Goal: Task Accomplishment & Management: Complete application form

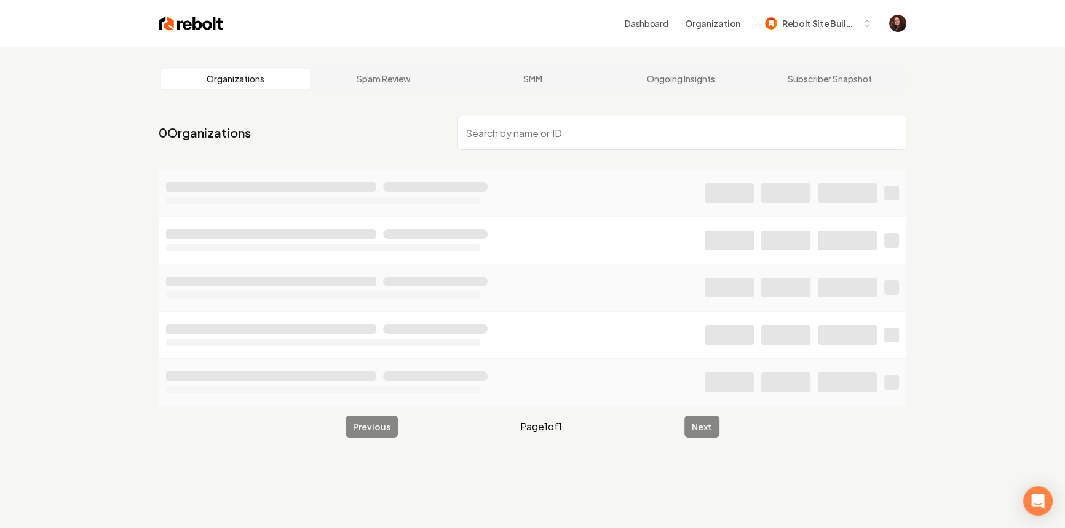
scroll to position [47, 0]
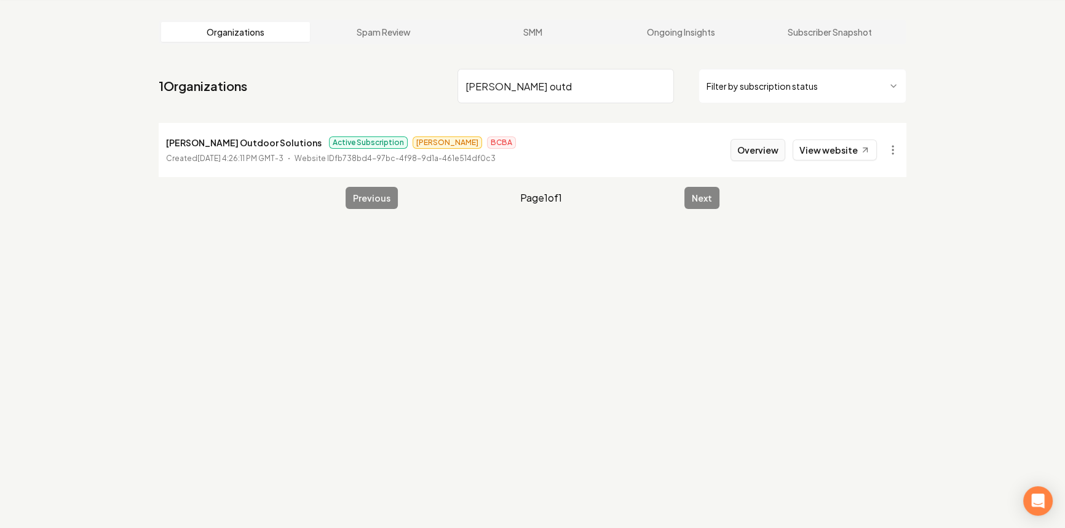
type input "walker outd"
click at [738, 150] on button "Overview" at bounding box center [757, 150] width 55 height 22
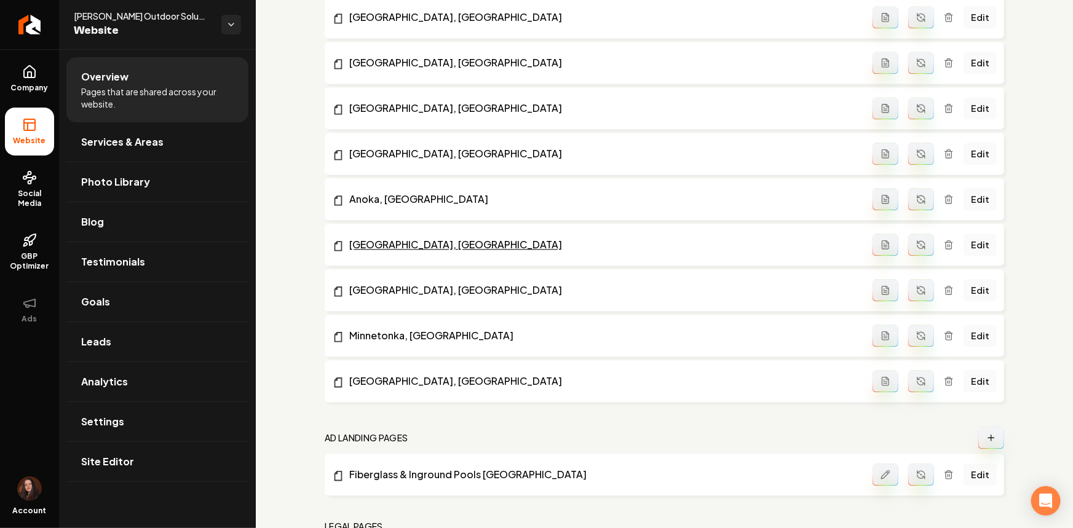
scroll to position [1449, 0]
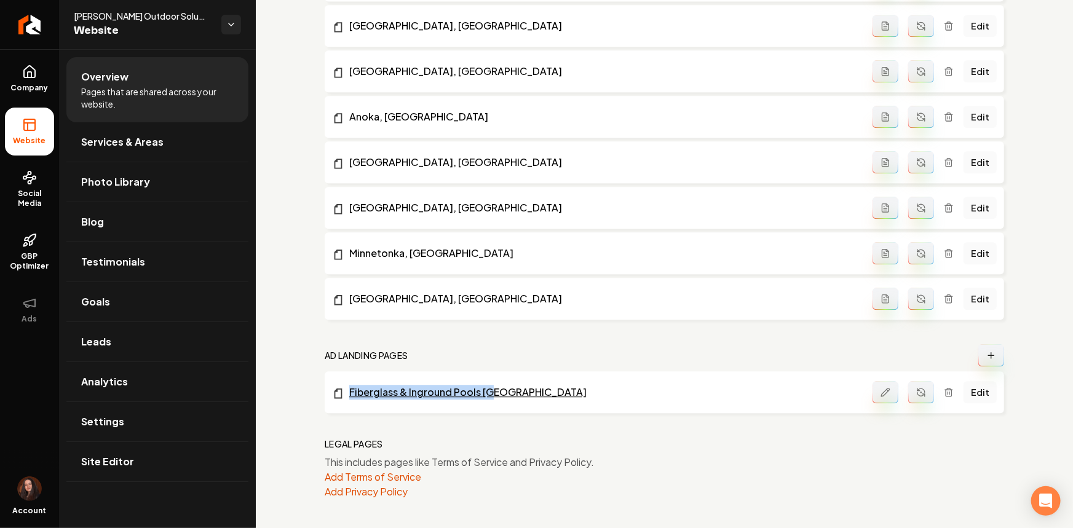
drag, startPoint x: 318, startPoint y: 394, endPoint x: 499, endPoint y: 392, distance: 181.3
copy link "Fiberglass & Inground Pools MN"
click at [945, 392] on icon "Main content area" at bounding box center [948, 393] width 6 height 7
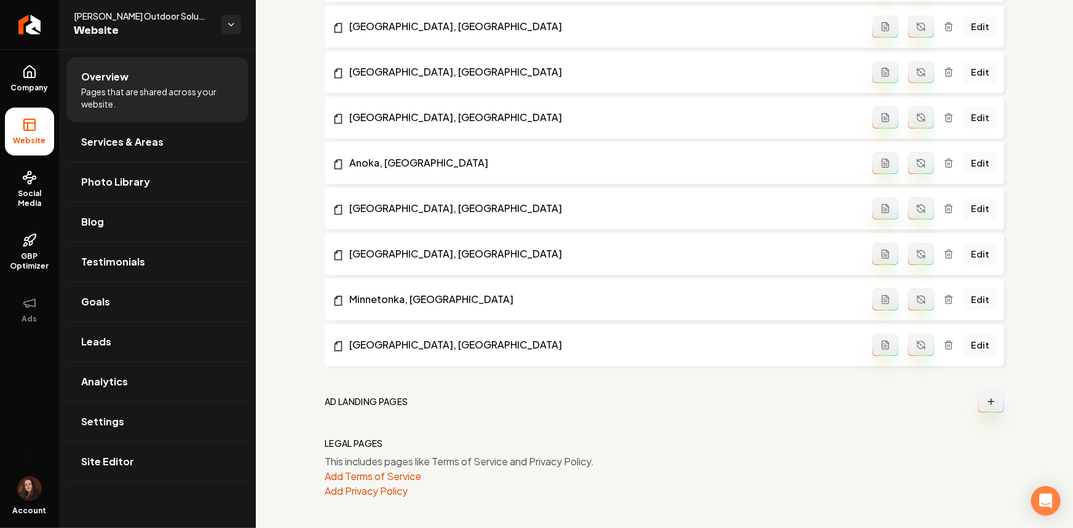
scroll to position [1402, 0]
click at [61, 23] on div "Walker Outdoor Solutions Website" at bounding box center [157, 24] width 197 height 49
click at [55, 26] on link "Return to dashboard" at bounding box center [29, 24] width 59 height 49
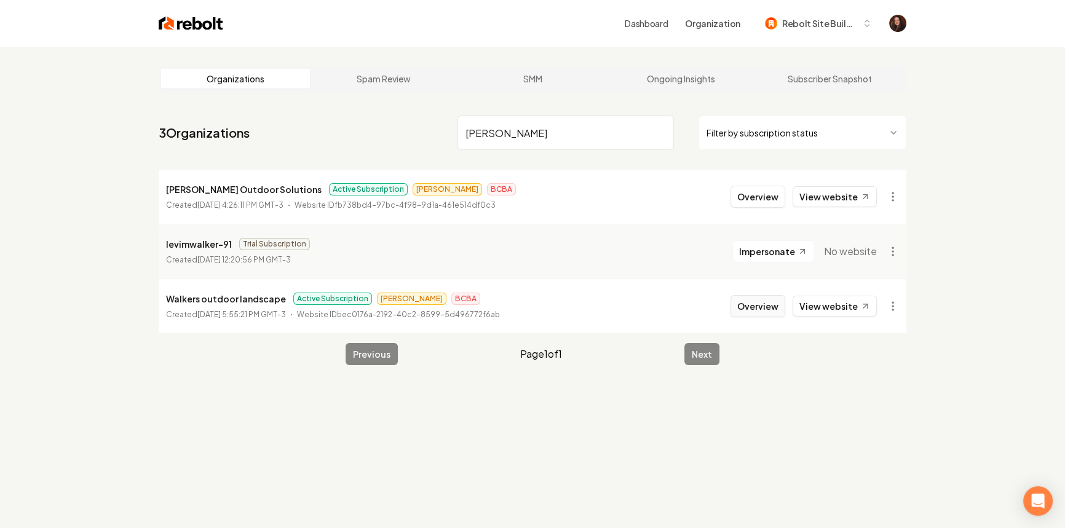
type input "walker"
click at [756, 306] on button "Overview" at bounding box center [757, 306] width 55 height 22
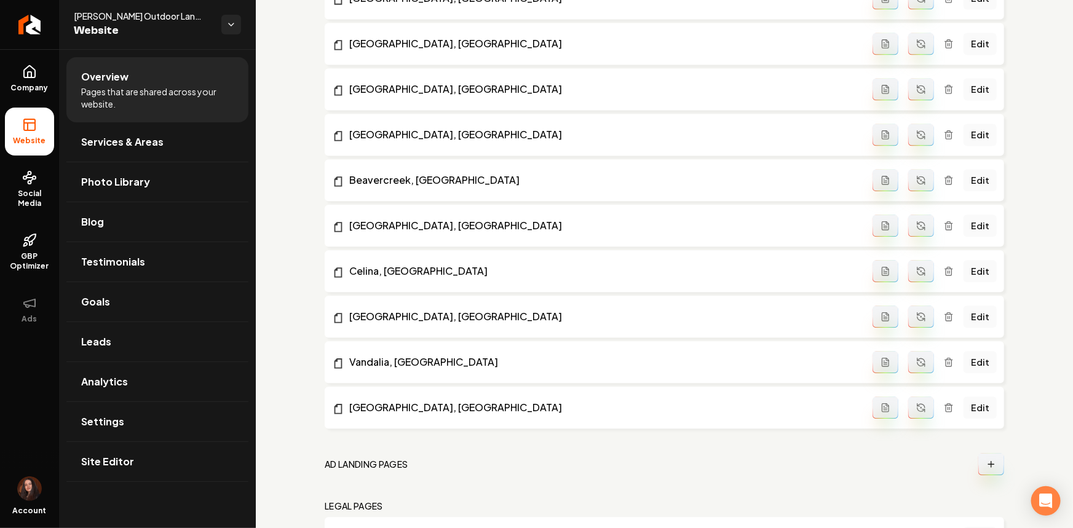
scroll to position [1404, 0]
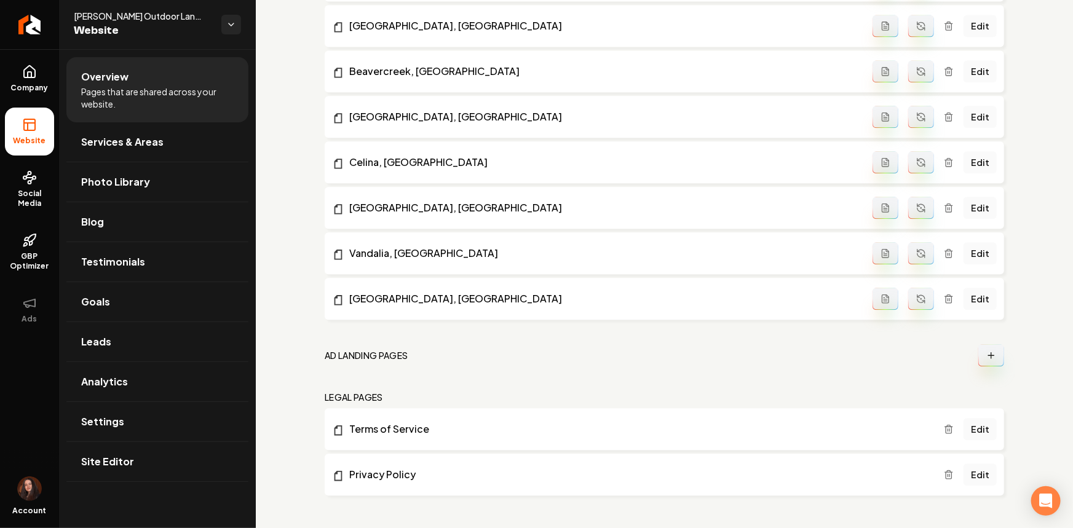
click at [978, 352] on button "Main content area" at bounding box center [991, 355] width 26 height 22
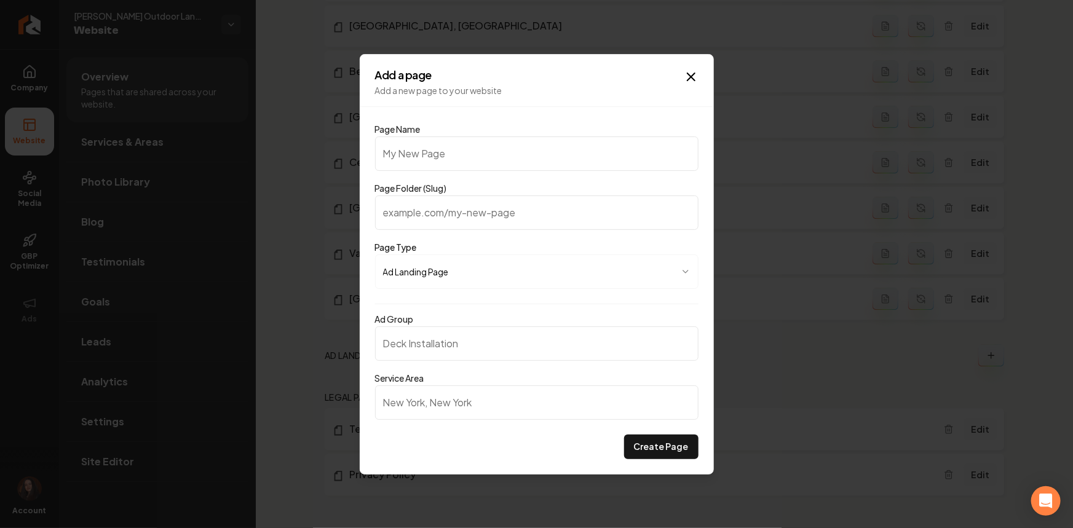
type input "Fiberglass & Inground Pools MN"
type input "fiberglass-inground-pools-mn"
drag, startPoint x: 513, startPoint y: 153, endPoint x: 538, endPoint y: 159, distance: 25.3
click at [538, 159] on input "Fiberglass & Inground Pools MN" at bounding box center [536, 153] width 323 height 34
type input "Fiberglass & Inground Pools O"
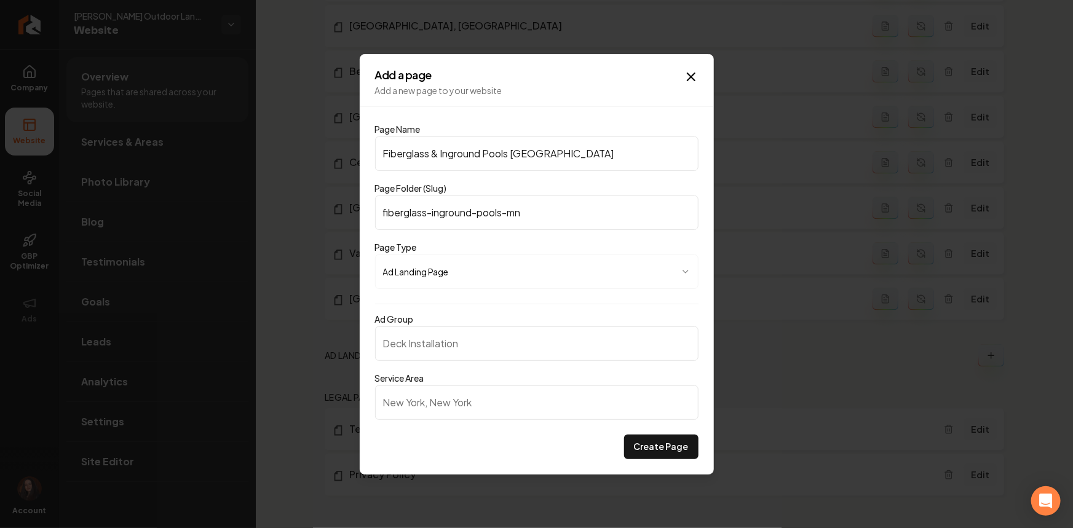
type input "fiberglass-inground-pools-o"
type input "Fiberglass & Inground Pools OH"
type input "fiberglass-inground-pools-oh"
type input "Fiberglass & Inground Pools OH"
click at [407, 347] on input "Ad Group" at bounding box center [536, 343] width 323 height 34
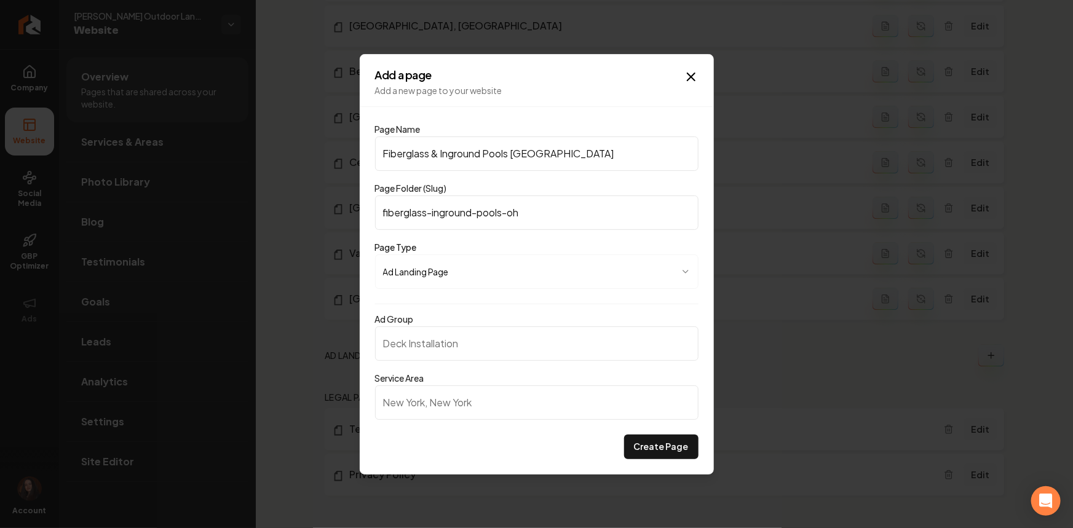
click at [423, 412] on input "Service Area" at bounding box center [536, 402] width 323 height 34
type input "Ohio"
click at [422, 346] on input "Ad Group" at bounding box center [536, 343] width 323 height 34
drag, startPoint x: 510, startPoint y: 153, endPoint x: 354, endPoint y: 156, distance: 156.1
click at [354, 156] on body "Company Website Social Media GBP Optimizer Ads Account Walker's Outdoor Landsca…" at bounding box center [536, 264] width 1073 height 528
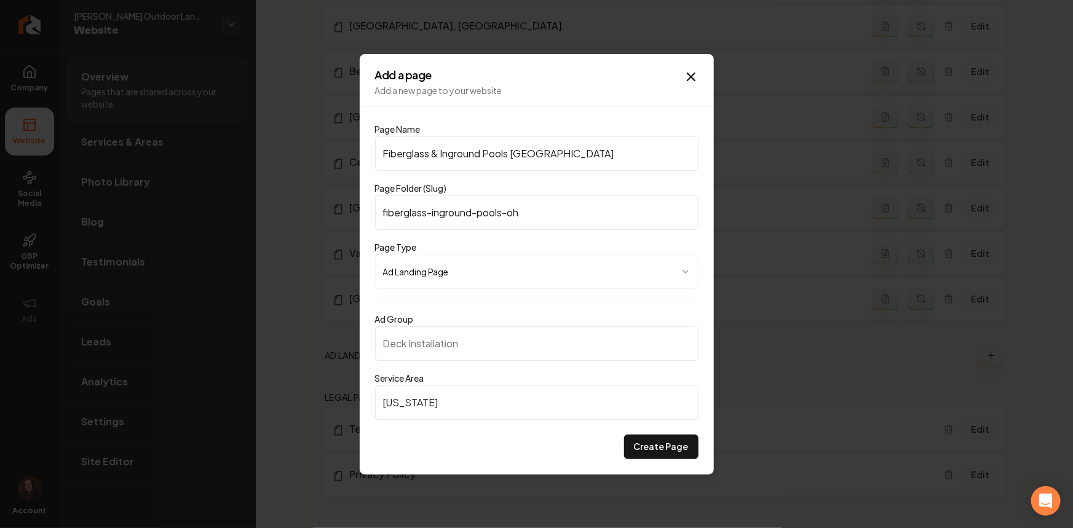
click at [383, 352] on input "Ad Group" at bounding box center [536, 343] width 323 height 34
paste input "Fiberglass & Inground Pools"
type input "Fiberglass & Inground Pools"
click at [642, 456] on button "Create Page" at bounding box center [661, 447] width 74 height 25
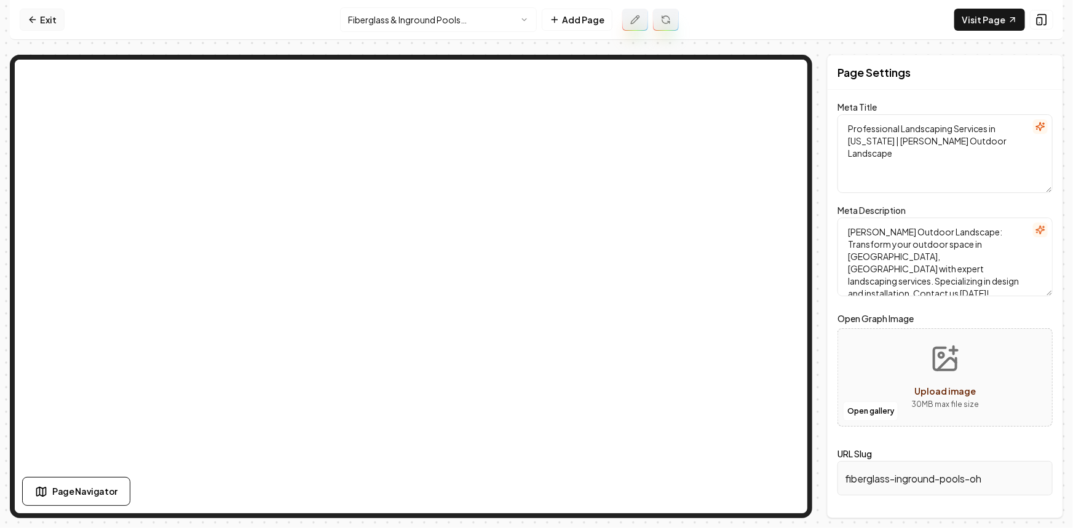
click at [55, 19] on link "Exit" at bounding box center [42, 20] width 45 height 22
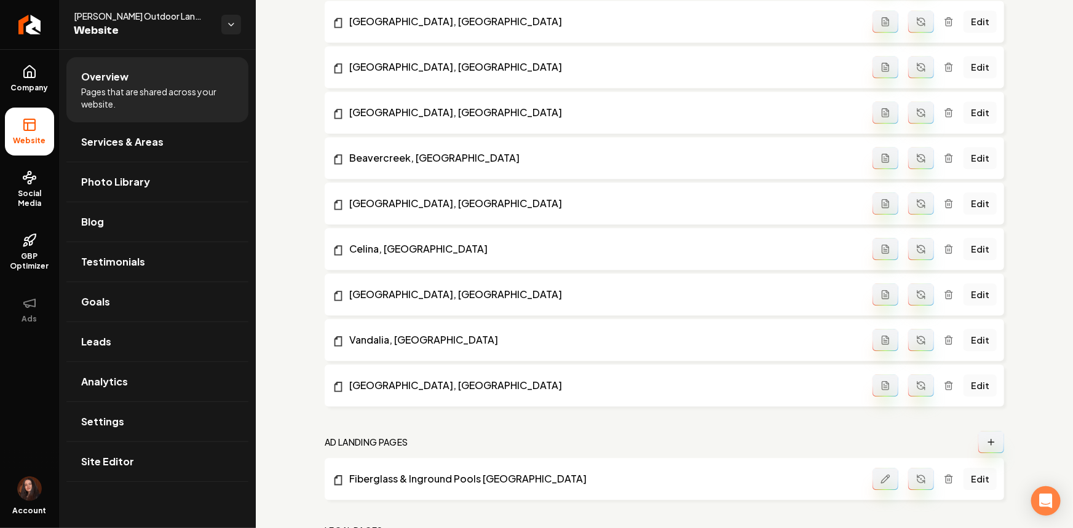
scroll to position [1451, 0]
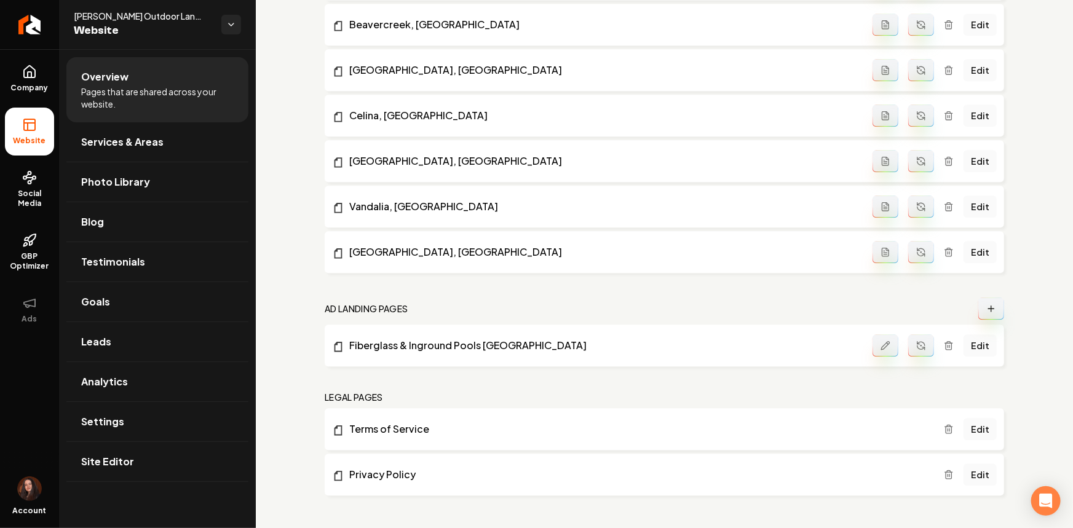
click at [916, 347] on icon "Main content area" at bounding box center [921, 346] width 10 height 10
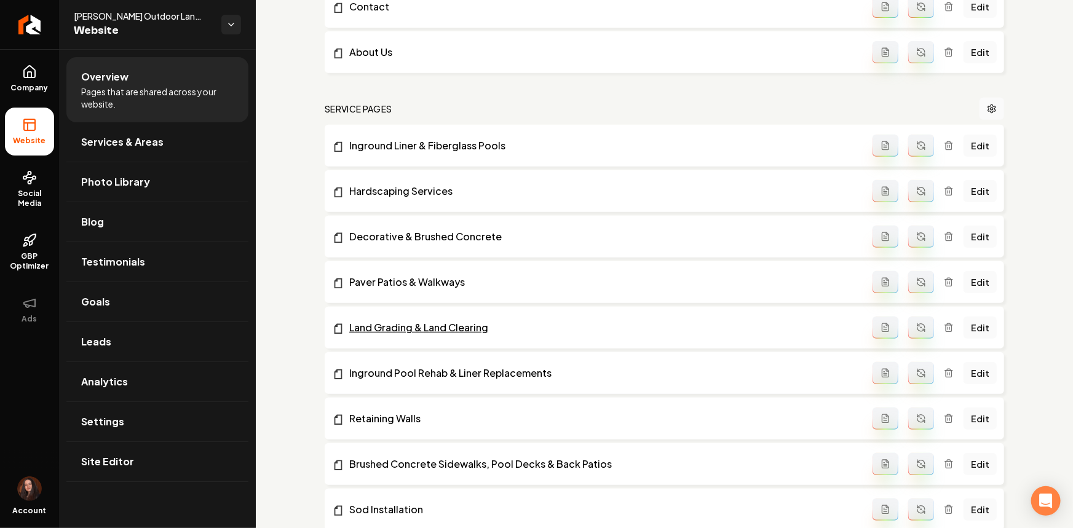
scroll to position [210, 0]
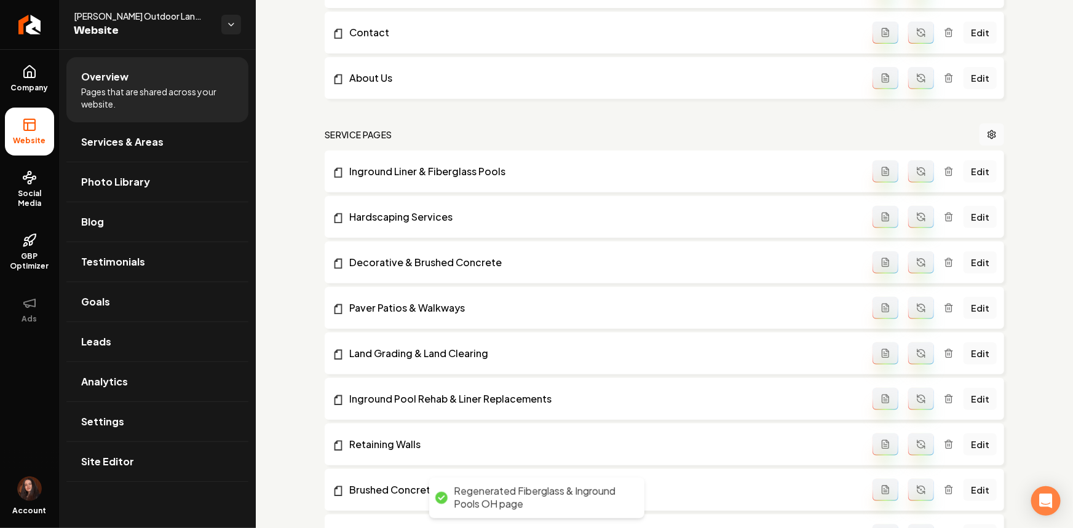
click at [970, 170] on link "Edit" at bounding box center [979, 171] width 33 height 22
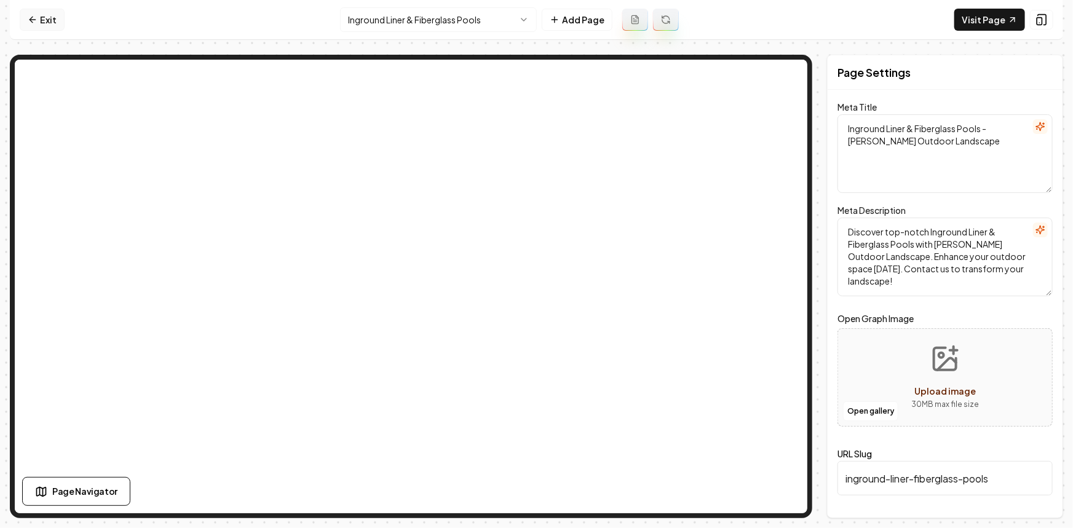
click at [39, 13] on link "Exit" at bounding box center [42, 20] width 45 height 22
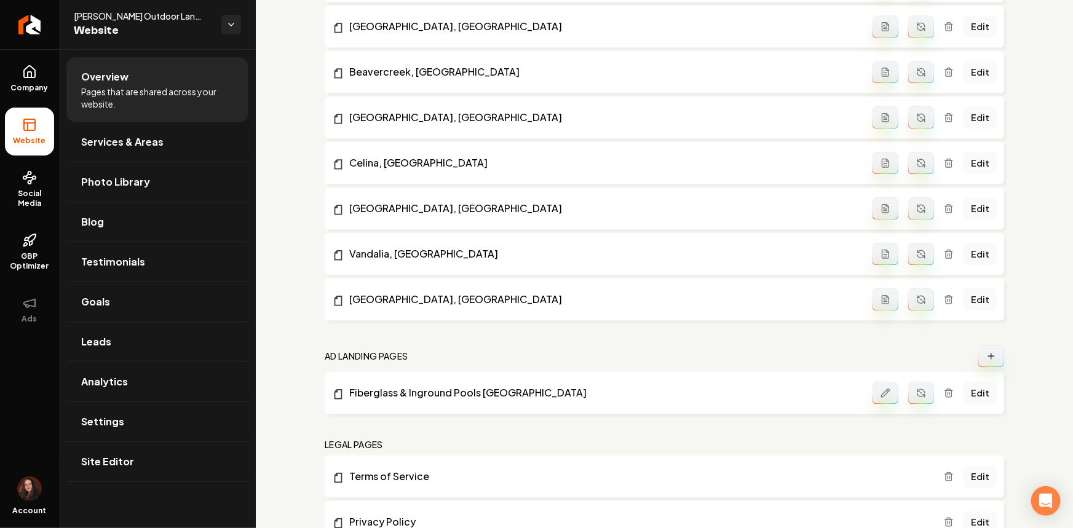
scroll to position [1407, 0]
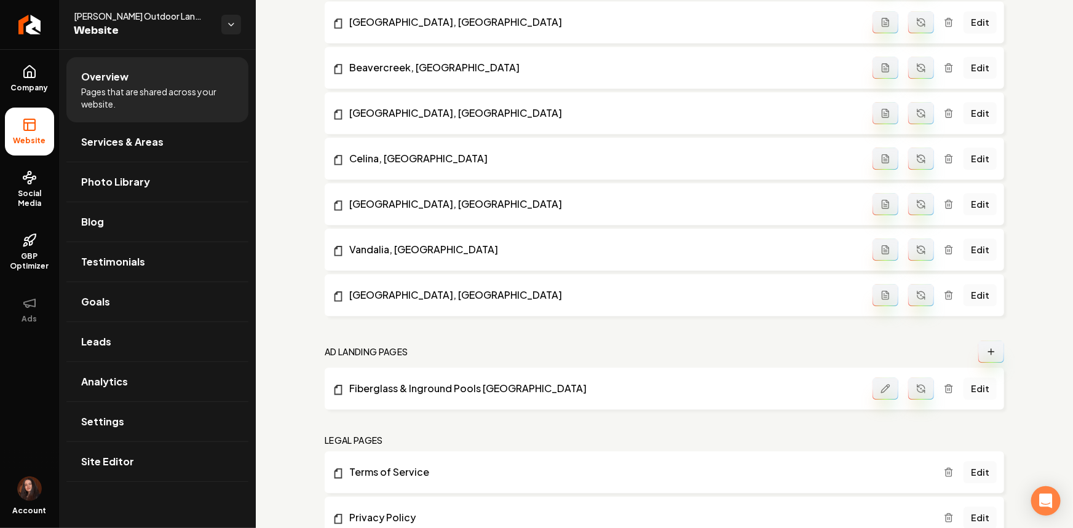
click at [966, 385] on link "Edit" at bounding box center [979, 388] width 33 height 22
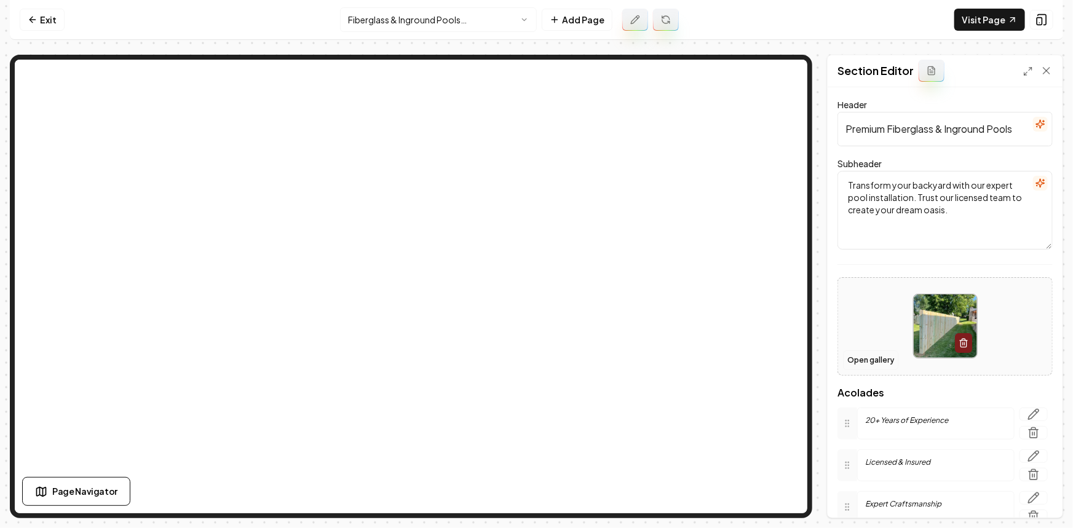
click at [846, 361] on button "Open gallery" at bounding box center [870, 360] width 55 height 20
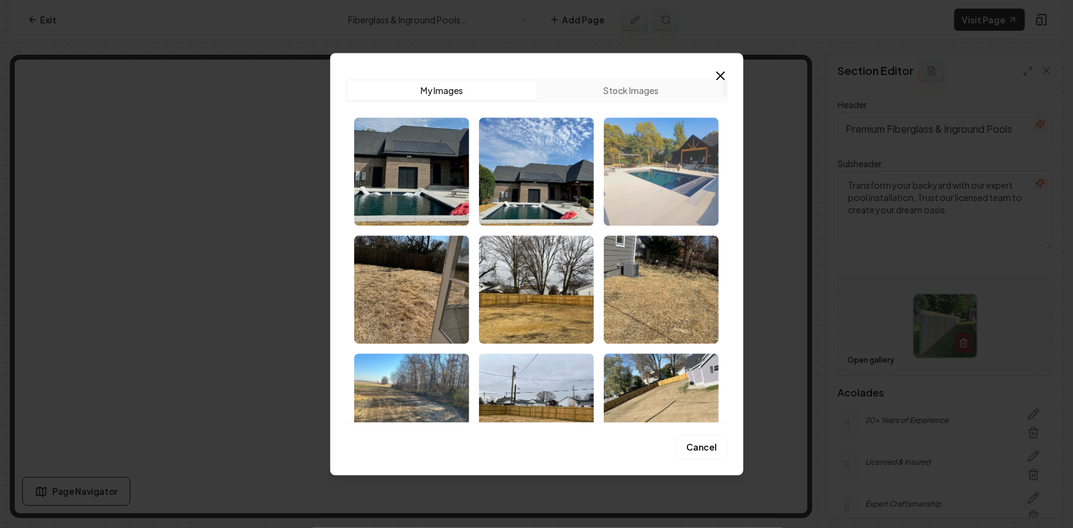
click at [640, 199] on img "Select image image_6817dee1432c4764162628c6.jpeg" at bounding box center [661, 171] width 115 height 108
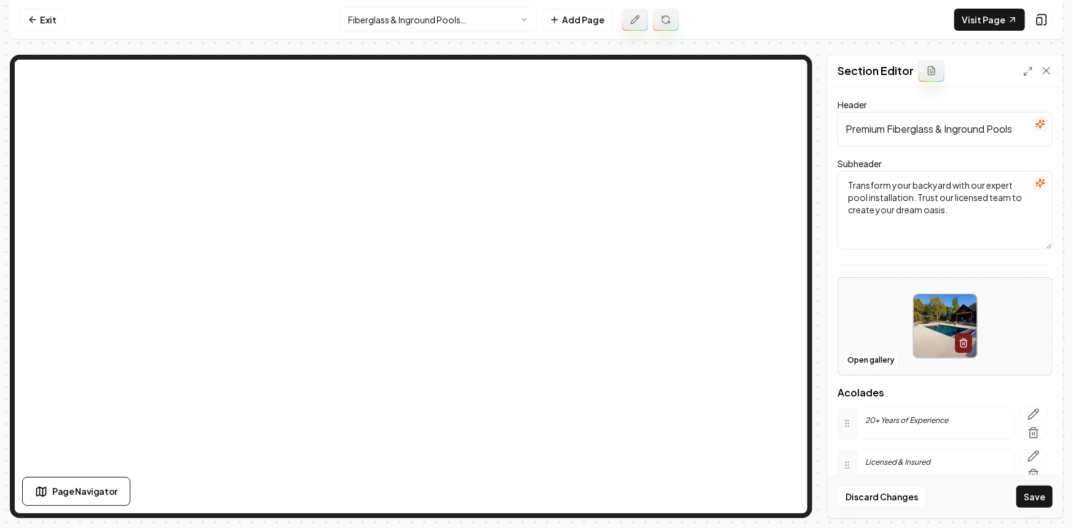
click at [1022, 496] on button "Save" at bounding box center [1034, 497] width 36 height 22
click at [856, 358] on button "Open gallery" at bounding box center [870, 360] width 55 height 20
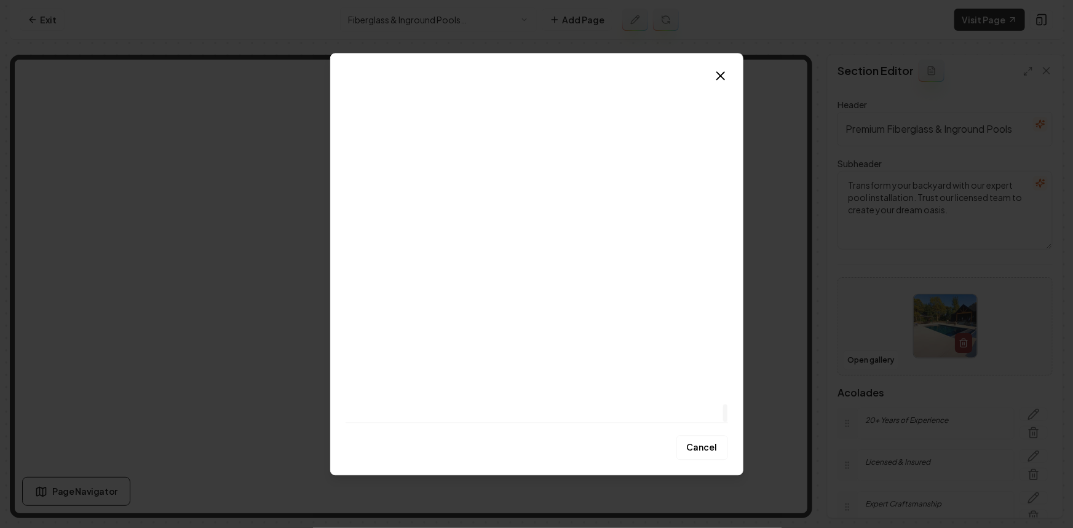
scroll to position [6074, 0]
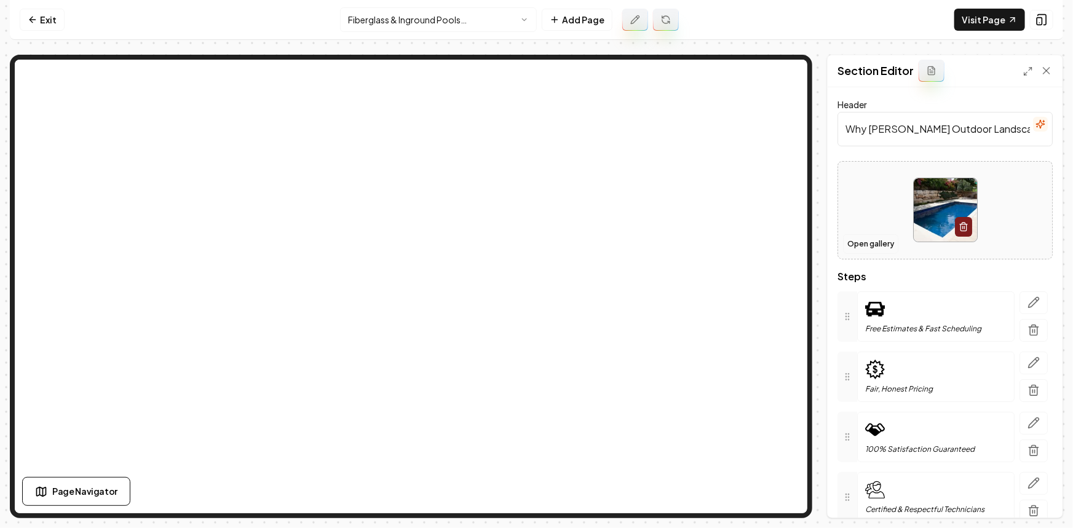
click at [858, 245] on button "Open gallery" at bounding box center [870, 244] width 55 height 20
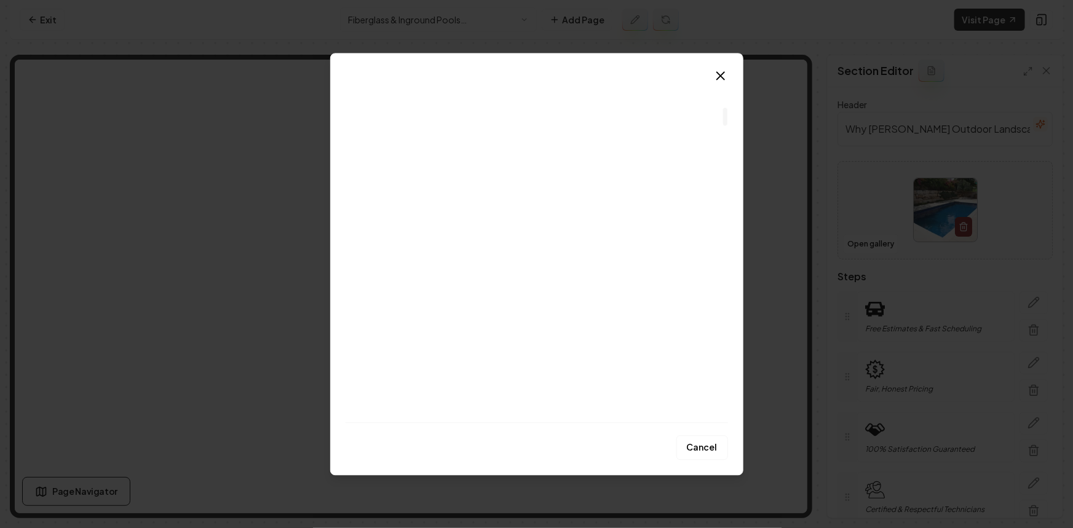
scroll to position [447, 0]
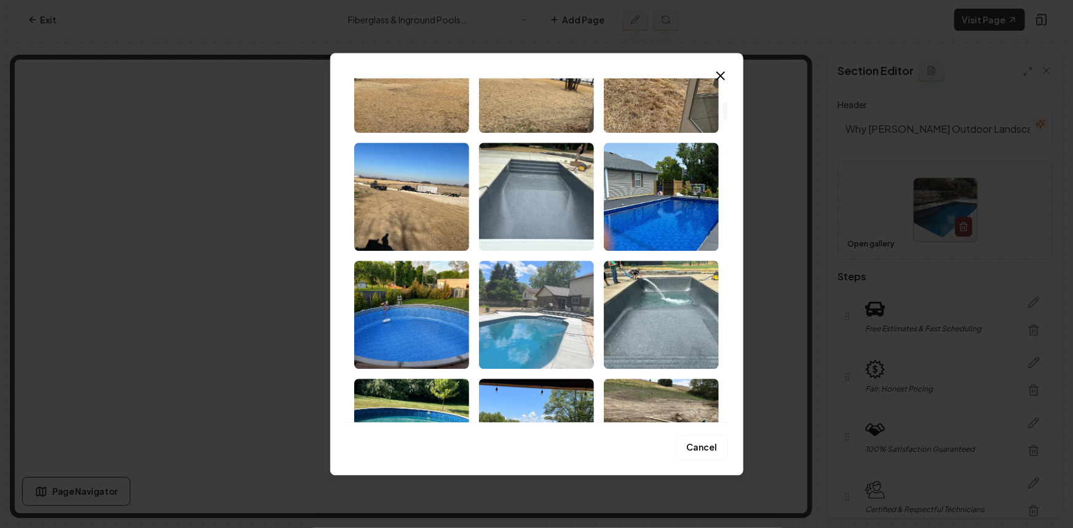
click at [523, 307] on img "Select image image_67b8819a432c476416027235.HEIC" at bounding box center [536, 315] width 115 height 108
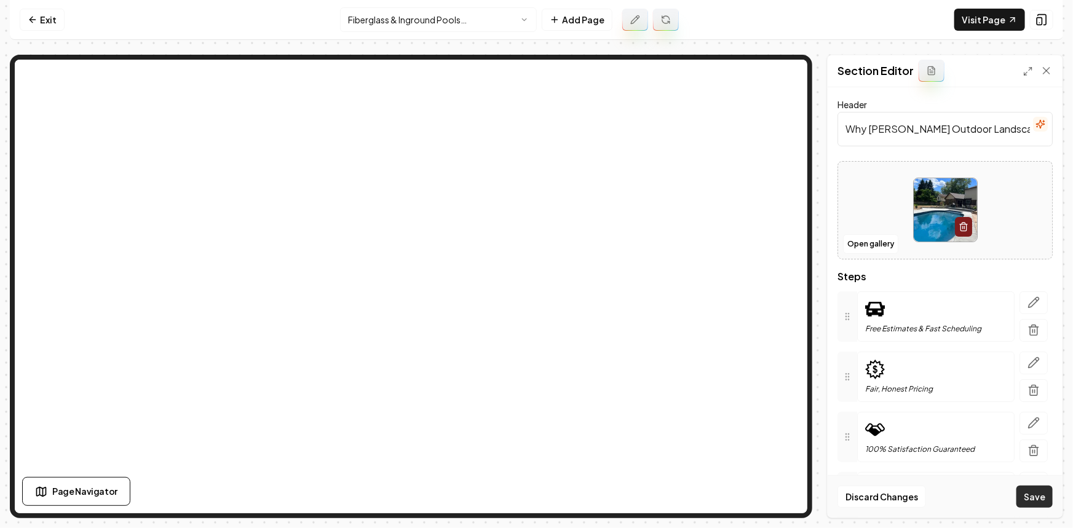
click at [1034, 500] on button "Save" at bounding box center [1034, 497] width 36 height 22
click at [859, 240] on button "Open gallery" at bounding box center [870, 244] width 55 height 20
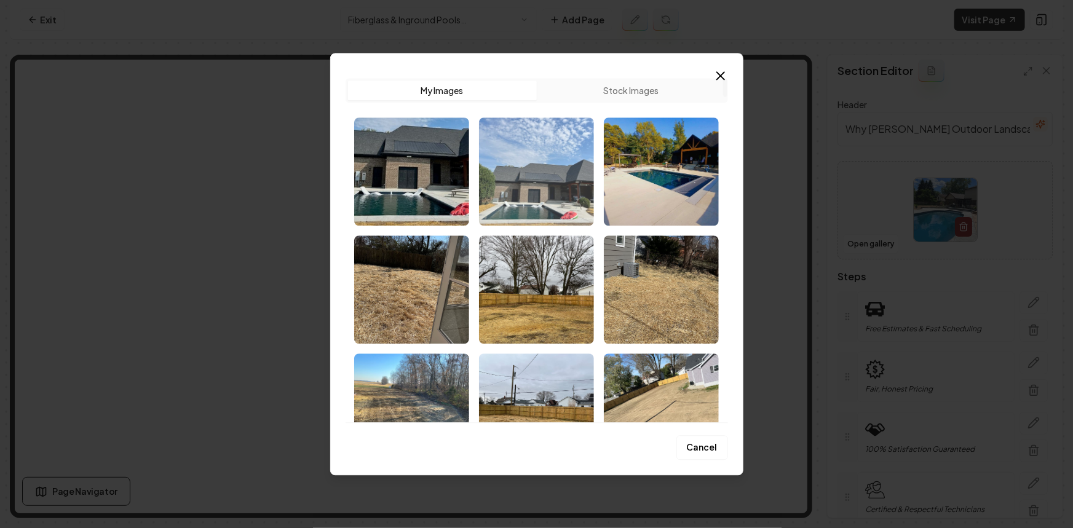
click at [546, 203] on img "Select image image_6818c045432c476416736824.jpeg" at bounding box center [536, 171] width 115 height 108
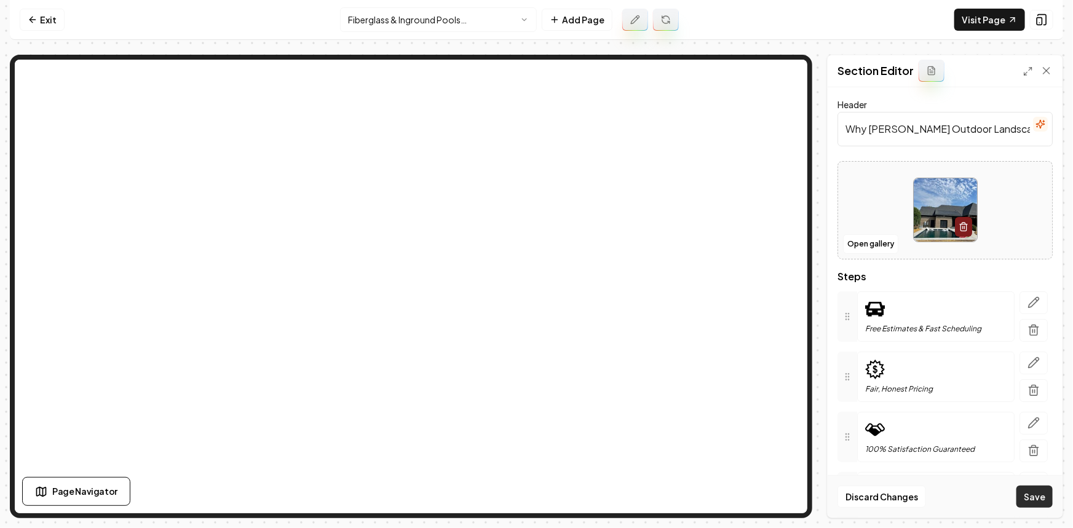
click at [1034, 492] on button "Save" at bounding box center [1034, 497] width 36 height 22
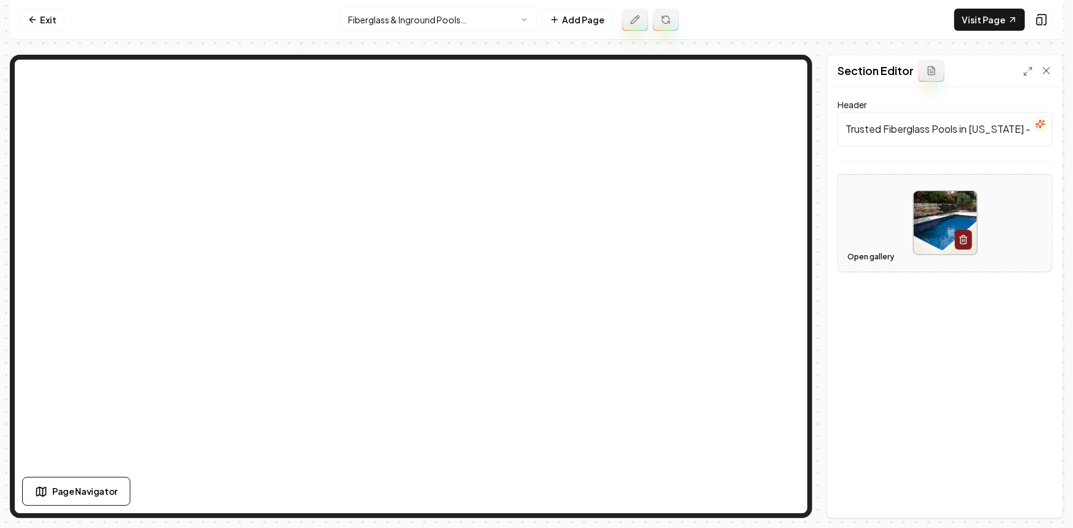
click at [865, 263] on button "Open gallery" at bounding box center [870, 257] width 55 height 20
click at [878, 258] on button "Open gallery" at bounding box center [870, 257] width 55 height 20
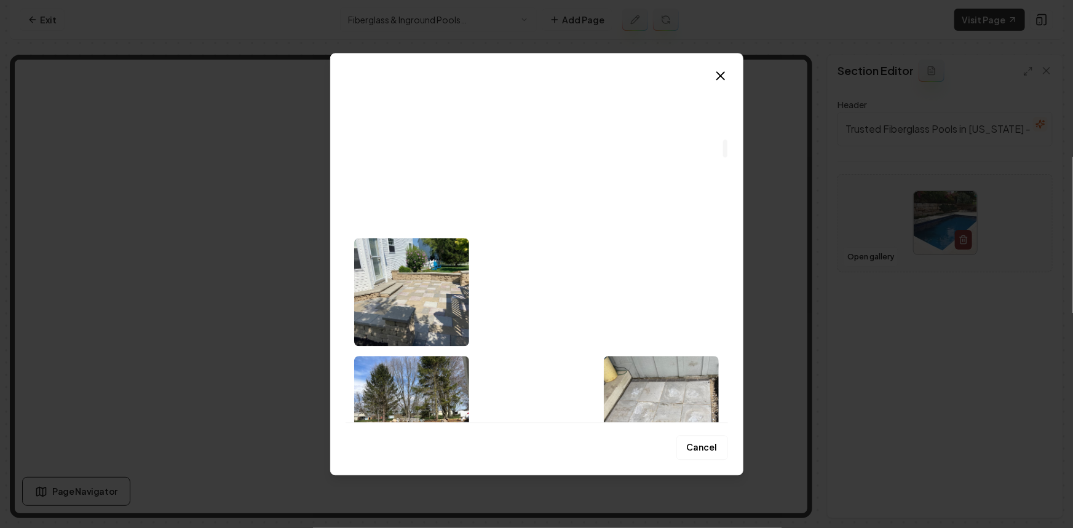
scroll to position [1173, 0]
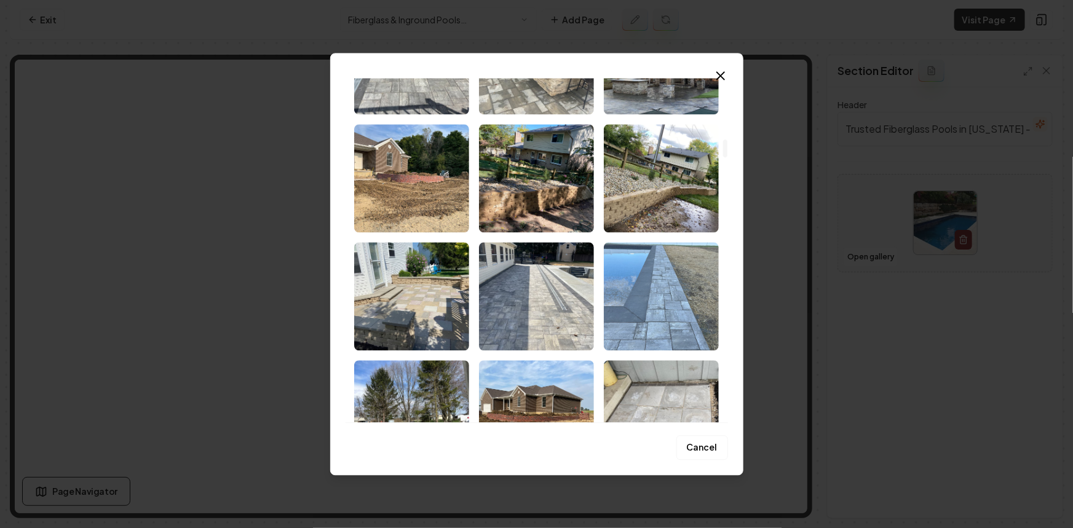
click at [647, 268] on img "Select image image_67b88109432c47641600abe5.HEIC" at bounding box center [661, 296] width 115 height 108
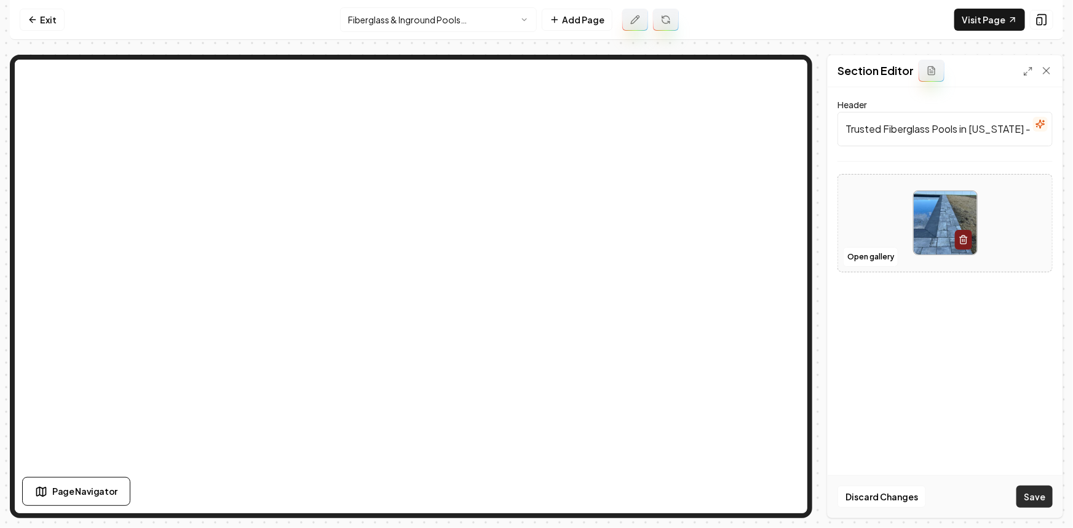
click at [1023, 498] on button "Save" at bounding box center [1034, 497] width 36 height 22
click at [870, 255] on button "Open gallery" at bounding box center [870, 257] width 55 height 20
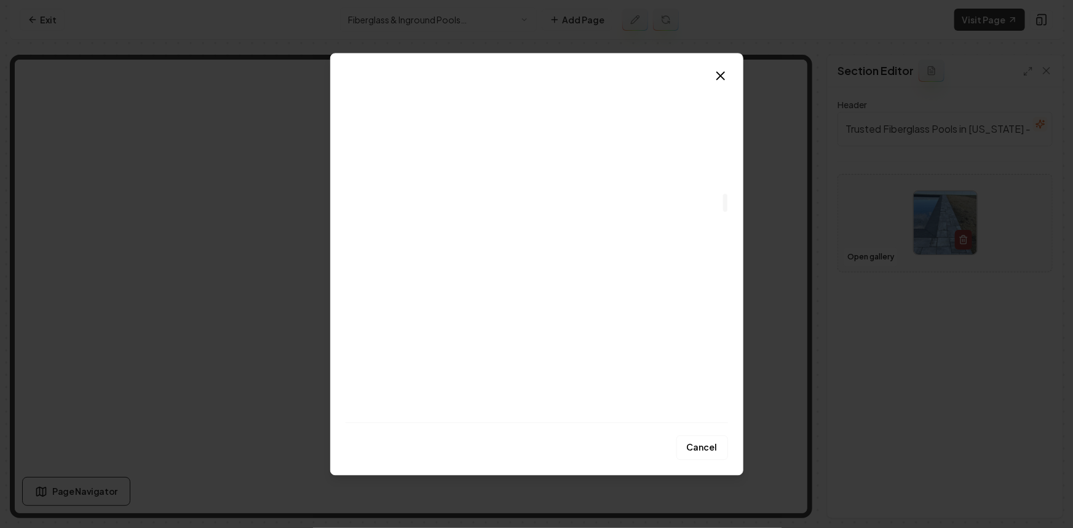
scroll to position [2011, 0]
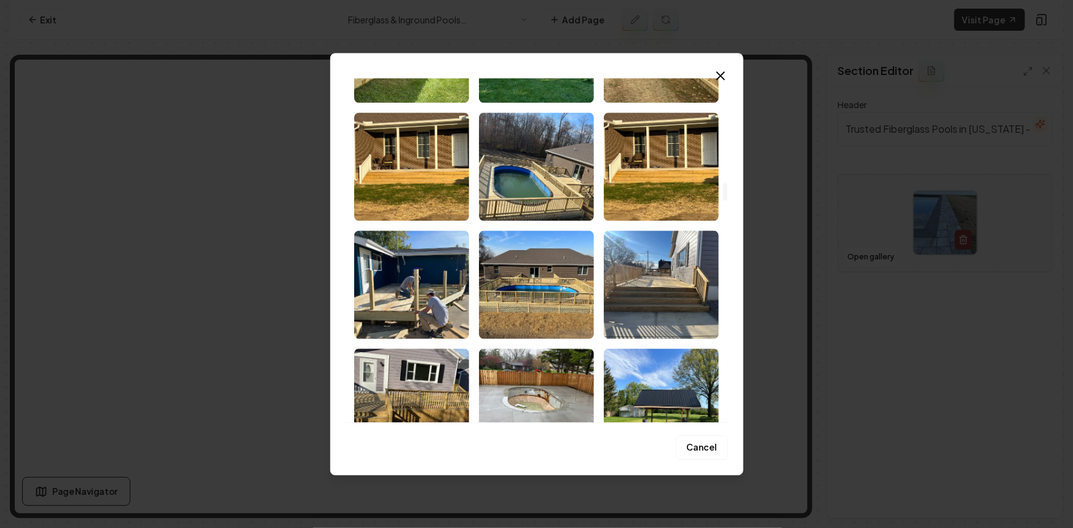
click at [535, 167] on img "Select image image_67b88067432c476416fe58da.HEIC" at bounding box center [536, 166] width 115 height 108
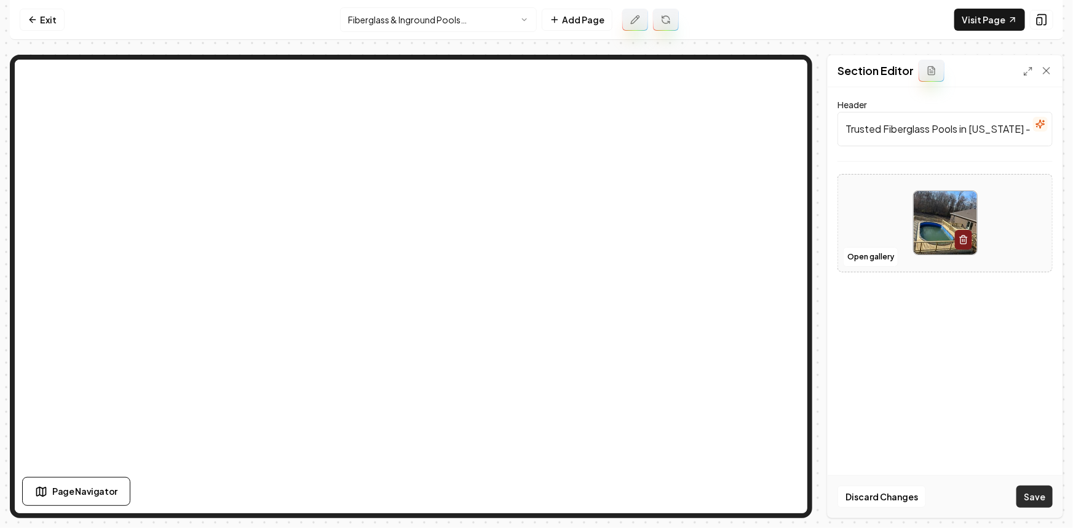
click at [1037, 502] on button "Save" at bounding box center [1034, 497] width 36 height 22
click at [877, 261] on button "Open gallery" at bounding box center [870, 257] width 55 height 20
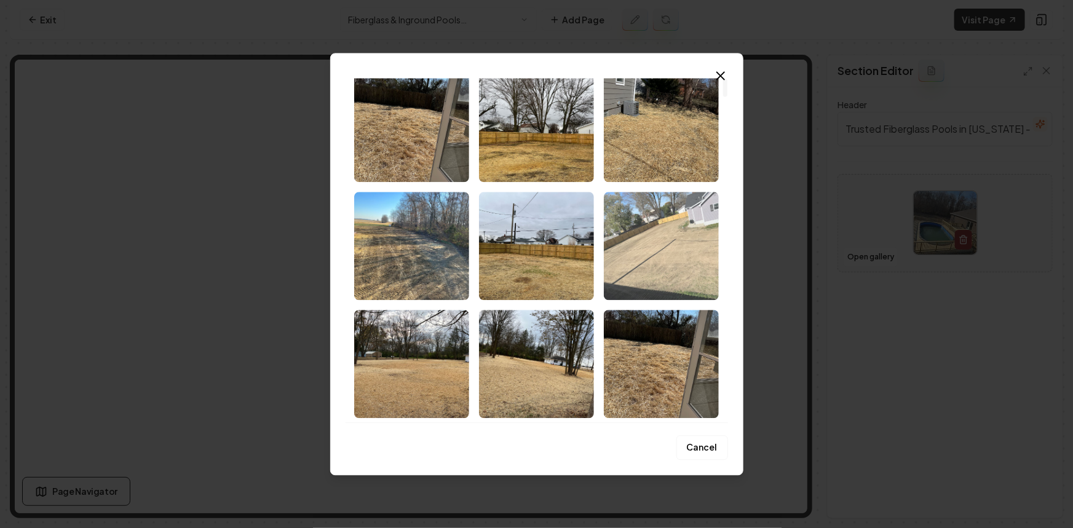
scroll to position [167, 0]
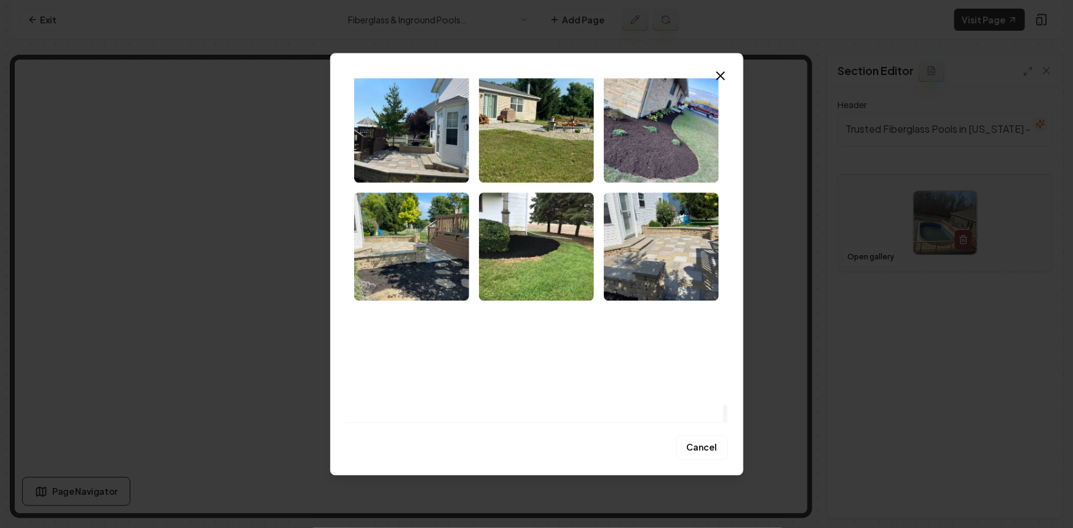
drag, startPoint x: 722, startPoint y: 98, endPoint x: 729, endPoint y: 434, distance: 336.3
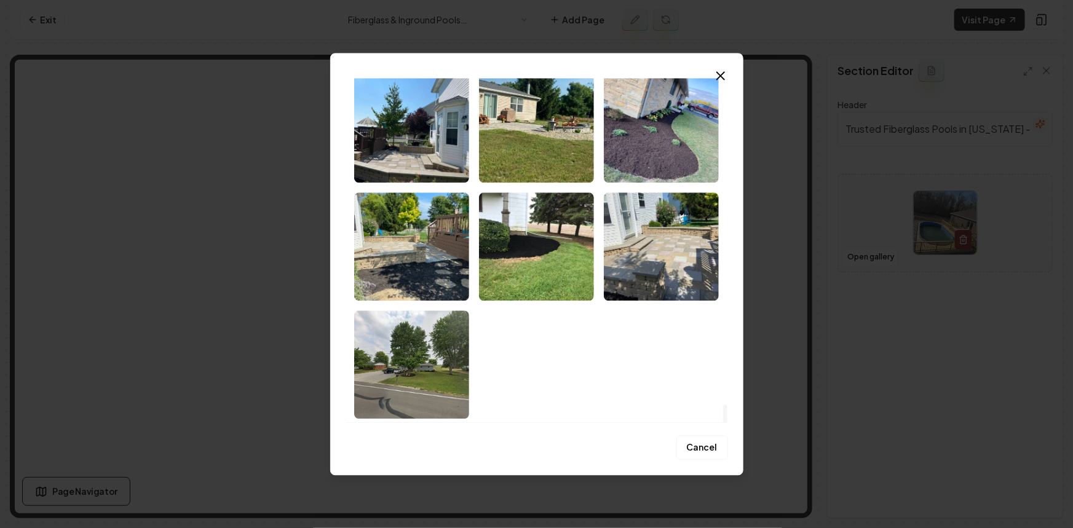
click at [727, 422] on div at bounding box center [725, 413] width 4 height 18
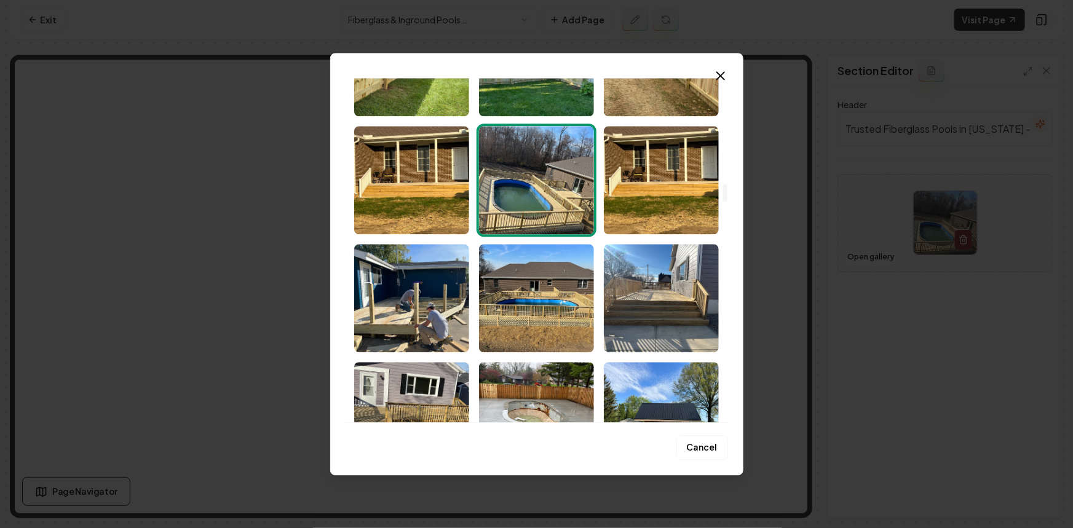
scroll to position [1995, 0]
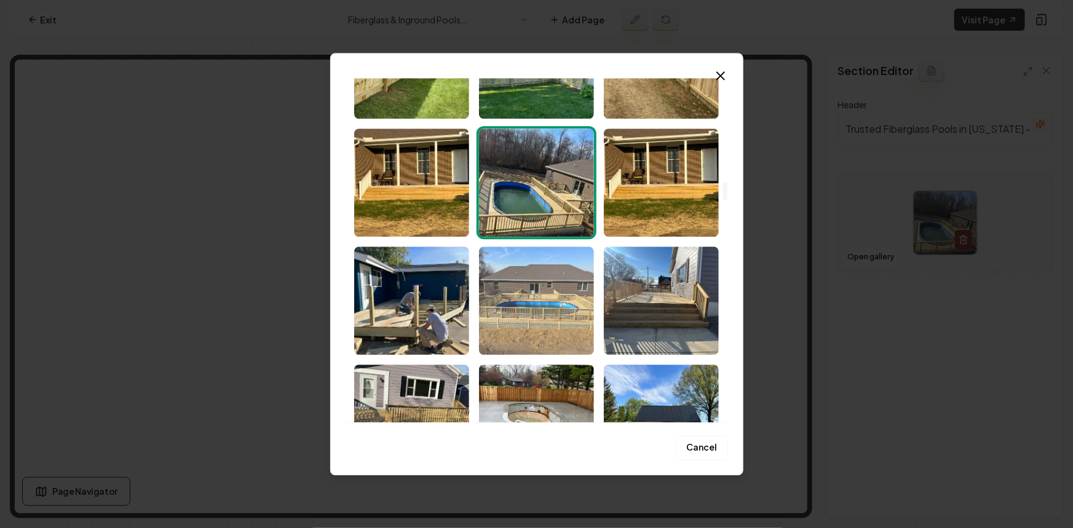
click at [537, 292] on img "Select image image_67b88067432c476416fe587d.HEIC" at bounding box center [536, 300] width 115 height 108
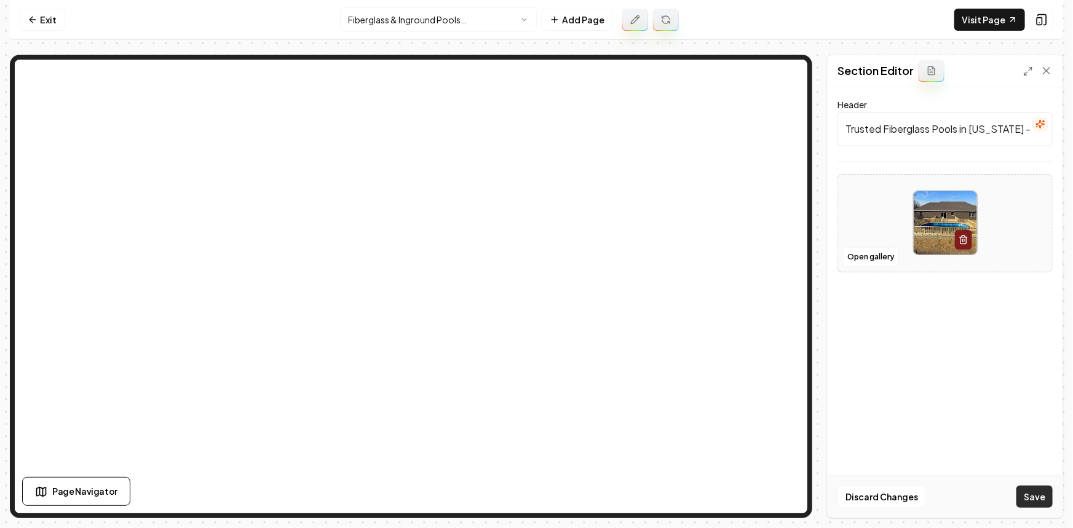
click at [1026, 504] on button "Save" at bounding box center [1034, 497] width 36 height 22
click at [880, 259] on button "Open gallery" at bounding box center [870, 257] width 55 height 20
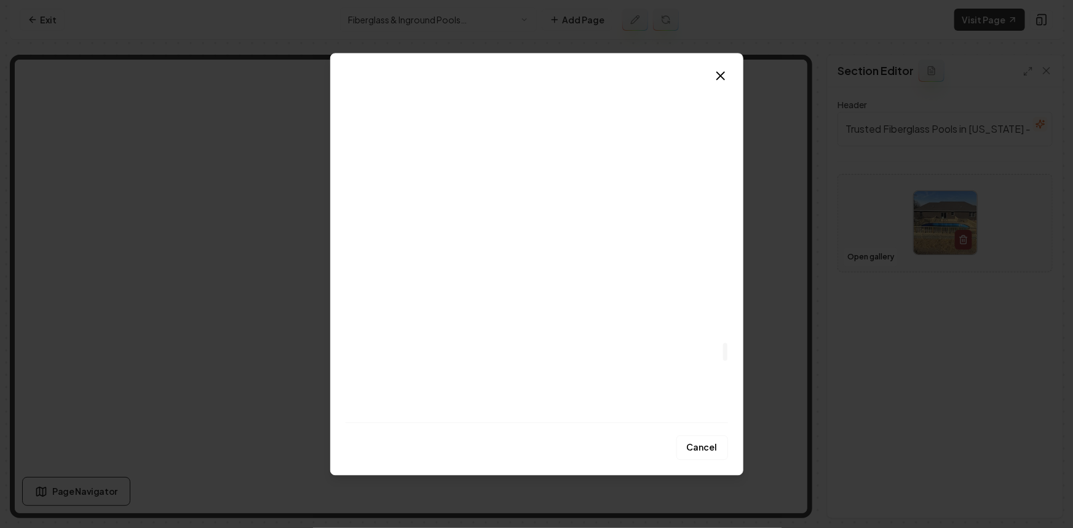
drag, startPoint x: 725, startPoint y: 98, endPoint x: 721, endPoint y: 356, distance: 258.2
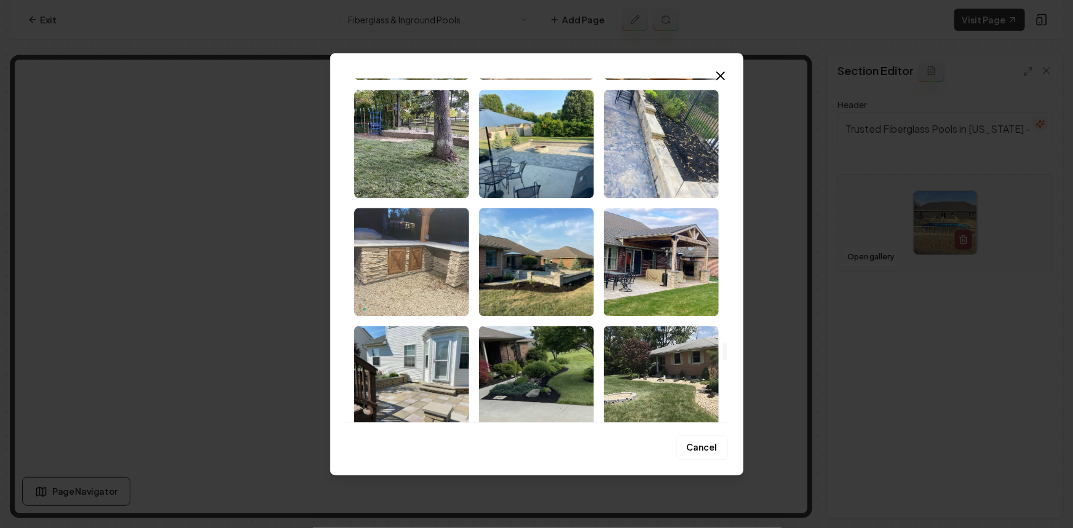
click at [723, 356] on div at bounding box center [725, 351] width 4 height 18
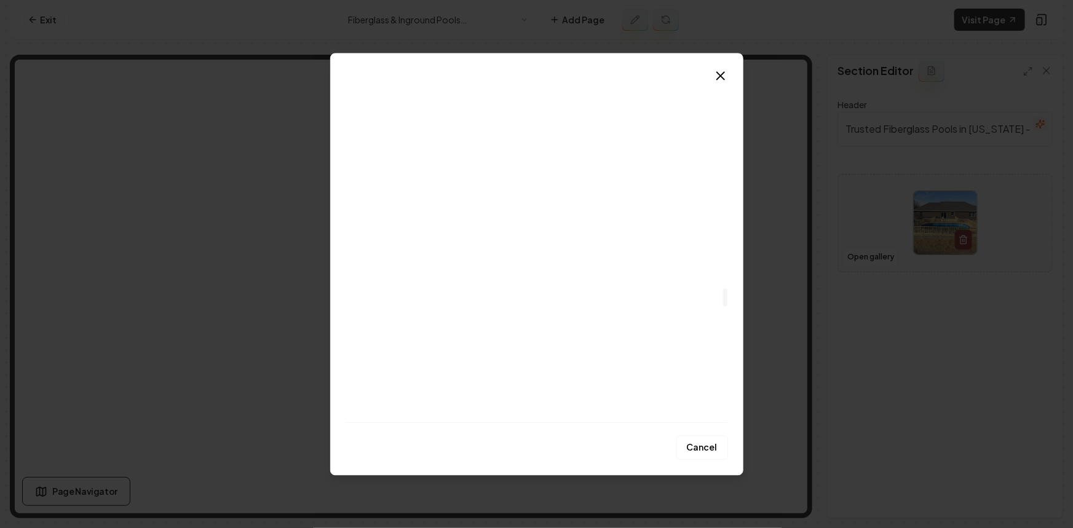
scroll to position [4174, 0]
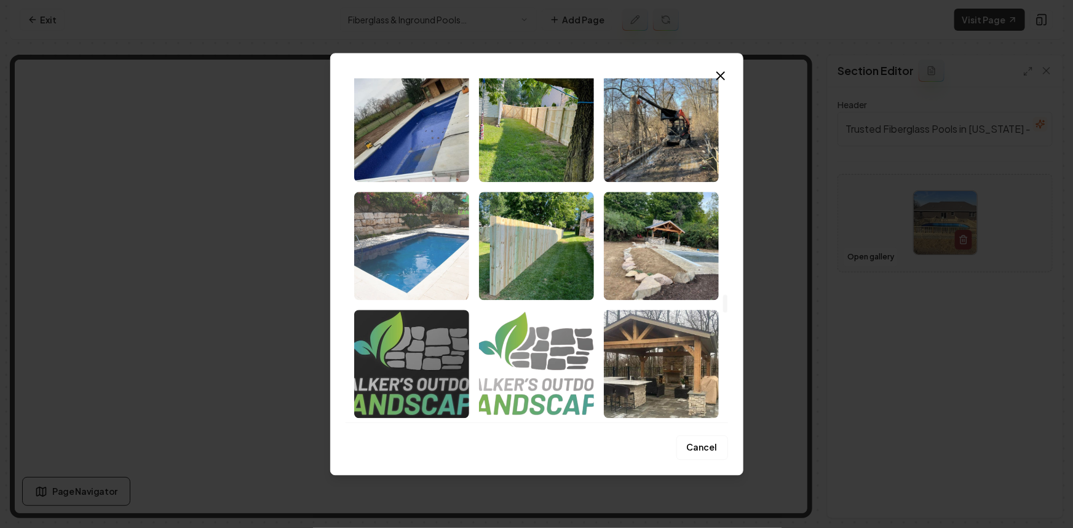
click at [441, 269] on img "Select image image_67b3a6c4432c476416f2a6d6.jpg" at bounding box center [411, 246] width 115 height 108
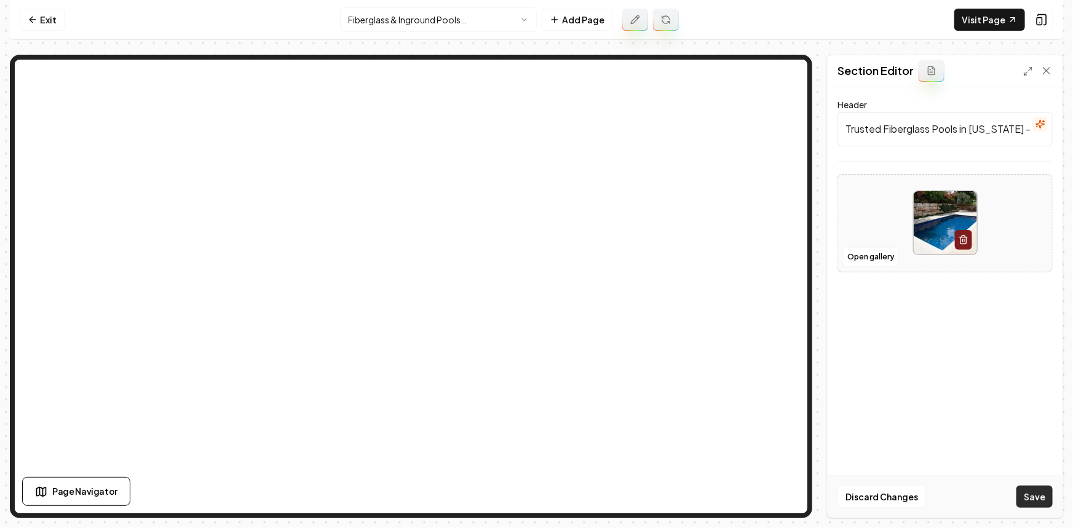
click at [1039, 500] on button "Save" at bounding box center [1034, 497] width 36 height 22
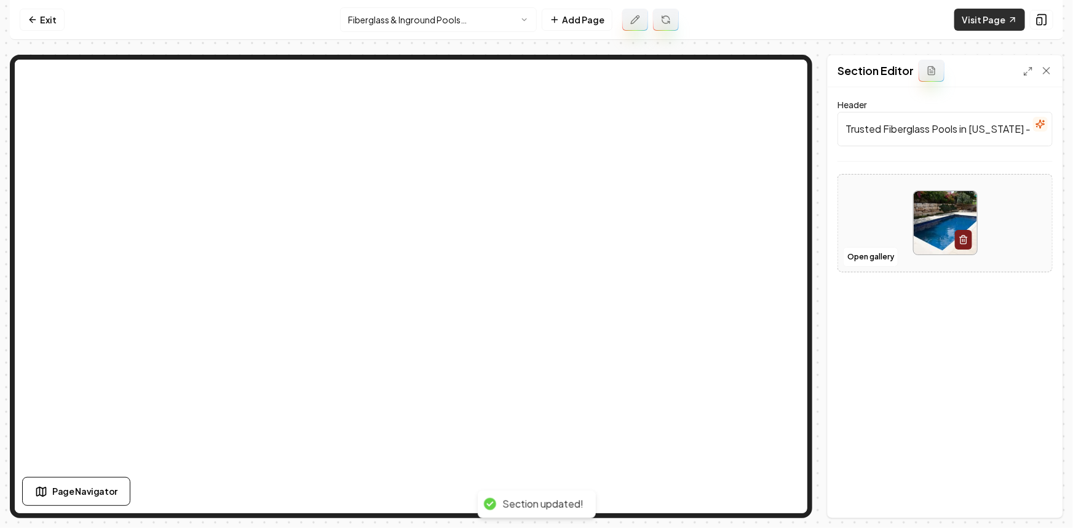
click at [973, 20] on link "Visit Page" at bounding box center [989, 20] width 71 height 22
click at [46, 18] on link "Exit" at bounding box center [42, 20] width 45 height 22
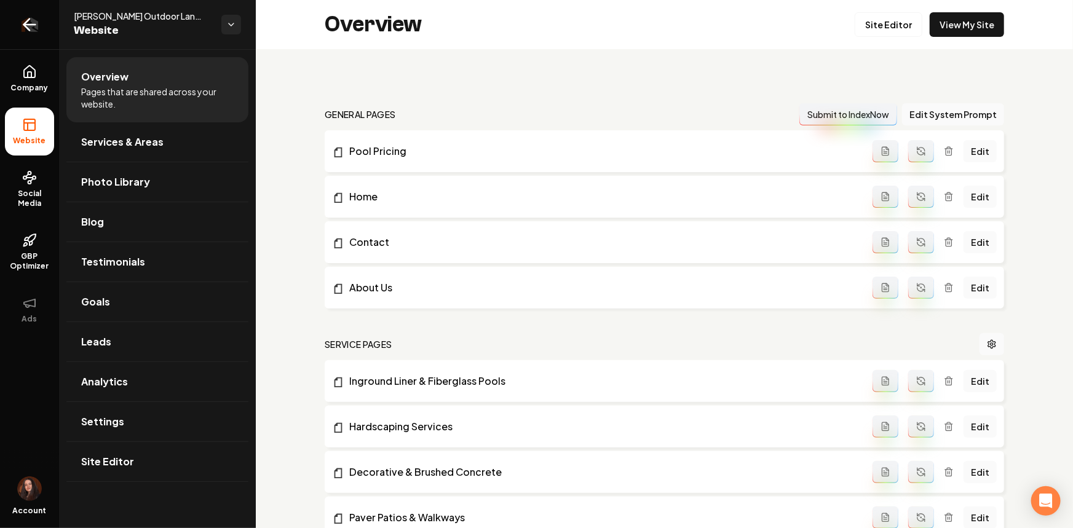
click at [41, 20] on link "Return to dashboard" at bounding box center [29, 24] width 59 height 49
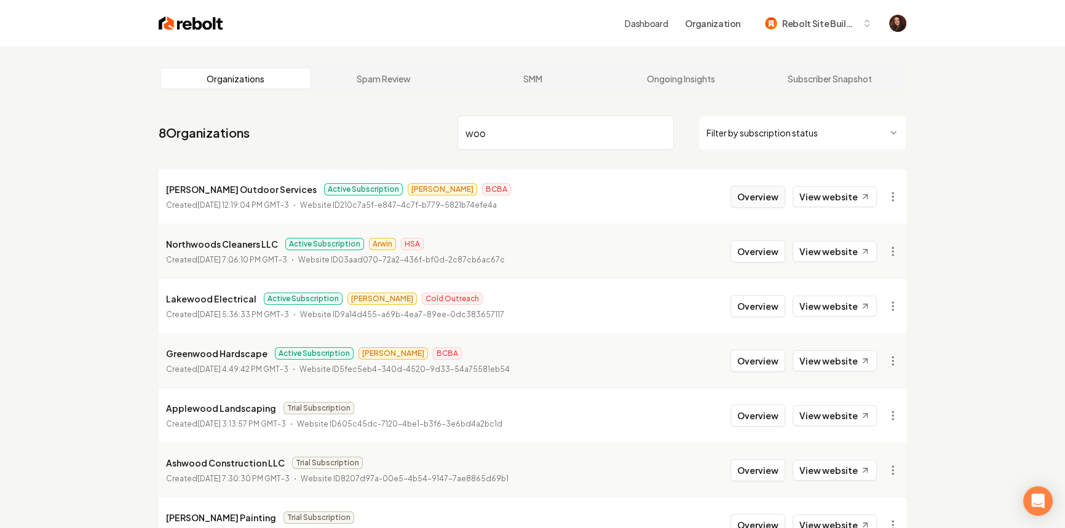
type input "woo"
click at [766, 197] on button "Overview" at bounding box center [757, 197] width 55 height 22
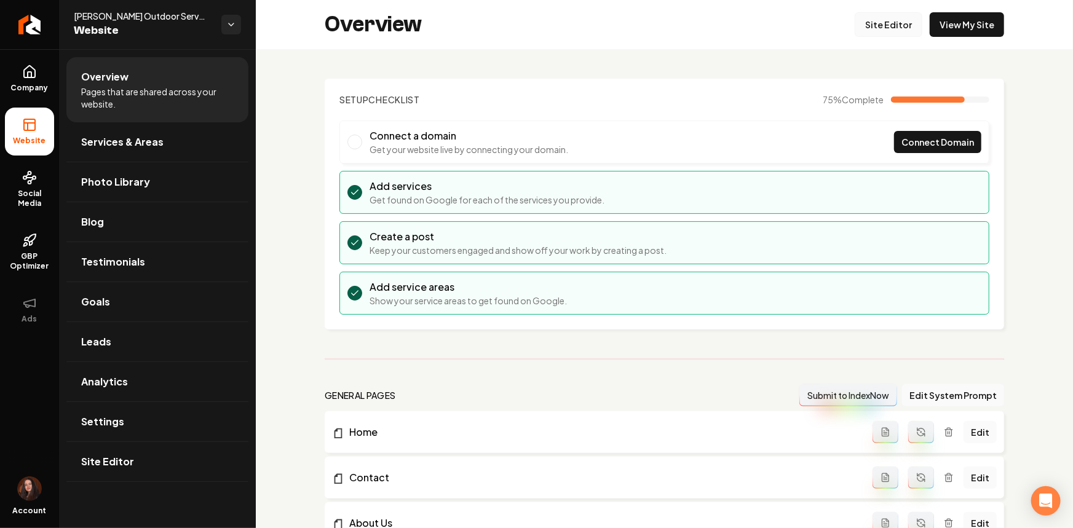
click at [890, 33] on link "Site Editor" at bounding box center [888, 24] width 68 height 25
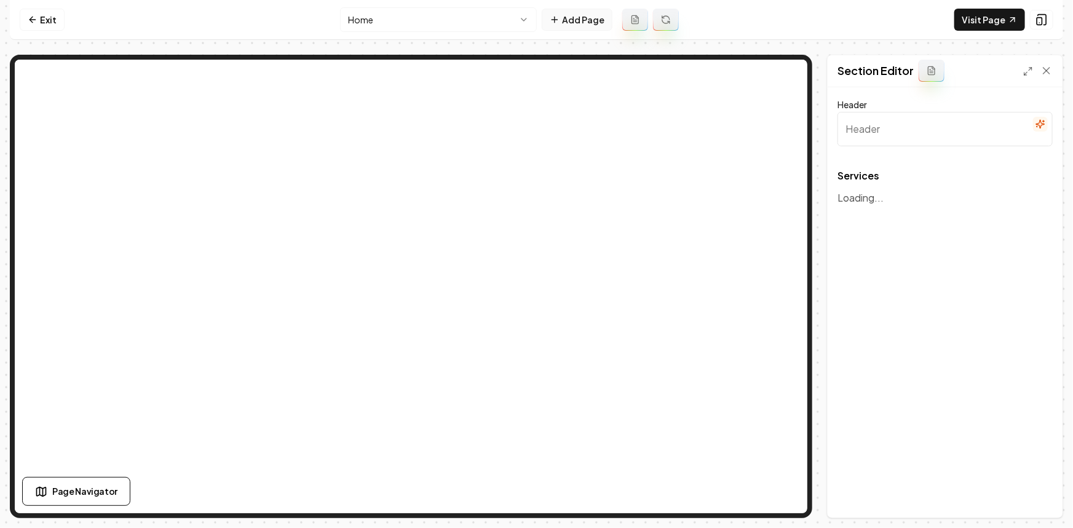
type input "Our Expert Landscaping & Hardscaping Services"
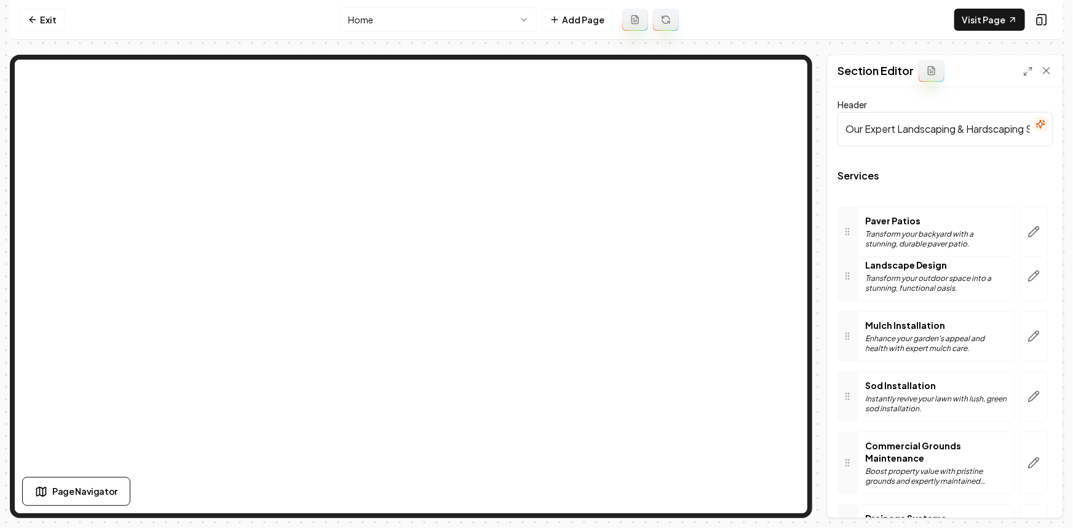
drag, startPoint x: 852, startPoint y: 379, endPoint x: 908, endPoint y: 233, distance: 156.8
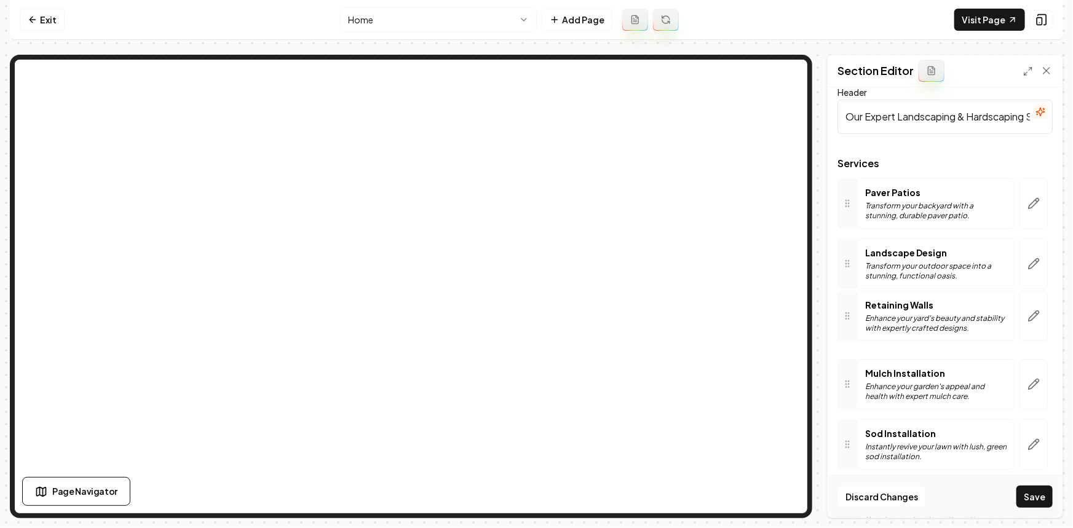
scroll to position [6, 0]
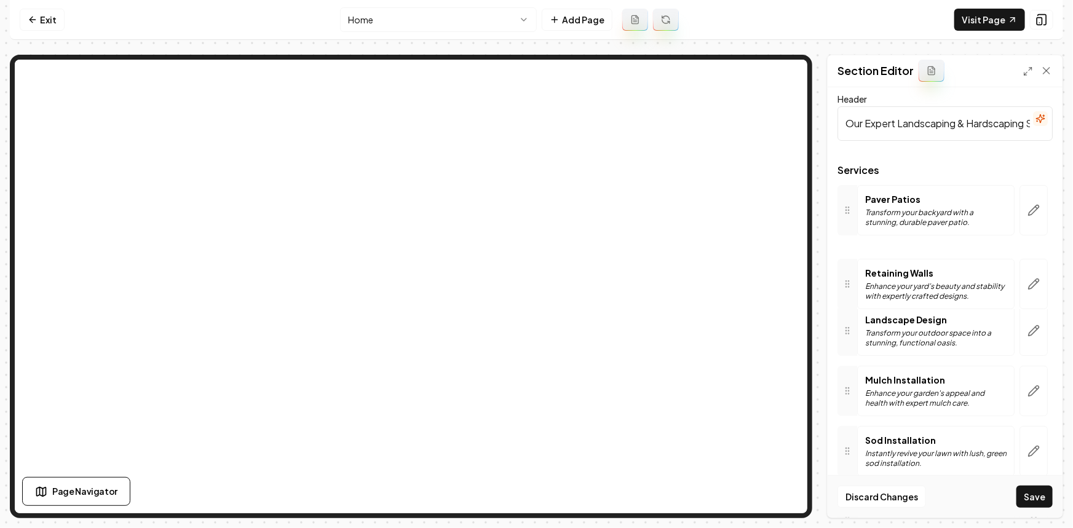
drag, startPoint x: 842, startPoint y: 431, endPoint x: 886, endPoint y: 277, distance: 160.5
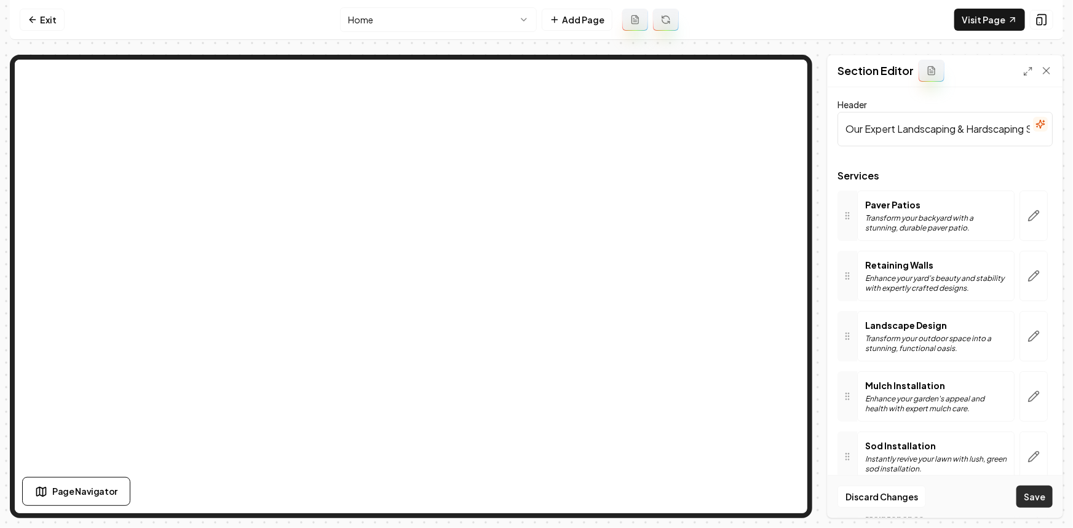
click at [1039, 501] on button "Save" at bounding box center [1034, 497] width 36 height 22
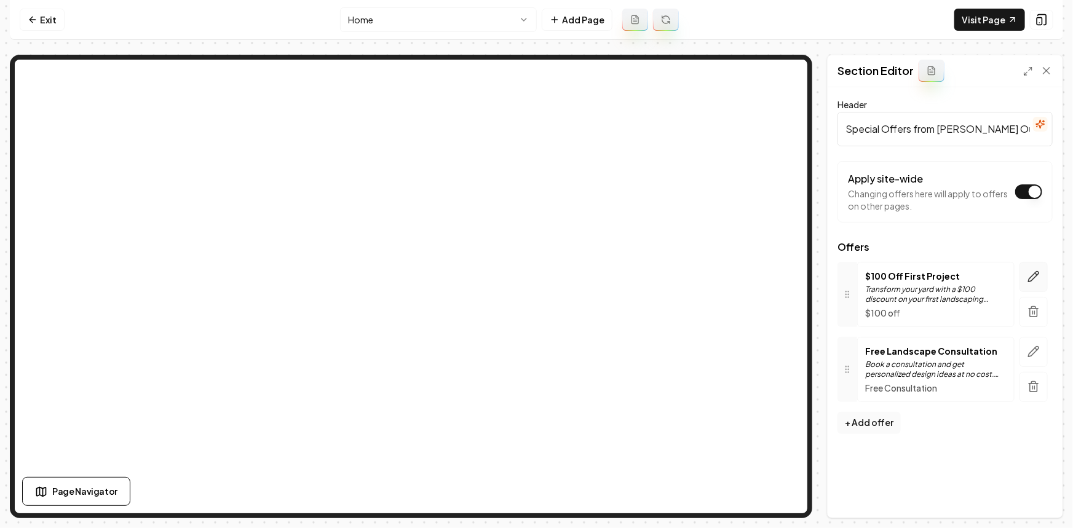
click at [1029, 279] on icon "button" at bounding box center [1033, 276] width 12 height 12
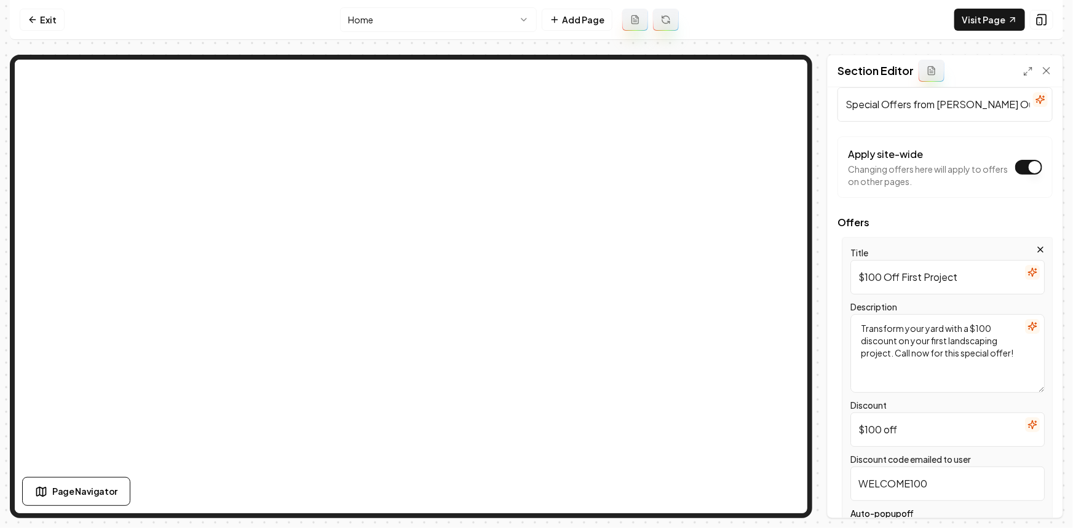
scroll to position [55, 0]
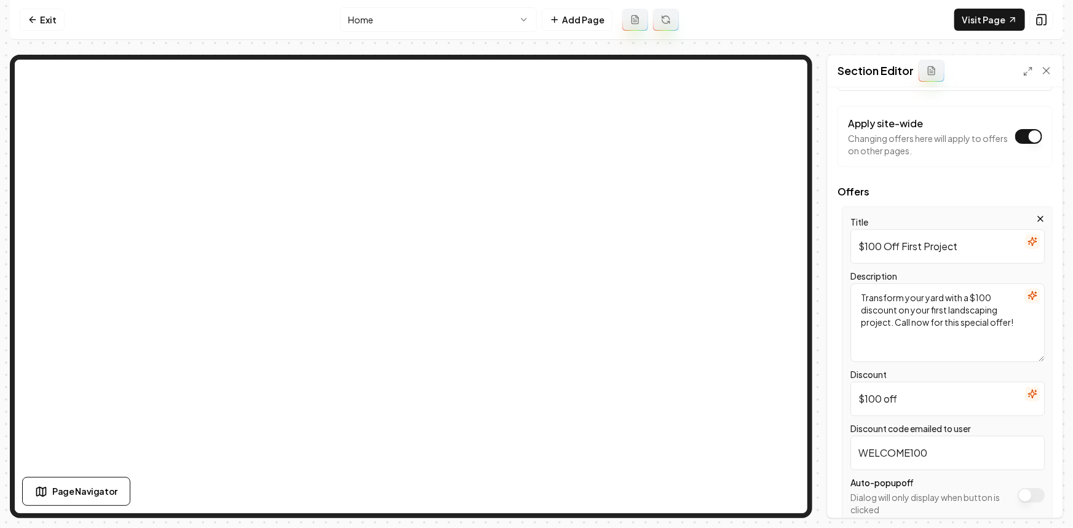
click at [856, 320] on textarea "Transform your yard with a $100 discount on your first landscaping project. Cal…" at bounding box center [947, 322] width 194 height 79
type textarea "Transform your yard with a $100 discount on your first landscaping & hardscapin…"
click at [1050, 501] on button "Save" at bounding box center [1034, 497] width 36 height 22
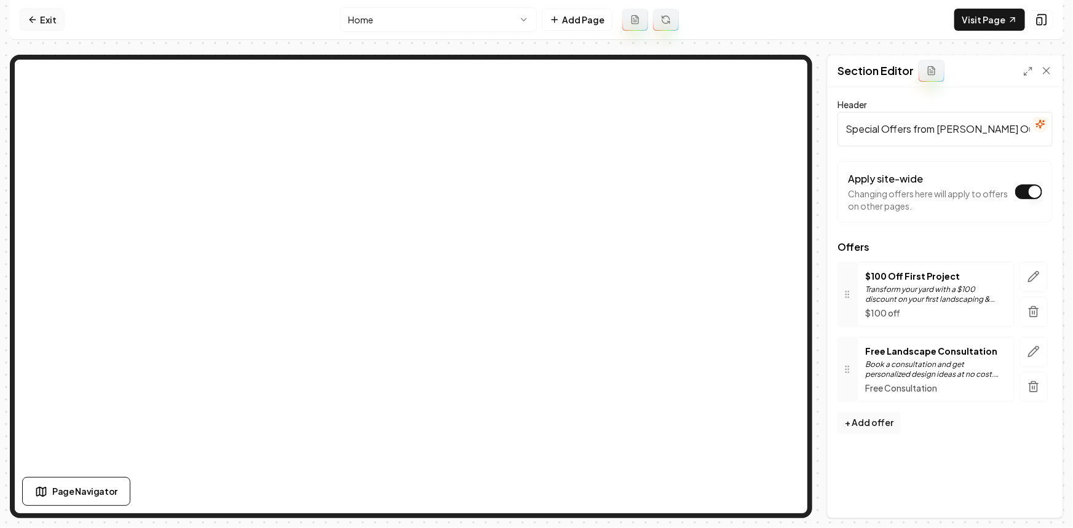
click at [34, 12] on link "Exit" at bounding box center [42, 20] width 45 height 22
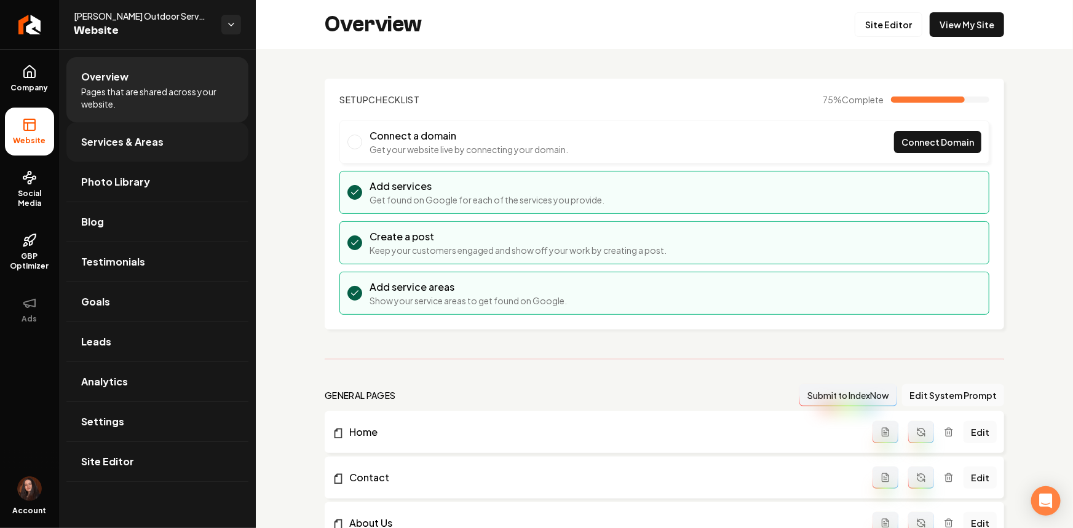
click at [110, 150] on link "Services & Areas" at bounding box center [157, 141] width 182 height 39
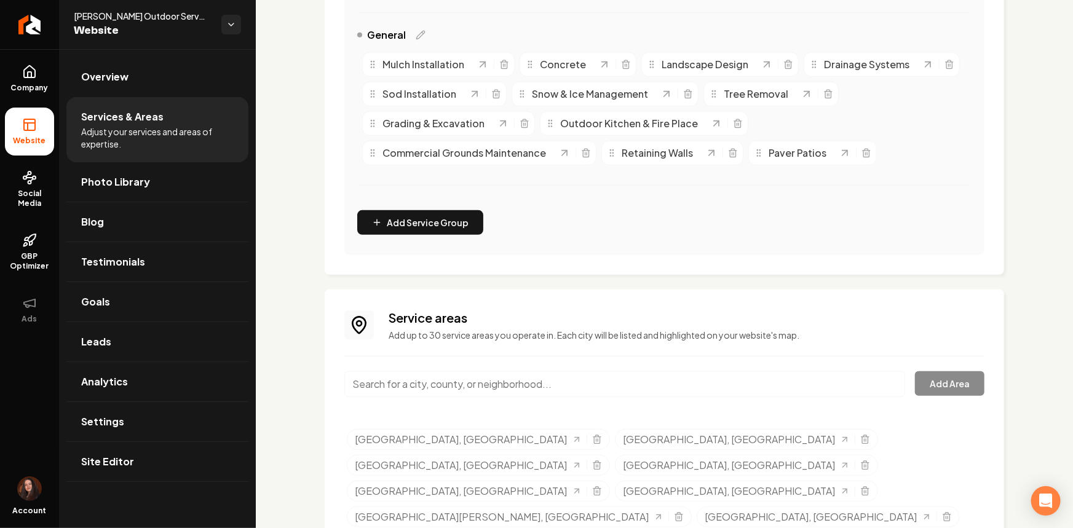
scroll to position [293, 0]
click at [445, 377] on input "Main content area" at bounding box center [624, 384] width 561 height 26
paste input "Oregonia,"
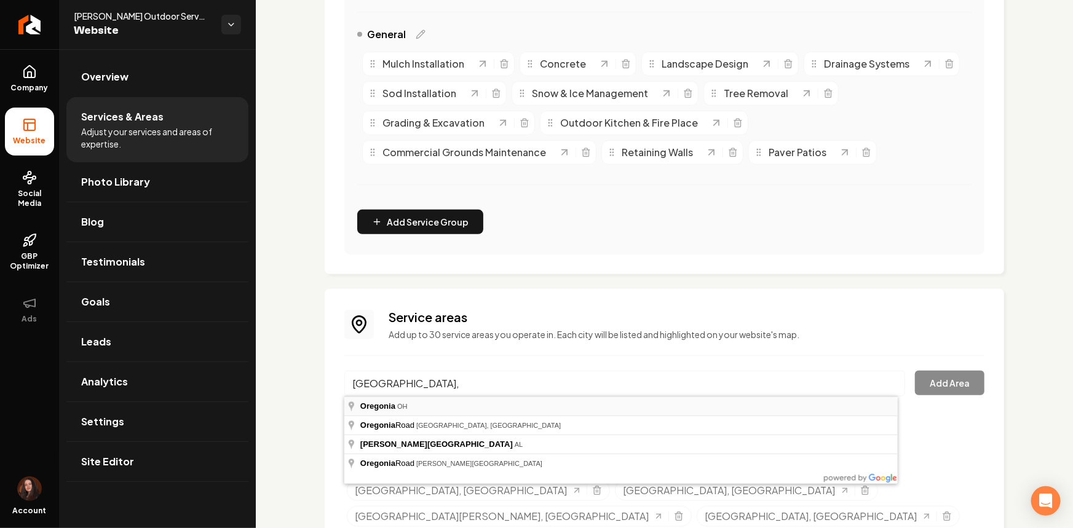
type input "Oregonia, OH"
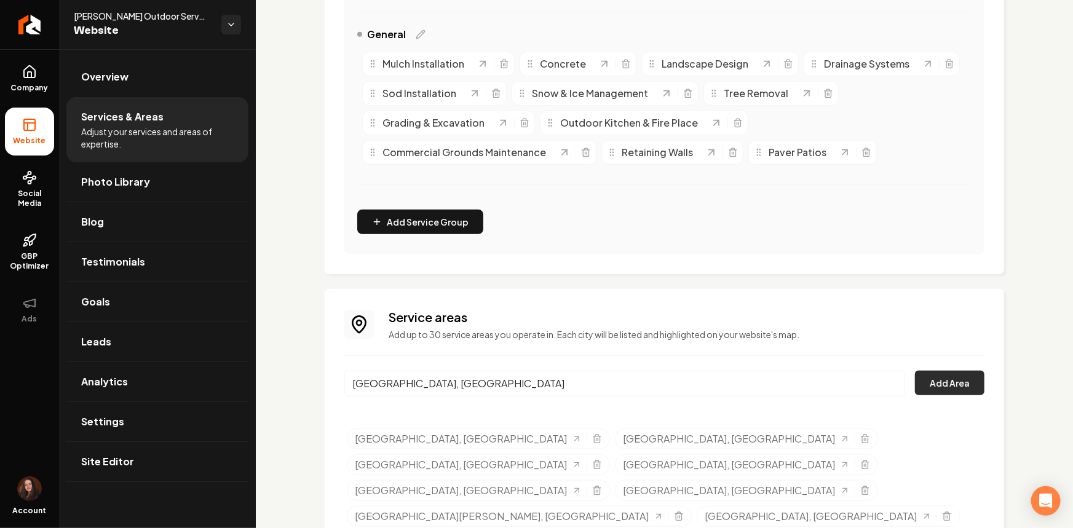
click at [969, 384] on button "Add Area" at bounding box center [949, 383] width 69 height 25
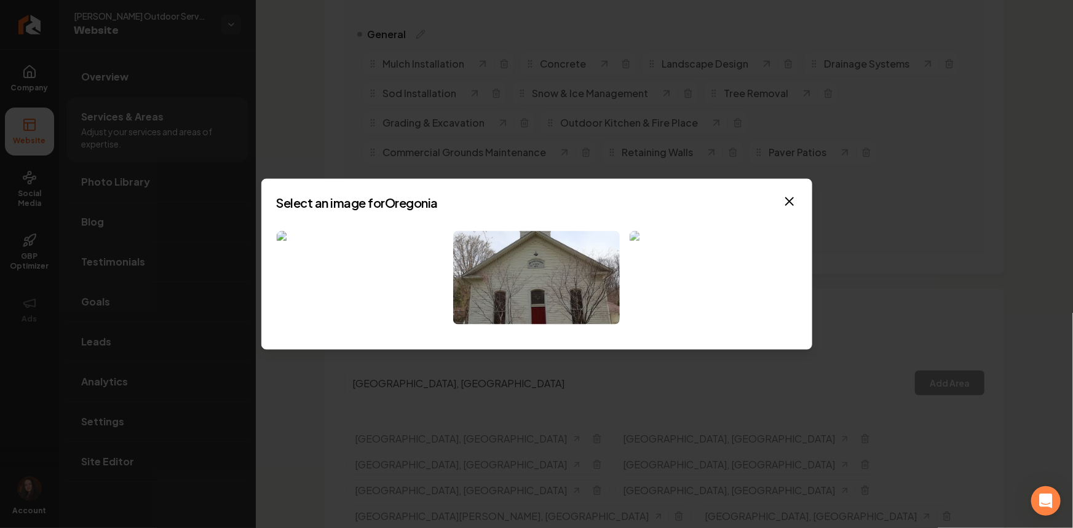
click at [670, 274] on img at bounding box center [712, 277] width 167 height 94
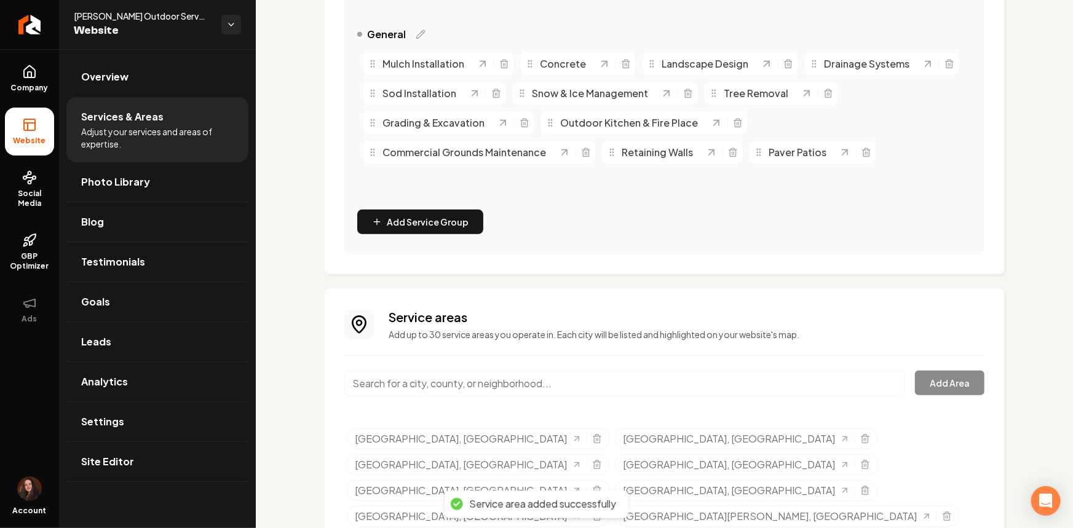
click at [529, 380] on input "Main content area" at bounding box center [624, 384] width 561 height 26
paste input "Morrow"
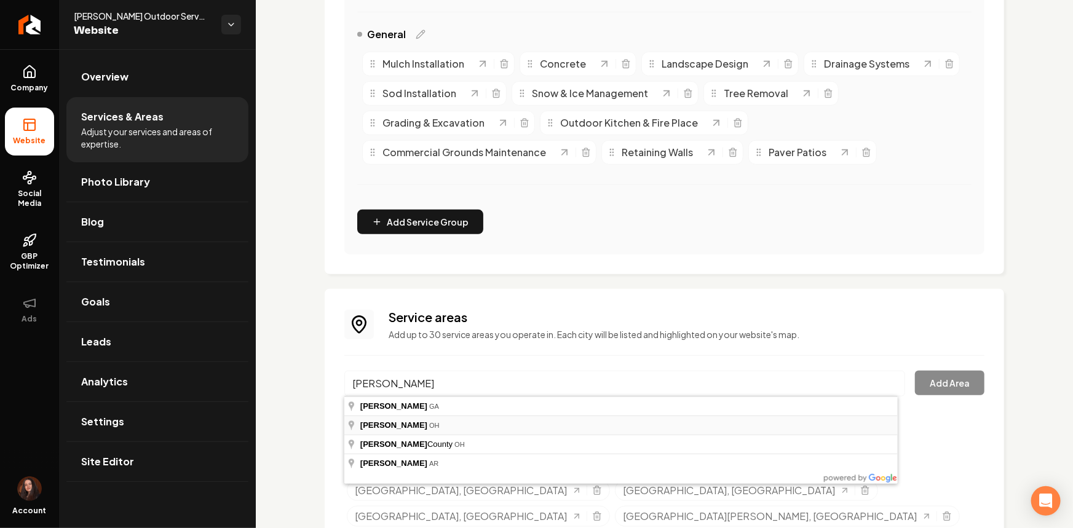
type input "Morrow, OH"
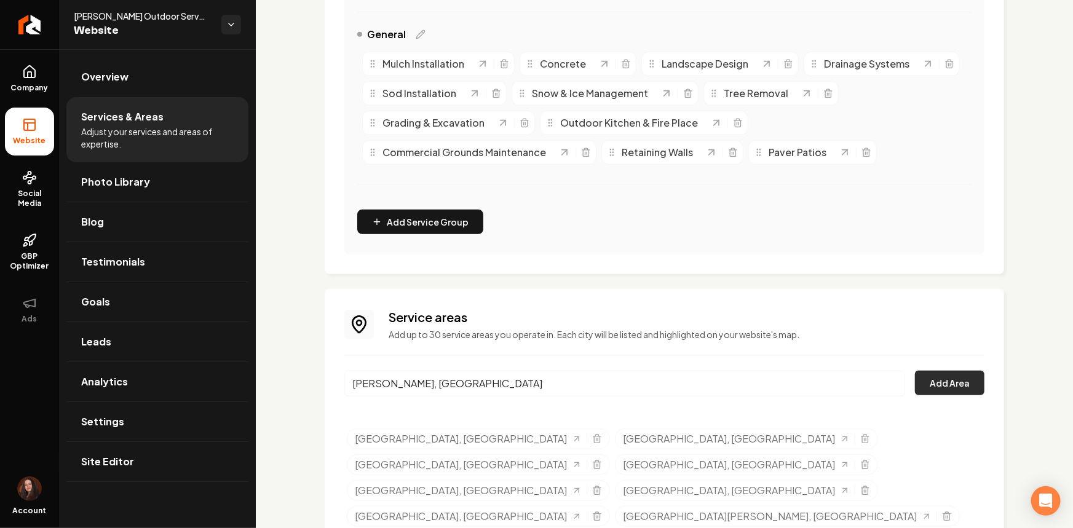
click at [943, 376] on button "Add Area" at bounding box center [949, 383] width 69 height 25
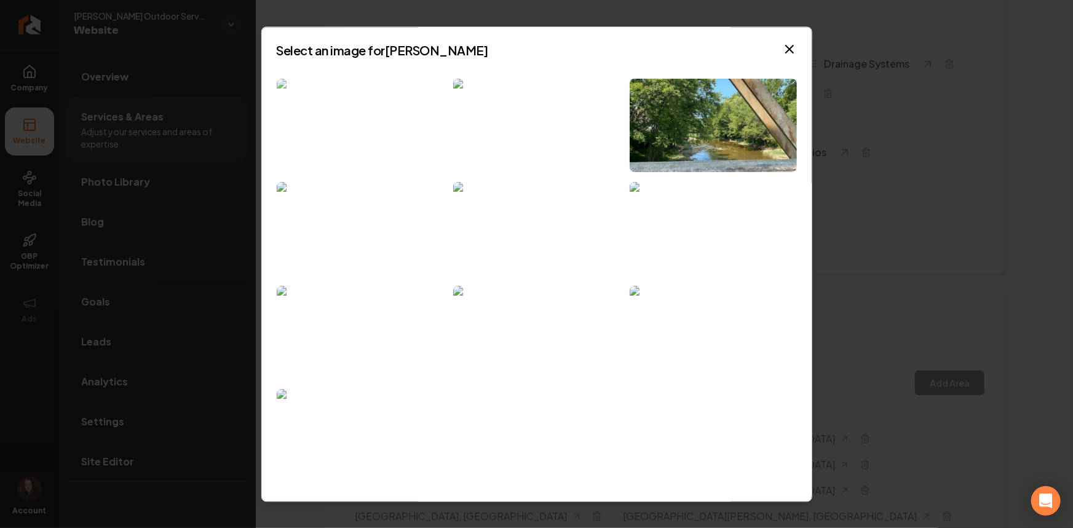
click at [393, 145] on img at bounding box center [360, 126] width 167 height 94
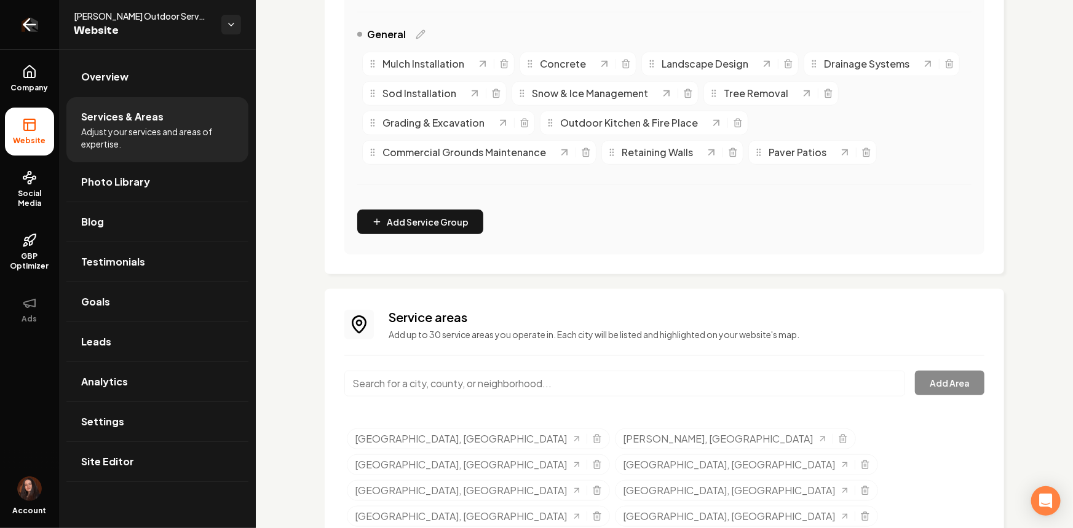
click at [17, 25] on link "Return to dashboard" at bounding box center [29, 24] width 59 height 49
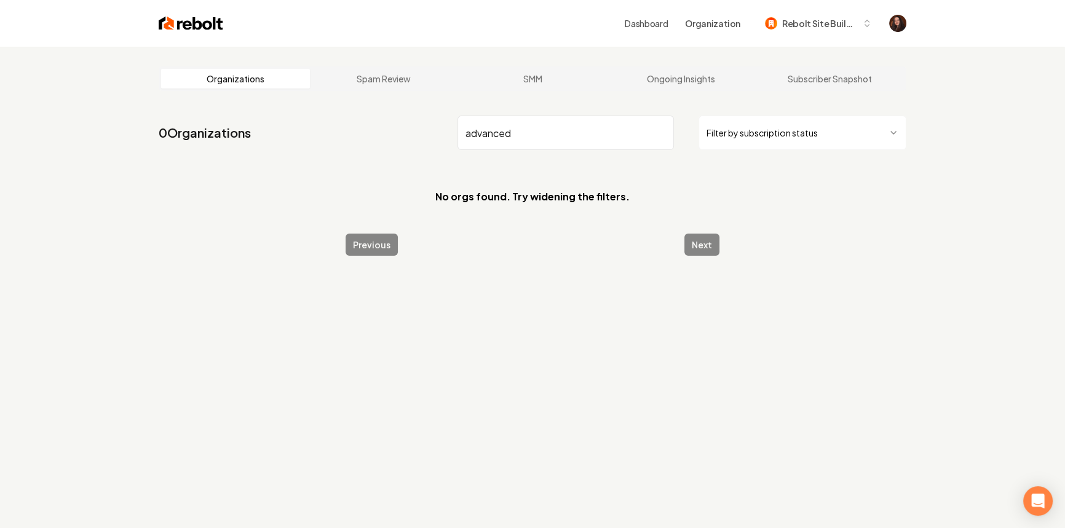
type input "advanced"
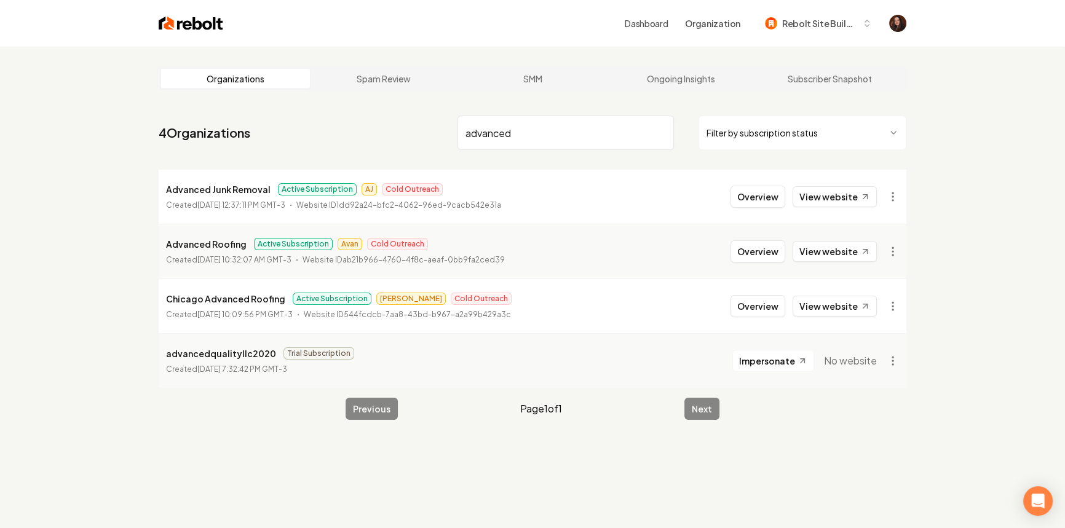
click at [728, 196] on li "Advanced Junk Removal Active Subscription AJ Cold Outreach Created September 13…" at bounding box center [532, 197] width 747 height 54
click at [739, 197] on button "Overview" at bounding box center [757, 197] width 55 height 22
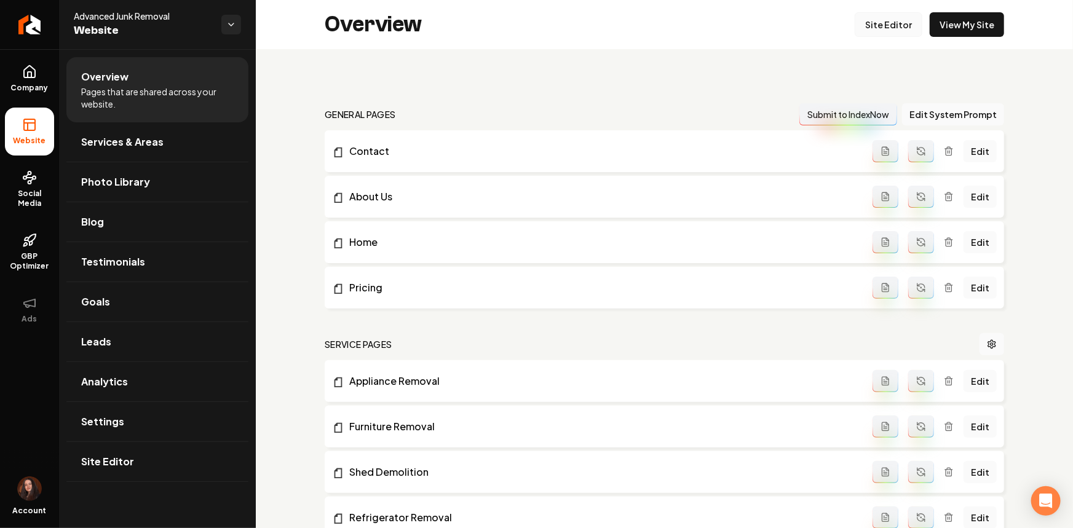
click at [885, 23] on link "Site Editor" at bounding box center [888, 24] width 68 height 25
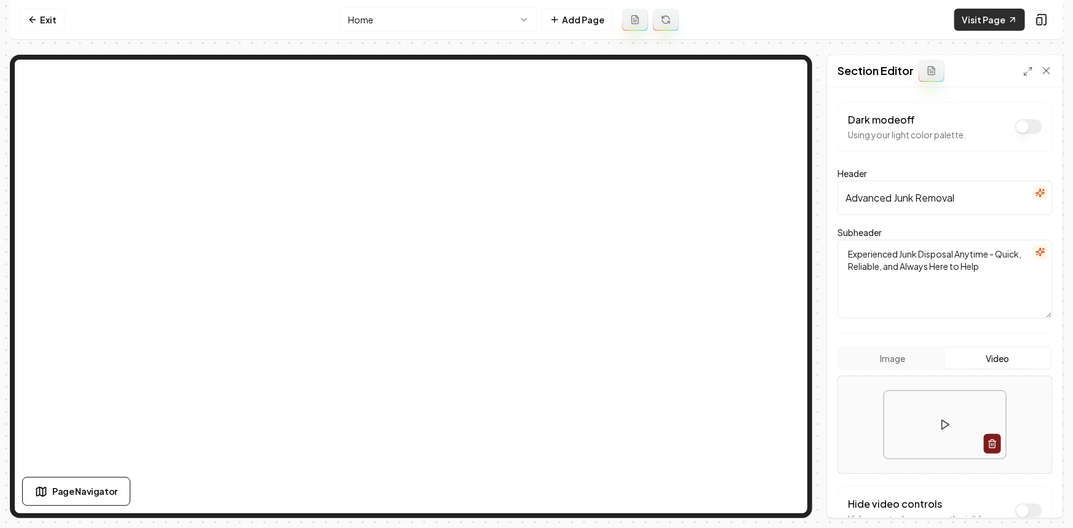
click at [989, 24] on link "Visit Page" at bounding box center [989, 20] width 71 height 22
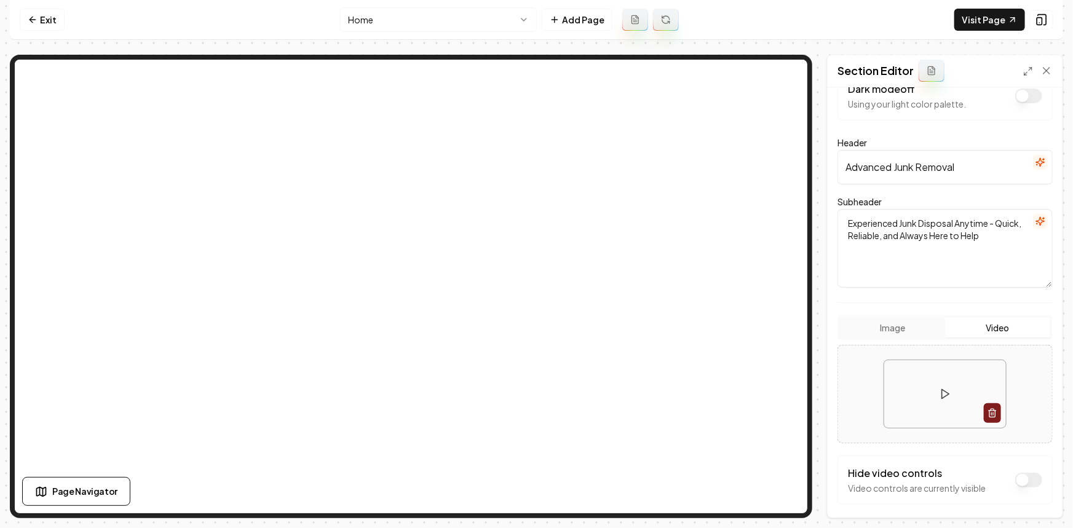
scroll to position [55, 0]
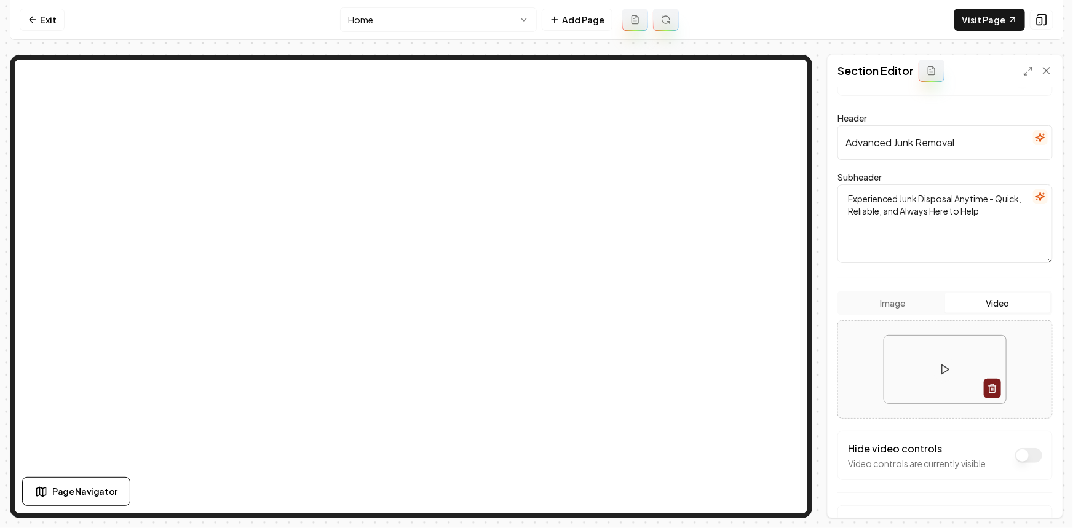
click at [1015, 455] on button "Dark mode off" at bounding box center [1028, 455] width 27 height 15
click at [1024, 498] on button "Save" at bounding box center [1034, 497] width 36 height 22
click at [46, 19] on link "Exit" at bounding box center [42, 20] width 45 height 22
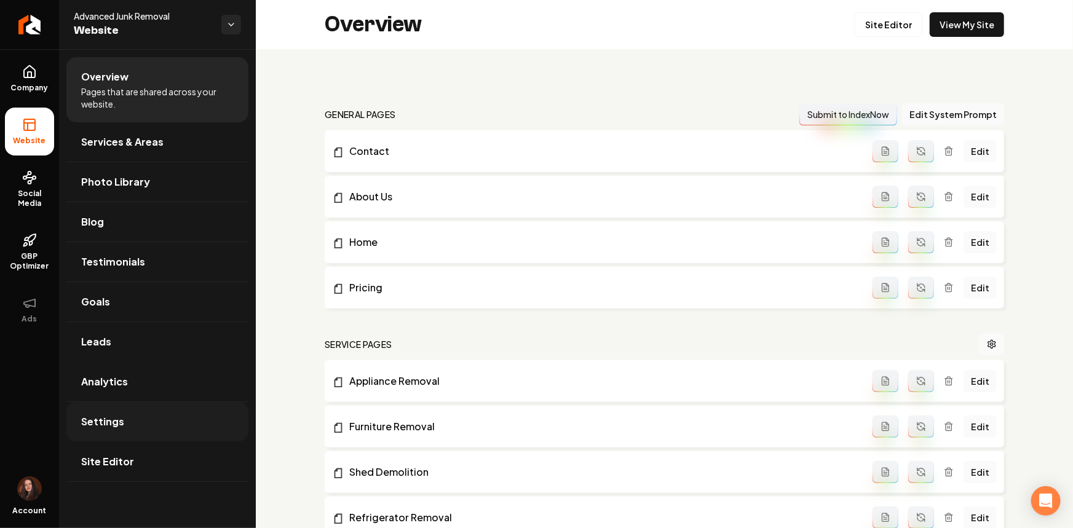
click at [112, 417] on span "Settings" at bounding box center [102, 421] width 43 height 15
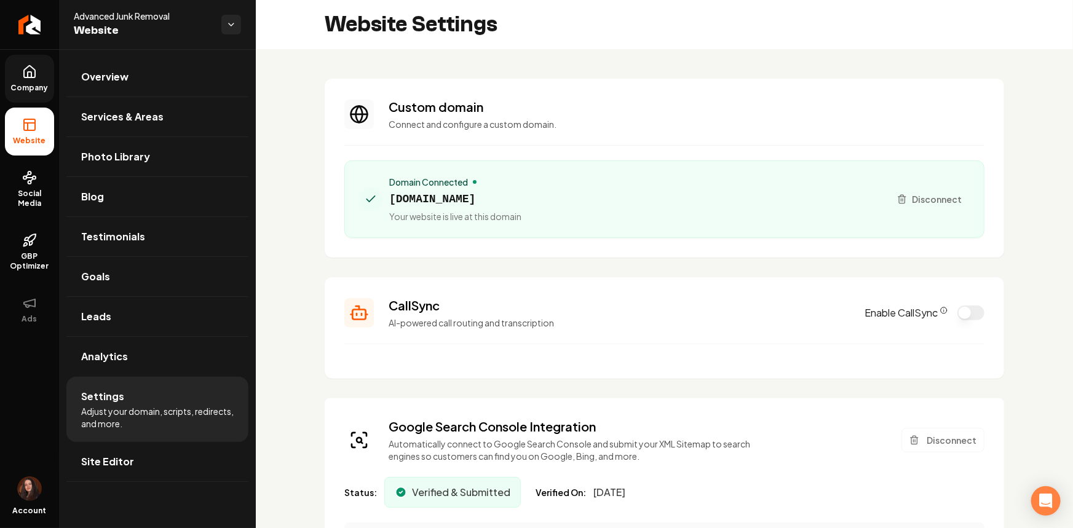
click at [20, 92] on link "Company" at bounding box center [29, 79] width 49 height 48
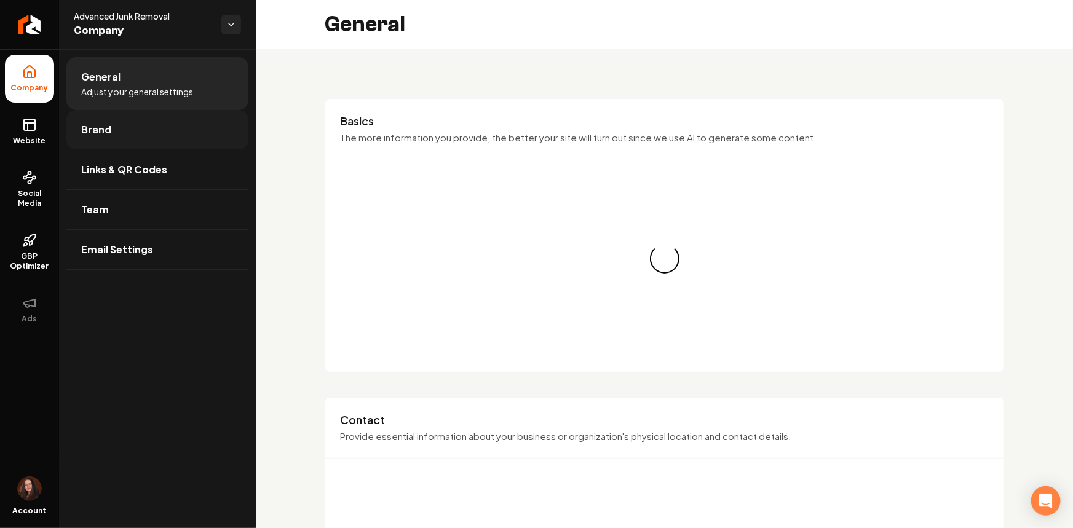
click at [98, 116] on link "Brand" at bounding box center [157, 129] width 182 height 39
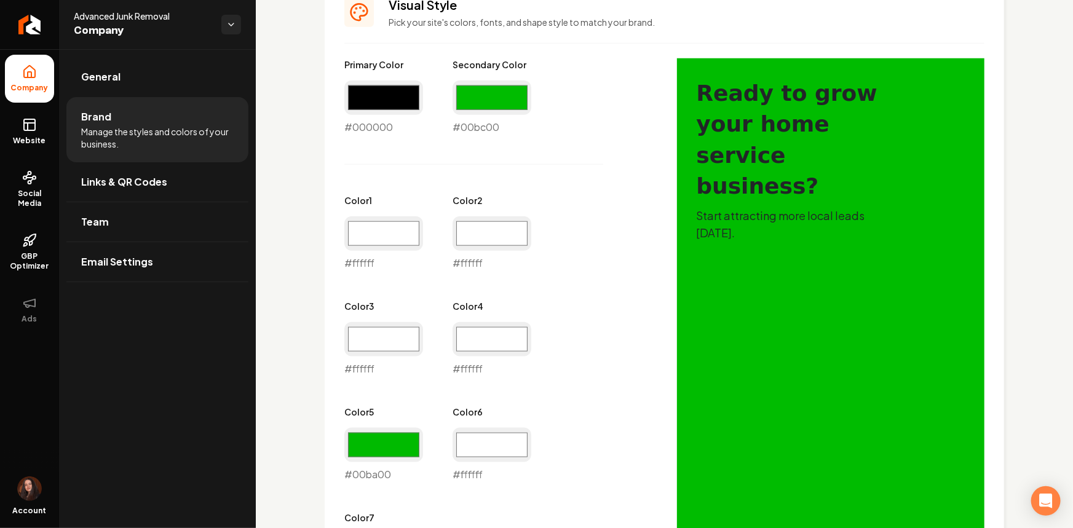
scroll to position [559, 0]
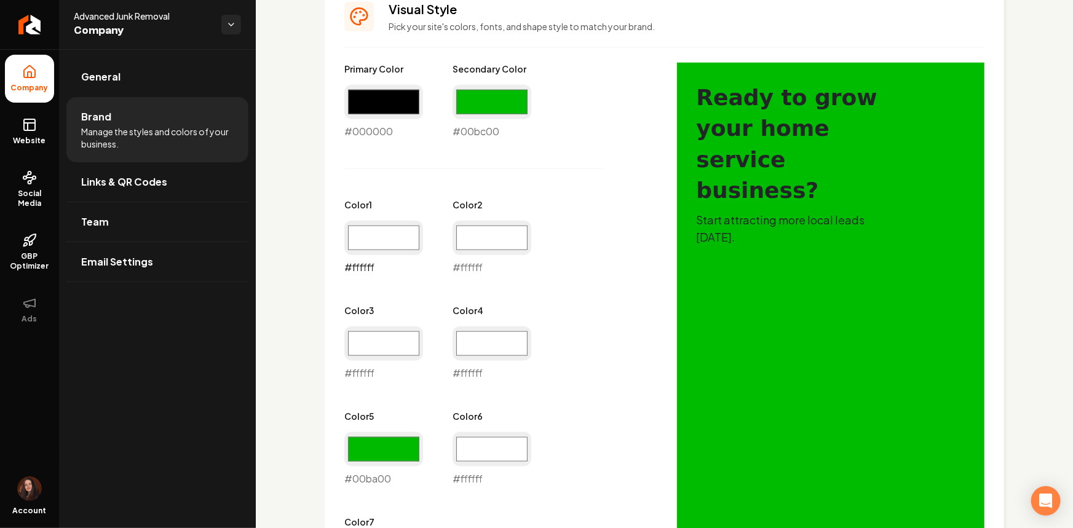
click at [394, 234] on input "#ffffff" at bounding box center [383, 238] width 79 height 34
type input "#f5f5f5"
click at [465, 235] on input "#ffffff" at bounding box center [491, 238] width 79 height 34
type input "#e0e0e0"
click at [374, 339] on input "#ffffff" at bounding box center [383, 343] width 79 height 34
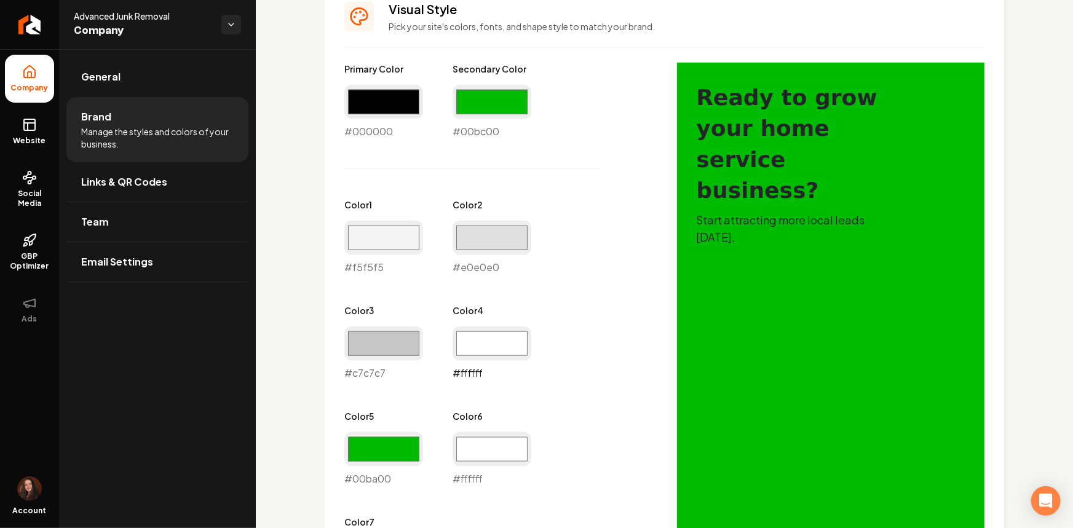
type input "#c7c7c7"
click at [495, 350] on input "#ffffff" at bounding box center [491, 343] width 79 height 34
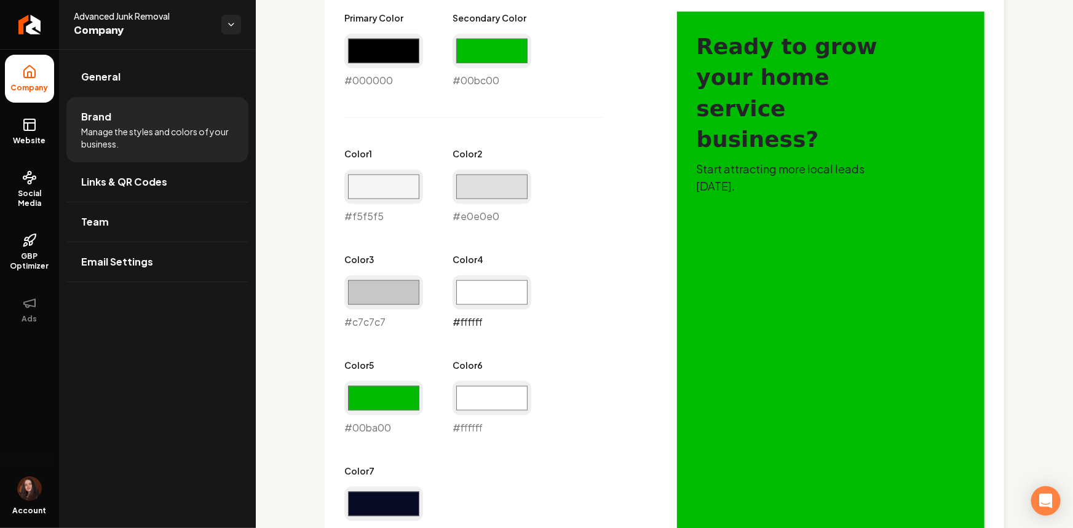
scroll to position [615, 0]
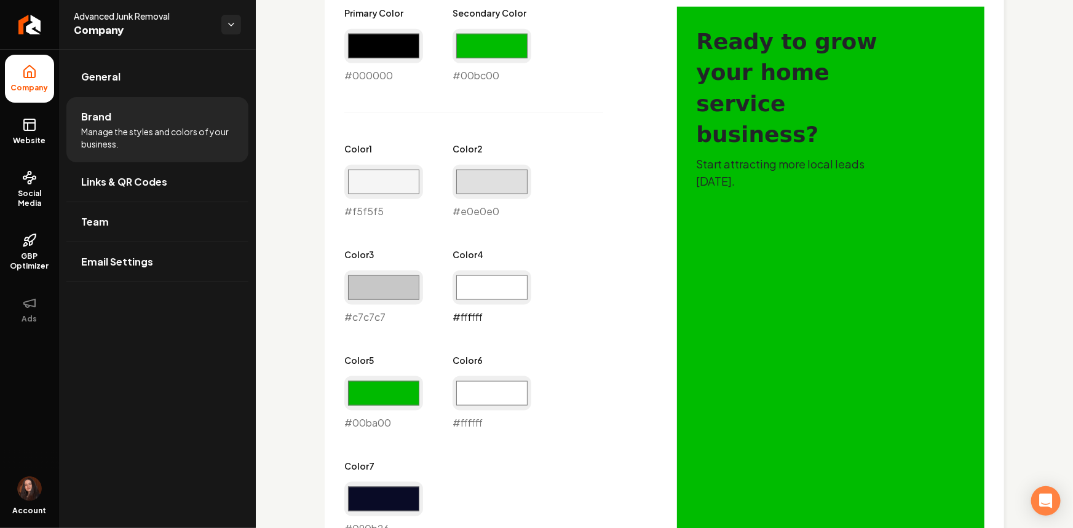
click at [473, 288] on input "#ffffff" at bounding box center [491, 287] width 79 height 34
type input "#6b6b6b"
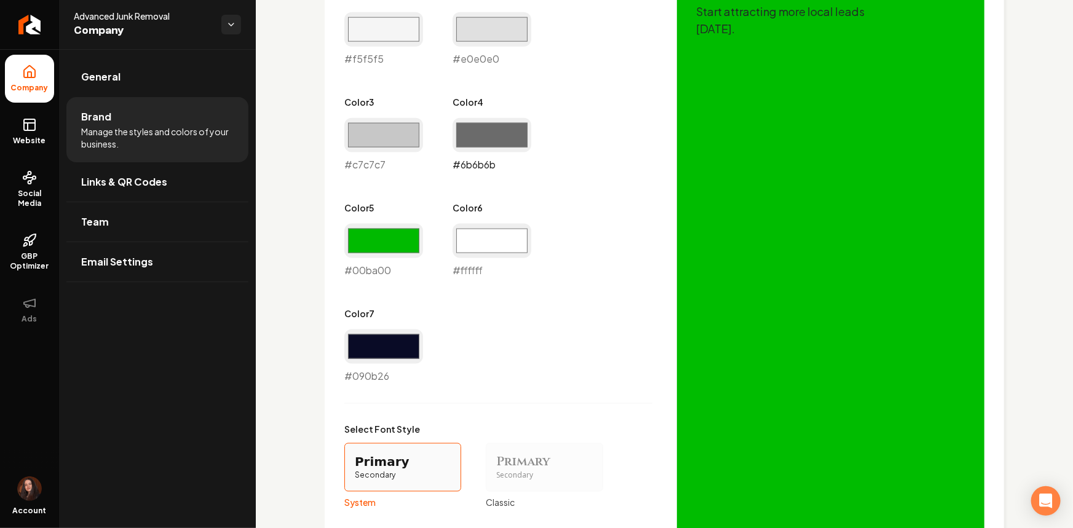
scroll to position [782, 0]
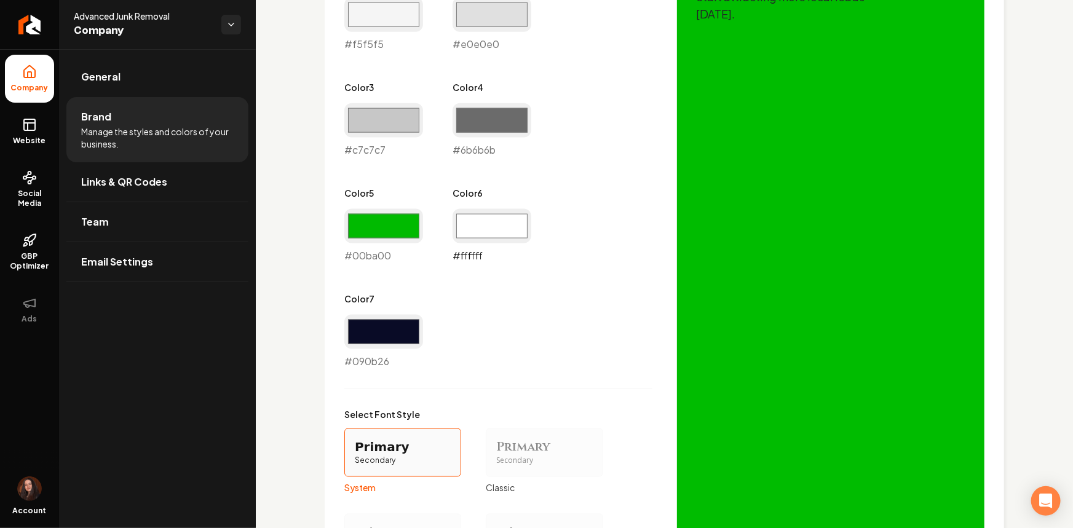
click at [490, 234] on input "#ffffff" at bounding box center [491, 226] width 79 height 34
type input "#292b4c"
click at [627, 301] on div "Primary Color #000000 #000000 Secondary Color #00bc00 #00bc00 Color 1 #f5f5f5 #…" at bounding box center [498, 104] width 308 height 529
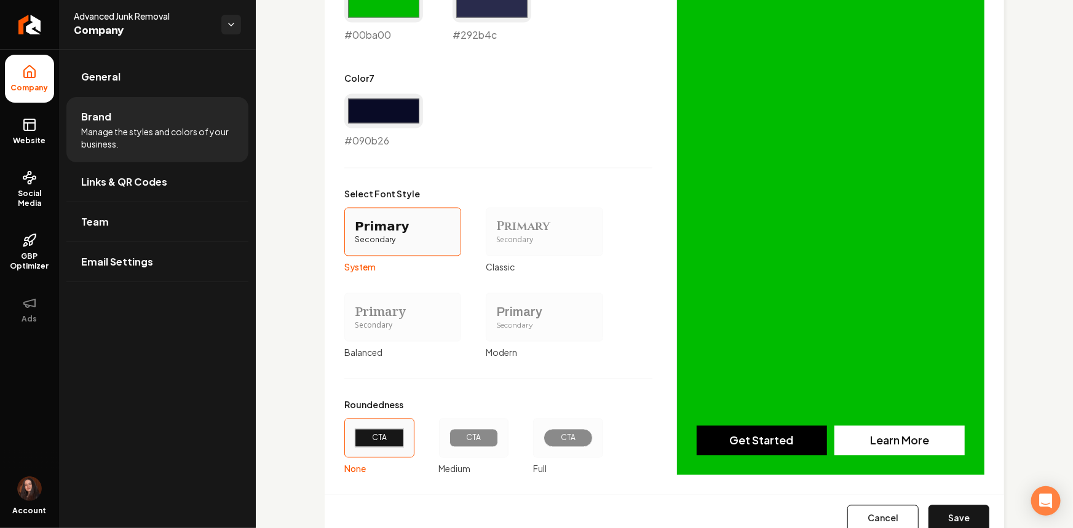
scroll to position [1045, 0]
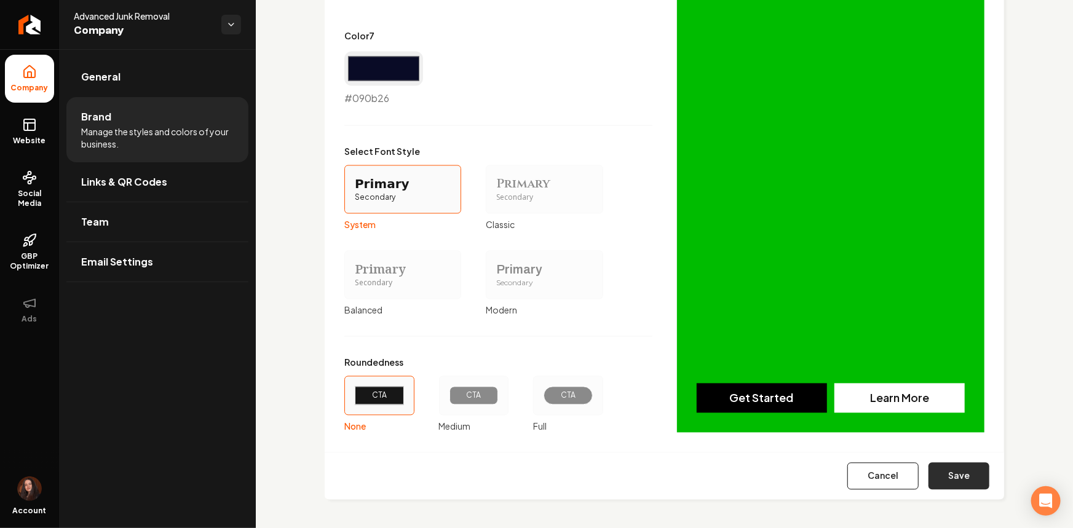
click at [940, 471] on button "Save" at bounding box center [958, 476] width 61 height 27
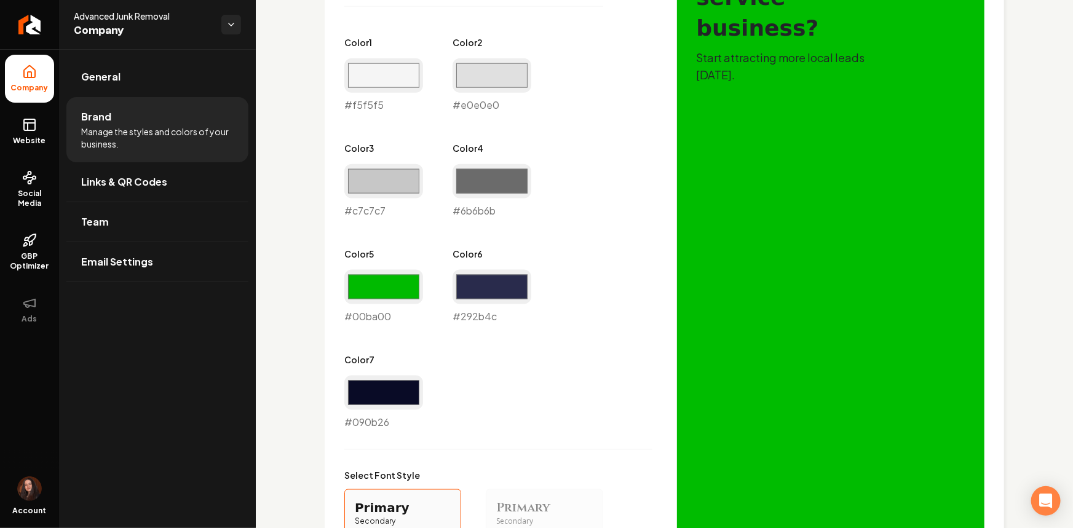
scroll to position [718, 0]
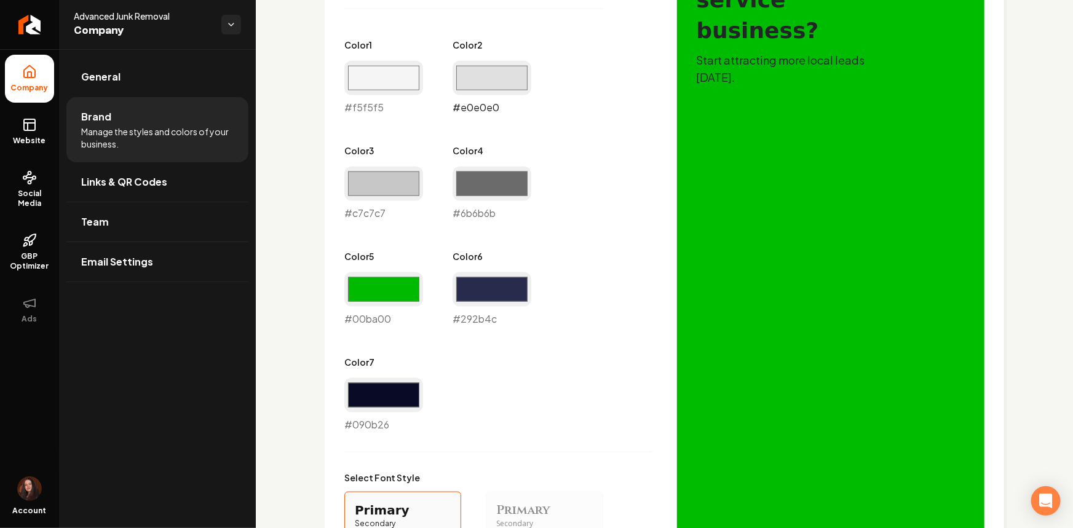
click at [468, 83] on input "#e0e0e0" at bounding box center [491, 78] width 79 height 34
click at [414, 173] on input "#c7c7c7" at bounding box center [383, 184] width 79 height 34
click at [339, 215] on div "Visual Style Pick your site's colors, fonts, and shape style to match your bran…" at bounding box center [664, 323] width 679 height 1005
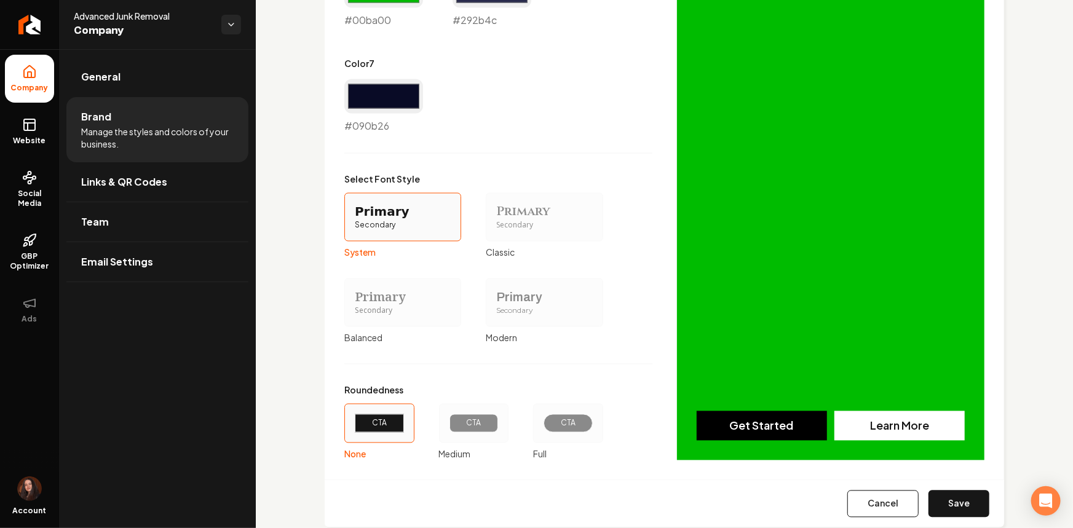
scroll to position [1045, 0]
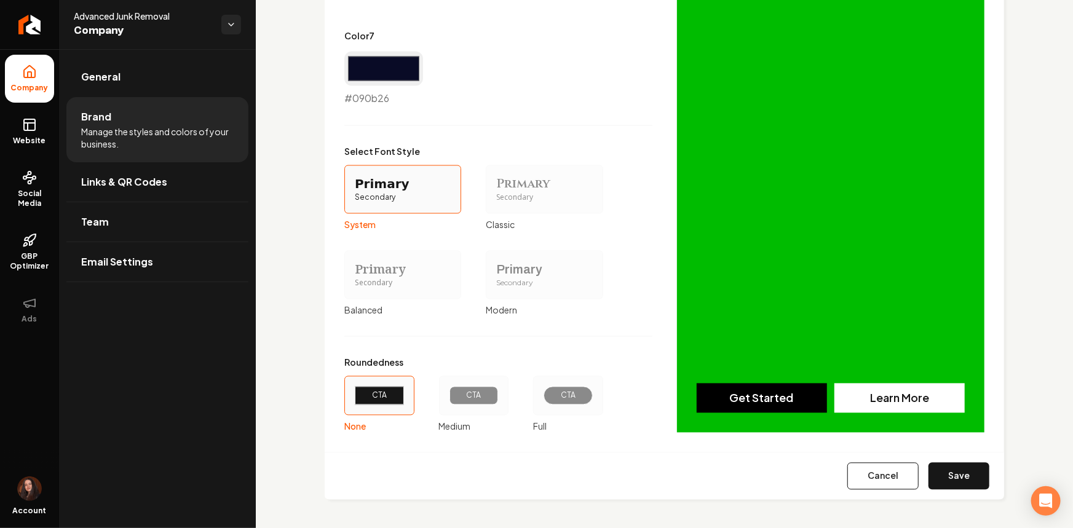
click at [946, 474] on button "Save" at bounding box center [958, 476] width 61 height 27
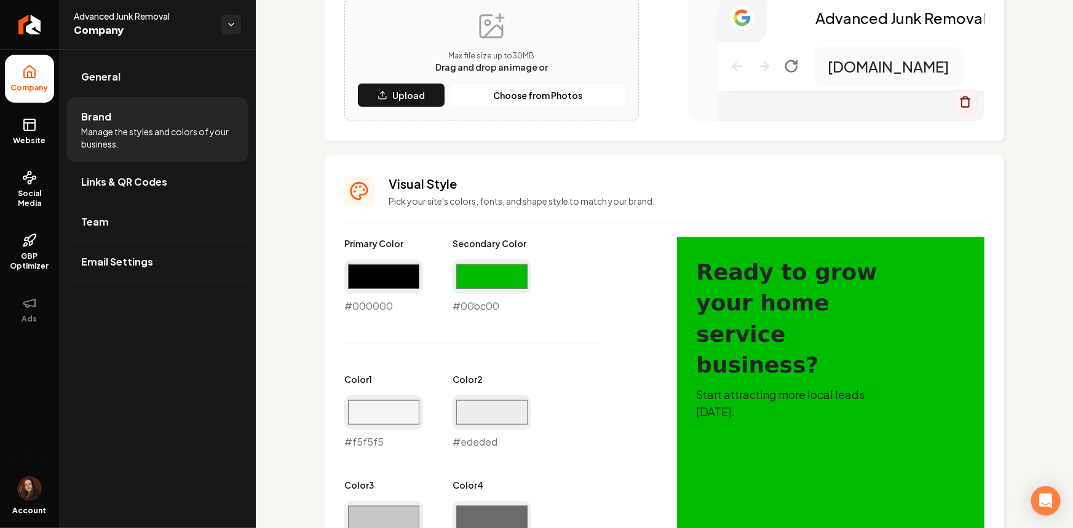
scroll to position [383, 0]
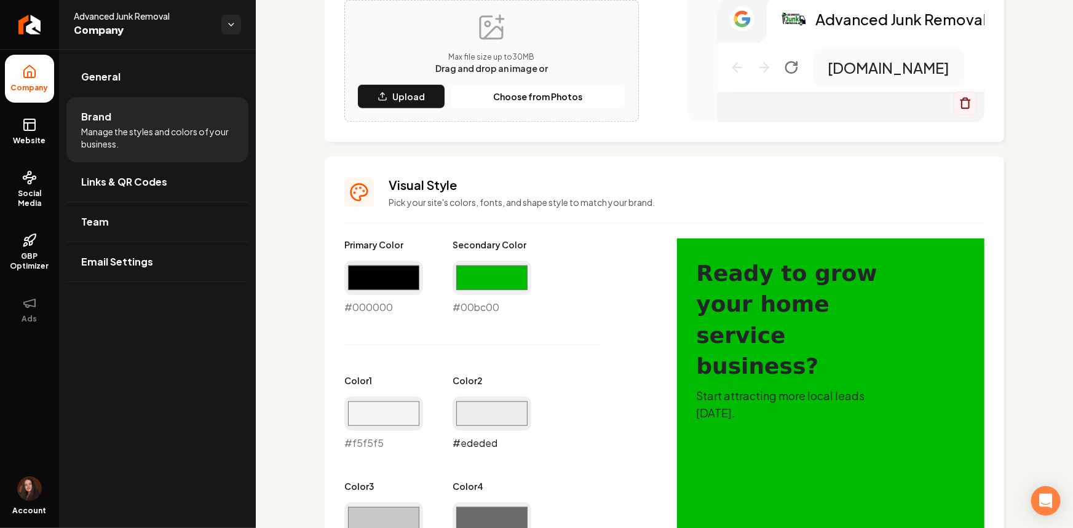
click at [493, 403] on input "#ededed" at bounding box center [491, 413] width 79 height 34
type input "#ffffff"
click at [424, 310] on div "Primary Color #000000 #000000 Secondary Color #00bc00 #00bc00 Color 1 #f5f5f5 #…" at bounding box center [498, 502] width 308 height 529
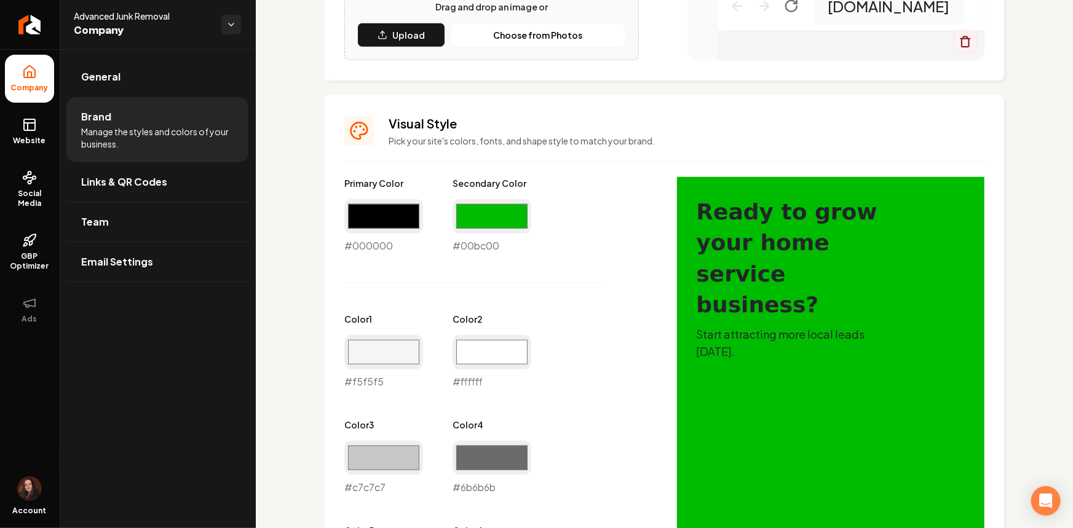
scroll to position [495, 0]
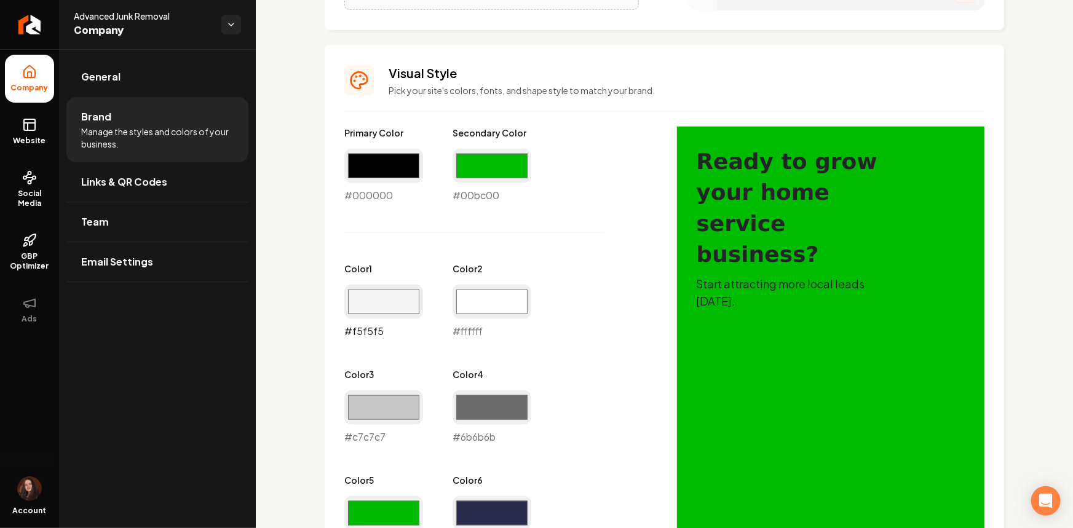
click at [402, 301] on input "#f5f5f5" at bounding box center [383, 302] width 79 height 34
type input "#ffffff"
click at [285, 307] on div "Logo & Icon Add your business logo and icon to personalize your website appeara…" at bounding box center [664, 316] width 817 height 1525
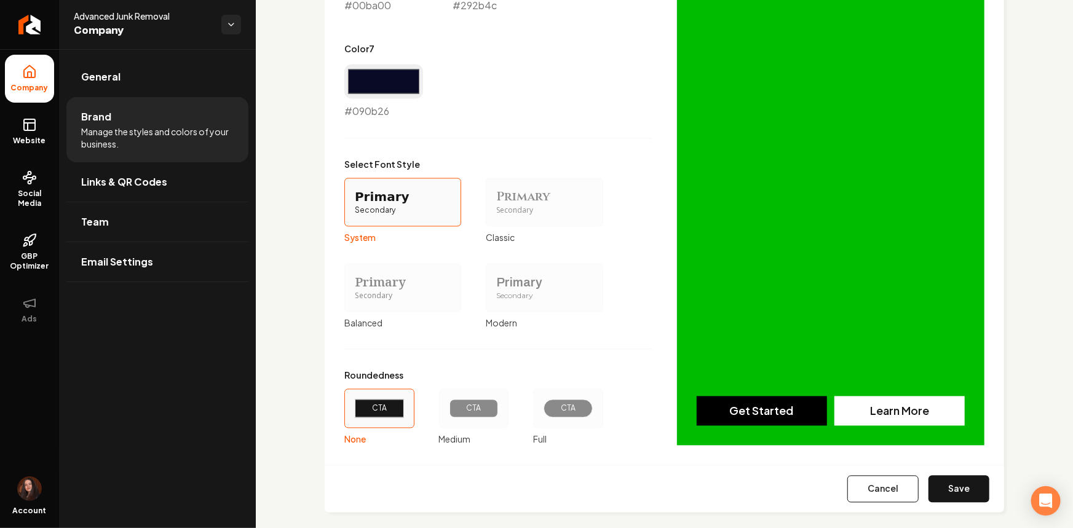
scroll to position [1045, 0]
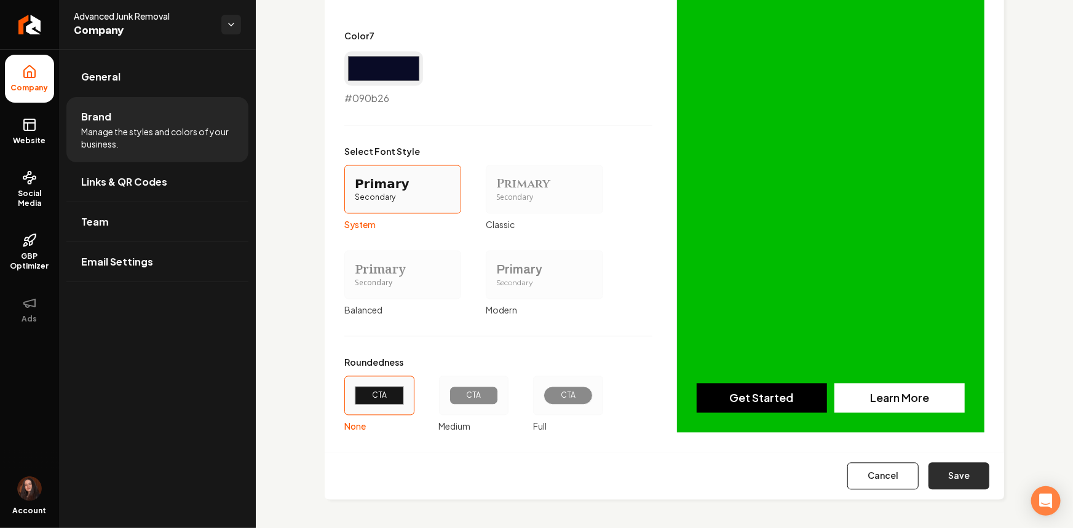
click at [940, 468] on button "Save" at bounding box center [958, 476] width 61 height 27
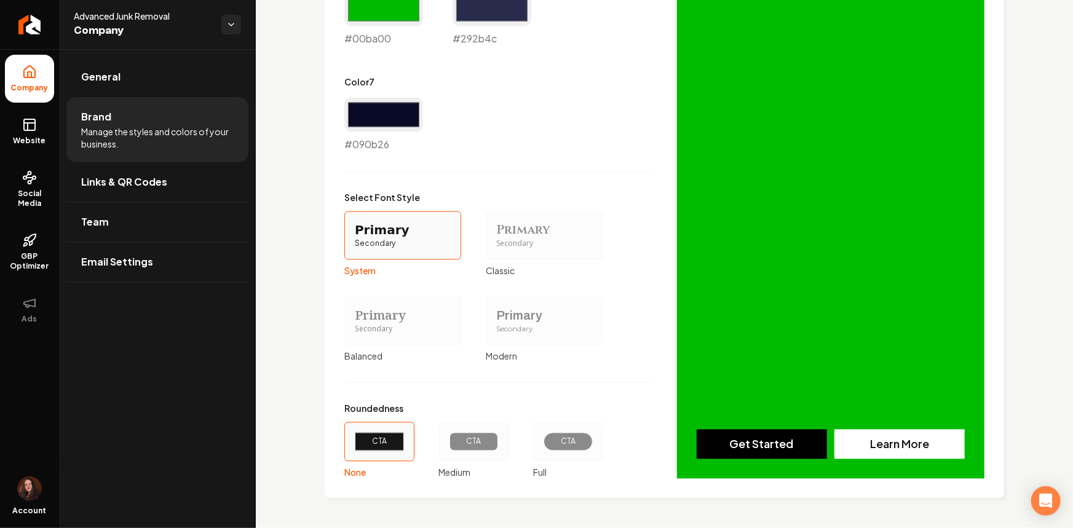
scroll to position [998, 0]
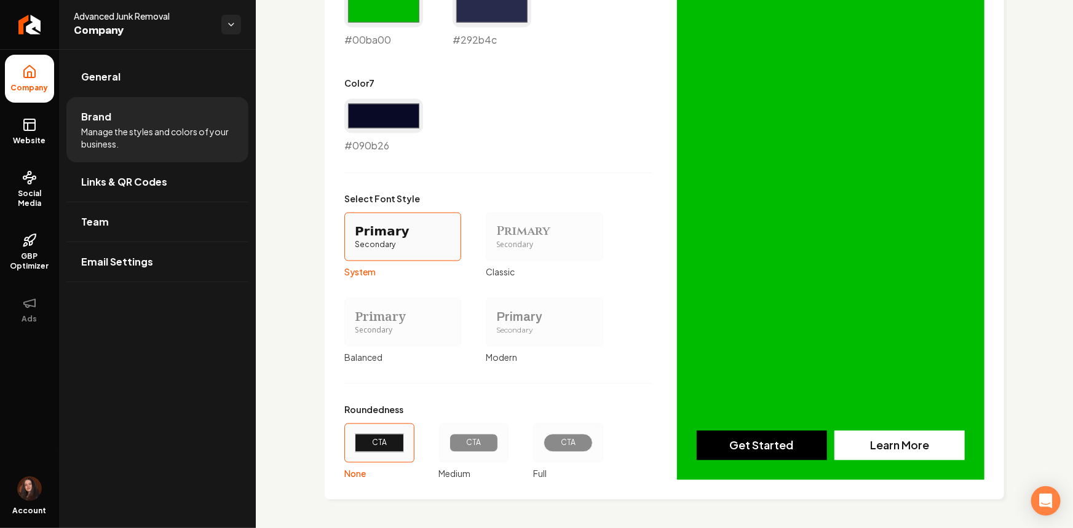
click at [328, 281] on div "Visual Style Pick your site's colors, fonts, and shape style to match your bran…" at bounding box center [664, 21] width 679 height 958
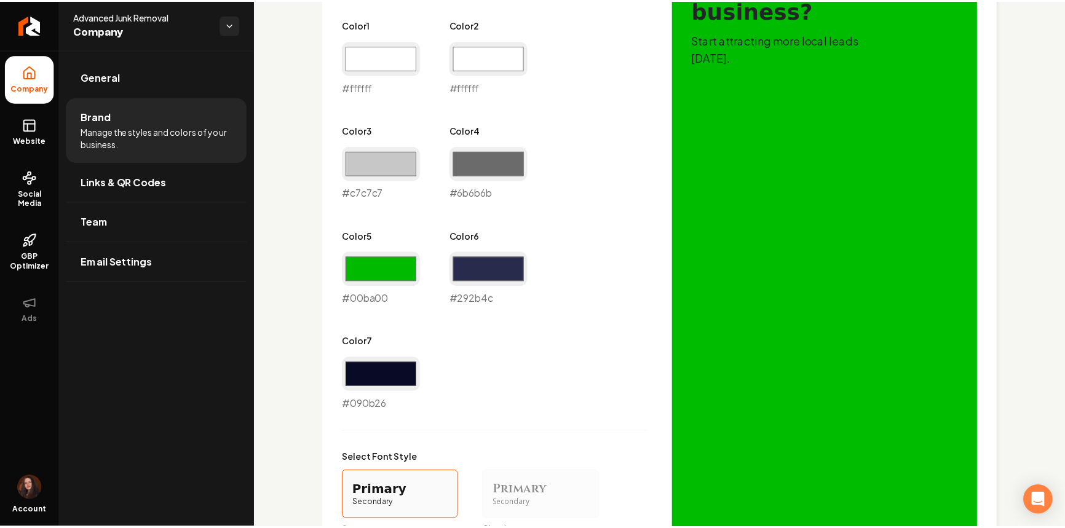
scroll to position [663, 0]
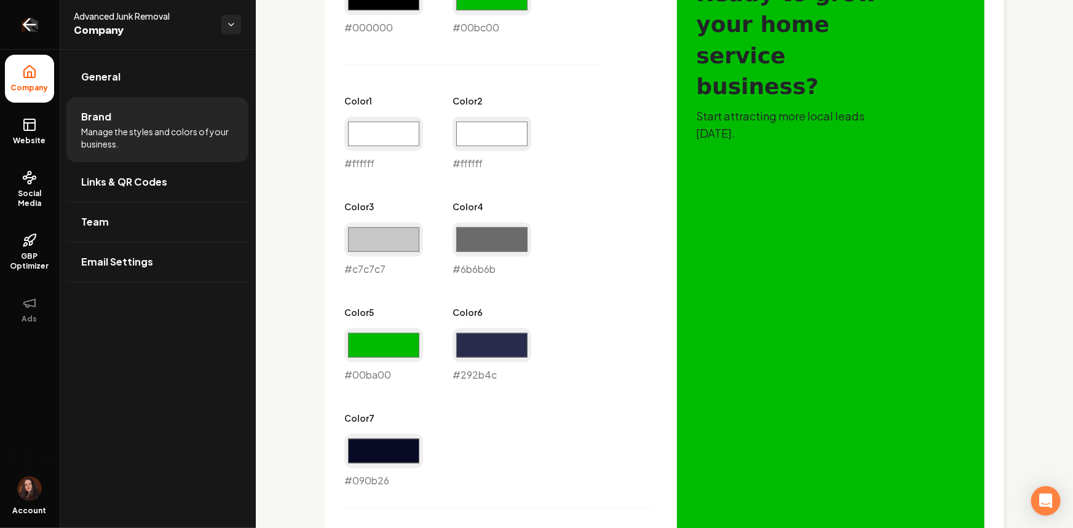
click at [23, 43] on link "Return to dashboard" at bounding box center [29, 24] width 59 height 49
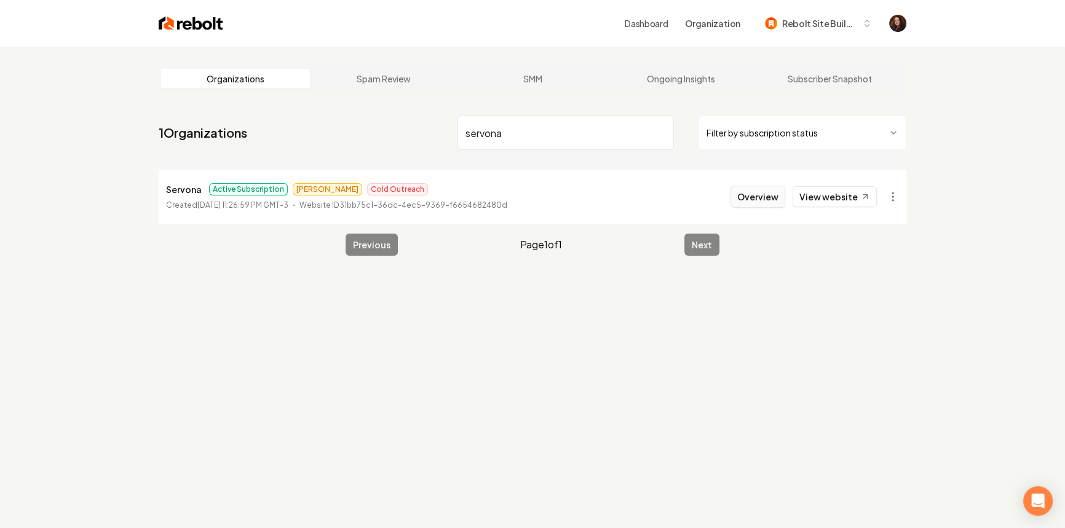
type input "servona"
click at [763, 199] on button "Overview" at bounding box center [757, 197] width 55 height 22
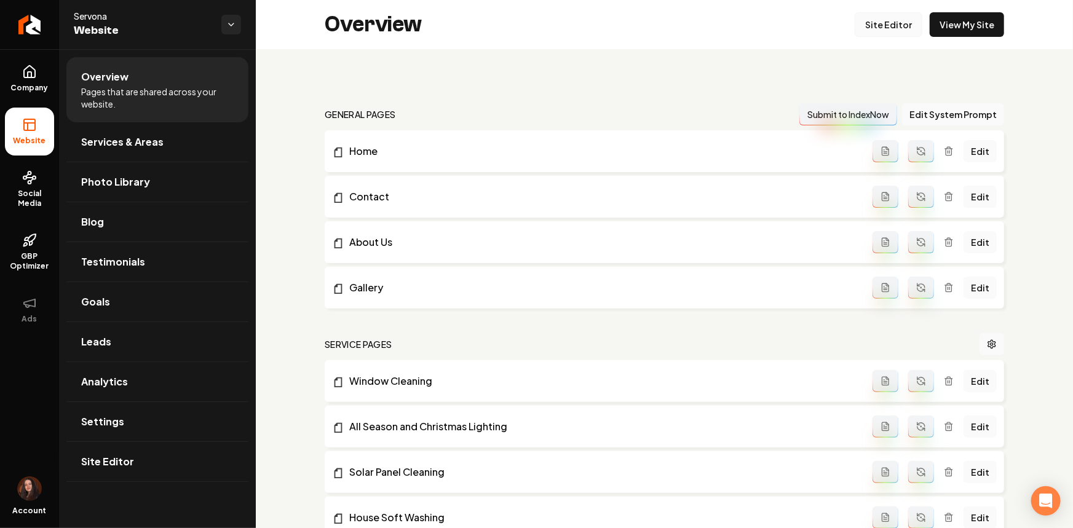
click at [878, 23] on link "Site Editor" at bounding box center [888, 24] width 68 height 25
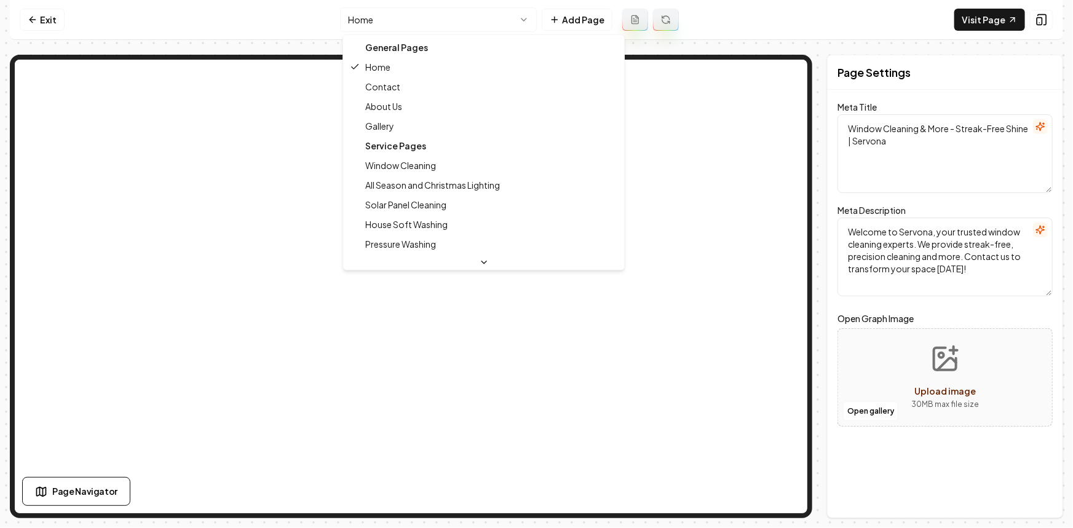
click at [399, 22] on html "Computer Required This feature is only available on a computer. Please switch t…" at bounding box center [536, 264] width 1073 height 528
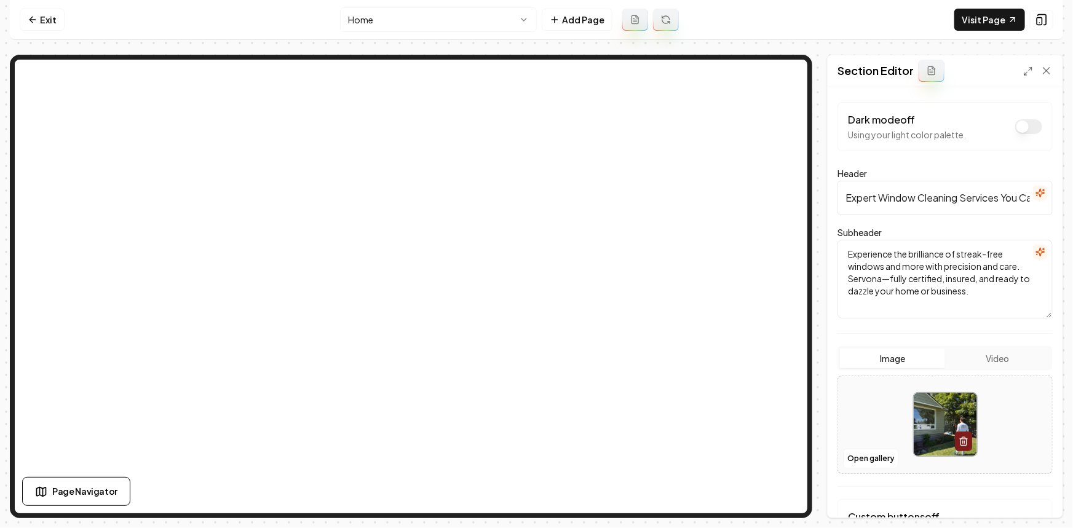
click at [1001, 360] on button "Video" at bounding box center [997, 358] width 105 height 20
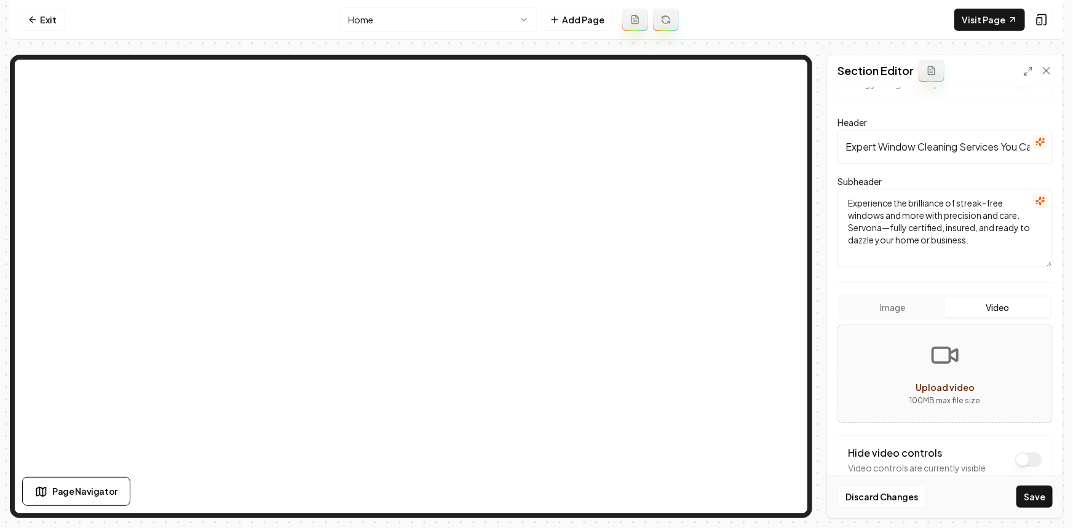
scroll to position [167, 0]
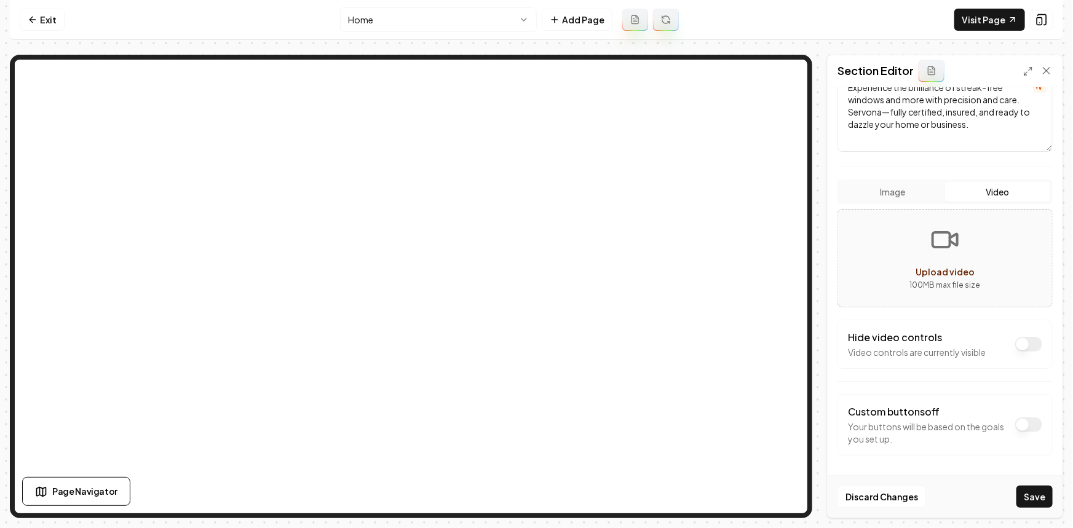
click at [916, 354] on p "Video controls are currently visible" at bounding box center [917, 352] width 138 height 12
click at [897, 267] on button "Upload video 100 MB max file size" at bounding box center [945, 258] width 214 height 86
type input "**********"
click at [1036, 490] on button "Save" at bounding box center [1034, 497] width 36 height 22
click at [856, 267] on div at bounding box center [945, 258] width 214 height 89
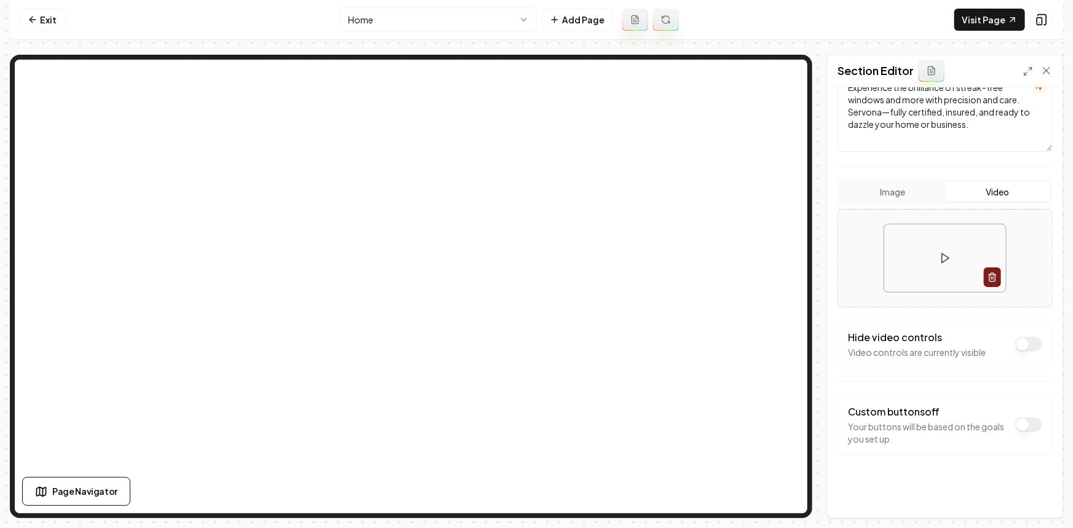
type input "**********"
click at [1039, 502] on button "Save" at bounding box center [1034, 497] width 36 height 22
click at [851, 259] on div at bounding box center [945, 258] width 214 height 89
type input "**********"
click at [854, 250] on div at bounding box center [945, 258] width 214 height 89
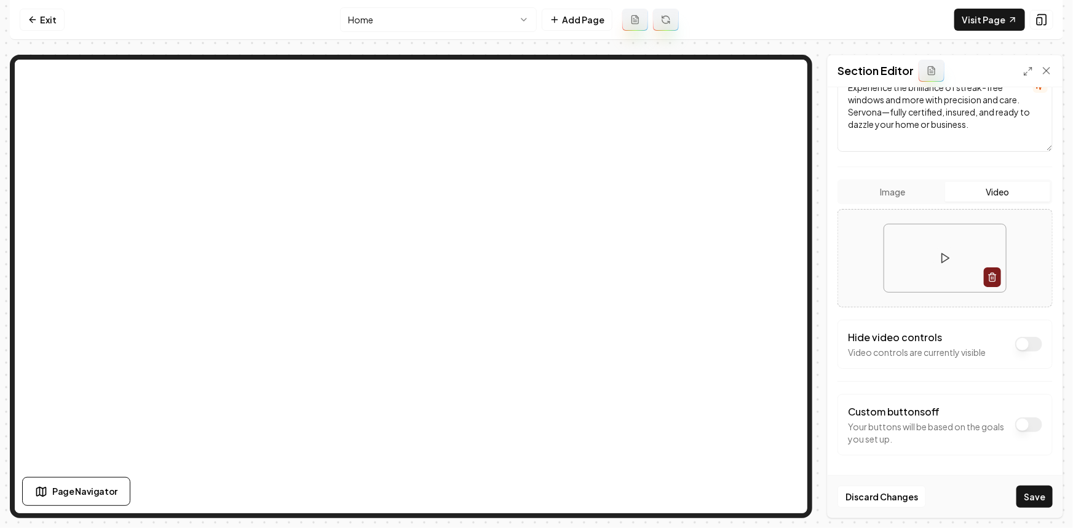
type input "**********"
click at [1015, 342] on button "Dark mode off" at bounding box center [1028, 344] width 27 height 15
click at [1026, 498] on button "Save" at bounding box center [1034, 497] width 36 height 22
click at [862, 253] on div at bounding box center [945, 258] width 214 height 89
type input "**********"
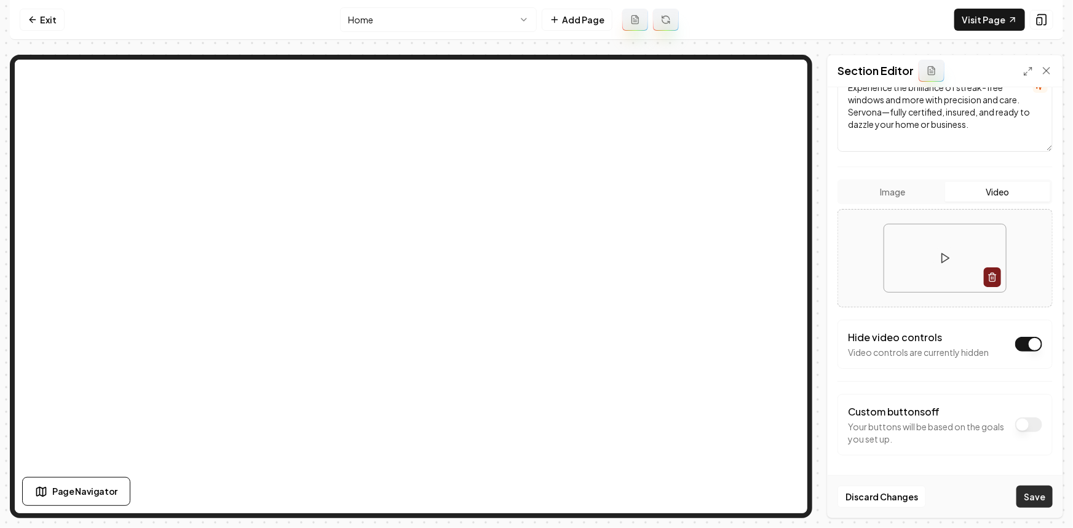
click at [1039, 503] on button "Save" at bounding box center [1034, 497] width 36 height 22
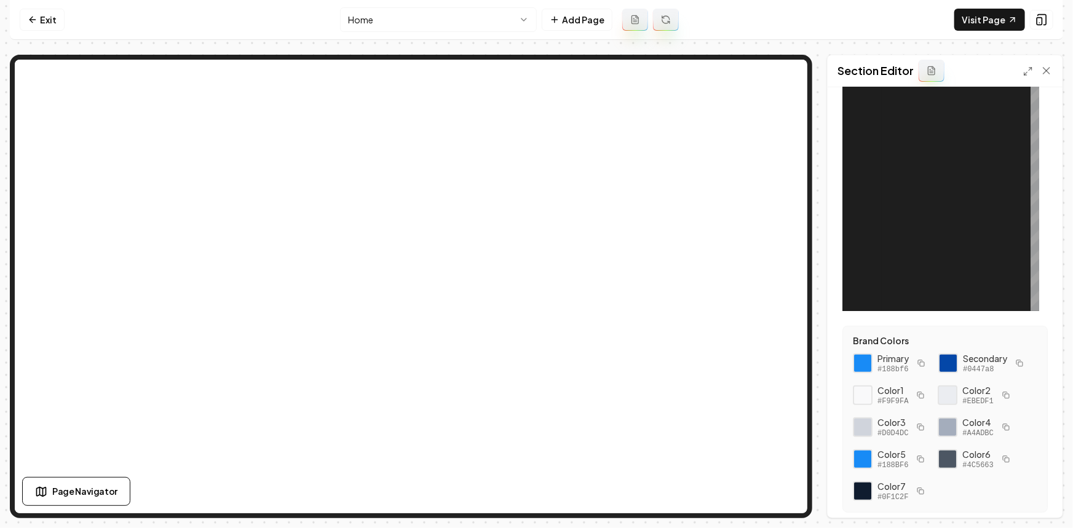
scroll to position [167, 0]
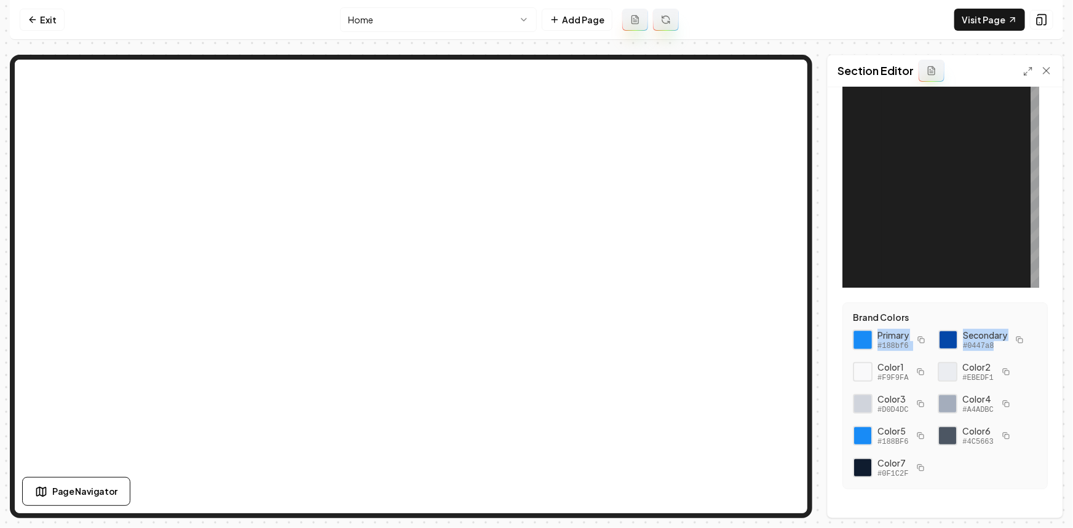
drag, startPoint x: 978, startPoint y: 344, endPoint x: 867, endPoint y: 334, distance: 111.7
click at [867, 334] on div "Primary #188bf6 Secondary #0447a8 Color 1 #F9F9FA Color 2 #EBEDF1 Color 3 #D0D4…" at bounding box center [944, 404] width 184 height 150
copy div "Primary #188bf6 Secondary #0447a8"
click at [952, 188] on div at bounding box center [959, 133] width 157 height 307
click at [924, 193] on div at bounding box center [959, 133] width 157 height 307
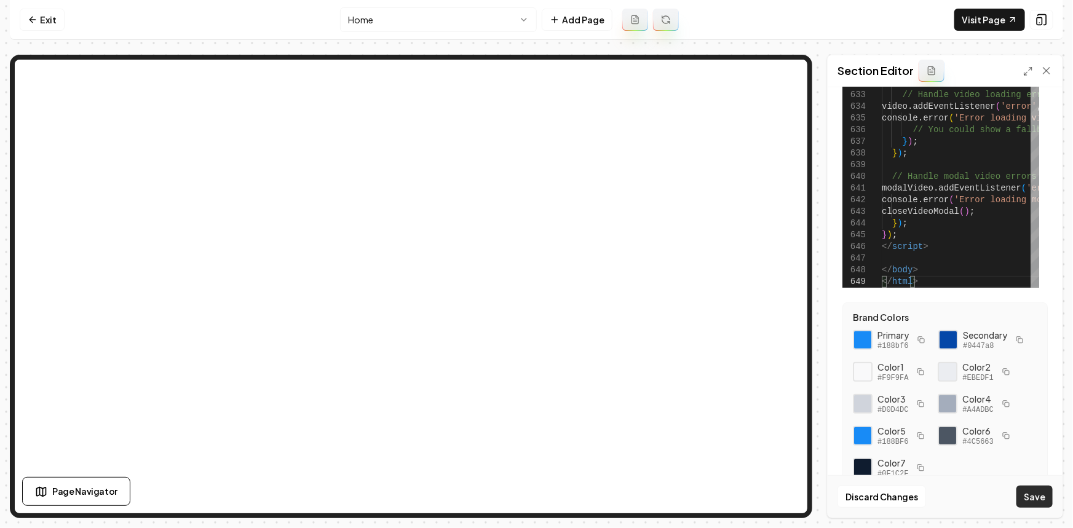
click at [1044, 503] on button "Save" at bounding box center [1034, 497] width 36 height 22
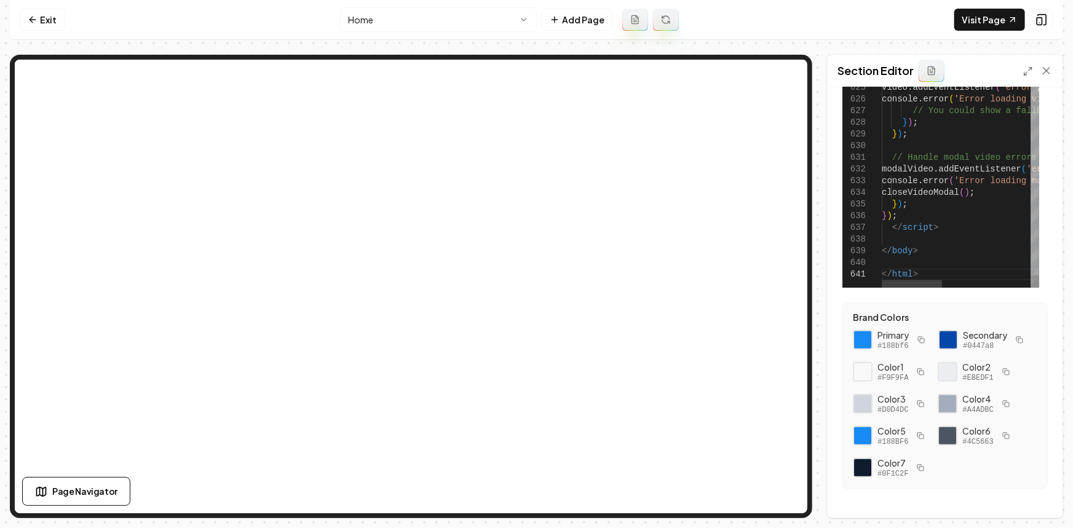
scroll to position [182, 0]
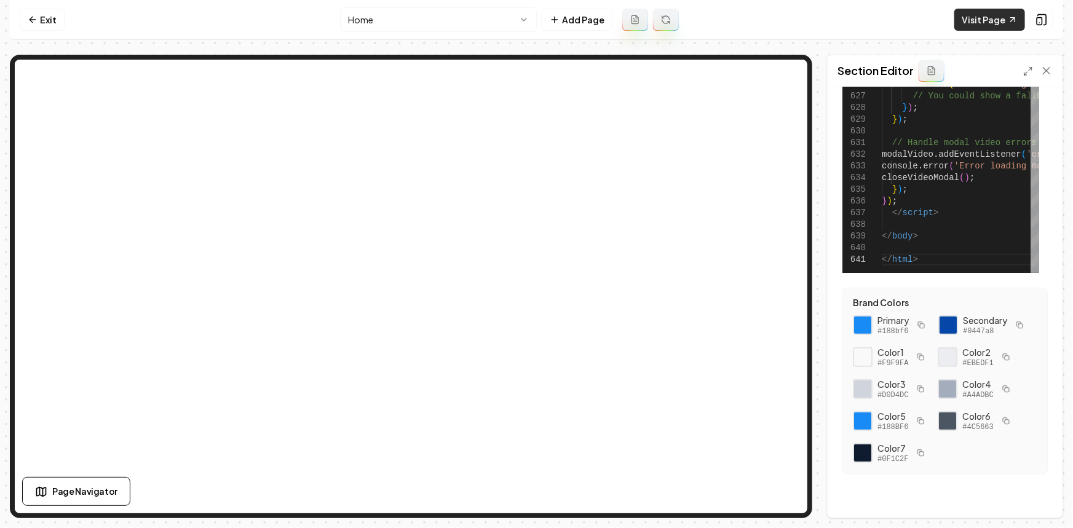
click at [996, 20] on link "Visit Page" at bounding box center [989, 20] width 71 height 22
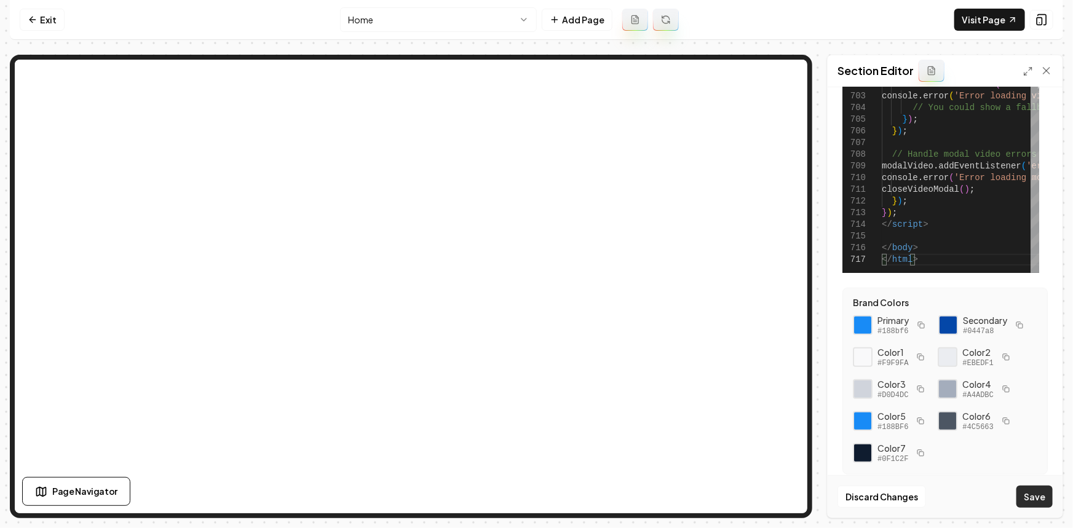
click at [1037, 500] on button "Save" at bounding box center [1034, 497] width 36 height 22
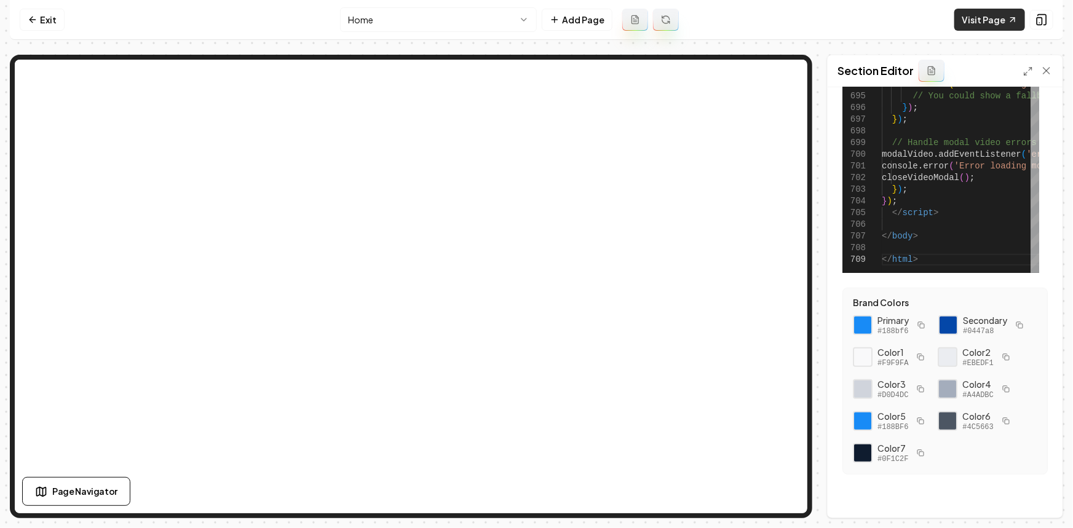
click at [983, 16] on link "Visit Page" at bounding box center [989, 20] width 71 height 22
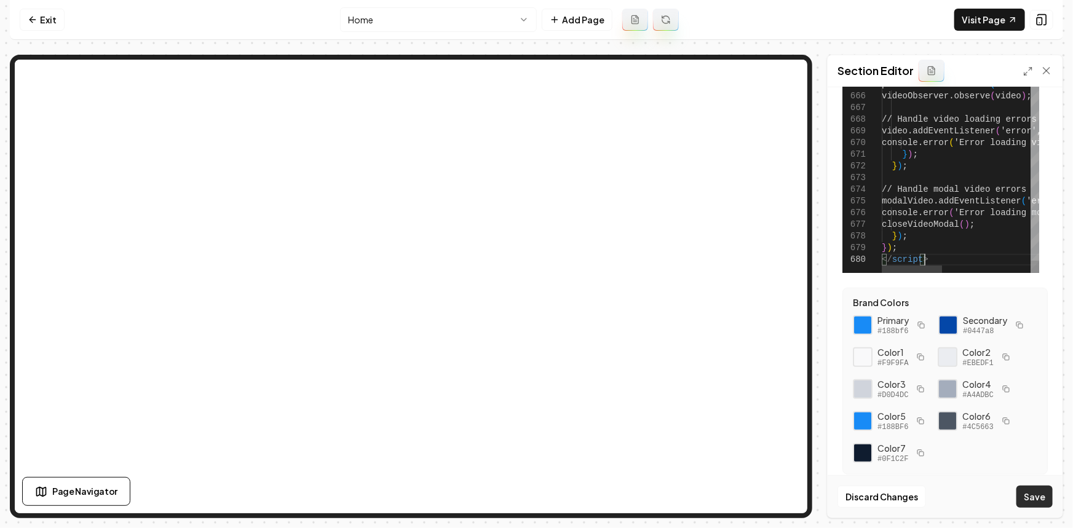
click at [1033, 490] on button "Save" at bounding box center [1034, 497] width 36 height 22
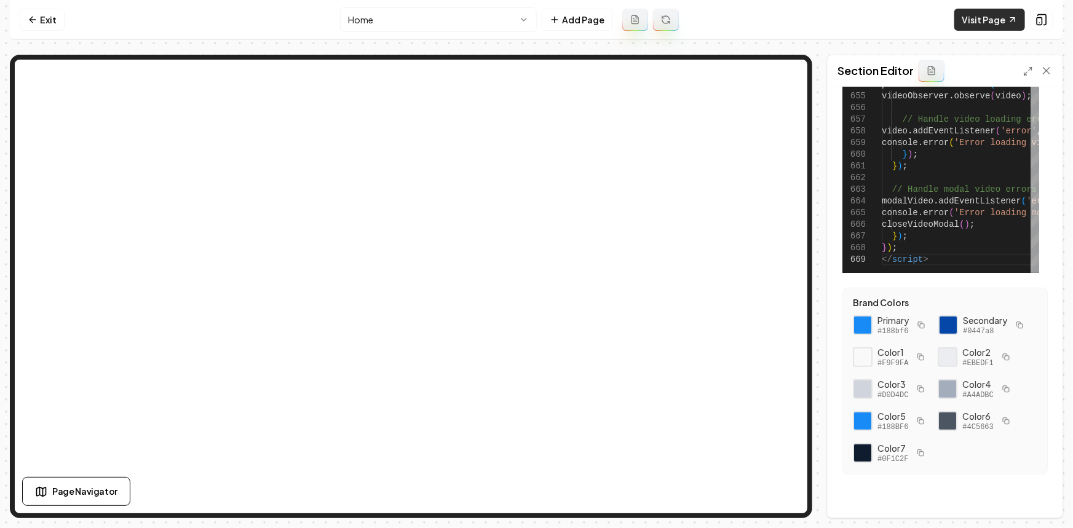
click at [969, 18] on link "Visit Page" at bounding box center [989, 20] width 71 height 22
click at [879, 191] on div "663" at bounding box center [861, 190] width 39 height 12
click at [879, 189] on div "663" at bounding box center [861, 190] width 39 height 12
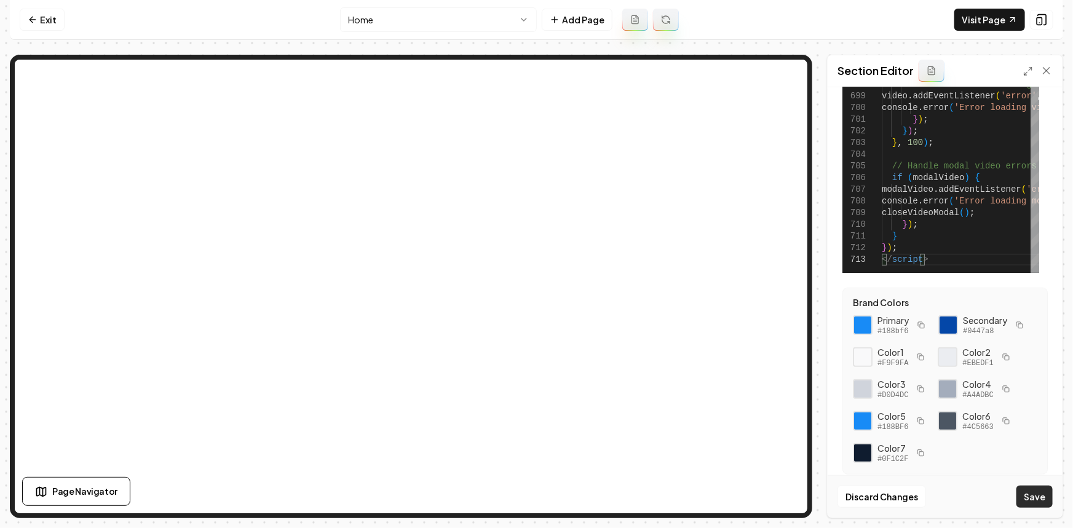
click at [1033, 497] on button "Save" at bounding box center [1034, 497] width 36 height 22
click at [1007, 18] on icon at bounding box center [1012, 20] width 10 height 10
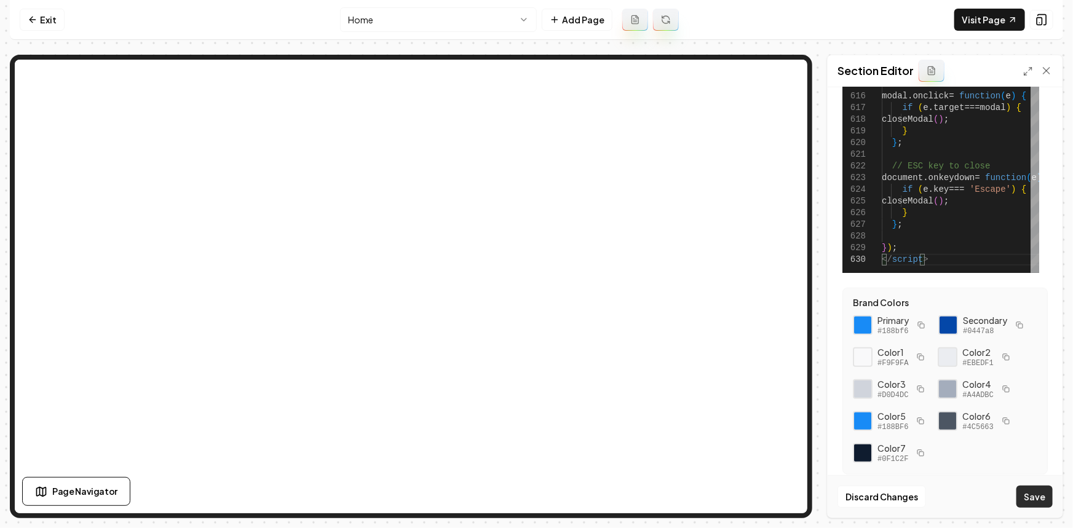
click at [1050, 492] on button "Save" at bounding box center [1034, 497] width 36 height 22
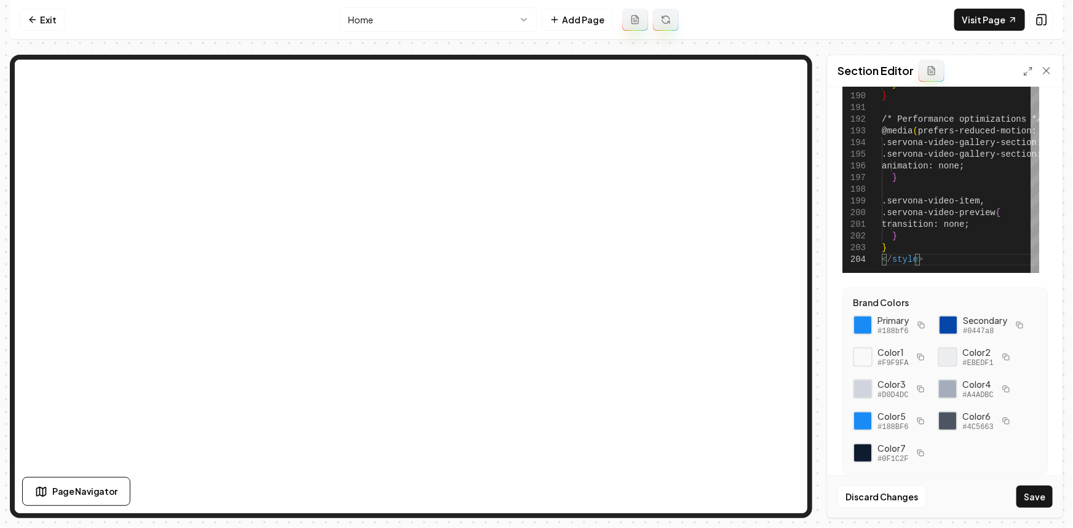
click at [1037, 500] on button "Save" at bounding box center [1034, 497] width 36 height 22
click at [972, 25] on link "Visit Page" at bounding box center [989, 20] width 71 height 22
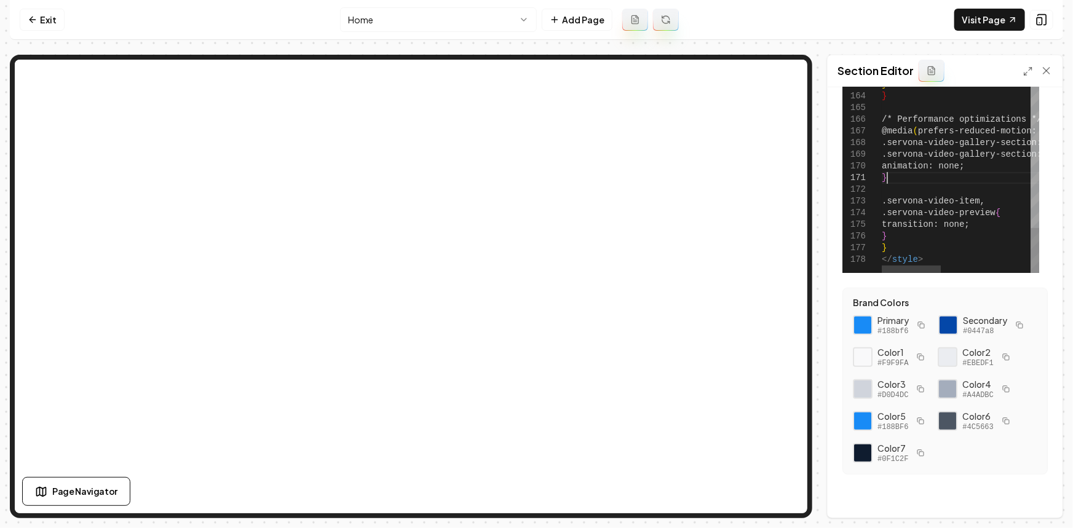
scroll to position [0, 93]
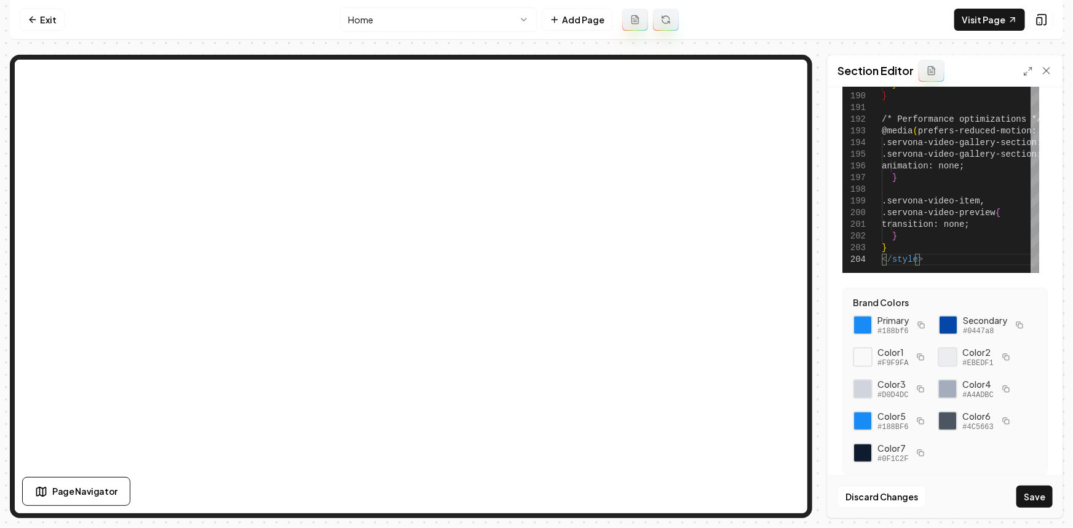
click at [1049, 492] on button "Save" at bounding box center [1034, 497] width 36 height 22
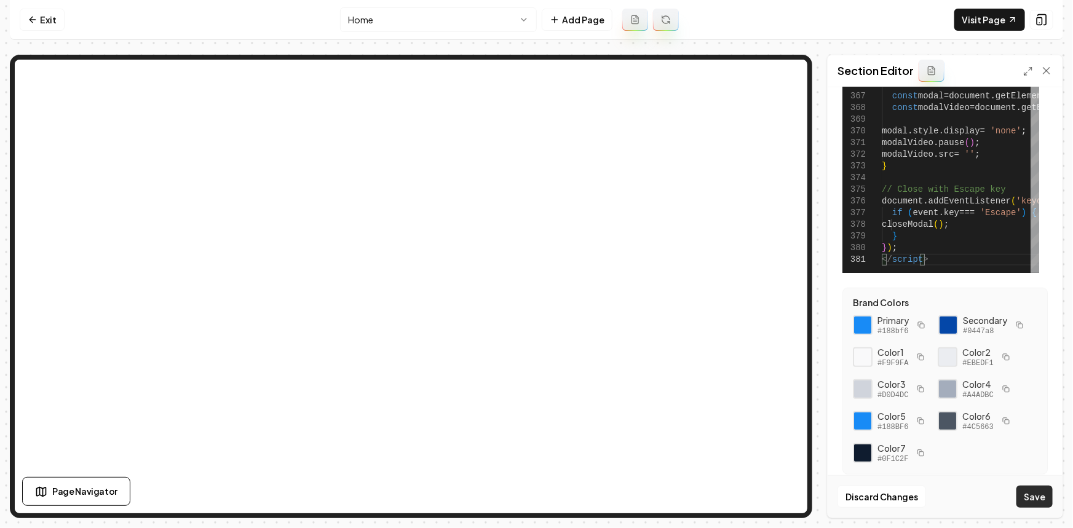
click at [1020, 490] on button "Save" at bounding box center [1034, 497] width 36 height 22
click at [977, 23] on link "Visit Page" at bounding box center [989, 20] width 71 height 22
type textarea "**********"
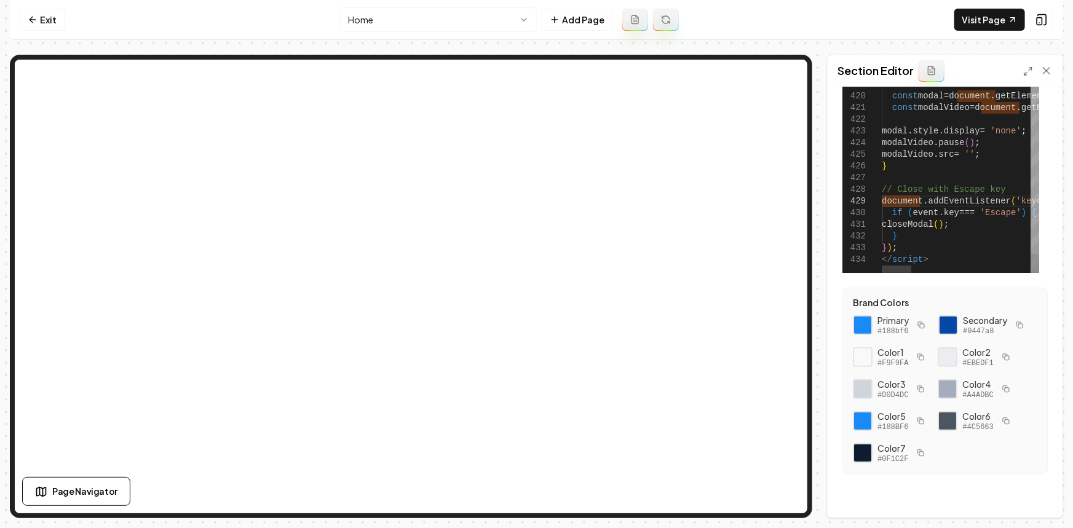
type textarea "*"
type textarea "**********"
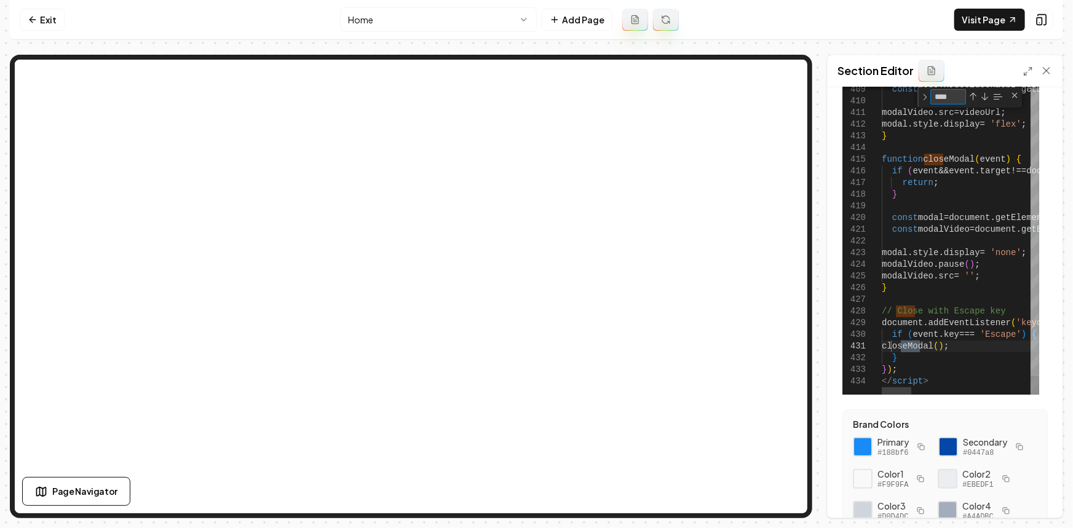
type textarea "*****"
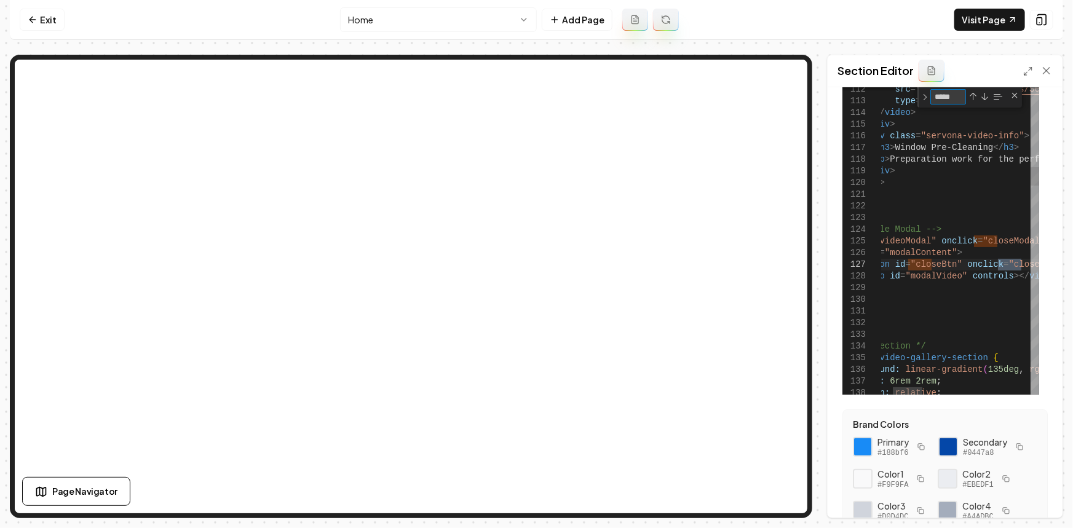
type textarea "**********"
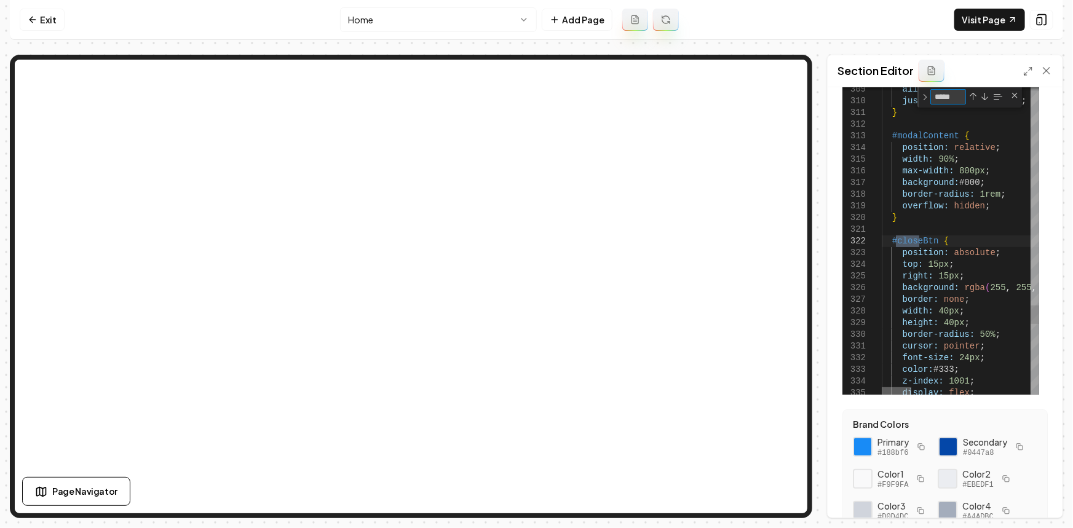
click at [896, 388] on div at bounding box center [896, 390] width 30 height 7
type textarea "*****"
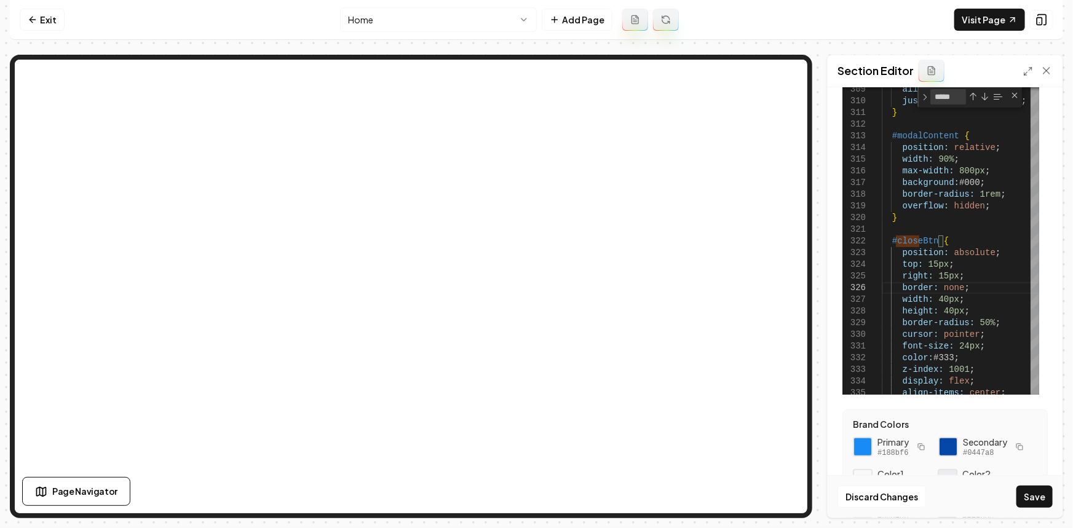
click at [1025, 494] on button "Save" at bounding box center [1034, 497] width 36 height 22
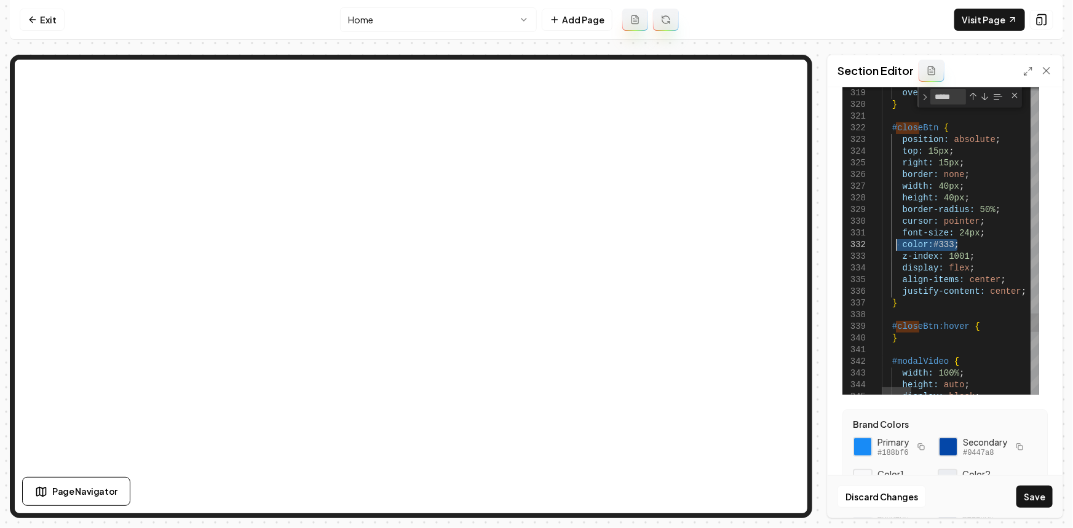
drag, startPoint x: 966, startPoint y: 244, endPoint x: 896, endPoint y: 250, distance: 69.7
click at [1029, 504] on button "Save" at bounding box center [1034, 497] width 36 height 22
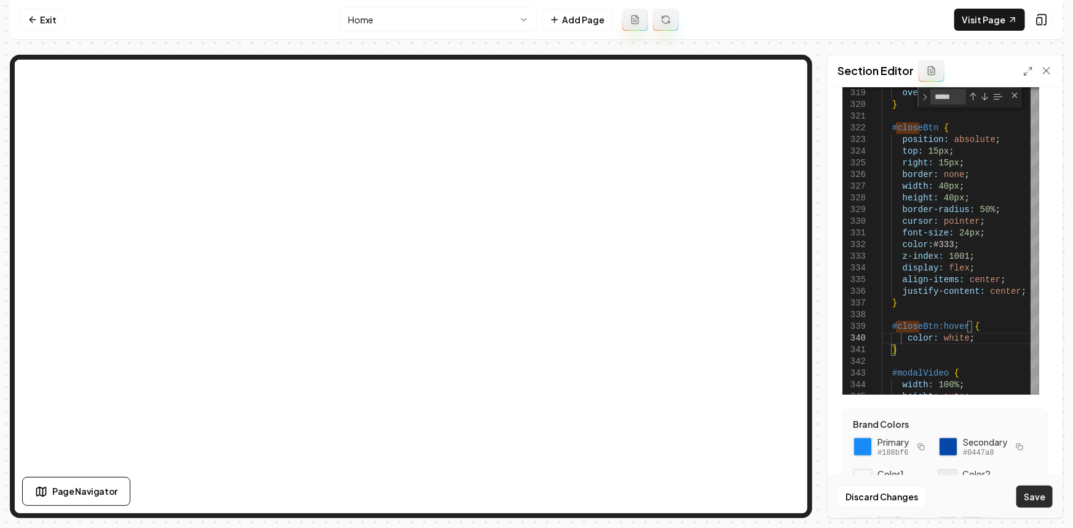
type textarea "**********"
click at [26, 20] on link "Exit" at bounding box center [42, 20] width 45 height 22
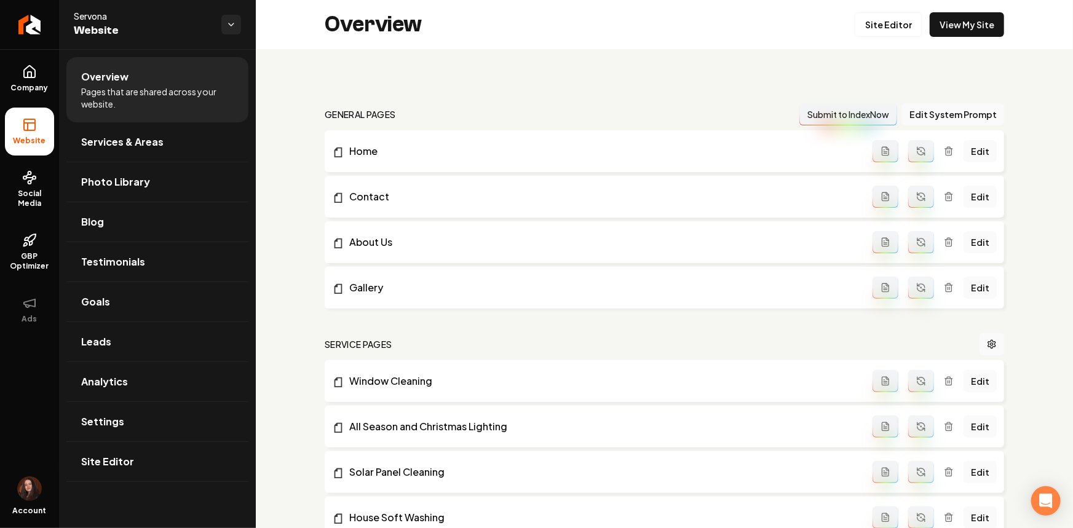
click at [34, 22] on icon "Return to dashboard" at bounding box center [30, 25] width 10 height 10
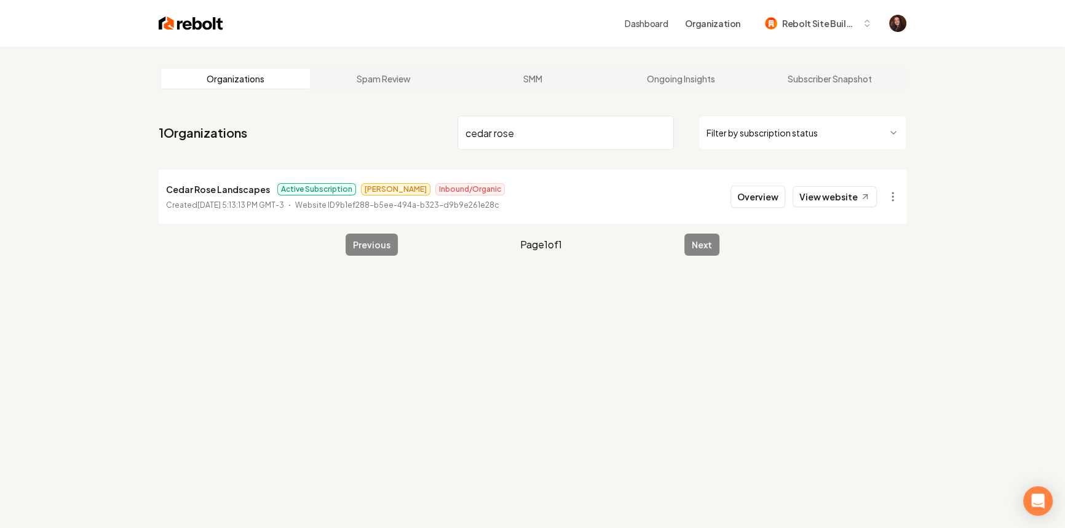
type input "cedar rose"
click at [744, 213] on li "Cedar Rose Landscapes Active Subscription James Inbound/Organic Created August …" at bounding box center [532, 197] width 747 height 54
click at [745, 197] on button "Overview" at bounding box center [757, 197] width 55 height 22
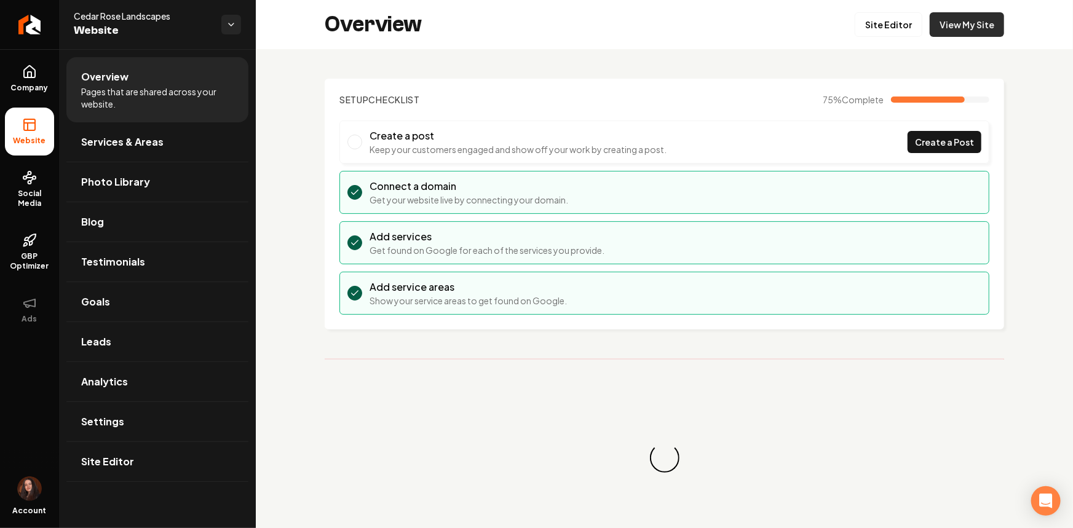
click at [957, 29] on link "View My Site" at bounding box center [966, 24] width 74 height 25
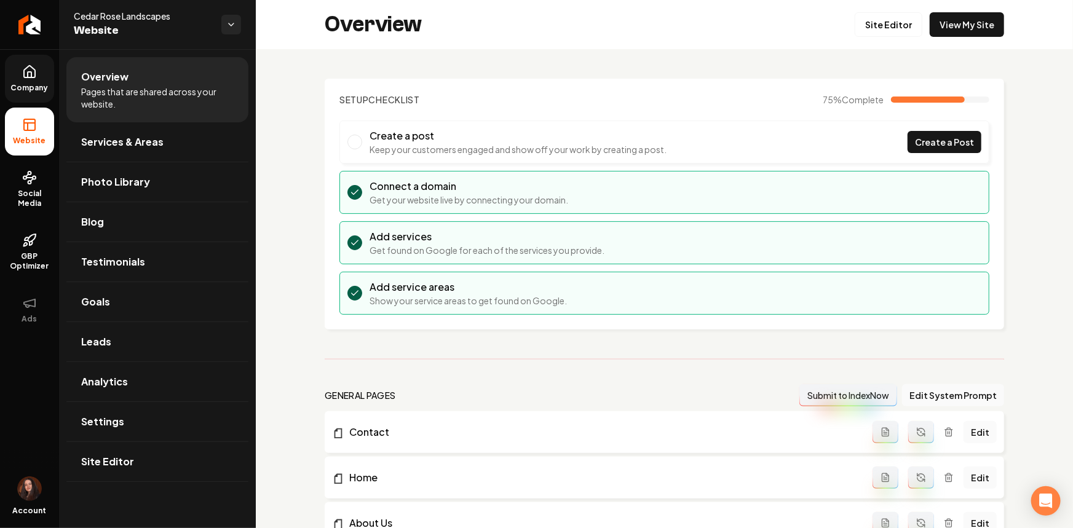
click at [24, 79] on icon at bounding box center [29, 72] width 15 height 15
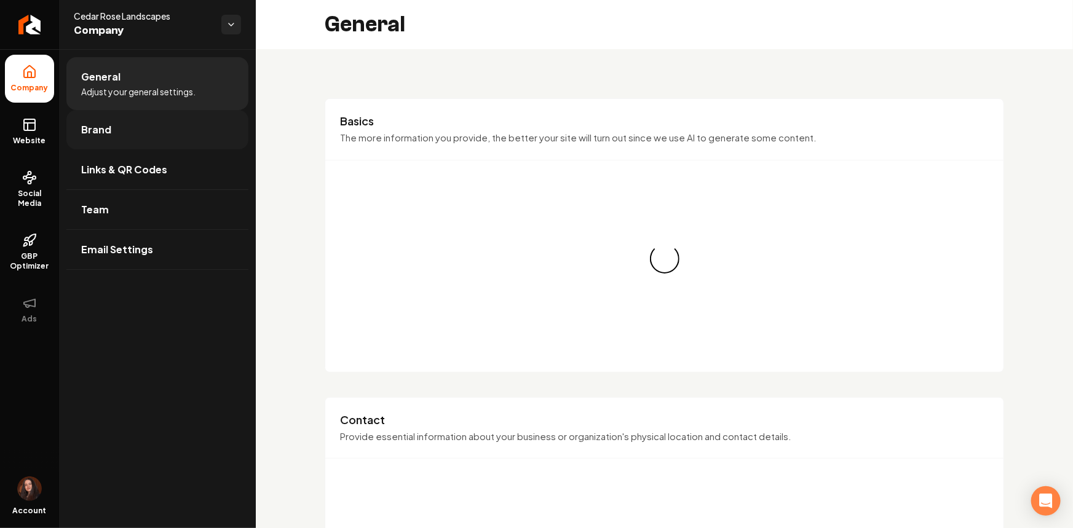
click at [97, 126] on span "Brand" at bounding box center [96, 129] width 30 height 15
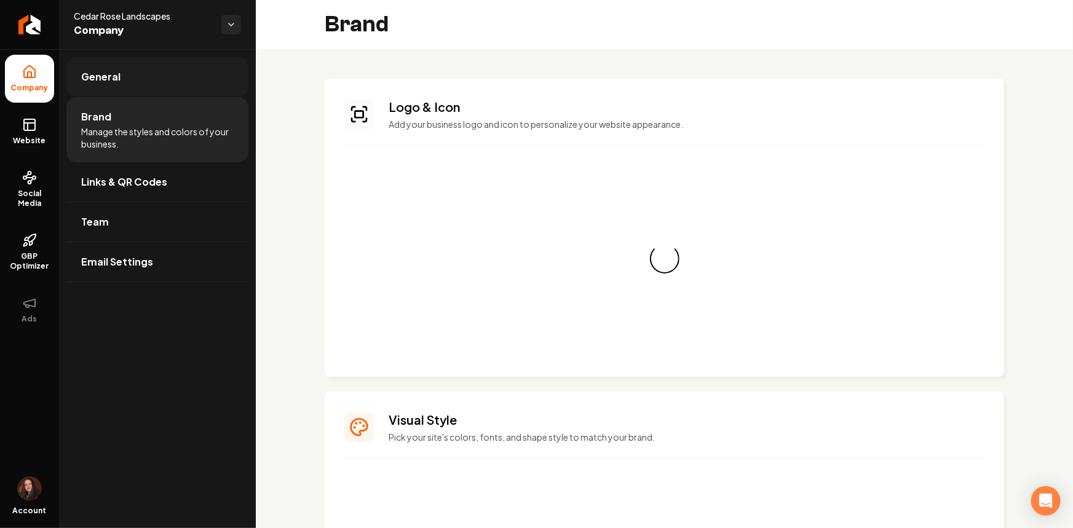
click at [87, 78] on span "General" at bounding box center [100, 76] width 39 height 15
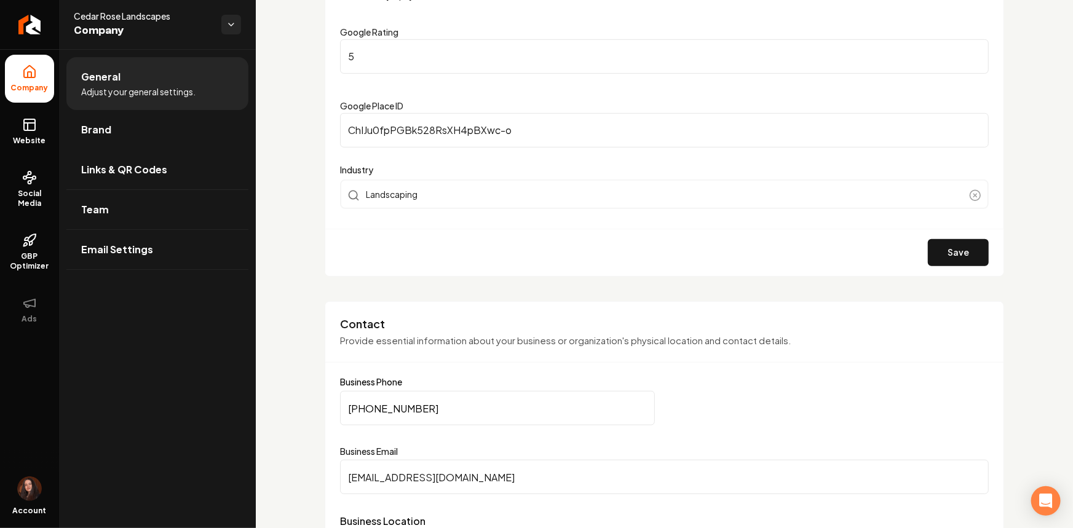
scroll to position [335, 0]
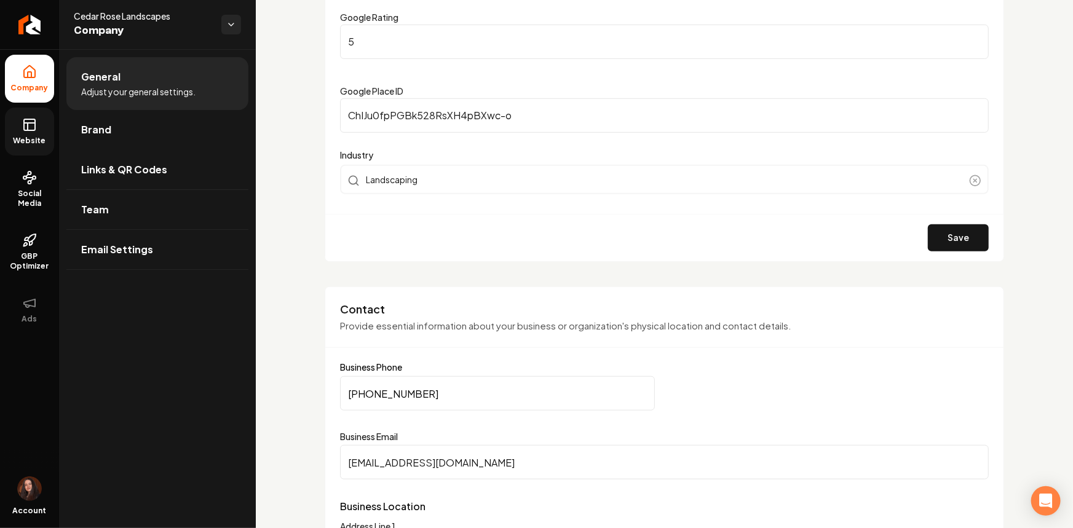
click at [39, 151] on link "Website" at bounding box center [29, 132] width 49 height 48
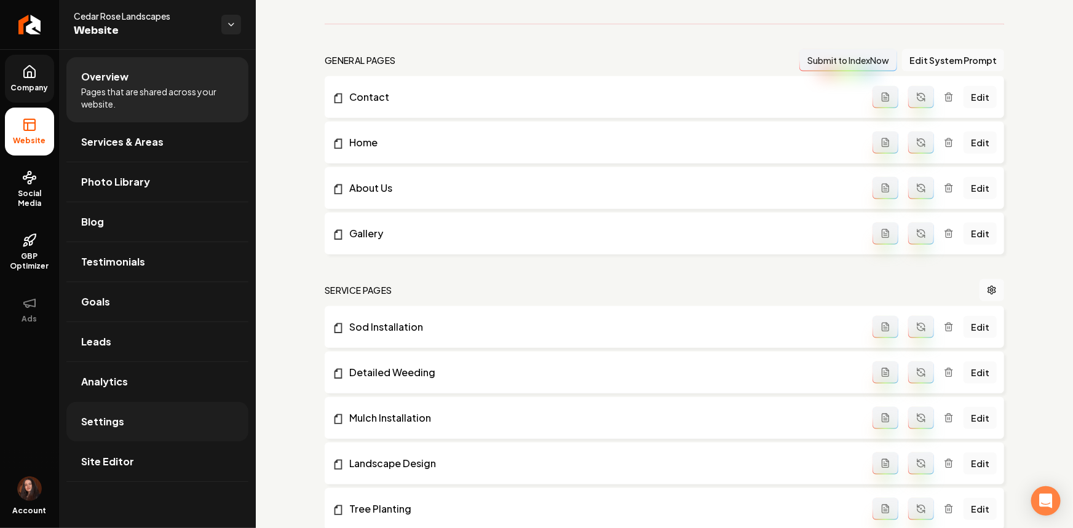
click at [146, 417] on link "Settings" at bounding box center [157, 421] width 182 height 39
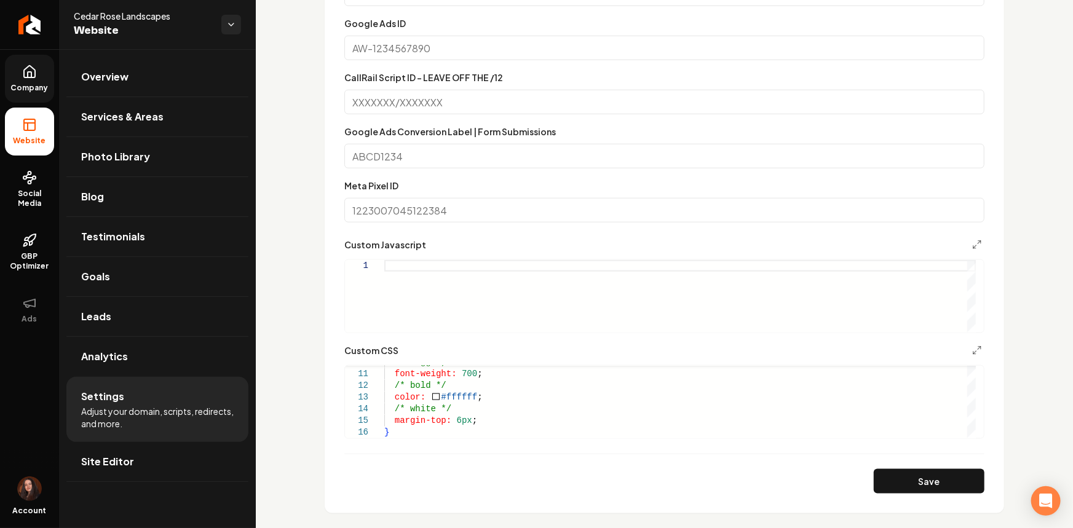
scroll to position [503, 0]
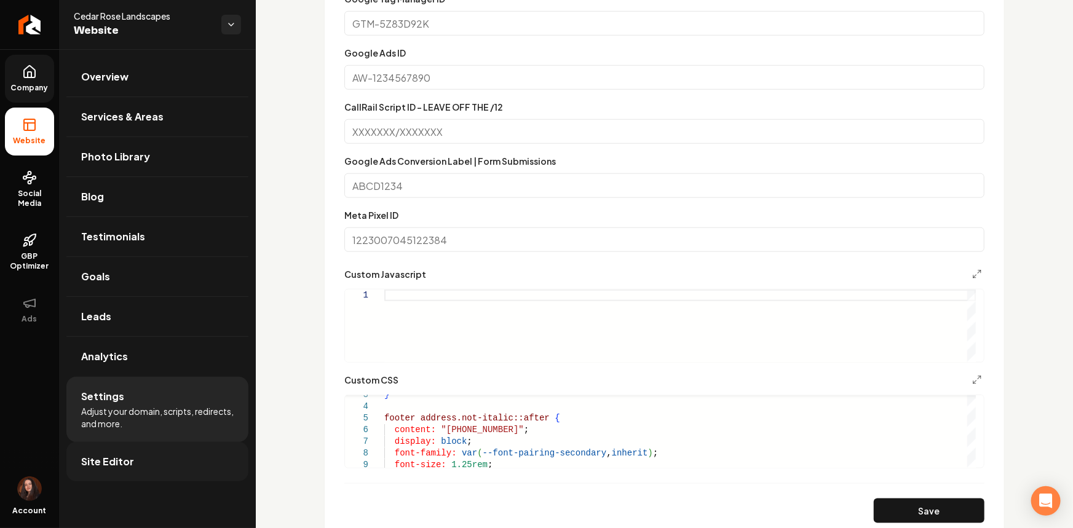
click at [146, 455] on link "Site Editor" at bounding box center [157, 461] width 182 height 39
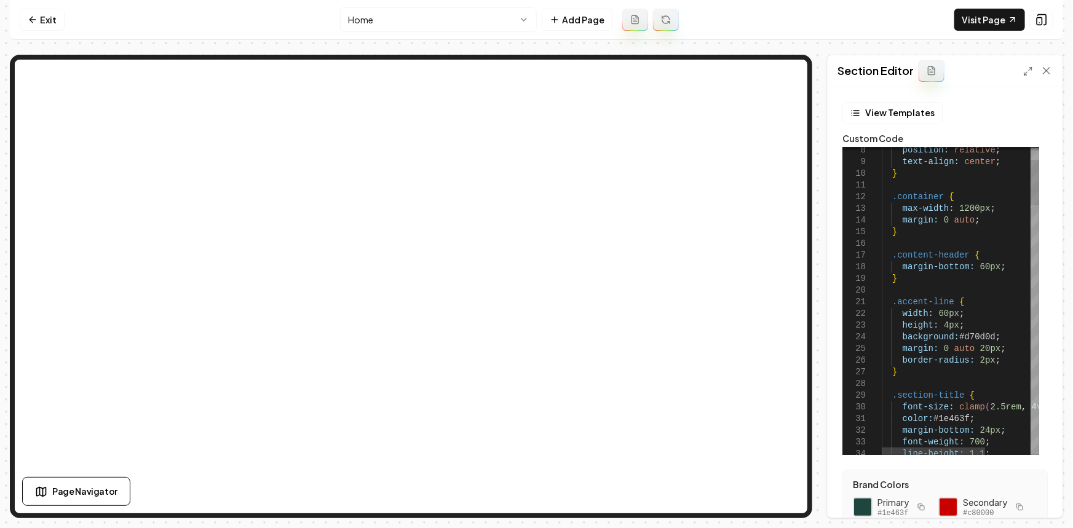
type textarea "**********"
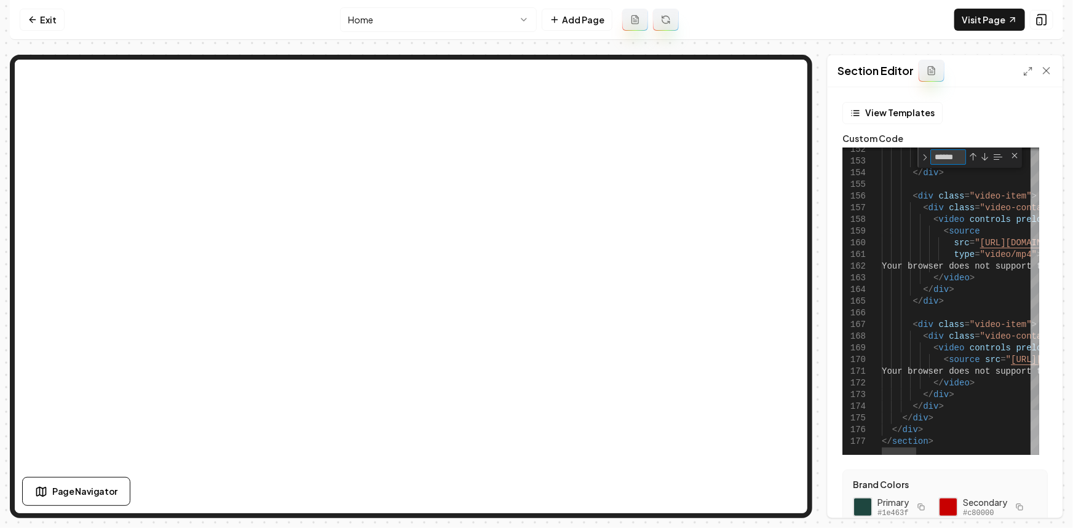
click at [1032, 444] on div at bounding box center [1034, 432] width 9 height 45
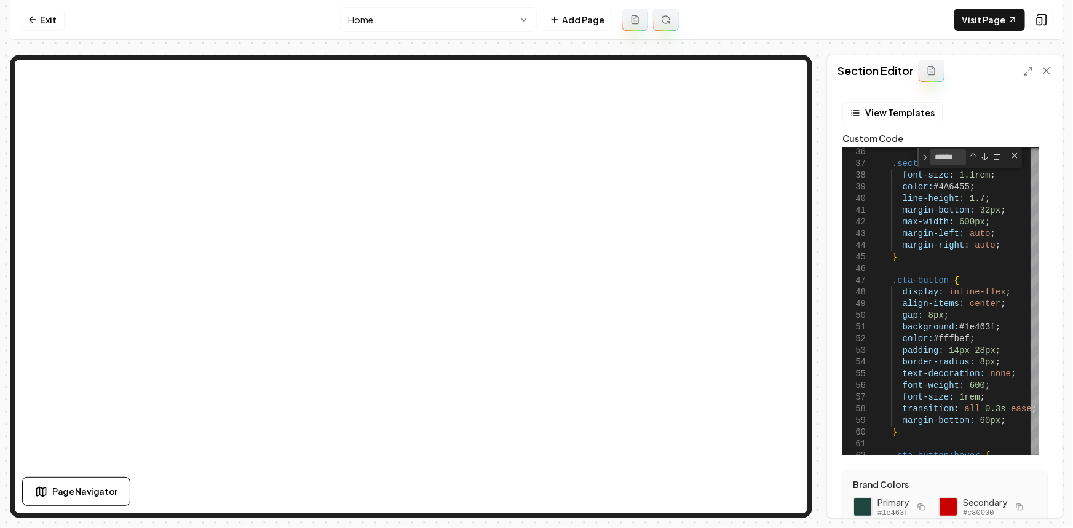
click at [374, 19] on html "Computer Required This feature is only available on a computer. Please switch t…" at bounding box center [536, 264] width 1073 height 528
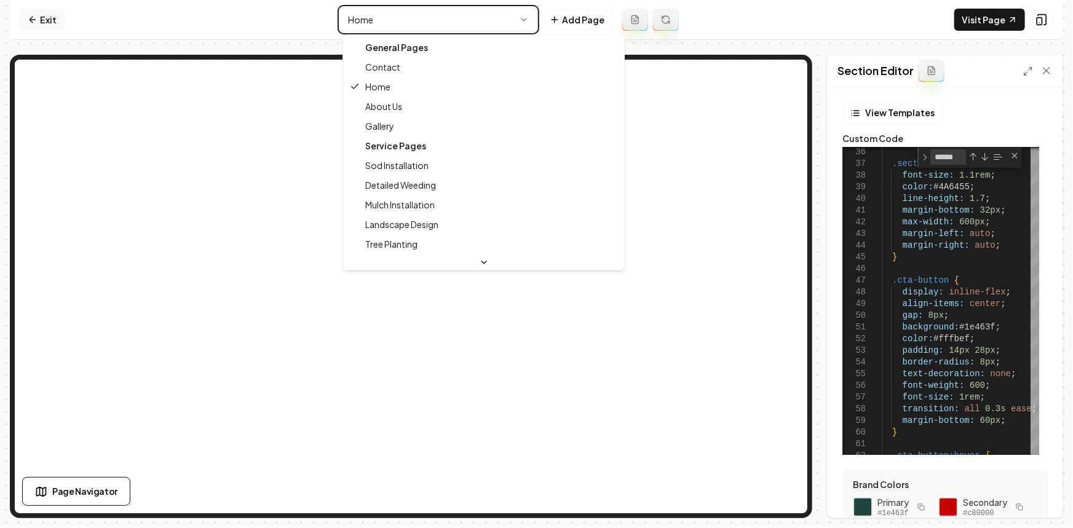
click at [45, 28] on html "Computer Required This feature is only available on a computer. Please switch t…" at bounding box center [536, 264] width 1073 height 528
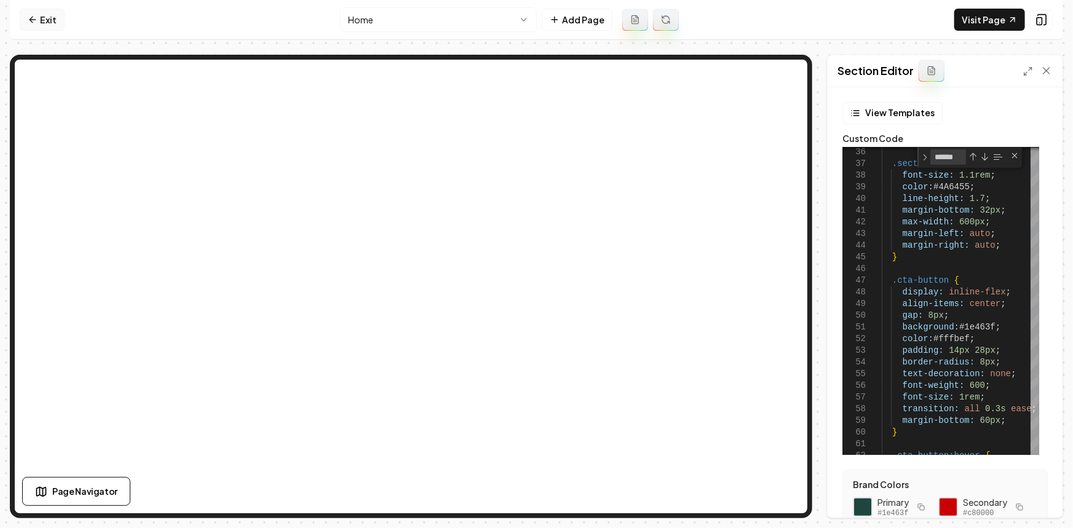
click at [46, 25] on link "Exit" at bounding box center [42, 20] width 45 height 22
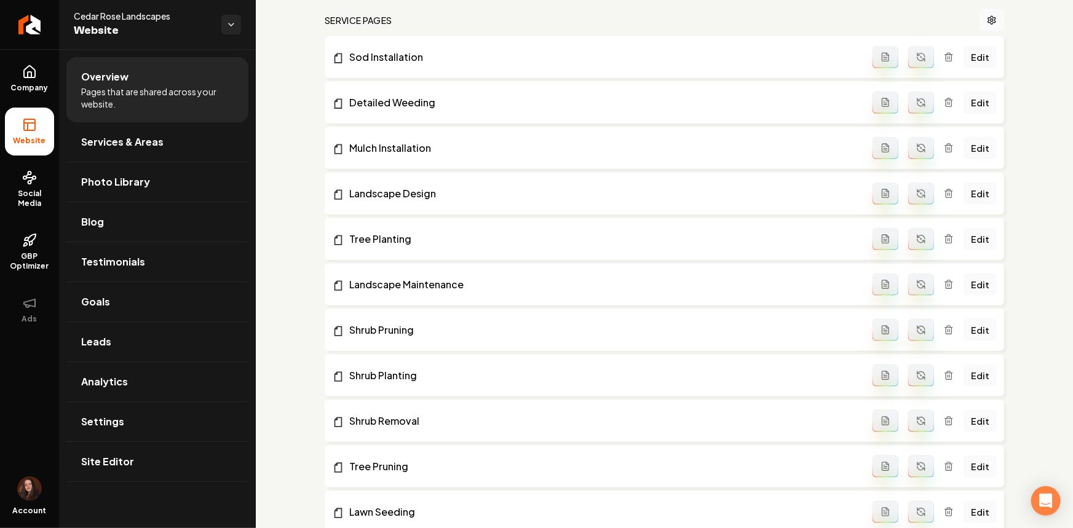
scroll to position [615, 0]
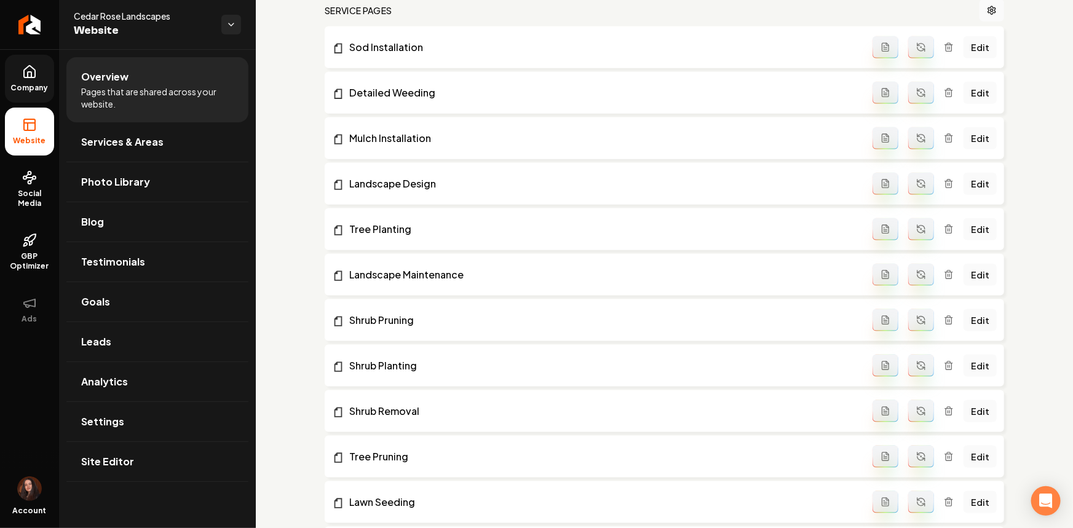
click at [37, 63] on link "Company" at bounding box center [29, 79] width 49 height 48
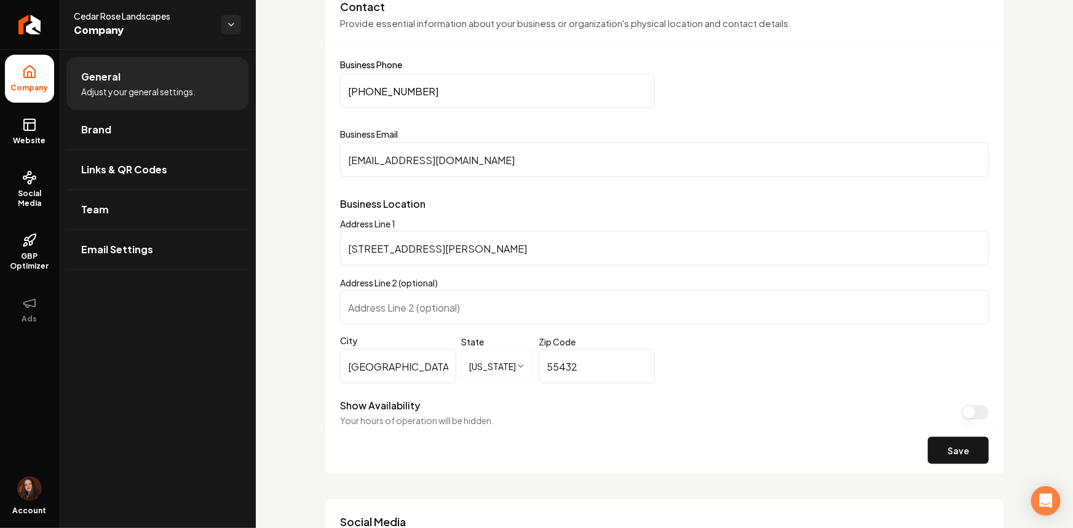
scroll to position [670, 0]
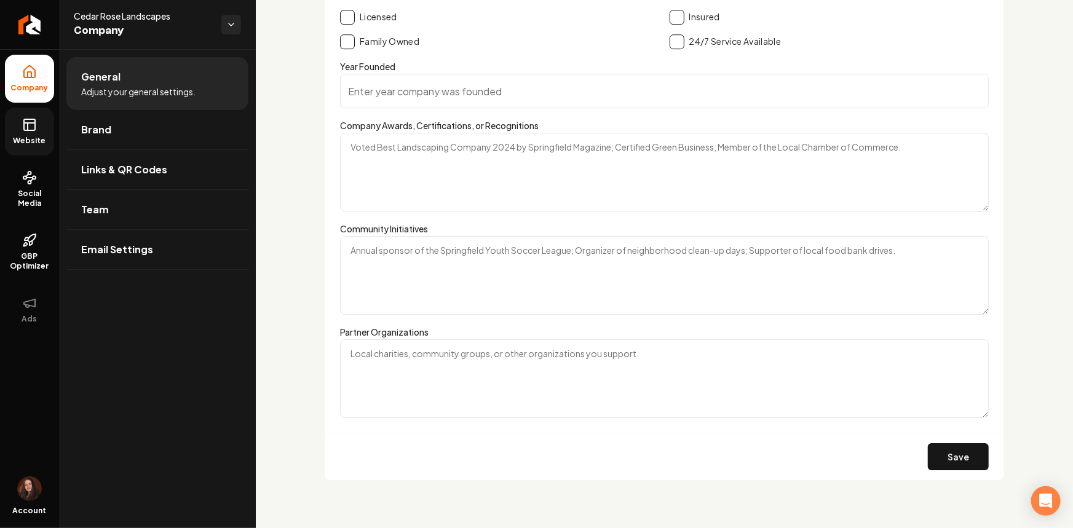
click at [41, 143] on span "Website" at bounding box center [30, 141] width 42 height 10
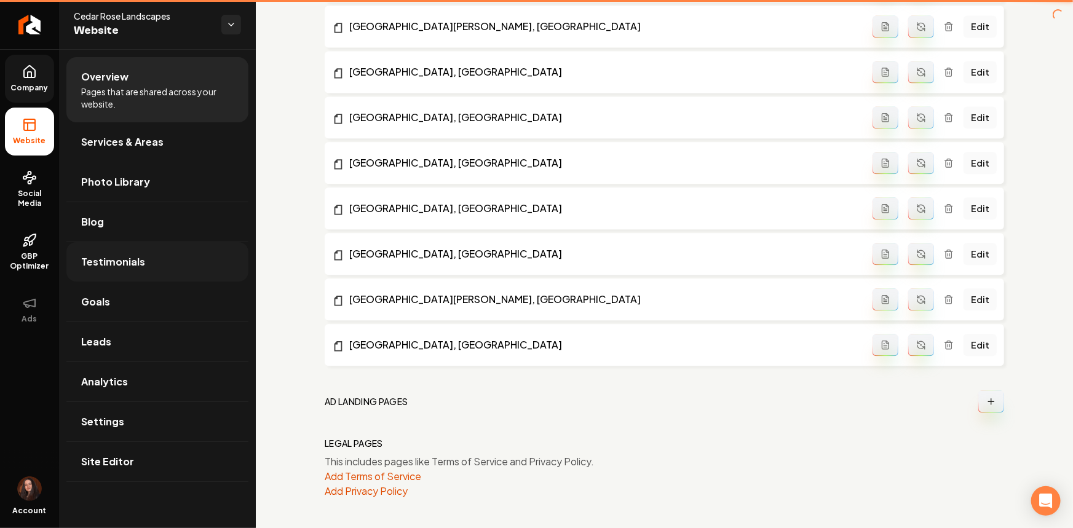
scroll to position [1364, 0]
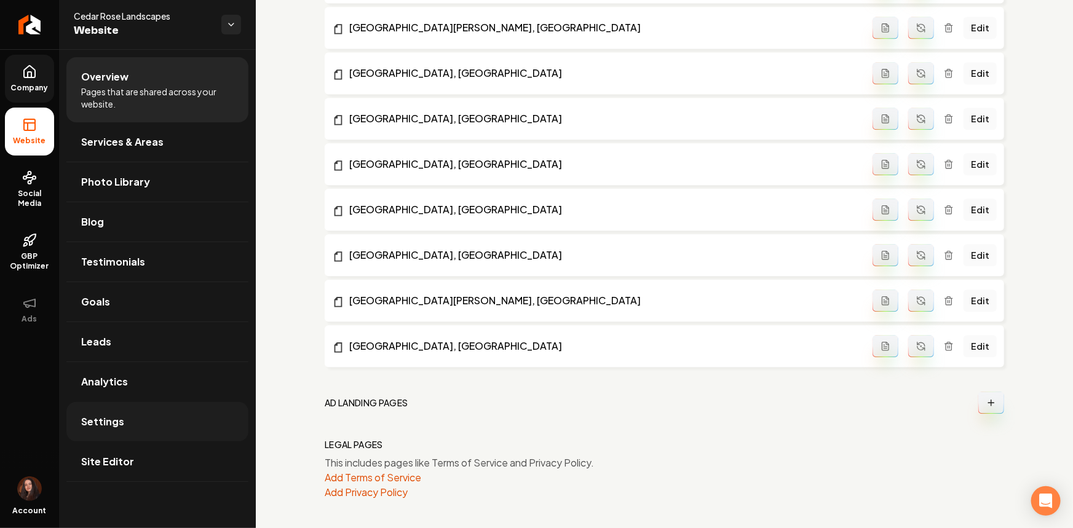
click at [132, 414] on link "Settings" at bounding box center [157, 421] width 182 height 39
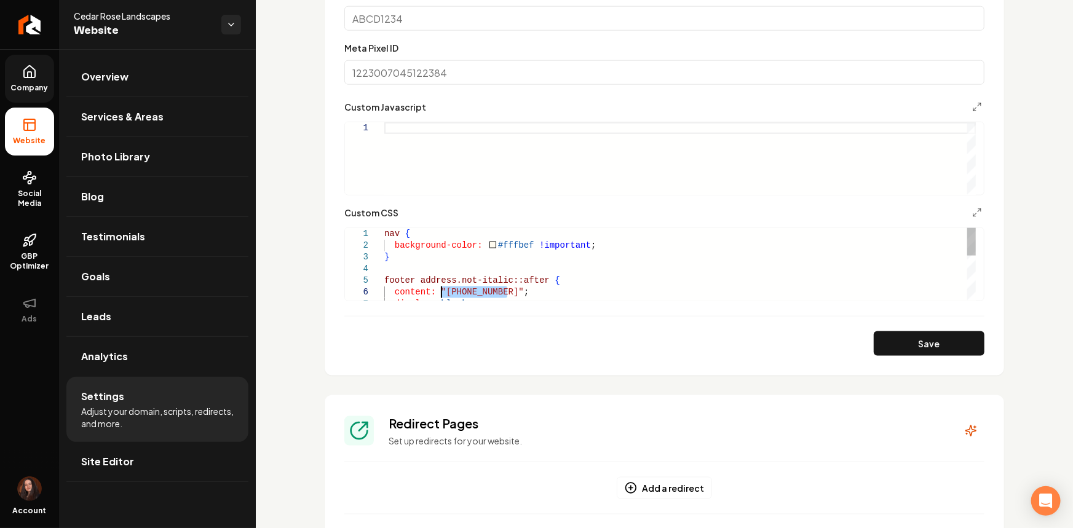
drag, startPoint x: 495, startPoint y: 304, endPoint x: 439, endPoint y: 302, distance: 56.6
click at [439, 302] on div "nav { background-color: #fffbef !important ; } footer address.not-italic::after…" at bounding box center [679, 321] width 591 height 187
type textarea "**********"
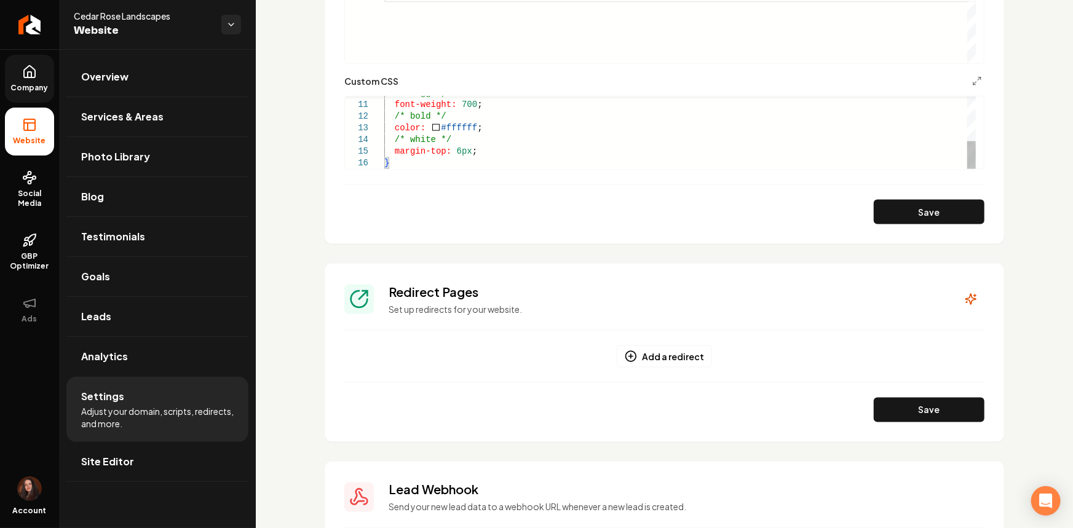
scroll to position [838, 0]
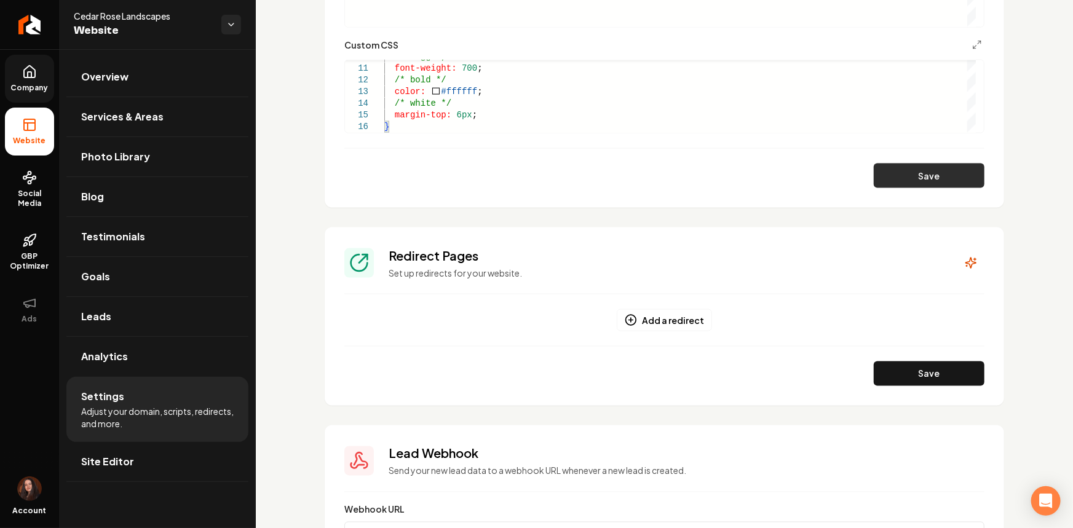
click at [930, 188] on button "Save" at bounding box center [928, 175] width 111 height 25
click at [22, 34] on link "Return to dashboard" at bounding box center [29, 24] width 59 height 49
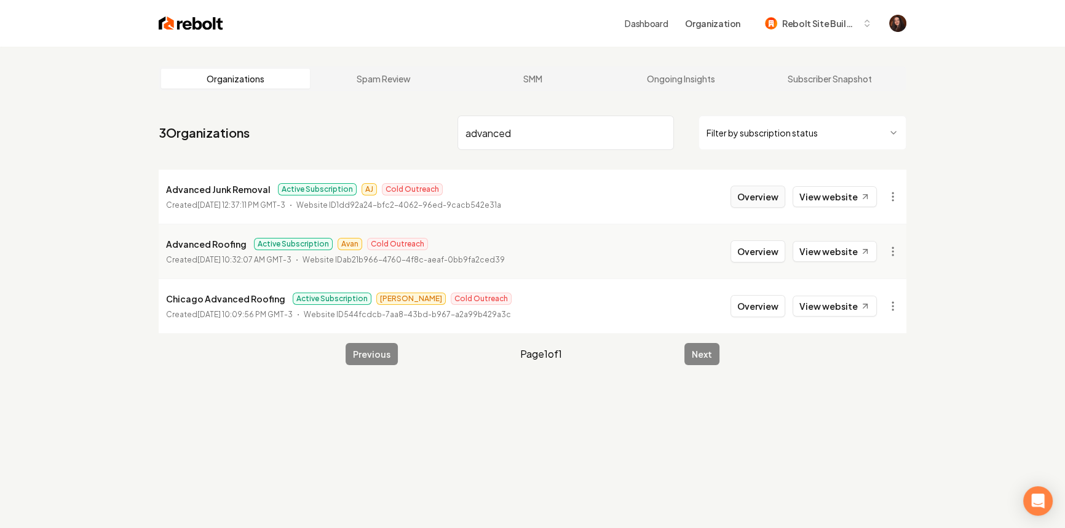
type input "advanced"
click at [776, 206] on button "Overview" at bounding box center [757, 197] width 55 height 22
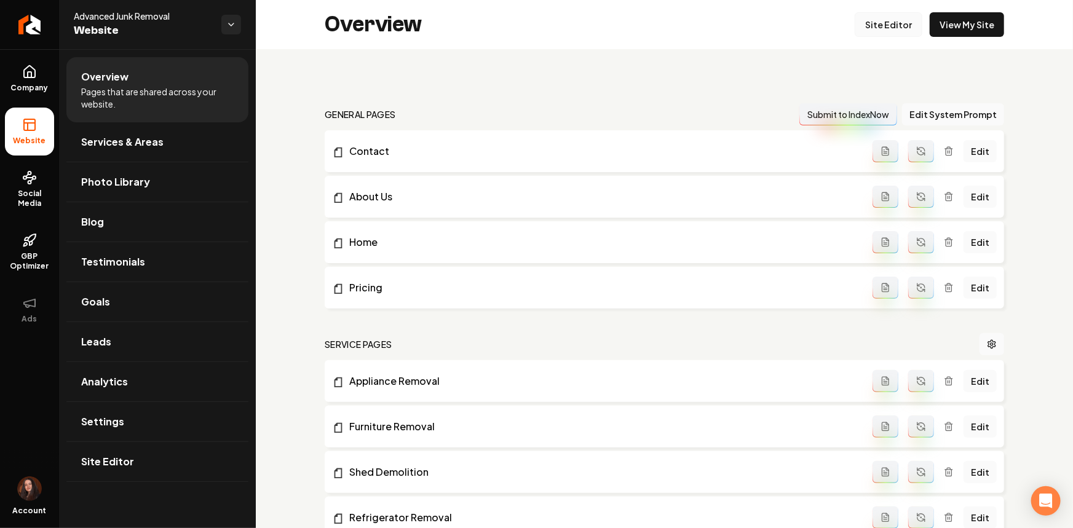
click at [871, 27] on link "Site Editor" at bounding box center [888, 24] width 68 height 25
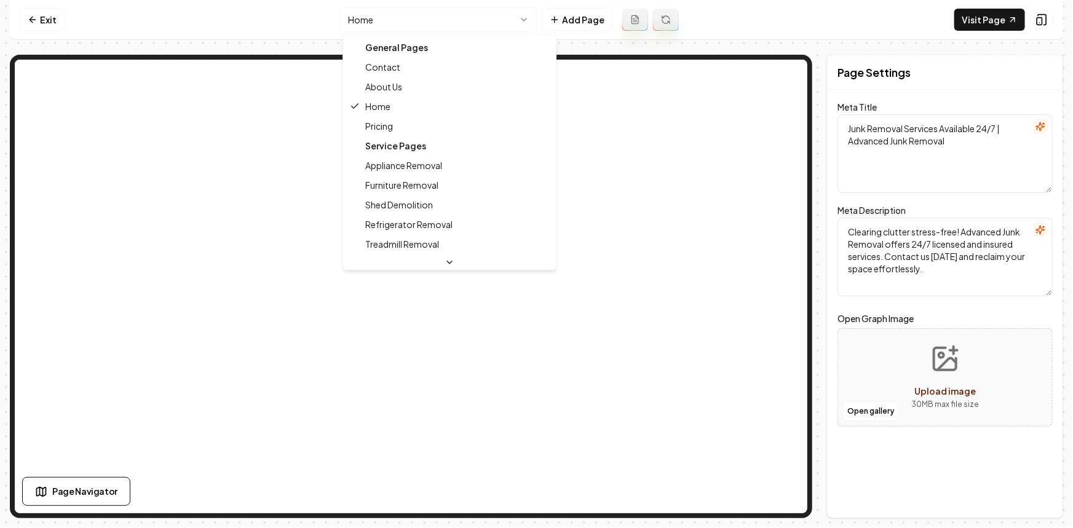
click at [436, 17] on html "Computer Required This feature is only available on a computer. Please switch t…" at bounding box center [536, 264] width 1073 height 528
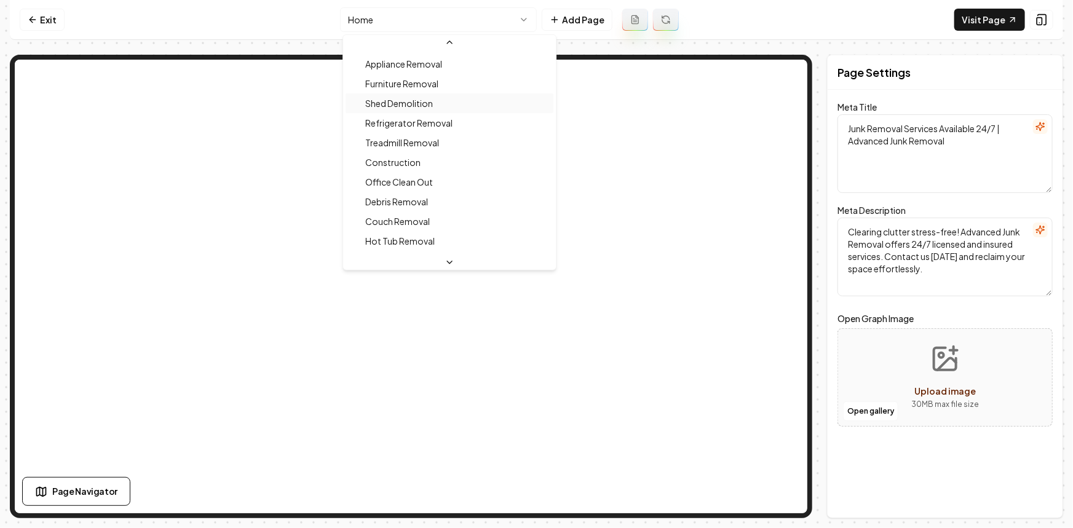
scroll to position [111, 0]
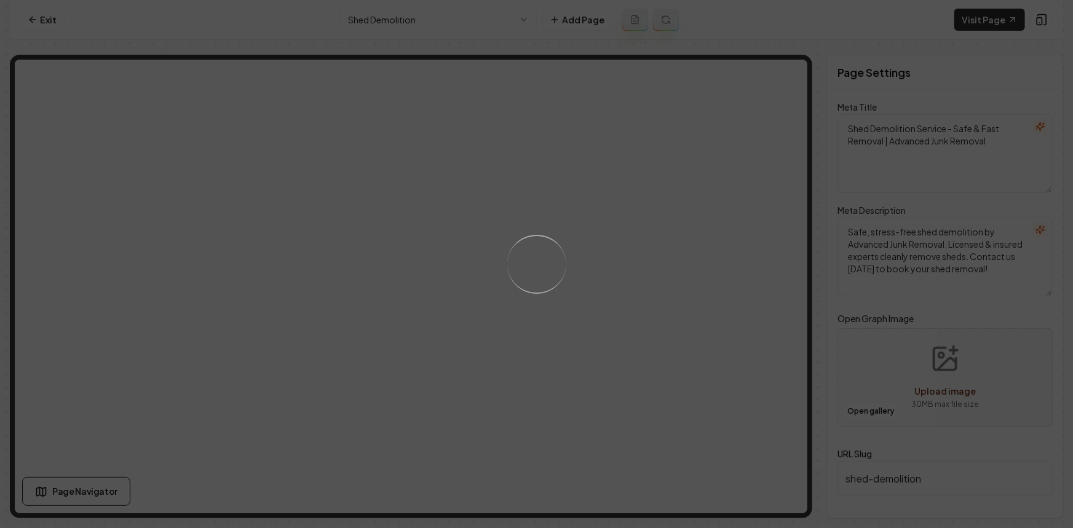
click at [534, 253] on div "Loading..." at bounding box center [536, 264] width 78 height 78
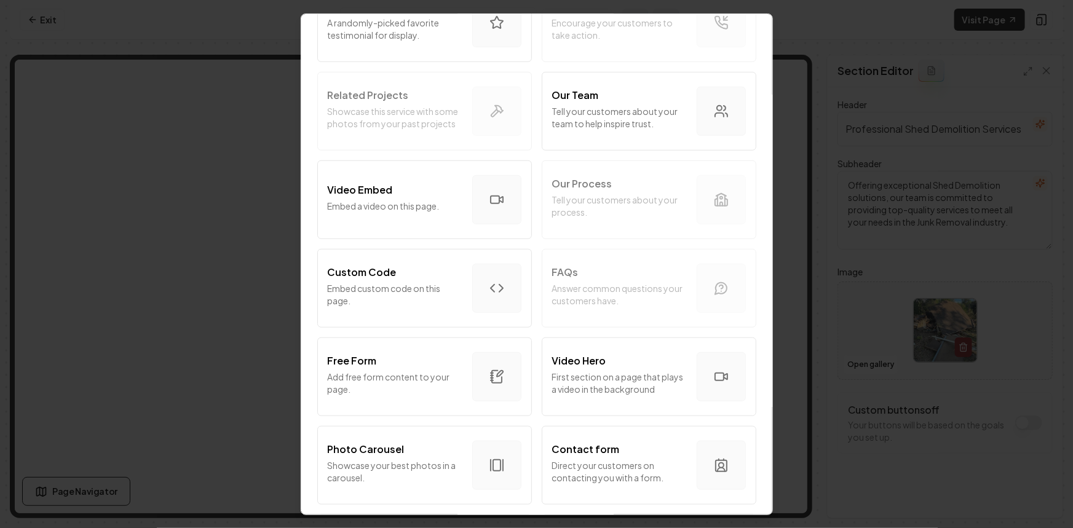
scroll to position [391, 0]
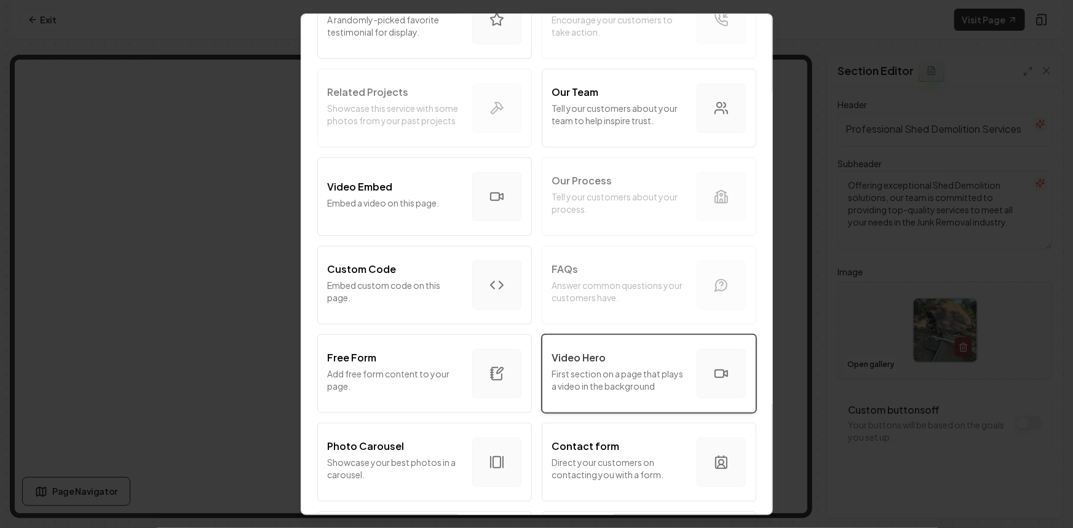
click at [628, 350] on div "Video Hero" at bounding box center [619, 357] width 135 height 15
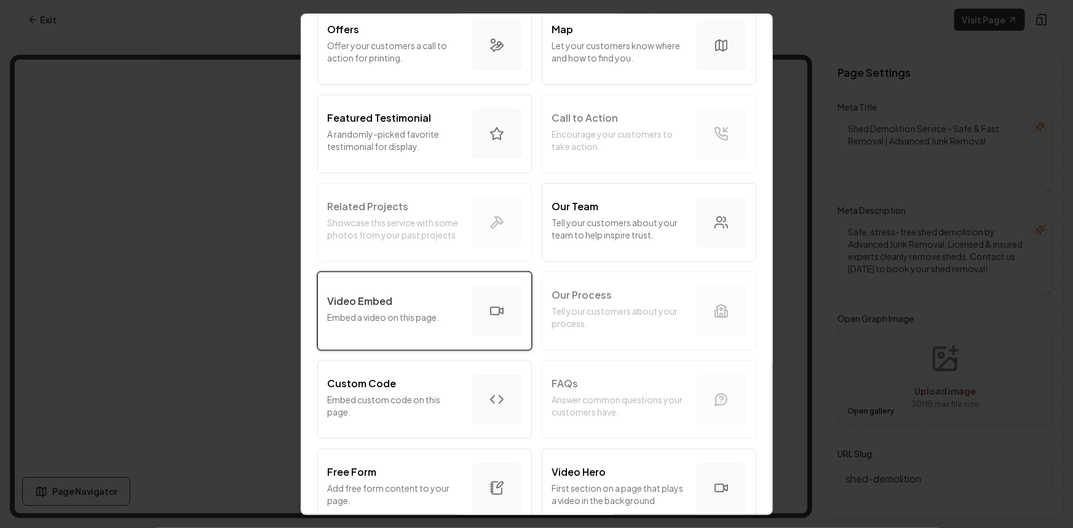
scroll to position [279, 0]
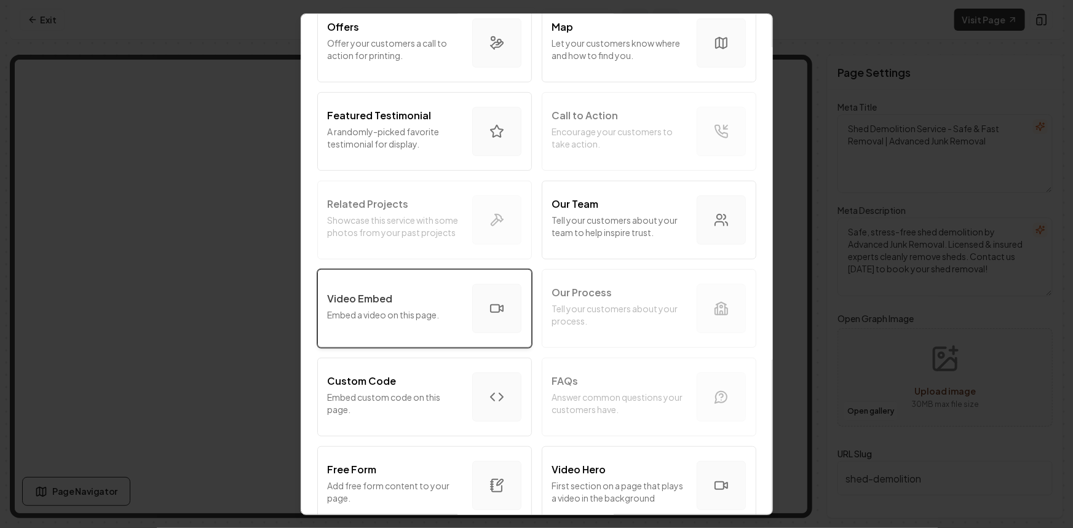
click at [403, 311] on p "Embed a video on this page." at bounding box center [395, 314] width 135 height 12
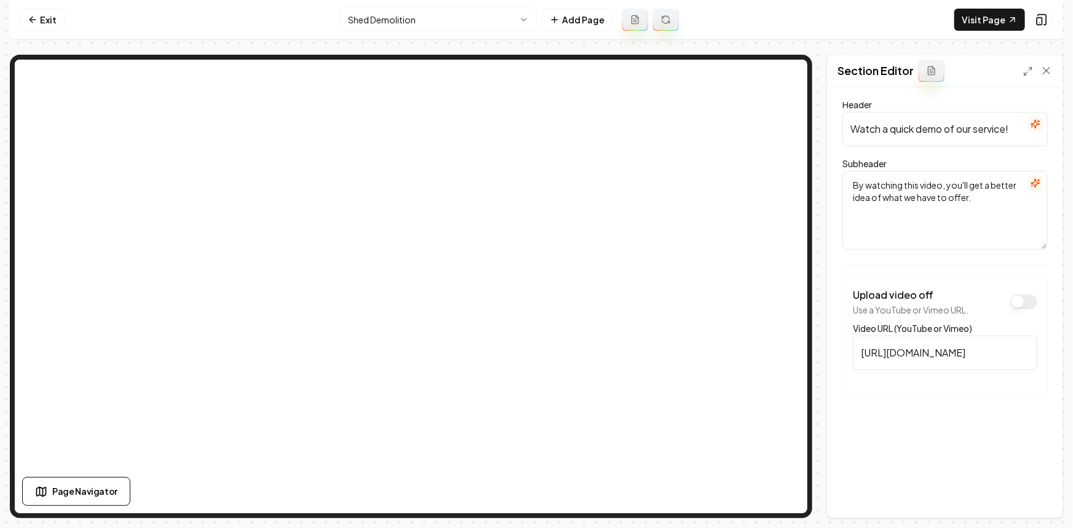
click at [1026, 301] on button "Upload video off" at bounding box center [1023, 301] width 27 height 15
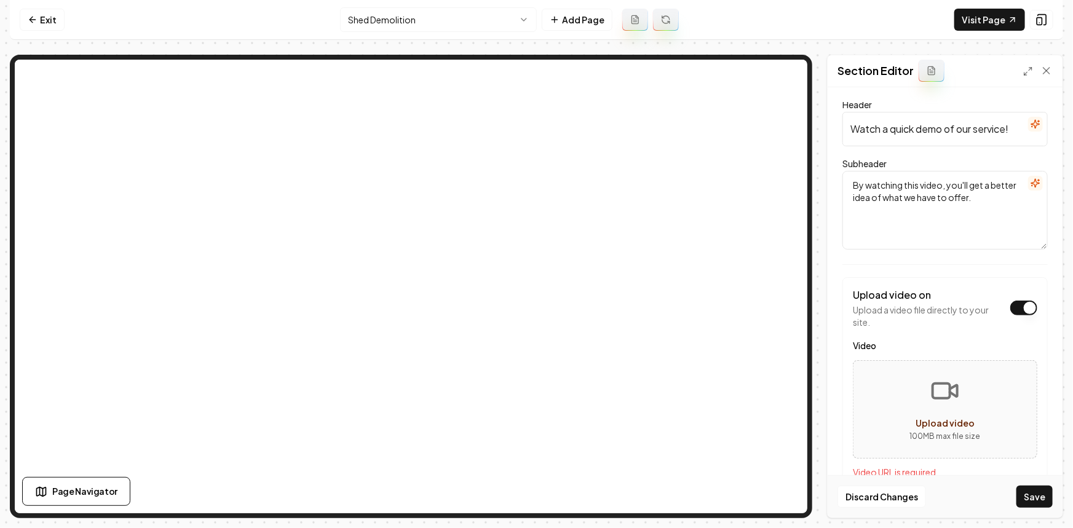
click at [947, 414] on button "Upload video 100 MB max file size" at bounding box center [944, 409] width 183 height 86
type input "**********"
click at [1031, 125] on icon "button" at bounding box center [1035, 124] width 10 height 10
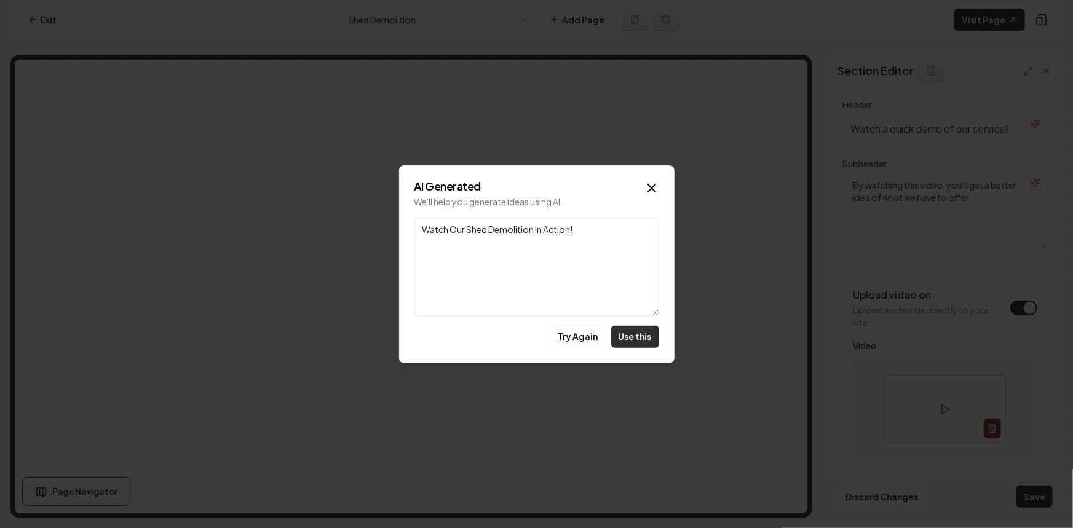
click at [632, 339] on button "Use this" at bounding box center [635, 337] width 48 height 22
type input "Watch Our Shed Demolition In Action!"
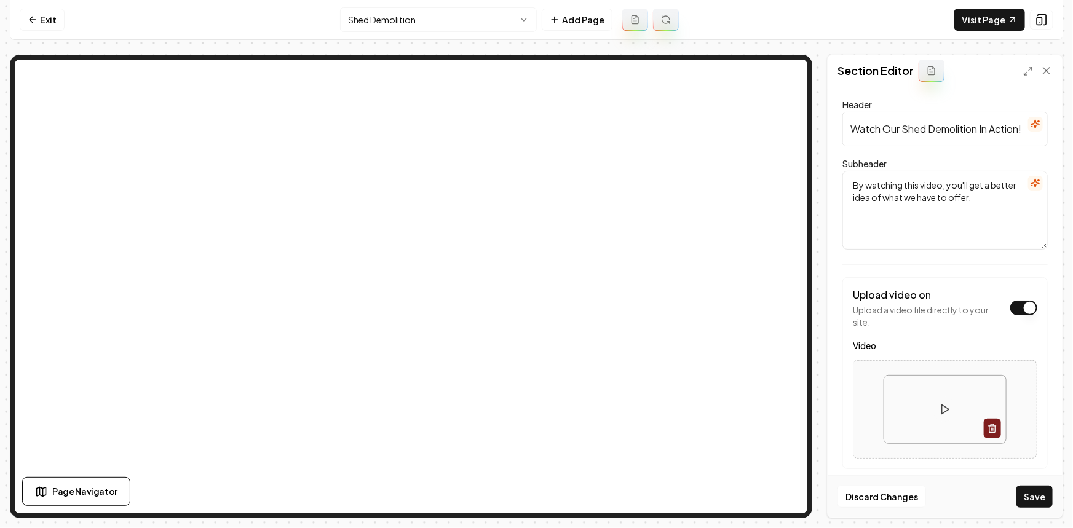
click at [1028, 176] on button "button" at bounding box center [1035, 183] width 15 height 15
click at [940, 195] on textarea "By watching this video, you'll get a better idea of what we have to offer." at bounding box center [944, 210] width 205 height 79
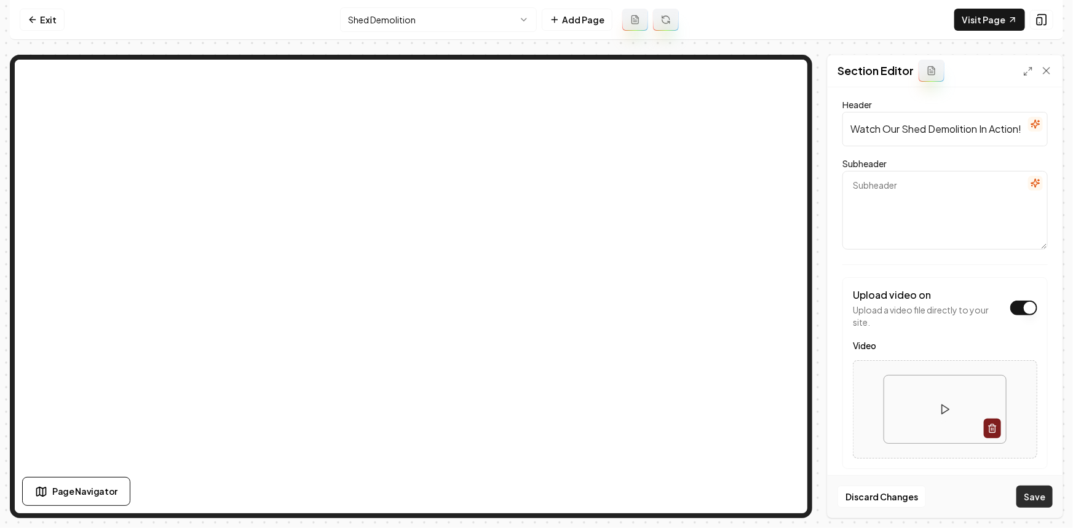
click at [1026, 498] on button "Save" at bounding box center [1034, 497] width 36 height 22
click at [970, 18] on link "Visit Page" at bounding box center [989, 20] width 71 height 22
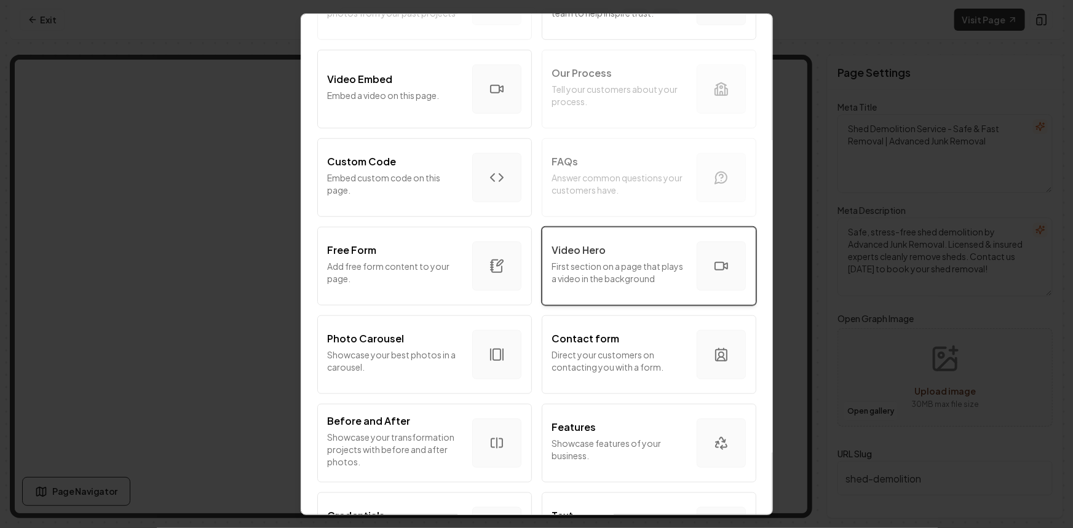
scroll to position [503, 0]
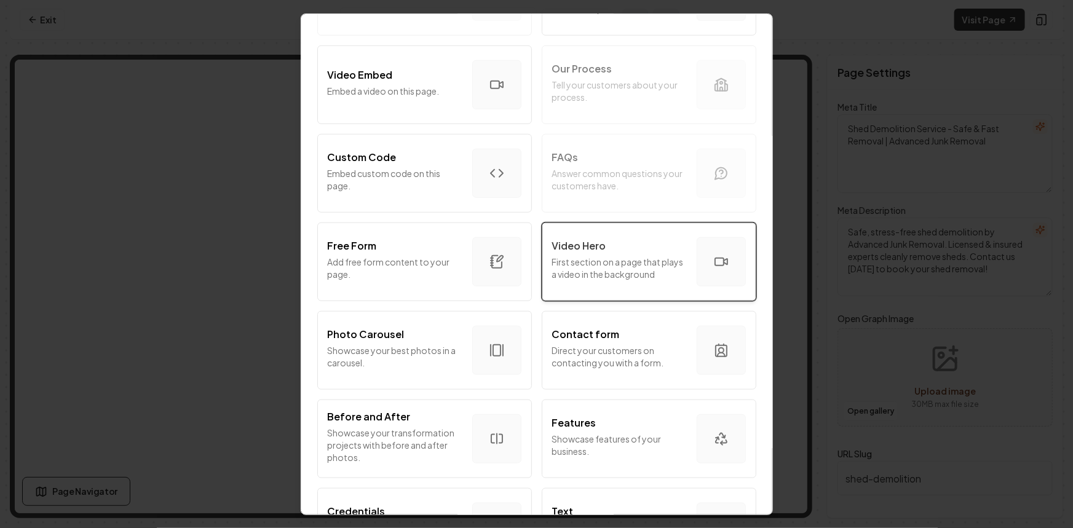
click at [582, 262] on p "First section on a page that plays a video in the background" at bounding box center [619, 267] width 135 height 25
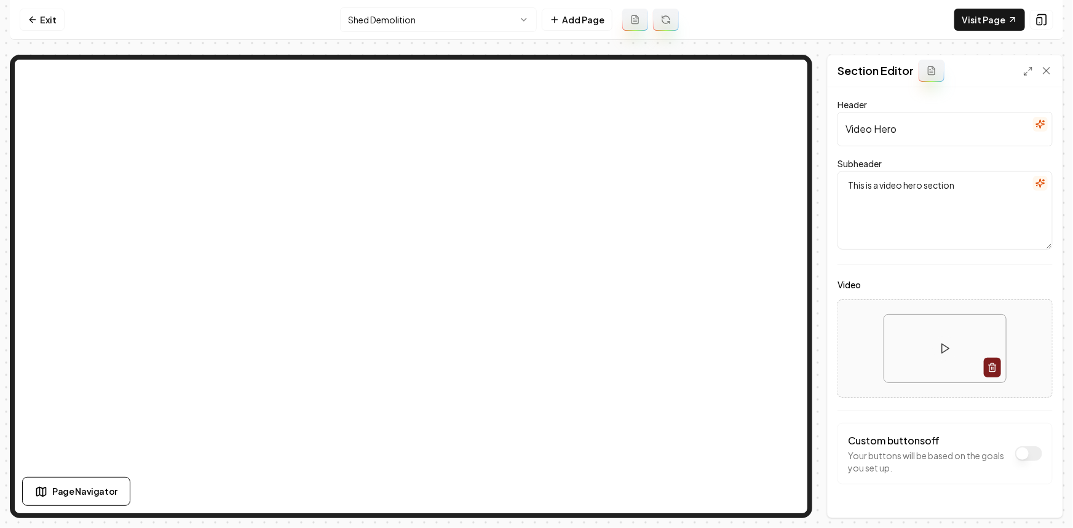
click at [870, 345] on div at bounding box center [945, 348] width 214 height 89
type input "**********"
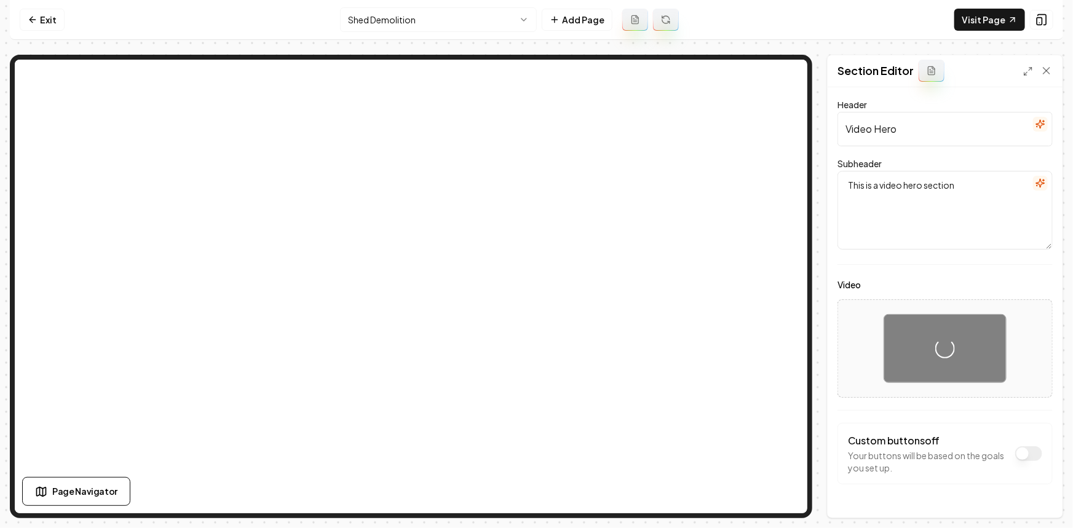
click at [1015, 454] on button "Video" at bounding box center [1028, 453] width 27 height 15
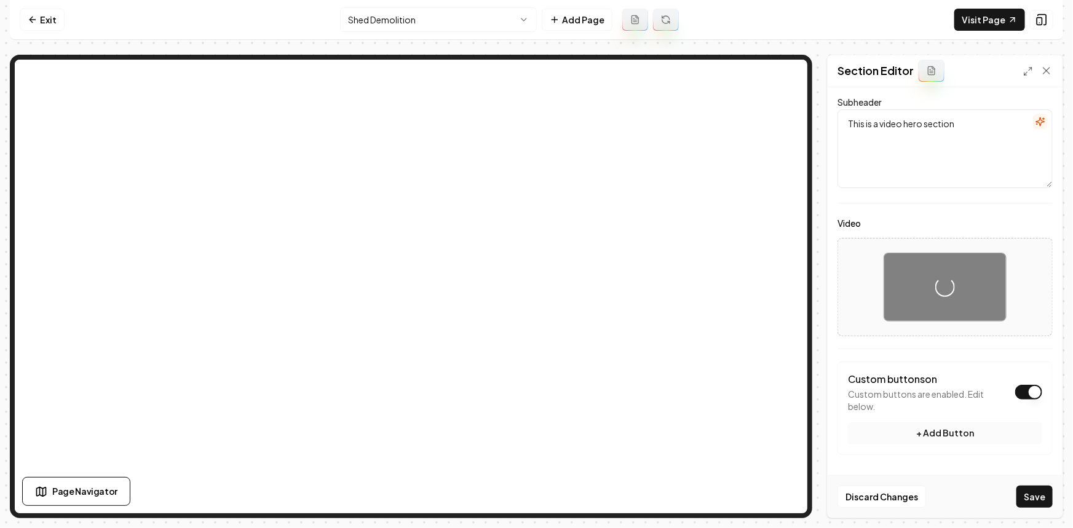
click at [940, 430] on button "+ Add Button" at bounding box center [945, 433] width 194 height 22
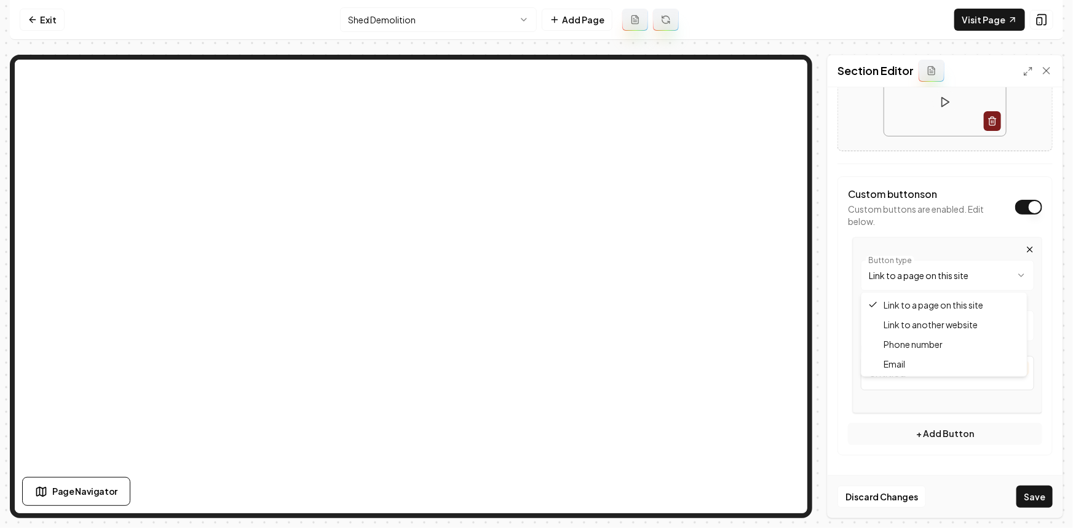
click at [914, 276] on html "**********" at bounding box center [536, 264] width 1073 height 528
click at [903, 327] on input "/" at bounding box center [946, 322] width 173 height 34
click at [893, 367] on input "Untitled" at bounding box center [946, 374] width 173 height 34
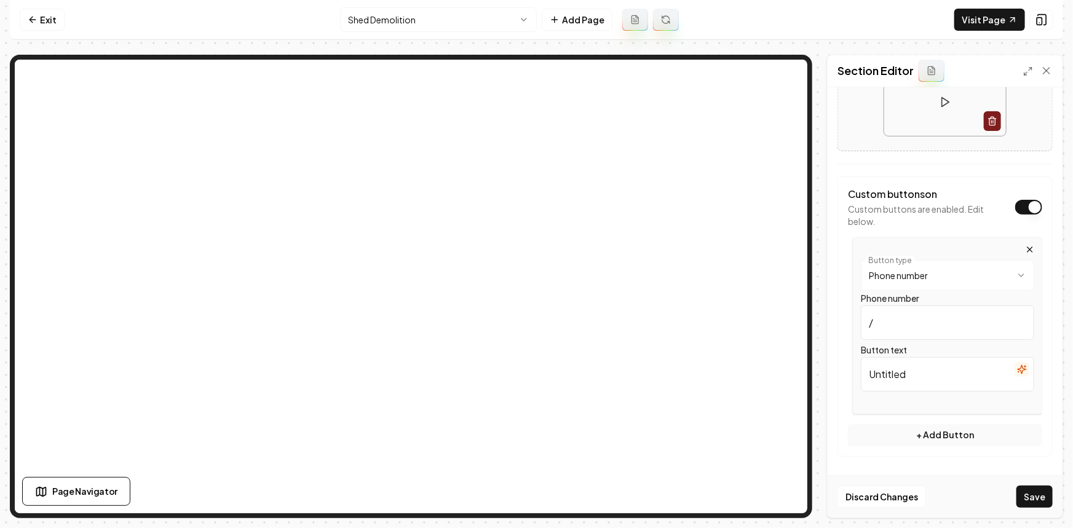
click at [1025, 246] on icon "button" at bounding box center [1030, 250] width 10 height 10
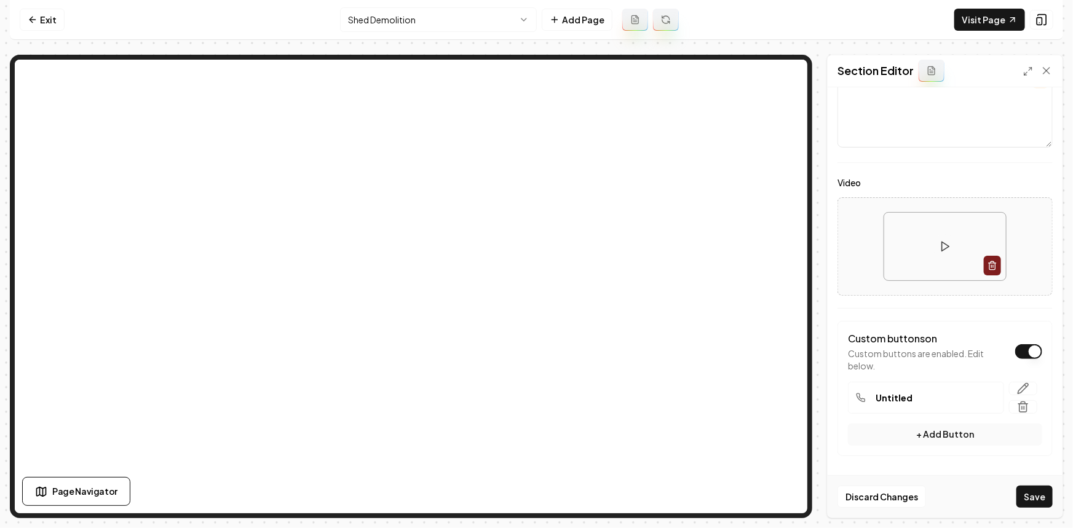
scroll to position [103, 0]
click at [1024, 348] on button "Video" at bounding box center [1028, 350] width 27 height 15
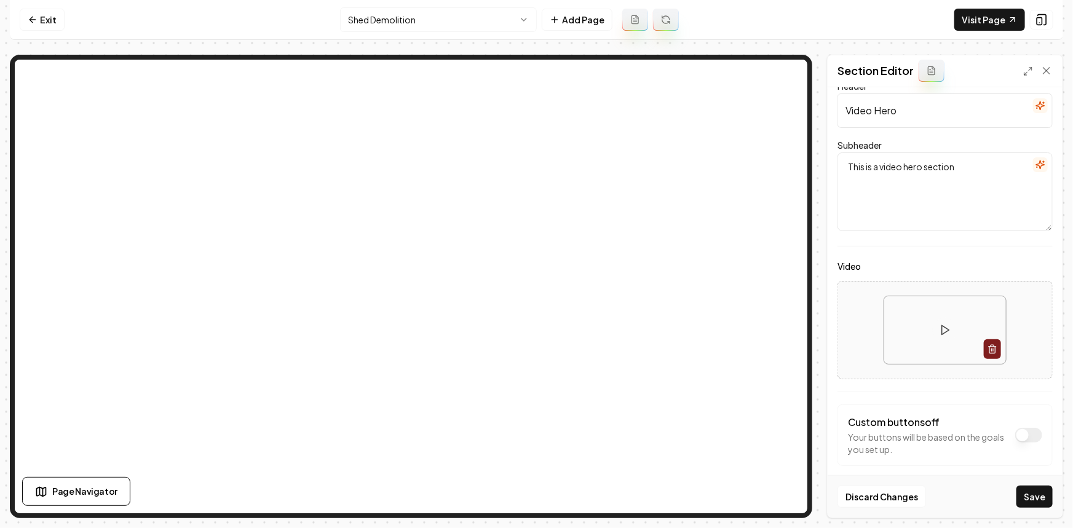
scroll to position [0, 0]
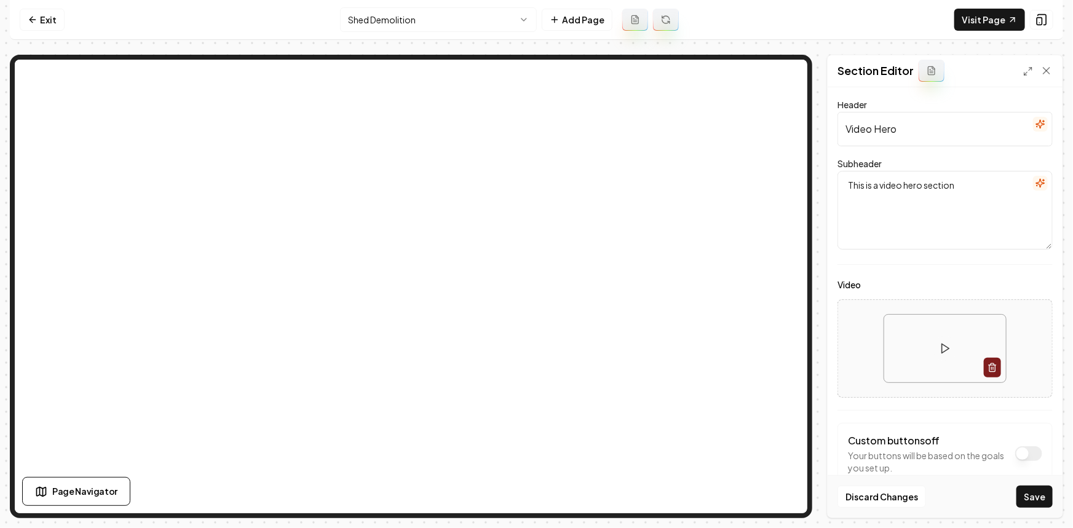
click at [1036, 123] on icon "button" at bounding box center [1040, 124] width 8 height 8
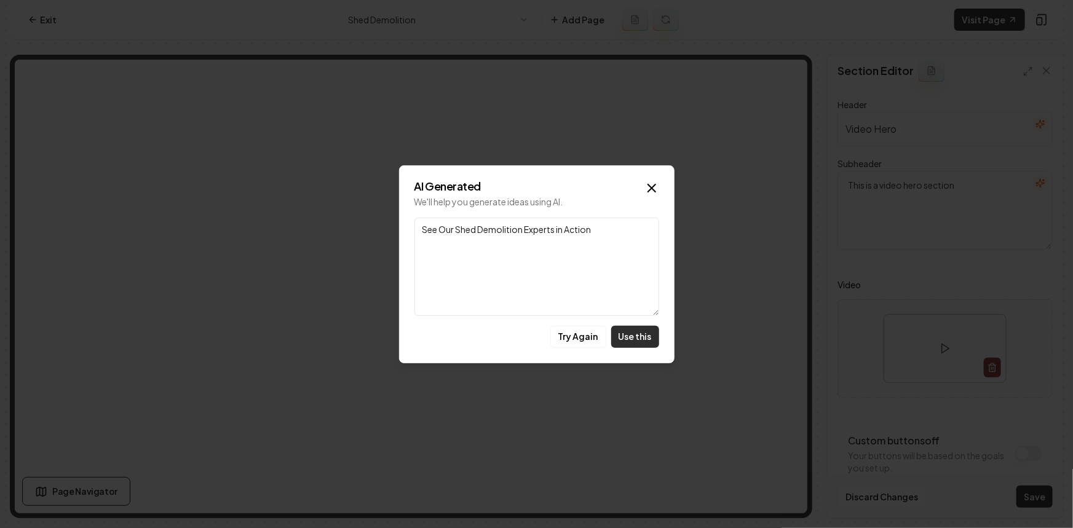
click at [631, 335] on button "Use this" at bounding box center [635, 337] width 48 height 22
type input "See Our Shed Demolition Experts in Action"
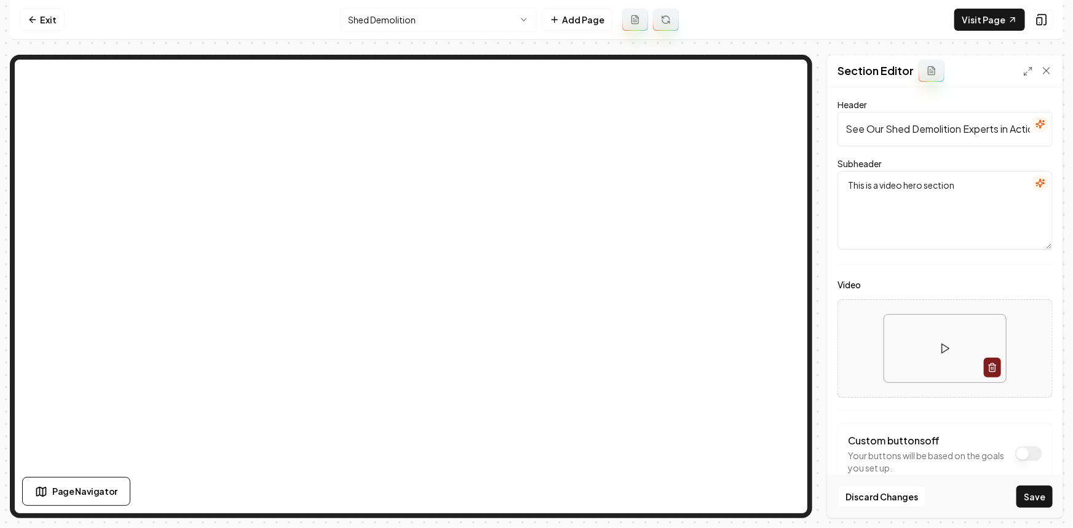
click at [1037, 184] on button "button" at bounding box center [1040, 183] width 15 height 15
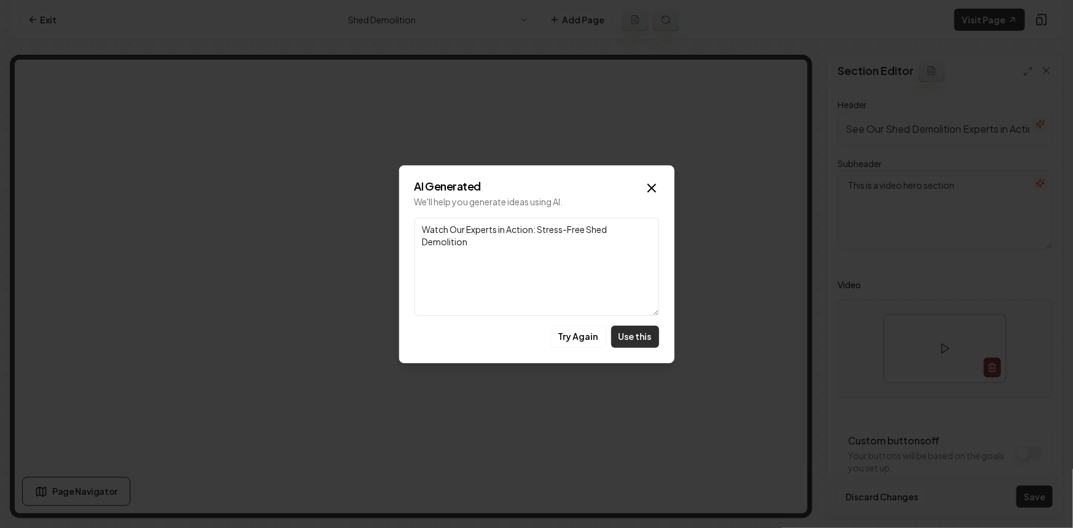
click at [623, 338] on button "Use this" at bounding box center [635, 337] width 48 height 22
type textarea "Watch Our Experts in Action: Stress-Free Shed Demolition"
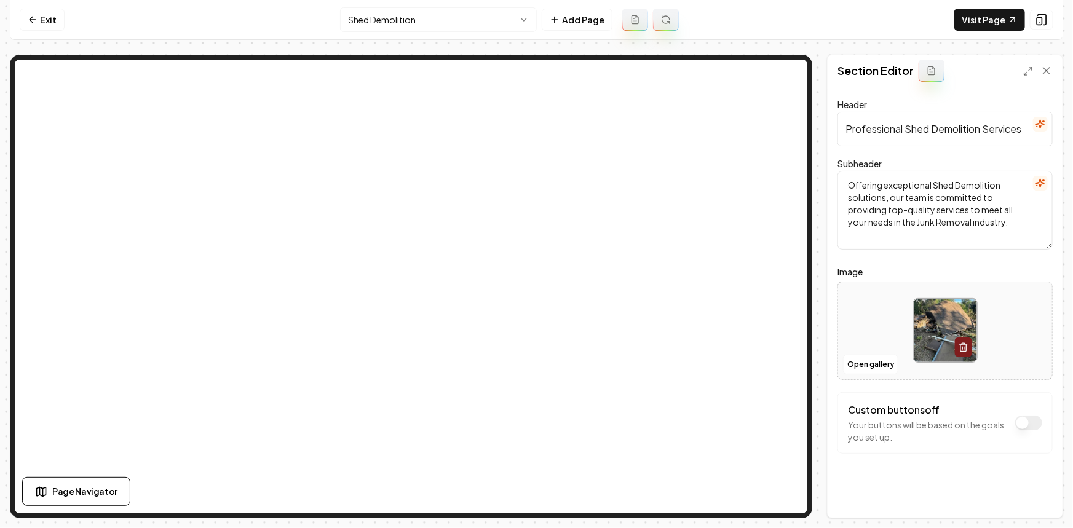
click at [911, 136] on input "Professional Shed Demolition Services" at bounding box center [944, 129] width 215 height 34
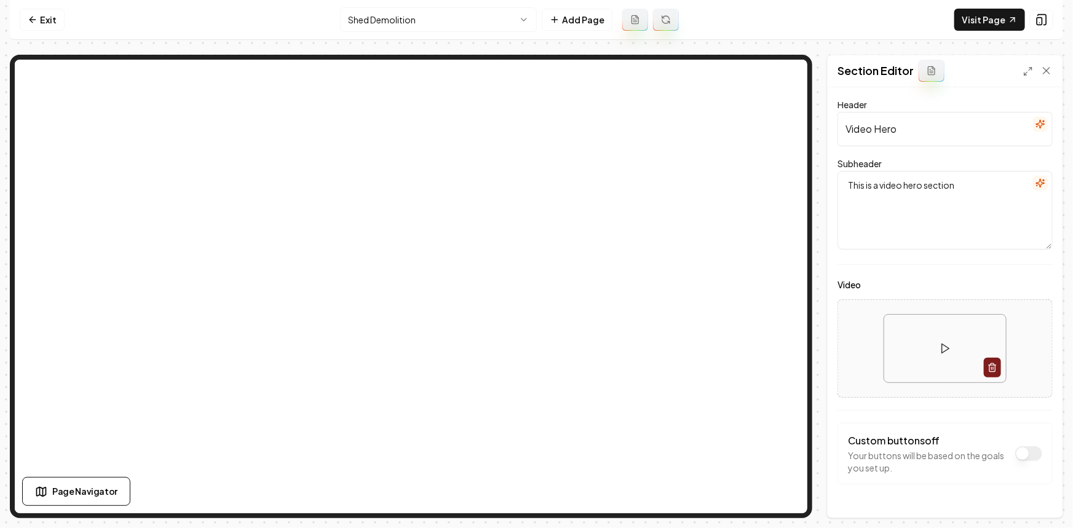
click at [879, 131] on input "Video Hero" at bounding box center [944, 129] width 215 height 34
click at [879, 130] on input "Video Hero" at bounding box center [944, 129] width 215 height 34
paste input "Professional Shed Demolition Services"
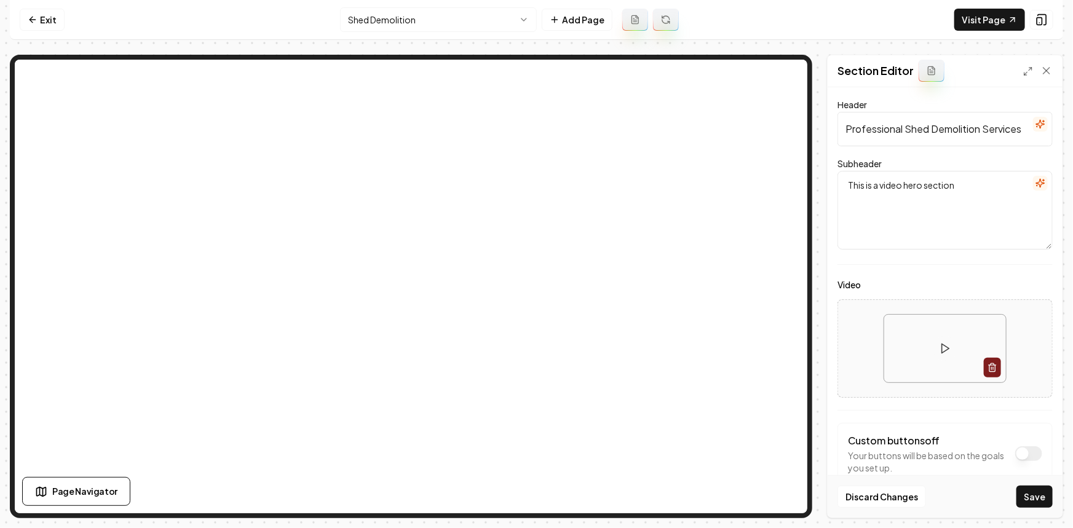
scroll to position [0, 2]
type input "Professional Shed Demolition Services"
click at [906, 369] on video at bounding box center [945, 349] width 122 height 68
click at [863, 366] on div at bounding box center [945, 348] width 214 height 89
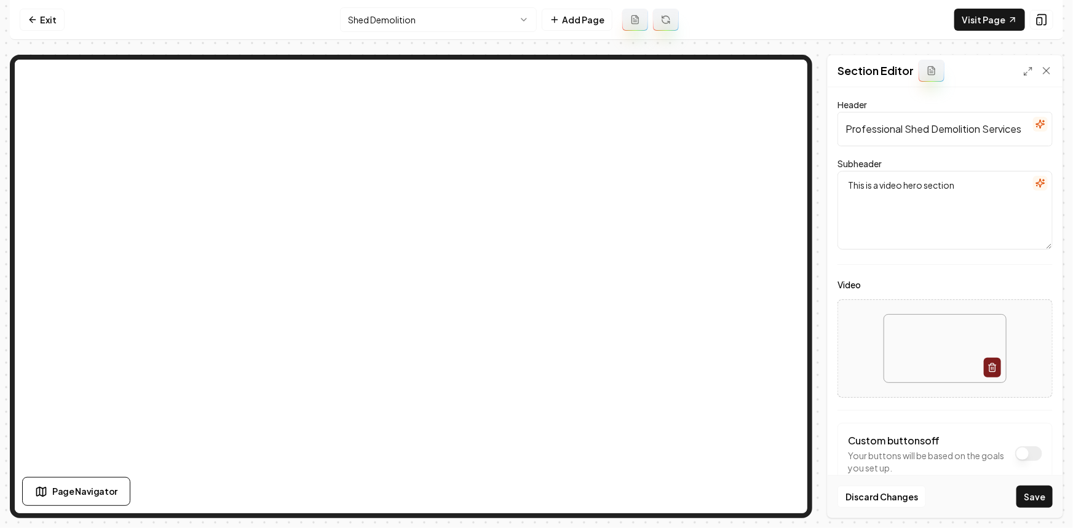
type input "**********"
click at [1018, 493] on button "Save" at bounding box center [1034, 497] width 36 height 22
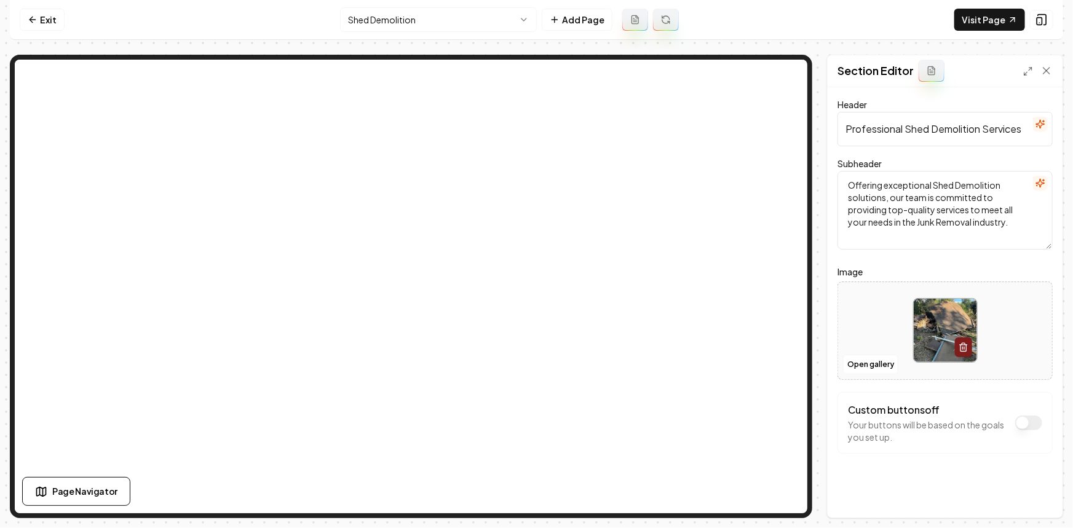
click at [895, 202] on textarea "Offering exceptional Shed Demolition solutions, our team is committed to provid…" at bounding box center [944, 210] width 215 height 79
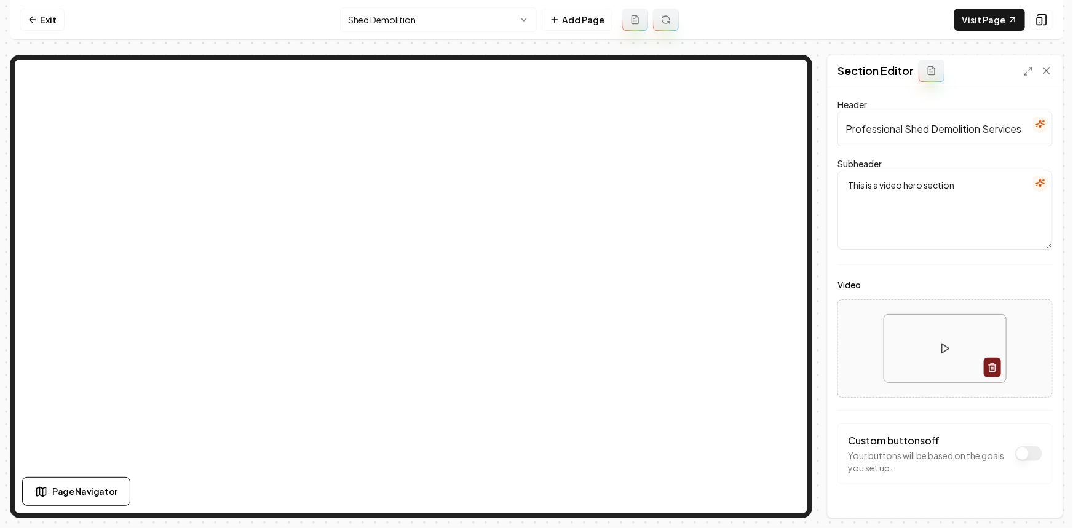
click at [901, 213] on textarea "This is a video hero section" at bounding box center [944, 210] width 215 height 79
paste textarea "Offering exceptional Shed Demolition solutions, our team is committed to provid…"
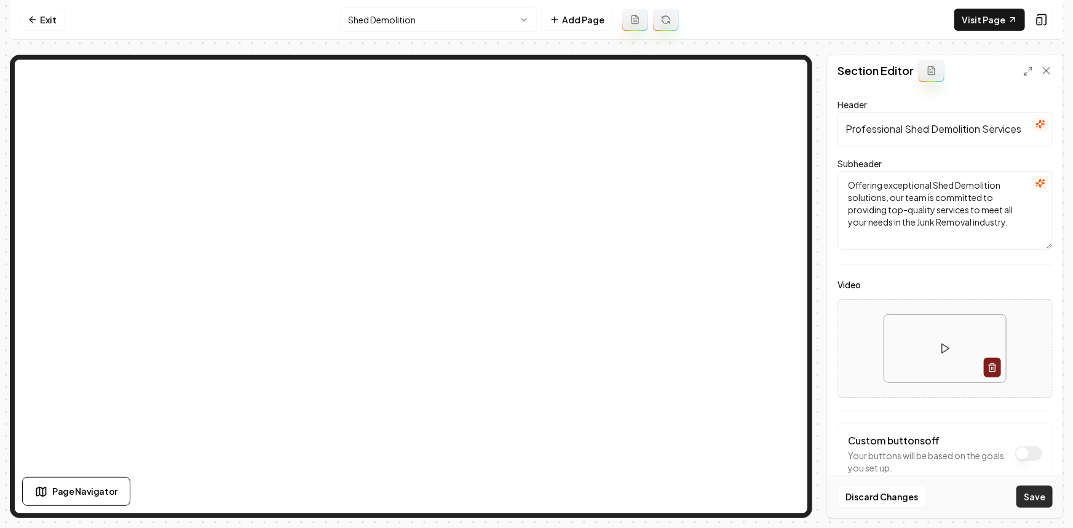
type textarea "Offering exceptional Shed Demolition solutions, our team is committed to provid…"
click at [1033, 494] on button "Save" at bounding box center [1034, 497] width 36 height 22
click at [39, 22] on link "Exit" at bounding box center [42, 20] width 45 height 22
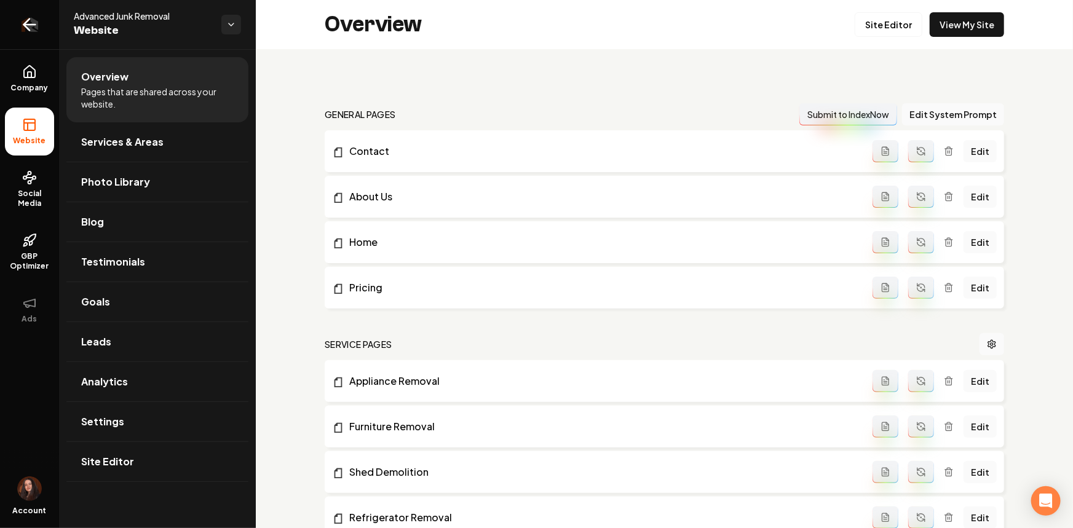
click at [34, 19] on icon "Return to dashboard" at bounding box center [30, 25] width 20 height 20
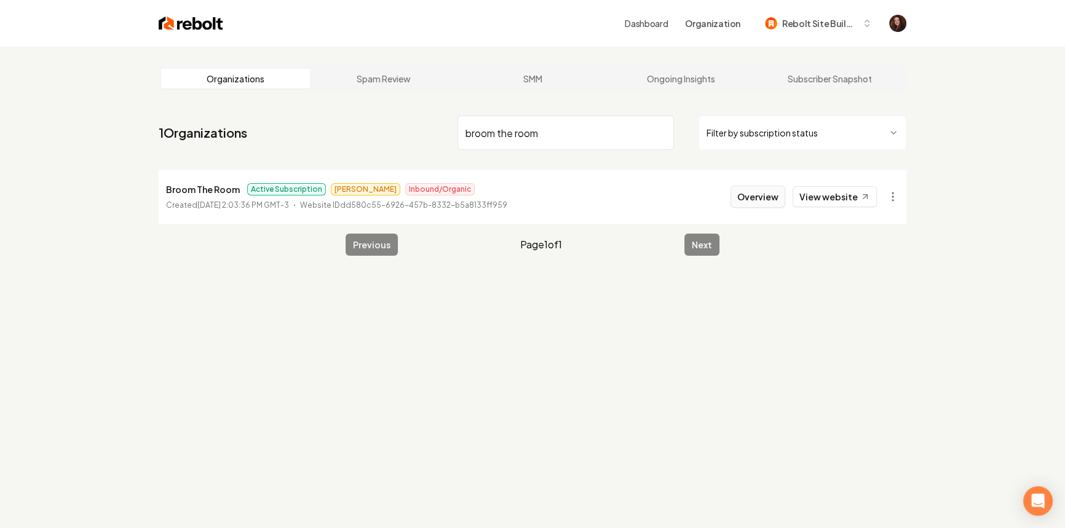
type input "broom the room"
click at [751, 191] on button "Overview" at bounding box center [757, 197] width 55 height 22
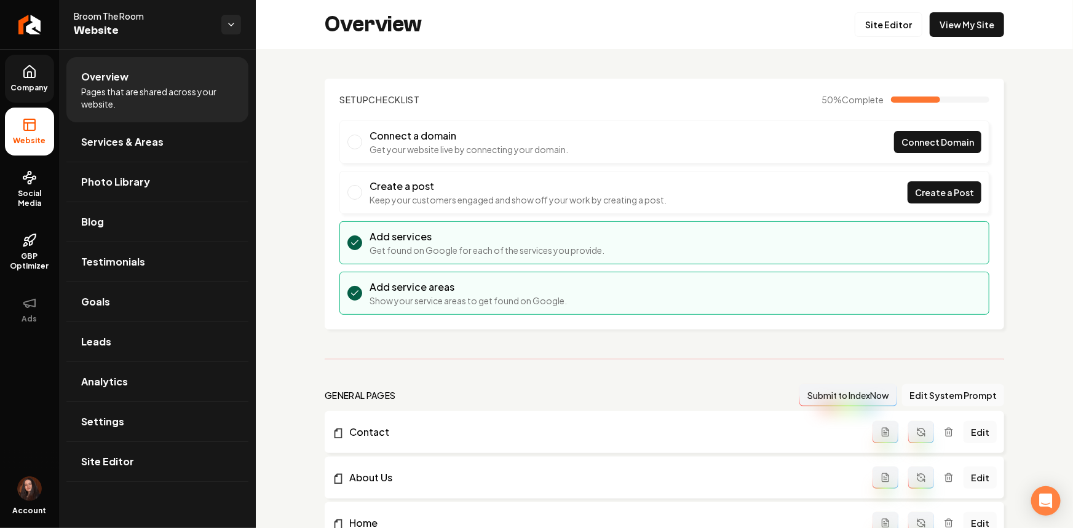
click at [31, 77] on icon at bounding box center [29, 72] width 11 height 12
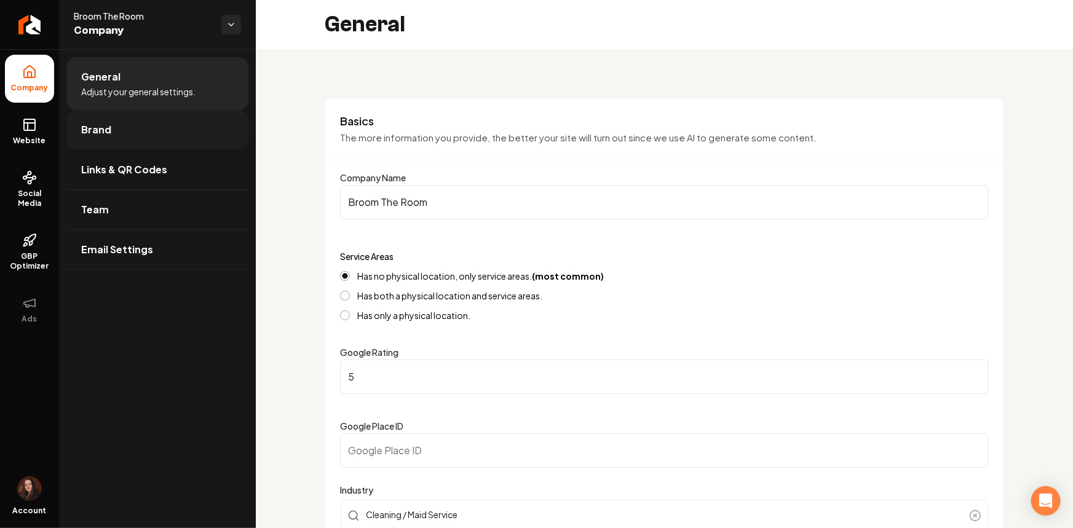
click at [116, 133] on link "Brand" at bounding box center [157, 129] width 182 height 39
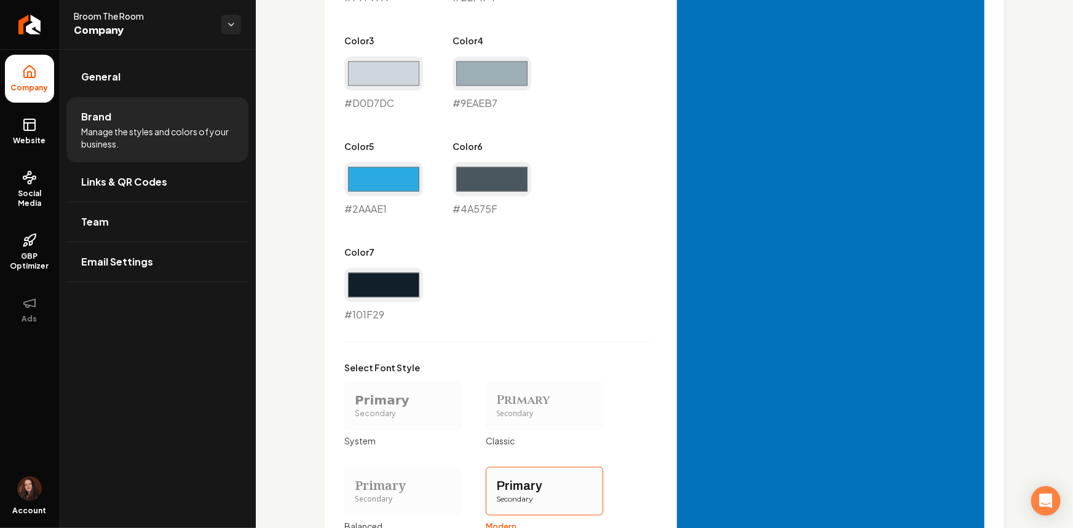
scroll to position [838, 0]
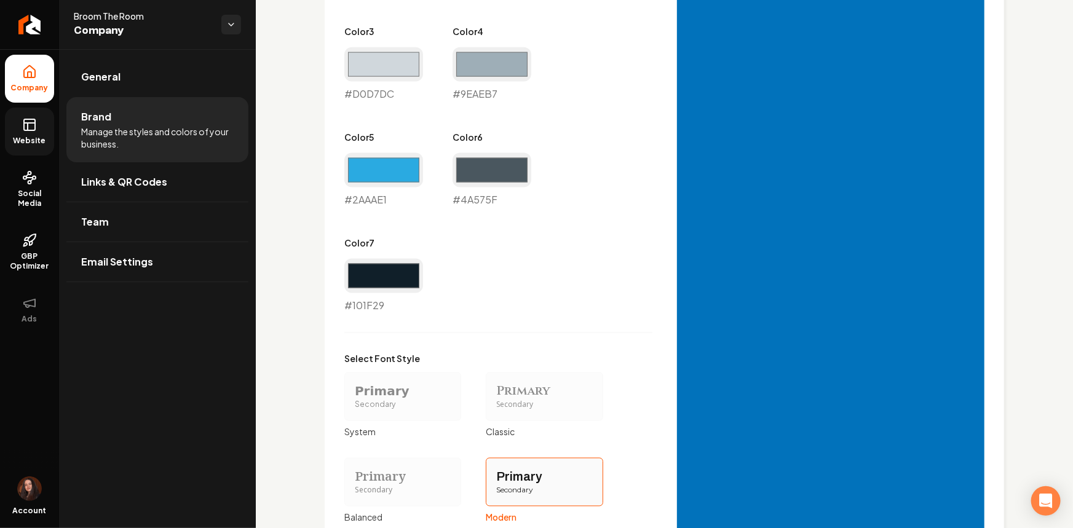
click at [49, 134] on link "Website" at bounding box center [29, 132] width 49 height 48
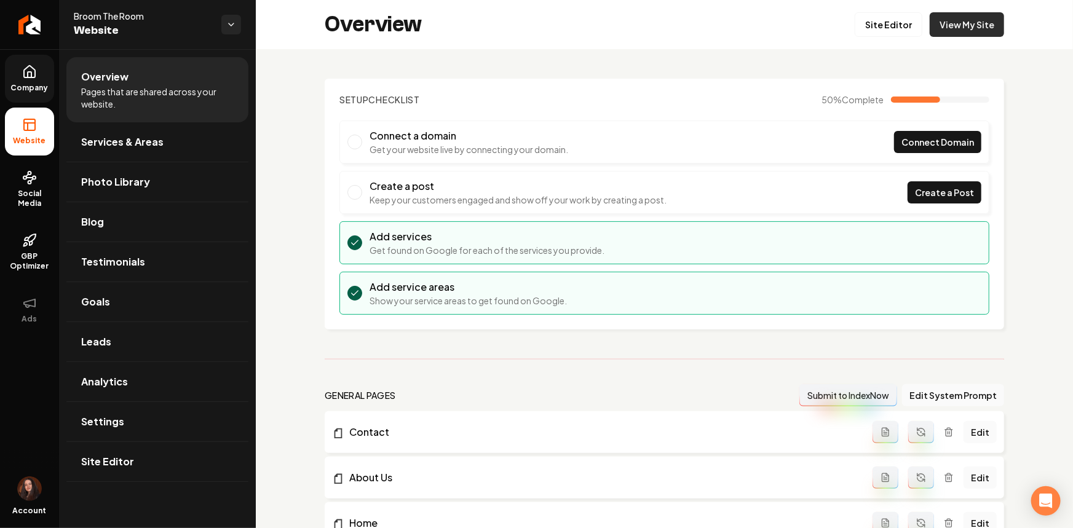
click at [974, 18] on link "View My Site" at bounding box center [966, 24] width 74 height 25
drag, startPoint x: 11, startPoint y: 92, endPoint x: 18, endPoint y: 95, distance: 7.4
click at [11, 92] on span "Company" at bounding box center [29, 88] width 47 height 10
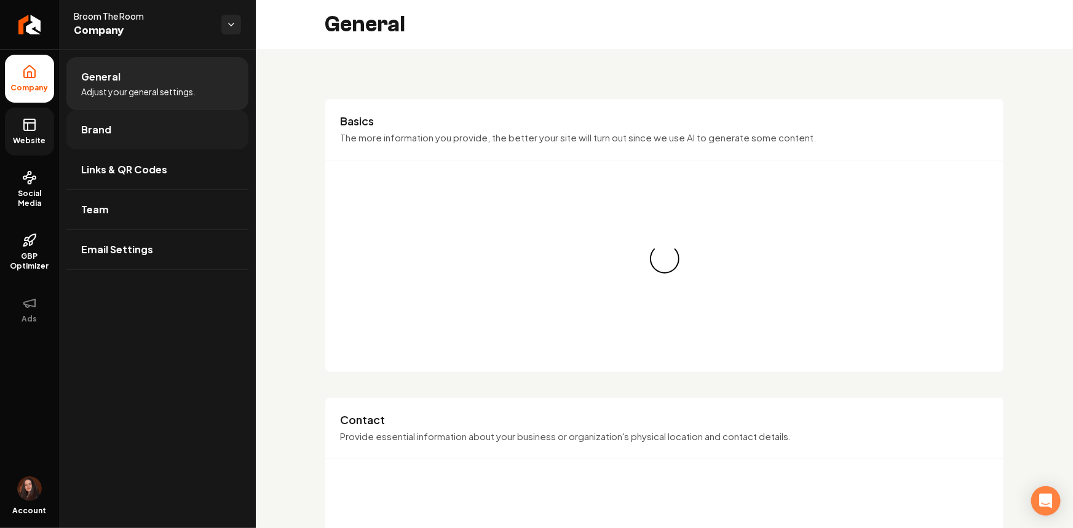
click at [160, 136] on link "Brand" at bounding box center [157, 129] width 182 height 39
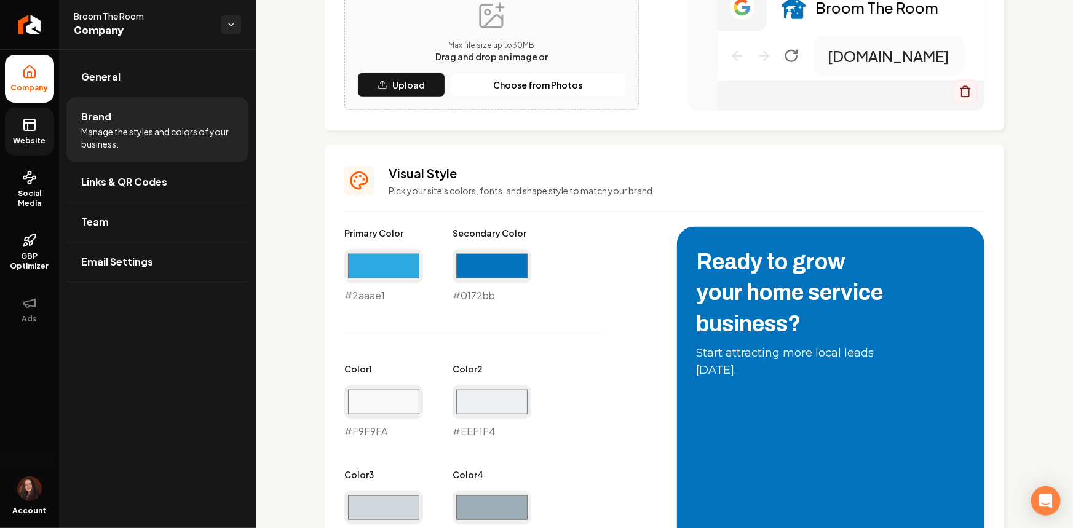
scroll to position [503, 0]
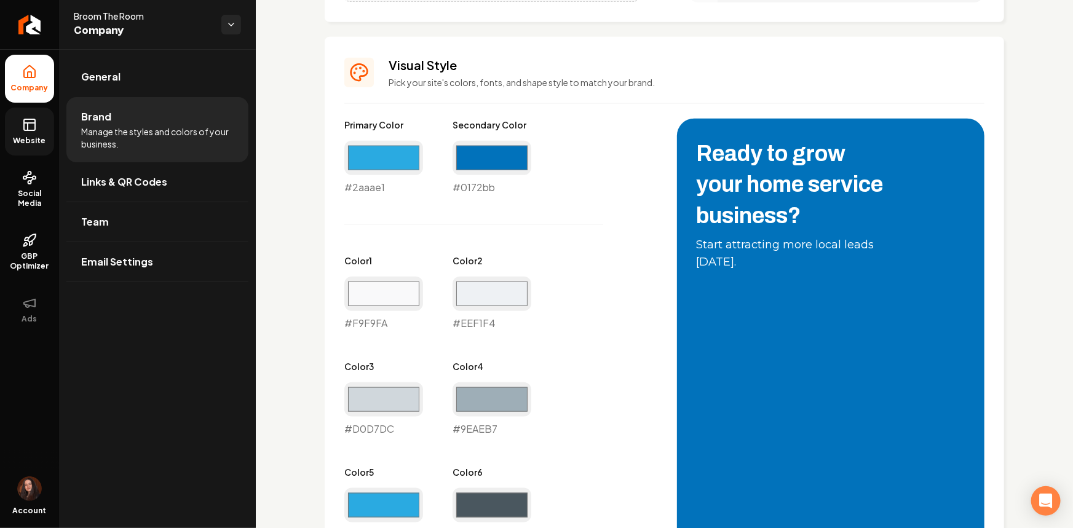
click at [388, 498] on input "#2aaae1" at bounding box center [383, 505] width 79 height 34
type input "#25b68b"
click at [504, 497] on input "#4a575f" at bounding box center [491, 505] width 79 height 34
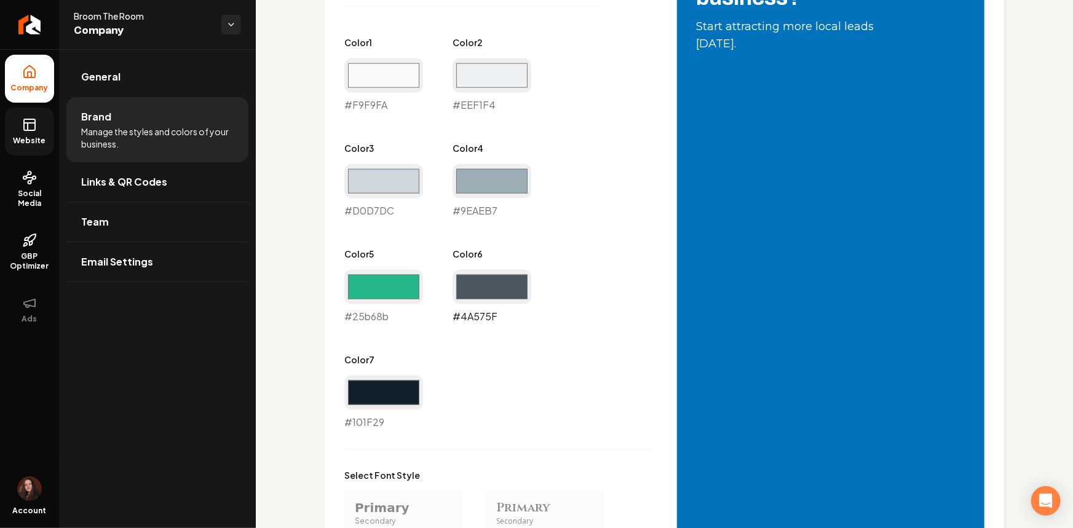
scroll to position [726, 0]
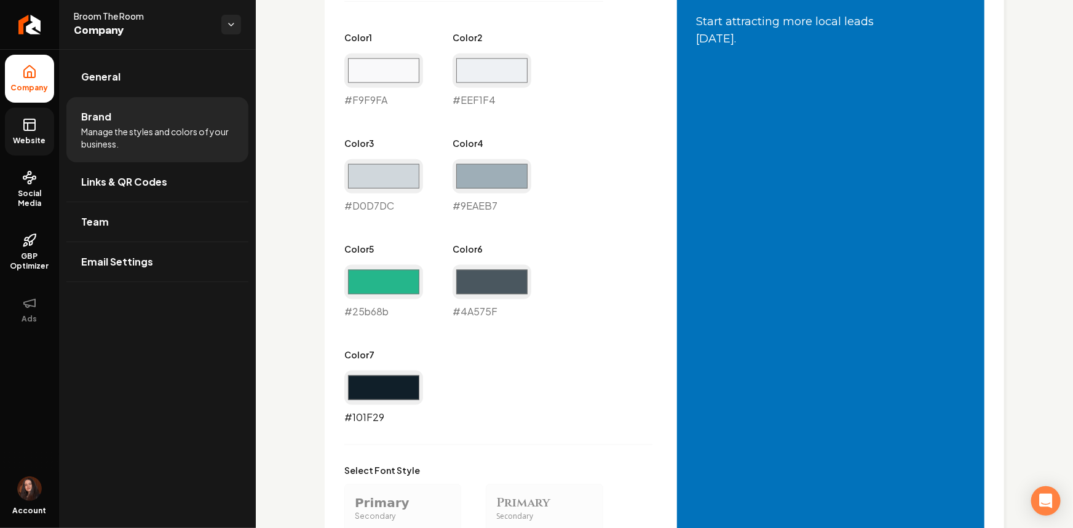
click at [406, 390] on input "#101f29" at bounding box center [383, 388] width 79 height 34
type input "#181818"
click at [449, 411] on div "Primary Color #2aaae1 #2aaae1 Secondary Color #0172bb #0172bb Color 1 #f9f9fa #…" at bounding box center [498, 160] width 308 height 529
click at [420, 389] on input "#181818" at bounding box center [383, 388] width 79 height 34
click at [559, 358] on div "Primary Color #2aaae1 #2aaae1 Secondary Color #0172bb #0172bb Color 1 #f9f9fa #…" at bounding box center [498, 160] width 308 height 529
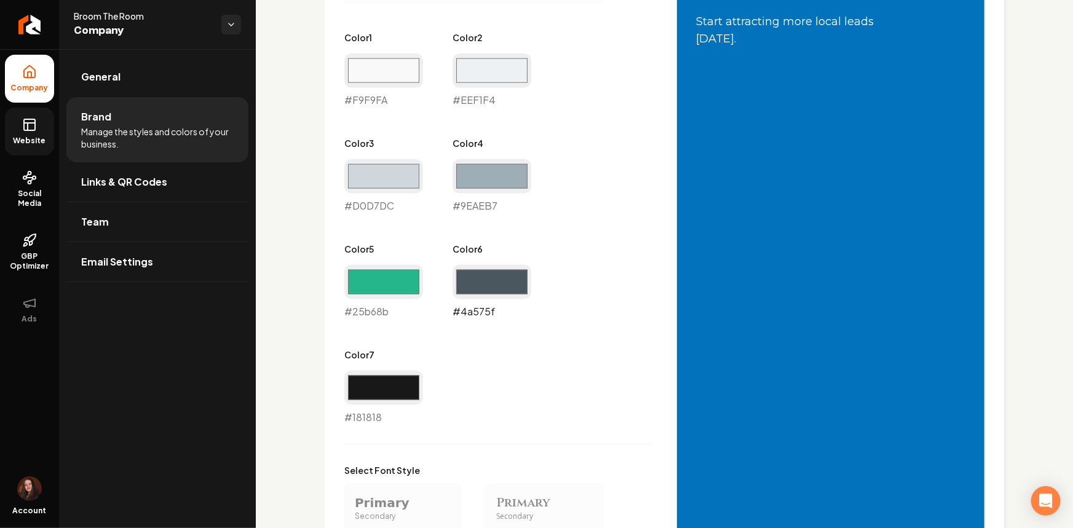
click at [478, 288] on input "#4a575f" at bounding box center [491, 282] width 79 height 34
type input "#18775a"
click at [378, 397] on input "#181818" at bounding box center [383, 388] width 79 height 34
type input "#121821"
click at [510, 403] on div "Primary Color #2aaae1 #2aaae1 Secondary Color #0172bb #0172bb Color 1 #f9f9fa #…" at bounding box center [498, 160] width 308 height 529
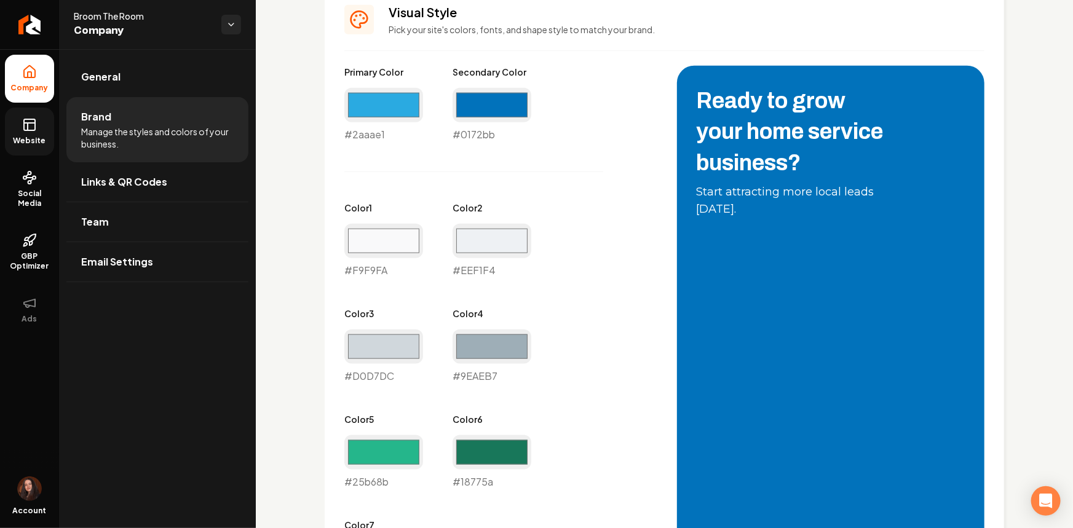
scroll to position [559, 0]
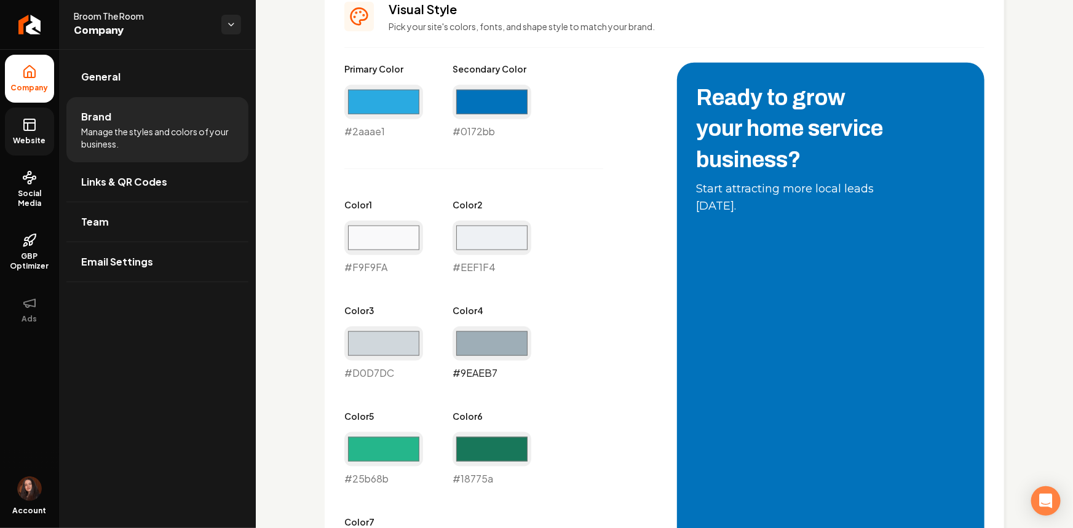
click at [473, 328] on input "#9eaeb7" at bounding box center [491, 343] width 79 height 34
click at [372, 452] on input "#25b68b" at bounding box center [383, 449] width 79 height 34
click at [494, 353] on input "#25b68b" at bounding box center [491, 343] width 79 height 34
type input "#25b677"
click at [596, 307] on div "Primary Color #2aaae1 #2aaae1 Secondary Color #0172bb #0172bb Color 1 #f9f9fa #…" at bounding box center [498, 327] width 308 height 529
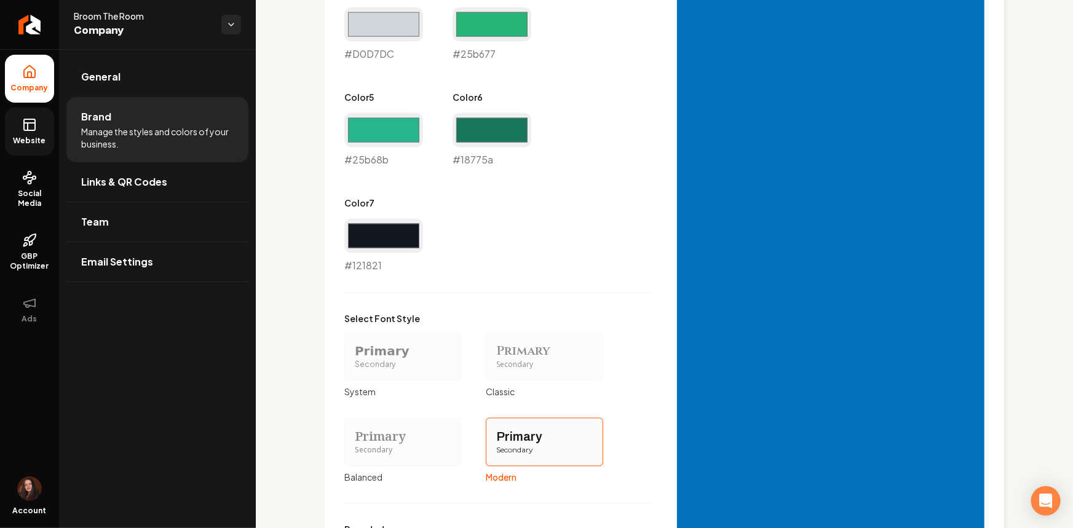
scroll to position [1045, 0]
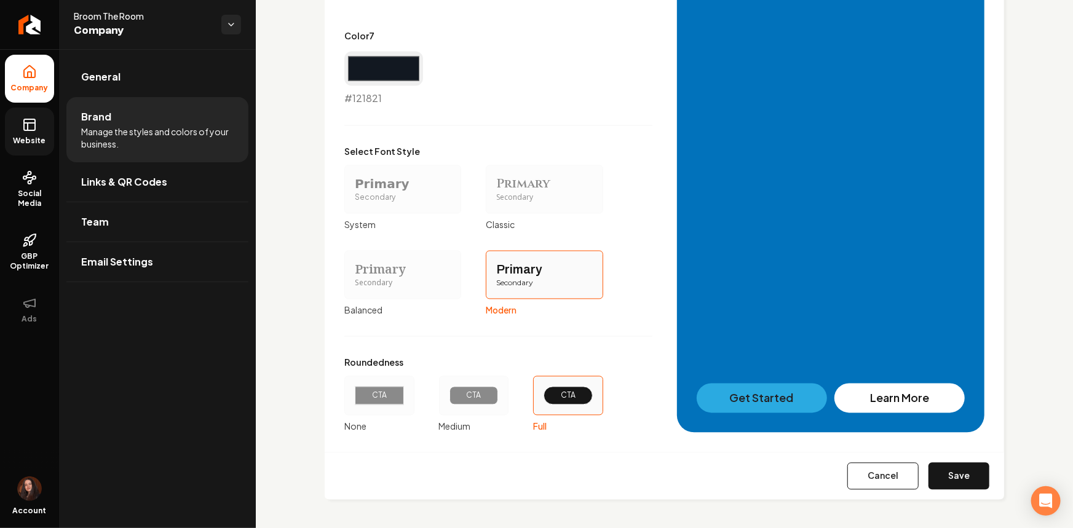
click at [957, 460] on div "Cancel Save" at bounding box center [664, 475] width 679 height 47
click at [957, 473] on button "Save" at bounding box center [958, 476] width 61 height 27
type input "#f9f9fa"
type input "#eef1f4"
type input "#d0d7dc"
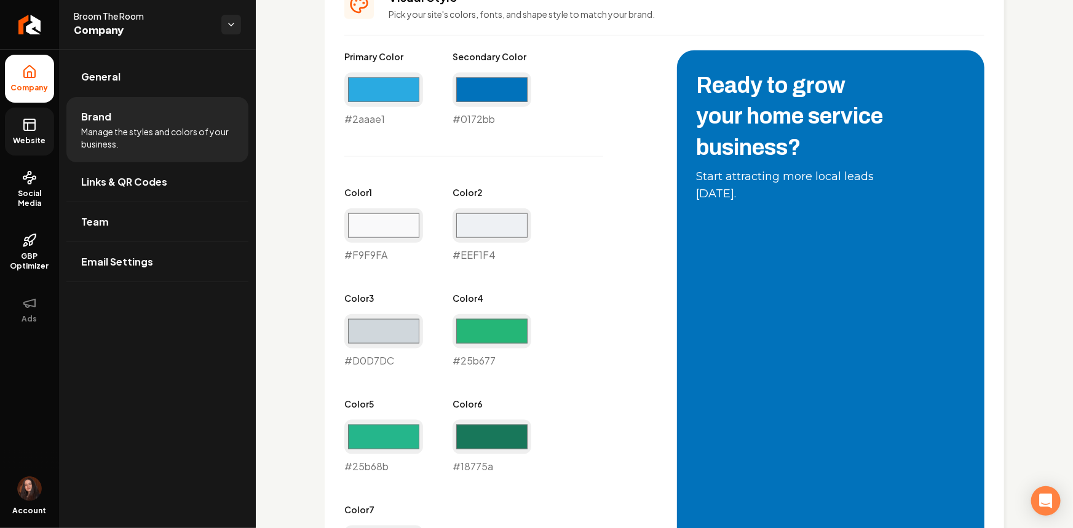
scroll to position [607, 0]
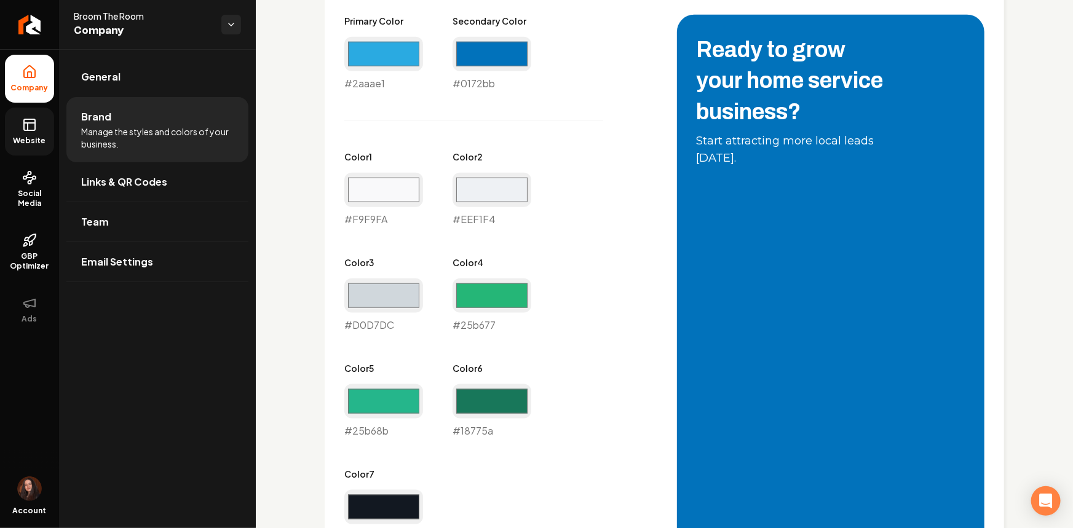
click at [455, 272] on div "Color 4 #25b677 #25b677" at bounding box center [491, 294] width 79 height 76
click at [409, 398] on input "#25b68b" at bounding box center [383, 401] width 79 height 34
click at [490, 409] on input "#18775a" at bounding box center [491, 401] width 79 height 34
type input "#0172bb"
click at [400, 388] on input "#25b68b" at bounding box center [383, 401] width 79 height 34
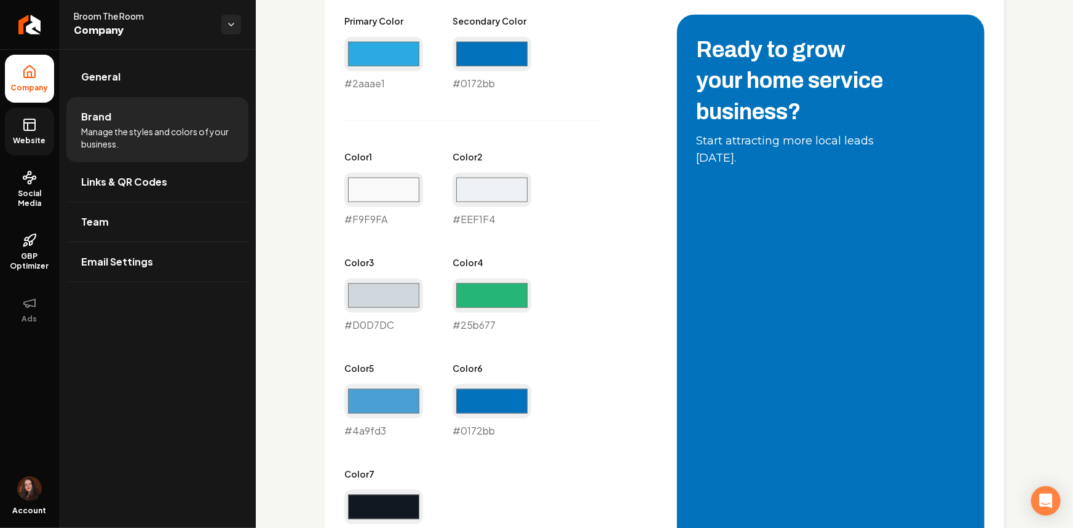
type input "#4a9fd3"
drag, startPoint x: 540, startPoint y: 313, endPoint x: 534, endPoint y: 318, distance: 7.4
click at [540, 315] on div "Primary Color #2aaae1 #2aaae1 Secondary Color #0172bb #0172bb Color 1 #f9f9fa #…" at bounding box center [498, 279] width 308 height 529
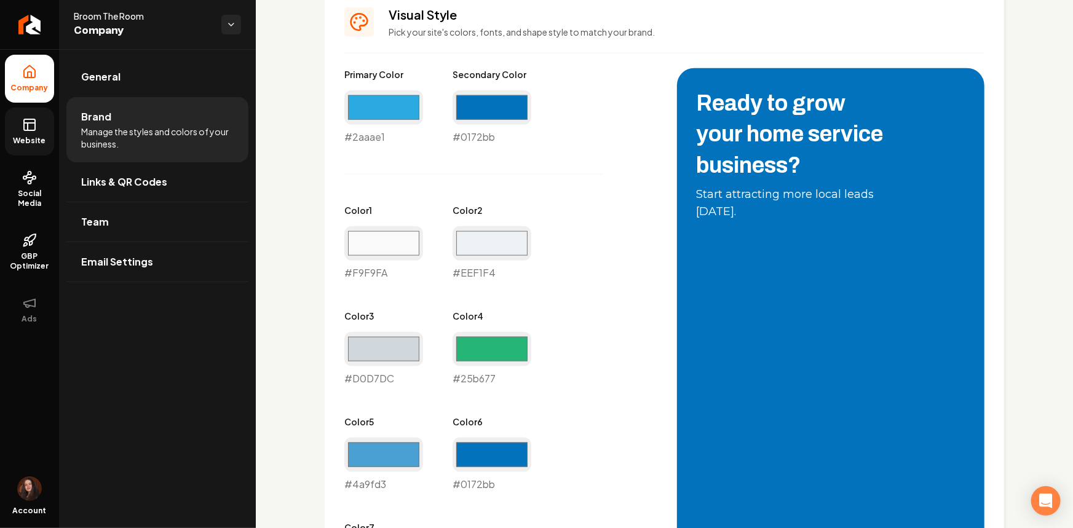
scroll to position [551, 0]
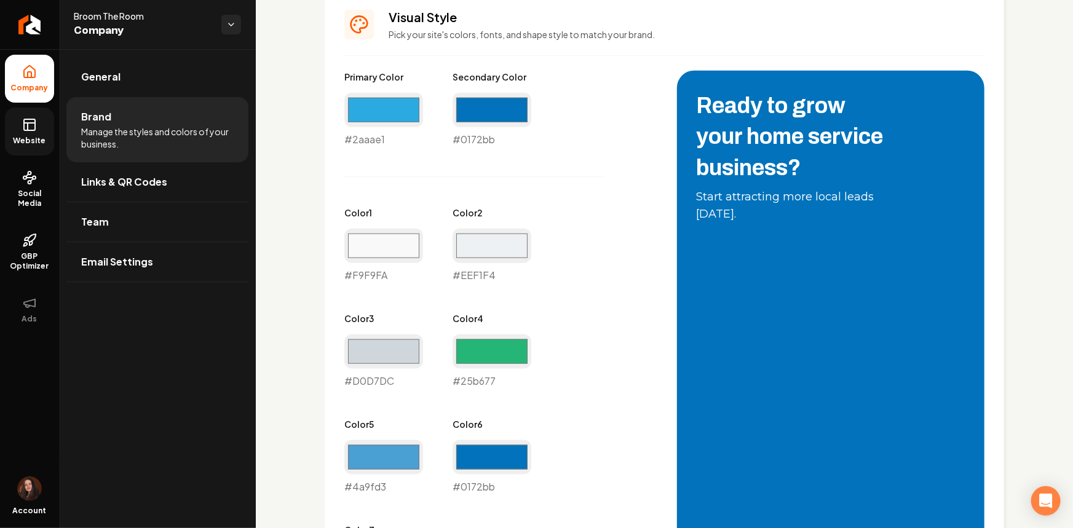
click at [484, 82] on div "Secondary Color #0172bb #0172bb" at bounding box center [491, 109] width 79 height 76
click at [483, 101] on input "#0172bb" at bounding box center [491, 110] width 79 height 34
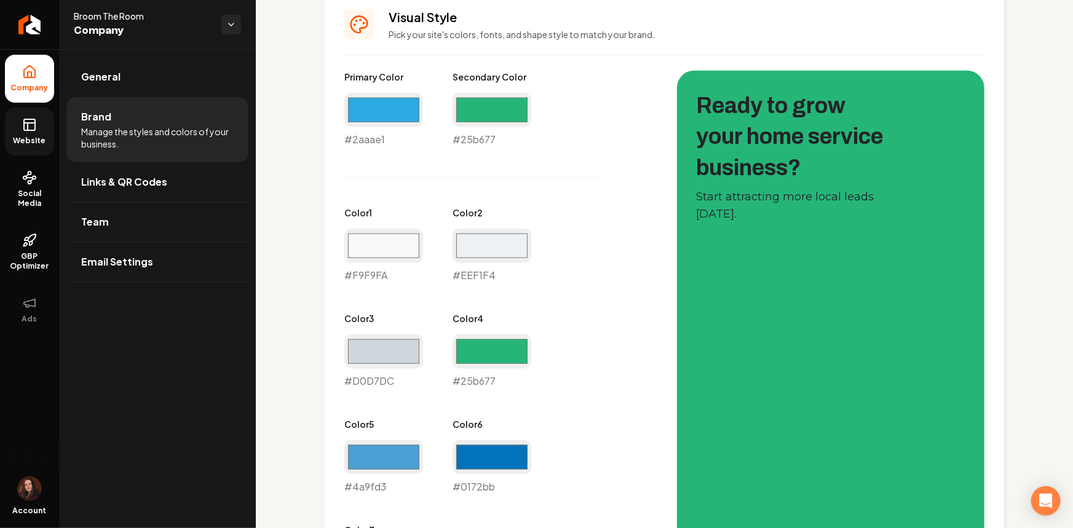
type input "#25b677"
click at [588, 345] on div "Primary Color #2aaae1 #2aaae1 Secondary Color #25b677 #25b677 Color 1 #f9f9fa #…" at bounding box center [498, 335] width 308 height 529
click at [467, 357] on input "#25b677" at bounding box center [491, 351] width 79 height 34
click at [574, 284] on div "Primary Color #2aaae1 #2aaae1 Secondary Color #25b677 #25b677 Color 1 #f9f9fa #…" at bounding box center [498, 335] width 308 height 529
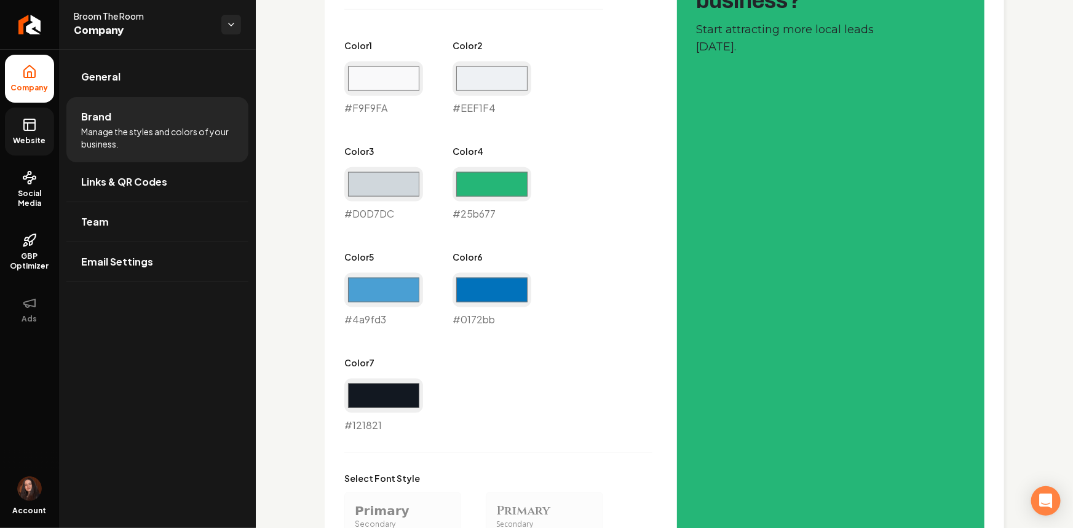
scroll to position [718, 0]
click at [504, 172] on input "#25b677" at bounding box center [491, 184] width 79 height 34
type input "#77b7df"
click at [546, 181] on div "Primary Color #2aaae1 #2aaae1 Secondary Color #25b677 #25b677 Color 1 #f9f9fa #…" at bounding box center [498, 167] width 308 height 529
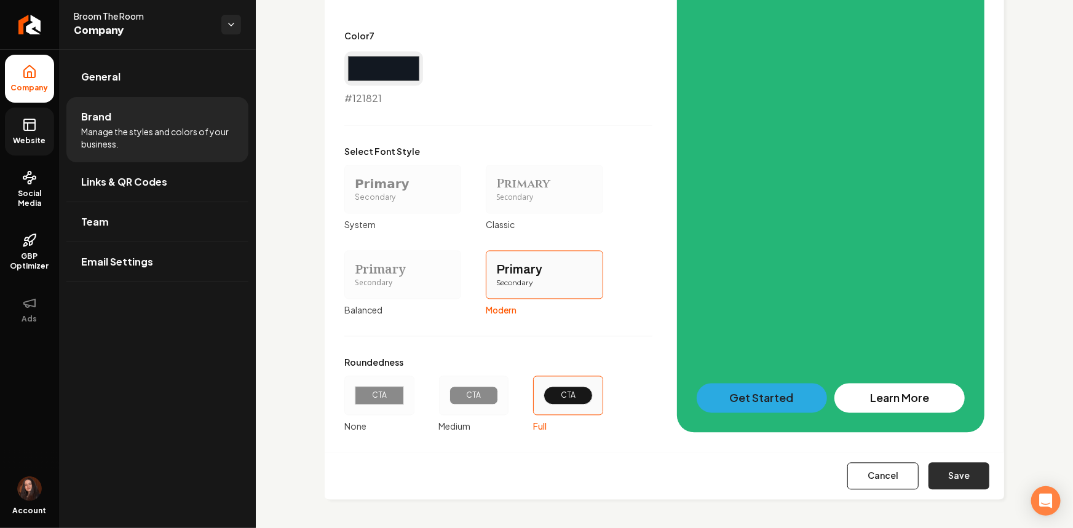
click at [937, 487] on button "Save" at bounding box center [958, 476] width 61 height 27
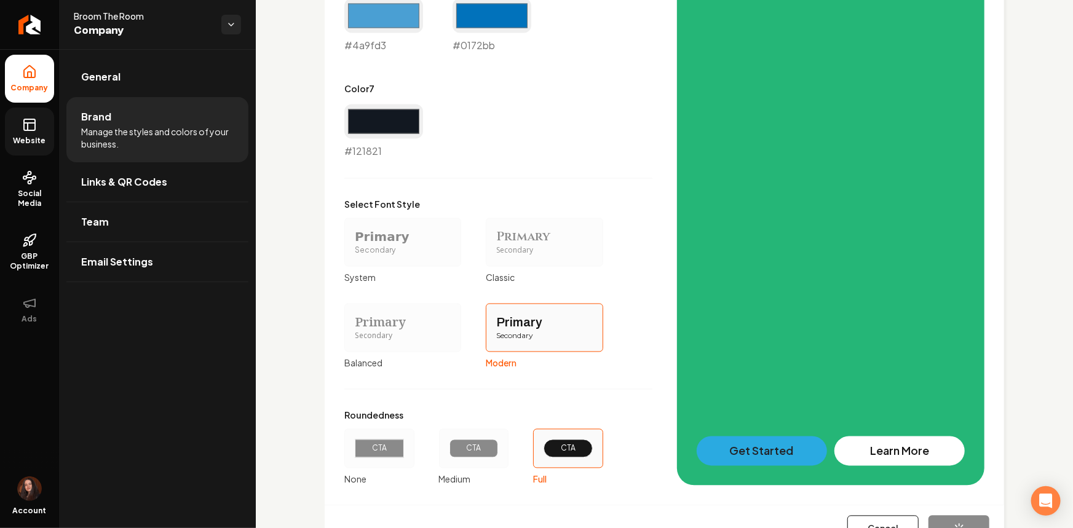
scroll to position [821, 0]
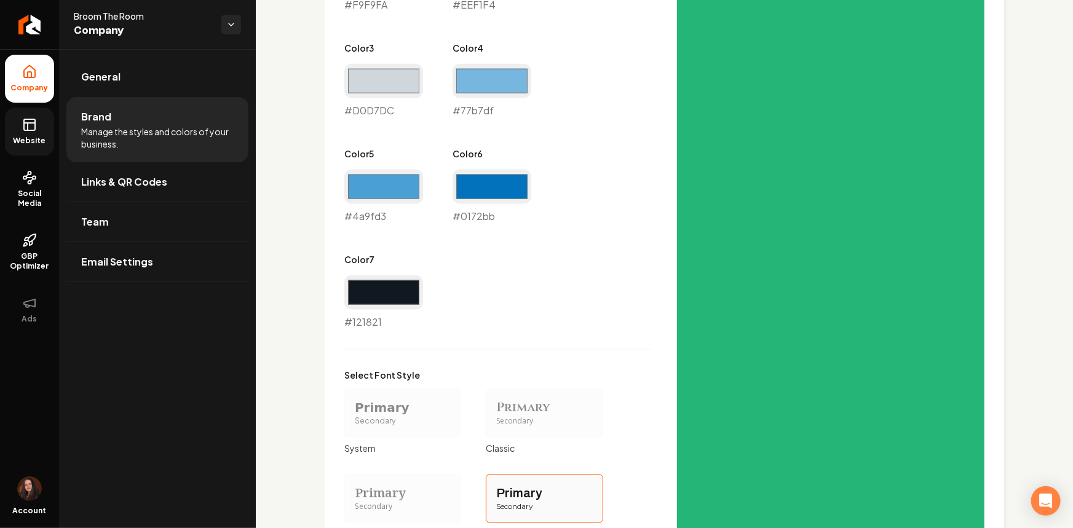
type input "#f9f9fa"
type input "#eef1f4"
type input "#d0d7dc"
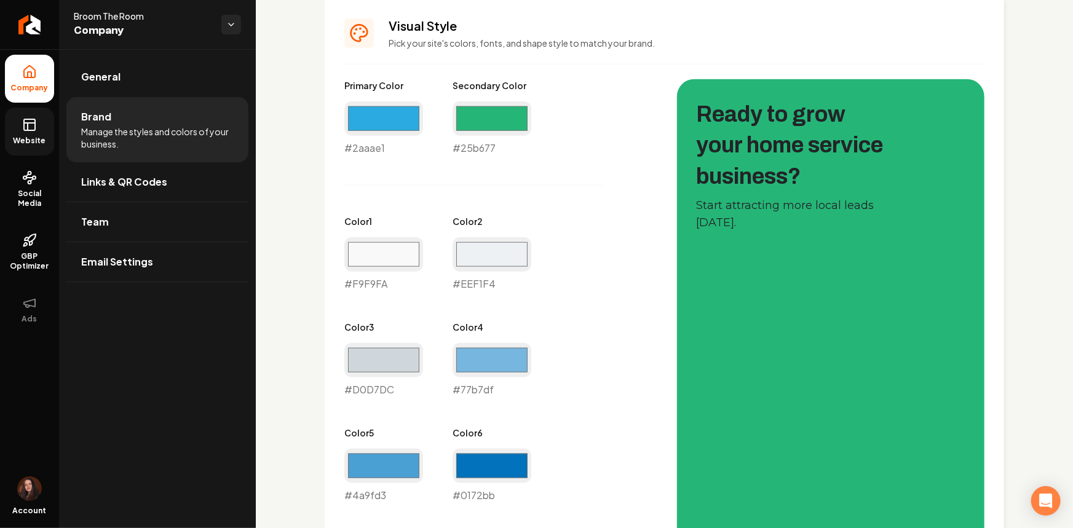
scroll to position [486, 0]
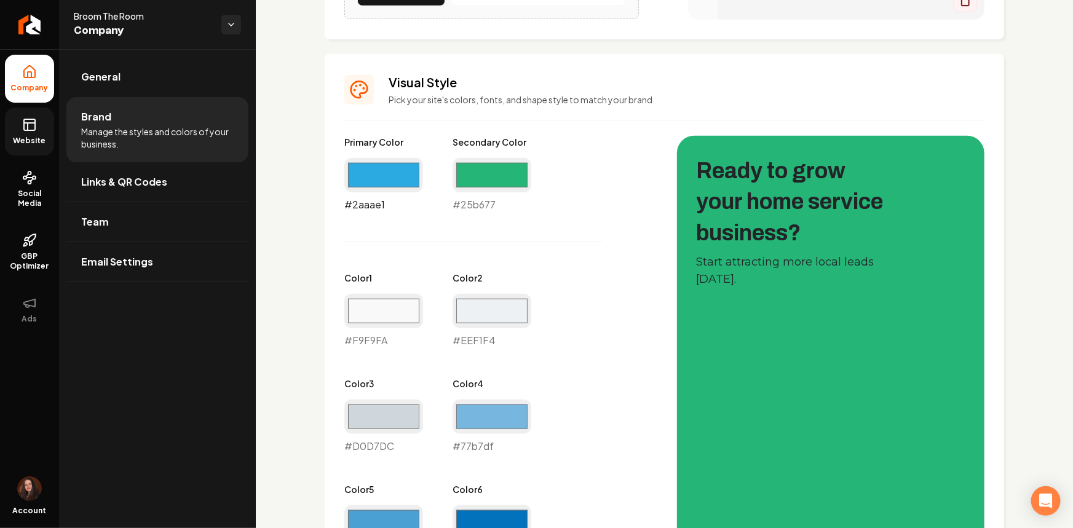
click at [399, 181] on input "#2aaae1" at bounding box center [383, 175] width 79 height 34
drag, startPoint x: 499, startPoint y: 170, endPoint x: 492, endPoint y: 191, distance: 21.4
click at [498, 170] on input "#25b677" at bounding box center [491, 175] width 79 height 34
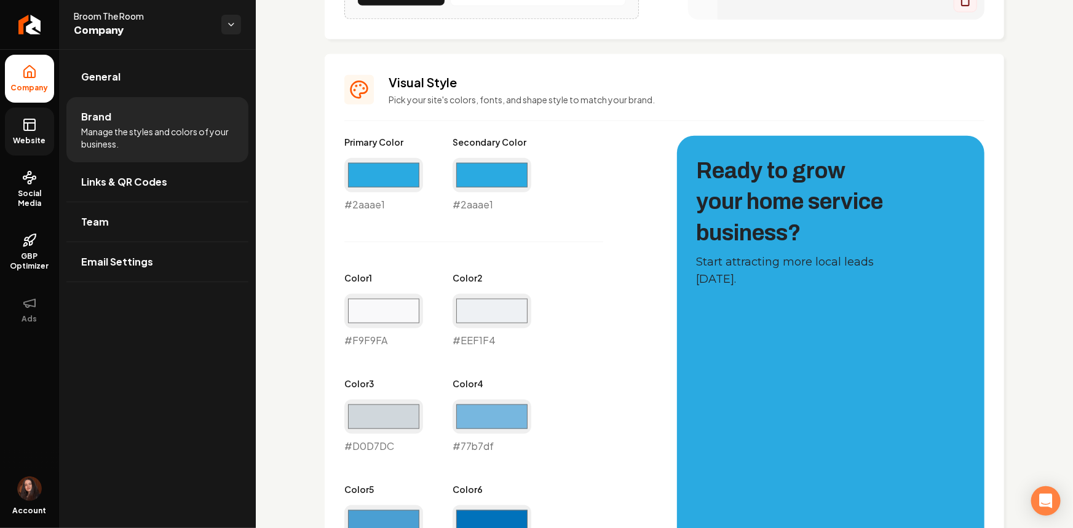
type input "#2aaae1"
click at [378, 224] on div "Primary Color #2aaae1 #2aaae1 Secondary Color #2aaae1 #2aaae1 Color 1 #f9f9fa #…" at bounding box center [498, 400] width 308 height 529
click at [377, 180] on input "#2aaae1" at bounding box center [383, 175] width 79 height 34
type input "#29e0a9"
click at [532, 237] on div "Primary Color #29e0a9 #29e0a9 Secondary Color #2aaae1 #2aaae1 Color 1 #f9f9fa #…" at bounding box center [498, 400] width 308 height 529
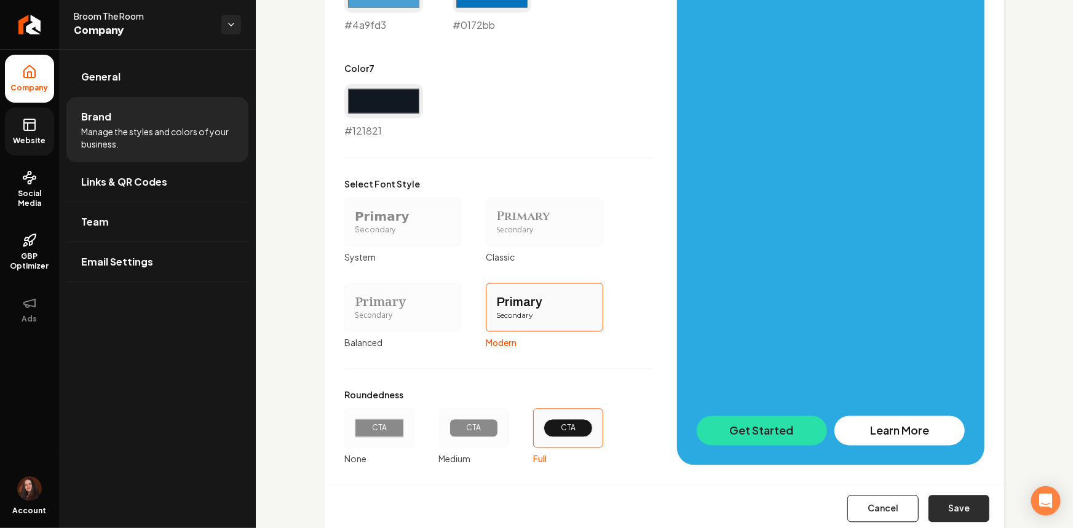
scroll to position [1045, 0]
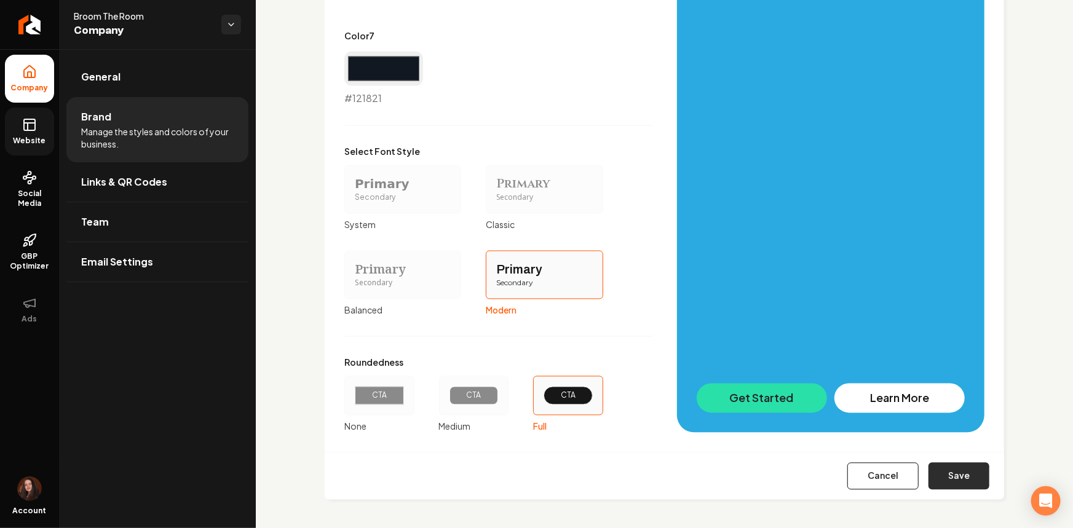
click at [965, 479] on button "Save" at bounding box center [958, 476] width 61 height 27
type input "#f9f9fa"
type input "#eef1f4"
type input "#d0d7dc"
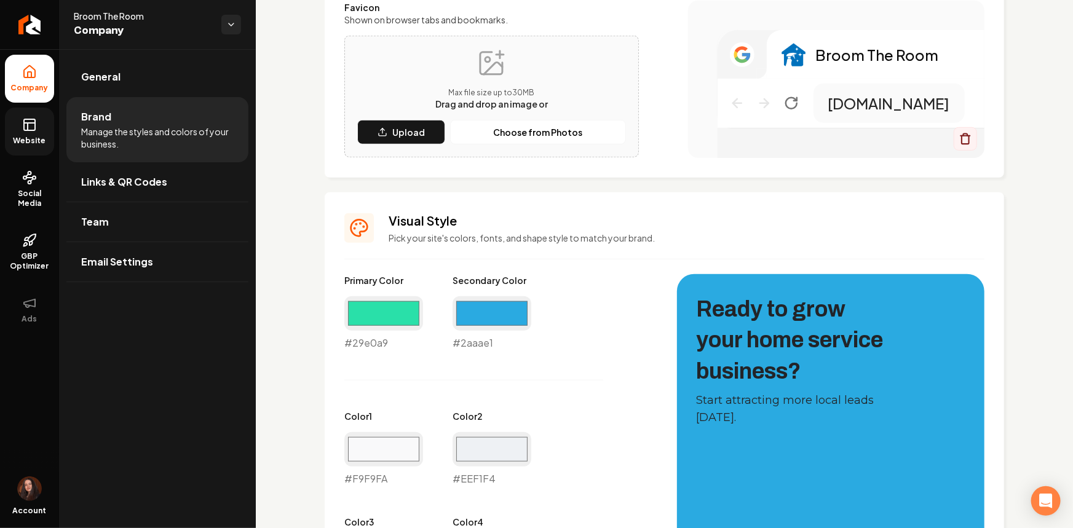
scroll to position [327, 0]
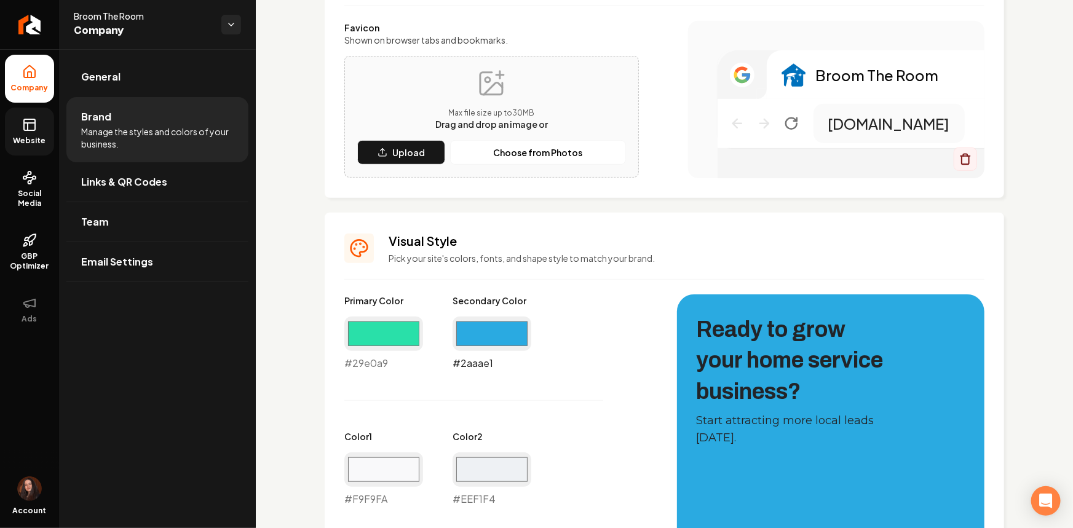
click at [484, 335] on input "#2aaae1" at bounding box center [491, 334] width 79 height 34
click at [376, 329] on input "#29e0a9" at bounding box center [383, 334] width 79 height 34
type input "#2aaae1"
click at [513, 327] on input "#2aaae1" at bounding box center [491, 334] width 79 height 34
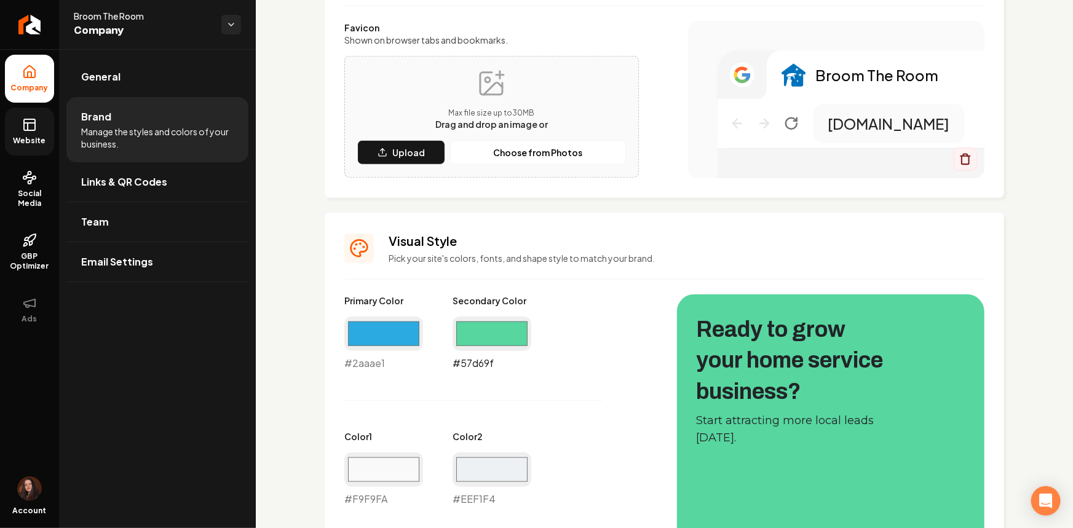
type input "#57d69f"
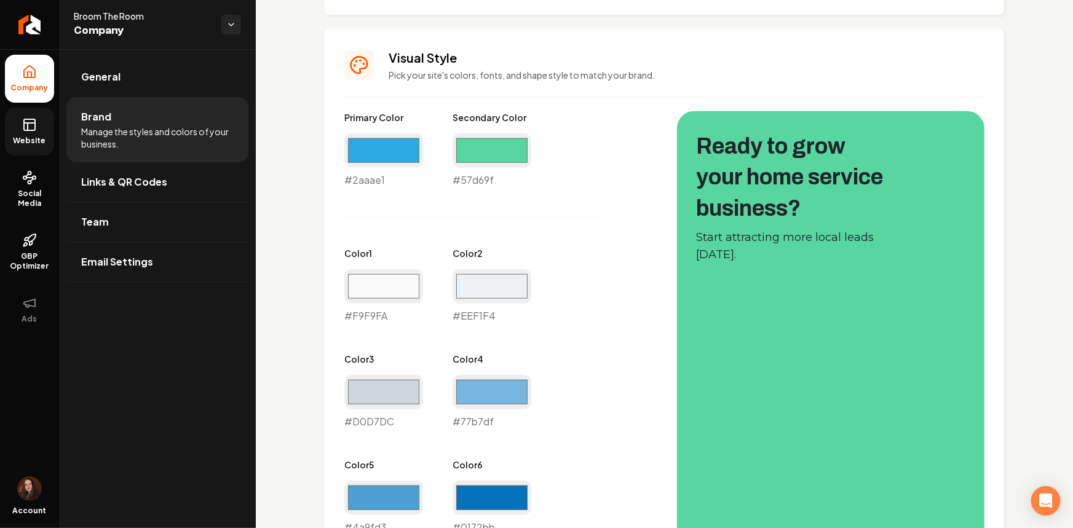
scroll to position [495, 0]
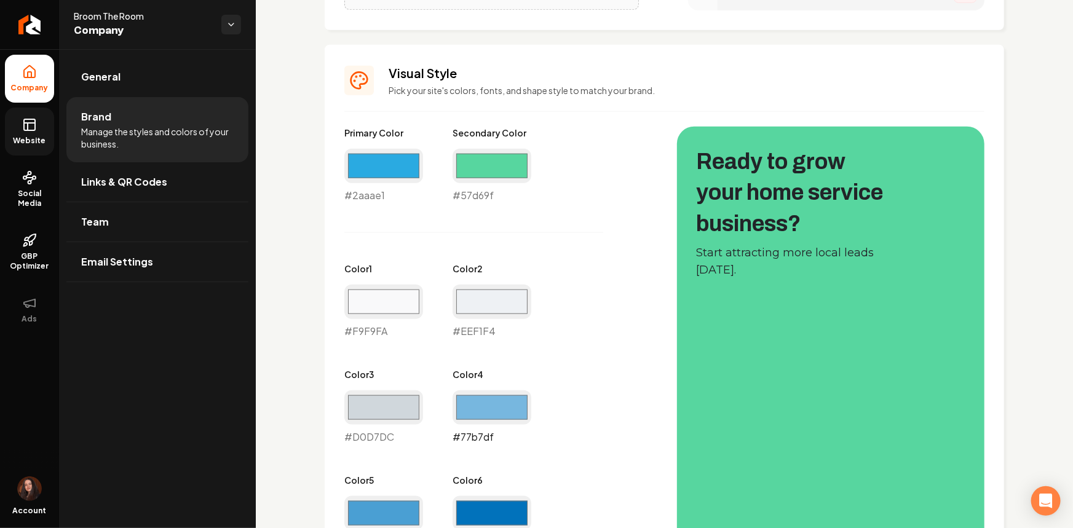
click at [492, 404] on input "#77b7df" at bounding box center [491, 407] width 79 height 34
type input "#57d69f"
click at [374, 412] on input "#d0d7dc" at bounding box center [383, 407] width 79 height 34
type input "#57d69f"
click at [640, 362] on div "Primary Color #2aaae1 #2aaae1 Secondary Color #57d69f #57d69f Color 1 #f9f9fa #…" at bounding box center [498, 391] width 308 height 529
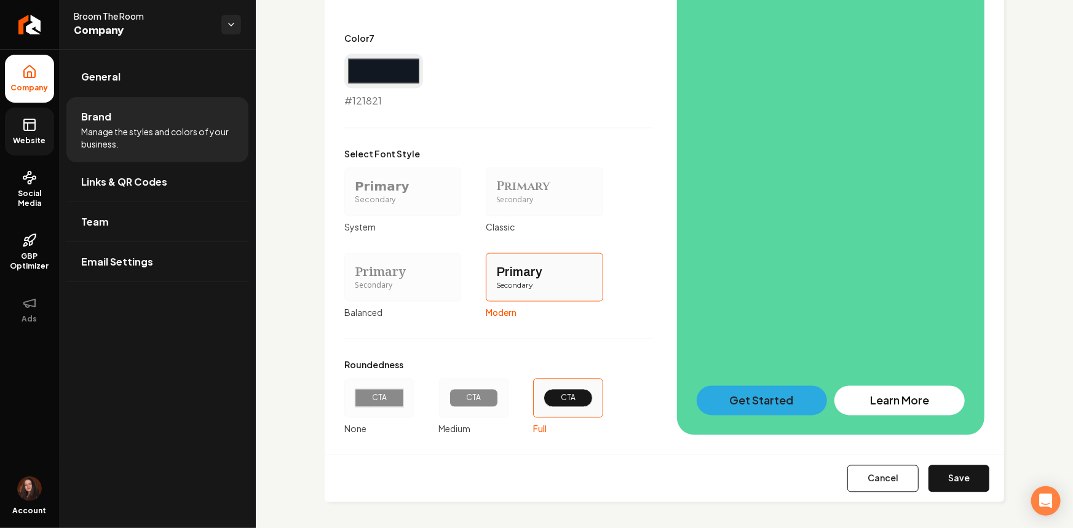
scroll to position [1045, 0]
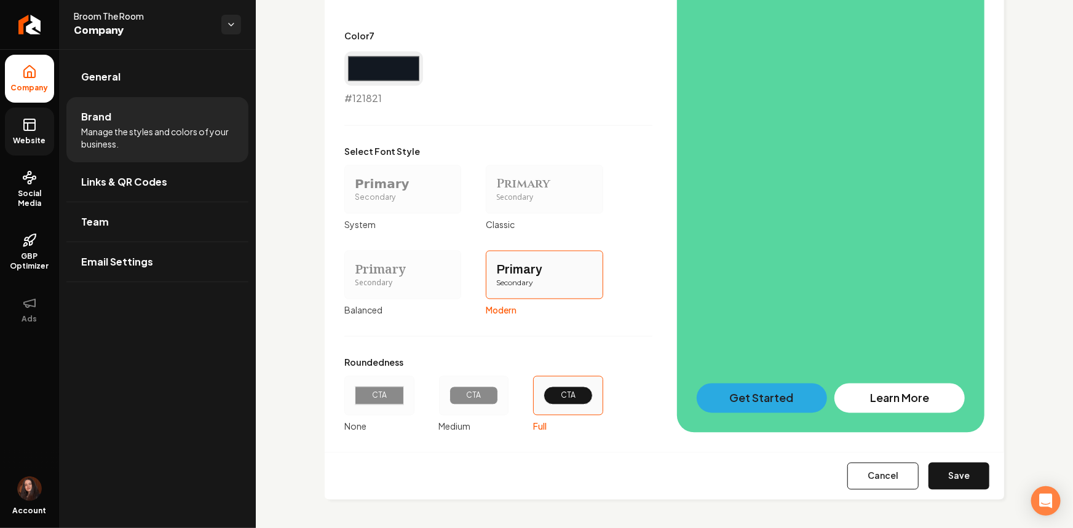
drag, startPoint x: 927, startPoint y: 473, endPoint x: 931, endPoint y: 479, distance: 6.6
click at [931, 479] on button "Save" at bounding box center [958, 476] width 61 height 27
type input "#f9f9fa"
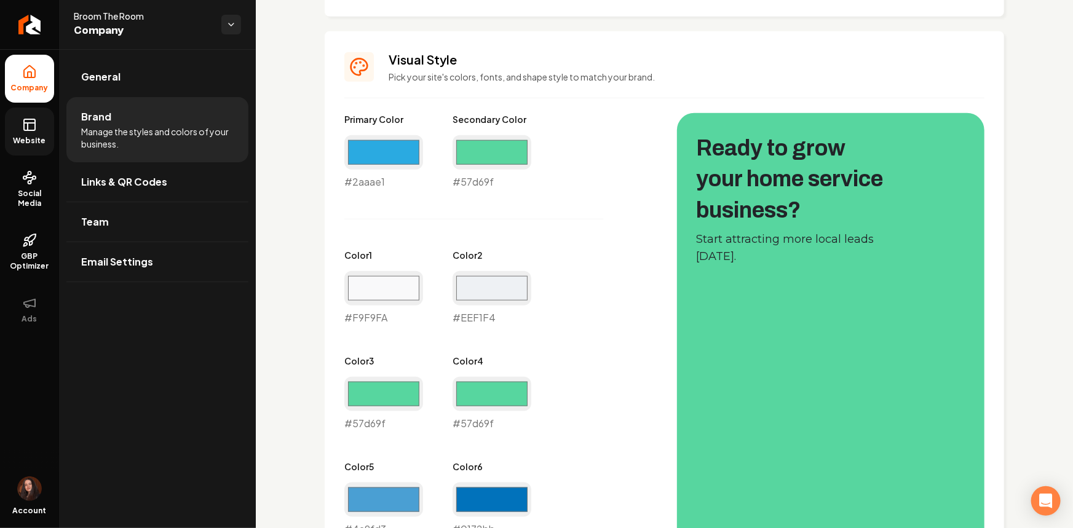
scroll to position [495, 0]
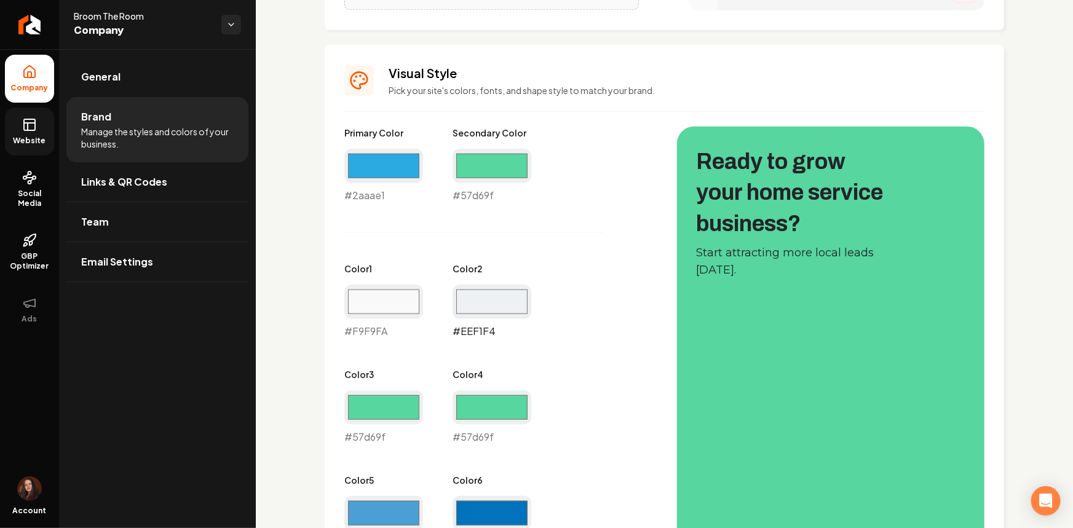
click at [496, 294] on input "#eef1f4" at bounding box center [491, 302] width 79 height 34
type input "#70e6b3"
click at [403, 306] on input "#f9f9fa" at bounding box center [383, 302] width 79 height 34
type input "#c1f0dc"
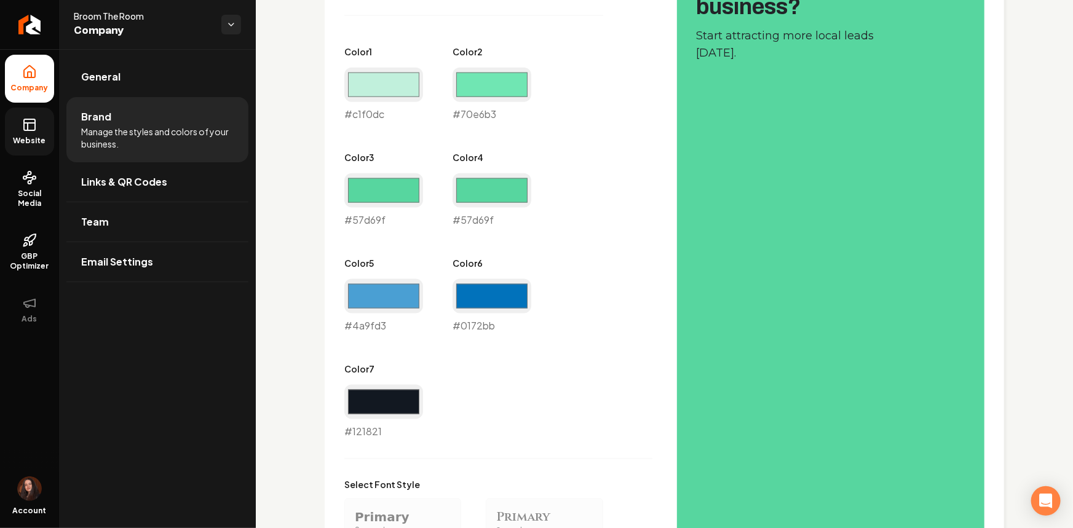
scroll to position [718, 0]
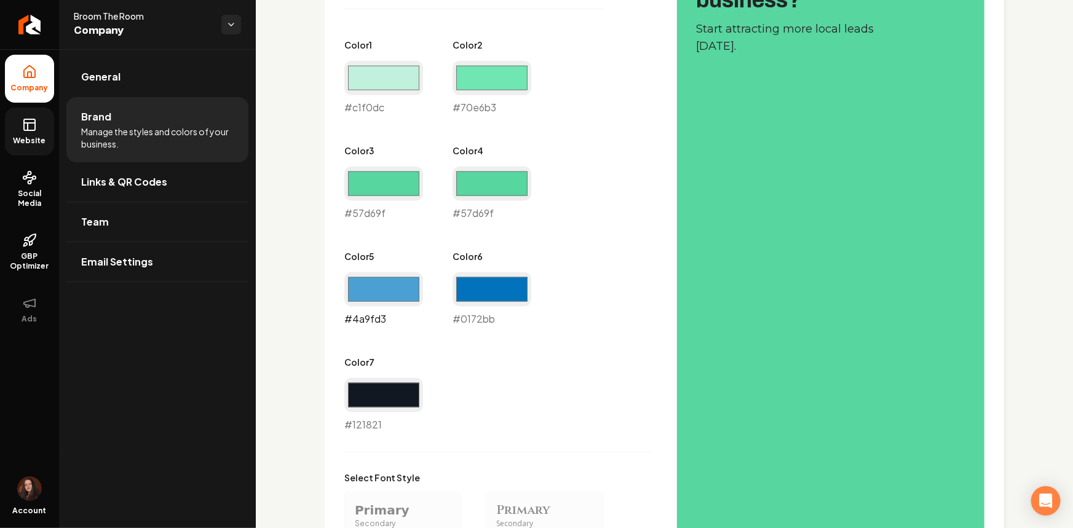
click at [395, 304] on input "#4a9fd3" at bounding box center [383, 289] width 79 height 34
type input "#57d69f"
click at [572, 294] on div "Primary Color #2aaae1 #2aaae1 Secondary Color #57d69f #57d69f Color 1 #c1f0dc #…" at bounding box center [498, 167] width 308 height 529
click at [473, 289] on input "#0172bb" at bounding box center [491, 289] width 79 height 34
click at [384, 407] on input "#121821" at bounding box center [383, 395] width 79 height 34
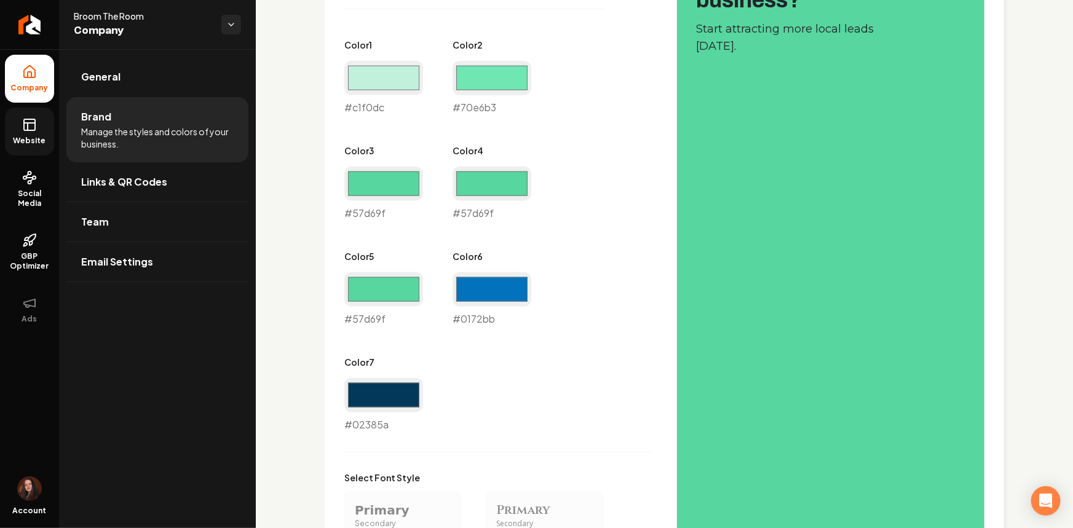
type input "#02385a"
click at [520, 350] on div "Primary Color #2aaae1 #2aaae1 Secondary Color #57d69f #57d69f Color 1 #c1f0dc #…" at bounding box center [498, 167] width 308 height 529
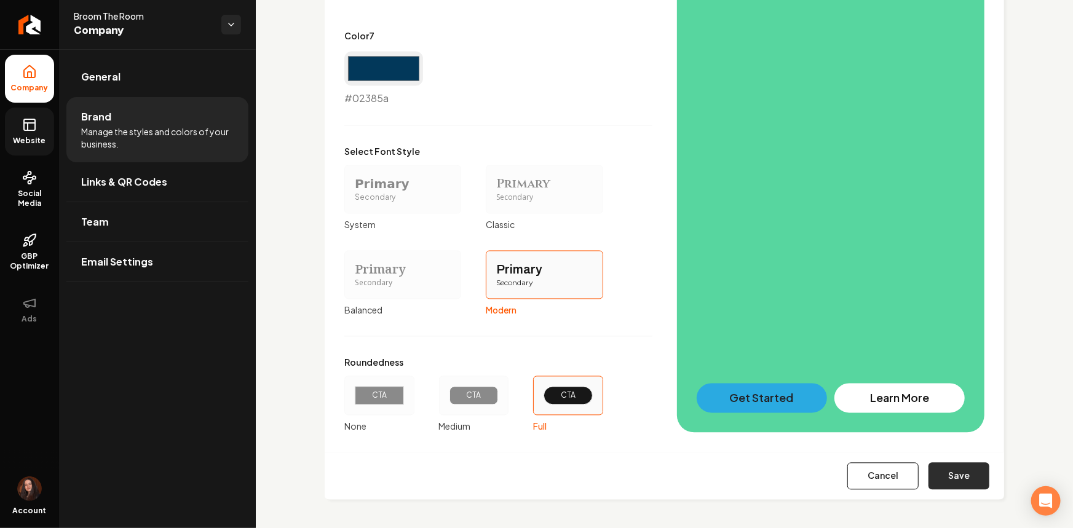
click at [944, 487] on button "Save" at bounding box center [958, 476] width 61 height 27
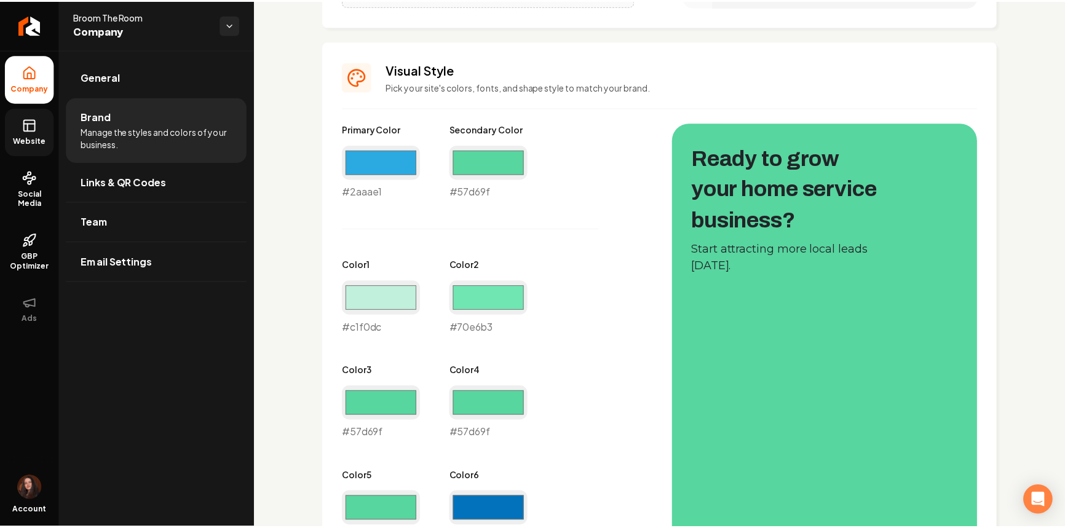
scroll to position [486, 0]
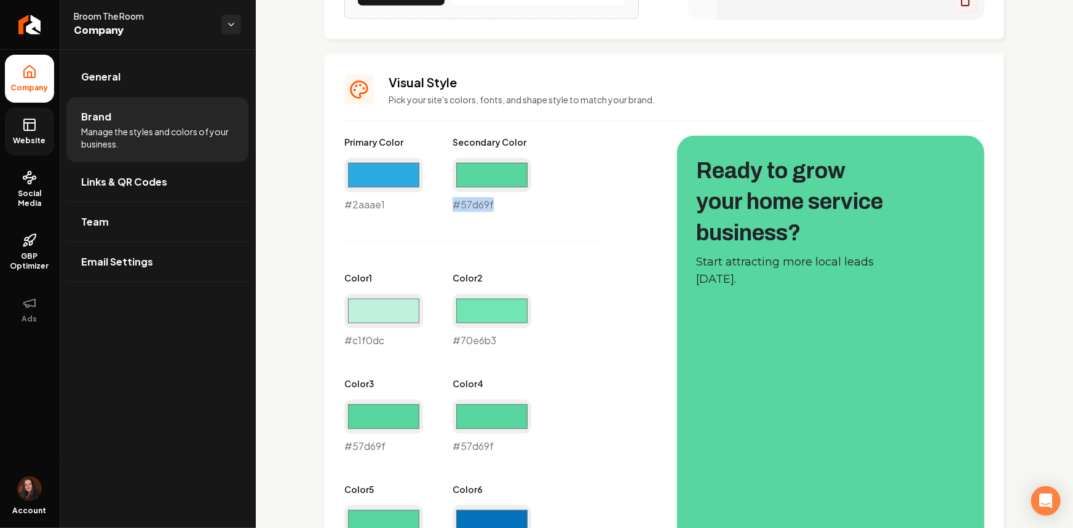
drag, startPoint x: 499, startPoint y: 213, endPoint x: 451, endPoint y: 206, distance: 48.4
click at [451, 206] on div "Primary Color #2aaae1 #2aaae1 Secondary Color #57d69f #57d69f Color 1 #c1f0dc #…" at bounding box center [498, 400] width 308 height 529
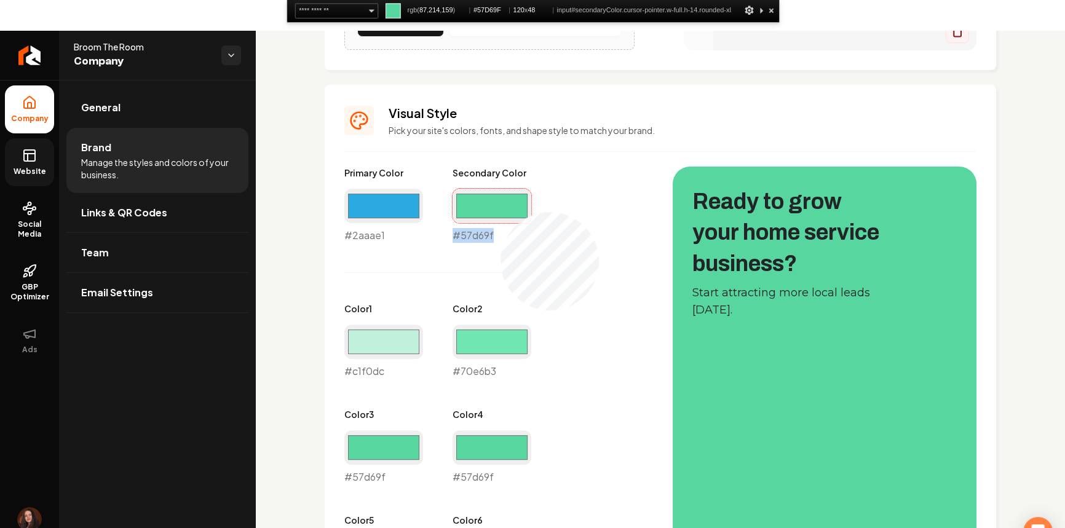
copy div "#57d69f"
click at [498, 211] on input "#57d69f" at bounding box center [491, 206] width 79 height 34
click at [49, 157] on link "Website" at bounding box center [29, 162] width 49 height 48
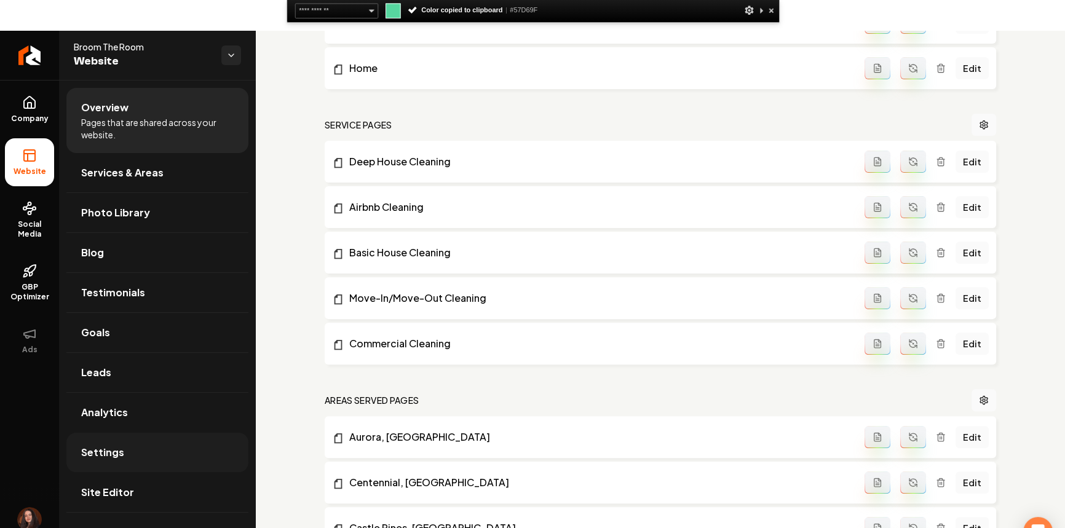
click at [146, 451] on link "Settings" at bounding box center [157, 452] width 182 height 39
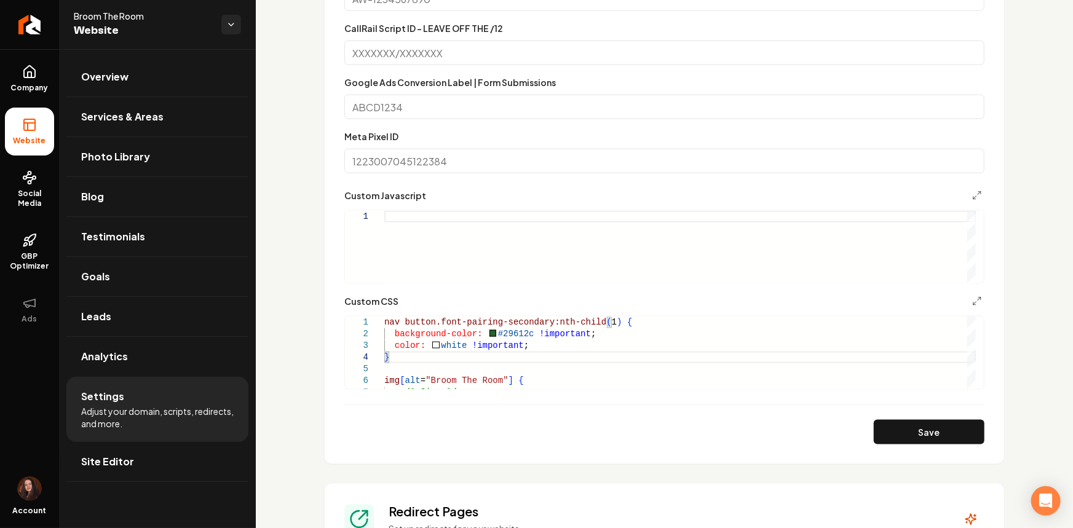
click at [467, 275] on div "Main content area" at bounding box center [679, 247] width 591 height 73
drag, startPoint x: 523, startPoint y: 333, endPoint x: 492, endPoint y: 335, distance: 30.8
click at [935, 428] on button "Save" at bounding box center [928, 432] width 111 height 25
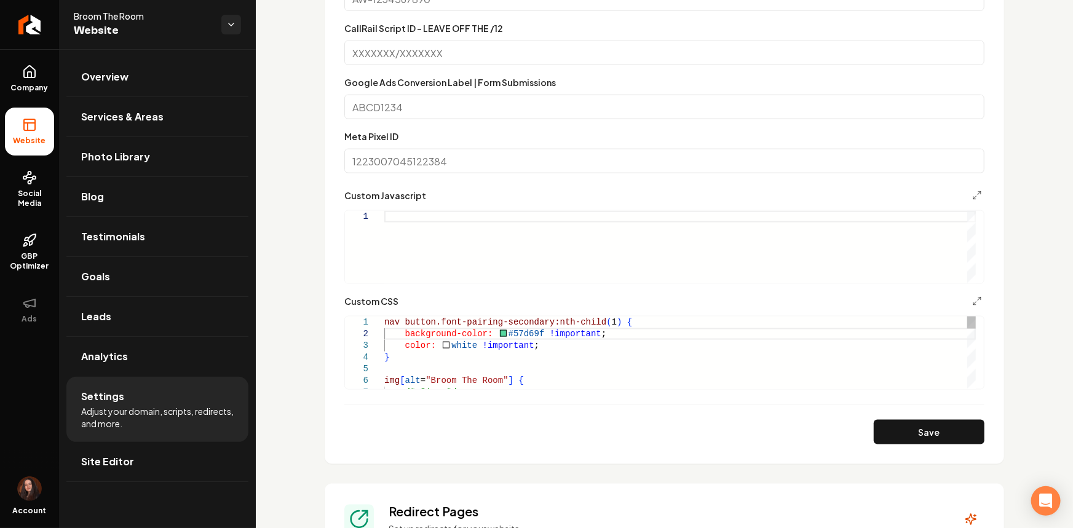
scroll to position [23, 0]
drag, startPoint x: 431, startPoint y: 325, endPoint x: 402, endPoint y: 325, distance: 29.5
click at [918, 435] on button "Save" at bounding box center [928, 432] width 111 height 25
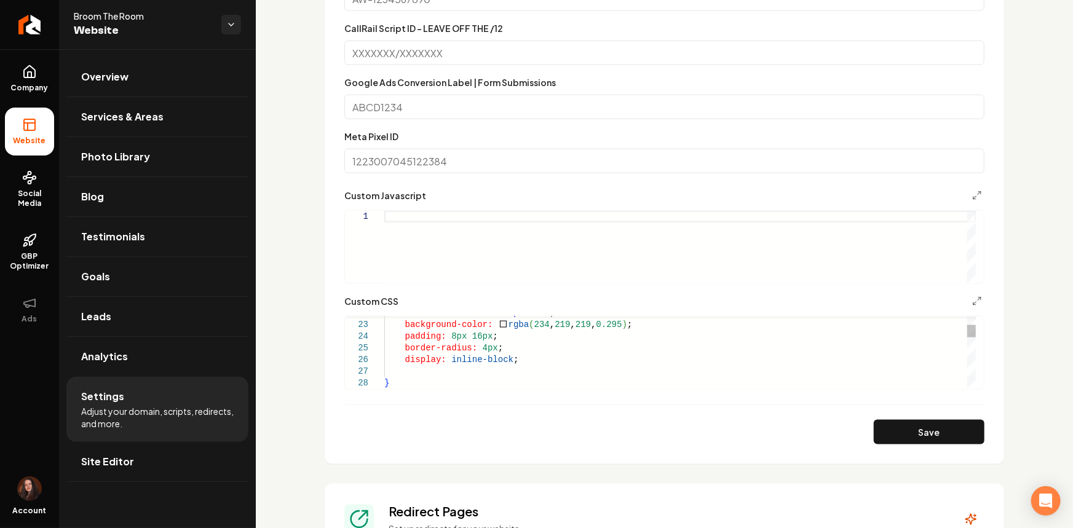
click at [873, 423] on button "Save" at bounding box center [928, 432] width 111 height 25
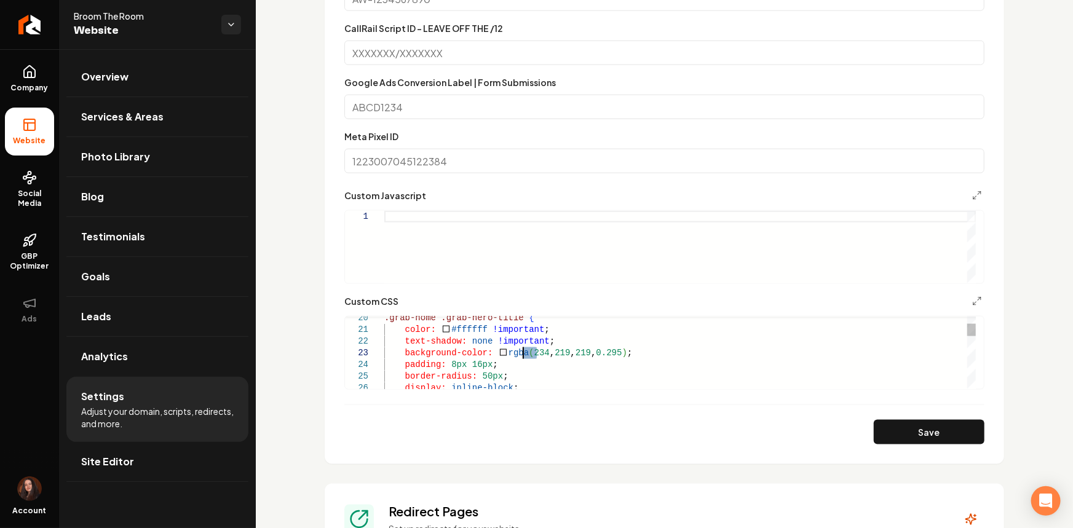
drag, startPoint x: 534, startPoint y: 355, endPoint x: 520, endPoint y: 355, distance: 14.1
drag, startPoint x: 560, startPoint y: 350, endPoint x: 544, endPoint y: 353, distance: 16.2
drag, startPoint x: 577, startPoint y: 353, endPoint x: 564, endPoint y: 355, distance: 13.0
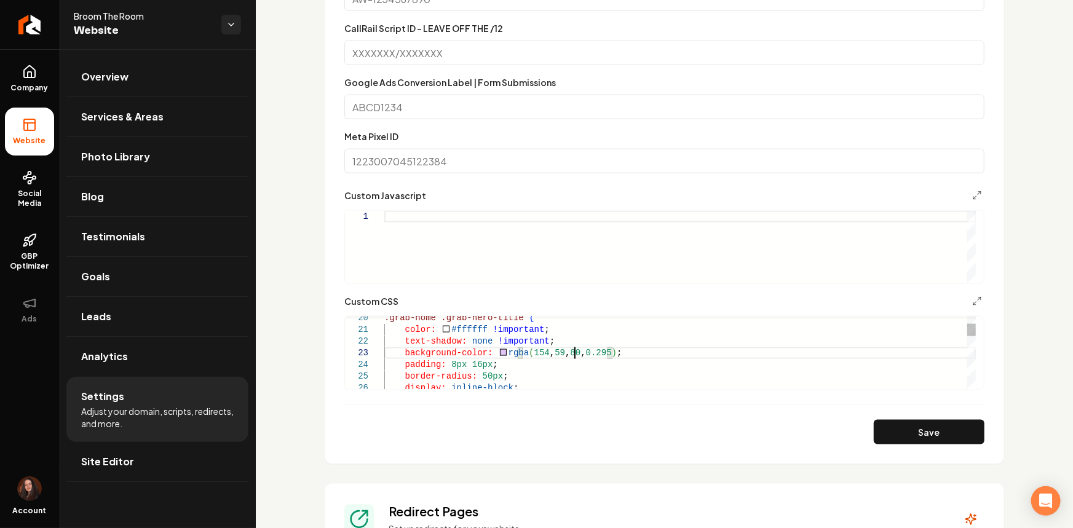
scroll to position [33, 178]
click at [915, 425] on button "Save" at bounding box center [928, 432] width 111 height 25
drag, startPoint x: 561, startPoint y: 354, endPoint x: 522, endPoint y: 355, distance: 38.7
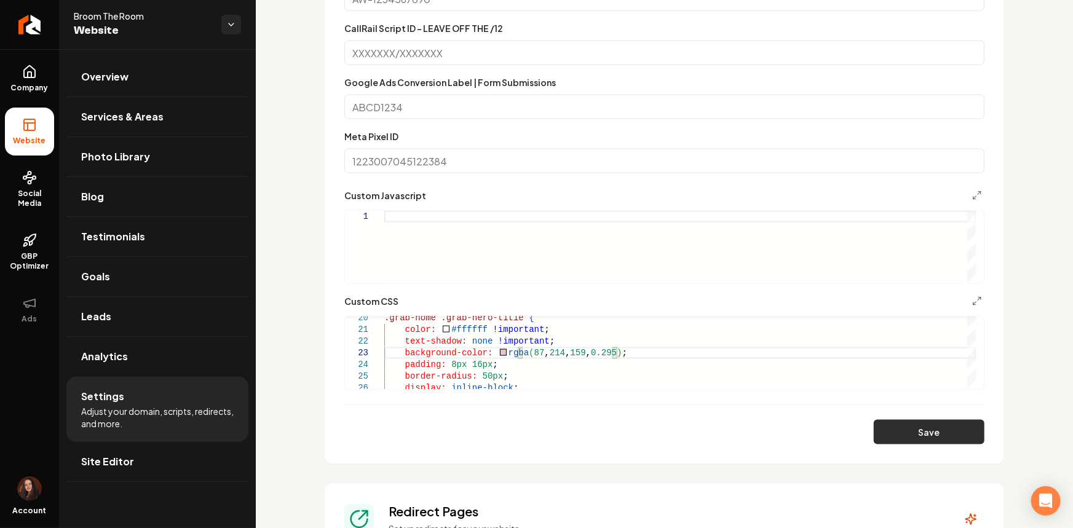
click at [884, 423] on button "Save" at bounding box center [928, 432] width 111 height 25
drag, startPoint x: 609, startPoint y: 352, endPoint x: 596, endPoint y: 353, distance: 13.6
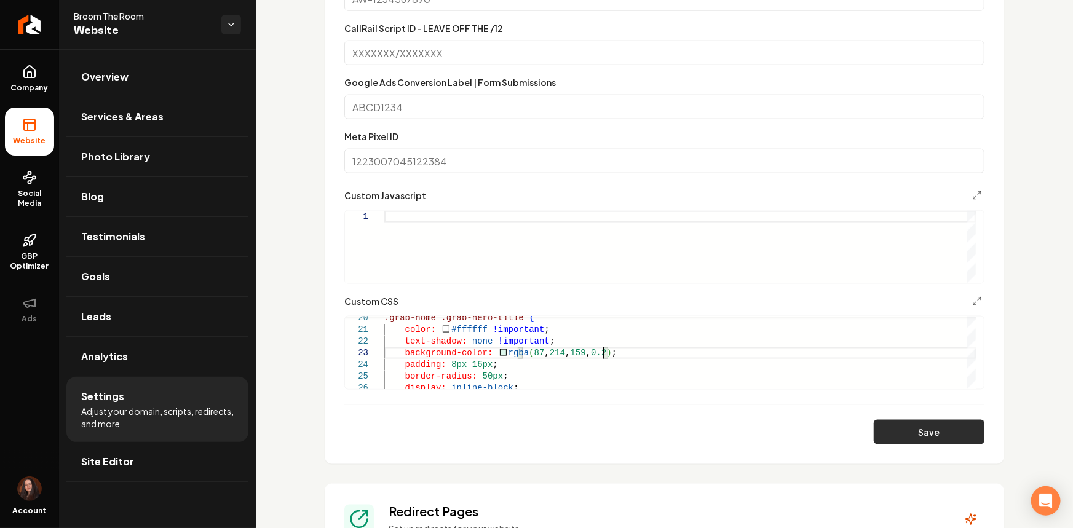
click at [880, 431] on button "Save" at bounding box center [928, 432] width 111 height 25
type textarea "**********"
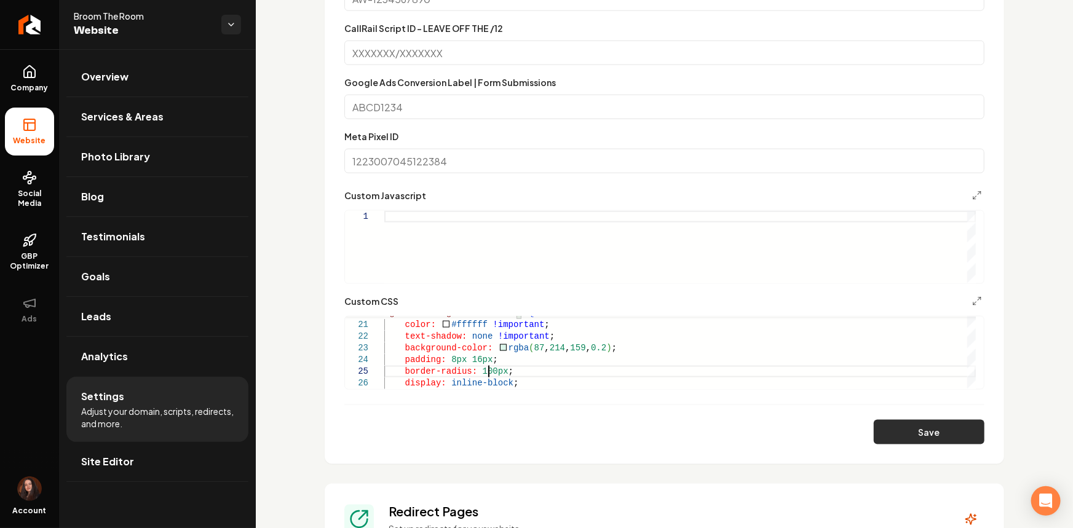
click at [902, 446] on section "**********" at bounding box center [664, 123] width 679 height 682
click at [902, 440] on button "Save" at bounding box center [928, 432] width 111 height 25
click at [126, 466] on span "Site Editor" at bounding box center [107, 461] width 53 height 15
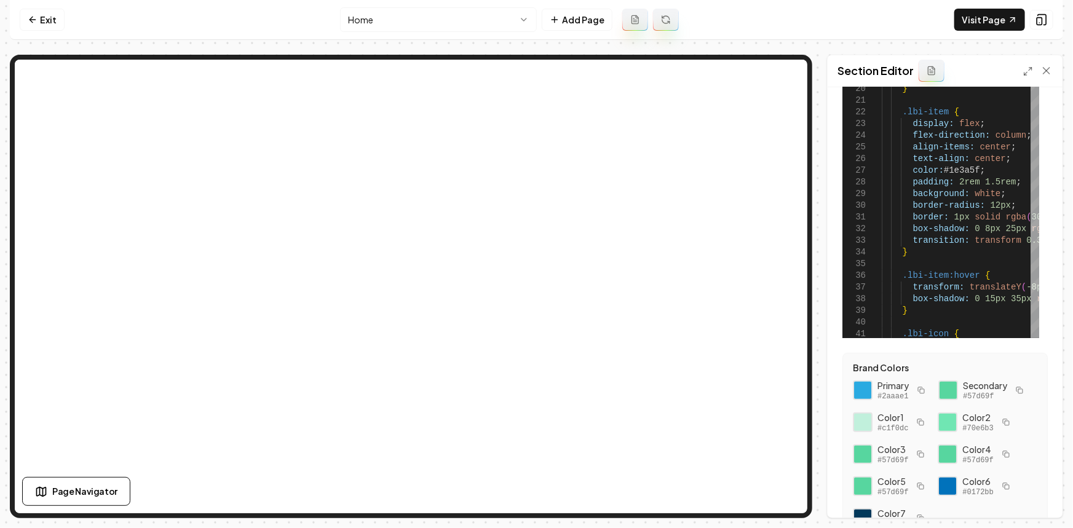
scroll to position [182, 0]
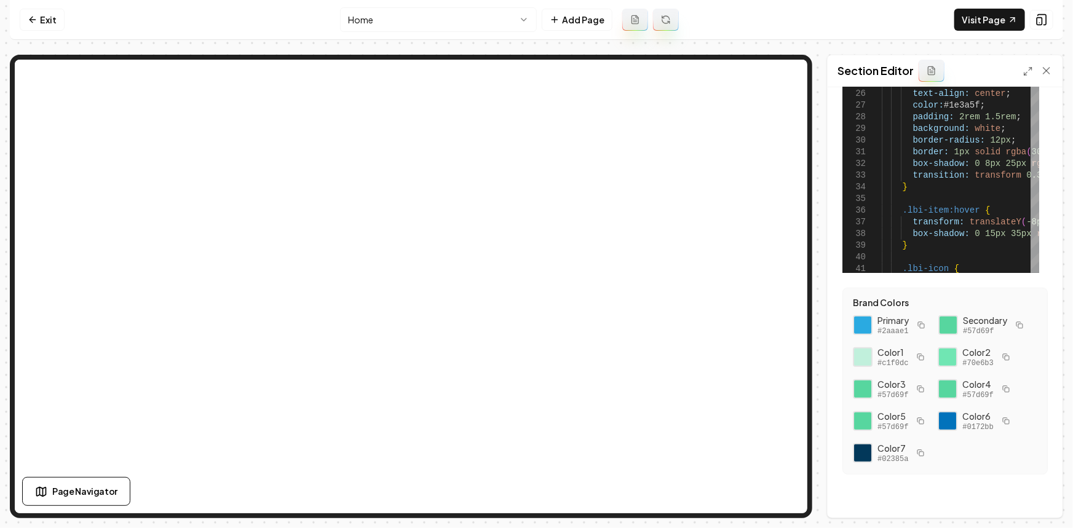
click at [916, 454] on icon "button" at bounding box center [919, 452] width 7 height 7
drag, startPoint x: 917, startPoint y: 329, endPoint x: 938, endPoint y: 285, distance: 49.5
click at [917, 329] on button "button" at bounding box center [920, 325] width 15 height 15
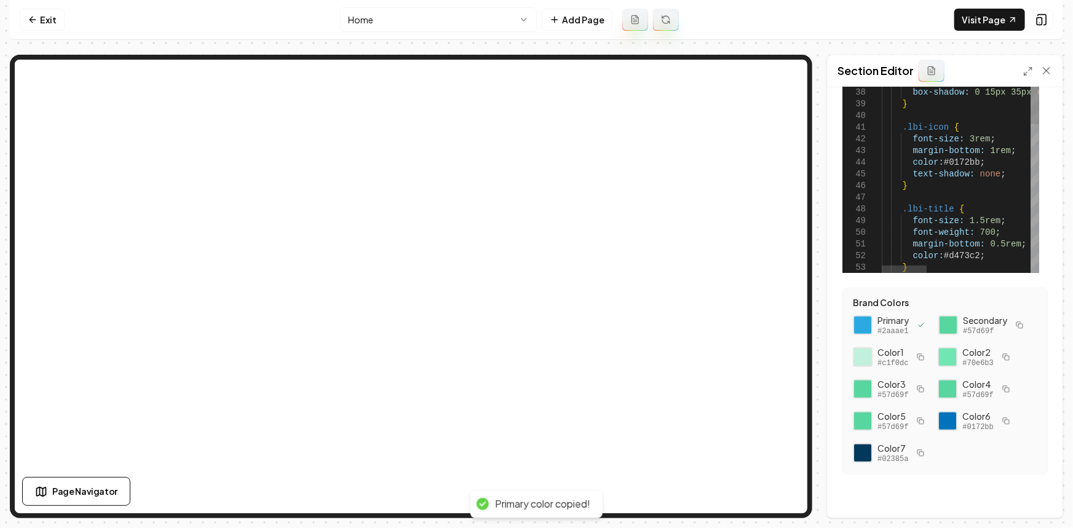
type textarea "**********"
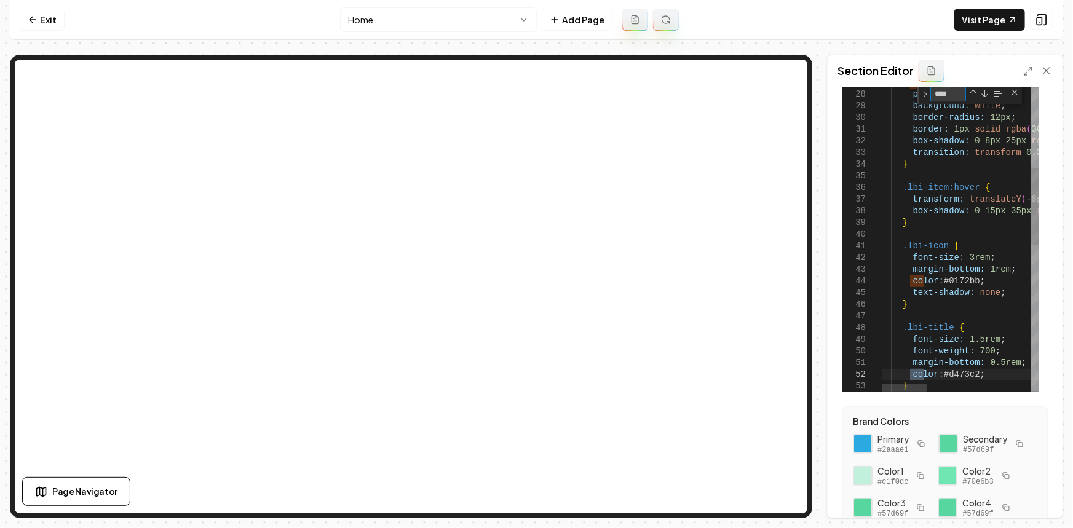
type textarea "*****"
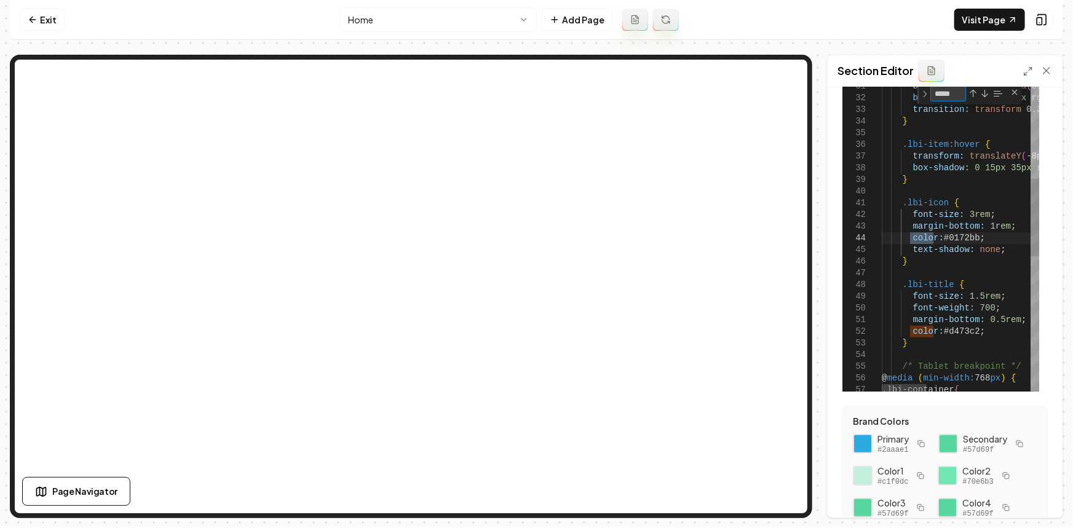
type textarea "**********"
type textarea "*****"
drag, startPoint x: 976, startPoint y: 330, endPoint x: 945, endPoint y: 331, distance: 31.4
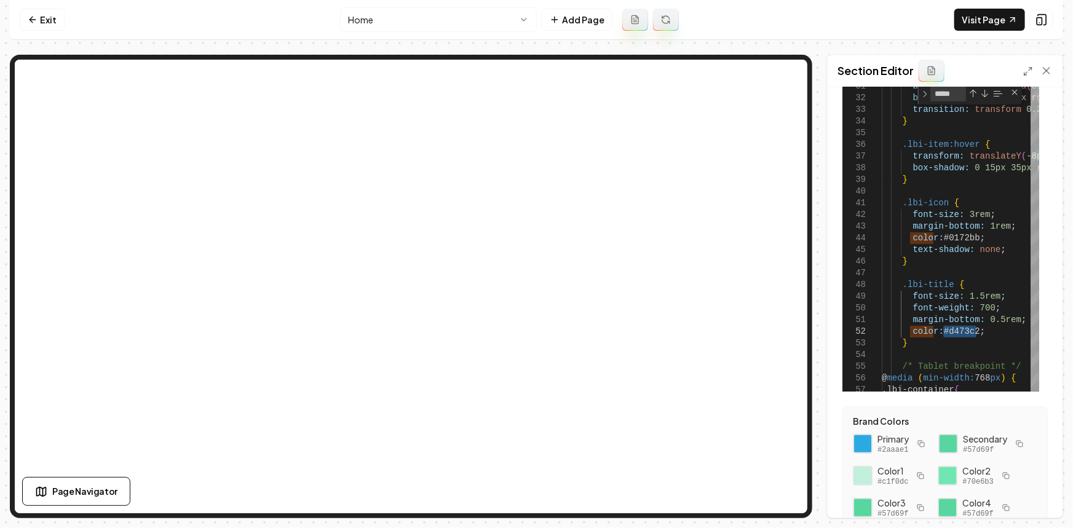
type textarea "**********"
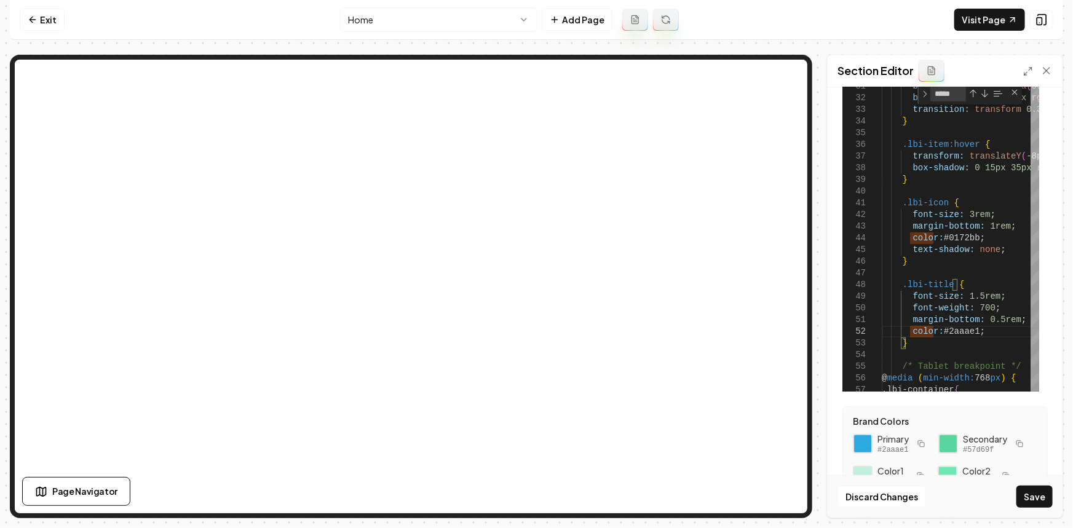
click at [1025, 500] on button "Save" at bounding box center [1034, 497] width 36 height 22
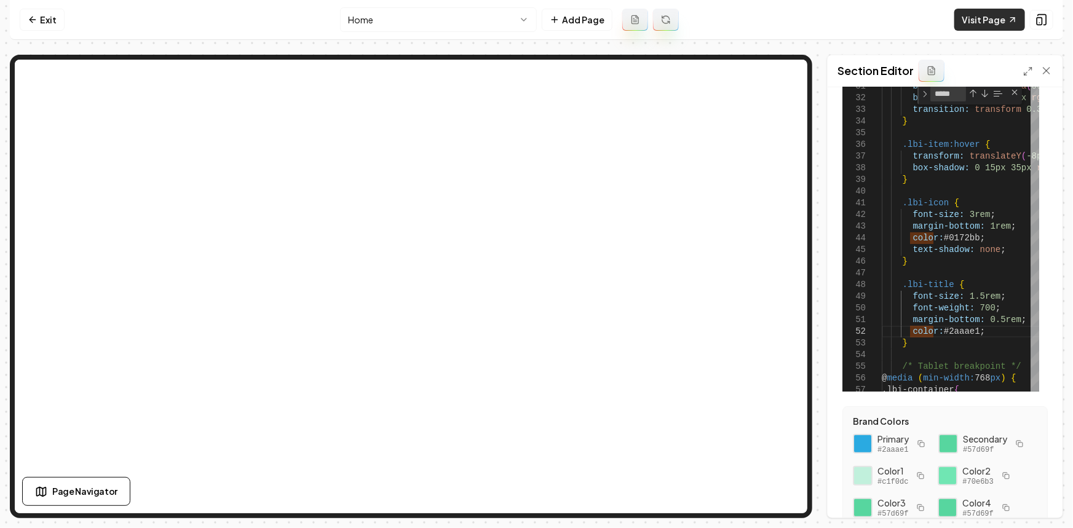
click at [956, 9] on nav "Exit Home Add Page Visit Page" at bounding box center [536, 20] width 1053 height 40
click at [959, 14] on link "Visit Page" at bounding box center [989, 20] width 71 height 22
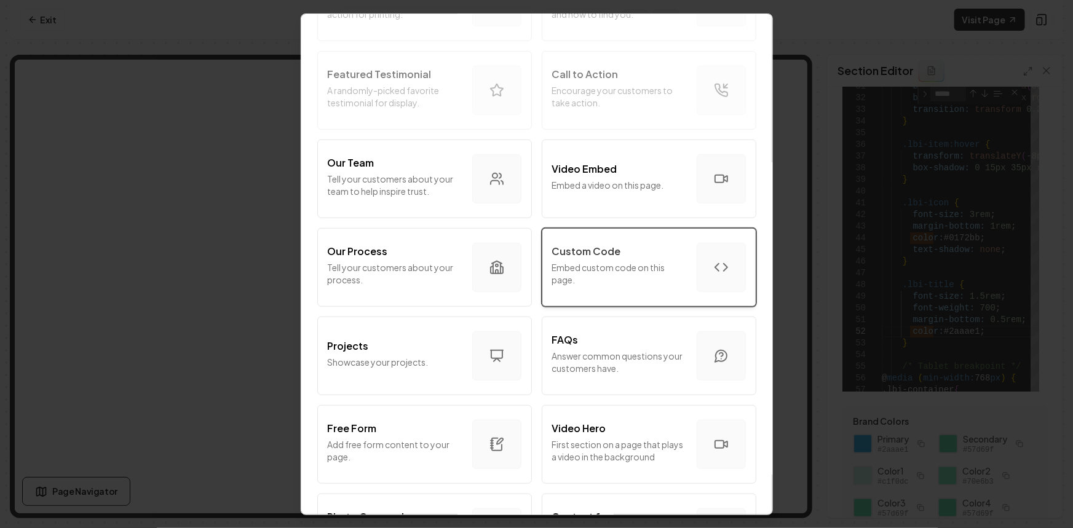
scroll to position [335, 0]
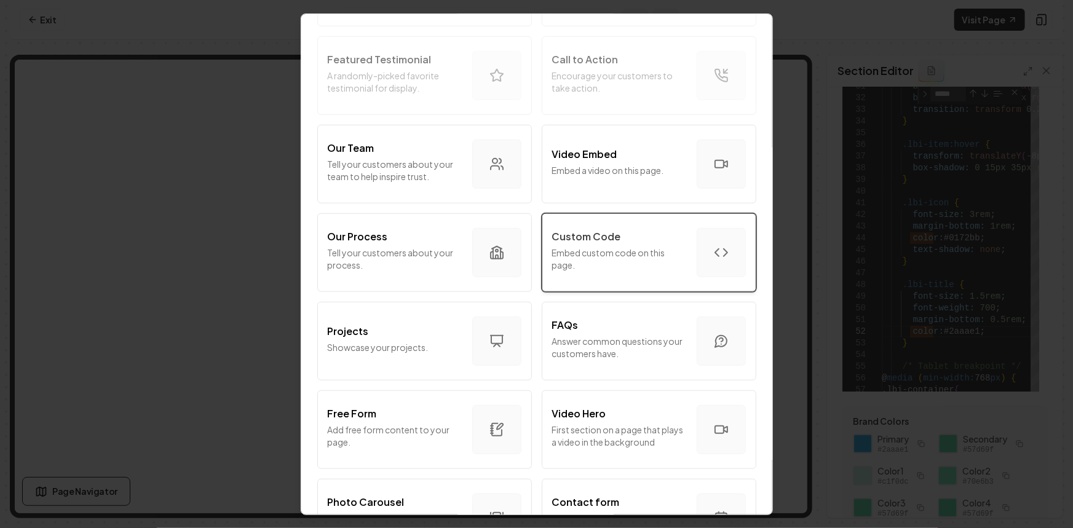
click at [580, 255] on p "Embed custom code on this page." at bounding box center [619, 258] width 135 height 25
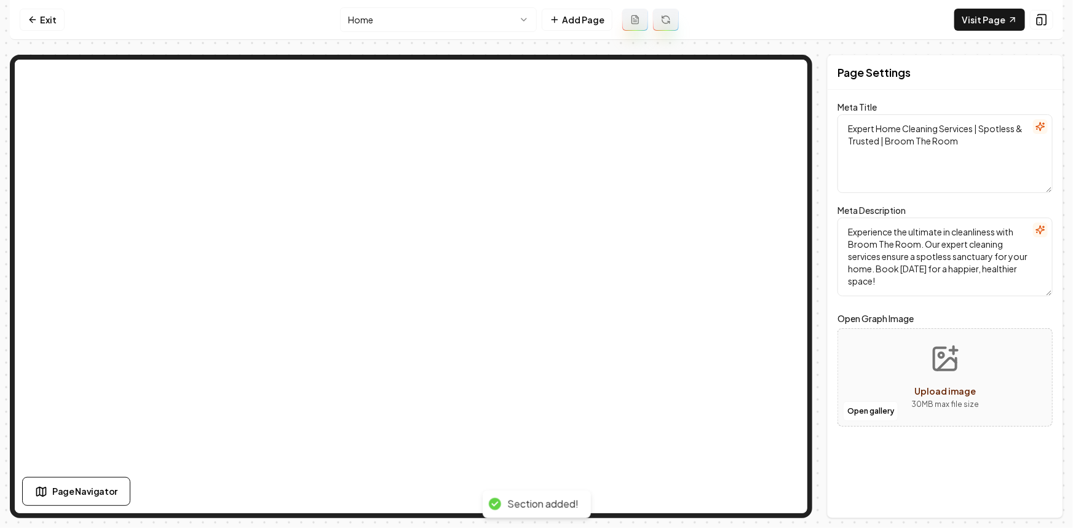
scroll to position [0, 0]
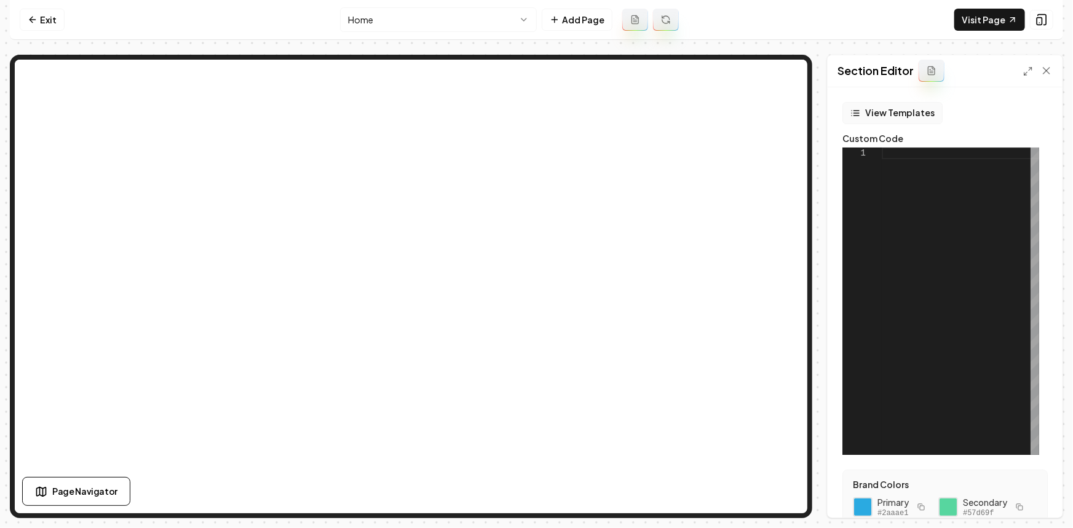
click at [863, 112] on button "View Templates" at bounding box center [892, 113] width 100 height 22
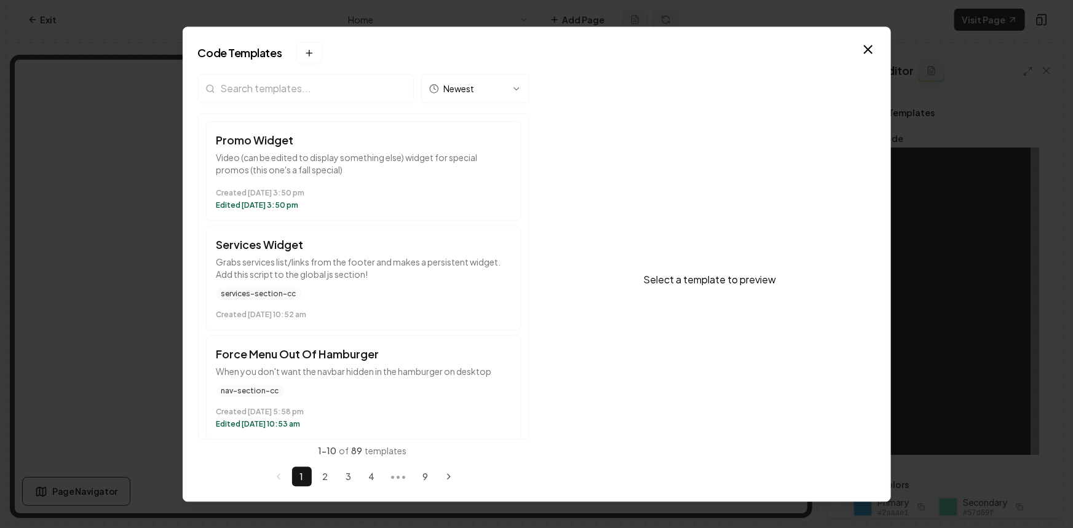
click at [266, 79] on input "search" at bounding box center [306, 89] width 216 height 30
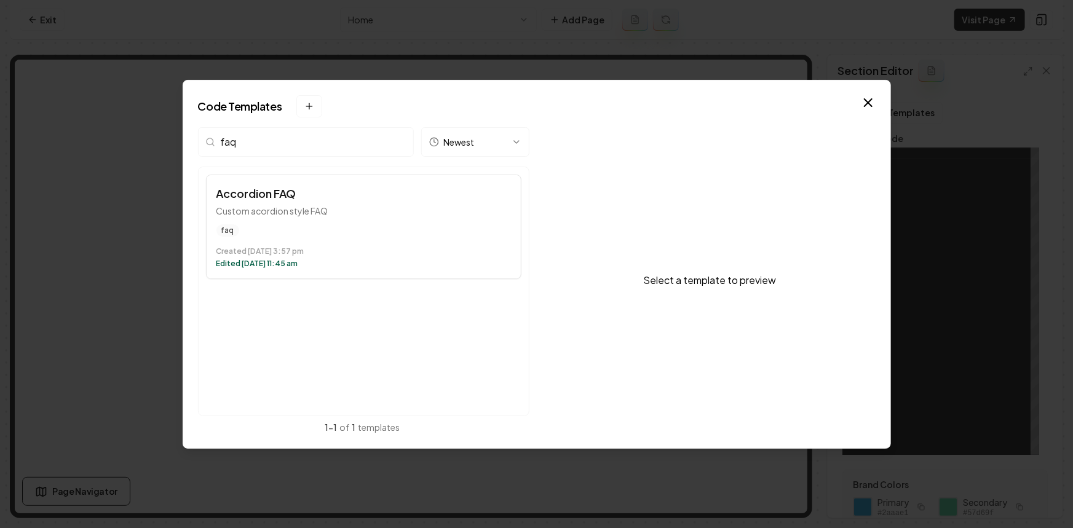
type input "faq"
click at [337, 198] on h3 "Accordion FAQ" at bounding box center [363, 193] width 294 height 17
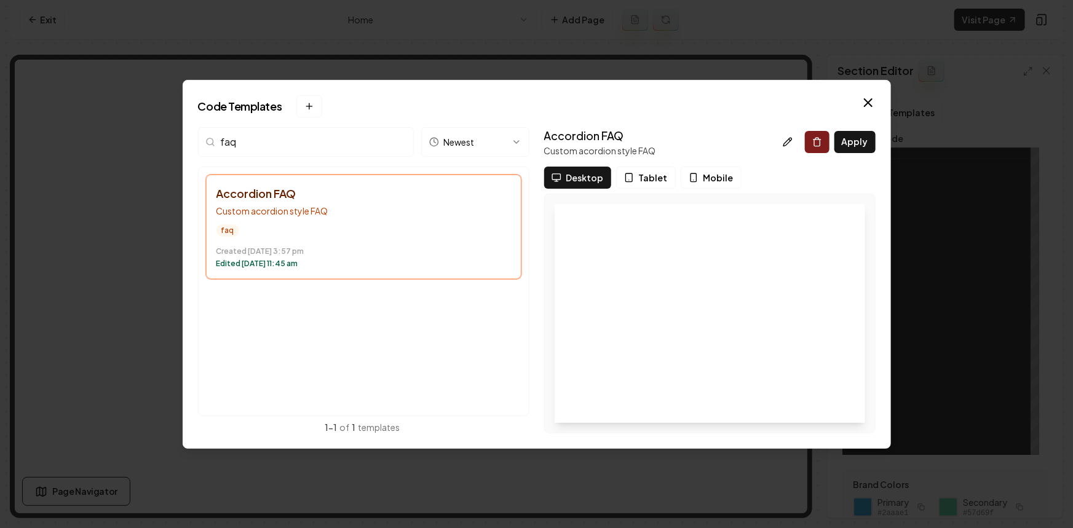
click at [842, 144] on button "Apply" at bounding box center [854, 142] width 41 height 22
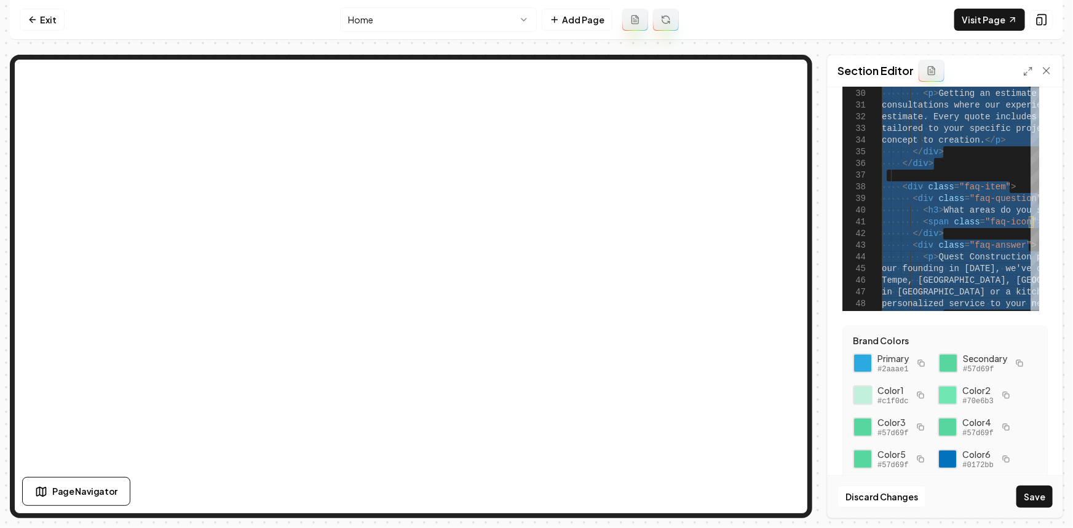
scroll to position [162, 0]
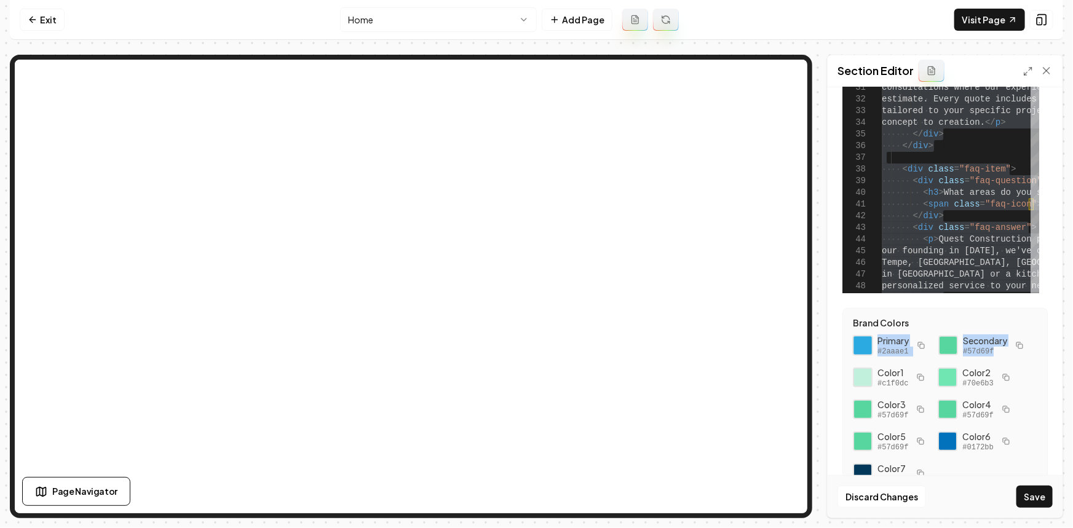
drag, startPoint x: 996, startPoint y: 352, endPoint x: 853, endPoint y: 335, distance: 143.6
click at [853, 335] on div "Primary #2aaae1 Secondary #57d69f Color 1 #c1f0dc Color 2 #70e6b3 Color 3 #57d6…" at bounding box center [944, 409] width 184 height 150
copy div "Primary #2aaae1 Secondary #57d69f"
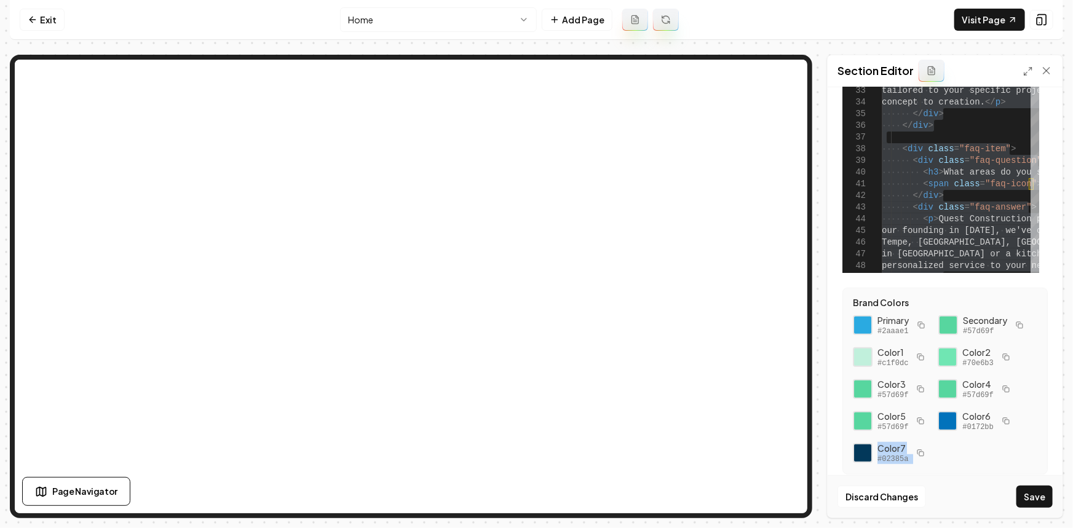
drag, startPoint x: 916, startPoint y: 462, endPoint x: 873, endPoint y: 449, distance: 45.3
click at [873, 449] on div "Color 7 #02385a" at bounding box center [889, 453] width 75 height 22
copy div "Color 7 #02385a"
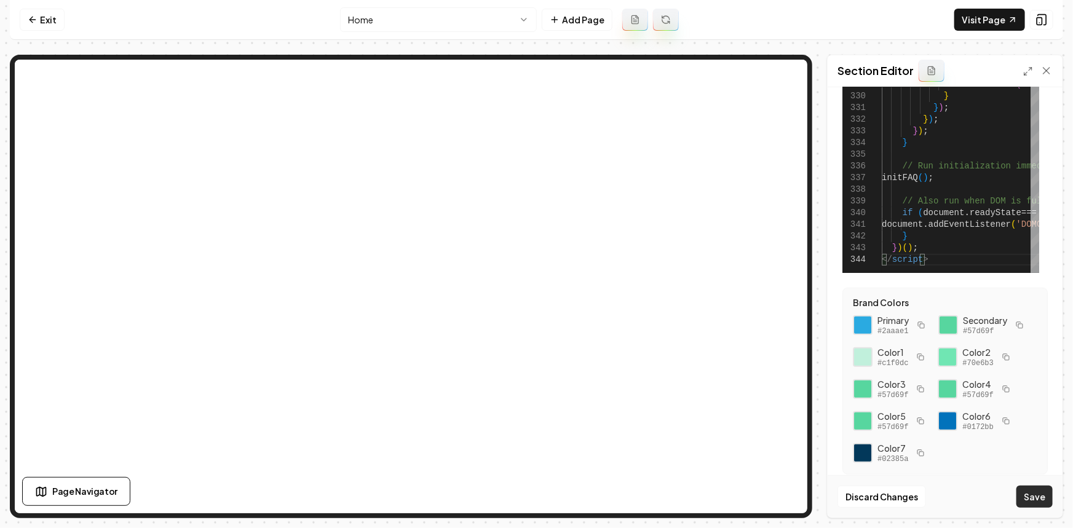
click at [1036, 490] on button "Save" at bounding box center [1034, 497] width 36 height 22
click at [989, 10] on link "Visit Page" at bounding box center [989, 20] width 71 height 22
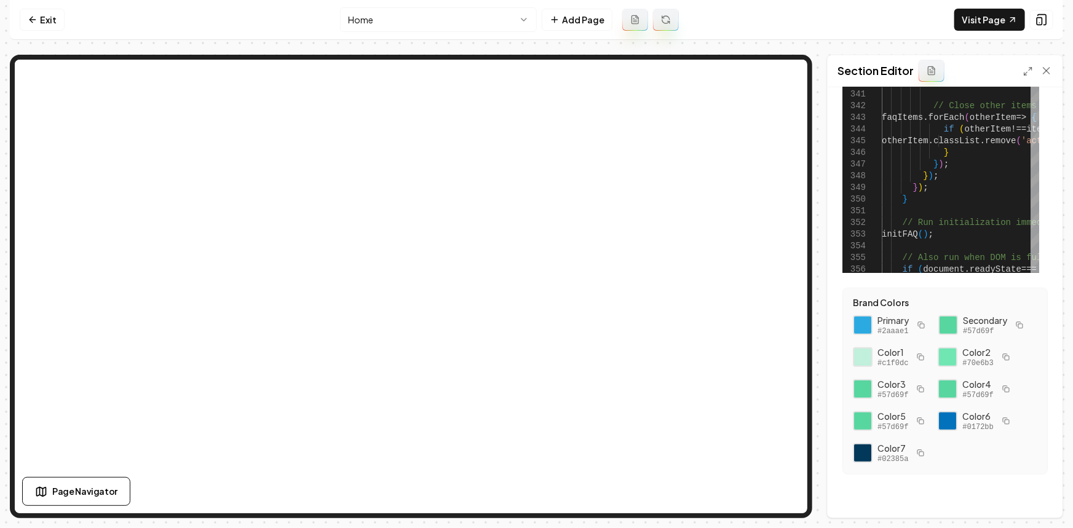
click at [1022, 70] on div "Section Editor" at bounding box center [944, 71] width 235 height 32
click at [1026, 69] on icon at bounding box center [1028, 71] width 10 height 10
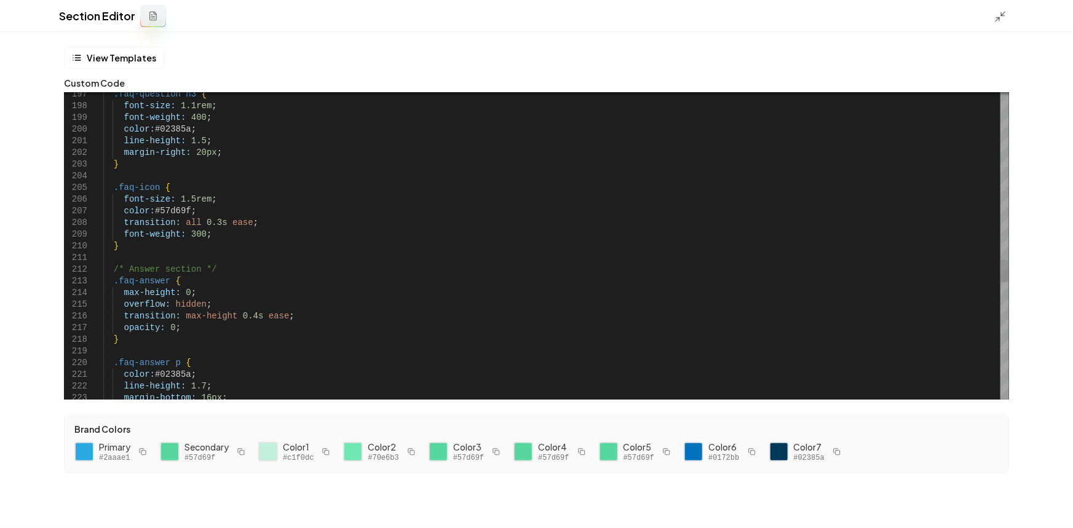
type textarea "**********"
type textarea "*"
type textarea "*******"
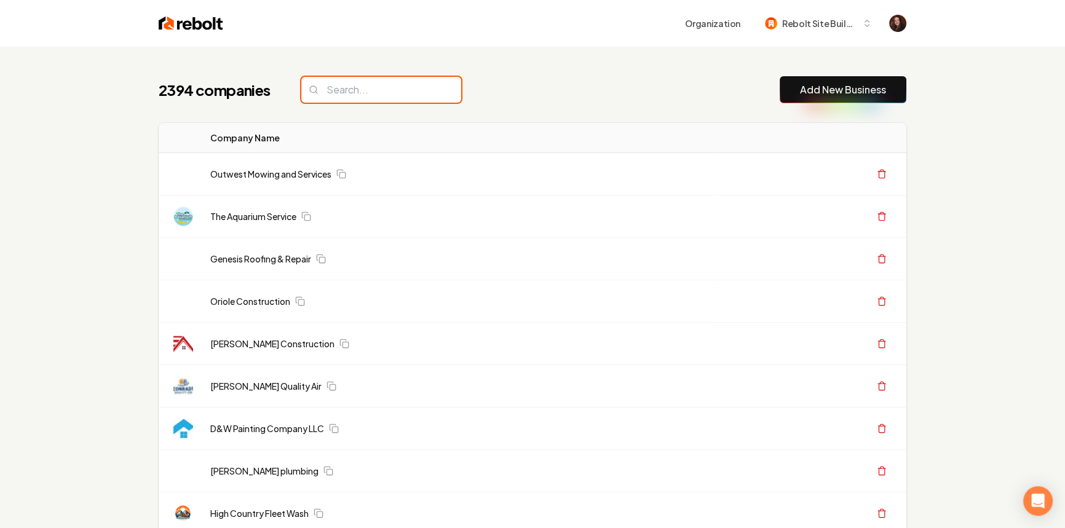
click at [384, 85] on input "search" at bounding box center [381, 90] width 160 height 26
click at [384, 90] on input "search" at bounding box center [381, 90] width 160 height 26
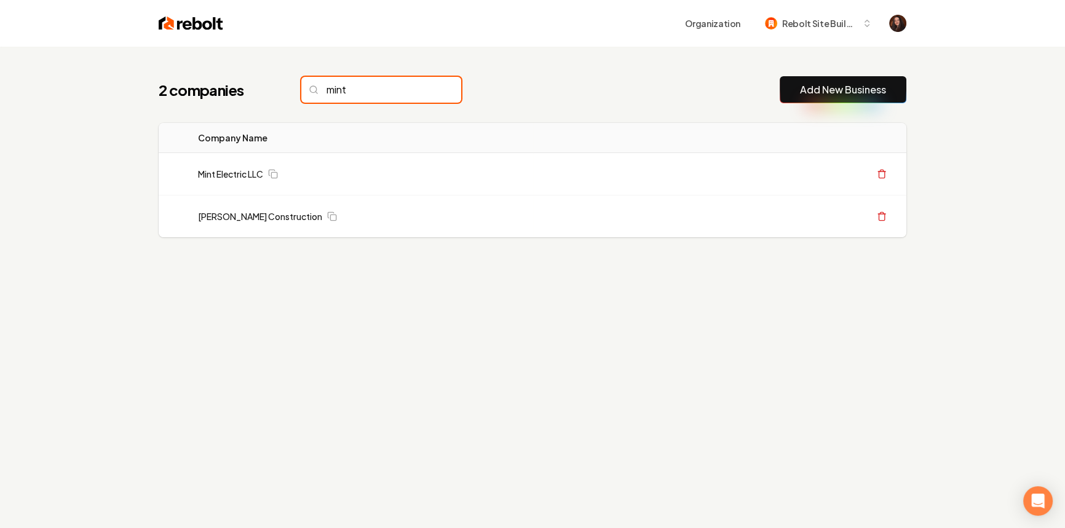
type input "mint"
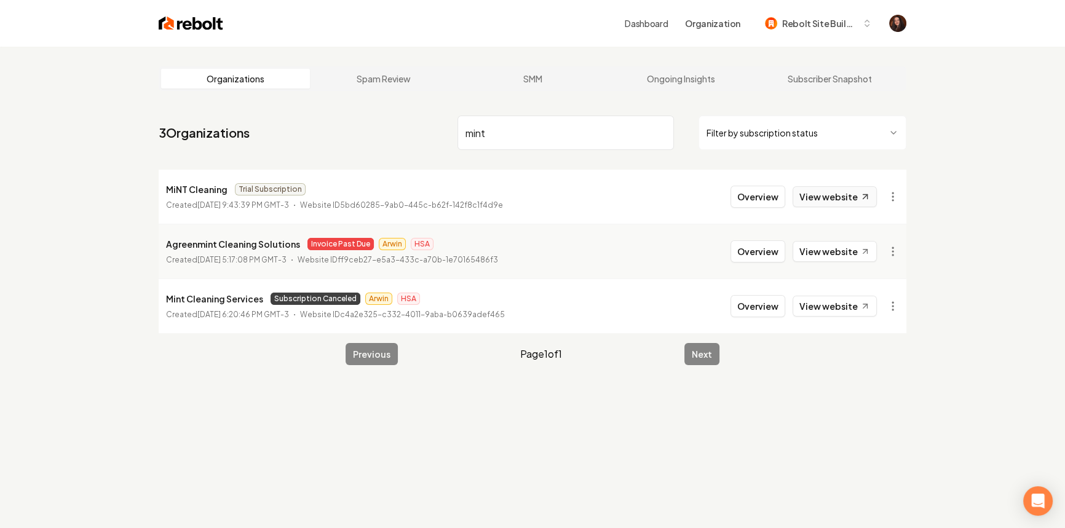
type input "mint"
click at [841, 203] on link "View website" at bounding box center [834, 196] width 84 height 21
click at [748, 196] on button "Overview" at bounding box center [757, 197] width 55 height 22
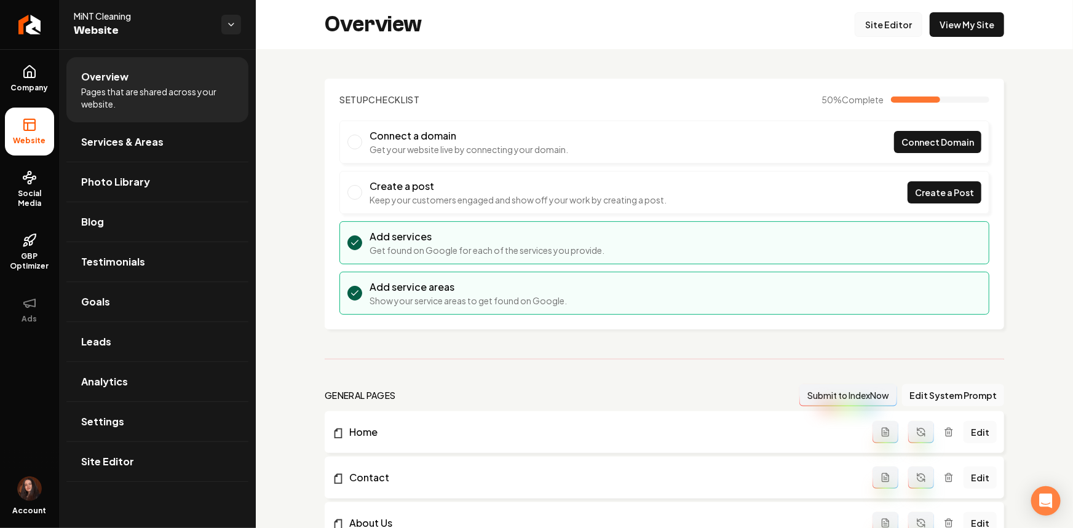
click at [884, 26] on link "Site Editor" at bounding box center [888, 24] width 68 height 25
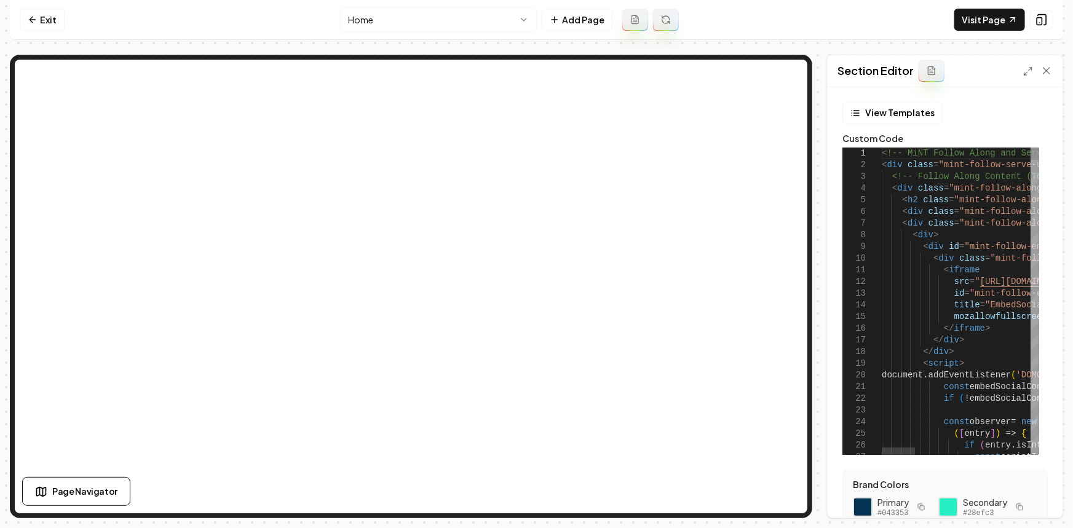
type textarea "**********"
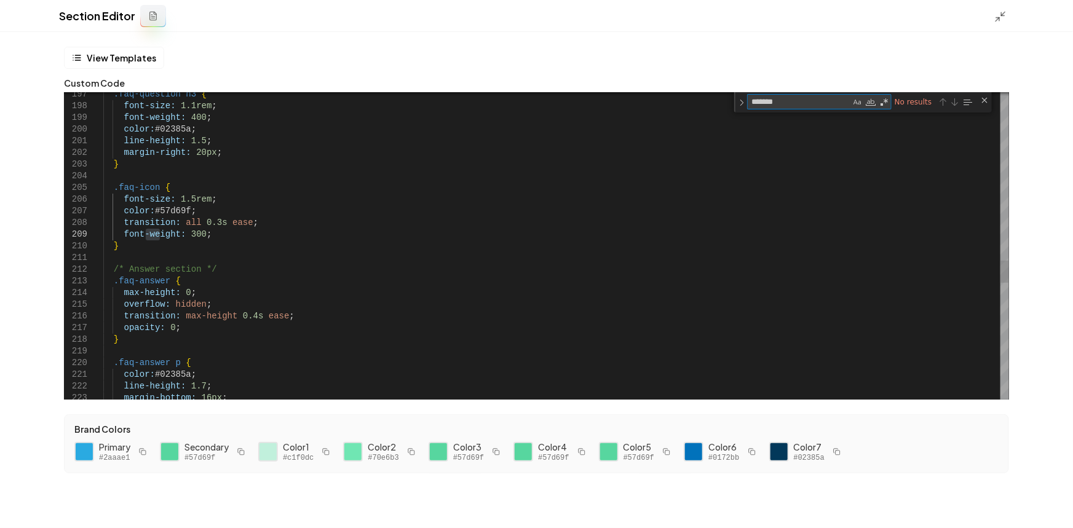
type textarea "******"
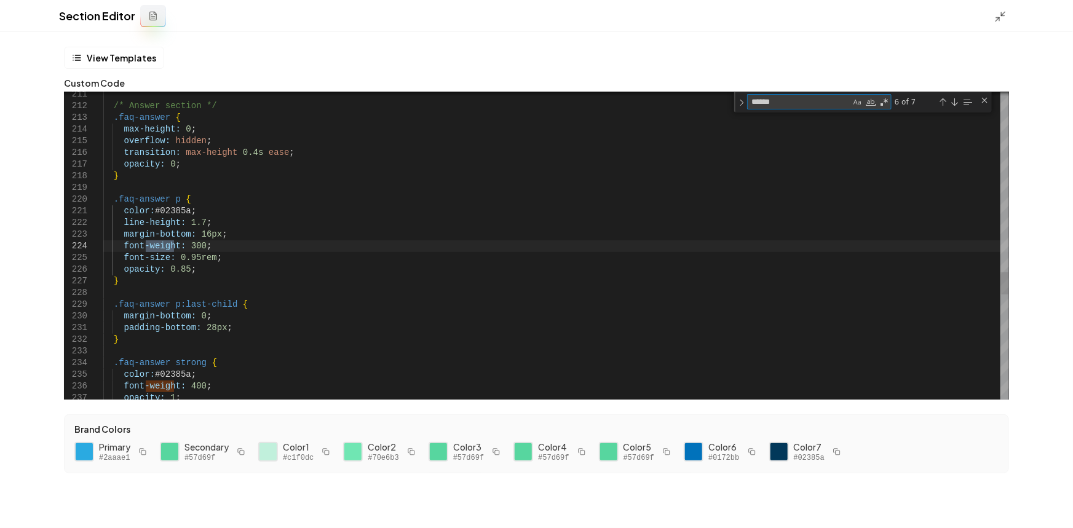
type textarea "**********"
type textarea "*******"
type textarea "**********"
type textarea "******"
type textarea "**********"
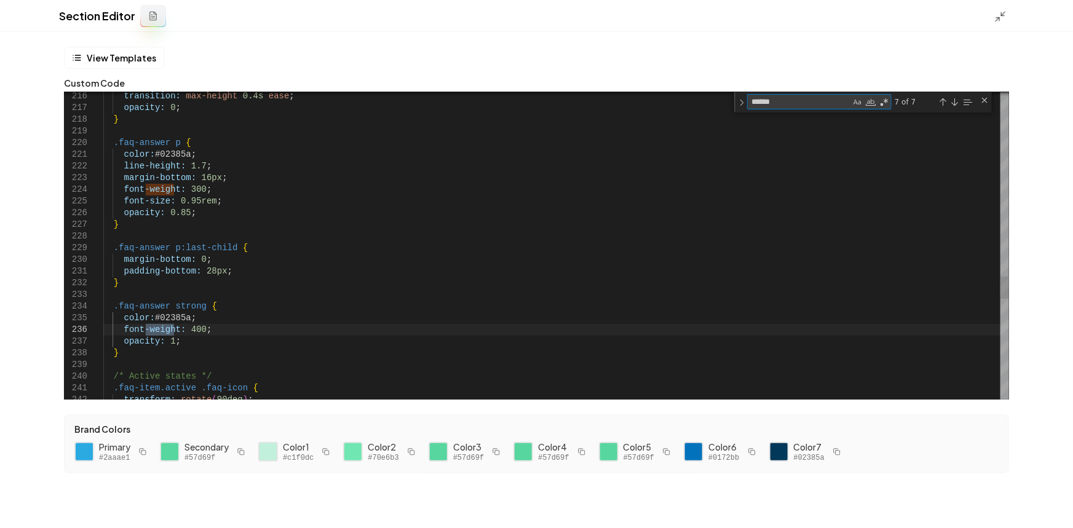
type textarea "******"
click at [1028, 498] on div "Discard Changes Save" at bounding box center [536, 507] width 1073 height 42
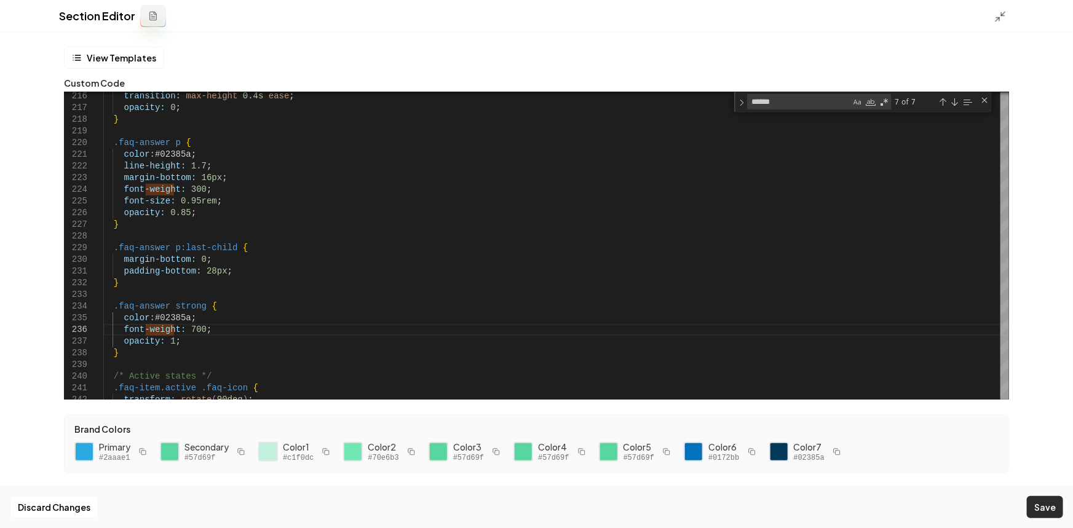
click at [1040, 505] on button "Save" at bounding box center [1044, 507] width 36 height 22
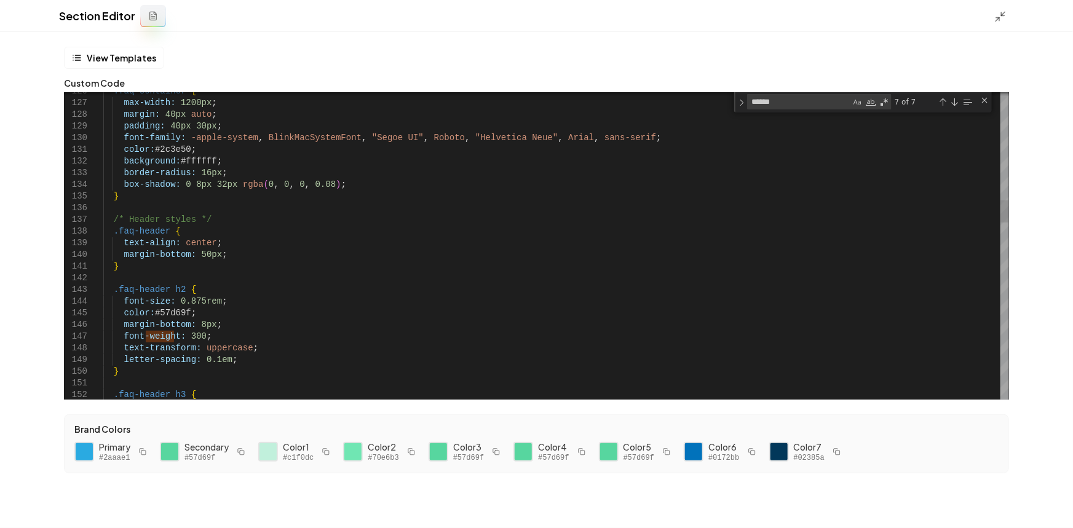
click at [1042, 508] on button "Save" at bounding box center [1044, 507] width 36 height 22
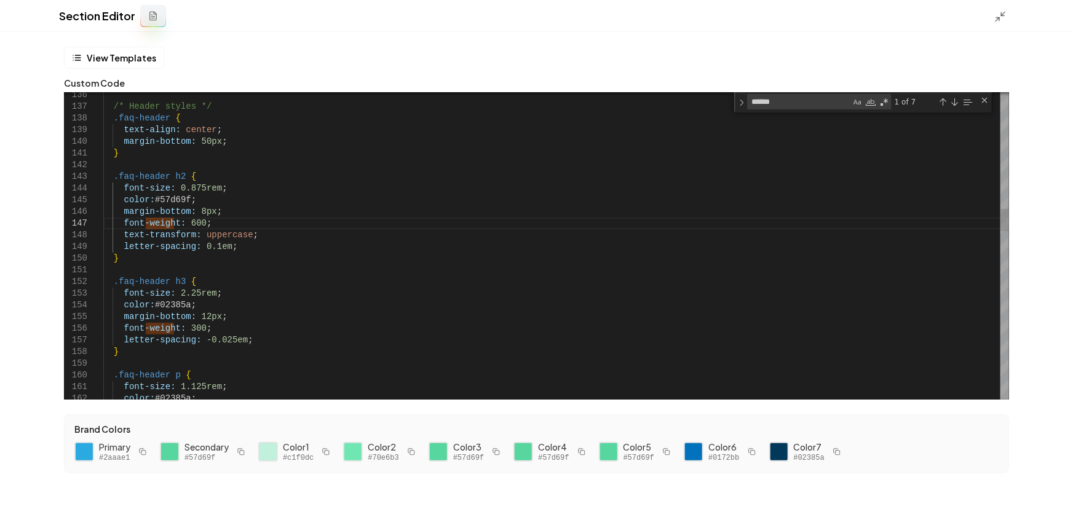
type textarea "**********"
click at [1052, 504] on button "Save" at bounding box center [1044, 507] width 36 height 22
click at [1005, 20] on icon at bounding box center [1000, 16] width 12 height 12
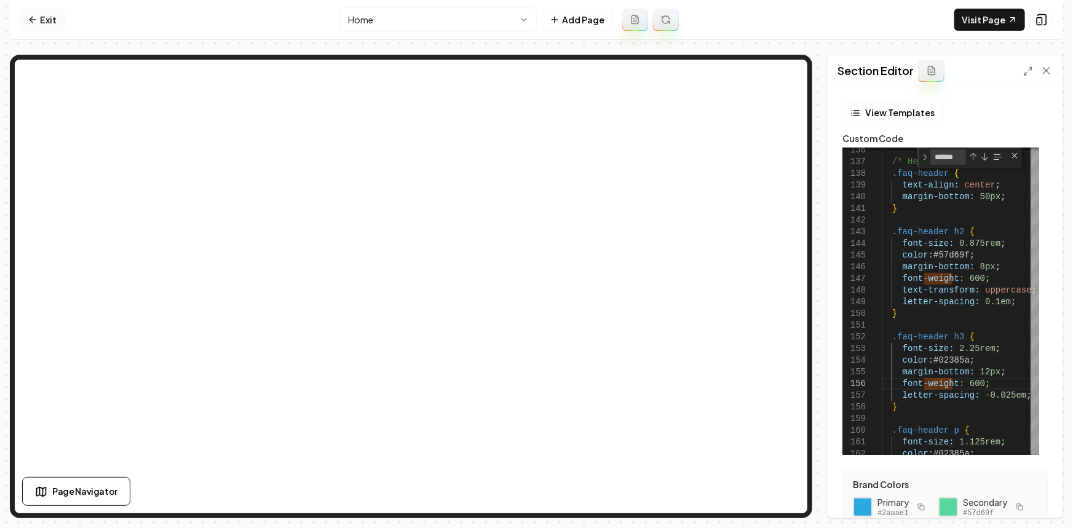
click at [49, 25] on link "Exit" at bounding box center [42, 20] width 45 height 22
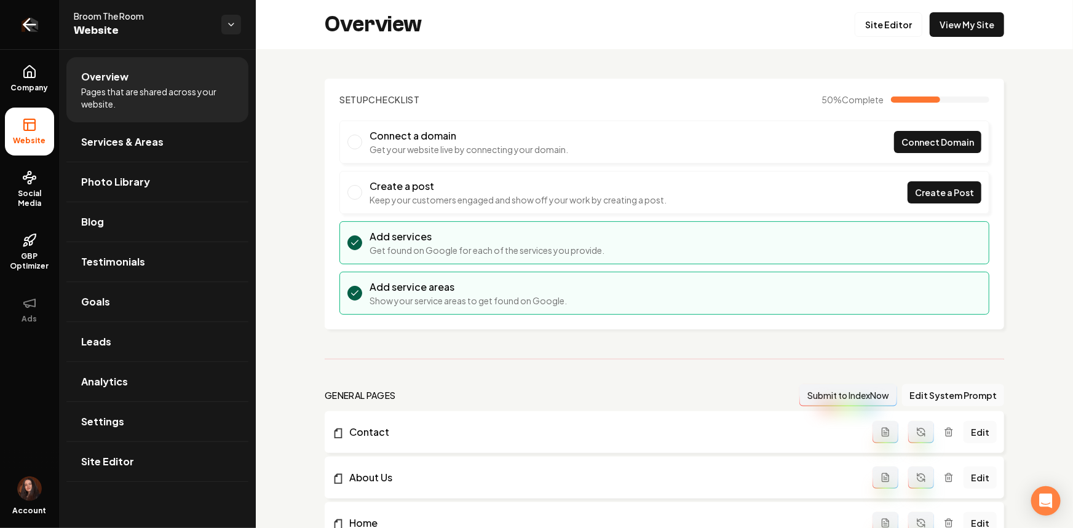
click at [34, 25] on icon "Return to dashboard" at bounding box center [30, 25] width 12 height 0
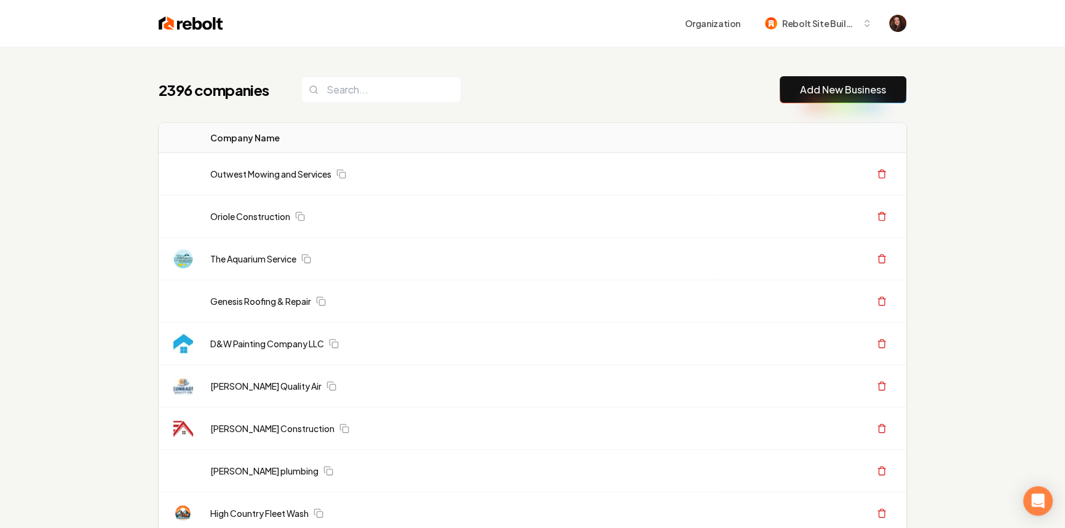
click at [792, 93] on button "Add New Business" at bounding box center [842, 89] width 127 height 27
click at [807, 81] on button "Add New Business" at bounding box center [842, 89] width 127 height 27
click at [867, 100] on button "Add New Business" at bounding box center [842, 89] width 127 height 27
click at [853, 96] on link "Add New Business" at bounding box center [843, 89] width 86 height 15
click at [817, 92] on link "Add New Business" at bounding box center [843, 89] width 86 height 15
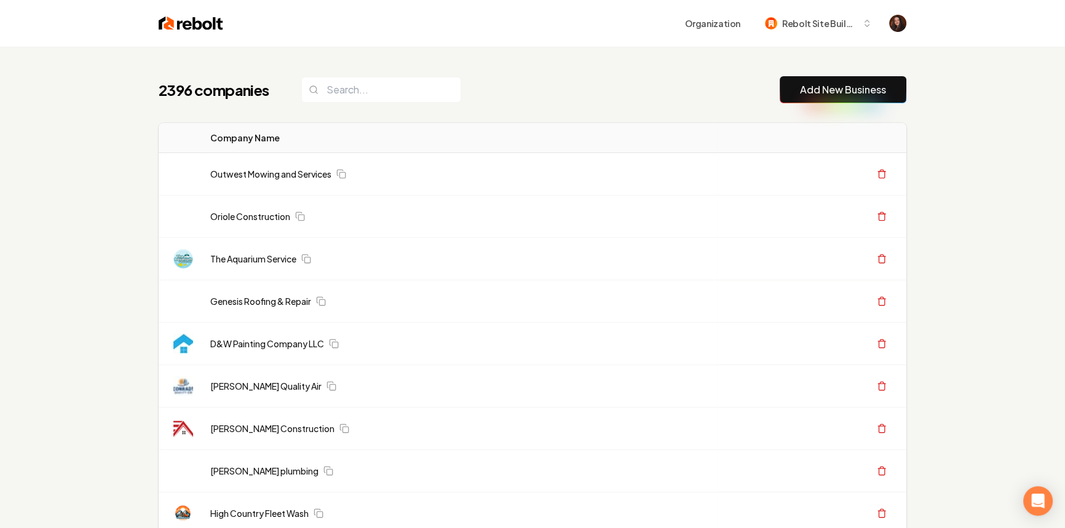
click at [817, 92] on link "Add New Business" at bounding box center [843, 89] width 86 height 15
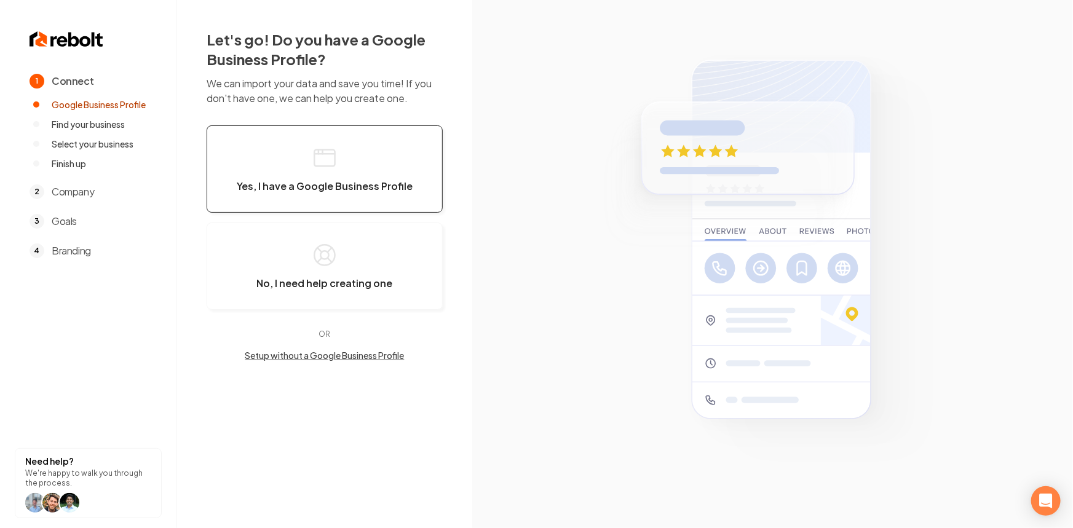
click at [270, 191] on span "Yes, I have a Google Business Profile" at bounding box center [325, 186] width 176 height 12
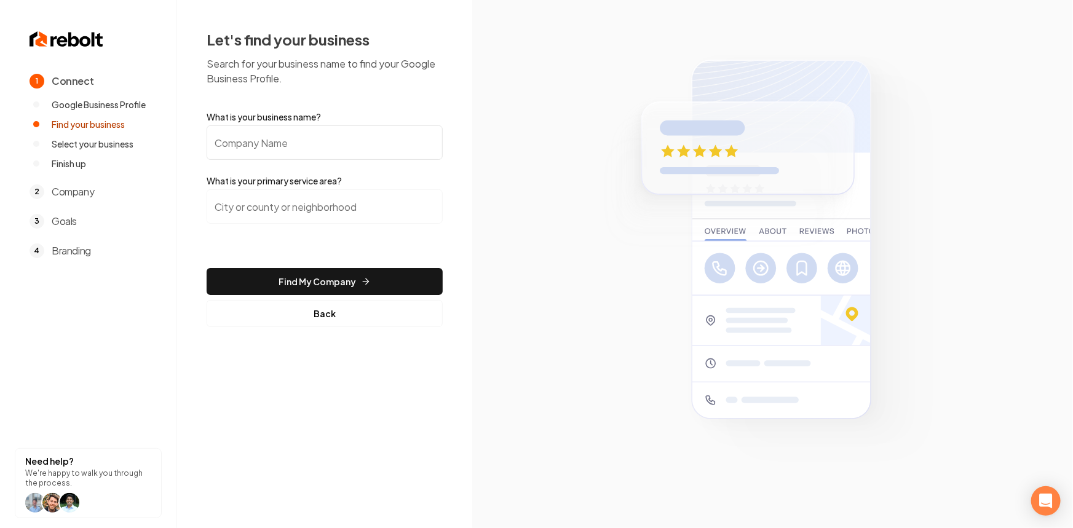
click at [265, 152] on input "What is your business name?" at bounding box center [325, 142] width 236 height 34
paste input "GreenGo Electrical Services"
type input "GreenGo Electrical Services"
click at [270, 199] on input "search" at bounding box center [325, 206] width 236 height 34
drag, startPoint x: 304, startPoint y: 196, endPoint x: 300, endPoint y: 203, distance: 7.7
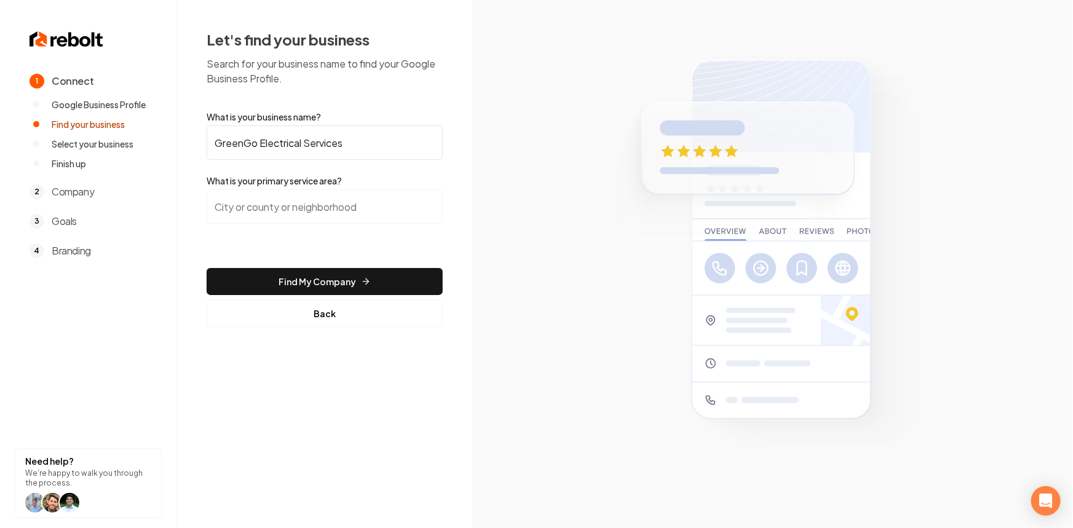
click at [304, 196] on input "search" at bounding box center [325, 206] width 236 height 34
paste input "[GEOGRAPHIC_DATA],"
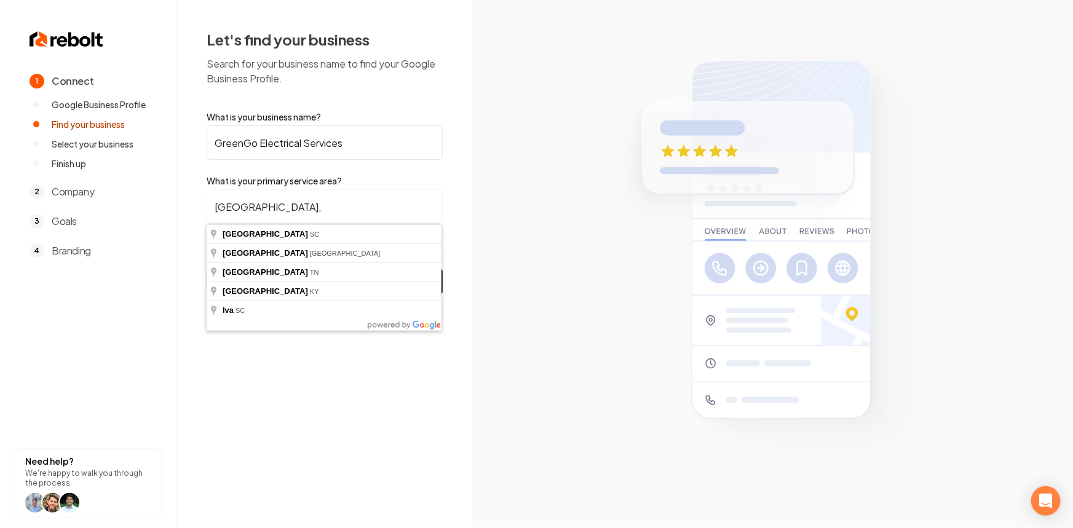
type input "[GEOGRAPHIC_DATA], [GEOGRAPHIC_DATA]"
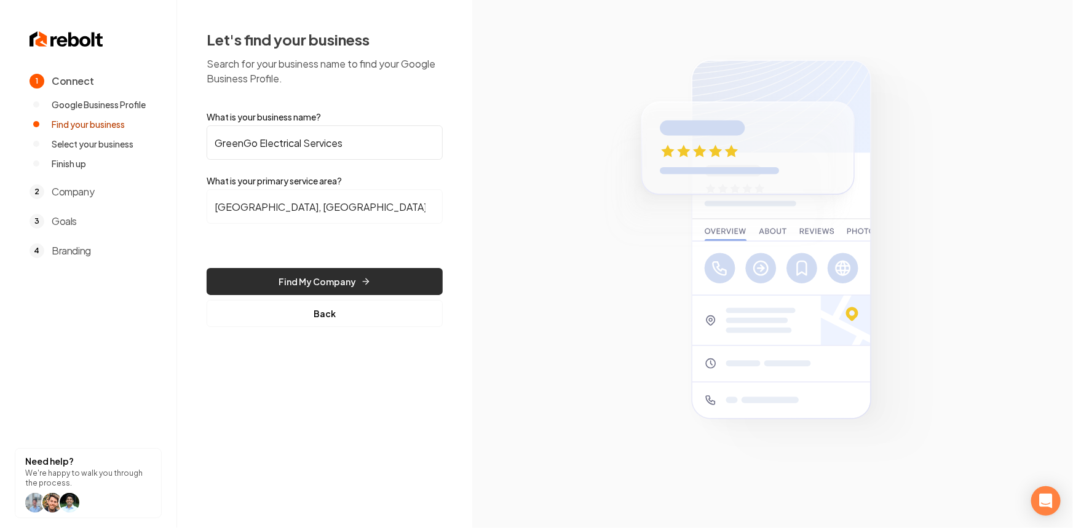
click at [292, 277] on button "Find My Company" at bounding box center [325, 281] width 236 height 27
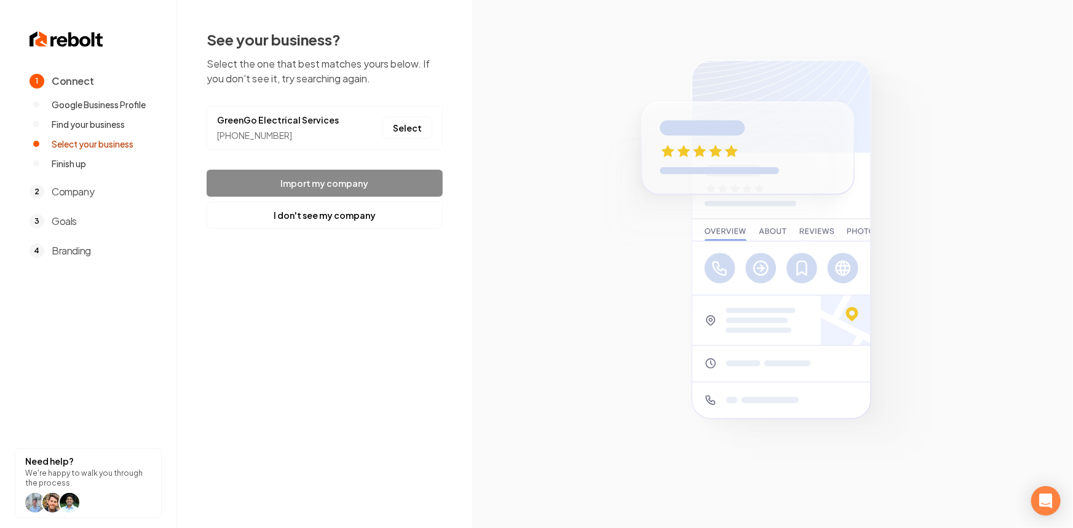
click at [392, 141] on li "GreenGo Electrical Services [PHONE_NUMBER] Select" at bounding box center [325, 128] width 236 height 44
click at [394, 127] on button "Select" at bounding box center [407, 128] width 50 height 22
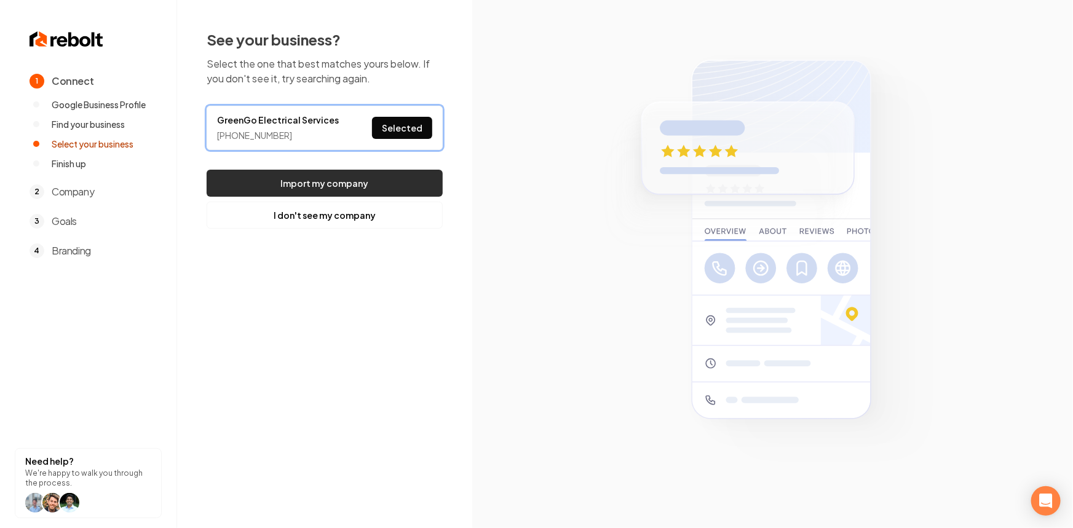
click at [375, 184] on button "Import my company" at bounding box center [325, 183] width 236 height 27
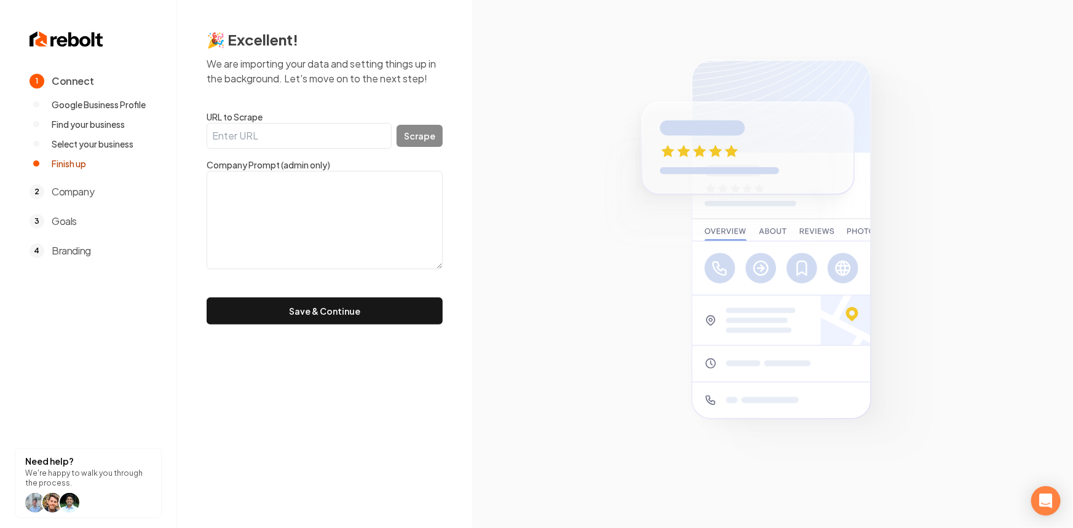
drag, startPoint x: 325, startPoint y: 144, endPoint x: 406, endPoint y: 133, distance: 82.6
click at [326, 144] on input "URL to Scrape" at bounding box center [299, 136] width 185 height 26
paste input "[URL][DOMAIN_NAME]"
type input "[URL][DOMAIN_NAME]"
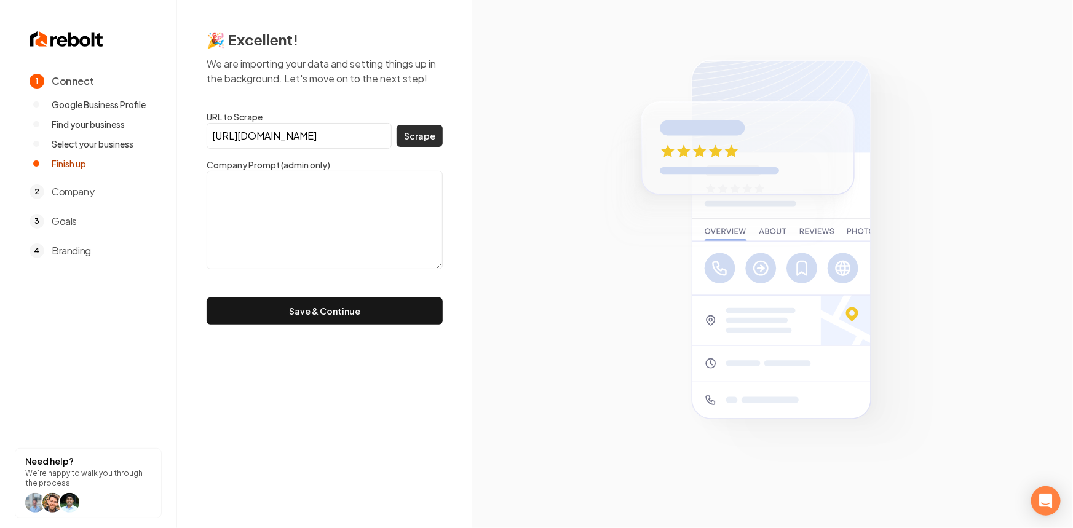
click at [412, 132] on button "Scrape" at bounding box center [419, 136] width 46 height 22
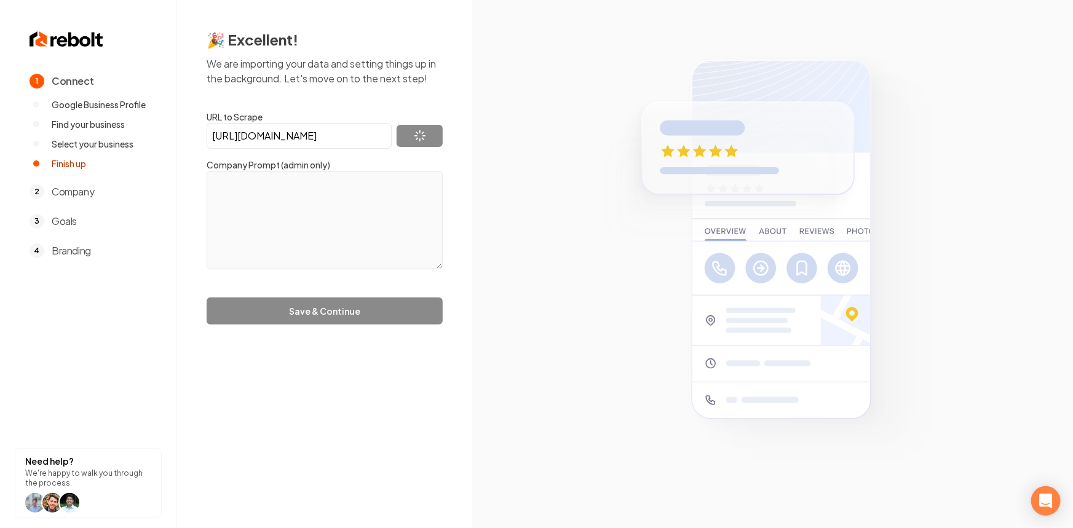
type textarea "Your home and business deserve safe, reliable, and expertly installed electrica…"
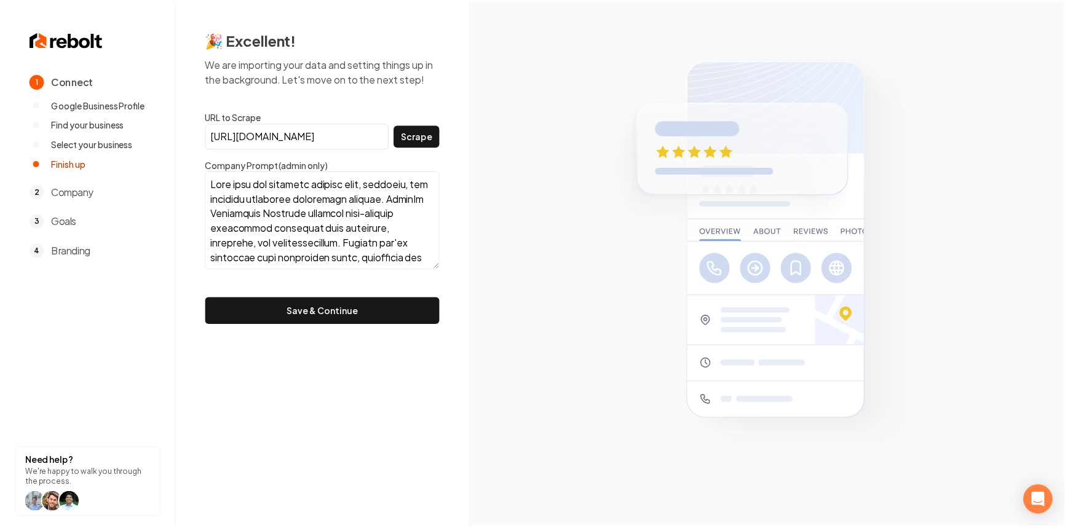
scroll to position [279, 0]
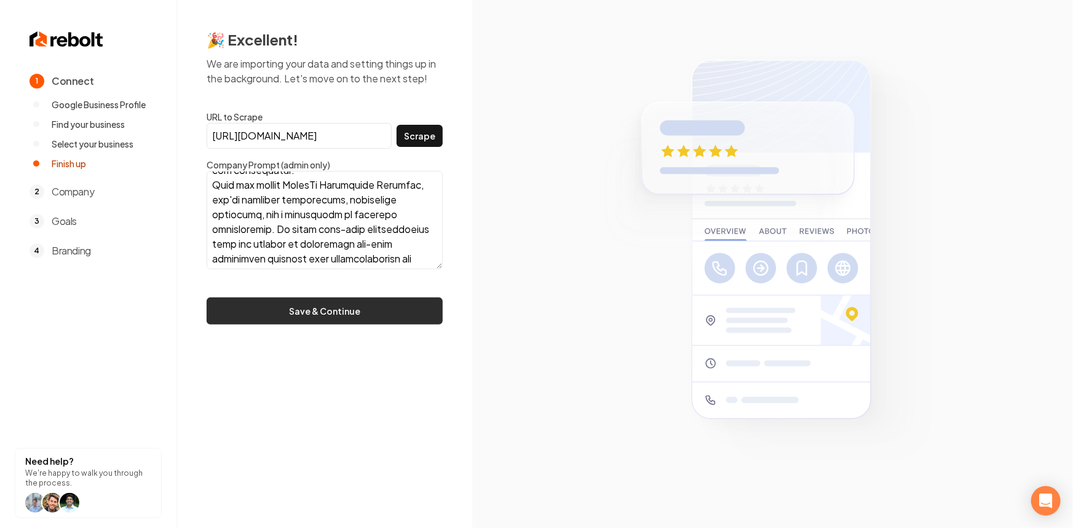
click at [364, 310] on button "Save & Continue" at bounding box center [325, 310] width 236 height 27
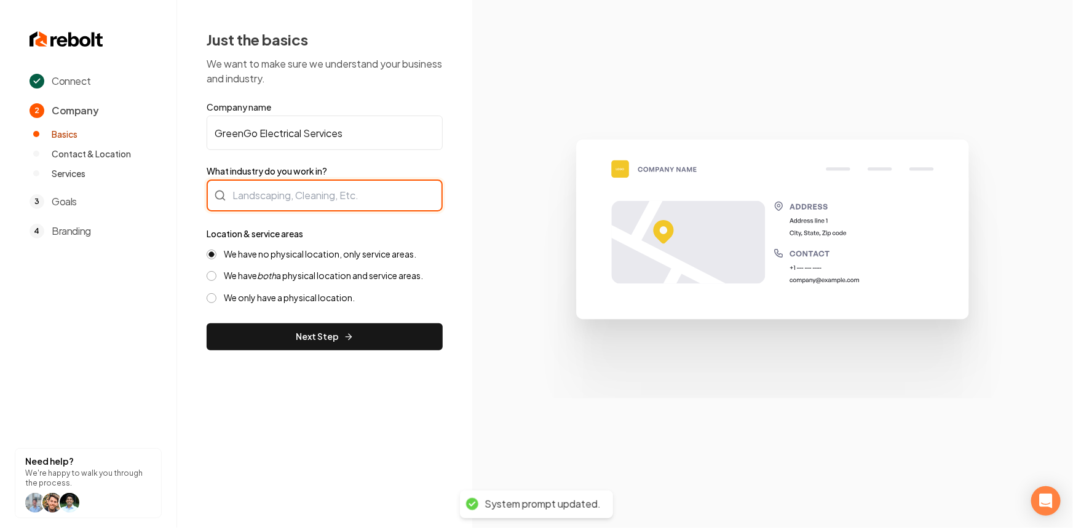
click at [259, 202] on div at bounding box center [325, 195] width 236 height 32
type input "Electrician"
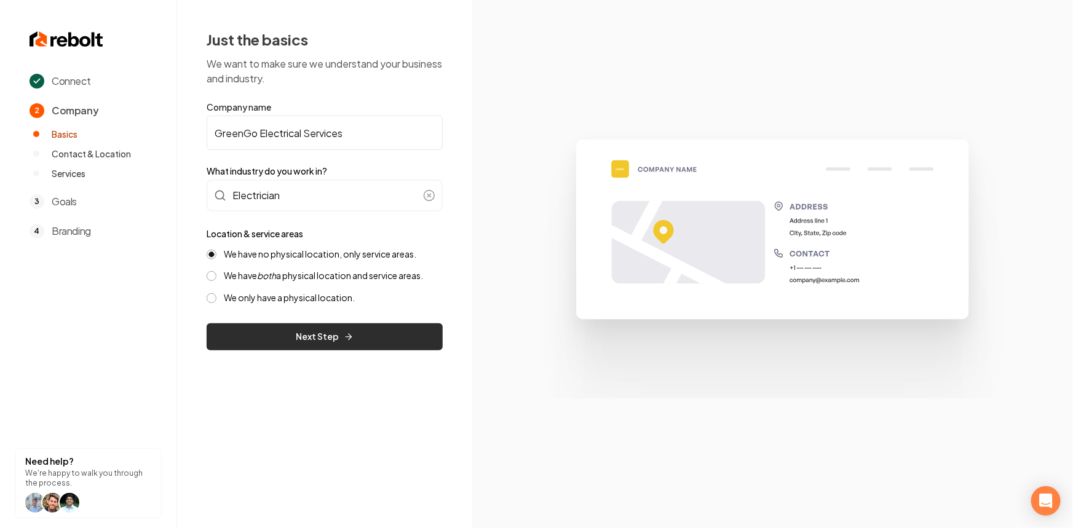
click at [369, 336] on button "Next Step" at bounding box center [325, 336] width 236 height 27
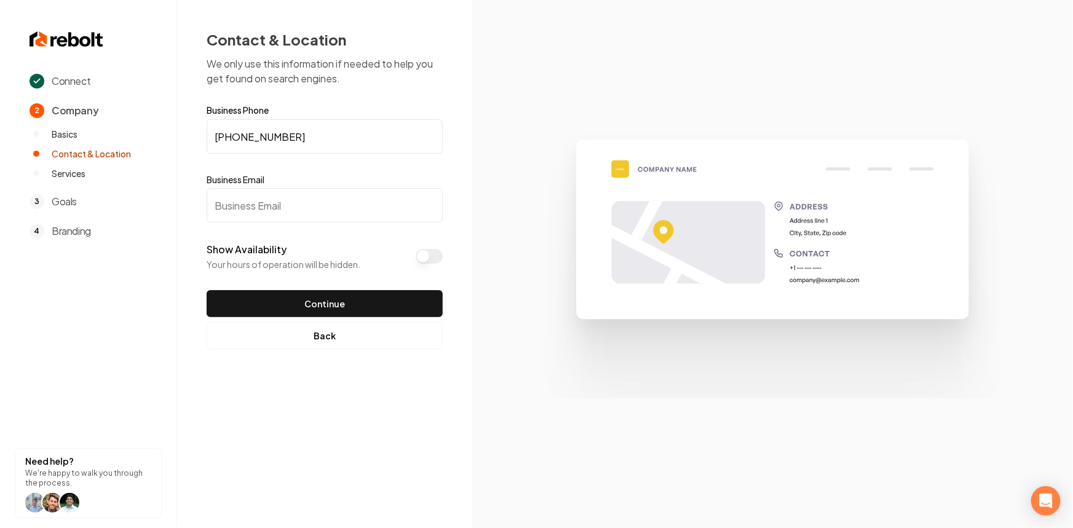
drag, startPoint x: 267, startPoint y: 207, endPoint x: 197, endPoint y: 203, distance: 70.7
click at [267, 207] on input "Business Email" at bounding box center [325, 205] width 236 height 34
click at [296, 220] on input "Business Email" at bounding box center [325, 205] width 236 height 34
type input "[EMAIL_ADDRESS][DOMAIN_NAME]"
click at [436, 247] on div "Show Availability Your hours of operation will be hidden." at bounding box center [325, 256] width 236 height 28
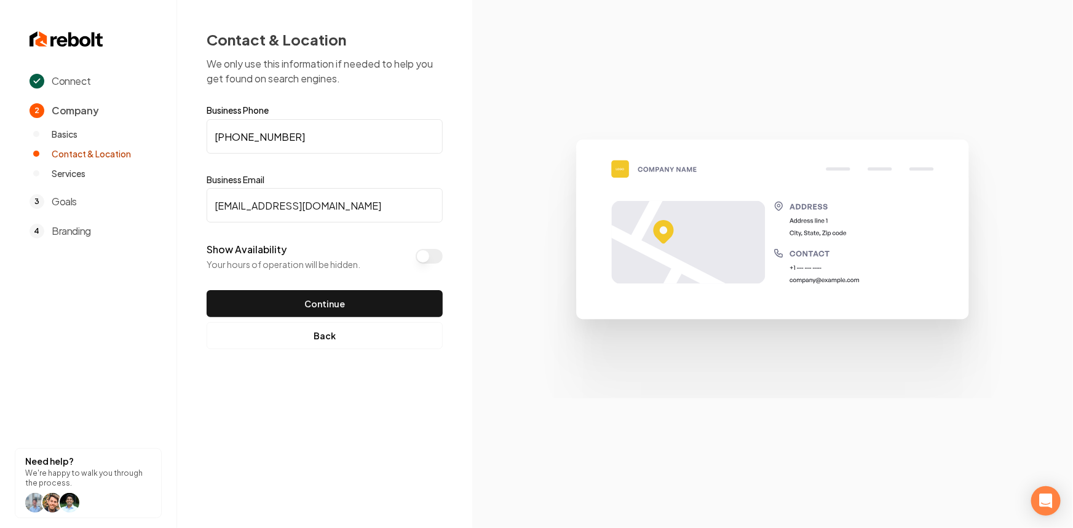
click at [436, 253] on button "Show Availability" at bounding box center [428, 256] width 27 height 15
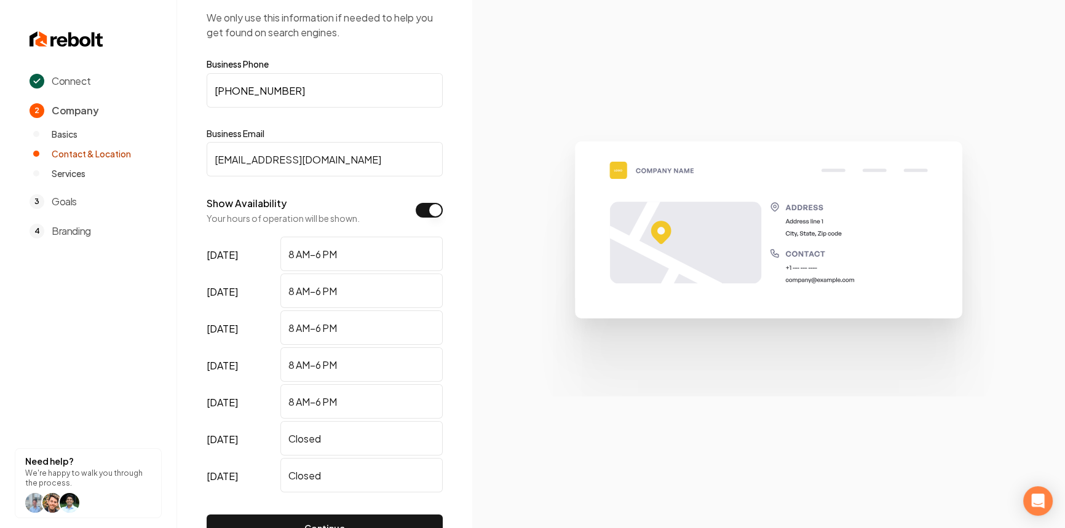
scroll to position [120, 0]
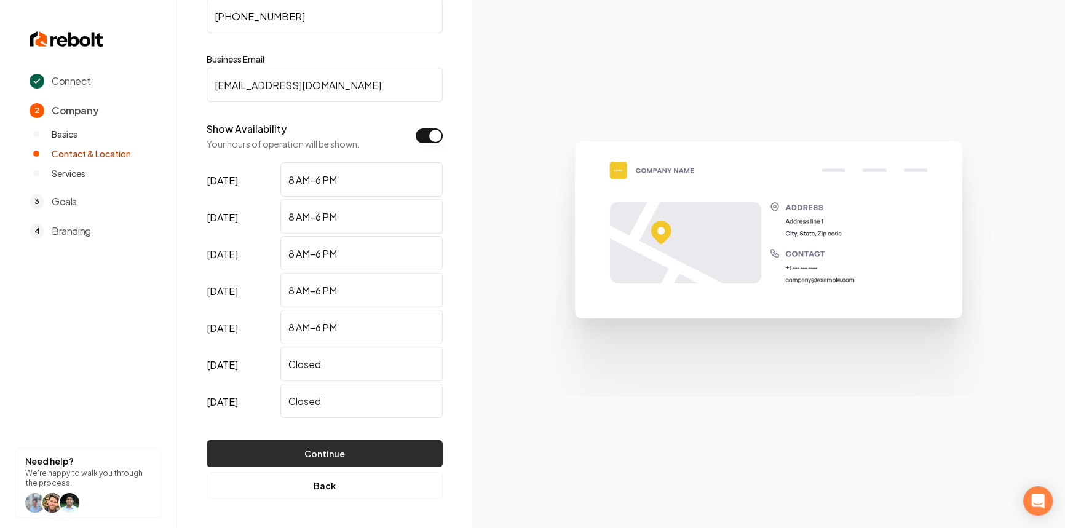
click at [372, 460] on button "Continue" at bounding box center [325, 453] width 236 height 27
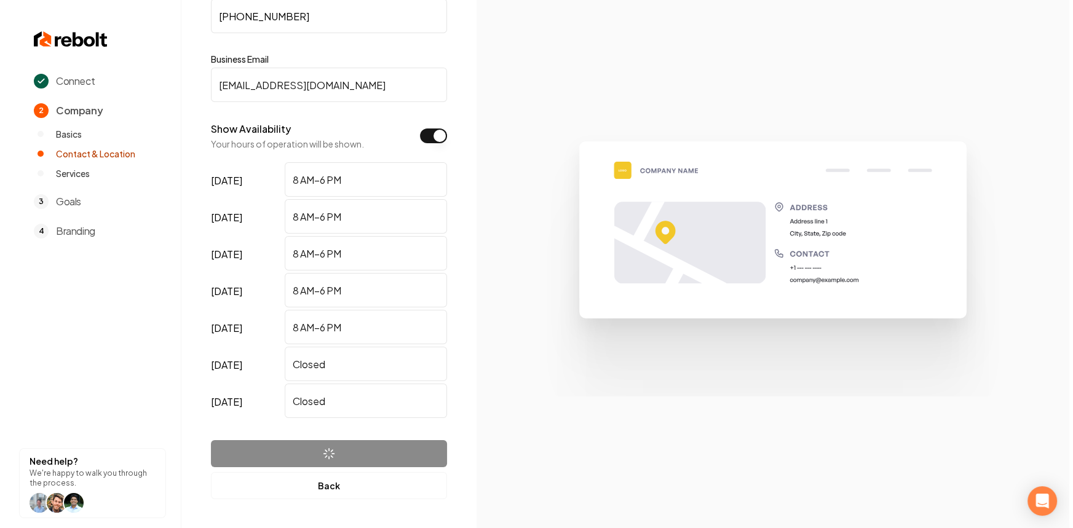
scroll to position [0, 0]
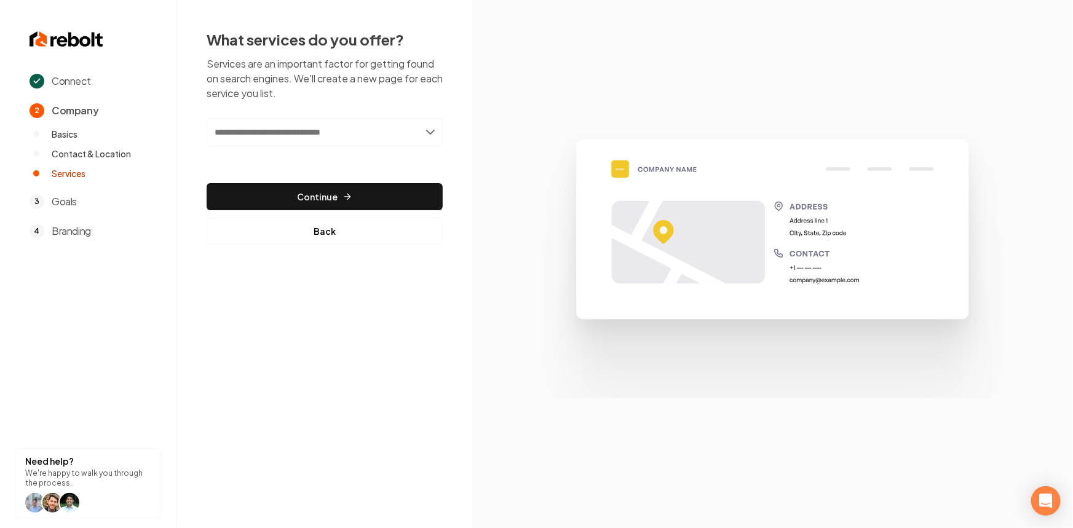
click at [230, 138] on input "text" at bounding box center [325, 132] width 236 height 28
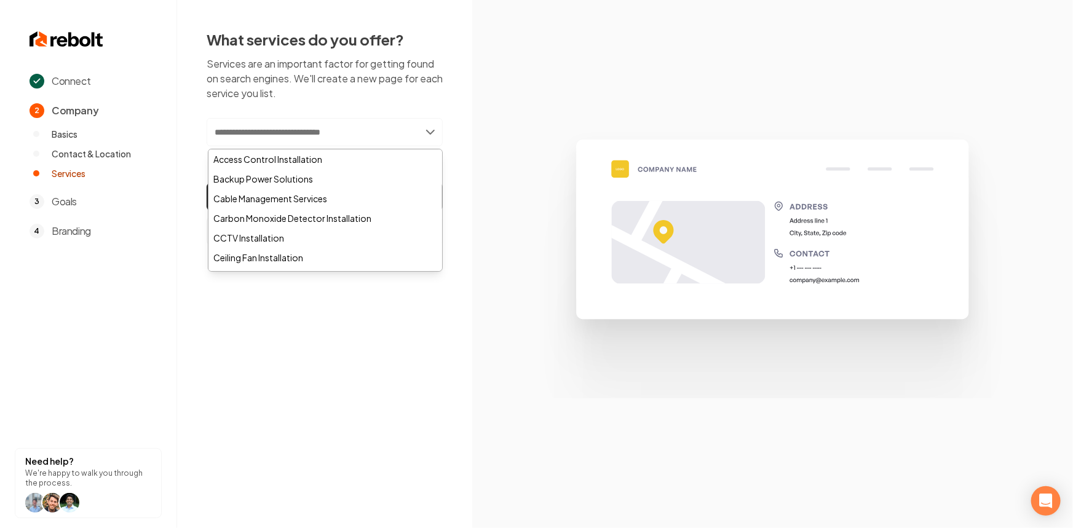
paste input "**********"
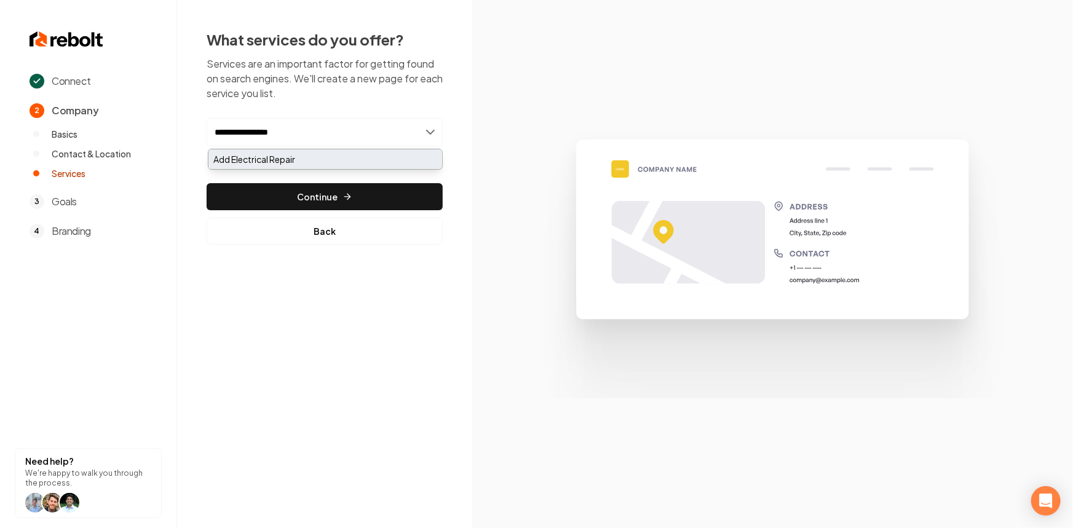
type input "**********"
click at [243, 159] on div "Add Electrical Repair" at bounding box center [325, 159] width 234 height 20
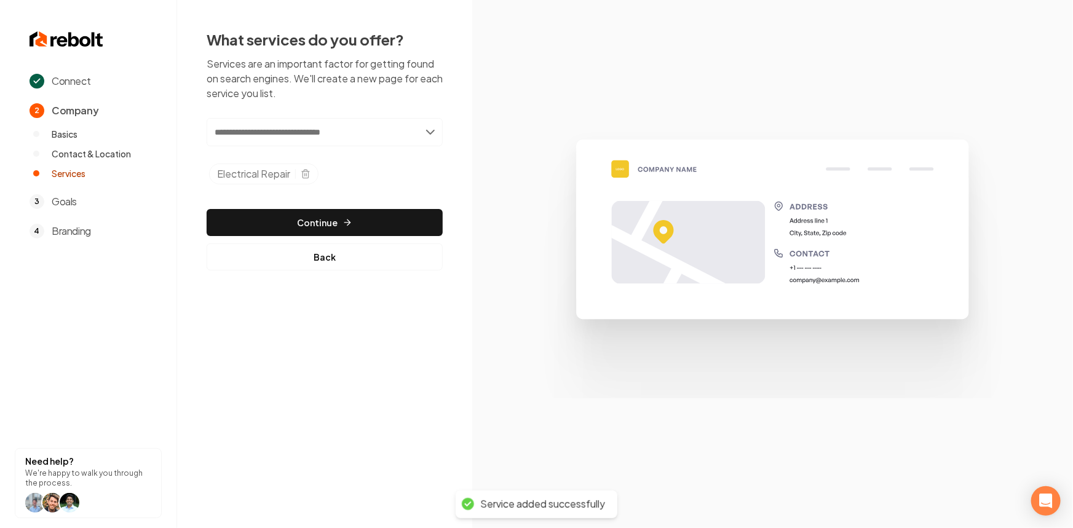
click at [259, 141] on input "text" at bounding box center [325, 132] width 236 height 28
paste input "**********"
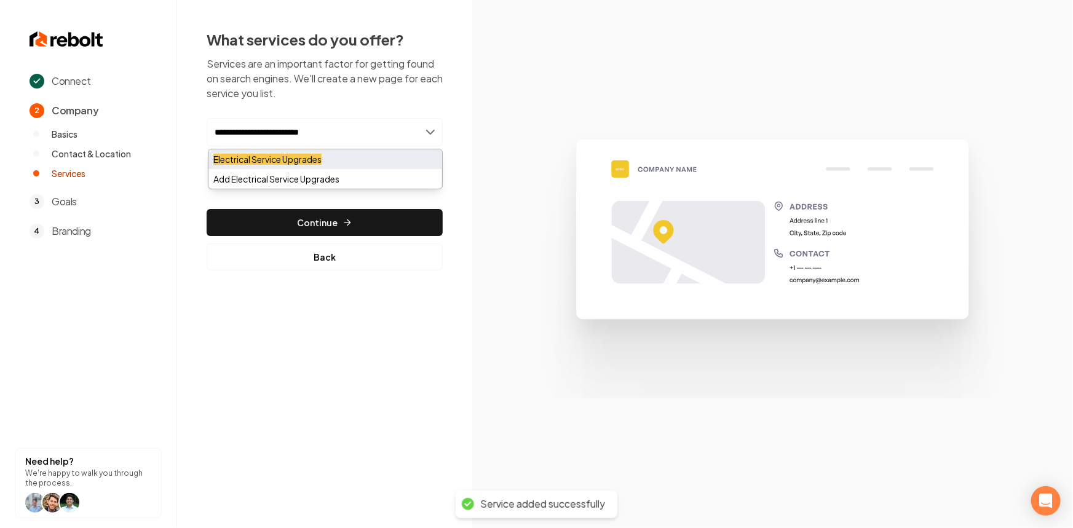
type input "**********"
click at [254, 161] on mark "Electrical Service Upgrades" at bounding box center [267, 159] width 108 height 11
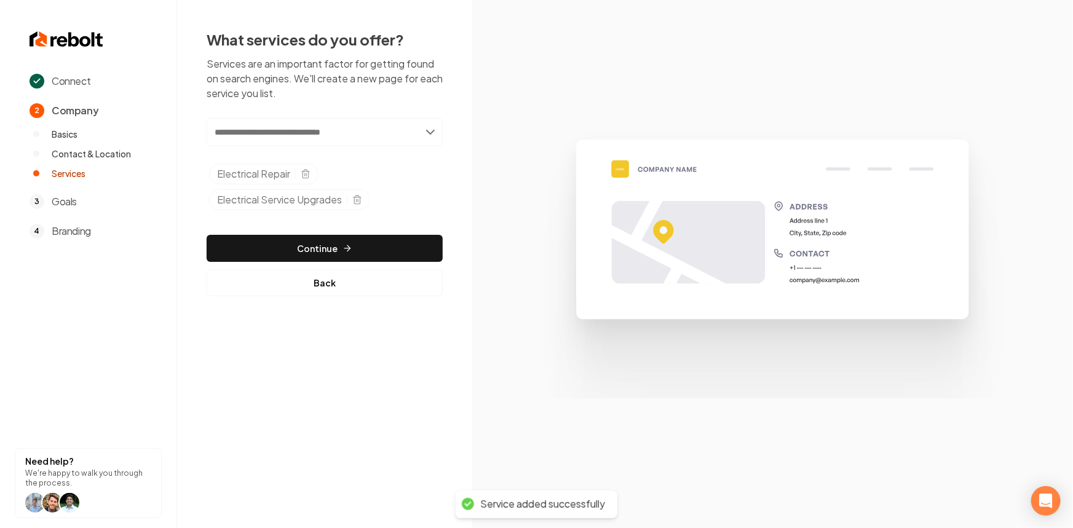
click at [254, 138] on input "text" at bounding box center [325, 132] width 236 height 28
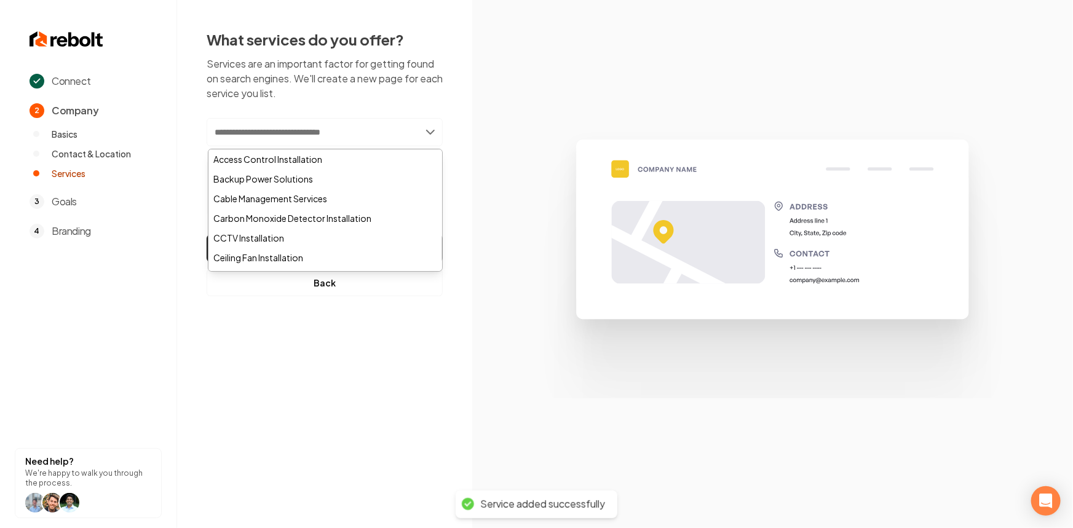
paste input "**********"
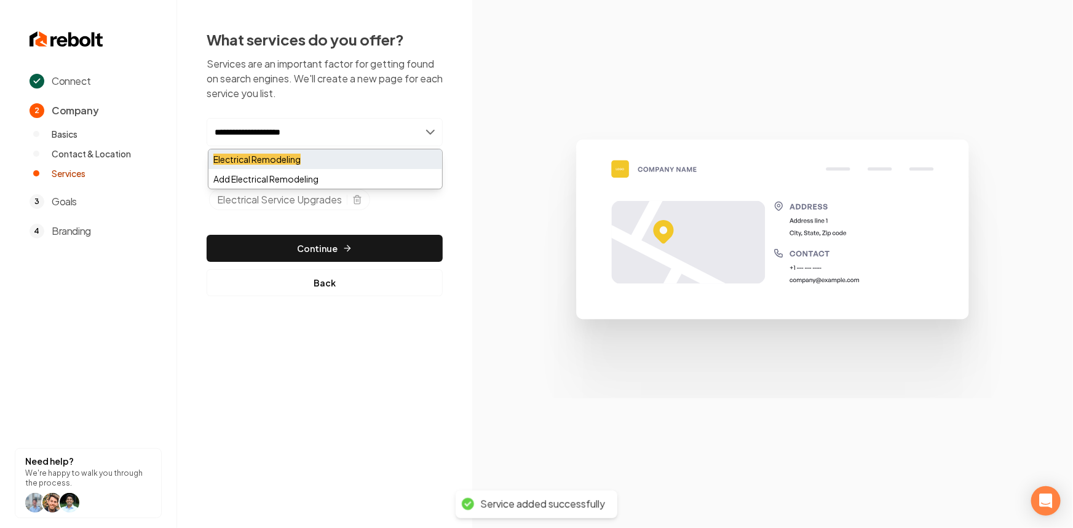
type input "**********"
click at [251, 155] on mark "Electrical Remodeling" at bounding box center [256, 159] width 87 height 11
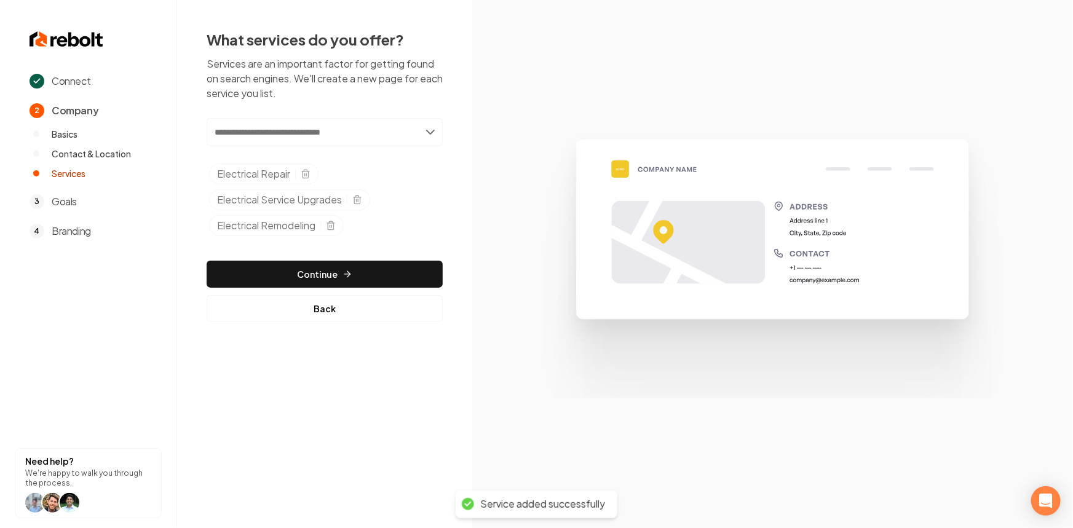
click at [277, 134] on input "text" at bounding box center [325, 132] width 236 height 28
paste input "**********"
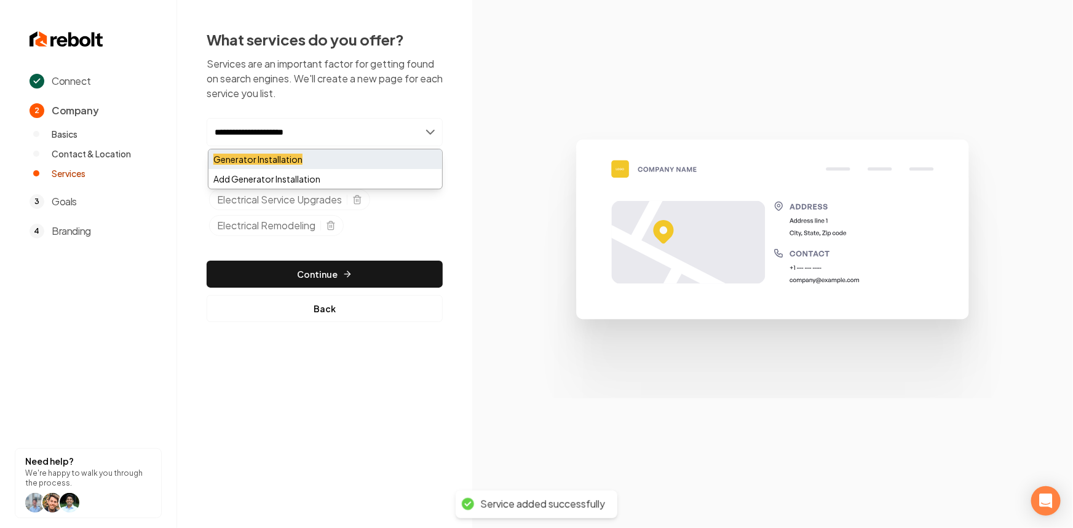
type input "**********"
click at [274, 154] on mark "Generator Installation" at bounding box center [257, 159] width 89 height 11
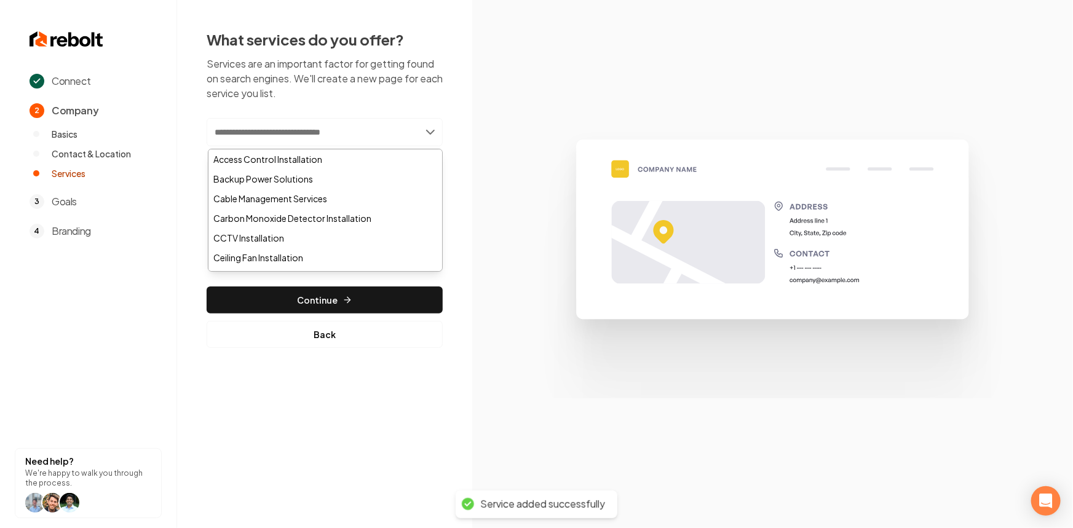
click at [323, 132] on input "text" at bounding box center [325, 132] width 236 height 28
paste input "**********"
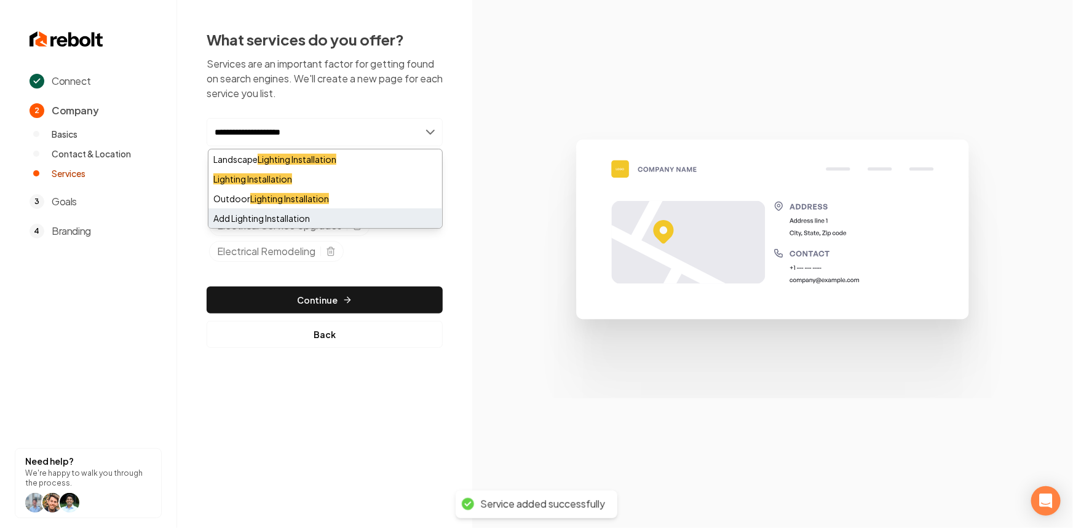
type input "**********"
click at [257, 219] on div "Add Lighting Installation" at bounding box center [325, 218] width 234 height 20
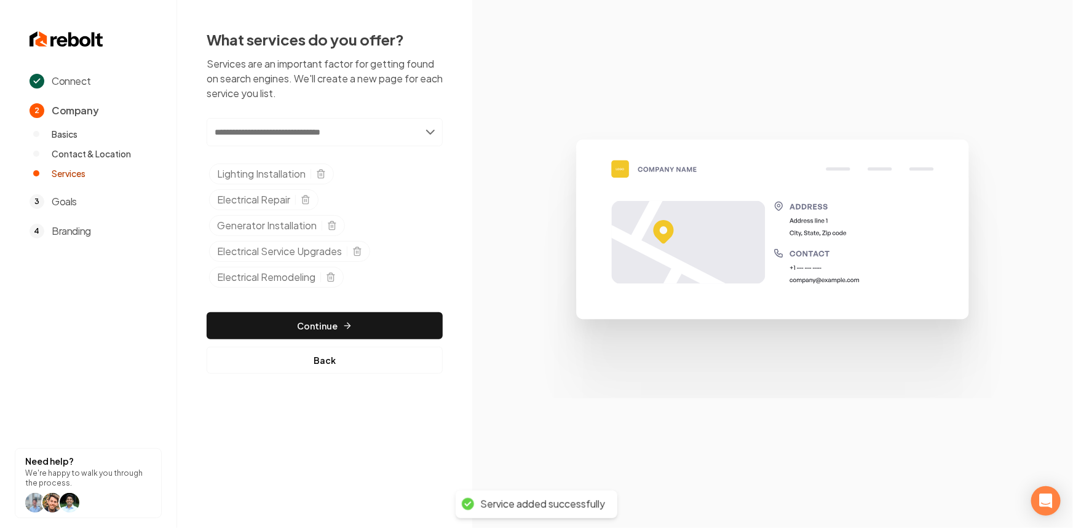
drag, startPoint x: 238, startPoint y: 130, endPoint x: 245, endPoint y: 136, distance: 8.7
click at [238, 131] on input "text" at bounding box center [325, 132] width 236 height 28
paste input "**********"
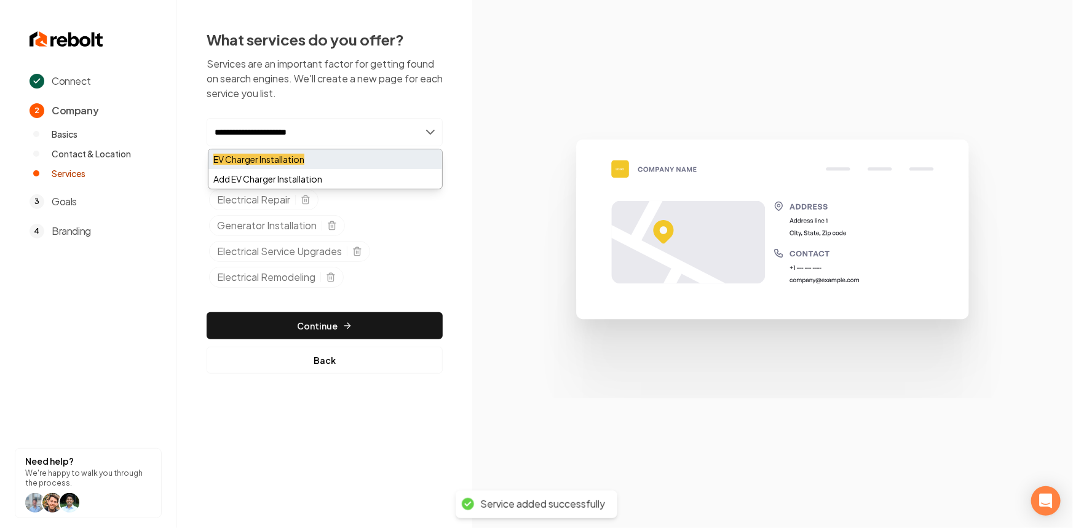
type input "**********"
click at [269, 160] on mark "EV Charger Installation" at bounding box center [258, 159] width 91 height 11
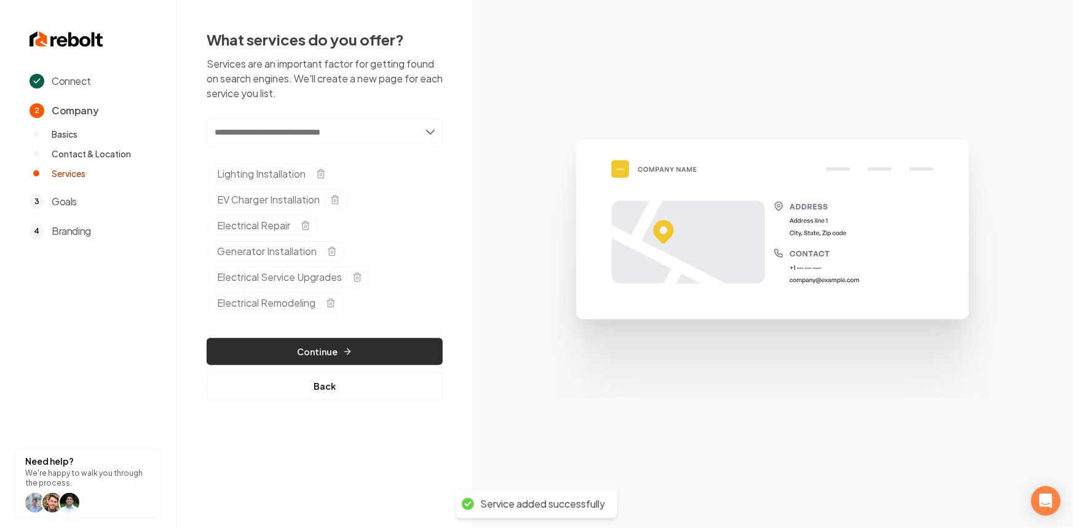
click at [294, 342] on button "Continue" at bounding box center [325, 351] width 236 height 27
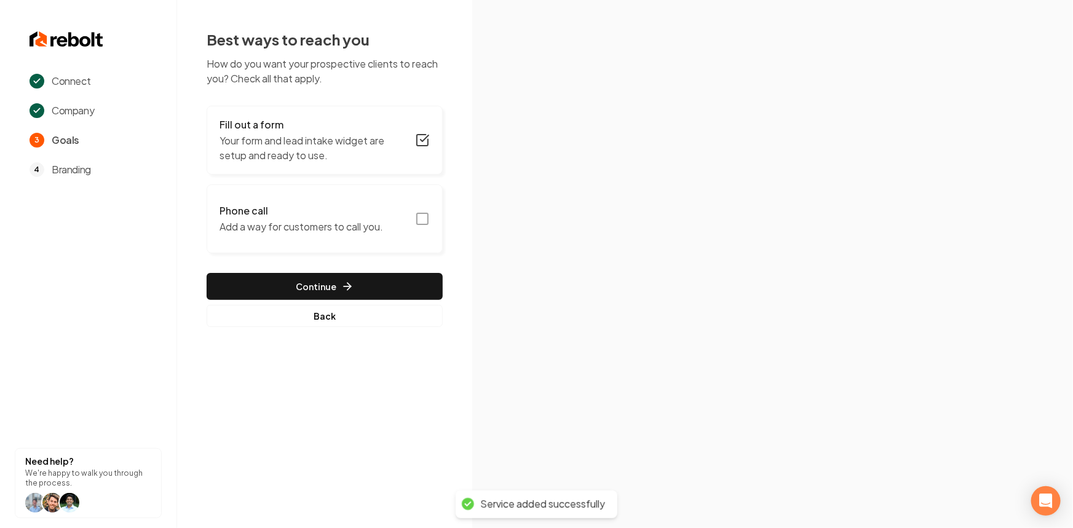
click at [324, 139] on p "Your form and lead intake widget are setup and ready to use." at bounding box center [313, 148] width 188 height 30
click at [404, 139] on p "Have your customers fill this and we'll email you the details." at bounding box center [313, 148] width 188 height 30
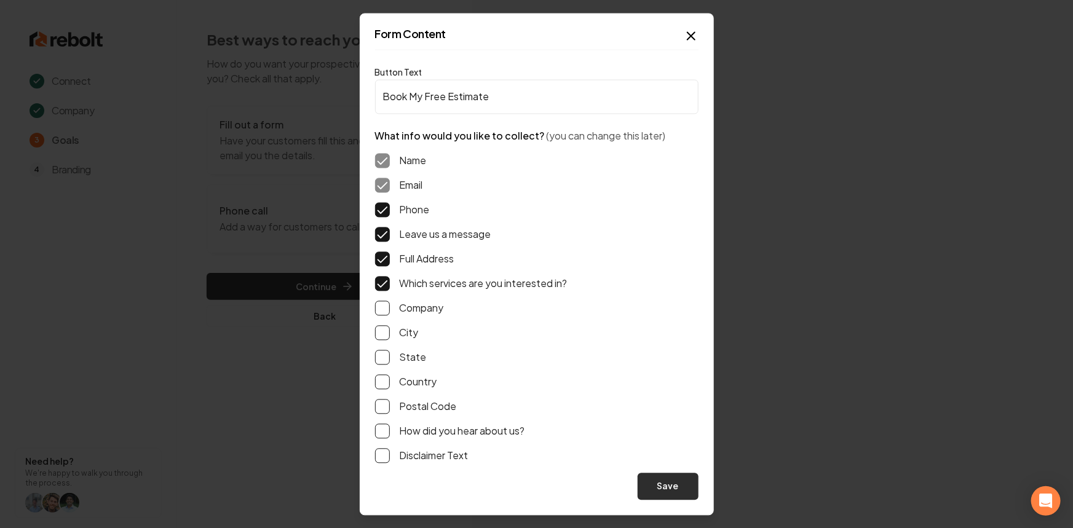
drag, startPoint x: 680, startPoint y: 486, endPoint x: 637, endPoint y: 461, distance: 49.6
click at [680, 485] on button "Save" at bounding box center [667, 486] width 61 height 27
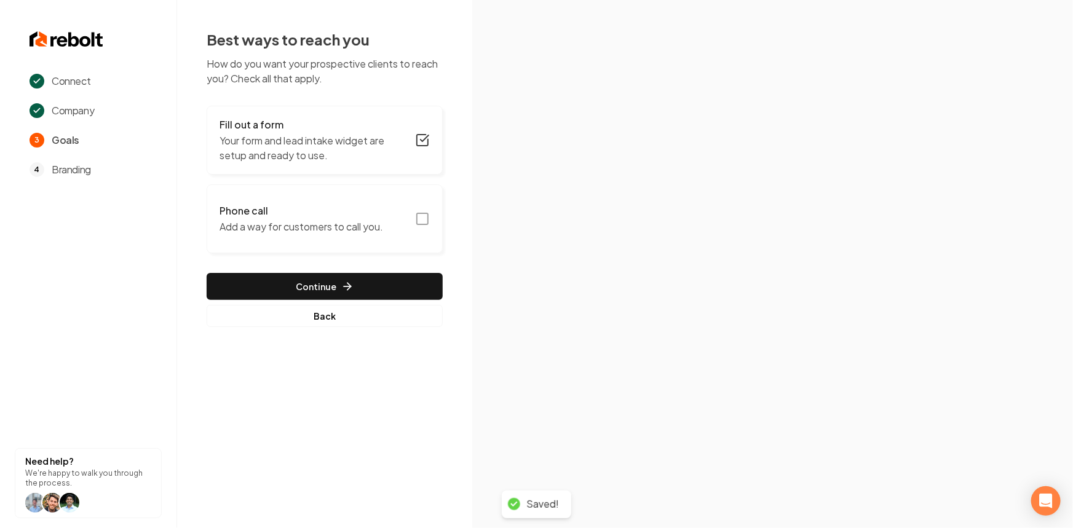
click at [307, 207] on h3 "Phone call" at bounding box center [300, 210] width 163 height 15
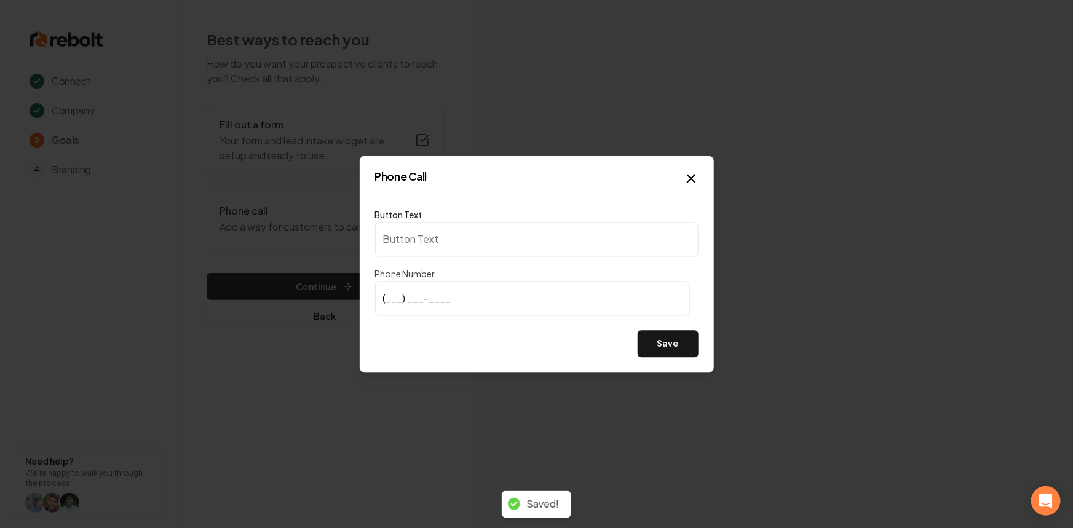
type input "Call us"
type input "[PHONE_NUMBER]"
click at [682, 354] on button "Save" at bounding box center [667, 343] width 61 height 27
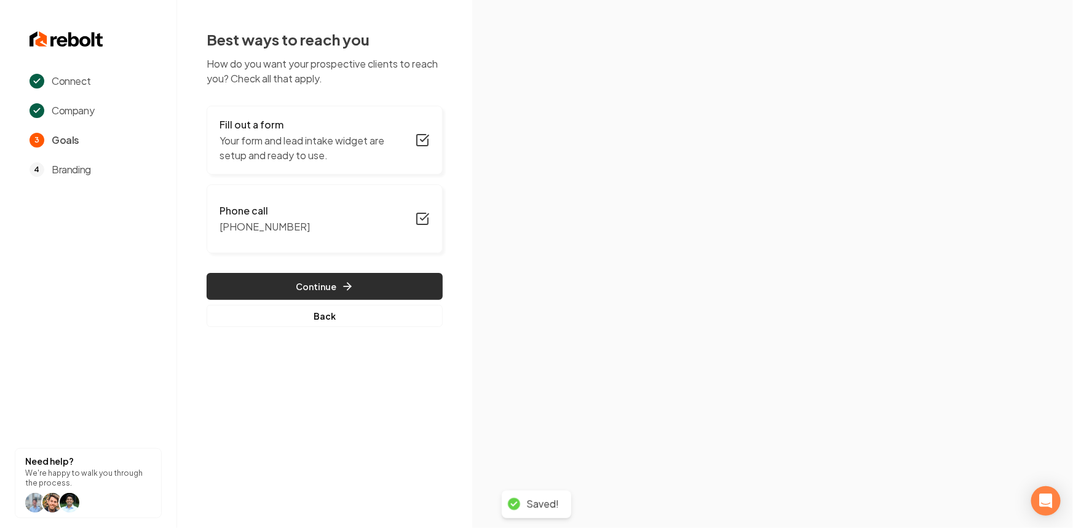
click at [265, 283] on button "Continue" at bounding box center [325, 286] width 236 height 27
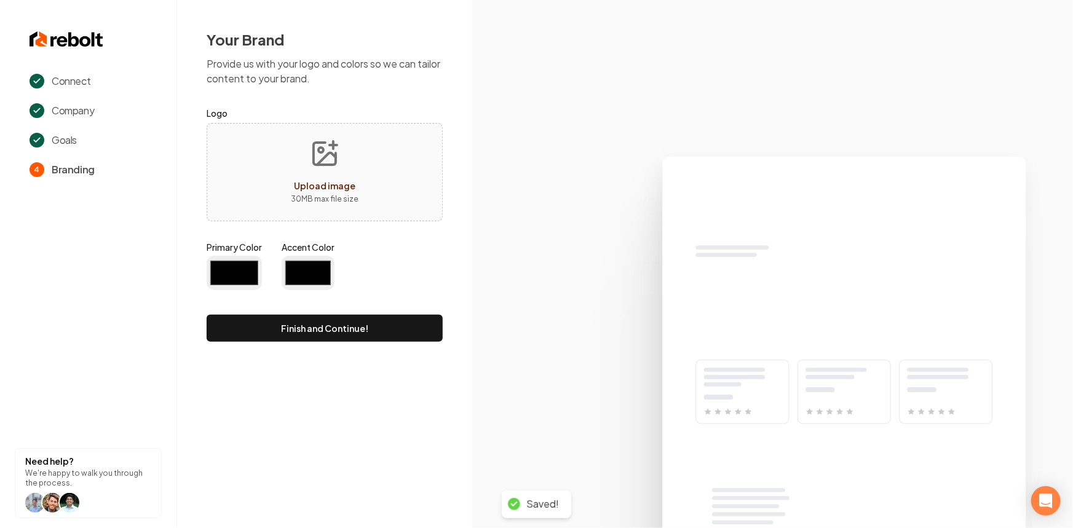
type input "#194d33"
type input "#70be00"
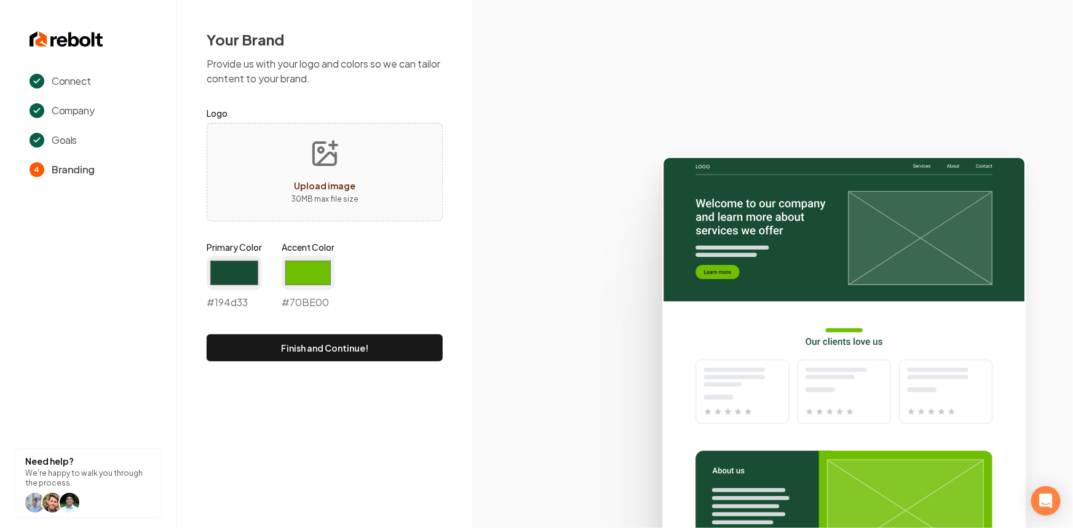
click at [268, 173] on div "Upload image 30 MB max file size" at bounding box center [325, 172] width 236 height 98
click at [314, 190] on div "Upload image" at bounding box center [324, 185] width 61 height 15
type input "**********"
click at [240, 281] on input "#194d33" at bounding box center [234, 273] width 55 height 34
click at [179, 281] on div "Your Brand Provide us with your logo and colors so we can tailor content to you…" at bounding box center [324, 195] width 295 height 391
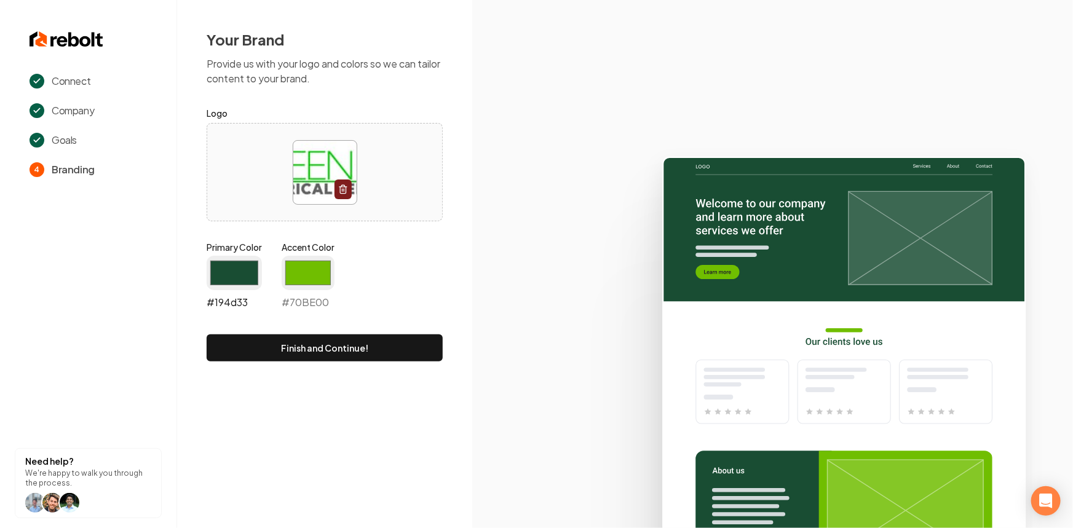
click at [232, 265] on input "#194d33" at bounding box center [234, 273] width 55 height 34
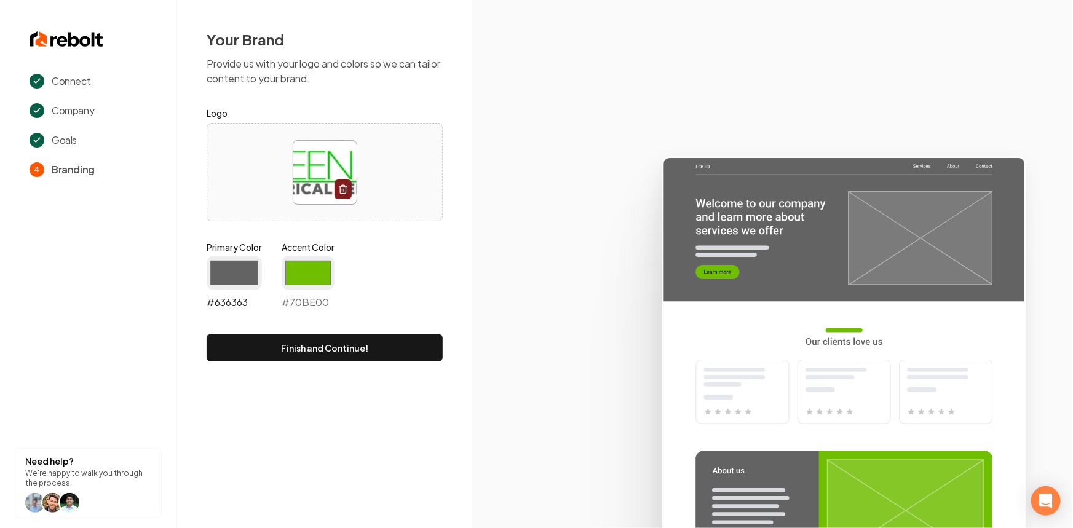
type input "#636363"
click at [308, 270] on input "#70be00" at bounding box center [307, 273] width 53 height 34
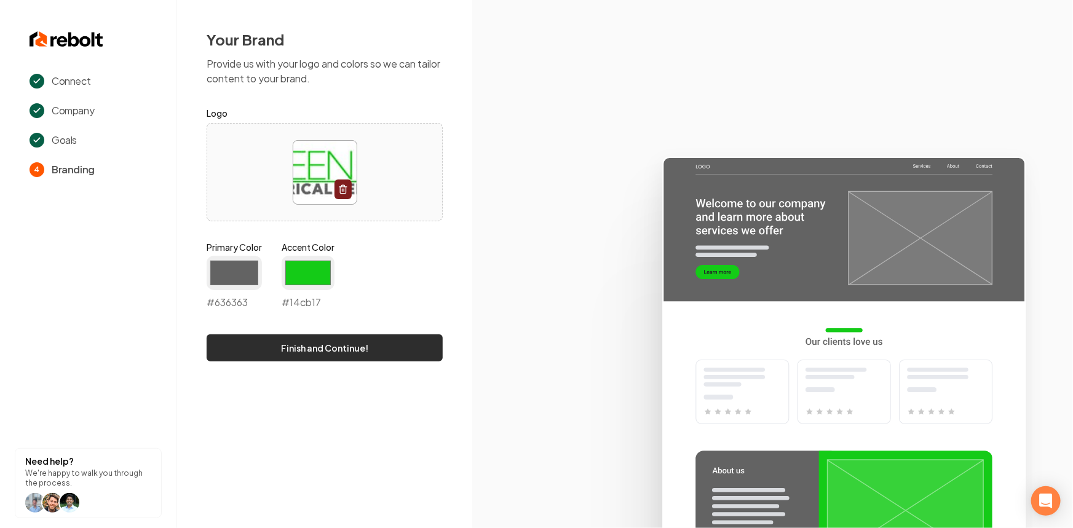
type input "#14cb17"
click at [275, 345] on button "Finish and Continue!" at bounding box center [325, 347] width 236 height 27
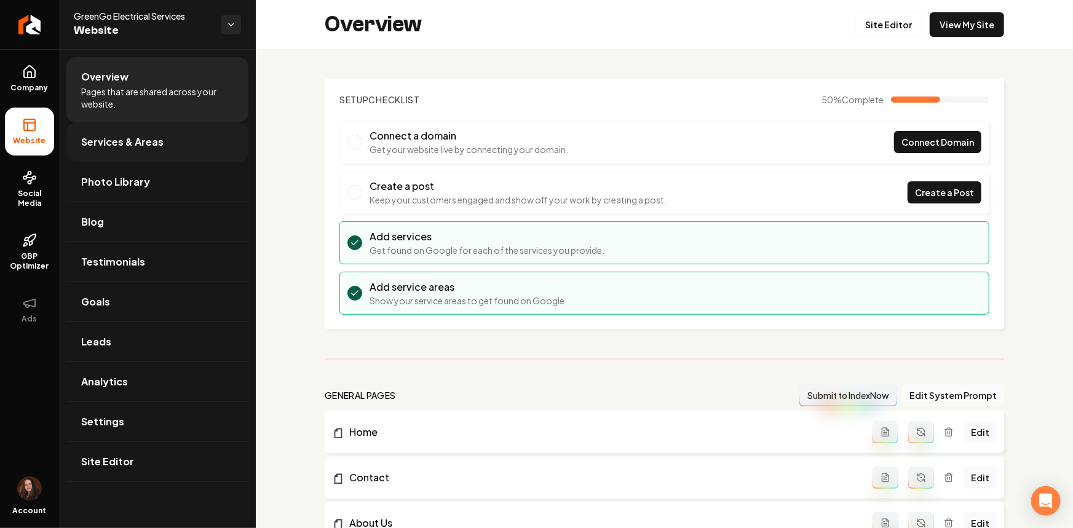
click at [100, 143] on span "Services & Areas" at bounding box center [122, 142] width 82 height 15
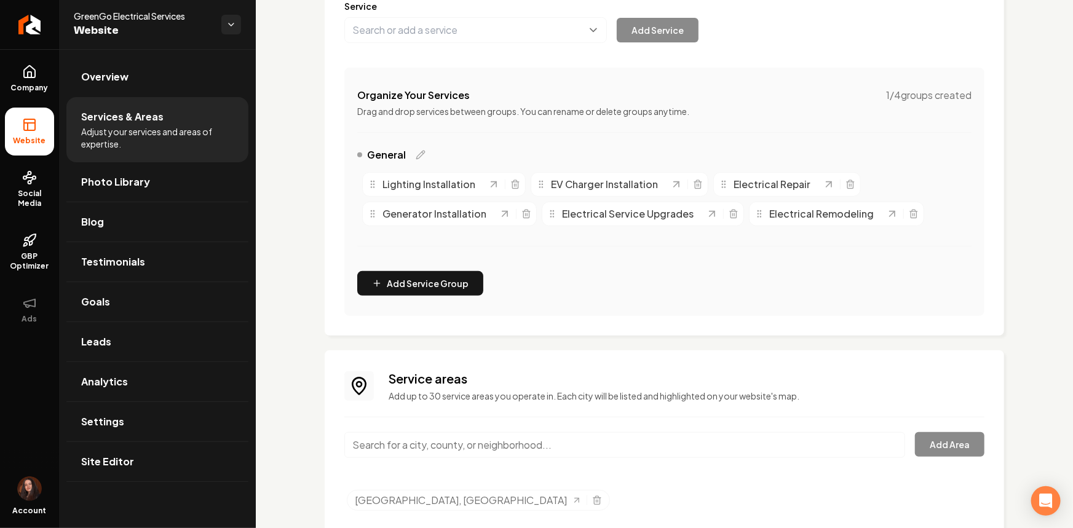
scroll to position [209, 0]
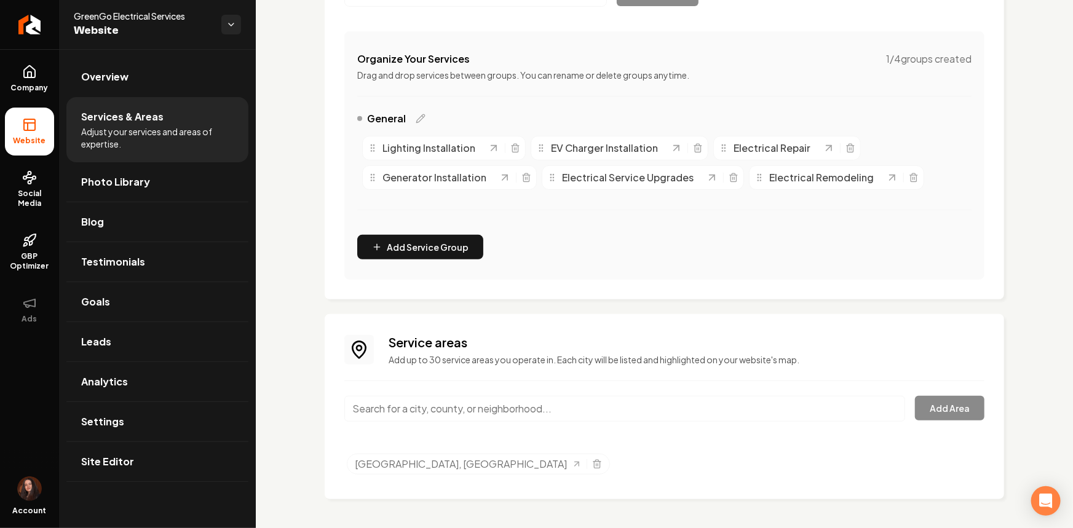
click at [435, 408] on input "Main content area" at bounding box center [624, 409] width 561 height 26
paste input "Greenwood, [GEOGRAPHIC_DATA]"
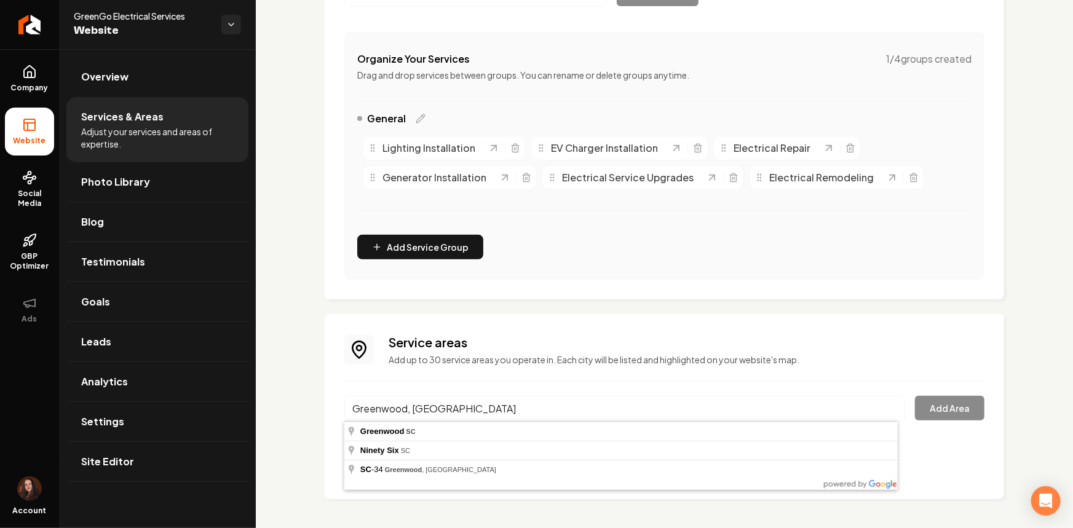
type input "Greenwood, [GEOGRAPHIC_DATA]"
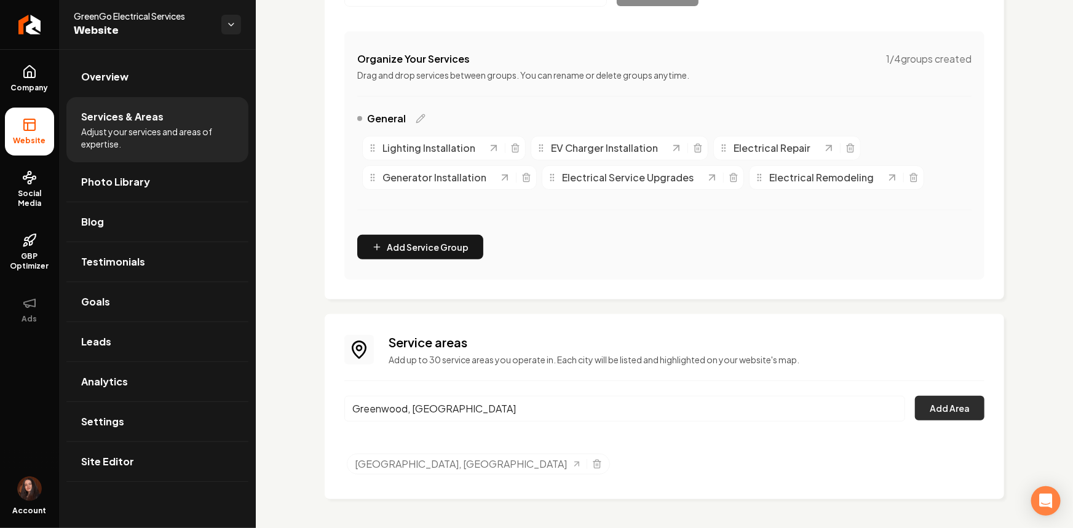
click at [949, 407] on button "Add Area" at bounding box center [949, 408] width 69 height 25
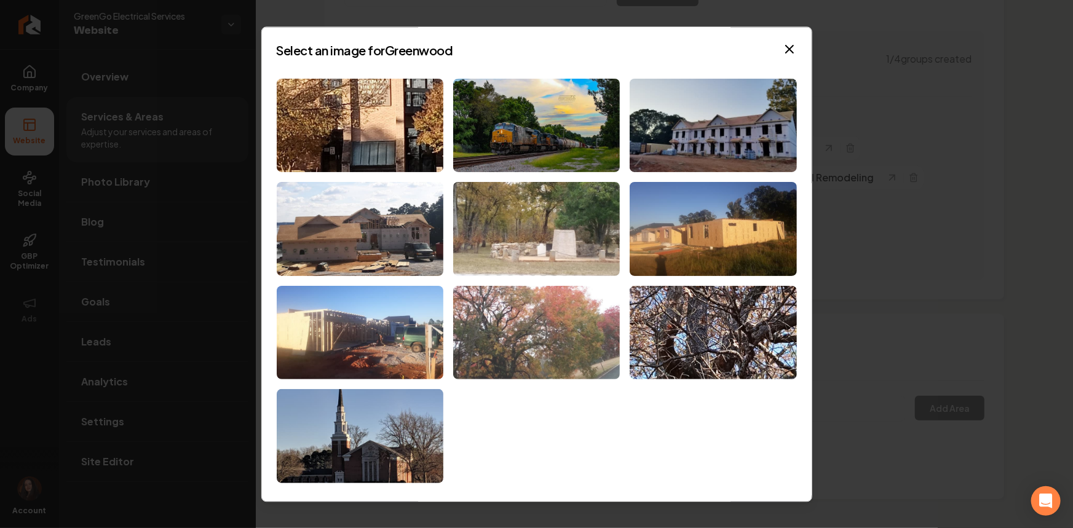
click at [554, 327] on img at bounding box center [536, 333] width 167 height 94
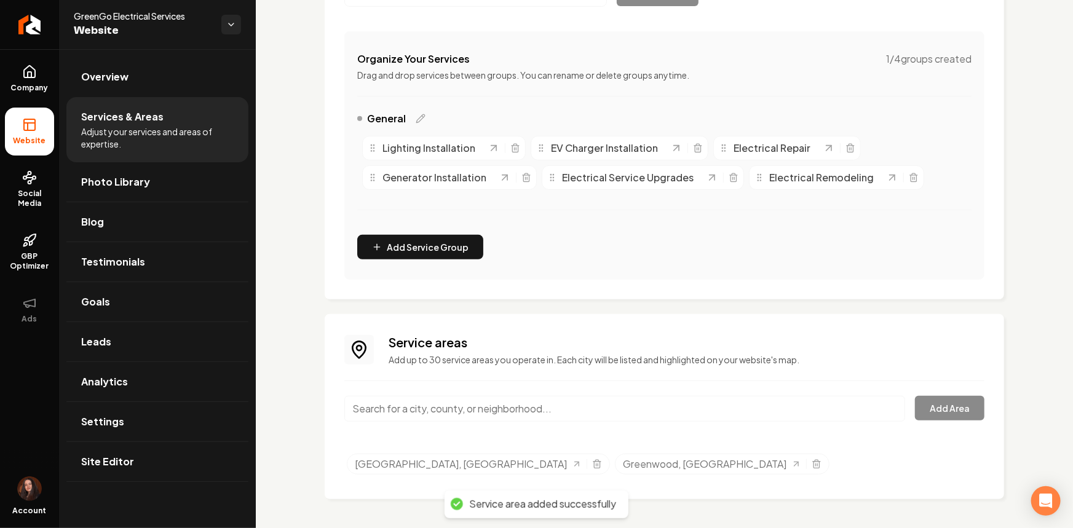
click at [444, 409] on input "Main content area" at bounding box center [624, 409] width 561 height 26
paste input "[PERSON_NAME], [GEOGRAPHIC_DATA]"
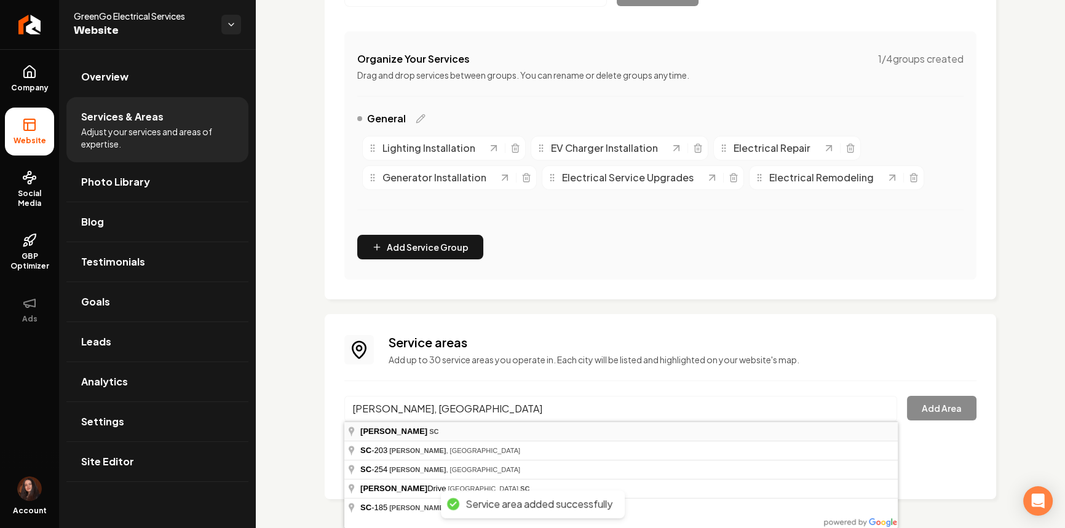
type input "[PERSON_NAME], [GEOGRAPHIC_DATA]"
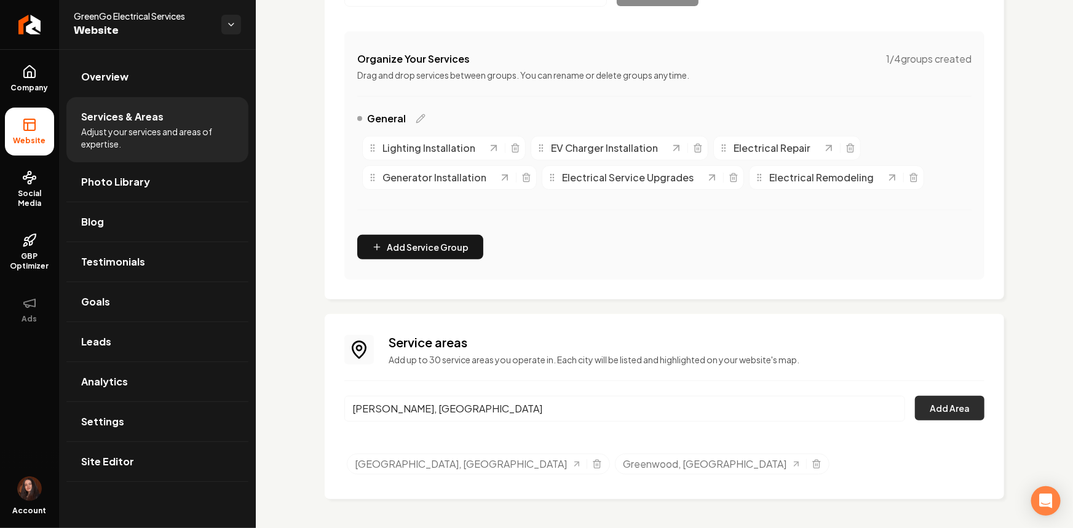
click at [932, 407] on button "Add Area" at bounding box center [949, 408] width 69 height 25
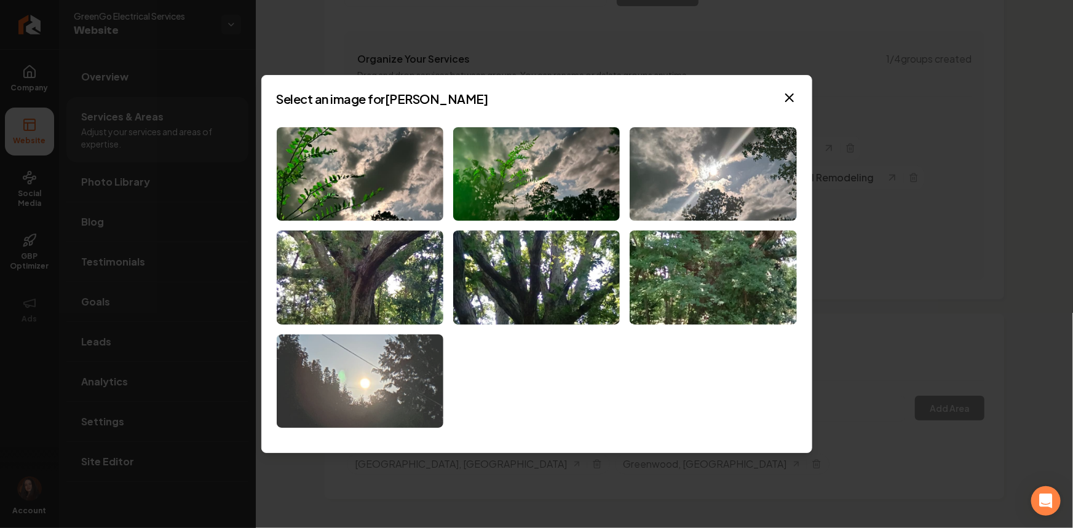
click at [379, 395] on img at bounding box center [360, 381] width 167 height 94
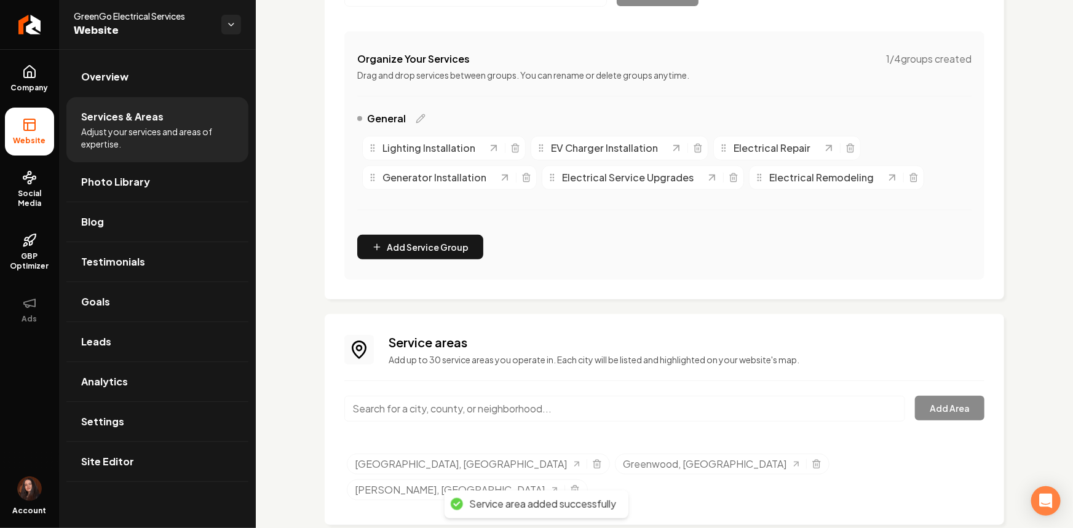
click at [443, 414] on input "Main content area" at bounding box center [624, 409] width 561 height 26
paste input "Ninety Six, [GEOGRAPHIC_DATA]"
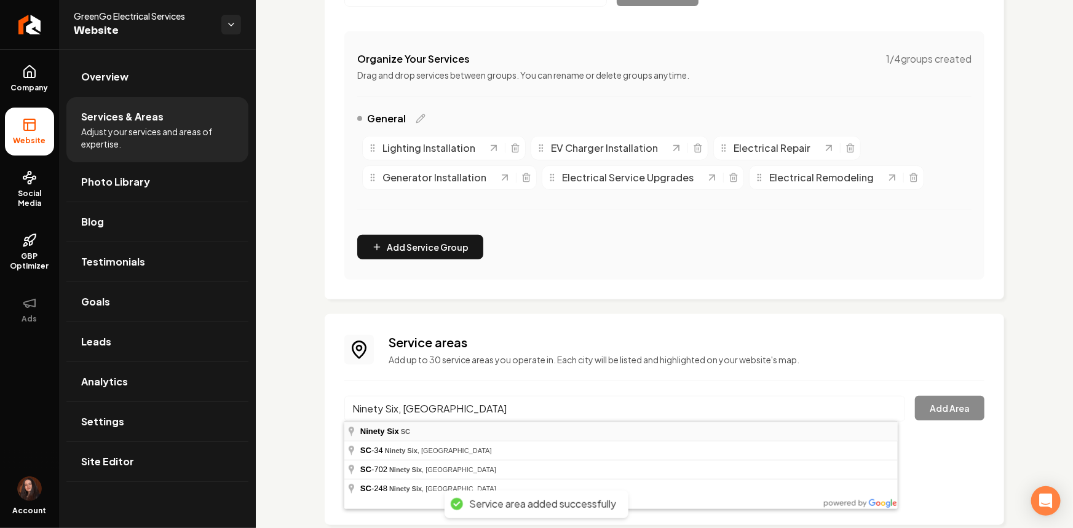
type input "Ninety Six, [GEOGRAPHIC_DATA]"
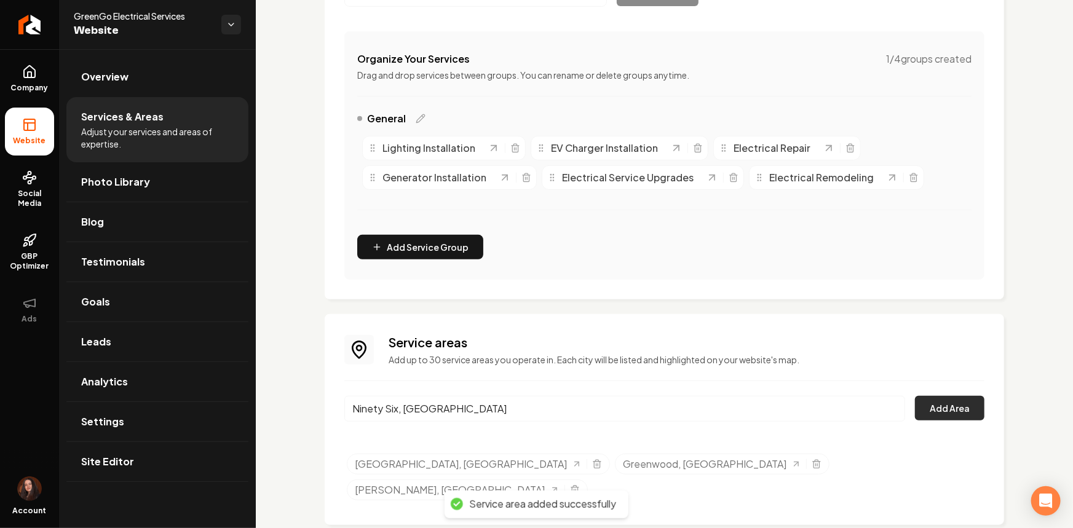
click at [953, 407] on button "Add Area" at bounding box center [949, 408] width 69 height 25
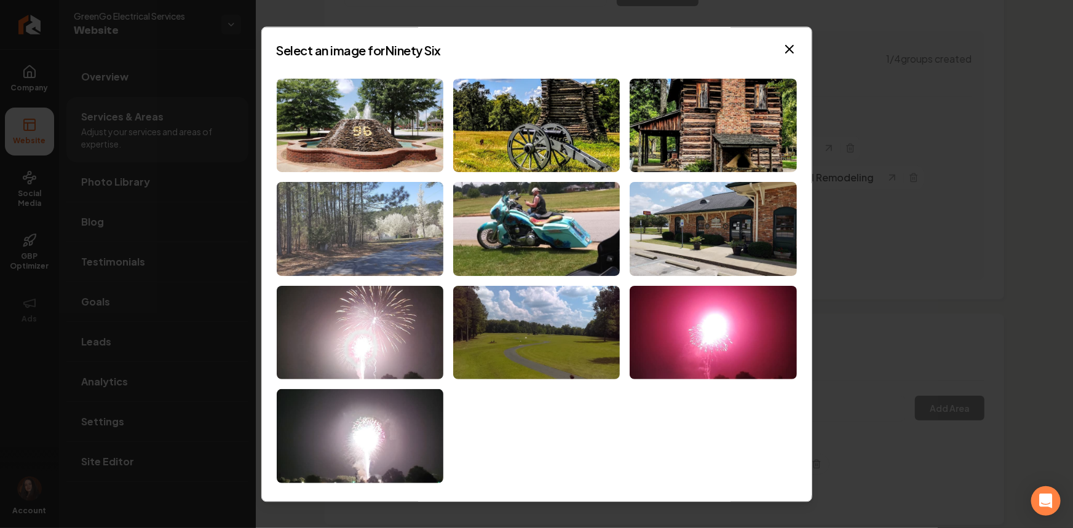
click at [388, 248] on img at bounding box center [360, 230] width 167 height 94
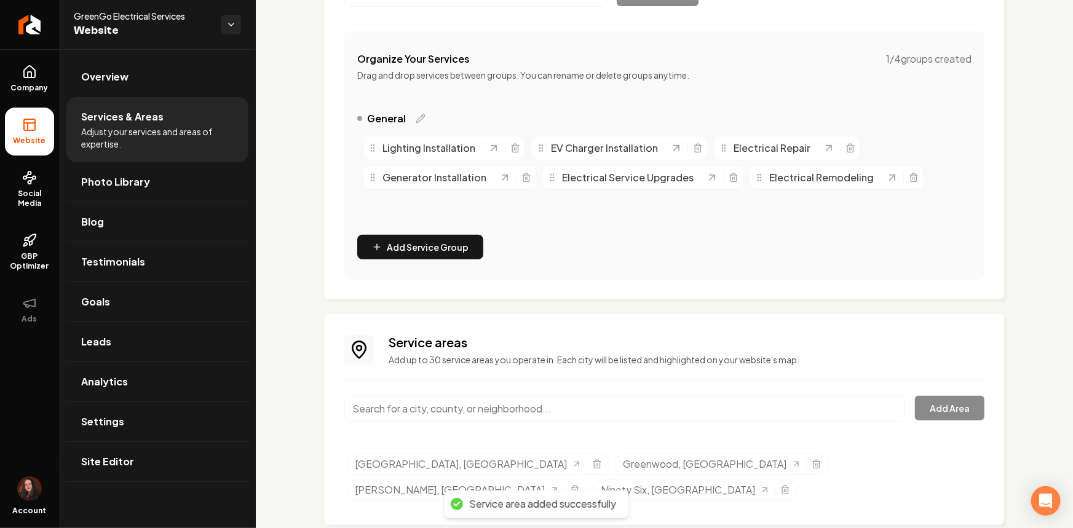
click at [414, 409] on input "Main content area" at bounding box center [624, 409] width 561 height 26
paste input "[GEOGRAPHIC_DATA], [GEOGRAPHIC_DATA]"
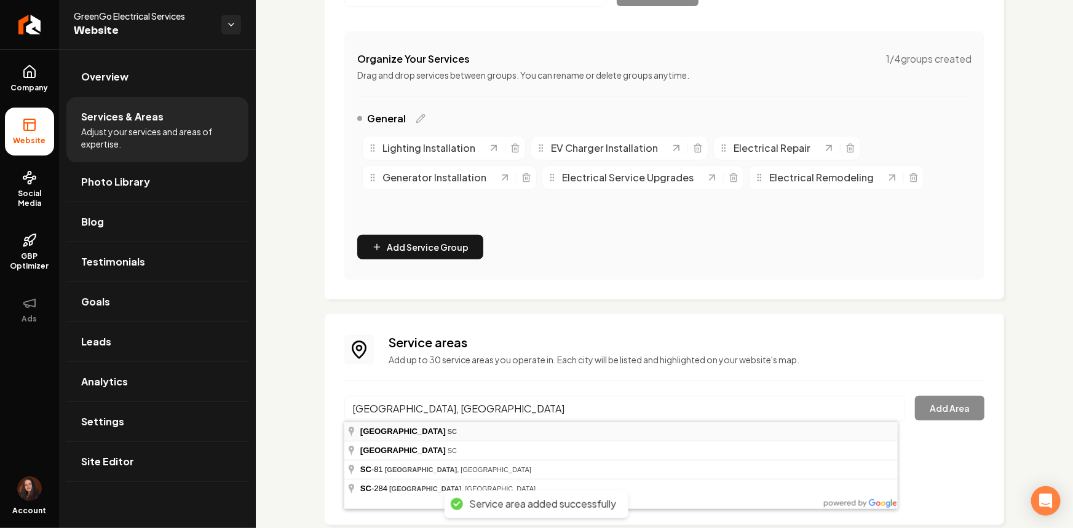
type input "[GEOGRAPHIC_DATA], [GEOGRAPHIC_DATA]"
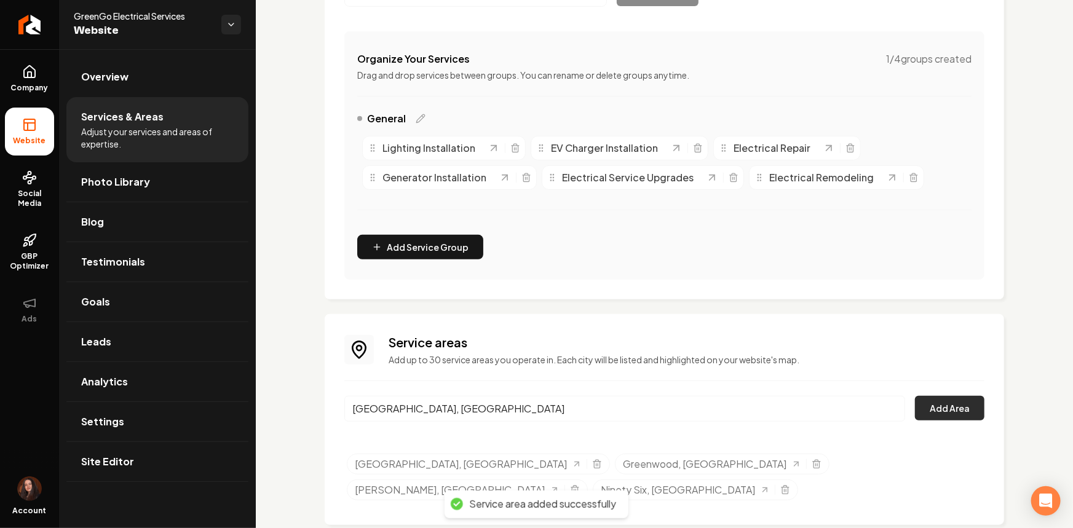
click at [941, 405] on button "Add Area" at bounding box center [949, 408] width 69 height 25
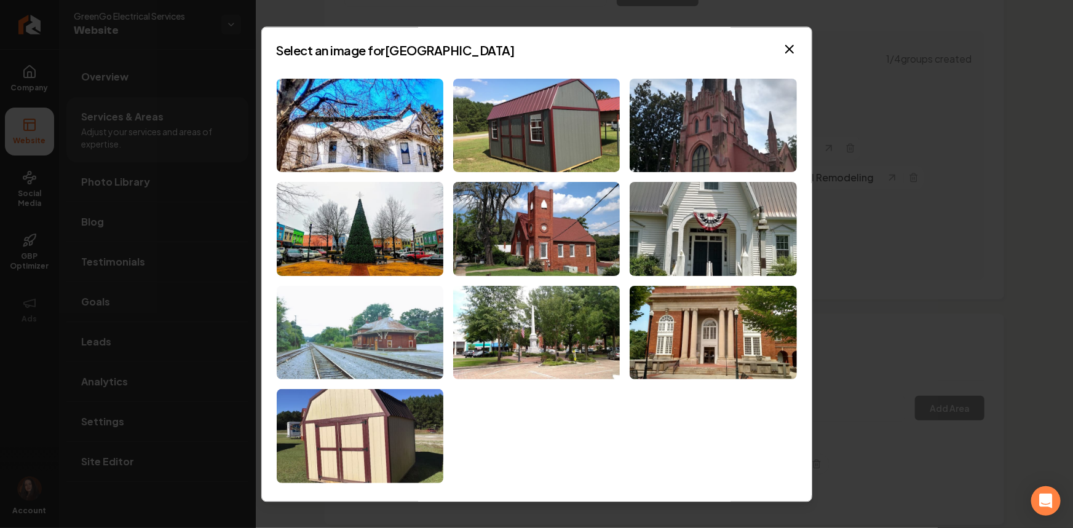
click at [352, 344] on img at bounding box center [360, 333] width 167 height 94
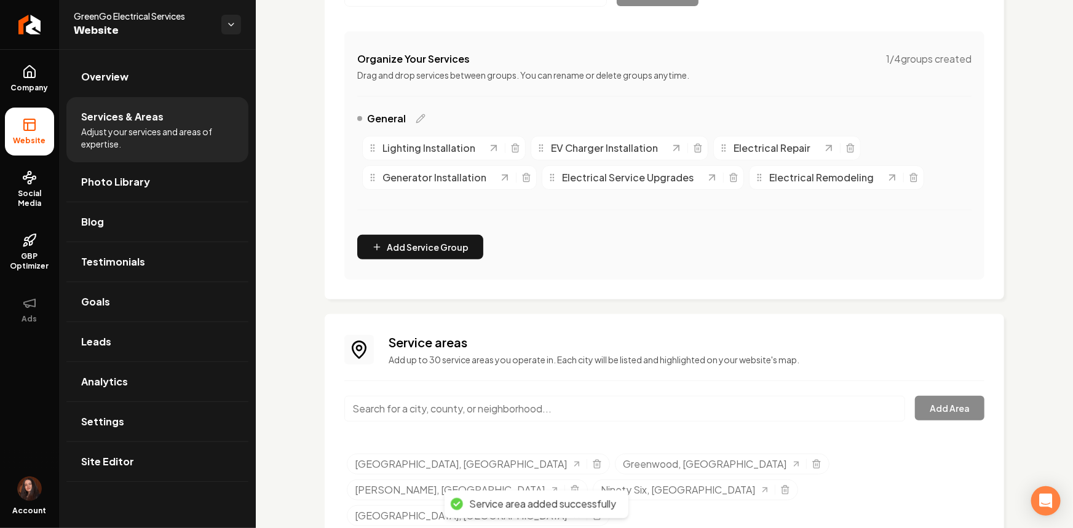
click at [398, 413] on input "Main content area" at bounding box center [624, 409] width 561 height 26
paste input "Laurens, [GEOGRAPHIC_DATA]"
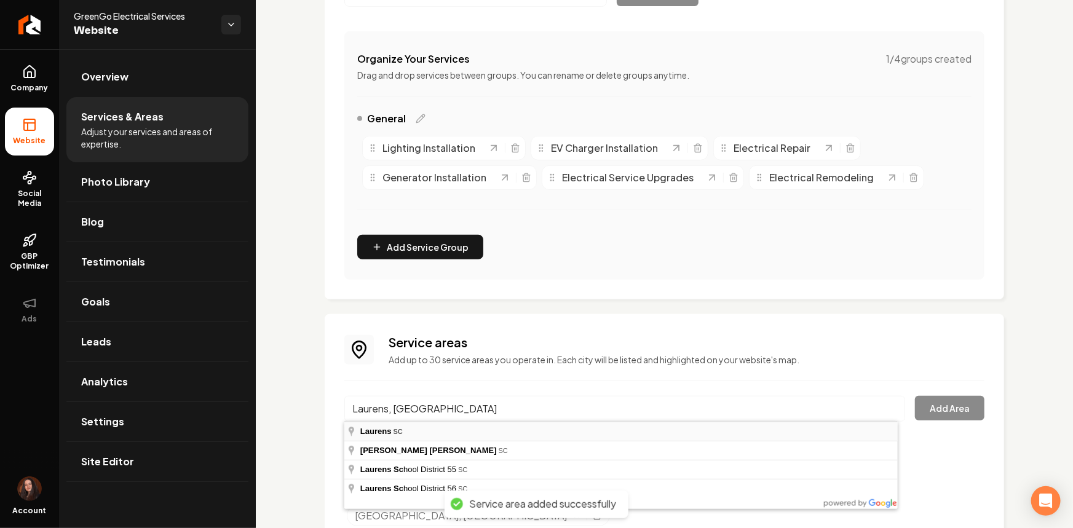
type input "Laurens, [GEOGRAPHIC_DATA]"
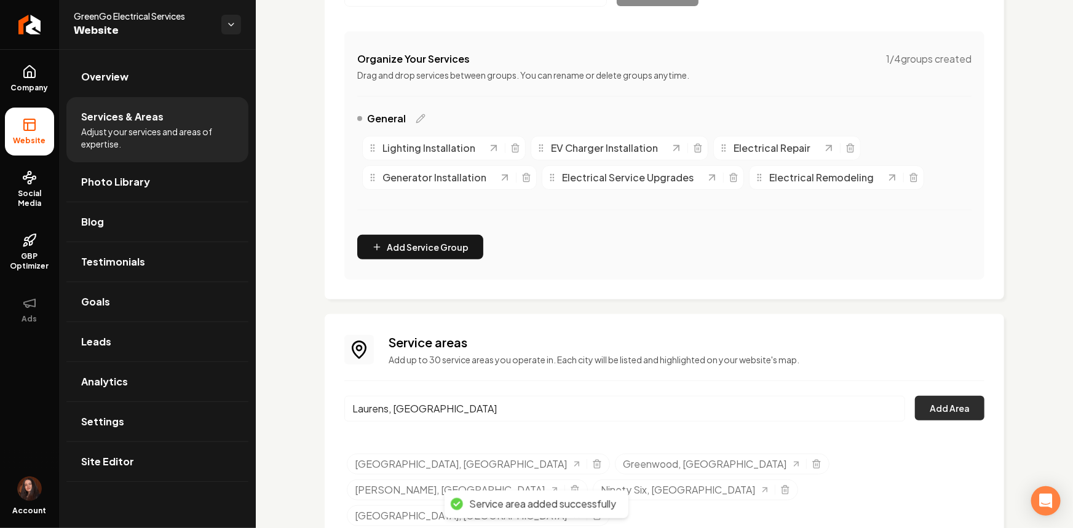
click at [922, 400] on button "Add Area" at bounding box center [949, 408] width 69 height 25
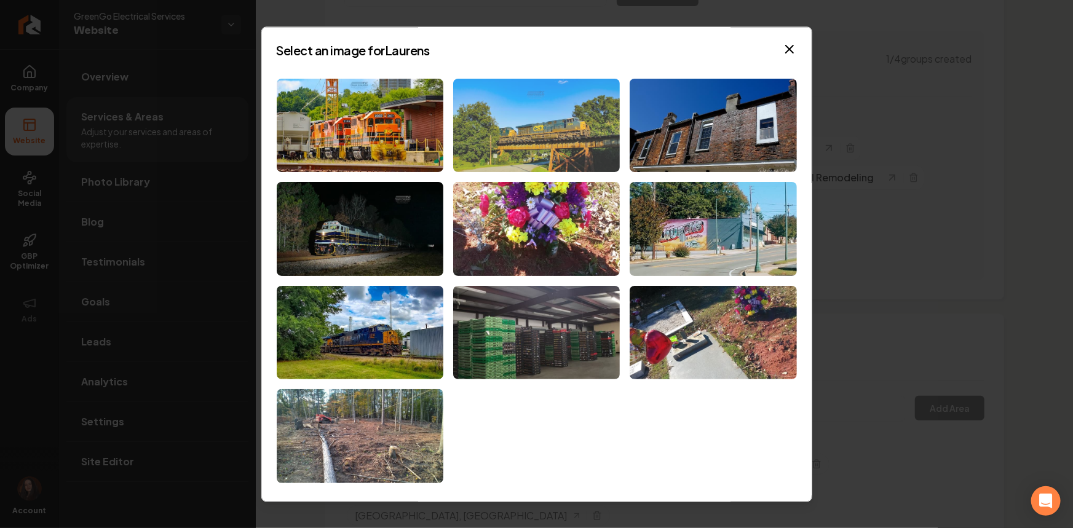
click at [528, 130] on img at bounding box center [536, 126] width 167 height 94
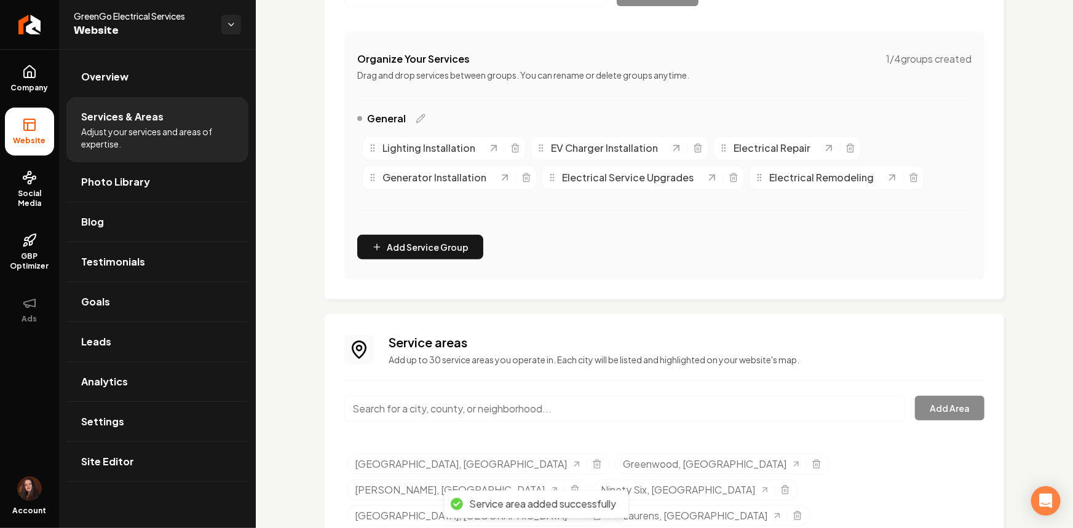
click at [516, 405] on input "Main content area" at bounding box center [624, 409] width 561 height 26
paste input "Clinton, [GEOGRAPHIC_DATA]"
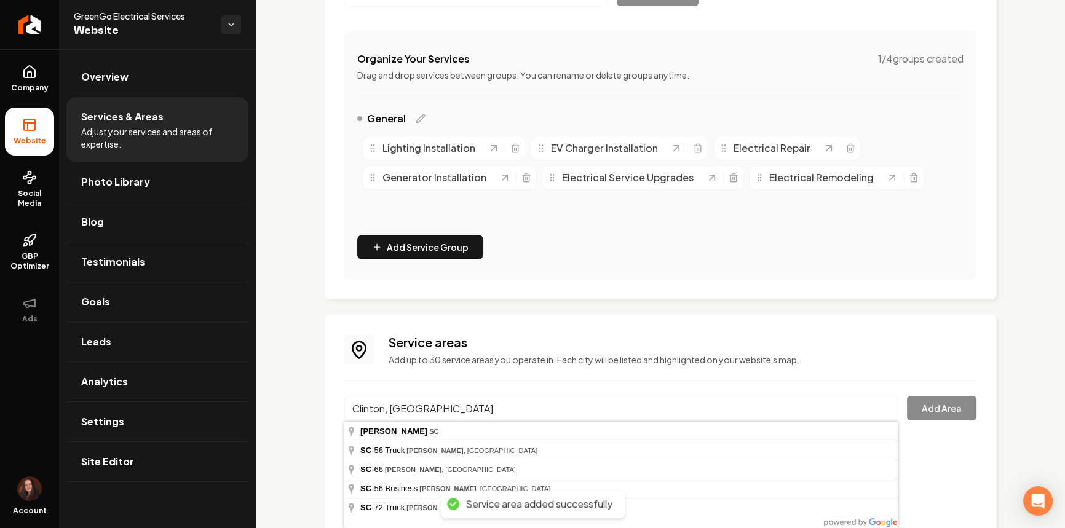
type input "Clinton, [GEOGRAPHIC_DATA]"
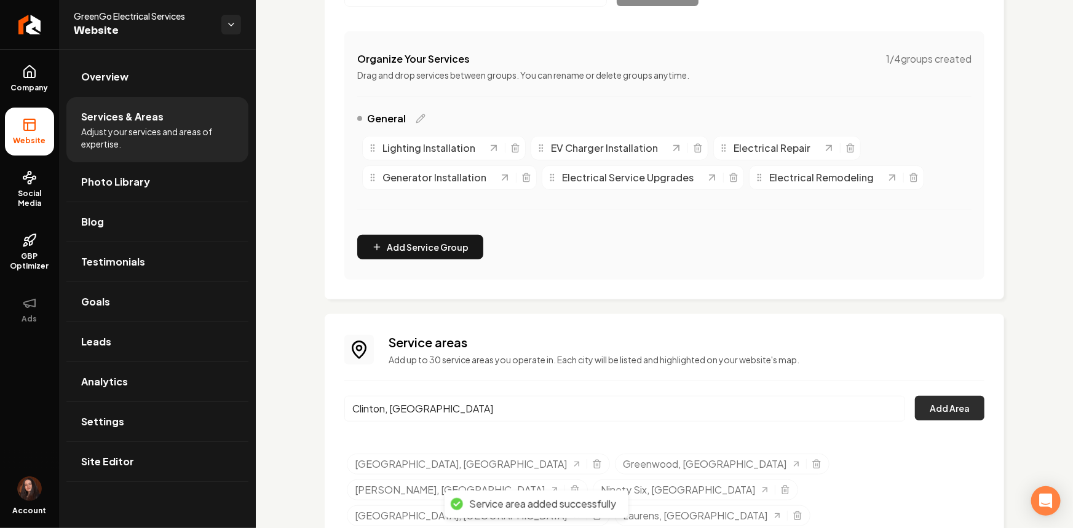
click at [923, 411] on button "Add Area" at bounding box center [949, 408] width 69 height 25
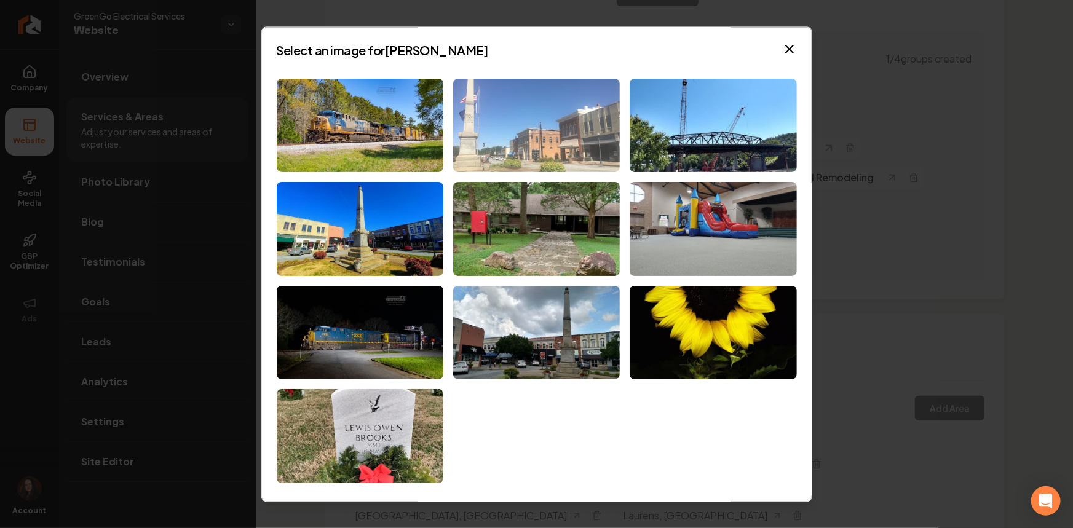
click at [511, 115] on img at bounding box center [536, 126] width 167 height 94
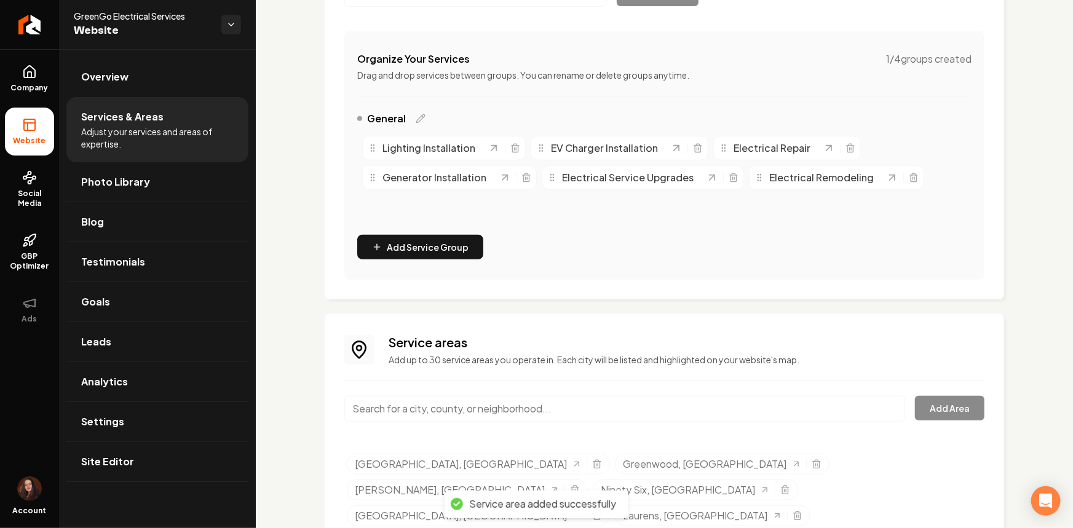
click at [390, 412] on input "Main content area" at bounding box center [624, 409] width 561 height 26
paste input "[PERSON_NAME], [GEOGRAPHIC_DATA]"
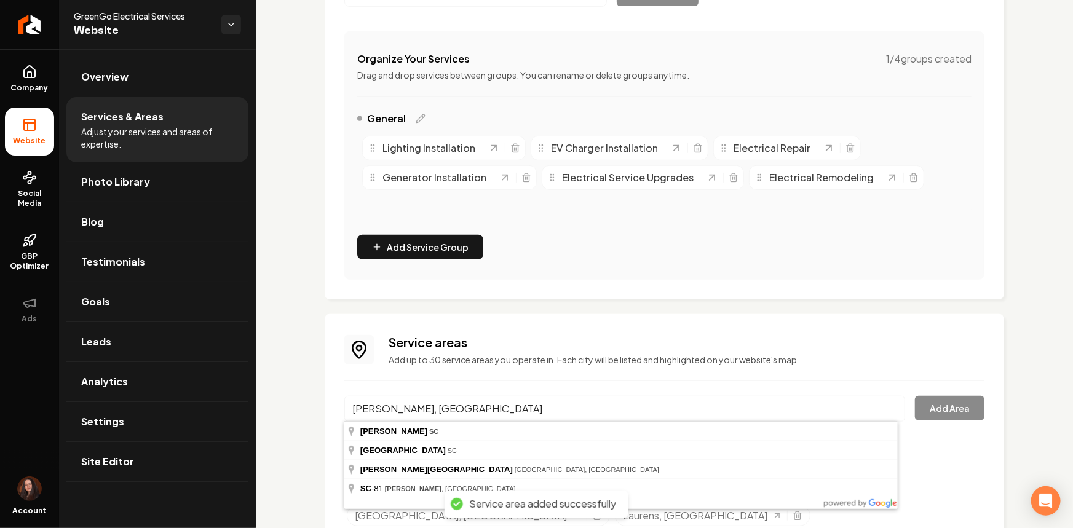
type input "[PERSON_NAME], [GEOGRAPHIC_DATA]"
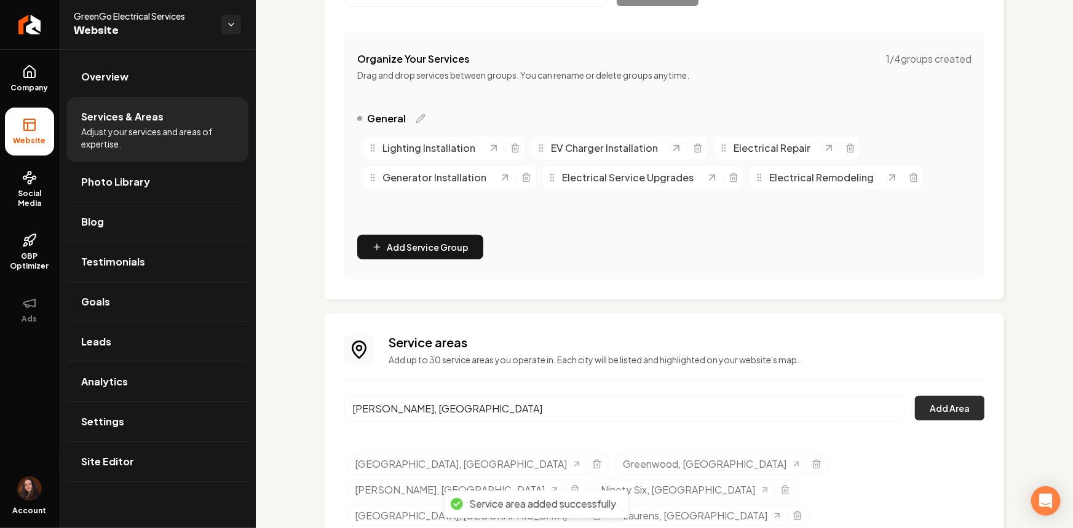
click at [937, 404] on button "Add Area" at bounding box center [949, 408] width 69 height 25
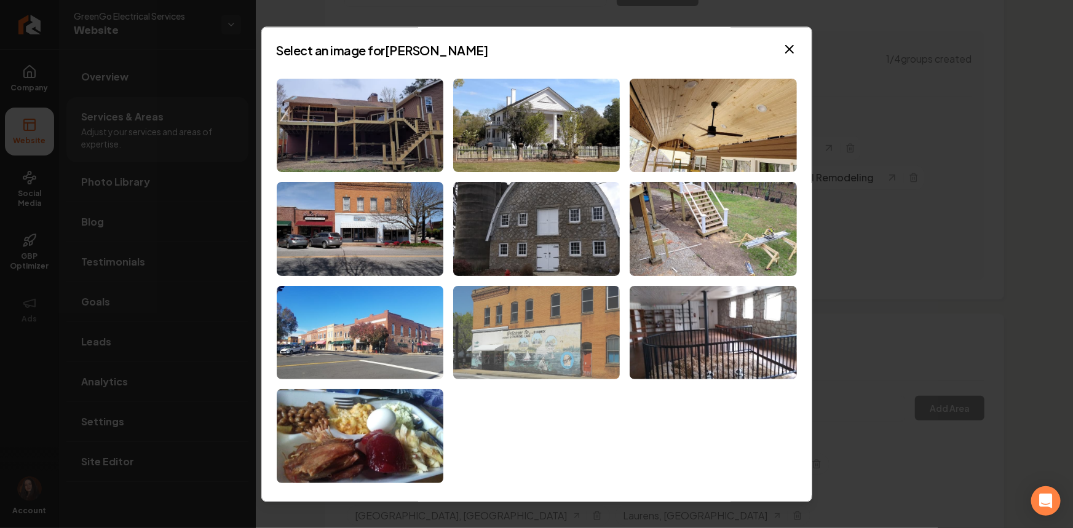
scroll to position [0, 0]
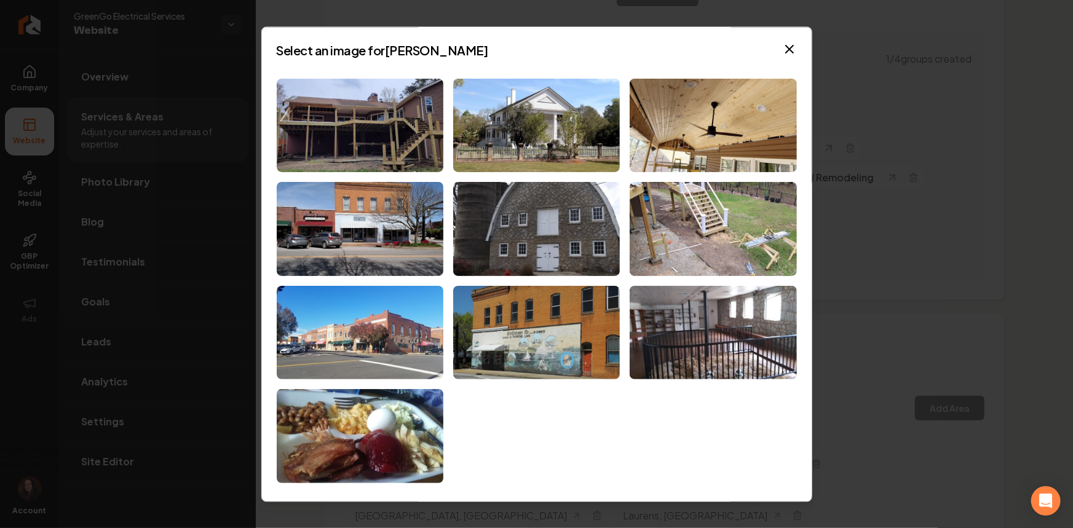
click at [356, 381] on div at bounding box center [537, 281] width 520 height 404
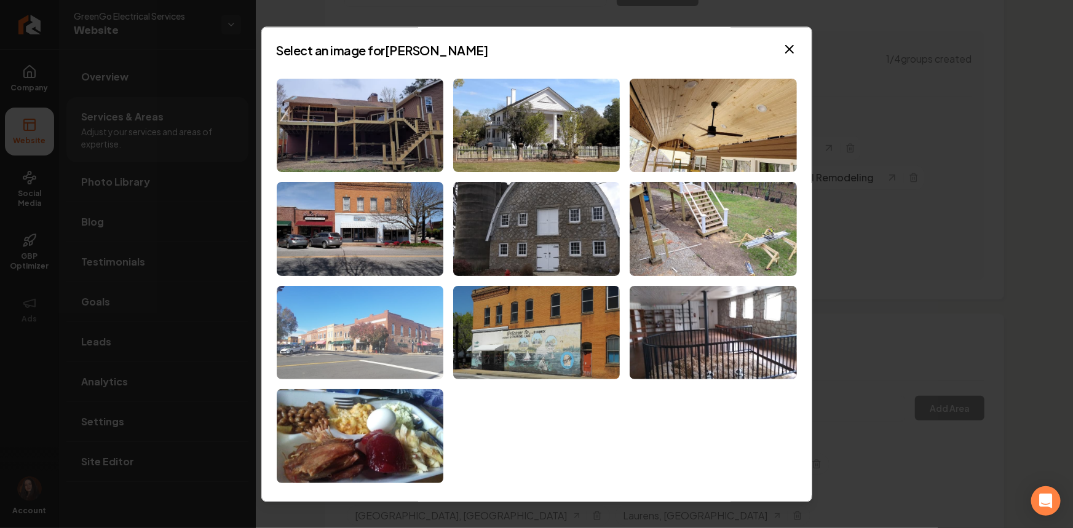
click at [359, 358] on img at bounding box center [360, 333] width 167 height 94
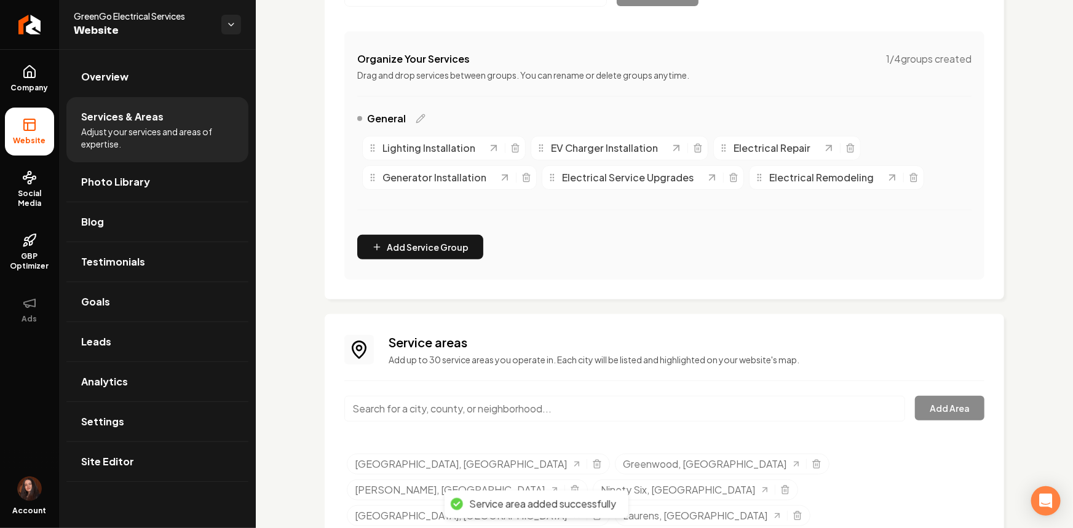
paste input "[PERSON_NAME], [GEOGRAPHIC_DATA]"
click at [436, 409] on input "[PERSON_NAME], [GEOGRAPHIC_DATA]" at bounding box center [624, 409] width 561 height 26
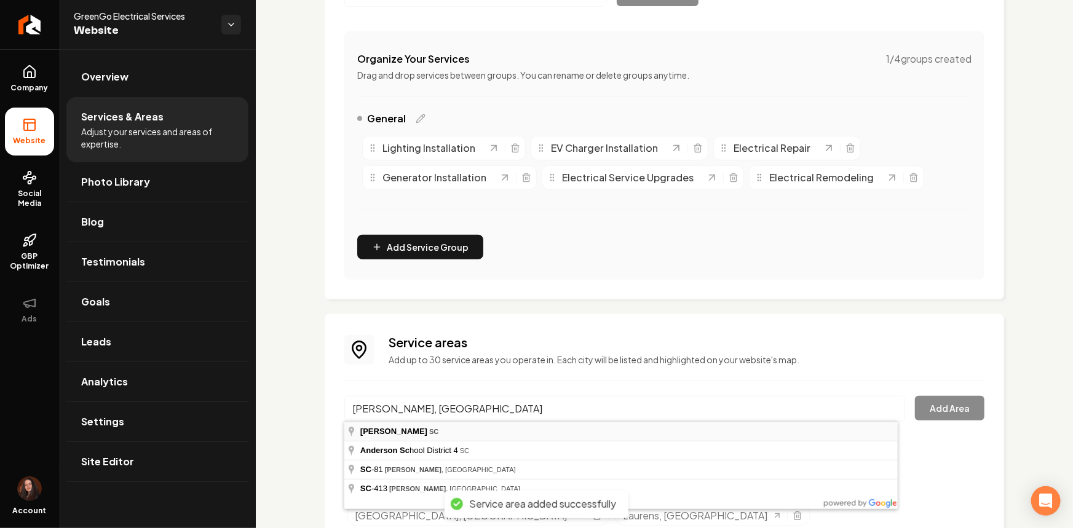
type input "[PERSON_NAME], [GEOGRAPHIC_DATA]"
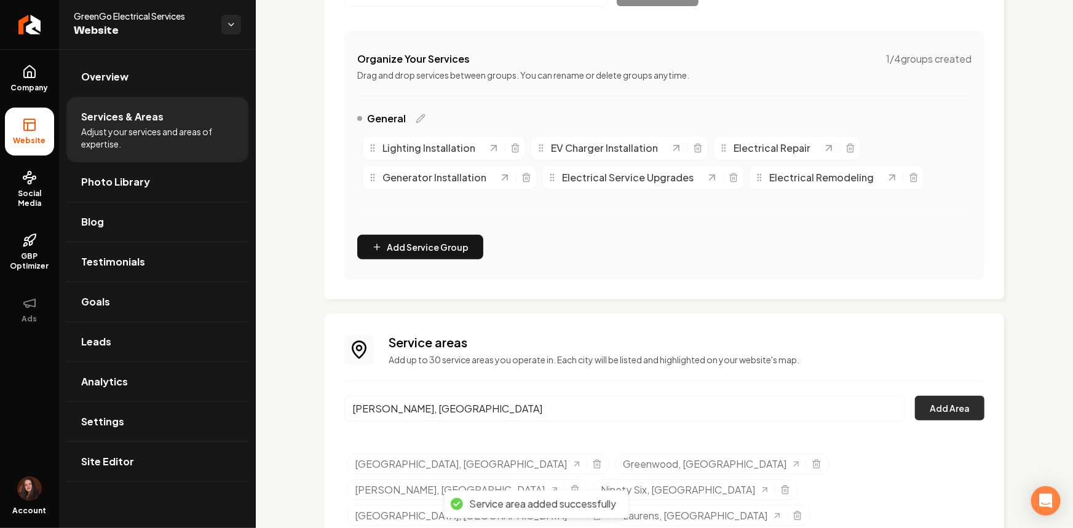
click at [922, 405] on button "Add Area" at bounding box center [949, 408] width 69 height 25
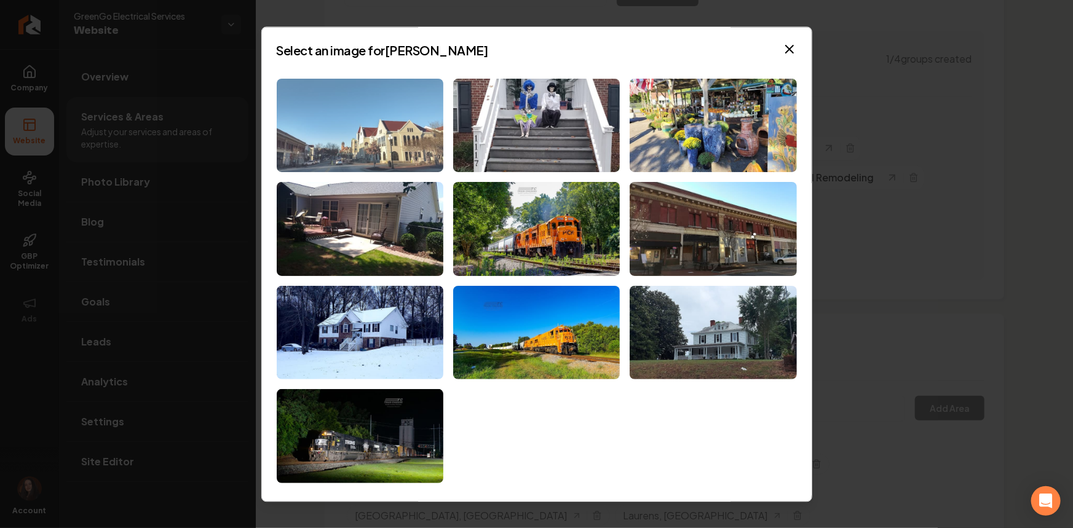
click at [381, 111] on img at bounding box center [360, 126] width 167 height 94
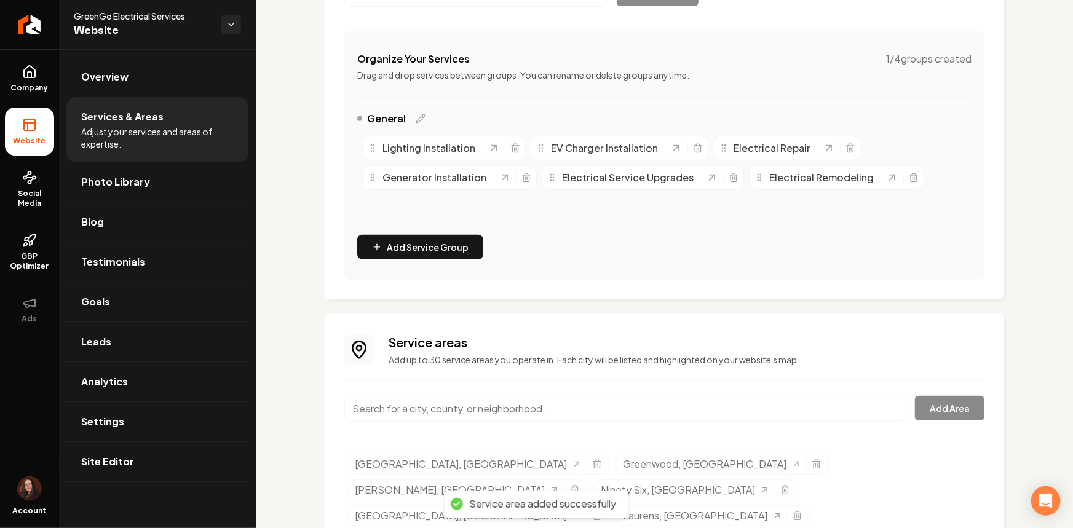
click at [446, 412] on input "Main content area" at bounding box center [624, 409] width 561 height 26
paste input "[GEOGRAPHIC_DATA], [GEOGRAPHIC_DATA] •"
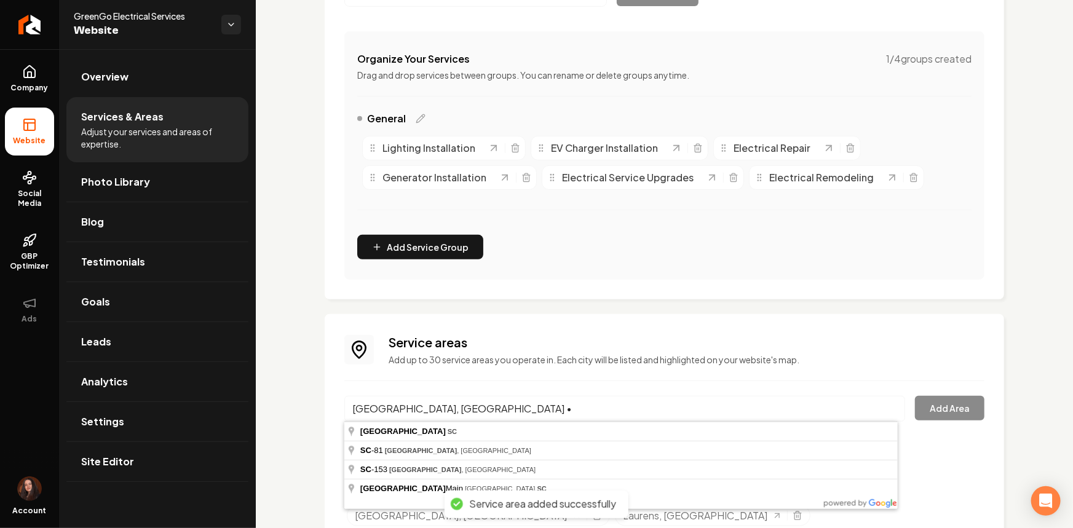
type input "[GEOGRAPHIC_DATA], [GEOGRAPHIC_DATA]"
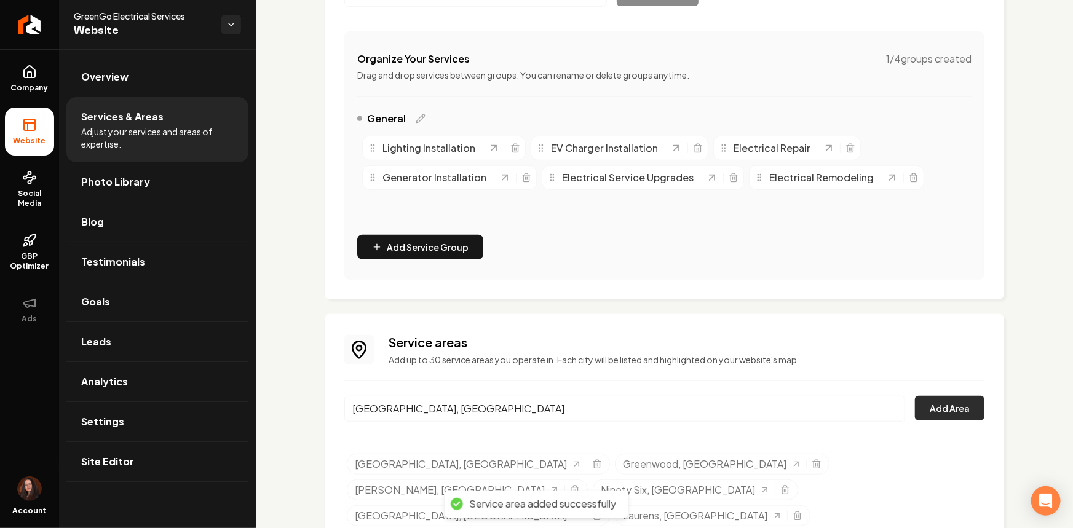
click at [958, 404] on button "Add Area" at bounding box center [949, 408] width 69 height 25
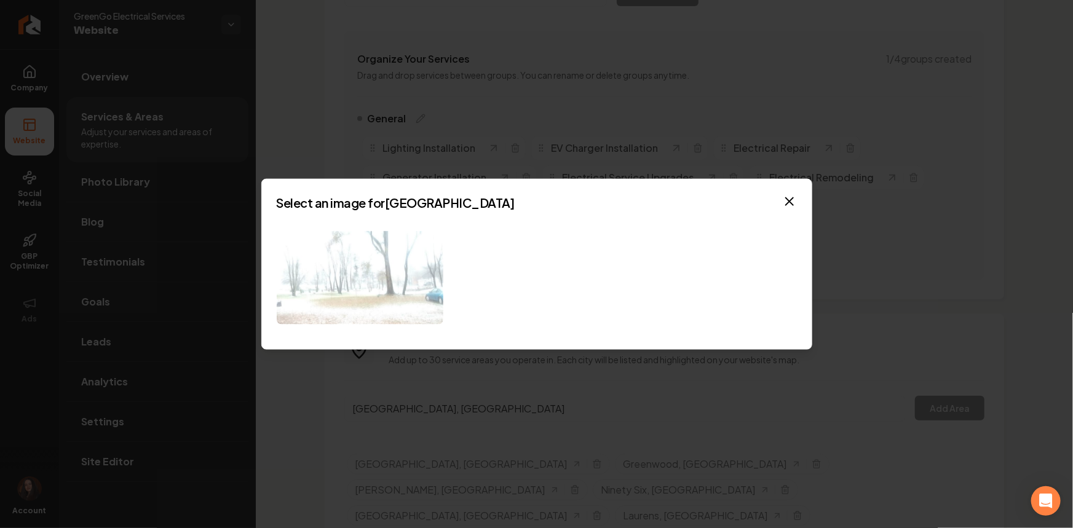
click at [356, 292] on img at bounding box center [360, 277] width 167 height 94
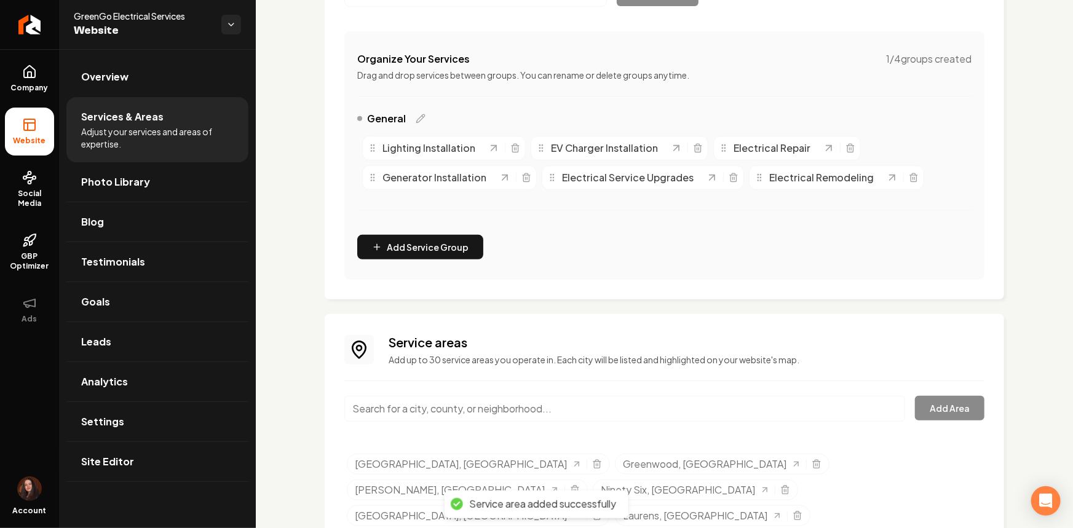
click at [545, 405] on input "Main content area" at bounding box center [624, 409] width 561 height 26
paste input "Centerville, [GEOGRAPHIC_DATA]"
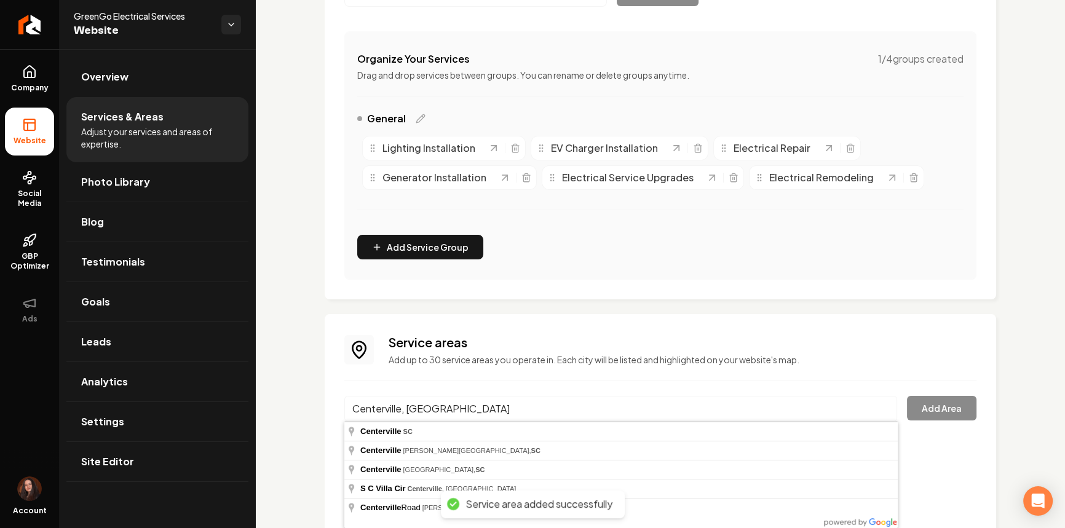
type input "Centerville, [GEOGRAPHIC_DATA]"
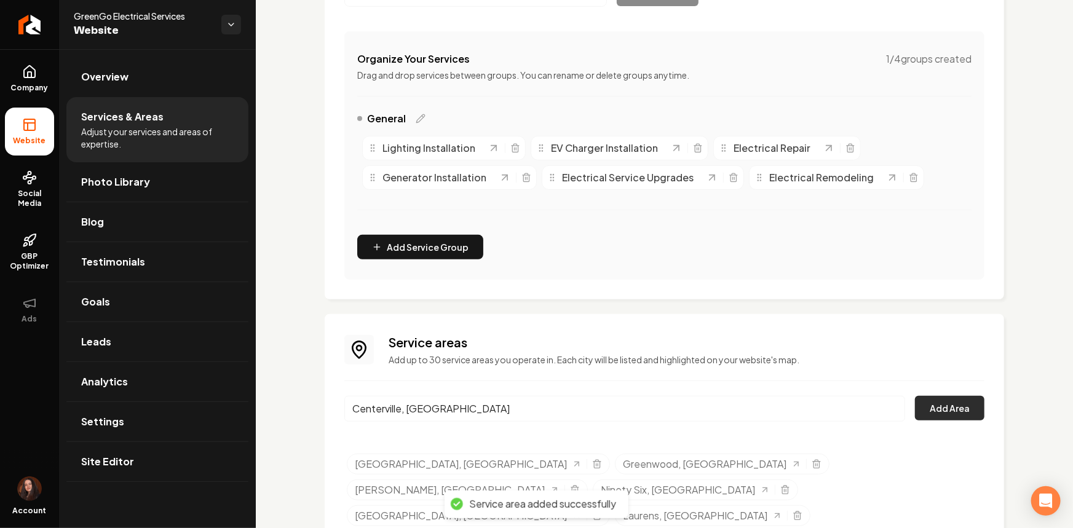
click at [965, 407] on button "Add Area" at bounding box center [949, 408] width 69 height 25
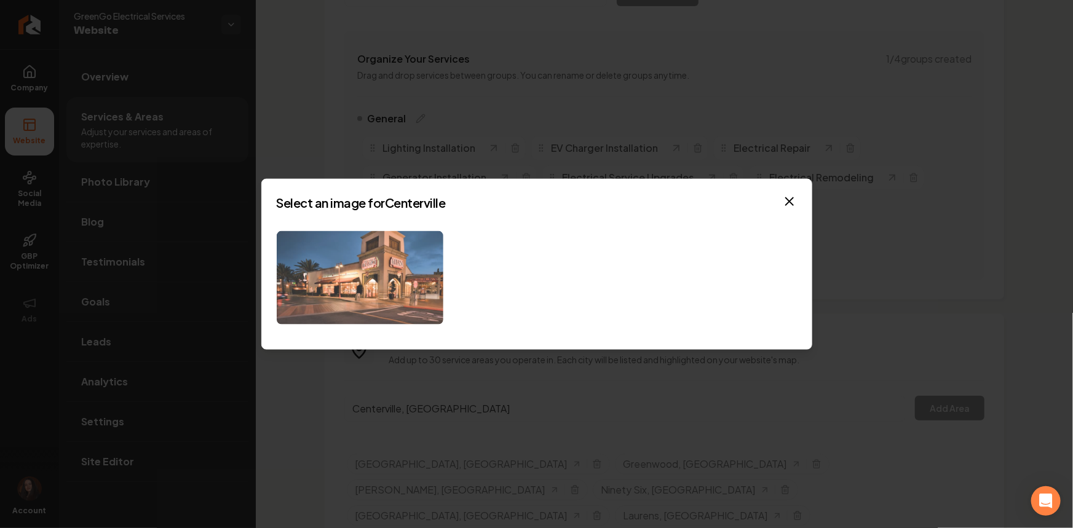
click at [392, 303] on img at bounding box center [360, 277] width 167 height 94
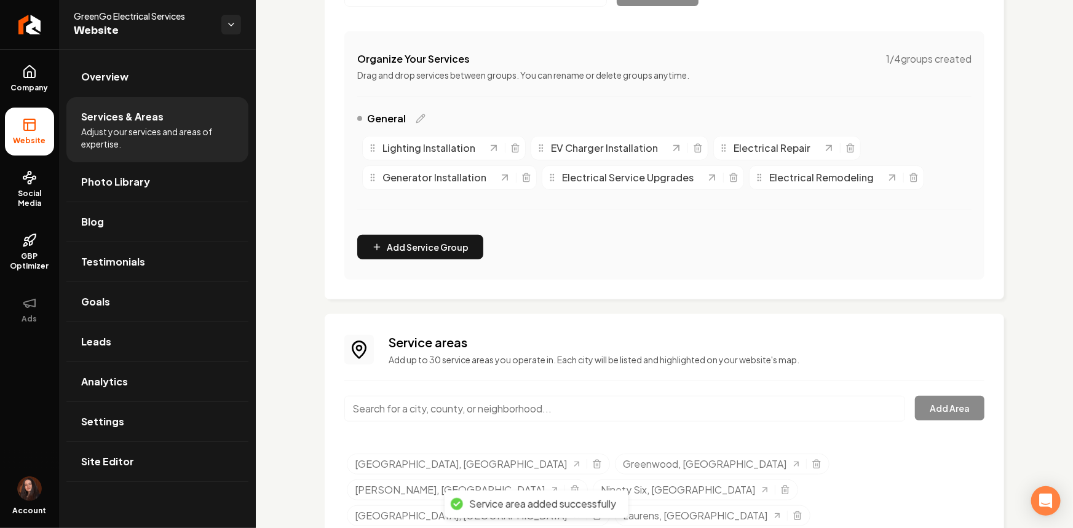
click at [421, 406] on input "Main content area" at bounding box center [624, 409] width 561 height 26
paste input "[PERSON_NAME], [GEOGRAPHIC_DATA]"
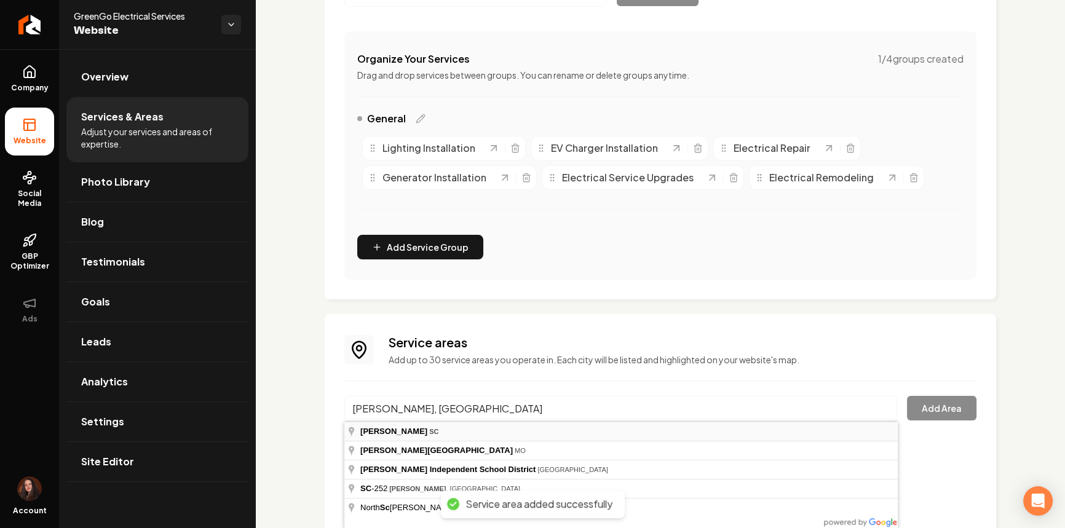
type input "[PERSON_NAME], [GEOGRAPHIC_DATA]"
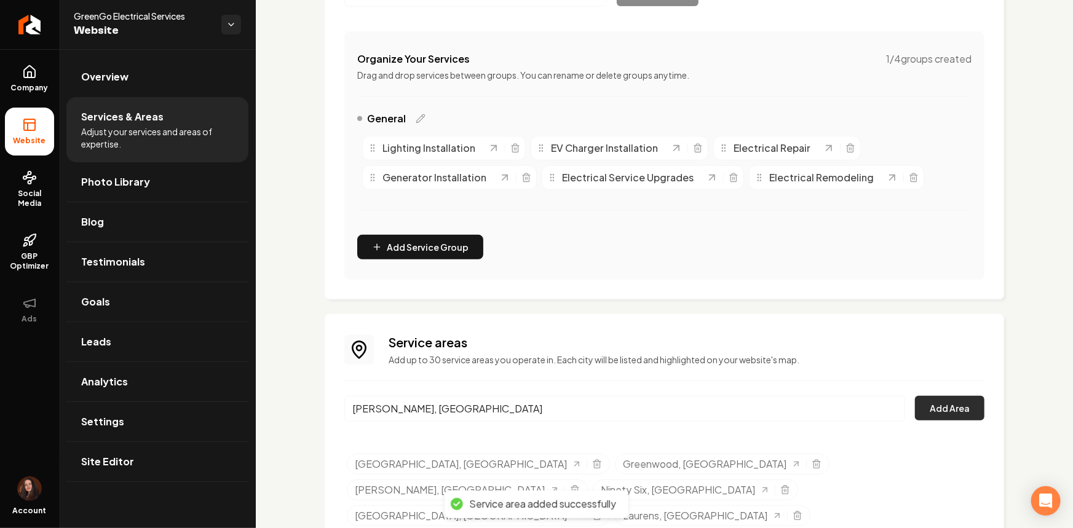
click at [943, 412] on button "Add Area" at bounding box center [949, 408] width 69 height 25
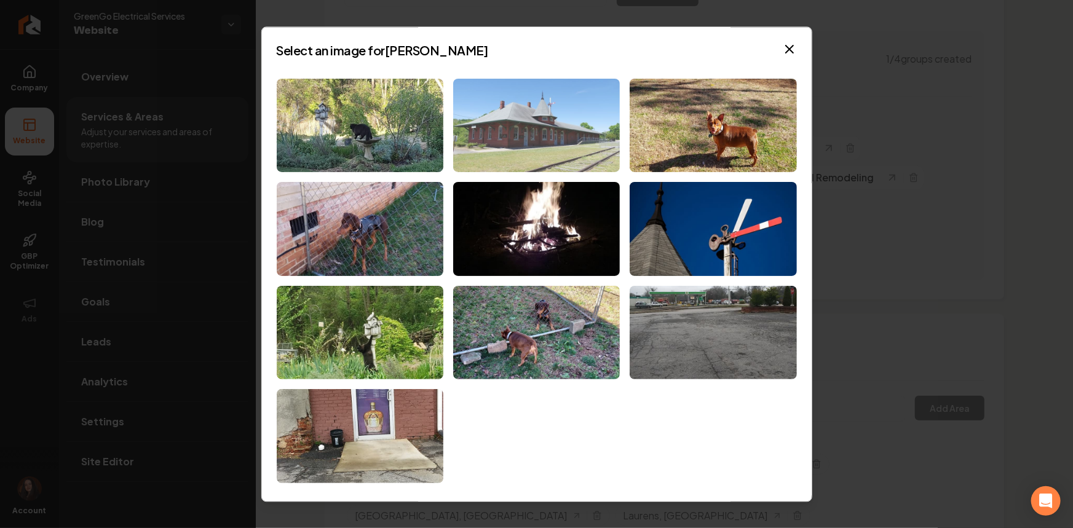
click at [570, 153] on img at bounding box center [536, 126] width 167 height 94
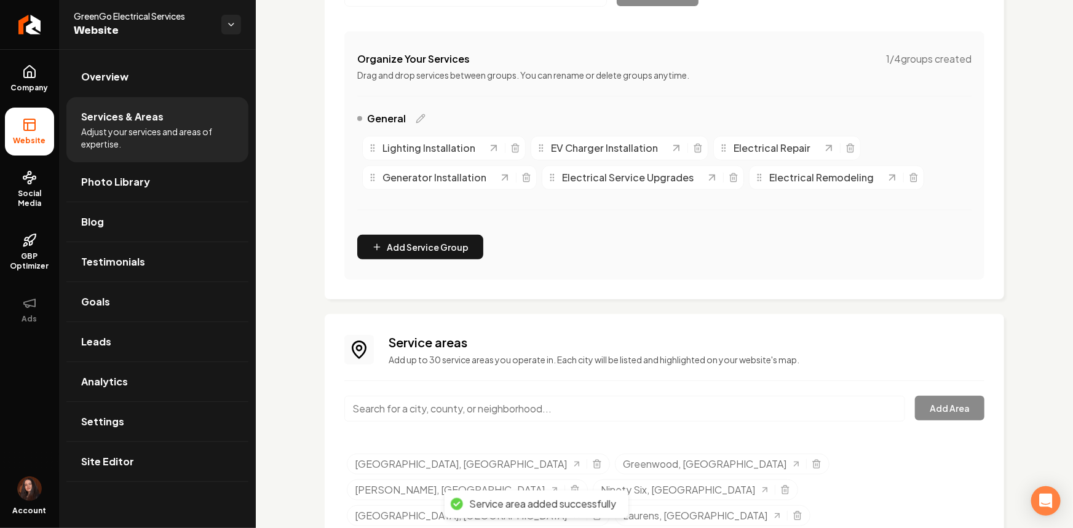
click at [406, 411] on input "Main content area" at bounding box center [624, 409] width 561 height 26
paste input "[PERSON_NAME], [GEOGRAPHIC_DATA]"
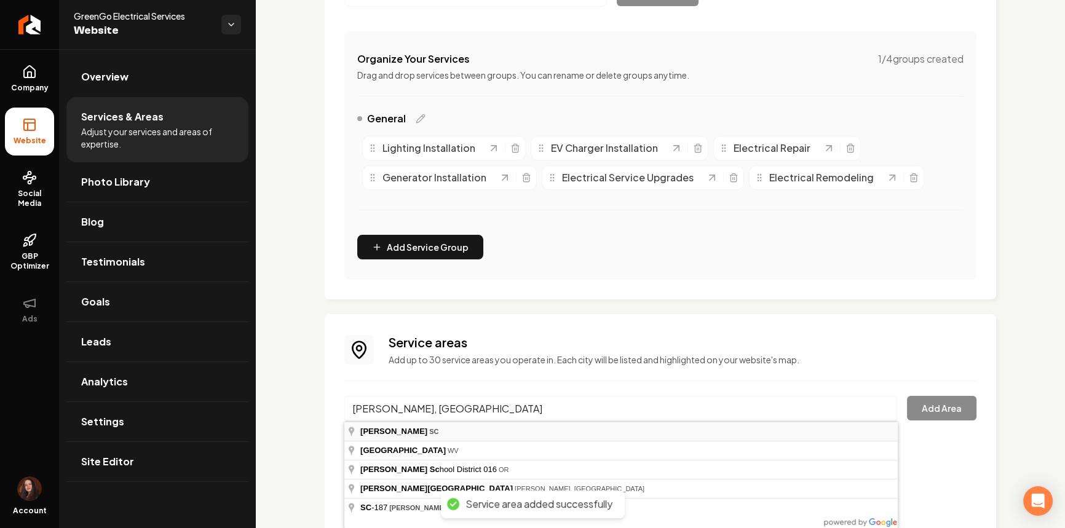
type input "[PERSON_NAME], [GEOGRAPHIC_DATA]"
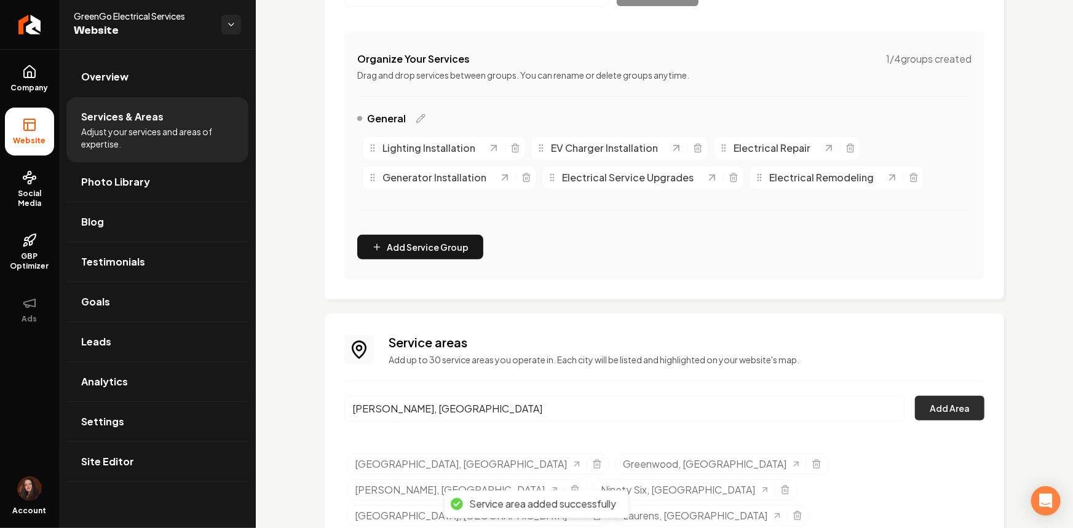
click at [928, 409] on button "Add Area" at bounding box center [949, 408] width 69 height 25
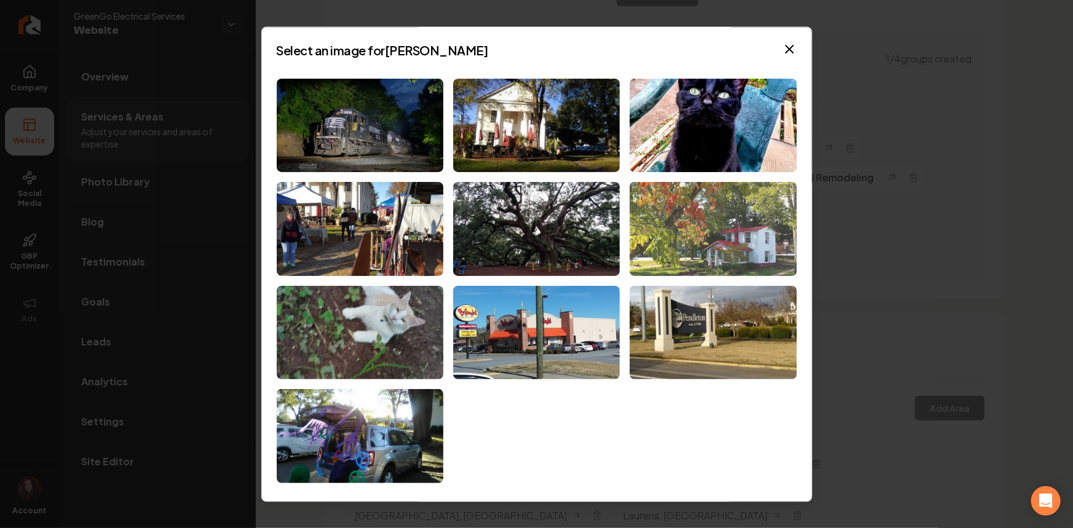
click at [713, 218] on img at bounding box center [712, 230] width 167 height 94
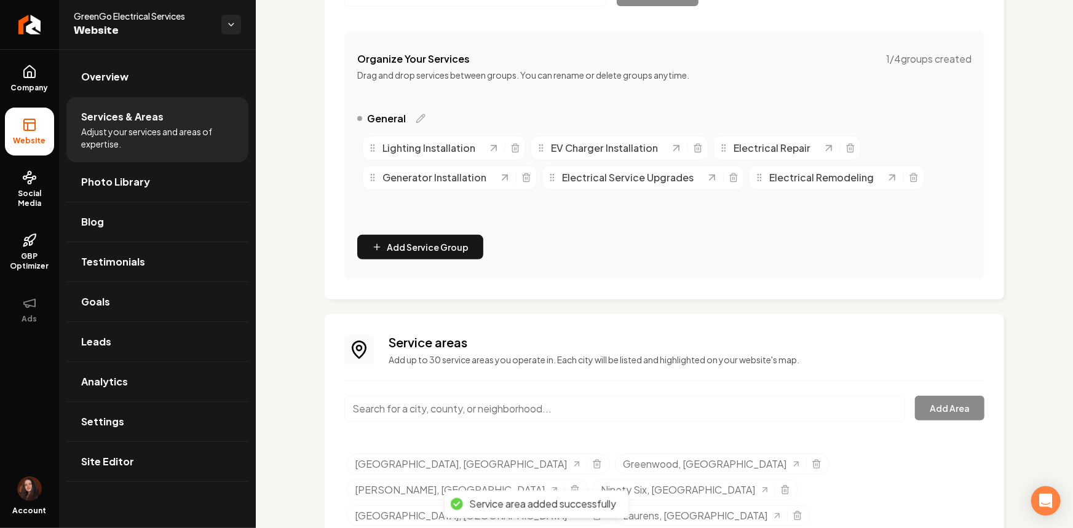
click at [418, 404] on input "Main content area" at bounding box center [624, 409] width 561 height 26
paste input "[GEOGRAPHIC_DATA], [GEOGRAPHIC_DATA]"
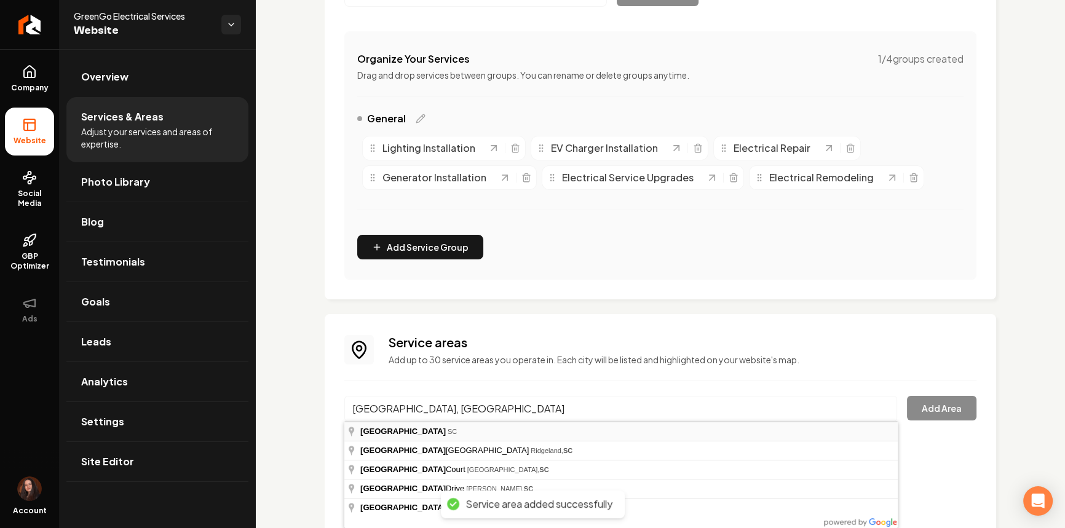
type input "[GEOGRAPHIC_DATA], [GEOGRAPHIC_DATA]"
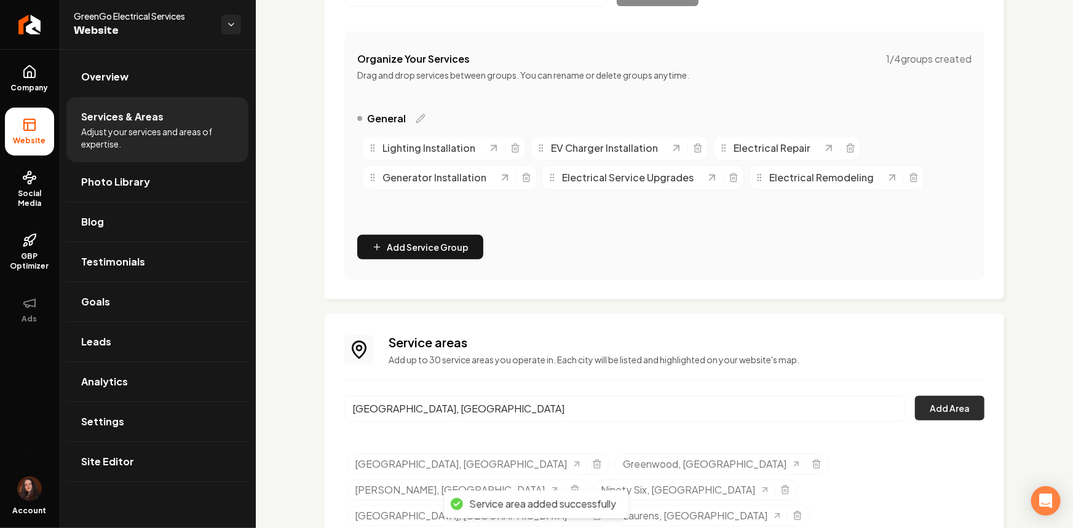
click at [956, 407] on button "Add Area" at bounding box center [949, 408] width 69 height 25
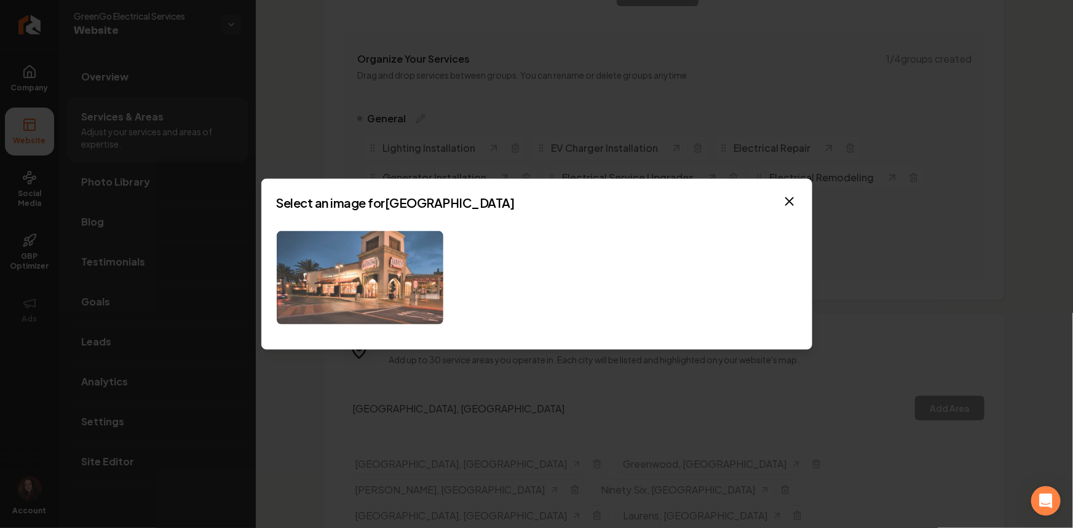
click at [419, 299] on img at bounding box center [360, 277] width 167 height 94
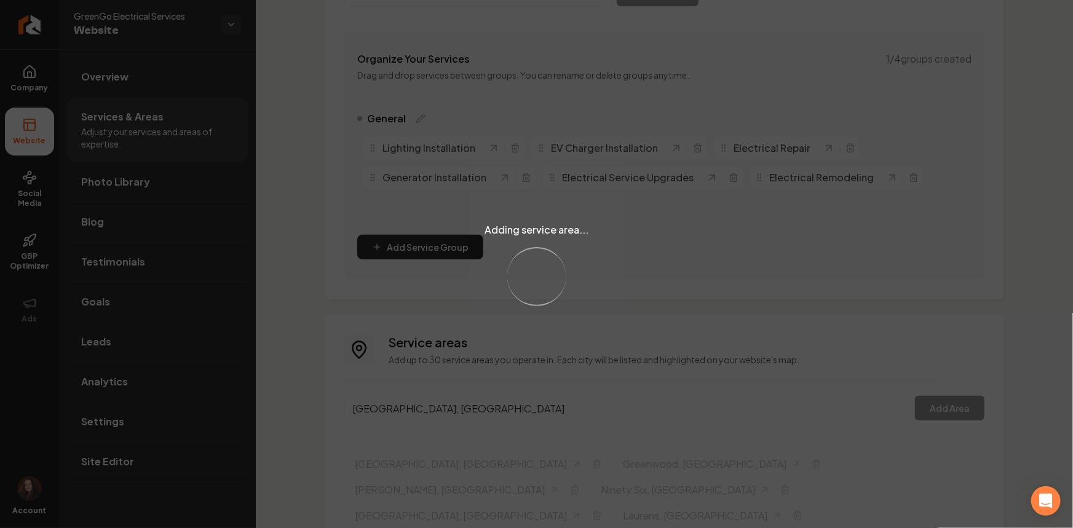
click at [410, 289] on div "Adding service area... Loading..." at bounding box center [536, 264] width 1073 height 528
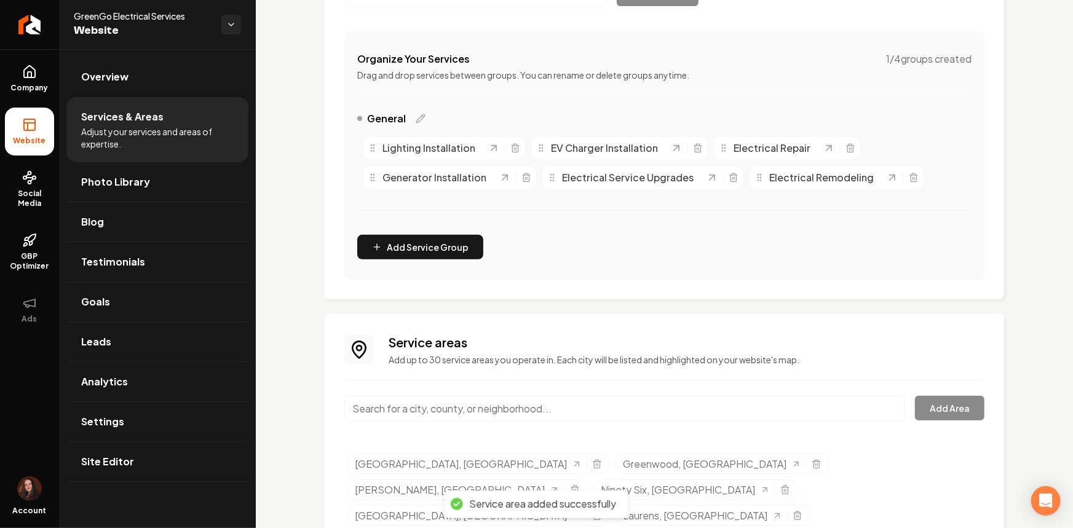
click at [421, 412] on input "Main content area" at bounding box center [624, 409] width 561 height 26
paste input "[GEOGRAPHIC_DATA], [GEOGRAPHIC_DATA]"
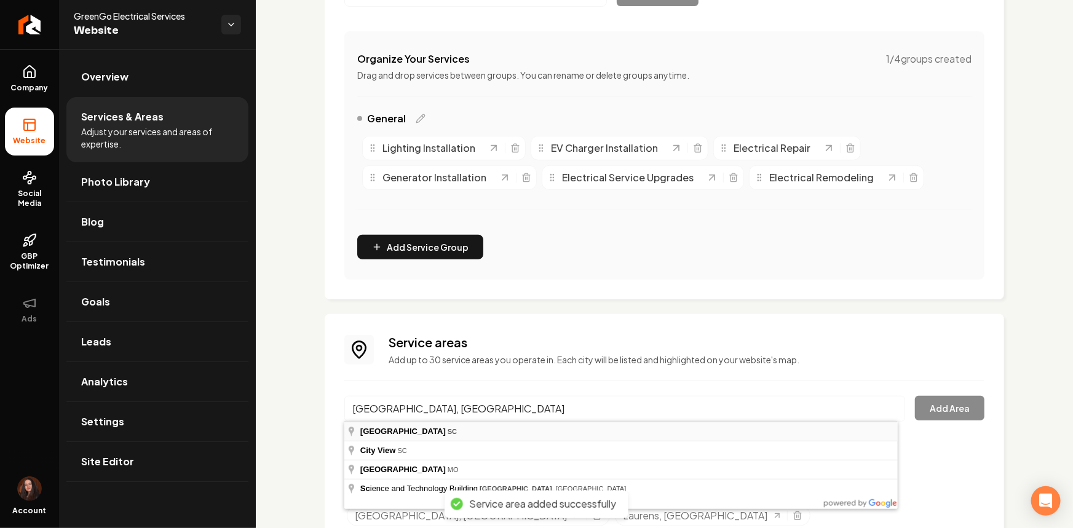
type input "[GEOGRAPHIC_DATA], [GEOGRAPHIC_DATA]"
drag, startPoint x: 427, startPoint y: 428, endPoint x: 825, endPoint y: 398, distance: 399.4
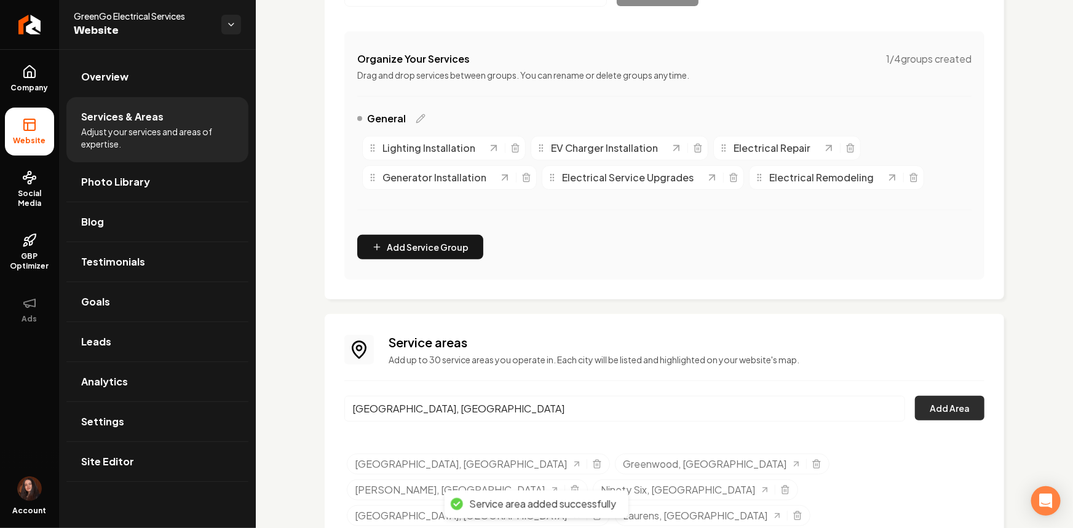
click at [932, 404] on button "Add Area" at bounding box center [949, 408] width 69 height 25
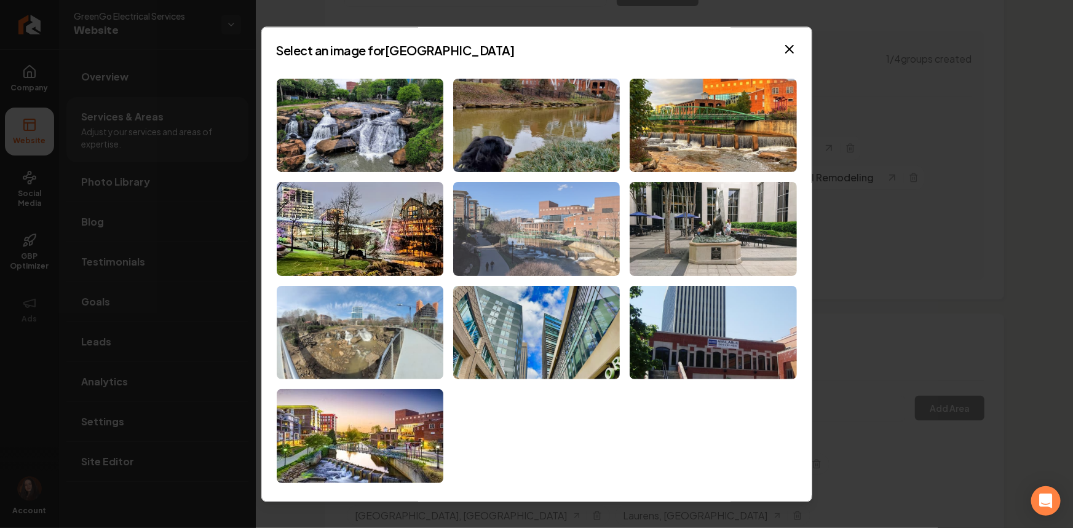
click at [540, 246] on img at bounding box center [536, 230] width 167 height 94
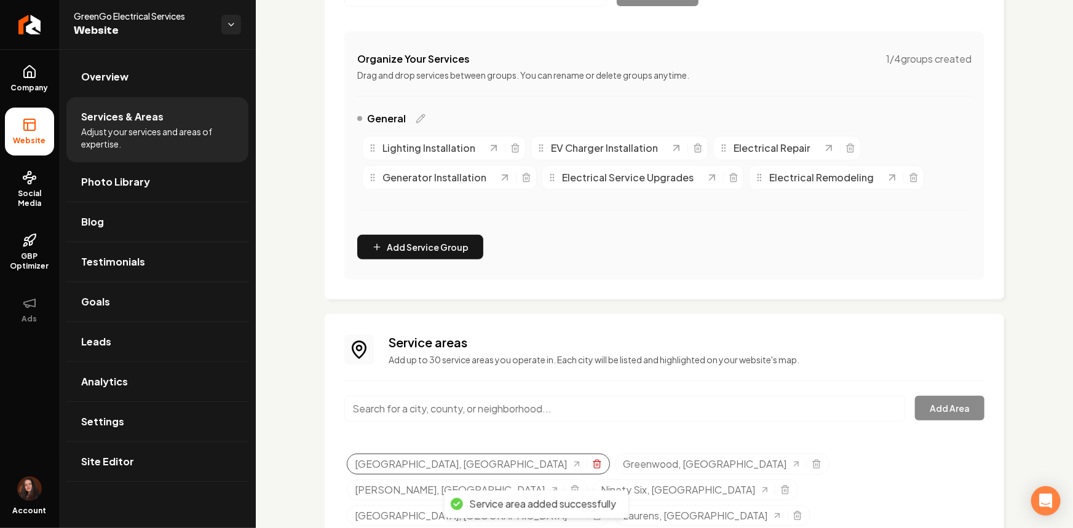
click at [592, 462] on icon "Selected tags" at bounding box center [597, 464] width 10 height 10
click at [92, 459] on span "Site Editor" at bounding box center [107, 461] width 53 height 15
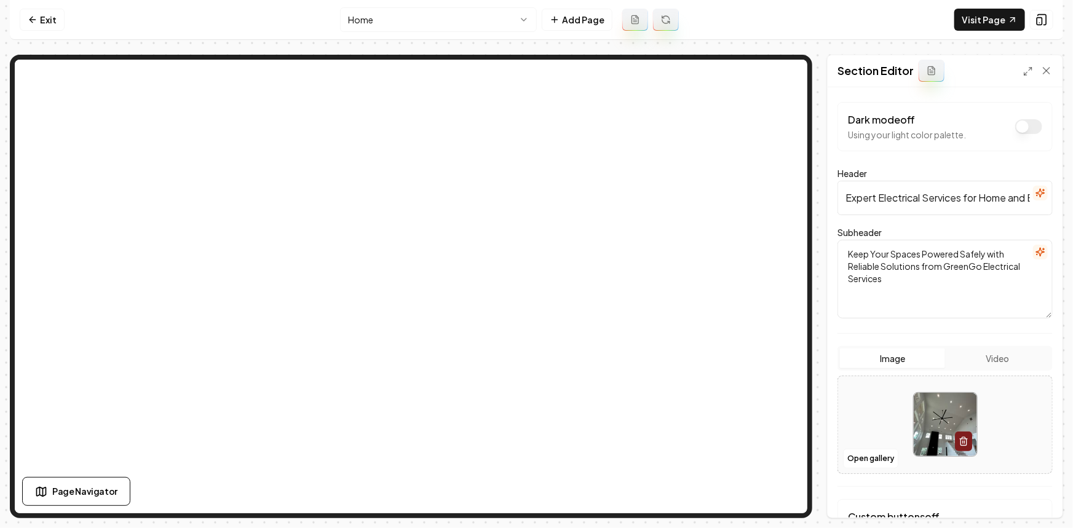
click at [856, 406] on div at bounding box center [945, 424] width 214 height 84
type input "**********"
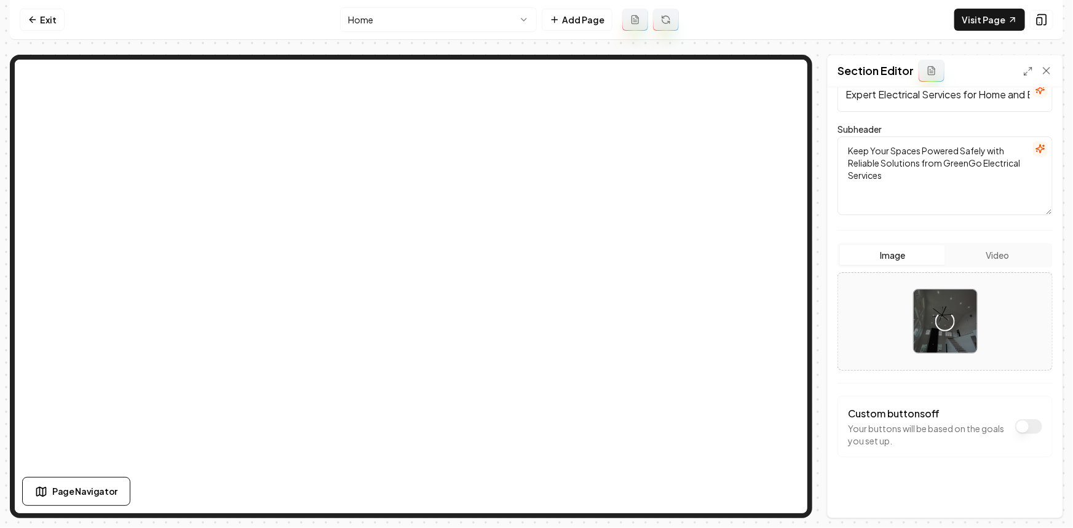
scroll to position [106, 0]
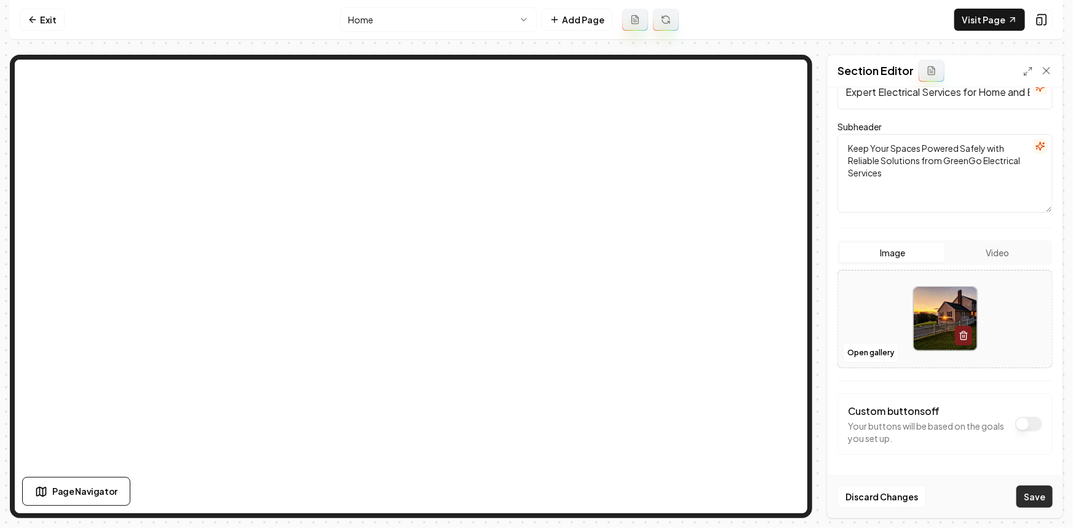
drag, startPoint x: 1027, startPoint y: 496, endPoint x: 1012, endPoint y: 476, distance: 25.1
click at [1027, 497] on button "Save" at bounding box center [1034, 497] width 36 height 22
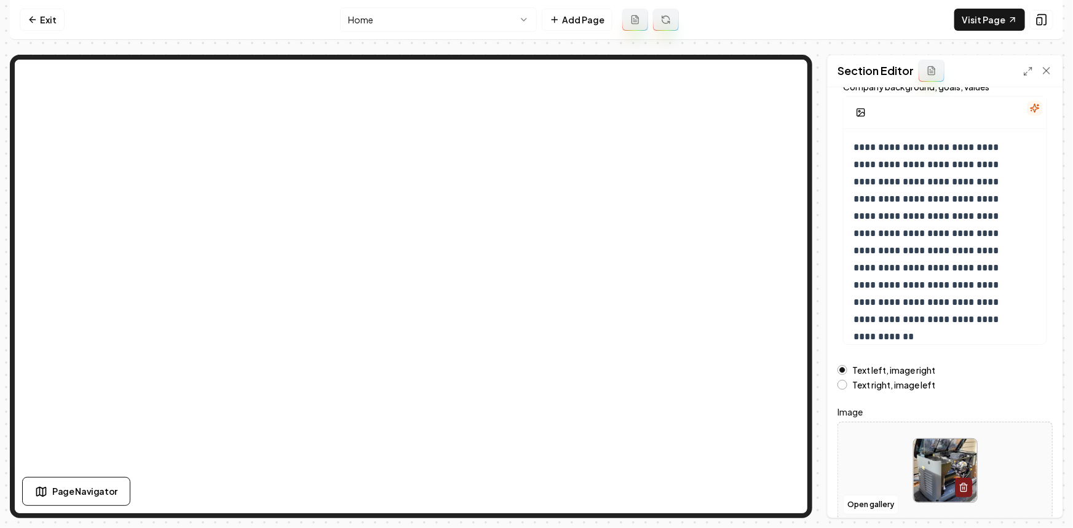
scroll to position [135, 0]
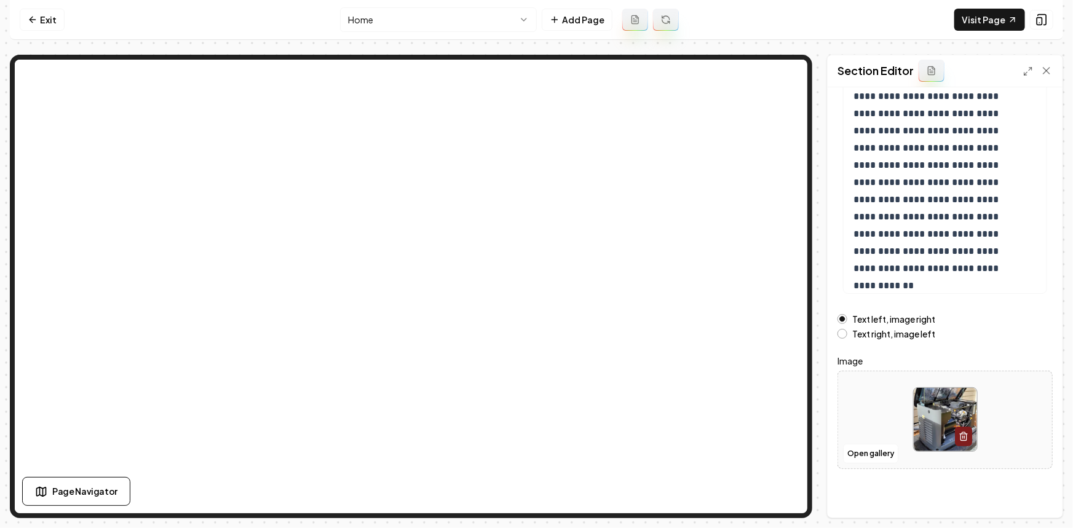
click at [878, 412] on div at bounding box center [945, 419] width 214 height 84
type input "**********"
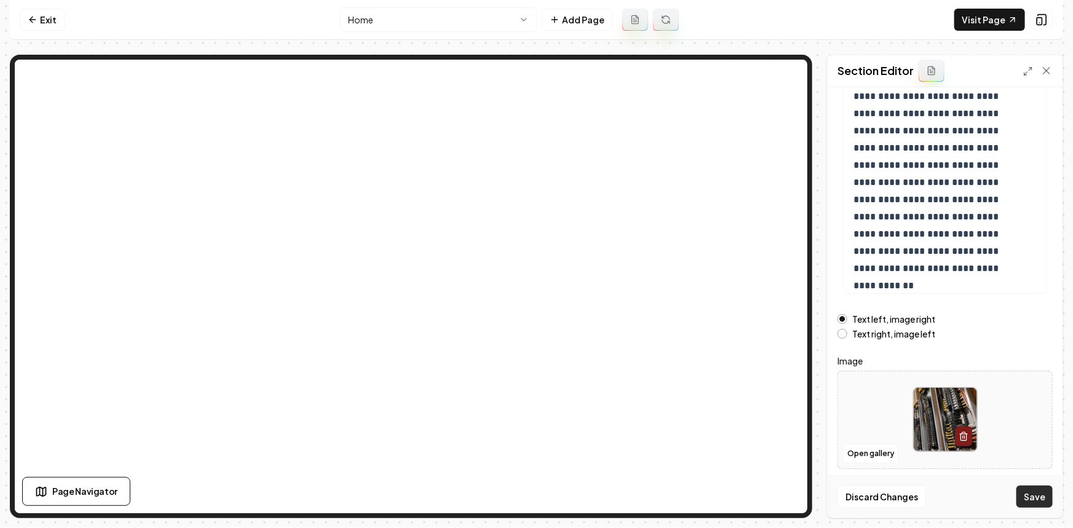
click at [1044, 505] on button "Save" at bounding box center [1034, 497] width 36 height 22
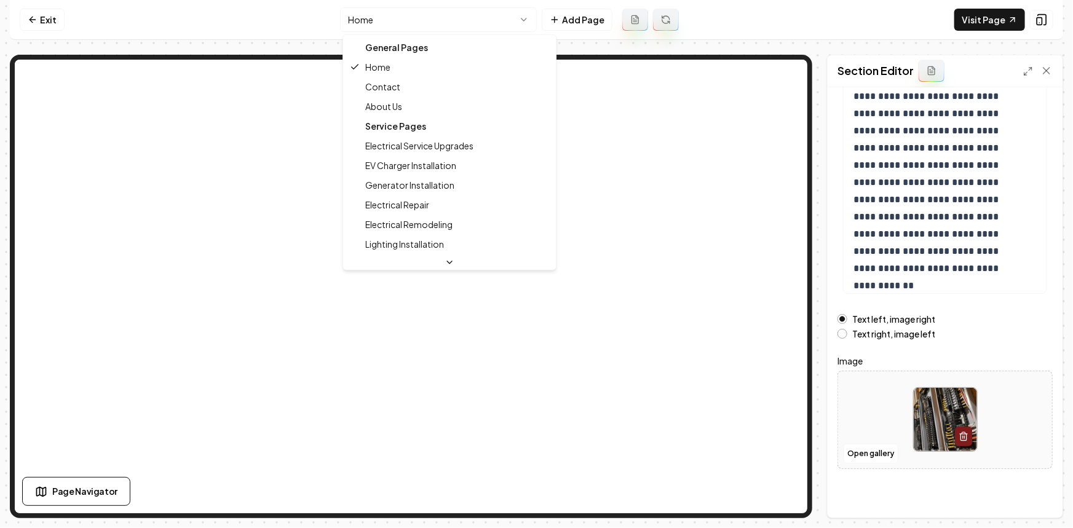
click at [407, 22] on html "**********" at bounding box center [536, 264] width 1073 height 528
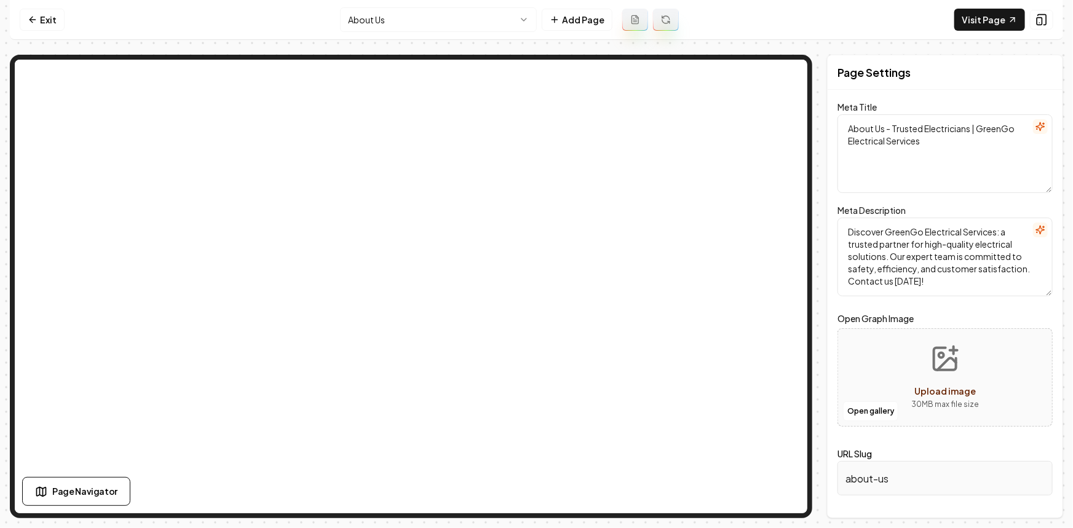
click at [397, 22] on html "Computer Required This feature is only available on a computer. Please switch t…" at bounding box center [536, 264] width 1073 height 528
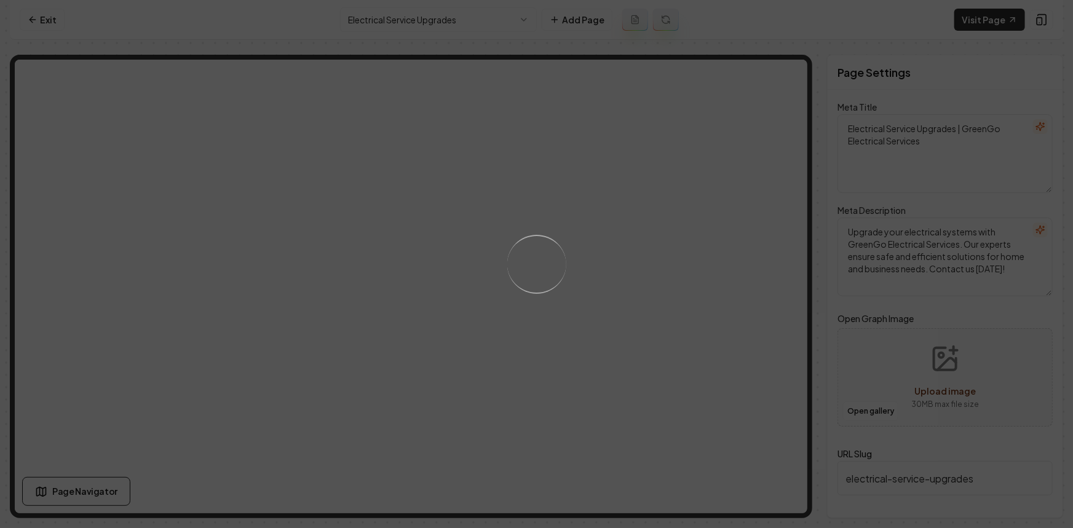
click at [669, 332] on div "Loading..." at bounding box center [536, 264] width 1073 height 528
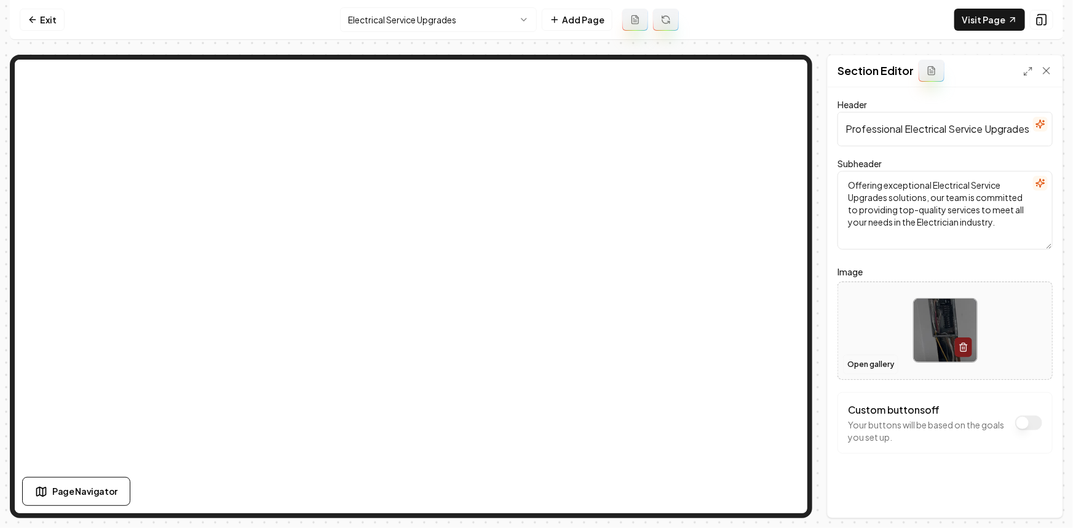
click at [882, 363] on button "Open gallery" at bounding box center [870, 365] width 55 height 20
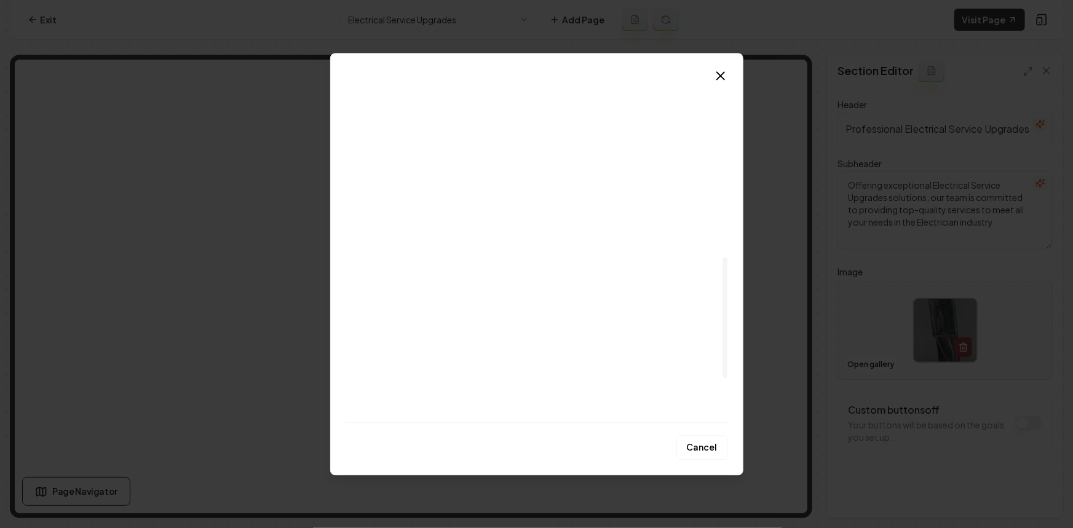
scroll to position [559, 0]
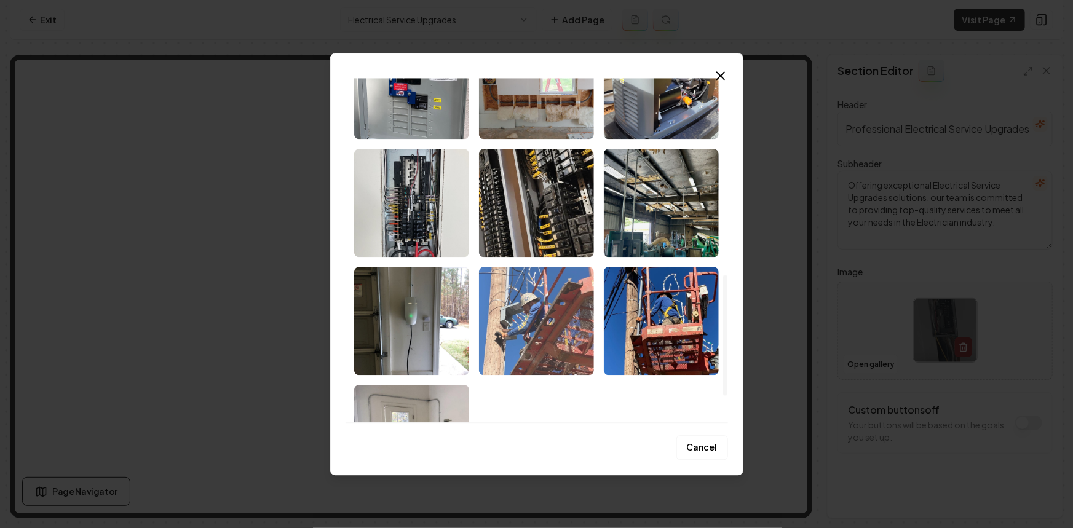
click at [533, 332] on img "Select image image_68cabeea5c7cd75eb8d1557c.jpeg" at bounding box center [536, 321] width 115 height 108
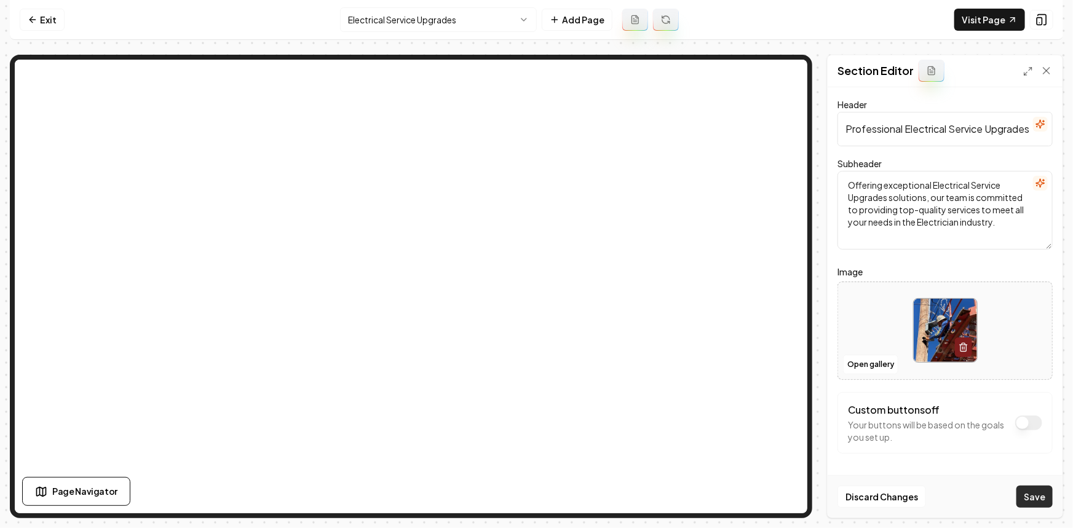
click at [1020, 498] on button "Save" at bounding box center [1034, 497] width 36 height 22
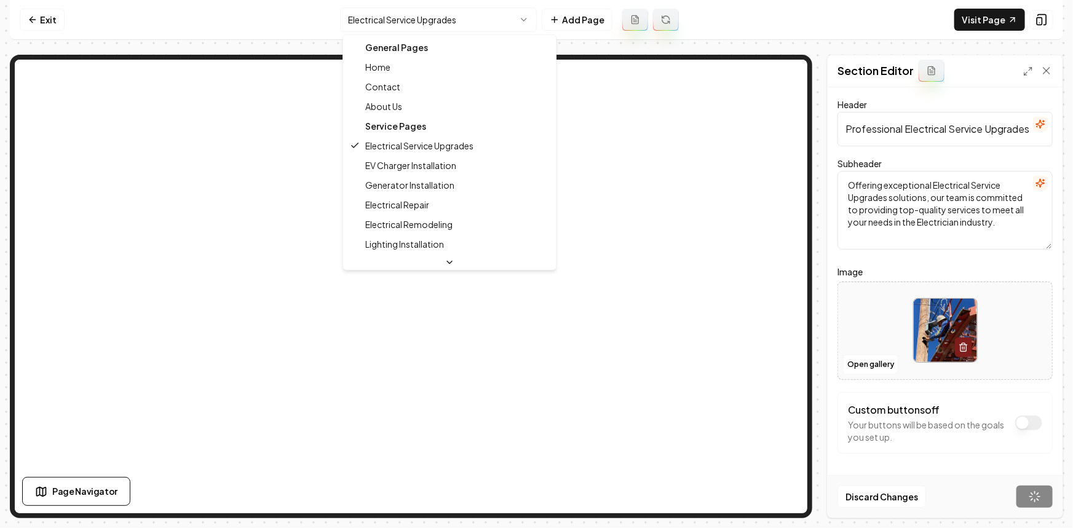
click at [423, 20] on html "Computer Required This feature is only available on a computer. Please switch t…" at bounding box center [536, 264] width 1073 height 528
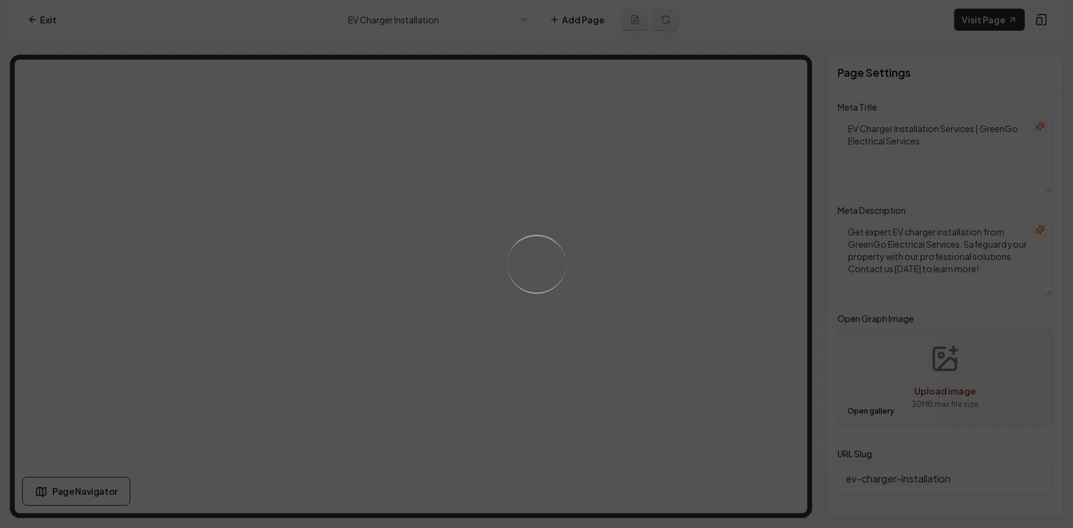
click at [623, 268] on div "Loading..." at bounding box center [536, 264] width 1073 height 528
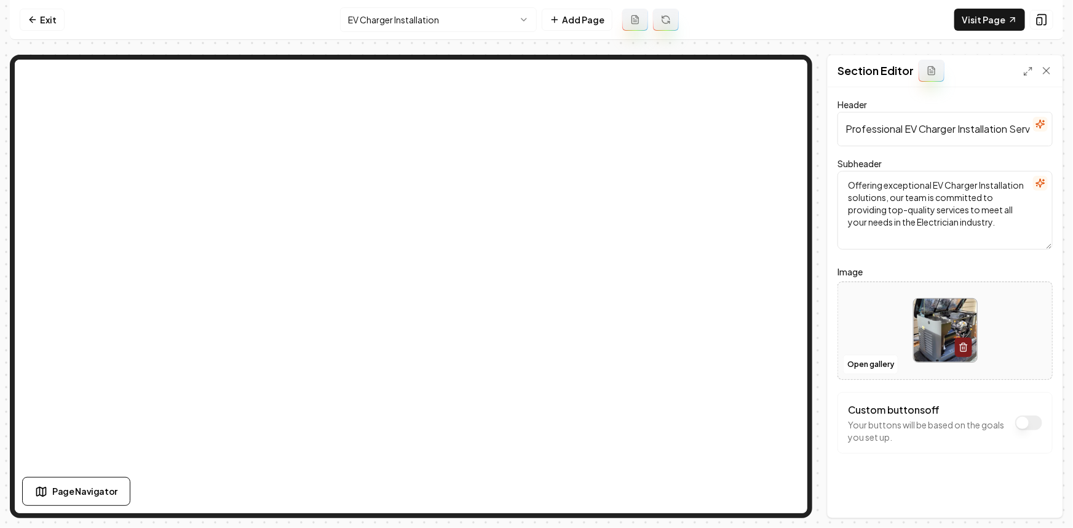
click at [838, 368] on div at bounding box center [945, 330] width 214 height 84
click at [880, 366] on button "Open gallery" at bounding box center [870, 365] width 55 height 20
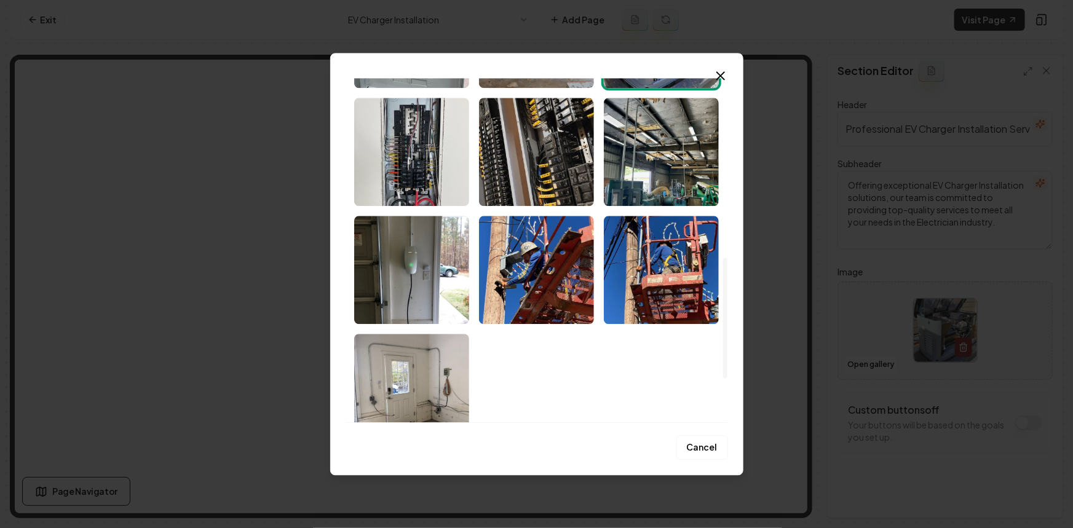
scroll to position [615, 0]
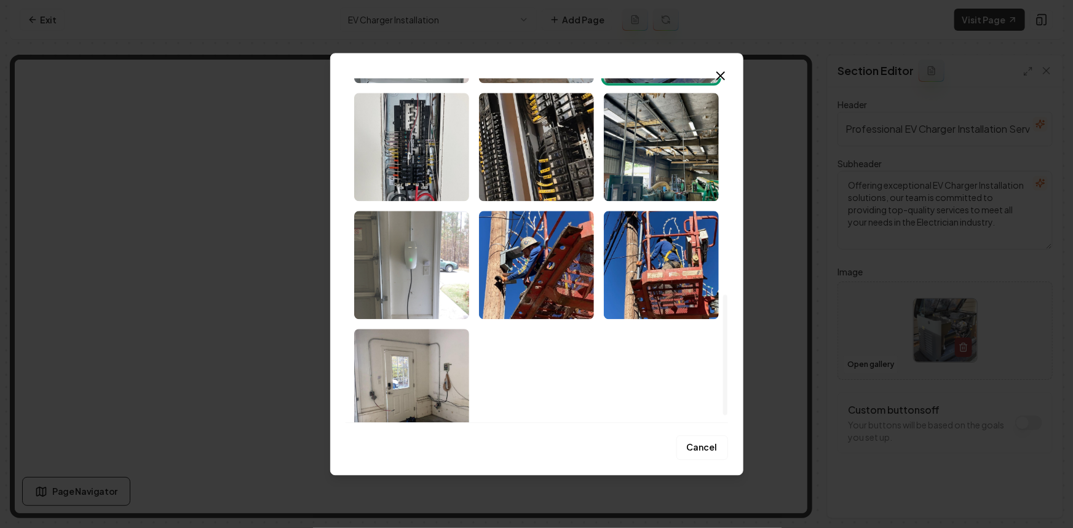
click at [448, 265] on img "Select image image_68cabeeb5c7cd75eb8d1583f.jpeg" at bounding box center [411, 265] width 115 height 108
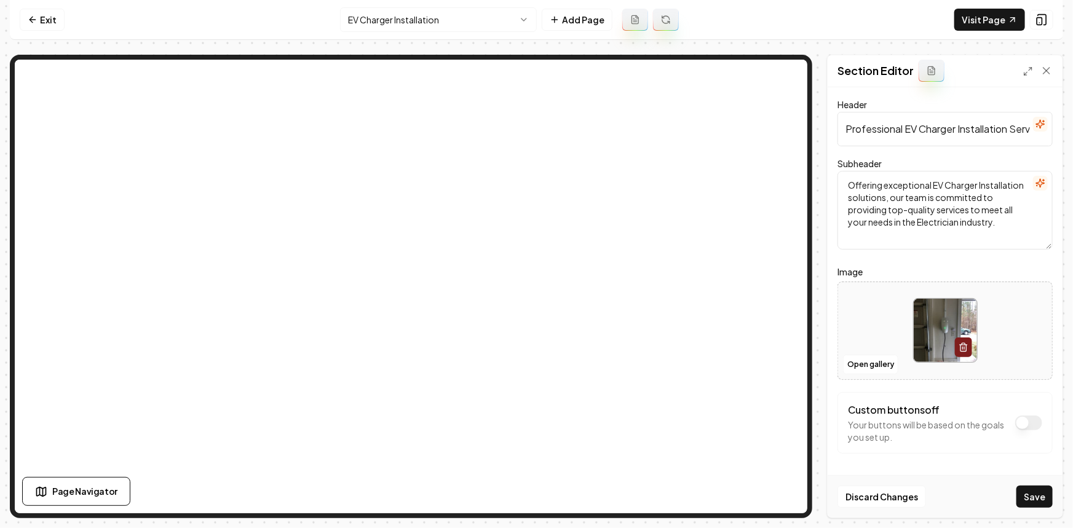
click at [1033, 500] on button "Save" at bounding box center [1034, 497] width 36 height 22
click at [426, 12] on html "Computer Required This feature is only available on a computer. Please switch t…" at bounding box center [536, 264] width 1073 height 528
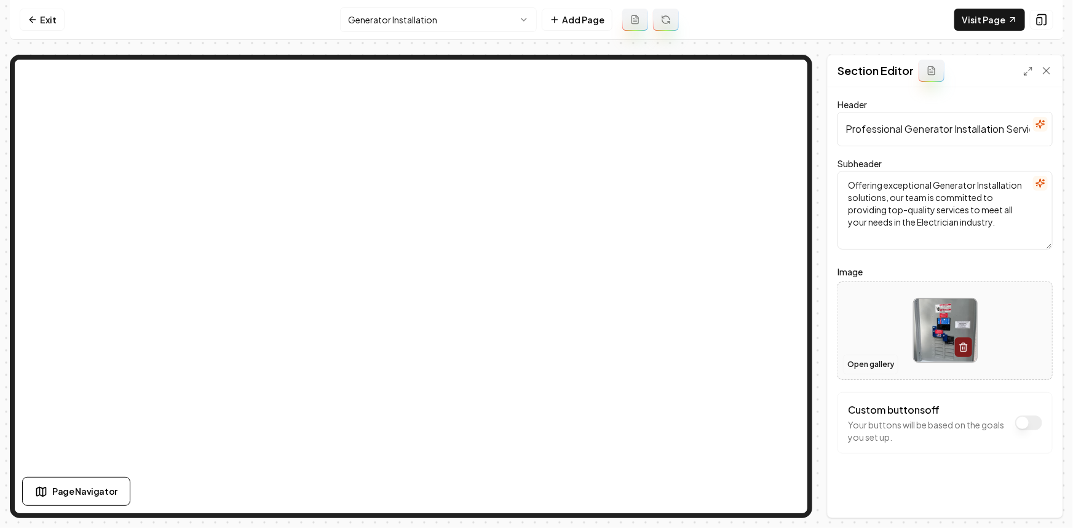
click at [894, 364] on button "Open gallery" at bounding box center [870, 365] width 55 height 20
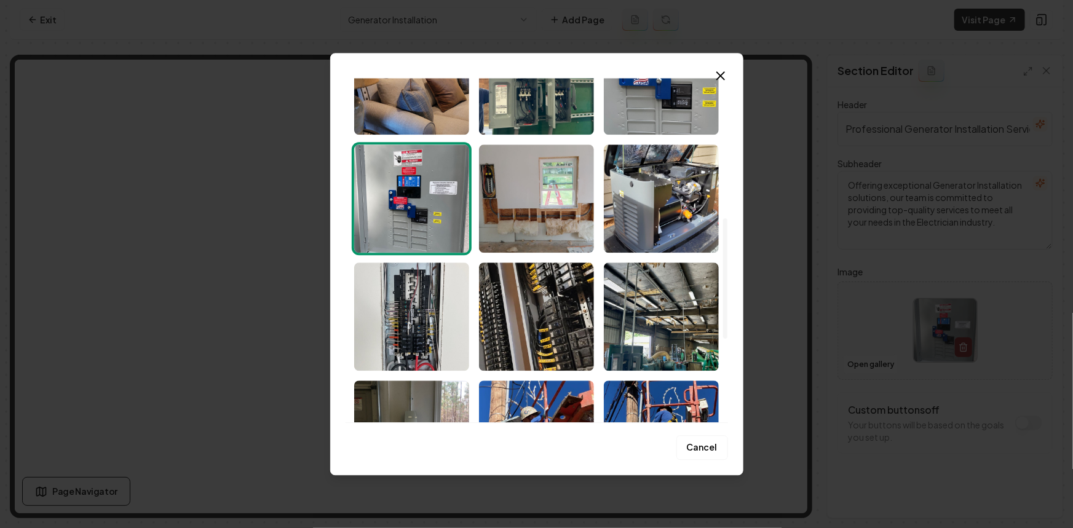
scroll to position [447, 0]
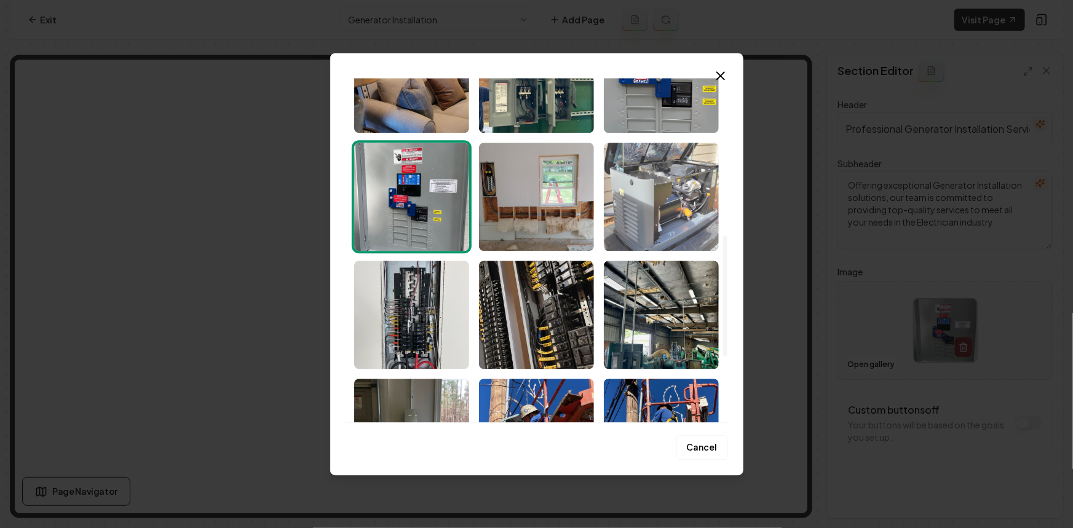
click at [651, 186] on img "Select image image_68cabeeb5c7cd75eb8d15a04.jpeg" at bounding box center [661, 197] width 115 height 108
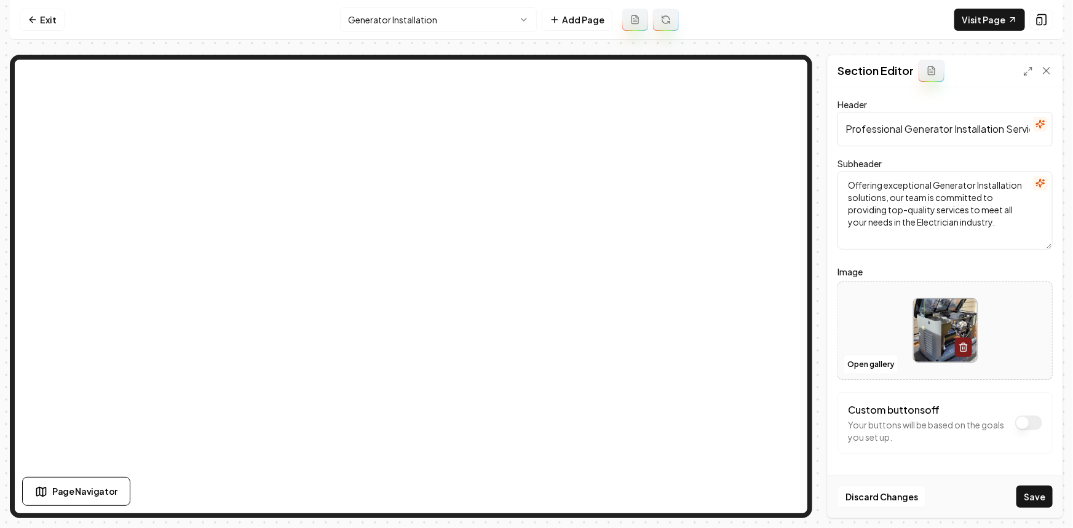
click at [1039, 495] on button "Save" at bounding box center [1034, 497] width 36 height 22
click at [404, 11] on html "Computer Required This feature is only available on a computer. Please switch t…" at bounding box center [536, 264] width 1073 height 528
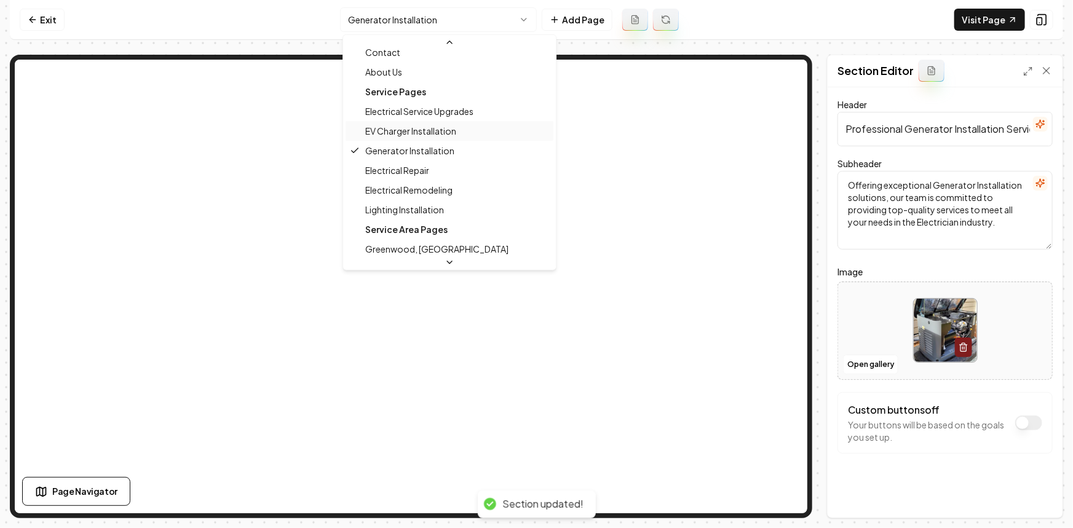
scroll to position [55, 0]
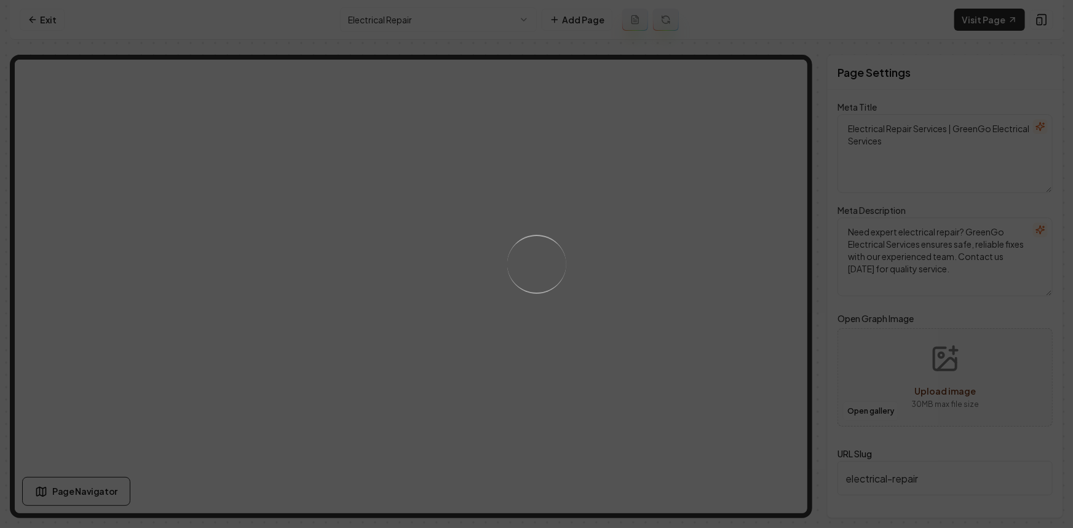
click at [569, 317] on div "Loading..." at bounding box center [536, 264] width 1073 height 528
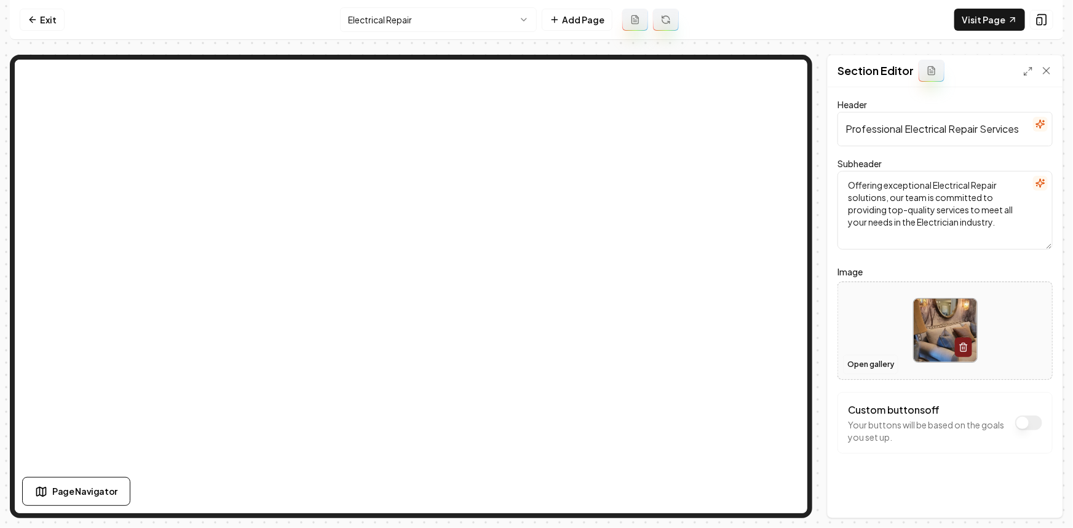
click at [847, 363] on button "Open gallery" at bounding box center [870, 365] width 55 height 20
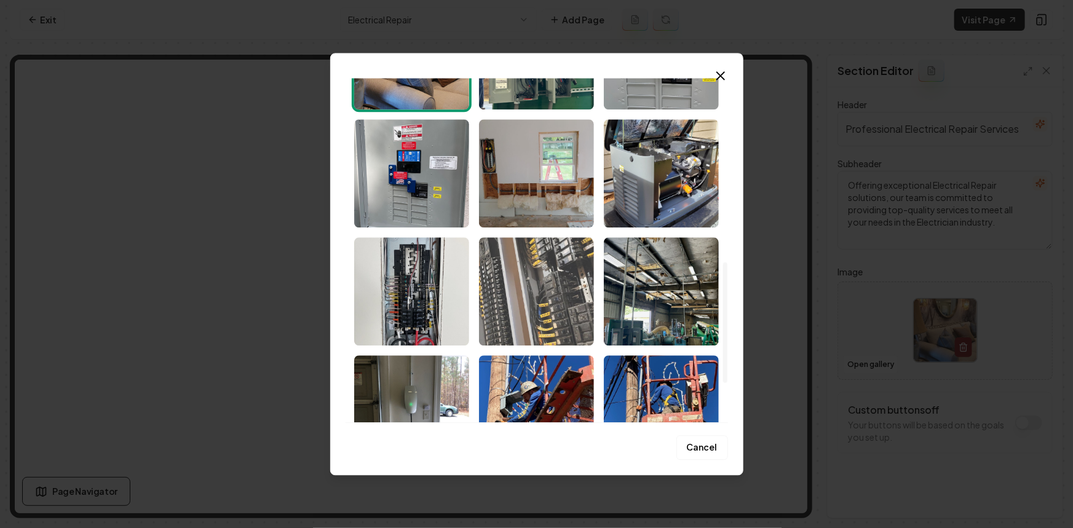
scroll to position [466, 0]
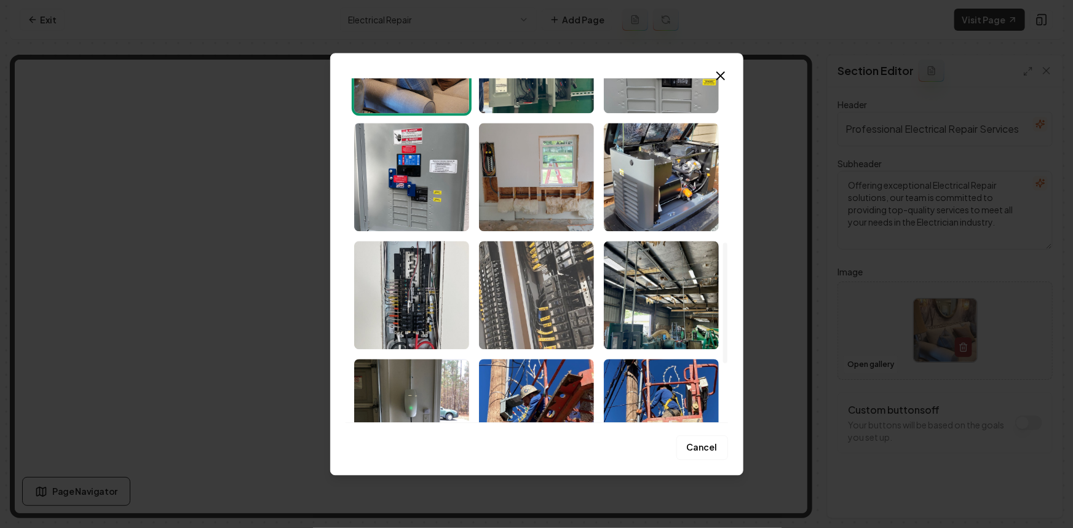
click at [540, 303] on img "Select image image_68cabeea5c7cd75eb8d15775.jpeg" at bounding box center [536, 295] width 115 height 108
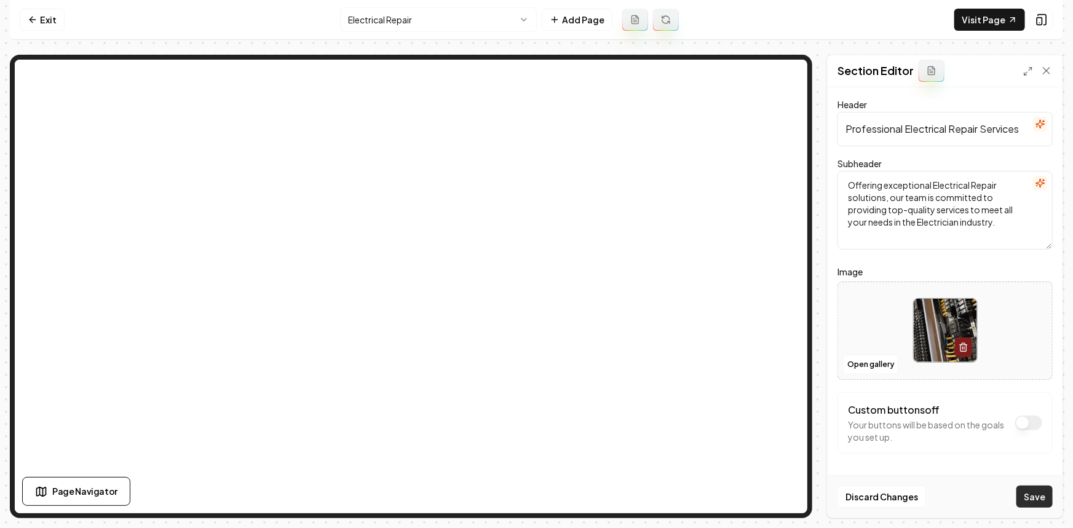
click at [1028, 494] on button "Save" at bounding box center [1034, 497] width 36 height 22
click at [377, 25] on html "Computer Required This feature is only available on a computer. Please switch t…" at bounding box center [536, 264] width 1073 height 528
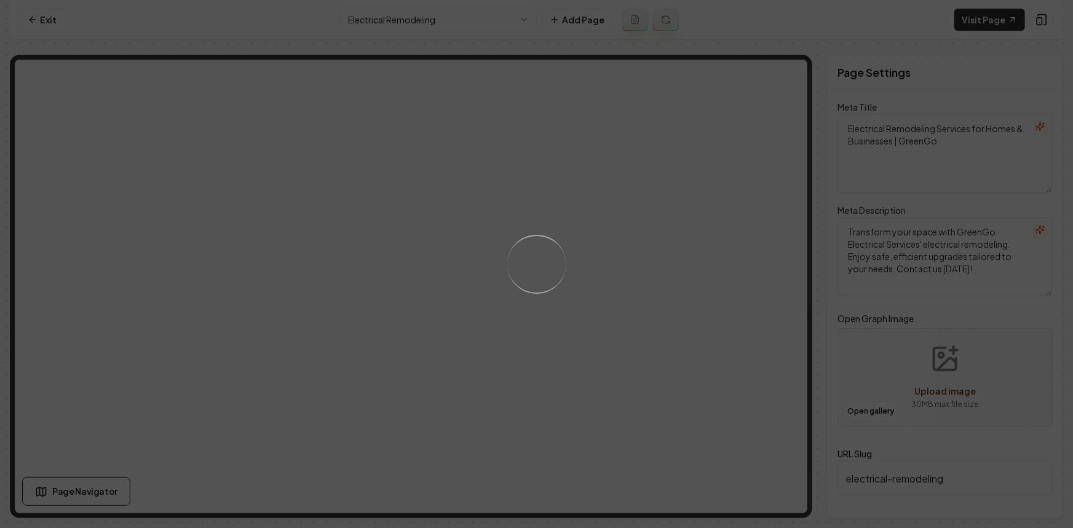
click at [597, 253] on div "Loading..." at bounding box center [536, 264] width 1073 height 528
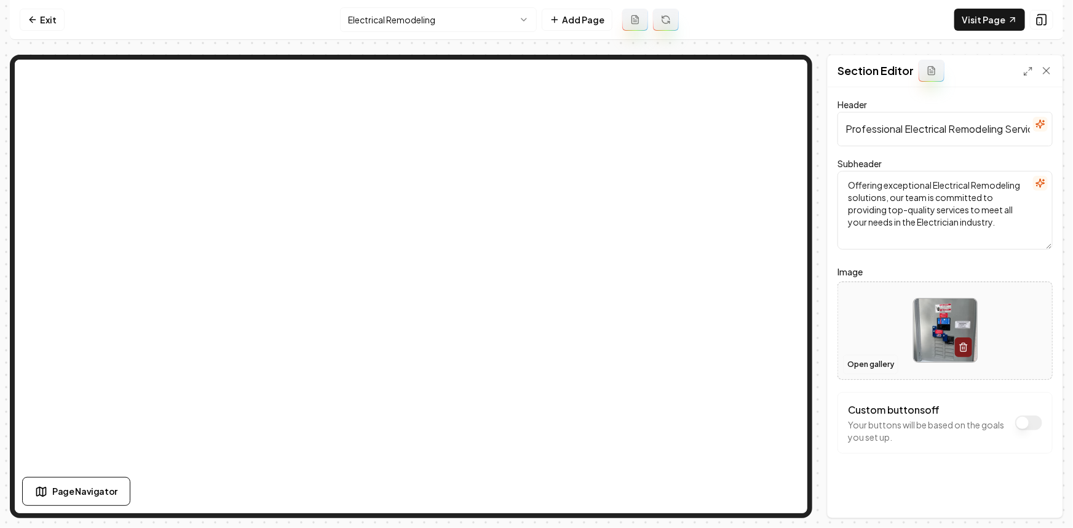
click at [863, 359] on button "Open gallery" at bounding box center [870, 365] width 55 height 20
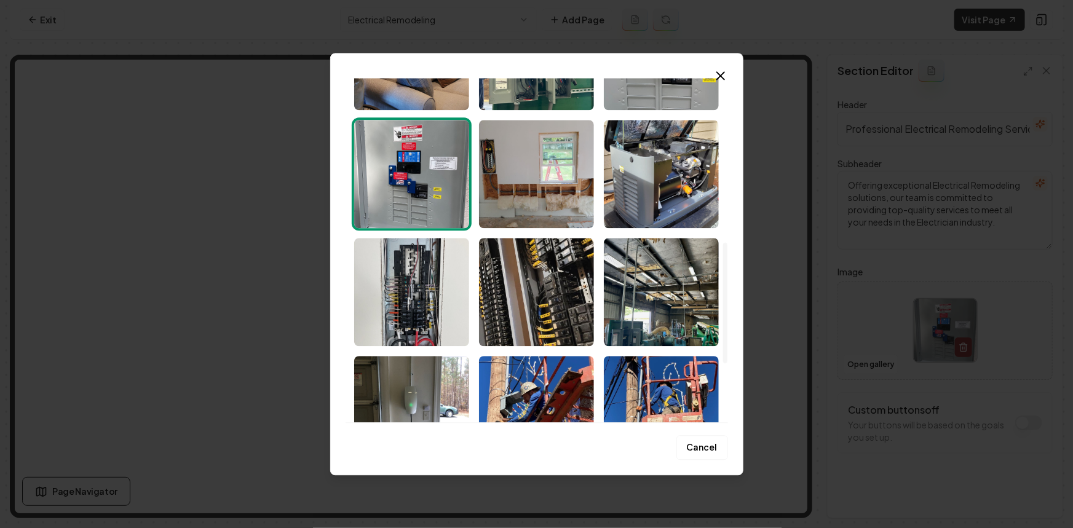
scroll to position [466, 0]
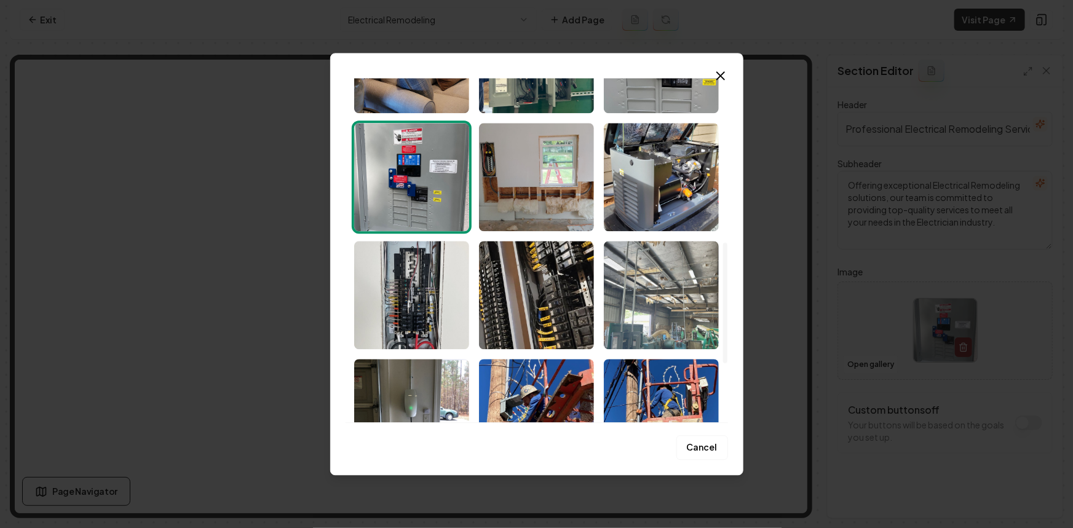
click at [694, 320] on img "Select image image_68cabeeb5c7cd75eb8d15891.jpeg" at bounding box center [661, 295] width 115 height 108
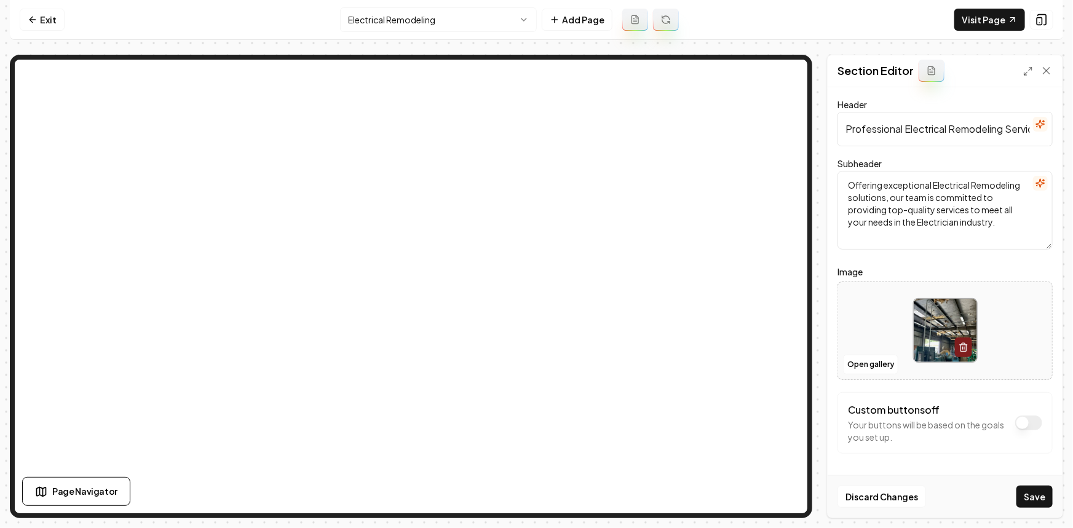
click at [1047, 494] on button "Save" at bounding box center [1034, 497] width 36 height 22
click at [423, 21] on html "Computer Required This feature is only available on a computer. Please switch t…" at bounding box center [536, 264] width 1073 height 528
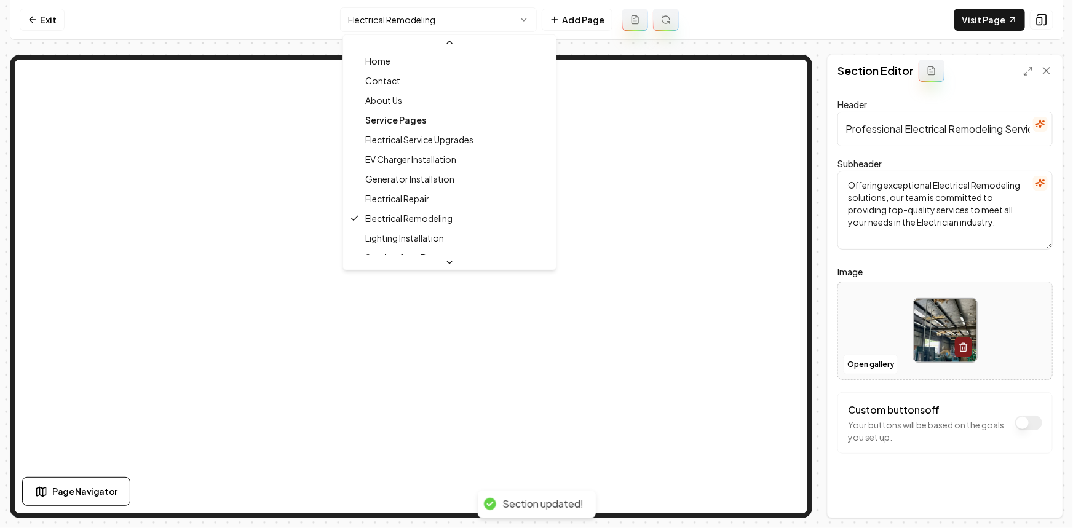
scroll to position [55, 0]
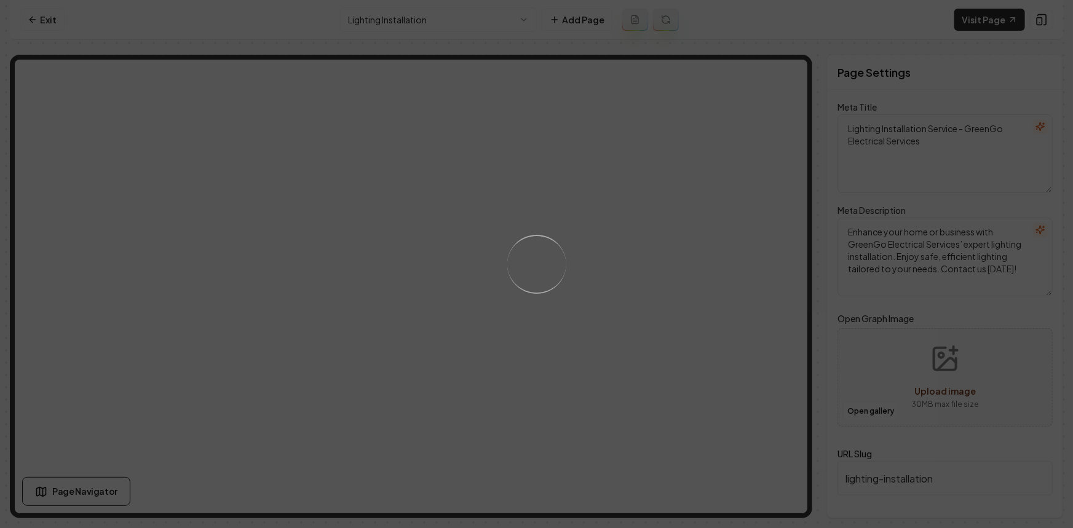
click at [631, 289] on div "Loading..." at bounding box center [536, 264] width 1073 height 528
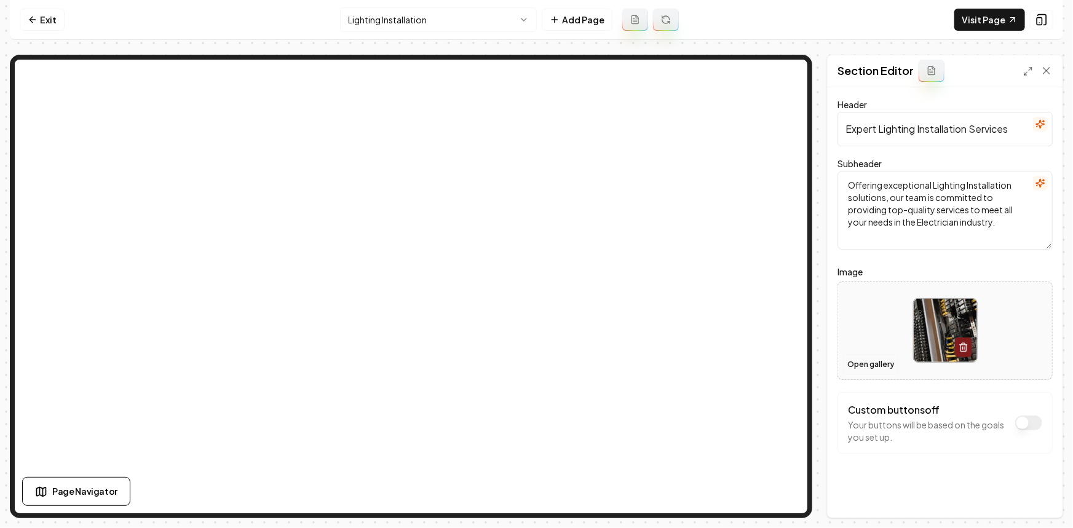
click at [853, 361] on button "Open gallery" at bounding box center [870, 365] width 55 height 20
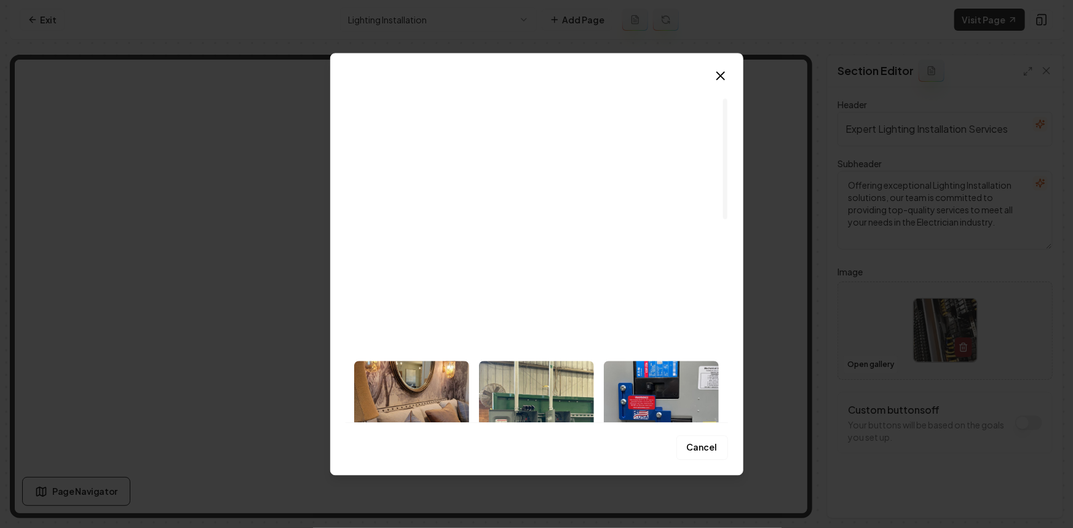
scroll to position [111, 0]
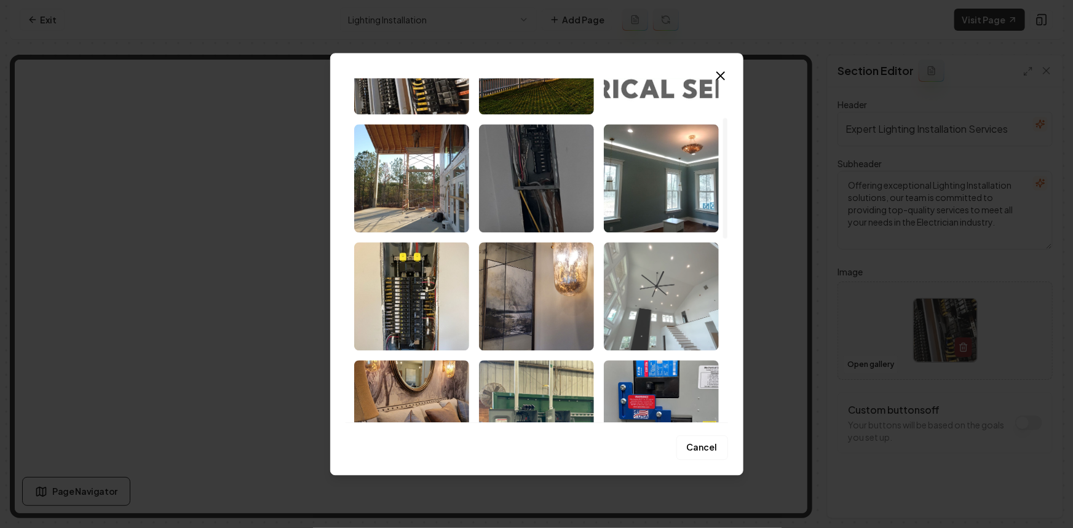
click at [666, 303] on img "Select image image_68cabeeb5c7cd75eb8d15981.jpeg" at bounding box center [661, 296] width 115 height 108
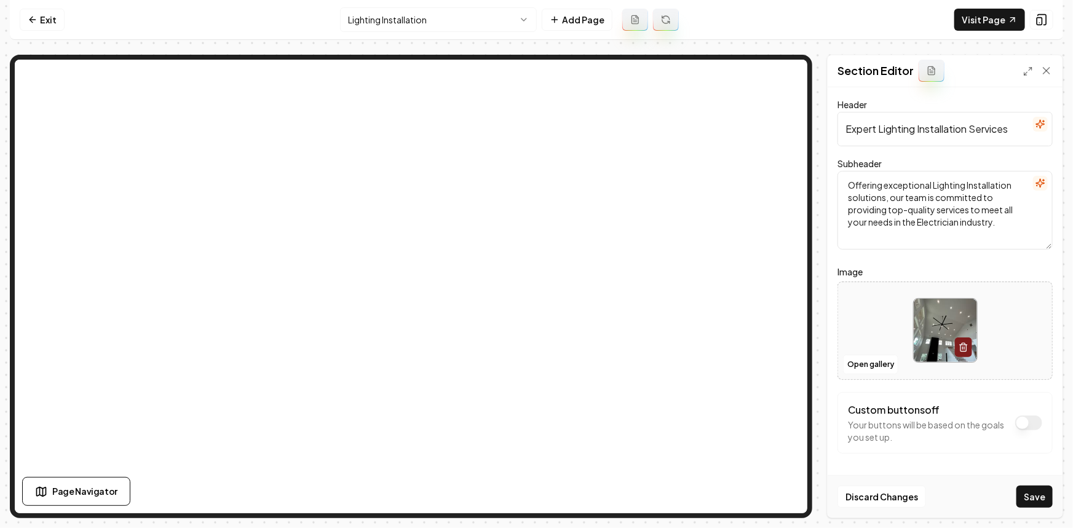
click at [1026, 497] on button "Save" at bounding box center [1034, 497] width 36 height 22
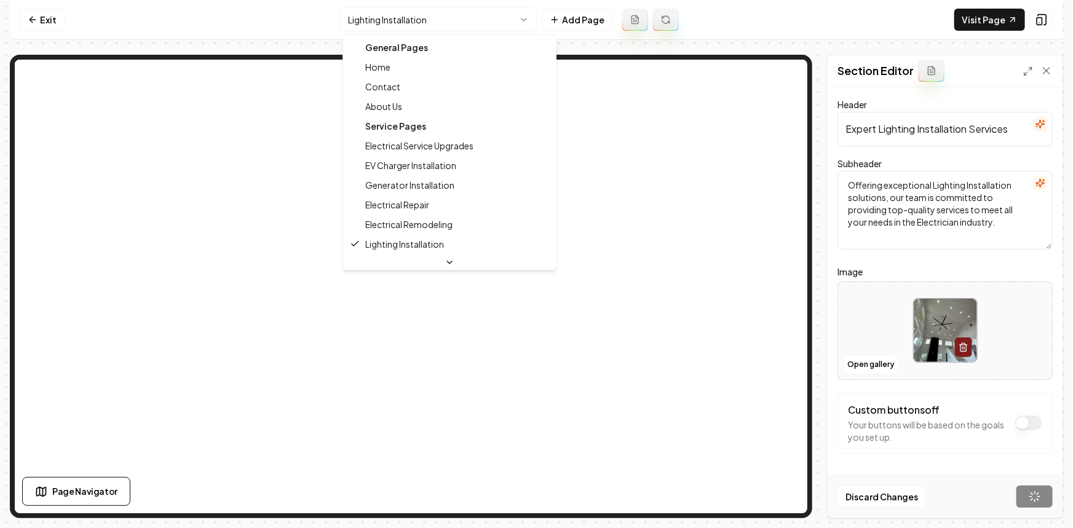
click at [393, 16] on html "Computer Required This feature is only available on a computer. Please switch t…" at bounding box center [536, 264] width 1073 height 528
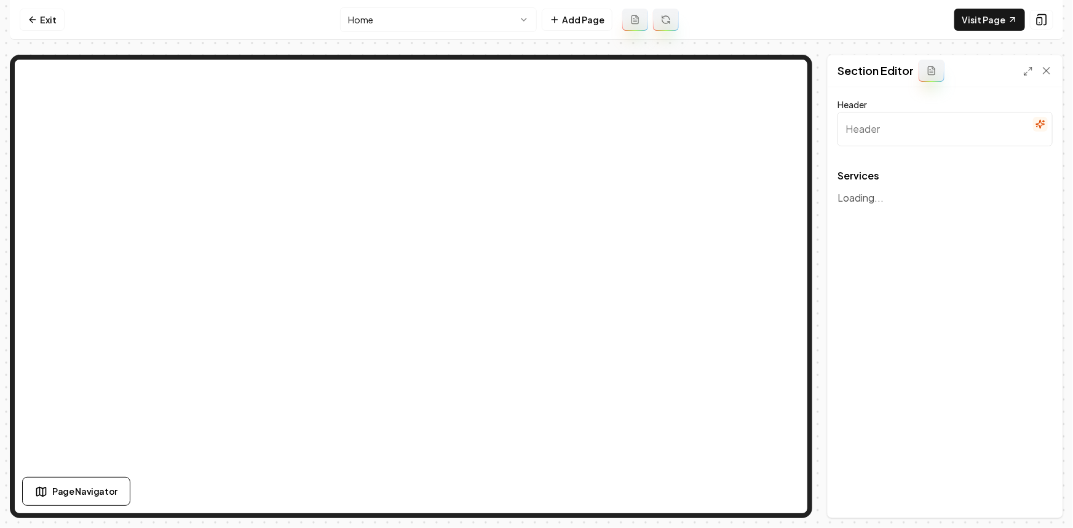
type input "Our Electrical Services"
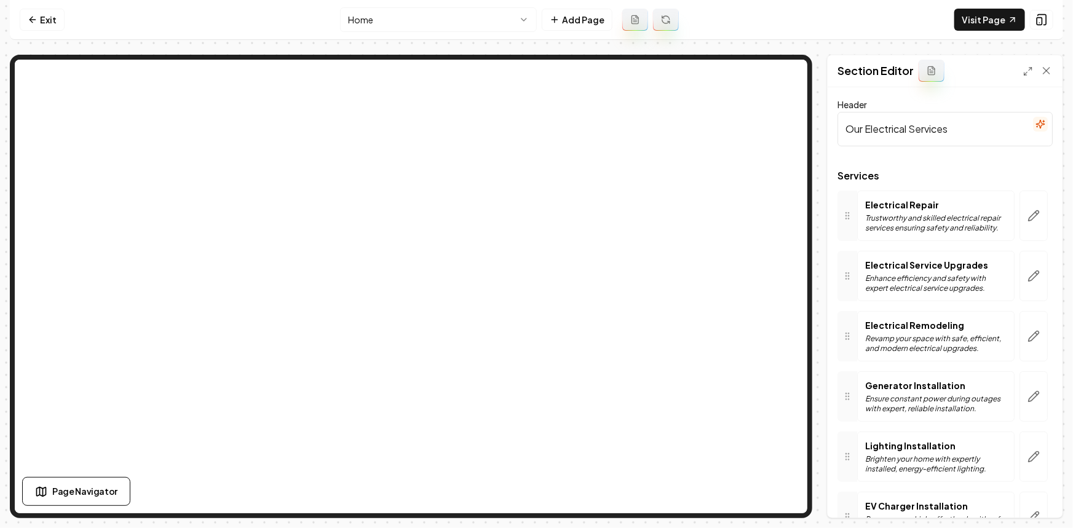
click at [1039, 224] on button "button" at bounding box center [1033, 216] width 28 height 50
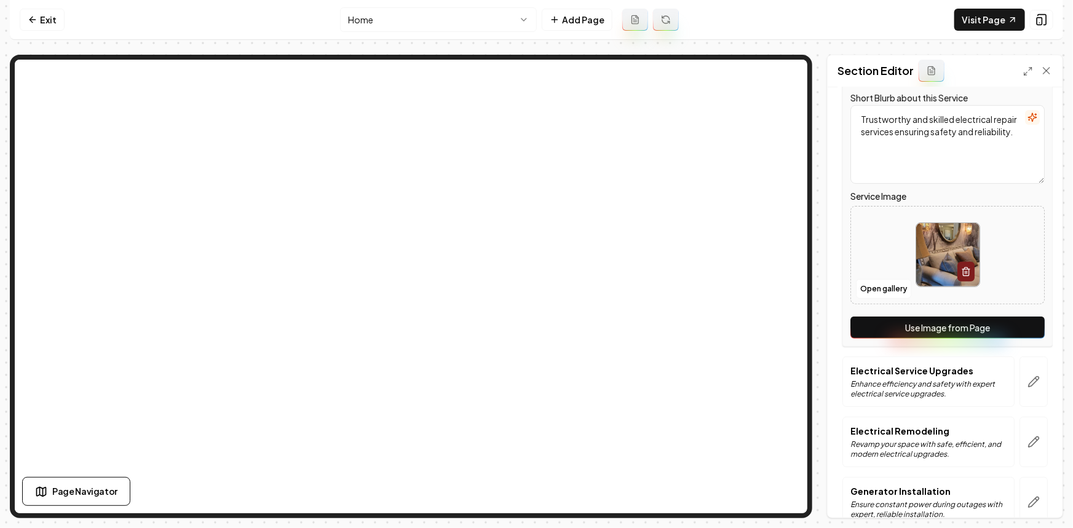
click at [996, 329] on button "Use Image from Page" at bounding box center [947, 328] width 194 height 22
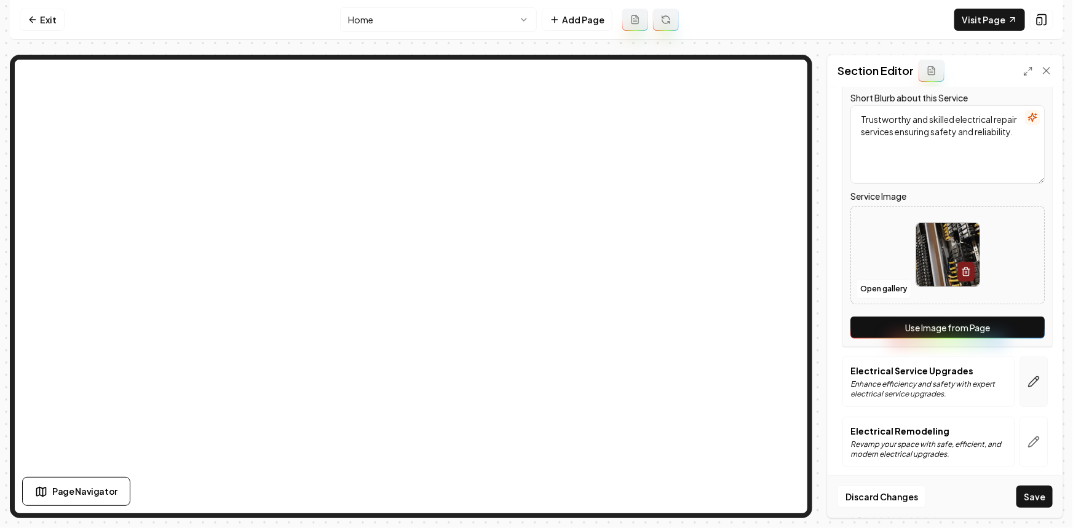
click at [1031, 394] on button "button" at bounding box center [1033, 381] width 28 height 50
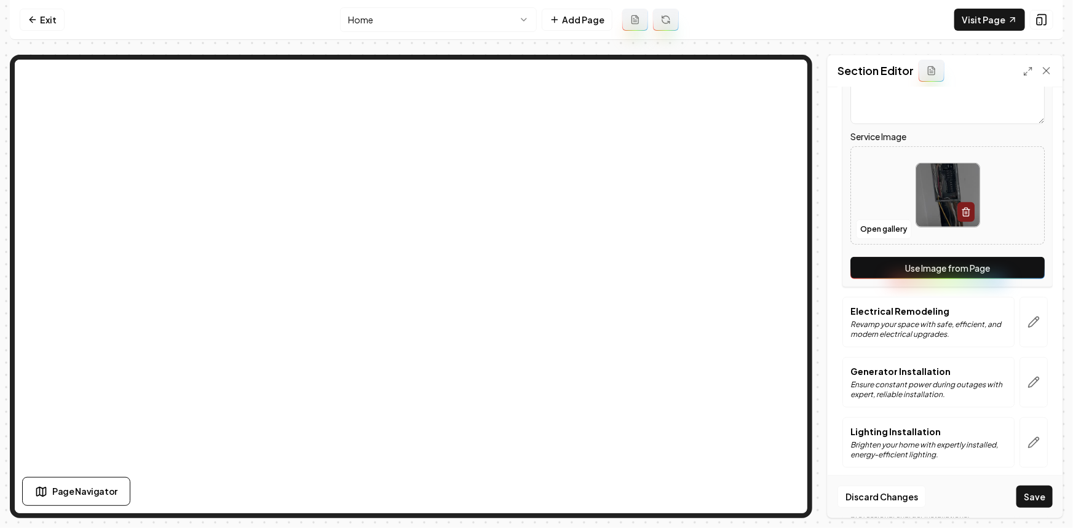
scroll to position [335, 0]
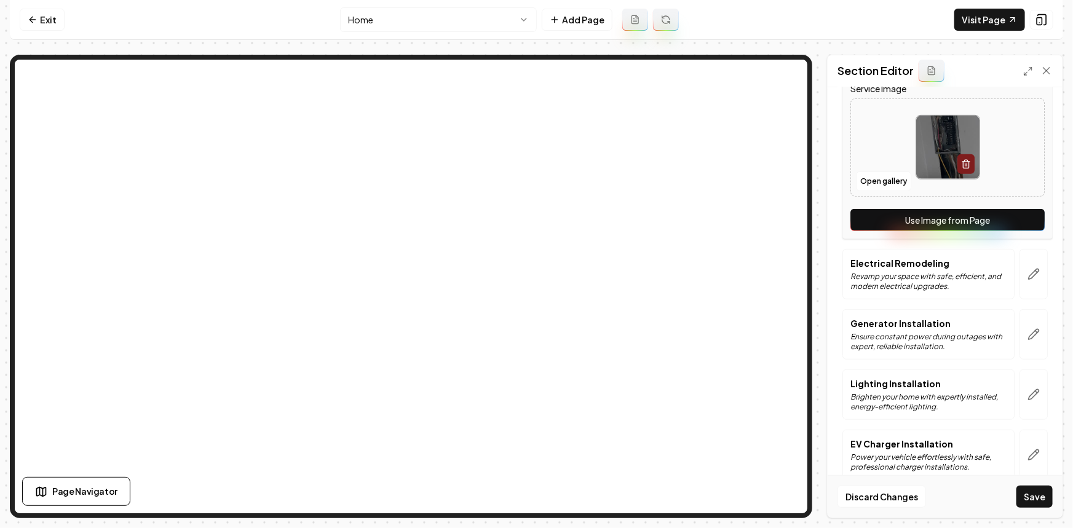
click at [1006, 205] on div "Service Name Electrical Service Upgrades Short Blurb about this Service Enhance…" at bounding box center [947, 77] width 210 height 323
click at [1006, 213] on button "Use Image from Page" at bounding box center [947, 220] width 194 height 22
click at [1024, 294] on button "button" at bounding box center [1033, 274] width 28 height 50
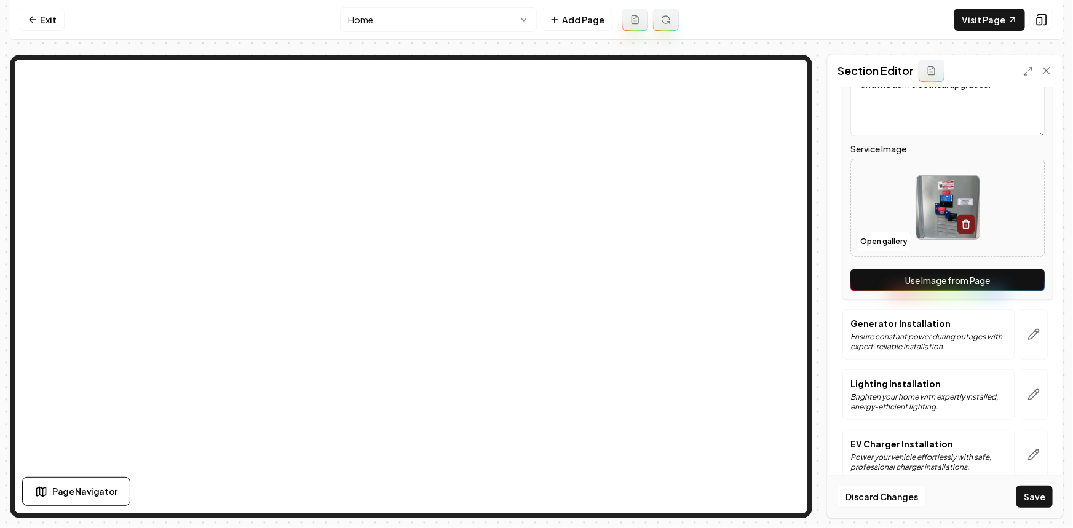
click at [1018, 288] on button "Use Image from Page" at bounding box center [947, 280] width 194 height 22
click at [1022, 341] on button "button" at bounding box center [1033, 334] width 28 height 50
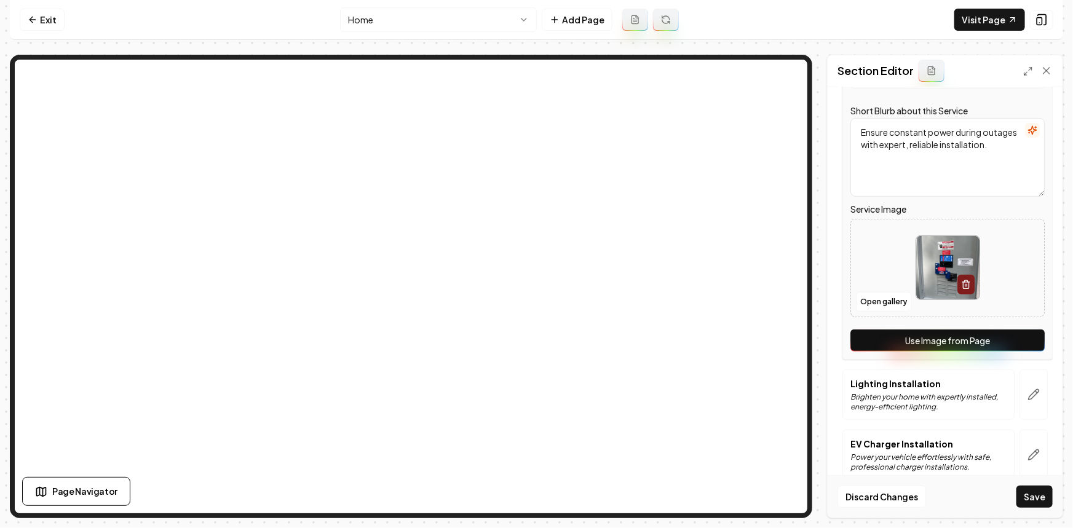
click at [1018, 342] on button "Use Image from Page" at bounding box center [947, 340] width 194 height 22
click at [1027, 397] on icon "button" at bounding box center [1033, 394] width 12 height 12
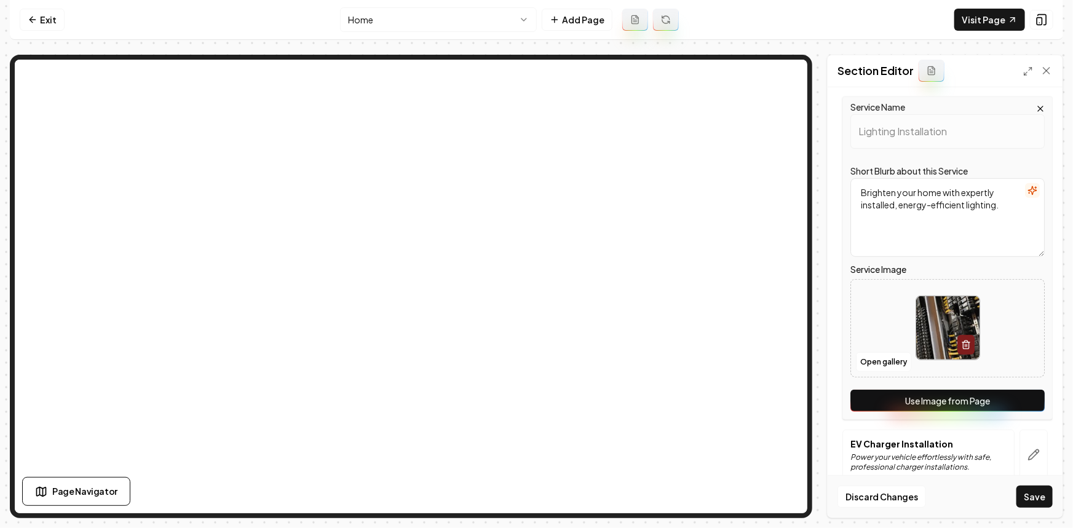
click at [1015, 402] on button "Use Image from Page" at bounding box center [947, 401] width 194 height 22
click at [1025, 444] on button "button" at bounding box center [1033, 455] width 28 height 50
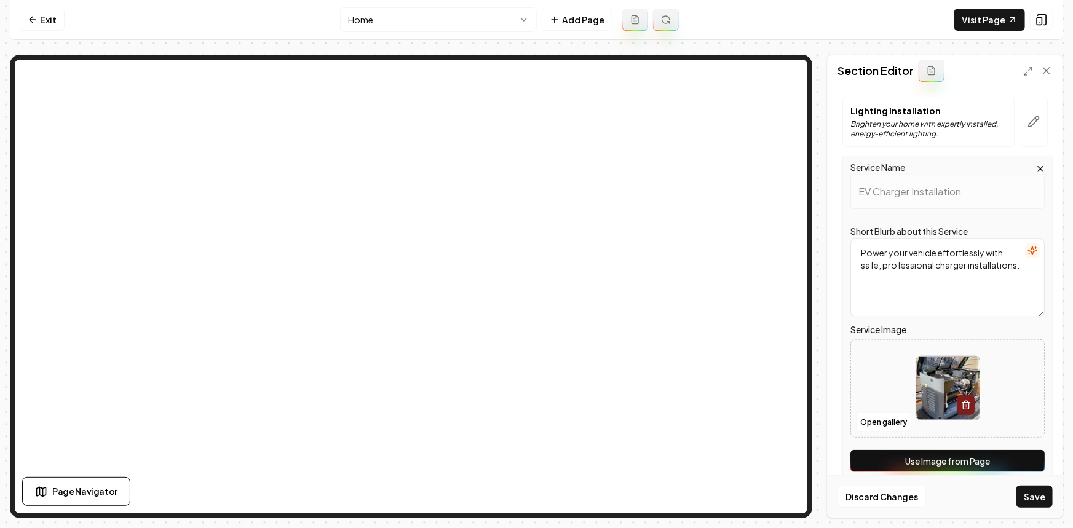
click at [1019, 459] on button "Use Image from Page" at bounding box center [947, 461] width 194 height 22
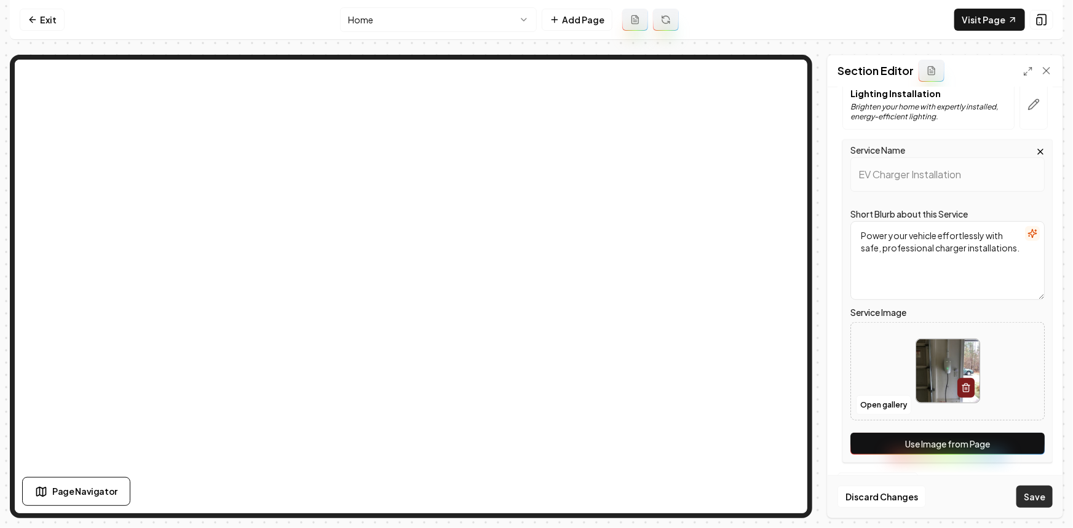
click at [1034, 489] on button "Save" at bounding box center [1034, 497] width 36 height 22
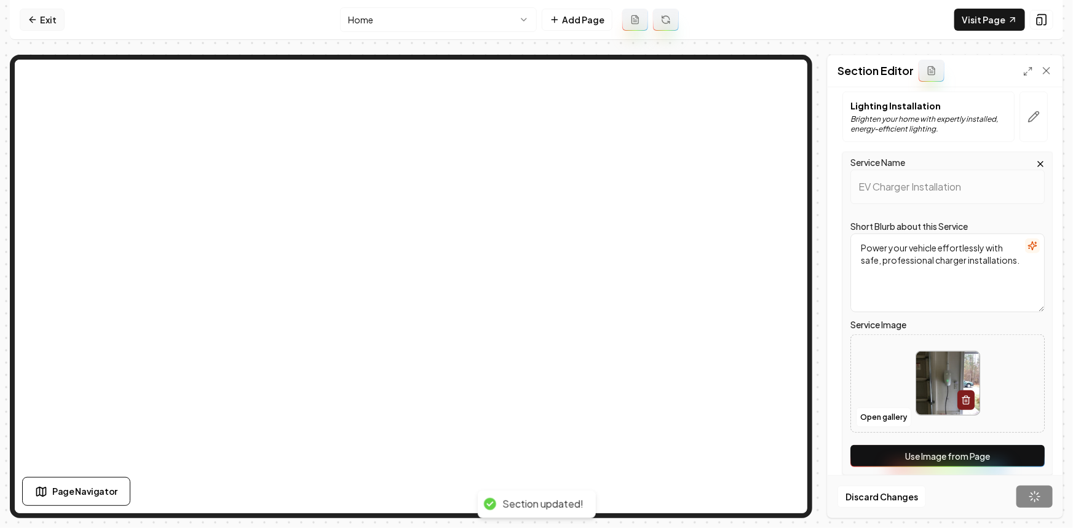
click at [49, 25] on link "Exit" at bounding box center [42, 20] width 45 height 22
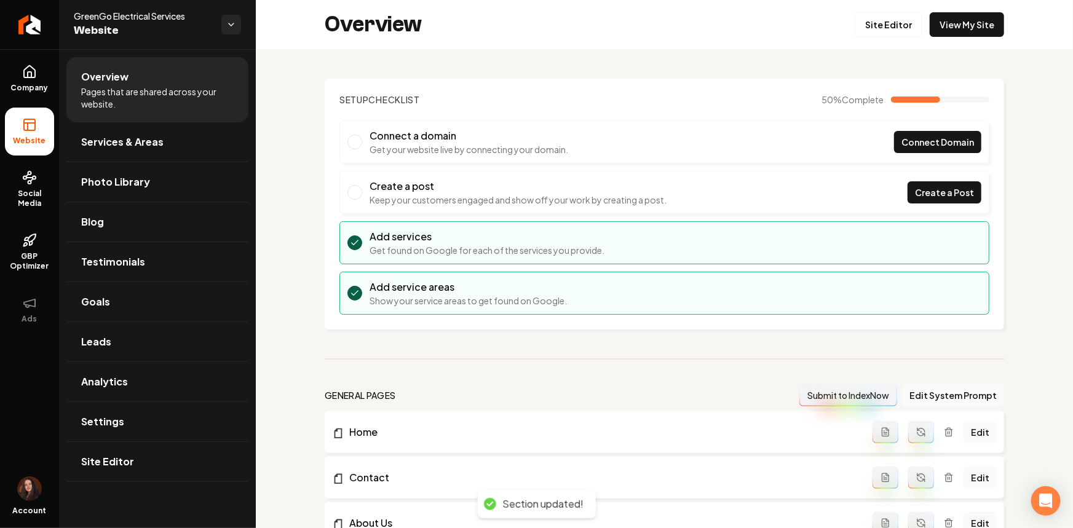
click at [54, 93] on ul "Company Website Social Media GBP Optimizer Ads" at bounding box center [29, 193] width 59 height 289
click at [40, 90] on span "Company" at bounding box center [29, 88] width 47 height 10
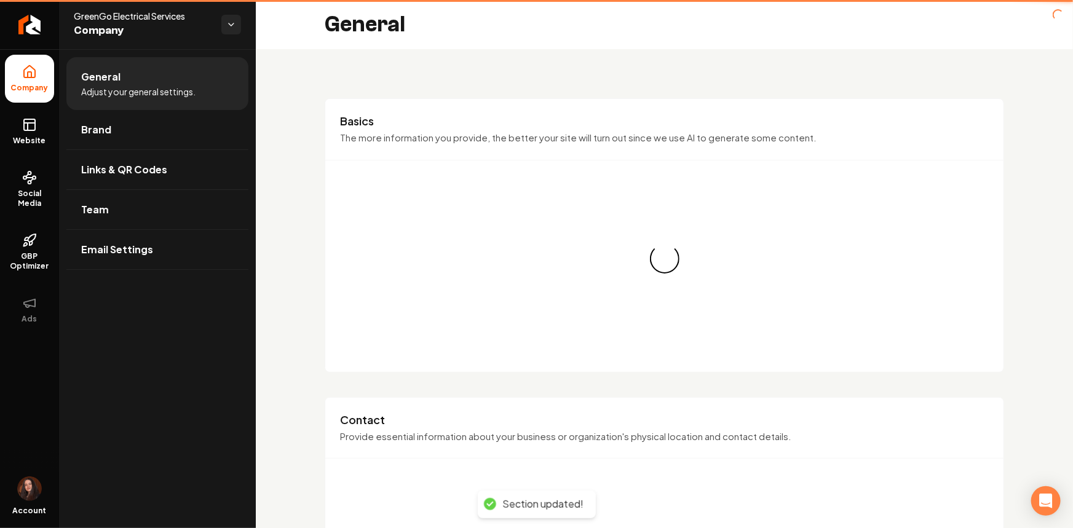
click at [86, 126] on span "Brand" at bounding box center [96, 129] width 30 height 15
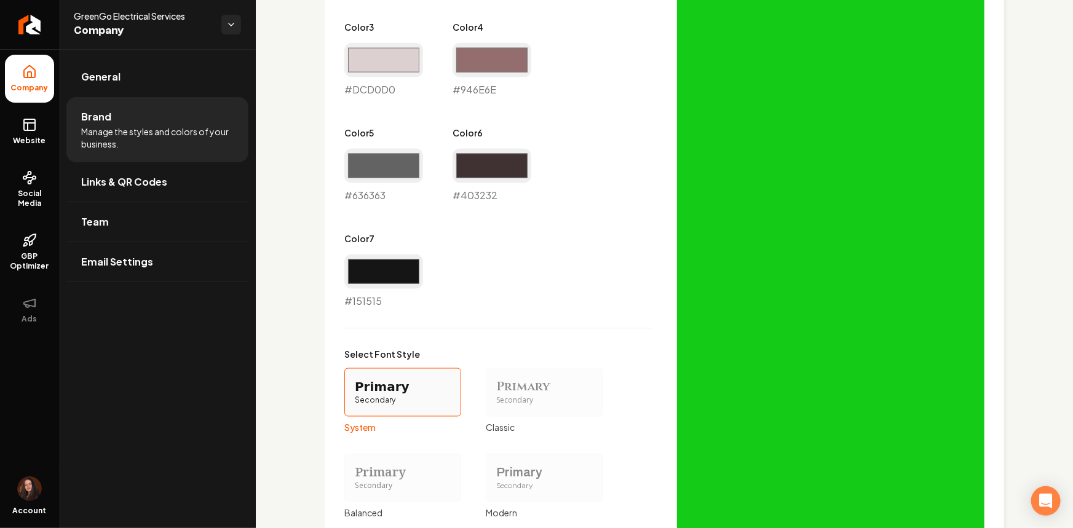
scroll to position [973, 0]
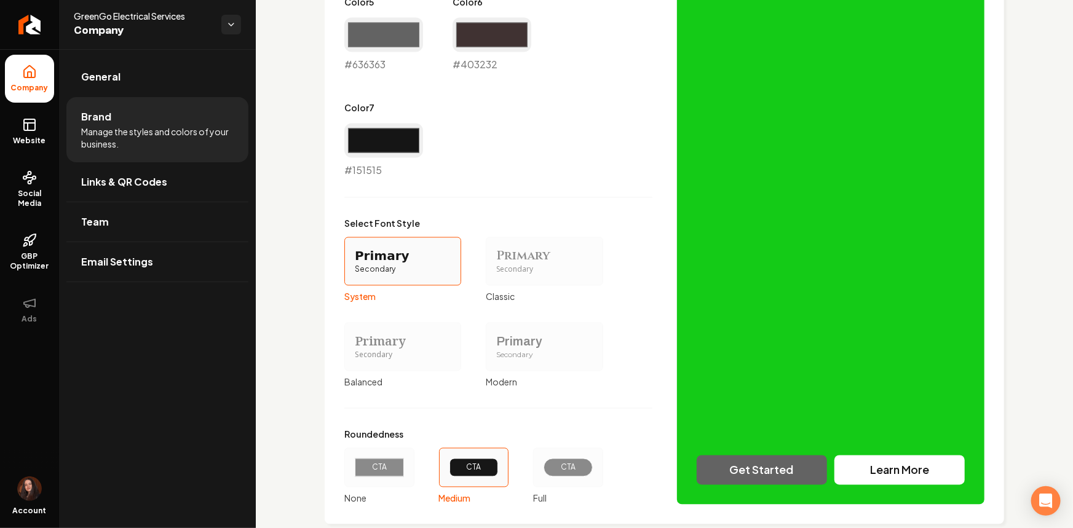
click at [535, 335] on div "Primary" at bounding box center [544, 341] width 96 height 17
click at [495, 342] on button "Primary Secondary Modern" at bounding box center [490, 347] width 10 height 10
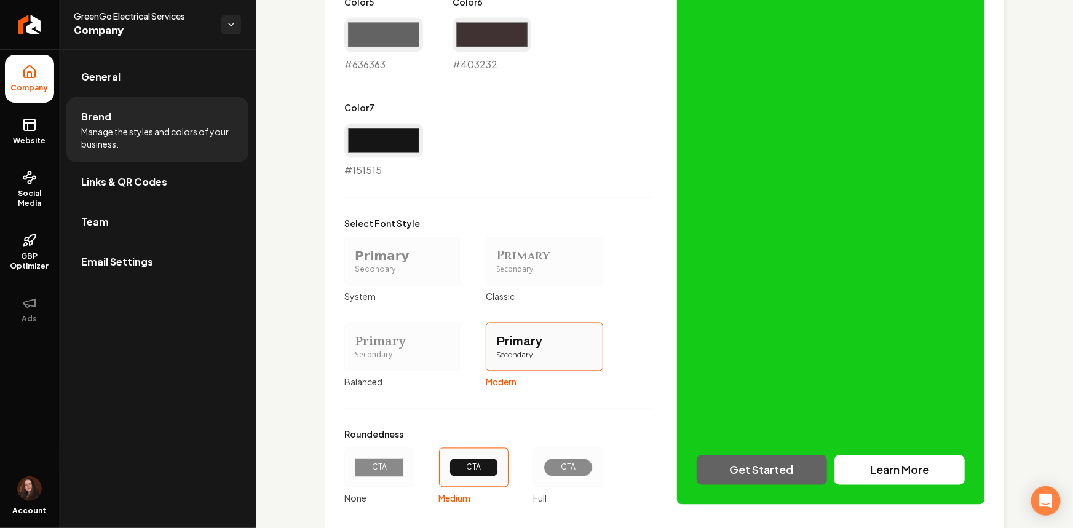
click at [561, 463] on div "CTA" at bounding box center [568, 468] width 28 height 10
click at [542, 463] on button "CTA Full" at bounding box center [537, 468] width 10 height 10
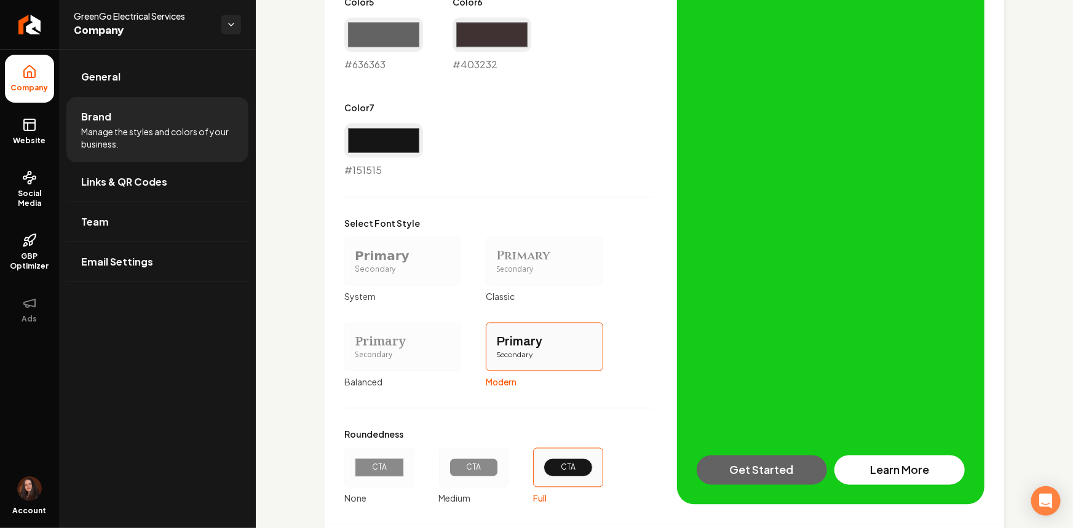
click at [371, 473] on div "CTA" at bounding box center [379, 468] width 49 height 18
click at [353, 473] on button "CTA None" at bounding box center [349, 468] width 10 height 10
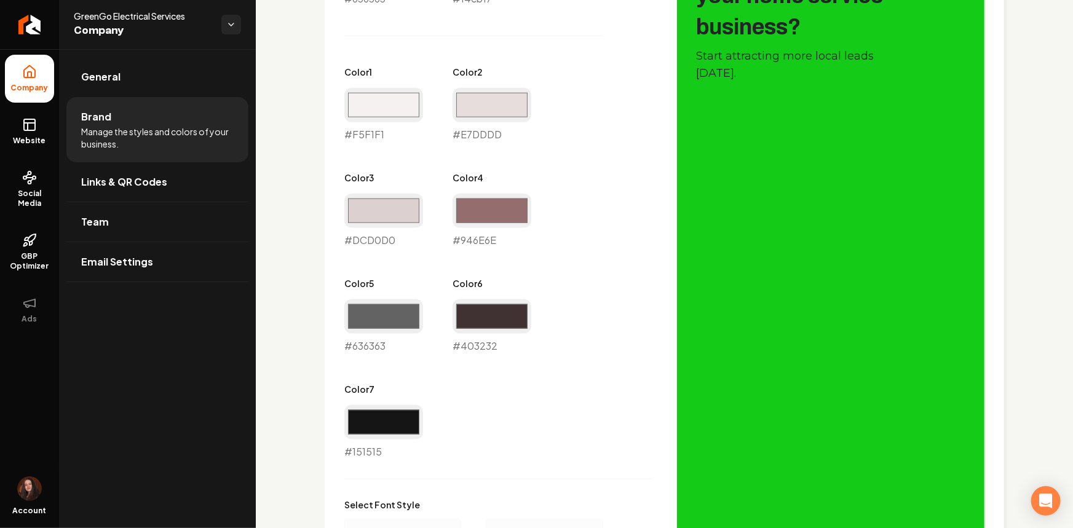
scroll to position [526, 0]
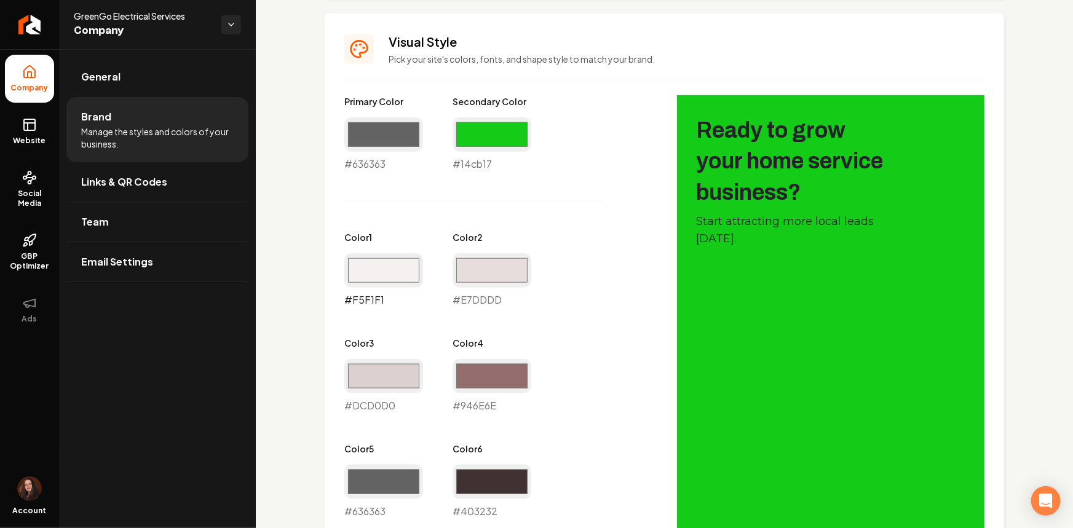
click at [398, 264] on input "#f5f1f1" at bounding box center [383, 270] width 79 height 34
type input "#f0f0f0"
drag, startPoint x: 474, startPoint y: 271, endPoint x: 441, endPoint y: 290, distance: 38.8
click at [474, 271] on input "#e7dddd" at bounding box center [491, 270] width 79 height 34
type input "#cfcfcf"
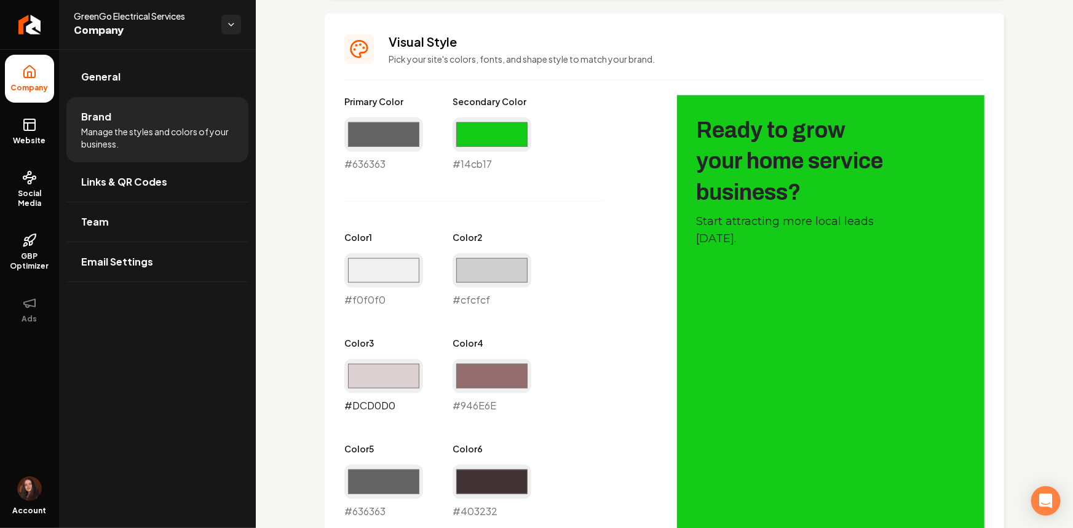
drag, startPoint x: 397, startPoint y: 374, endPoint x: 385, endPoint y: 383, distance: 15.0
click at [396, 374] on input "#dcd0d0" at bounding box center [383, 376] width 79 height 34
type input "#b8b8b8"
click at [479, 379] on input "#946e6e" at bounding box center [491, 376] width 79 height 34
type input "#14cb17"
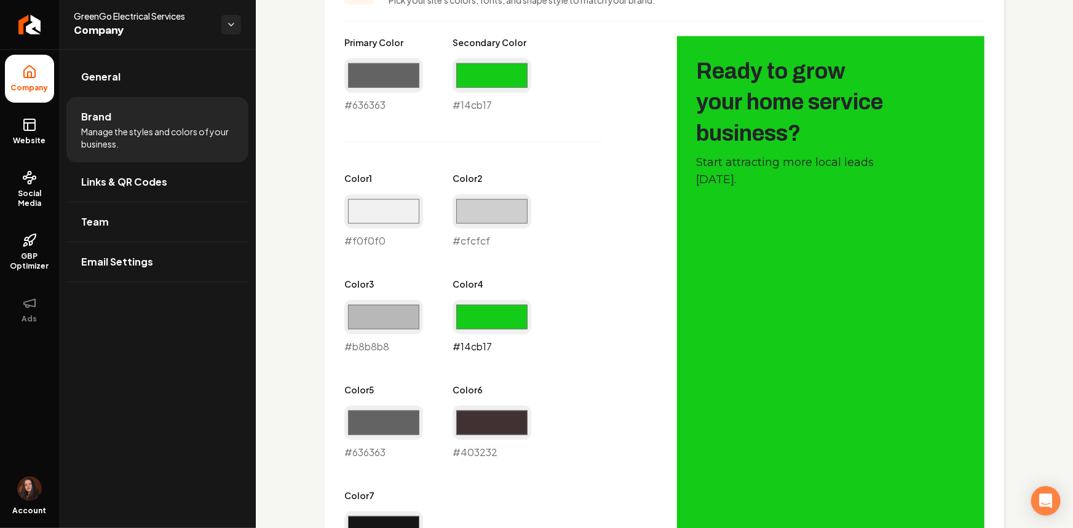
scroll to position [694, 0]
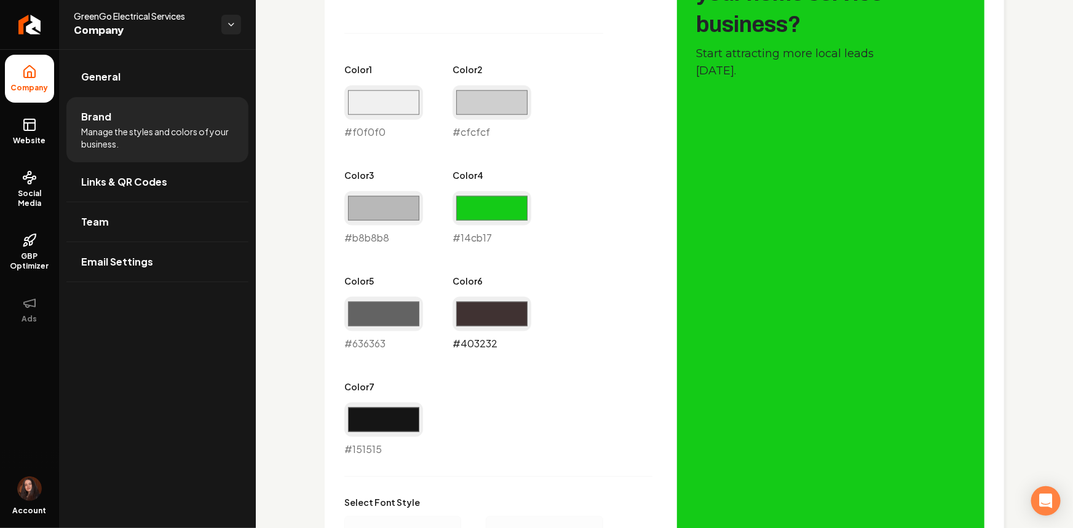
click at [514, 325] on input "#403232" at bounding box center [491, 314] width 79 height 34
type input "#363f31"
click at [378, 324] on input "#636363" at bounding box center [383, 314] width 79 height 34
click at [618, 430] on div "Primary Color #636363 #636363 Secondary Color #14cb17 #14cb17 Color 1 #f0f0f0 #…" at bounding box center [498, 191] width 308 height 529
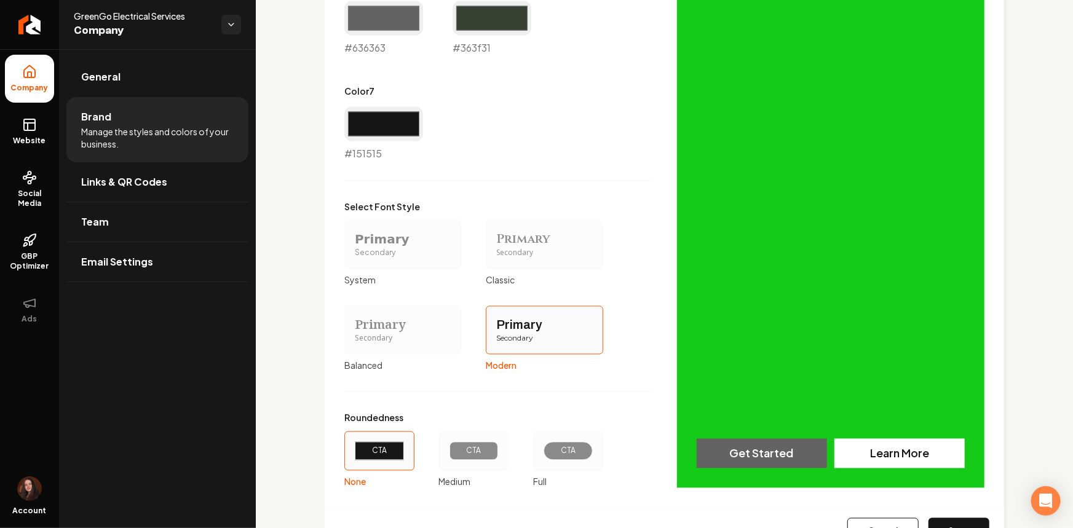
scroll to position [1045, 0]
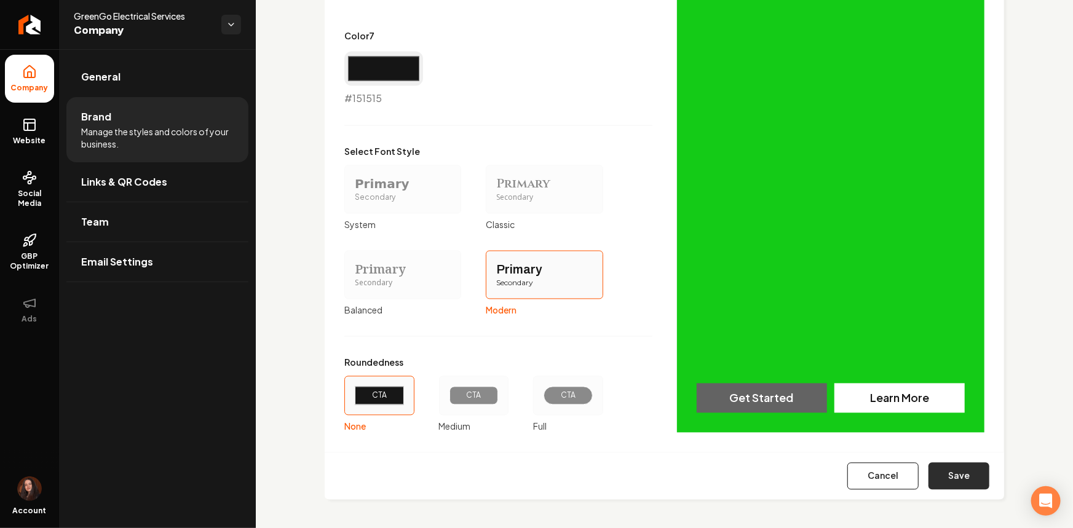
click at [940, 472] on button "Save" at bounding box center [958, 476] width 61 height 27
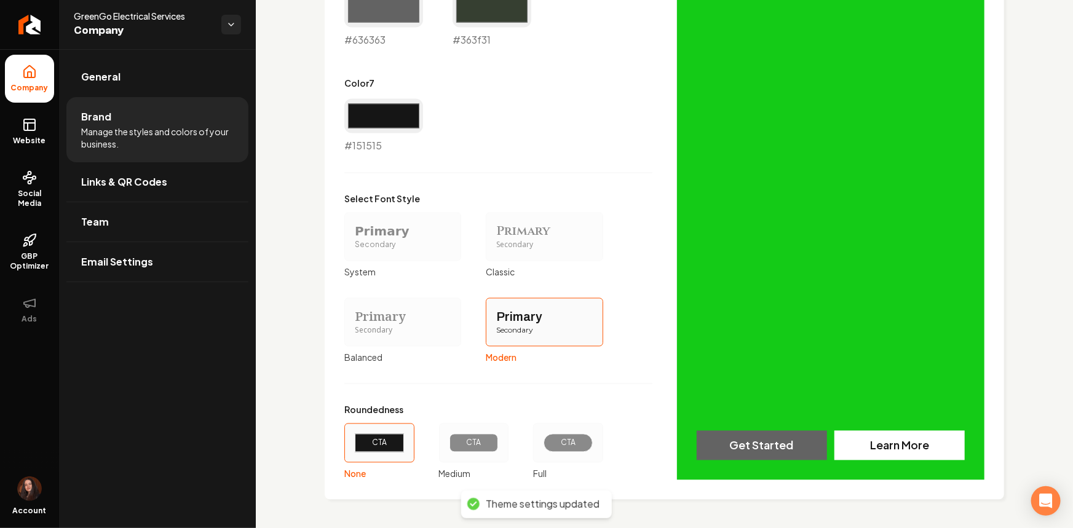
scroll to position [718, 0]
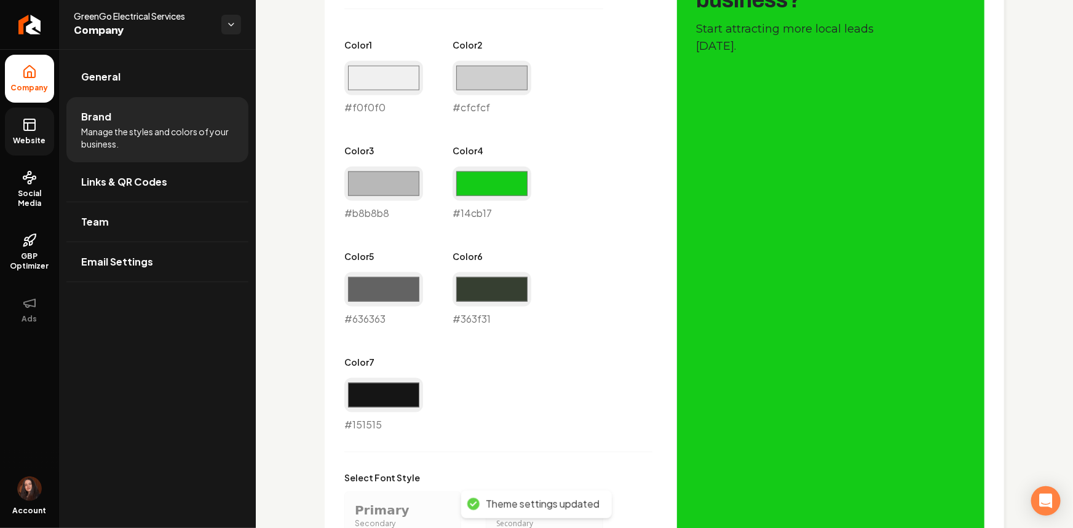
click at [41, 116] on link "Website" at bounding box center [29, 132] width 49 height 48
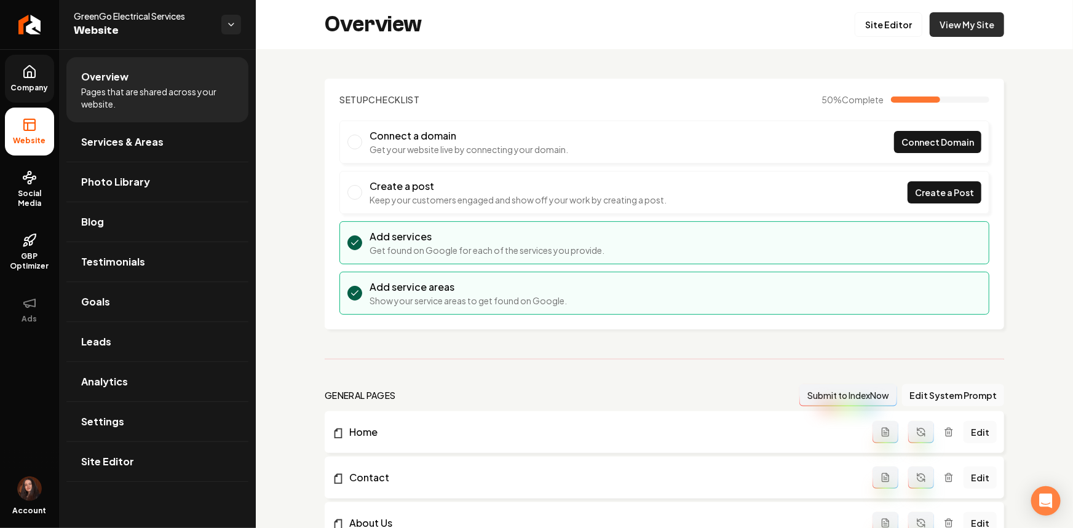
click at [934, 17] on link "View My Site" at bounding box center [966, 24] width 74 height 25
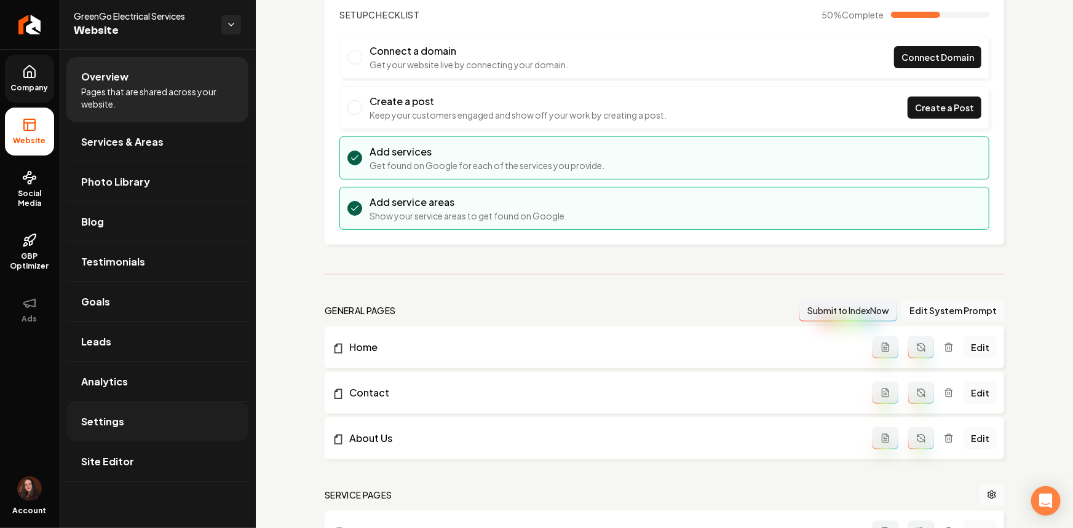
scroll to position [111, 0]
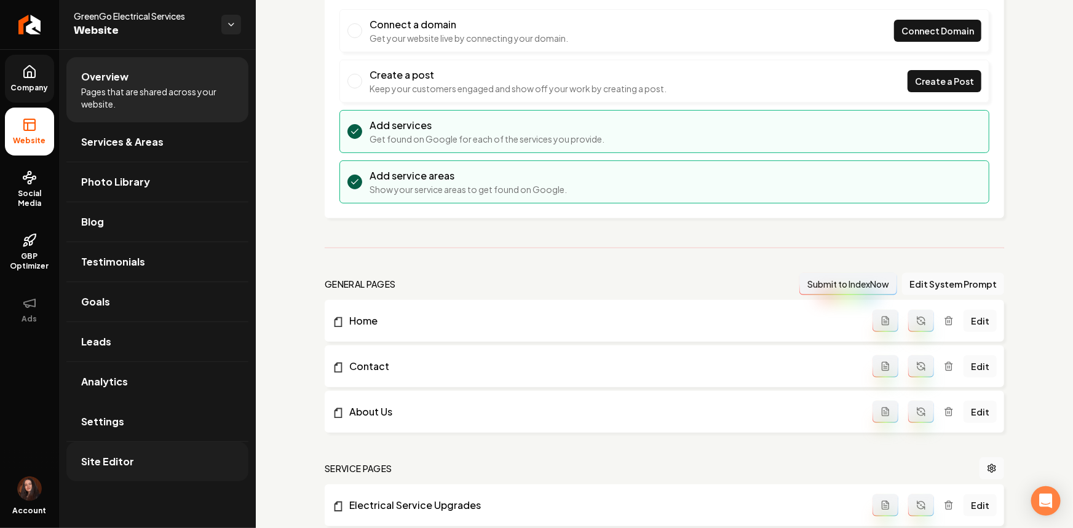
click at [191, 452] on link "Site Editor" at bounding box center [157, 461] width 182 height 39
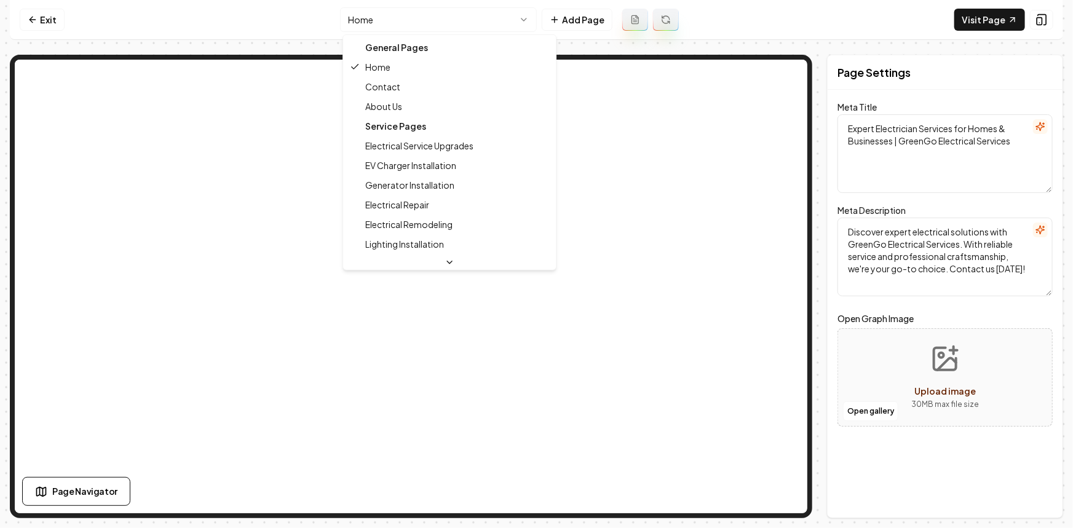
click at [474, 30] on html "Computer Required This feature is only available on a computer. Please switch t…" at bounding box center [536, 264] width 1073 height 528
type textarea "About Us - Trusted Electricians | GreenGo Electrical Services"
type textarea "Discover GreenGo Electrical Services: a trusted partner for high-quality electr…"
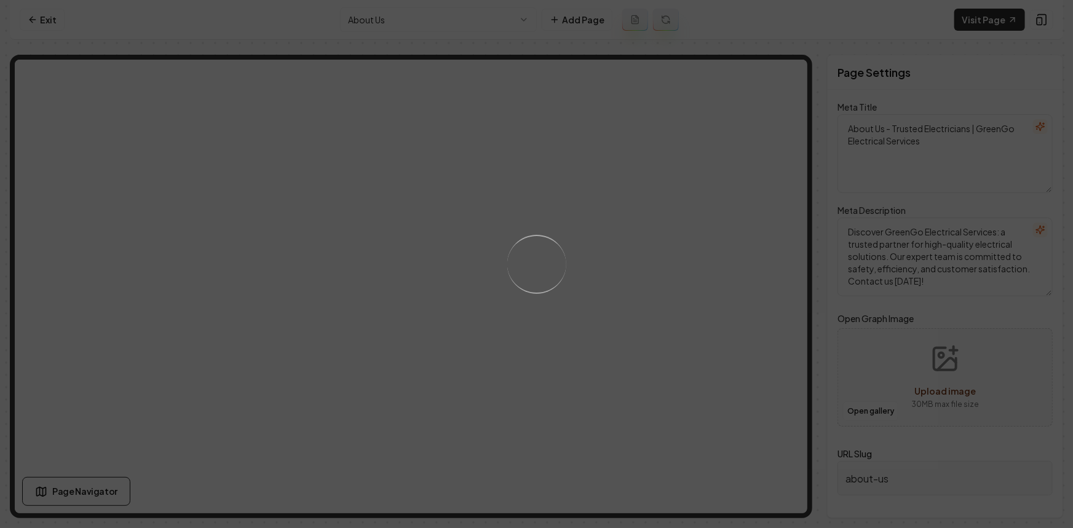
click at [635, 251] on div "Loading..." at bounding box center [536, 264] width 1073 height 528
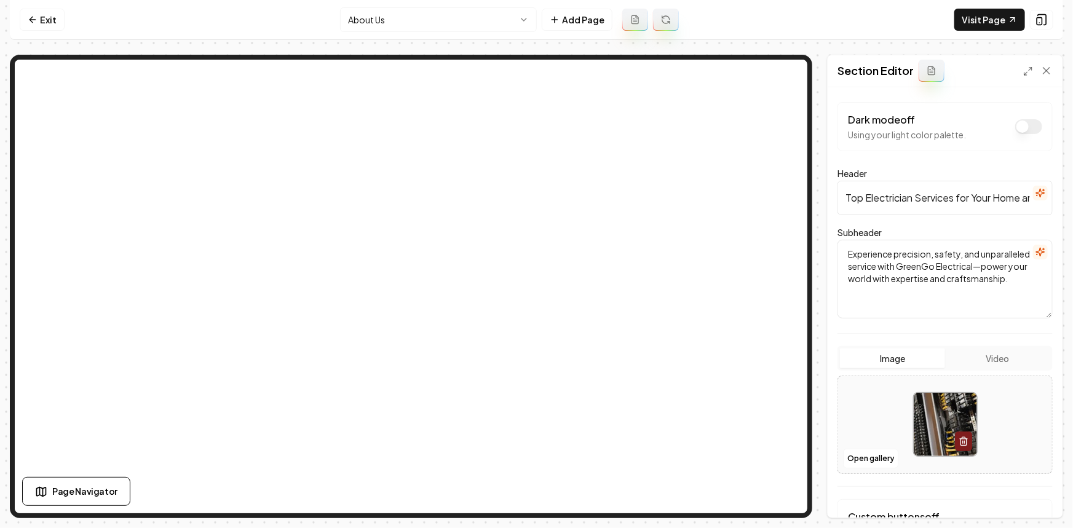
click at [880, 404] on div at bounding box center [945, 424] width 214 height 84
type input "**********"
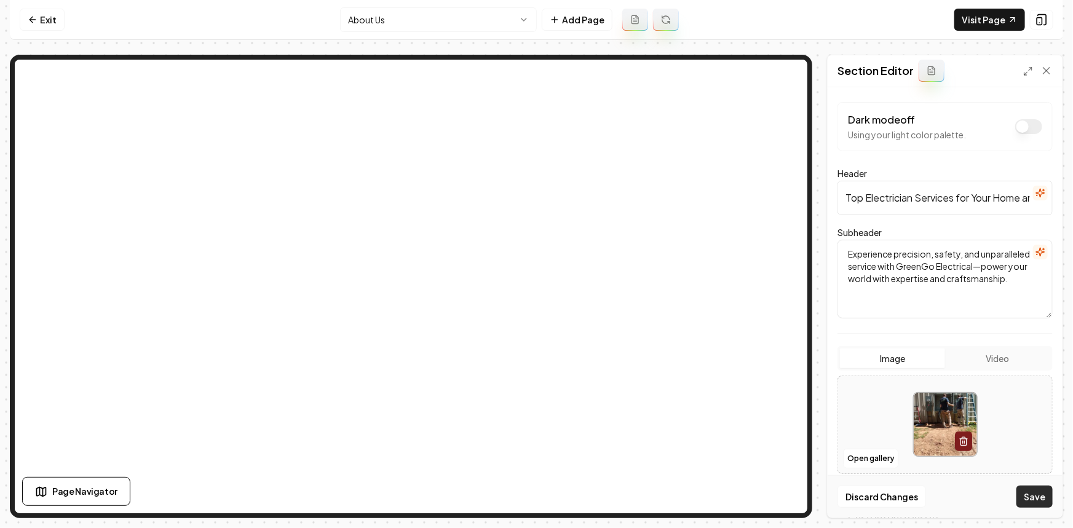
click at [1018, 498] on button "Save" at bounding box center [1034, 497] width 36 height 22
click at [33, 19] on icon at bounding box center [33, 20] width 10 height 10
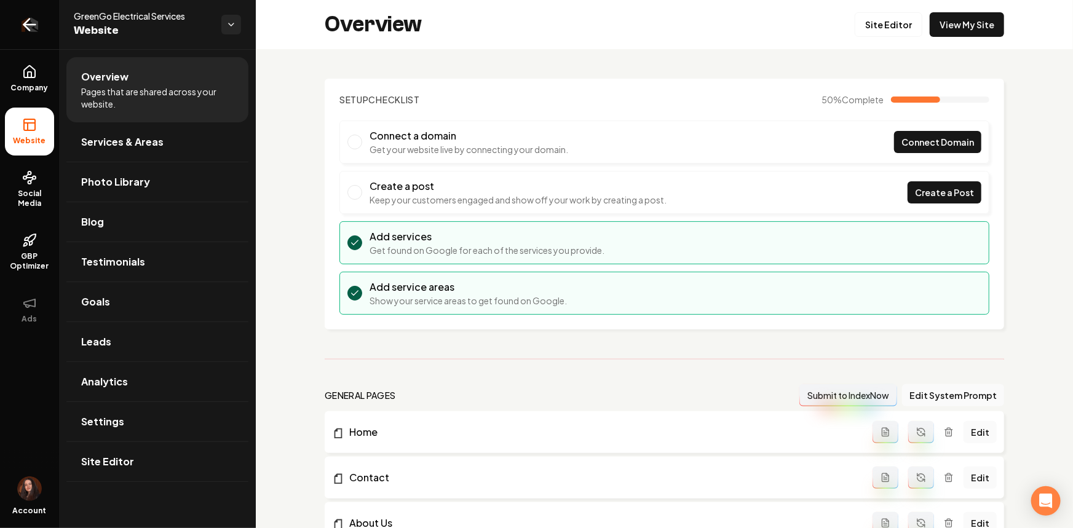
click at [42, 27] on link "Return to dashboard" at bounding box center [29, 24] width 59 height 49
click at [899, 35] on link "Site Editor" at bounding box center [888, 24] width 68 height 25
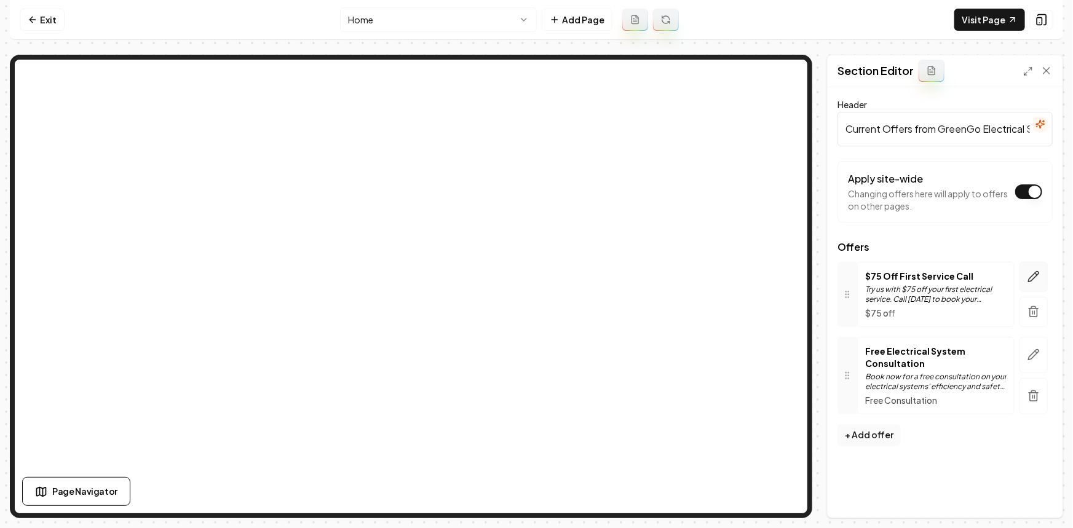
click at [1036, 285] on button "button" at bounding box center [1033, 277] width 28 height 30
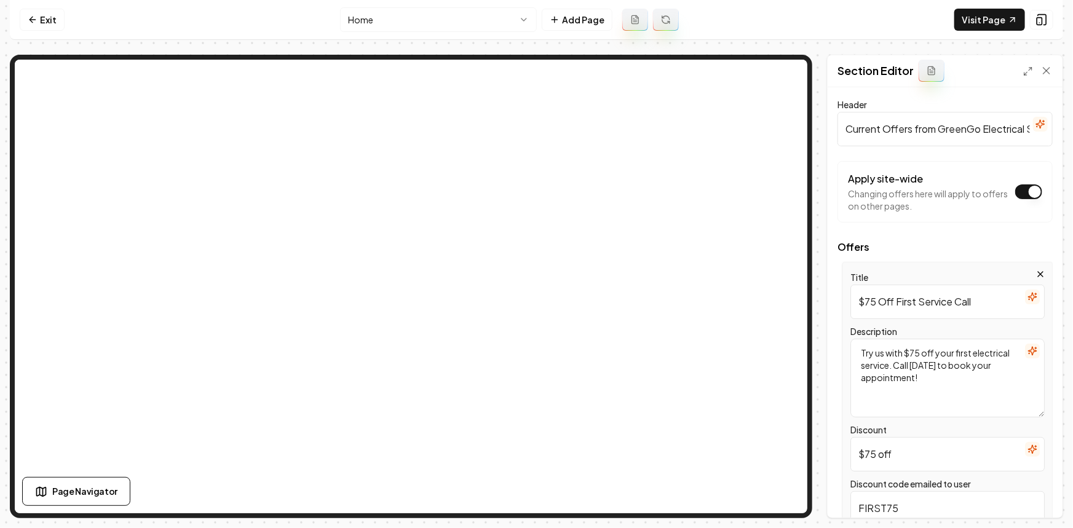
drag, startPoint x: 876, startPoint y: 454, endPoint x: 833, endPoint y: 455, distance: 43.1
click at [833, 455] on div "Header Current Offers from GreenGo Electrical Services Apply site-wide Changing…" at bounding box center [944, 302] width 235 height 430
type input "10% off"
drag, startPoint x: 972, startPoint y: 303, endPoint x: 768, endPoint y: 331, distance: 205.9
click at [685, 289] on div "Page Settings Section Editor Header Current Offers from GreenGo Electrical Serv…" at bounding box center [536, 286] width 1053 height 463
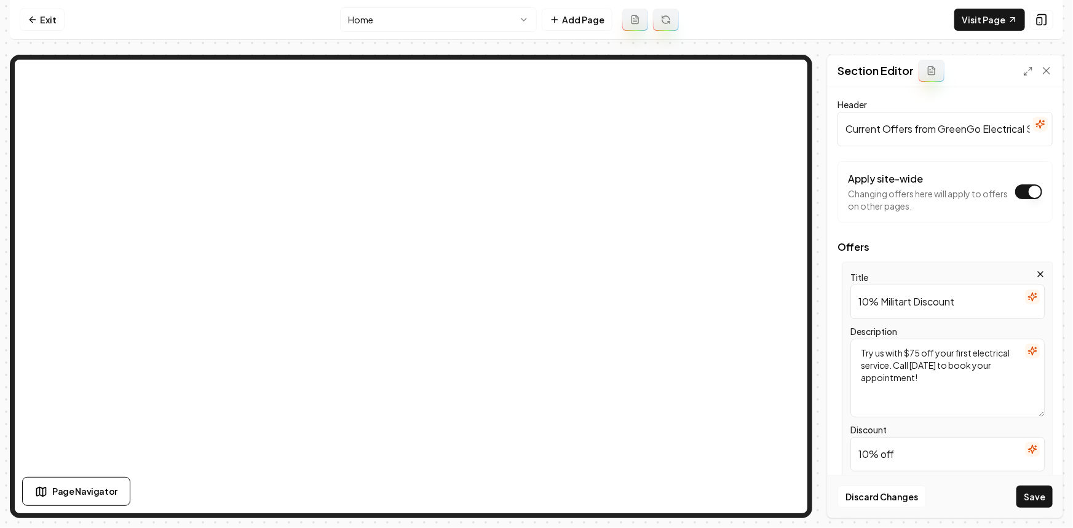
type input "10% Militart Discount"
click at [1027, 350] on icon "button" at bounding box center [1032, 351] width 10 height 10
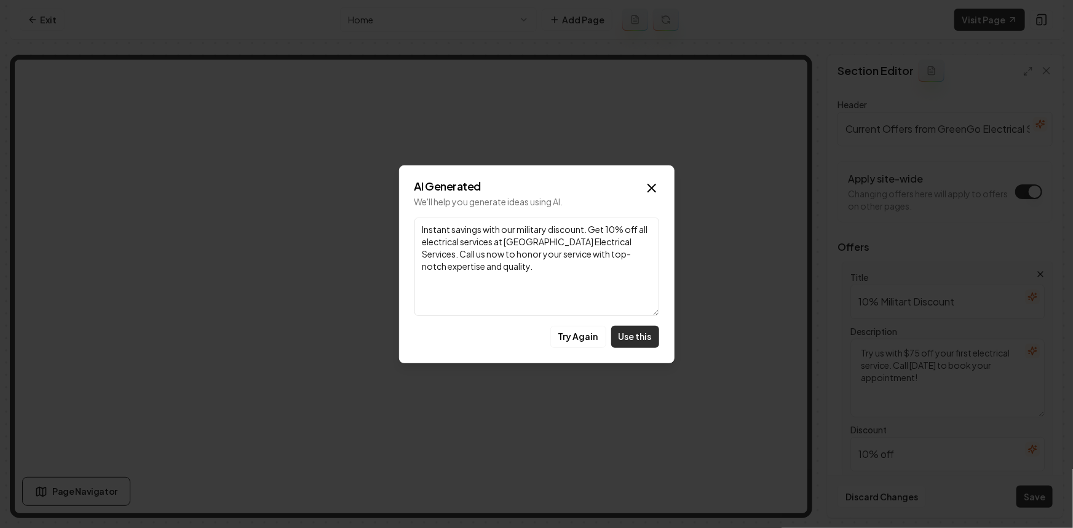
click at [629, 337] on button "Use this" at bounding box center [635, 337] width 48 height 22
type textarea "Instant savings with our military discount. Get 10% off all electrical services…"
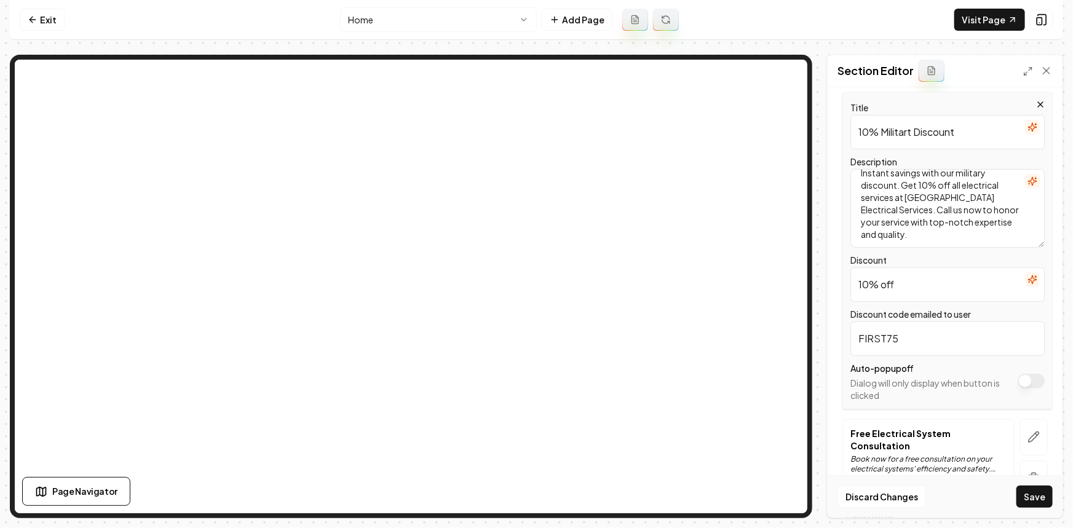
scroll to position [223, 0]
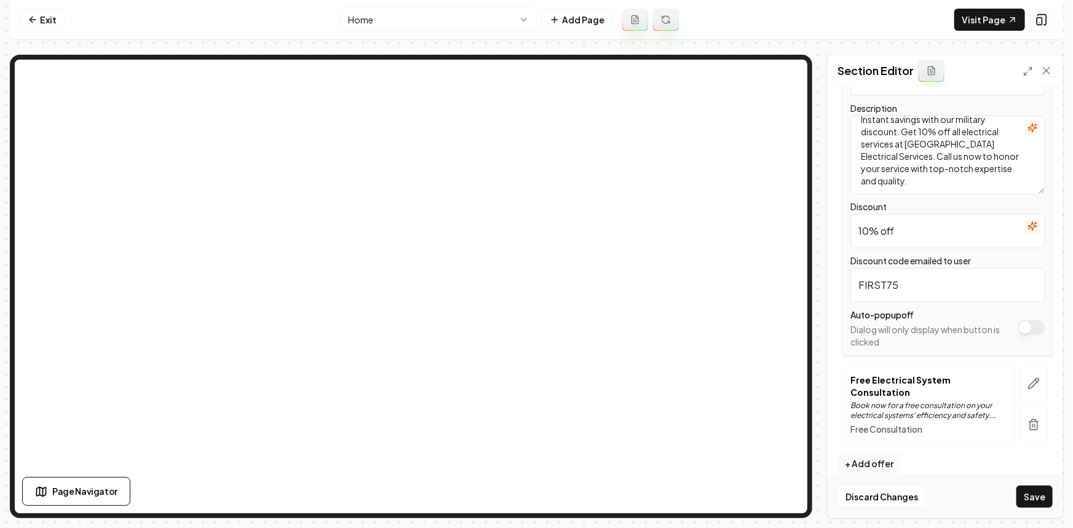
drag, startPoint x: 922, startPoint y: 285, endPoint x: 793, endPoint y: 287, distance: 128.5
click at [747, 228] on div "Page Settings Section Editor Header Current Offers from GreenGo Electrical Serv…" at bounding box center [536, 286] width 1053 height 463
type input "MIL10"
click at [1044, 518] on div "Page Settings Section Editor Header Current Offers from GreenGo Electrical Serv…" at bounding box center [945, 286] width 236 height 463
click at [1042, 515] on div "Discard Changes Save" at bounding box center [944, 496] width 235 height 42
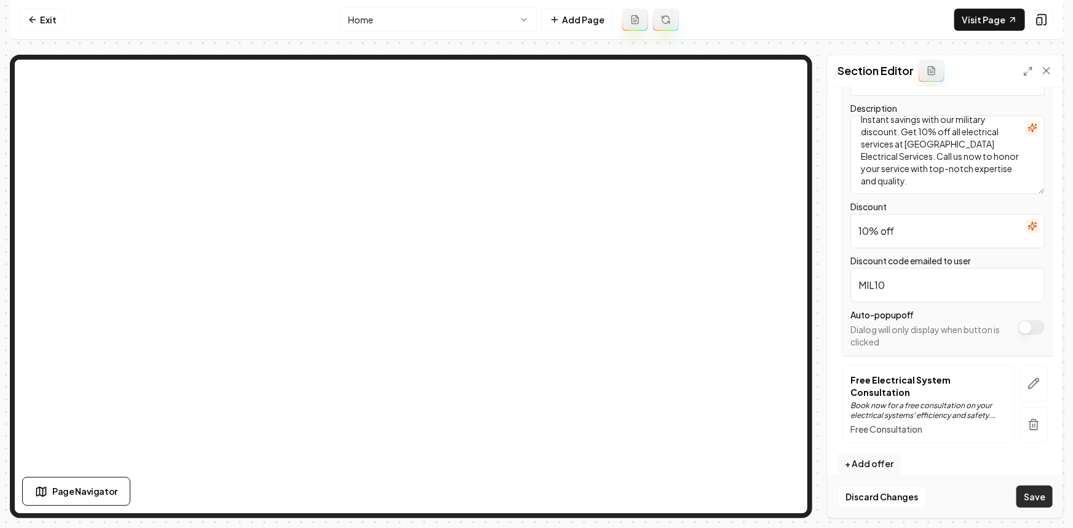
click at [1040, 504] on button "Save" at bounding box center [1034, 497] width 36 height 22
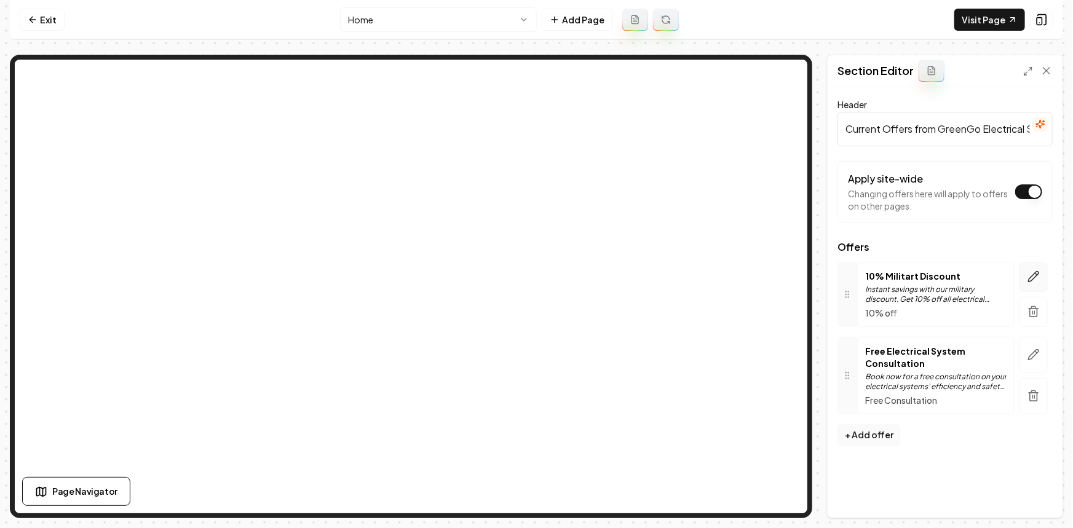
click at [1028, 279] on icon "button" at bounding box center [1033, 277] width 10 height 10
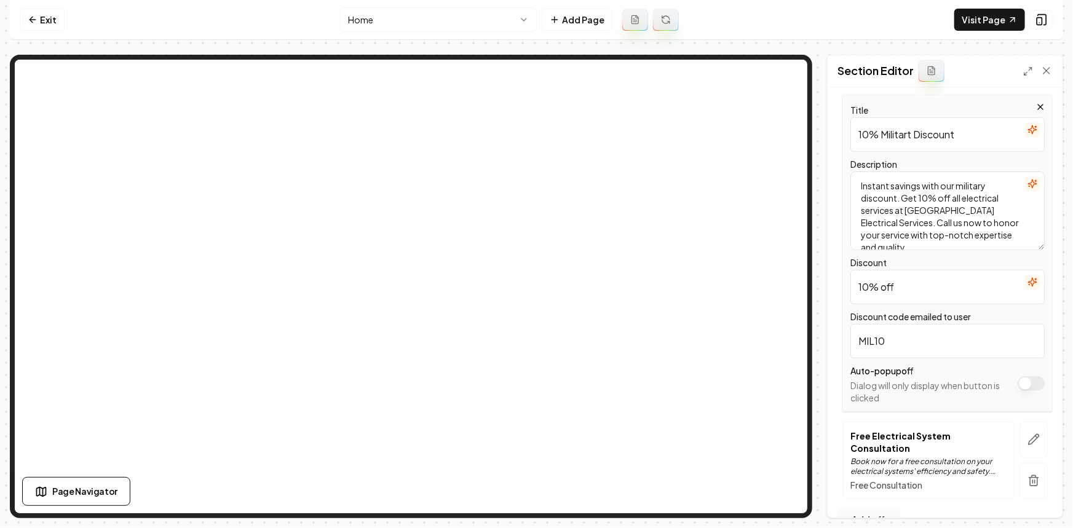
scroll to position [10, 0]
drag, startPoint x: 889, startPoint y: 230, endPoint x: 899, endPoint y: 254, distance: 26.1
click at [899, 254] on div "Title 10% Militart Discount Description Instant savings with our military disco…" at bounding box center [947, 253] width 210 height 317
type textarea "Instant savings with our military discount. Get 10% off all electrical services…"
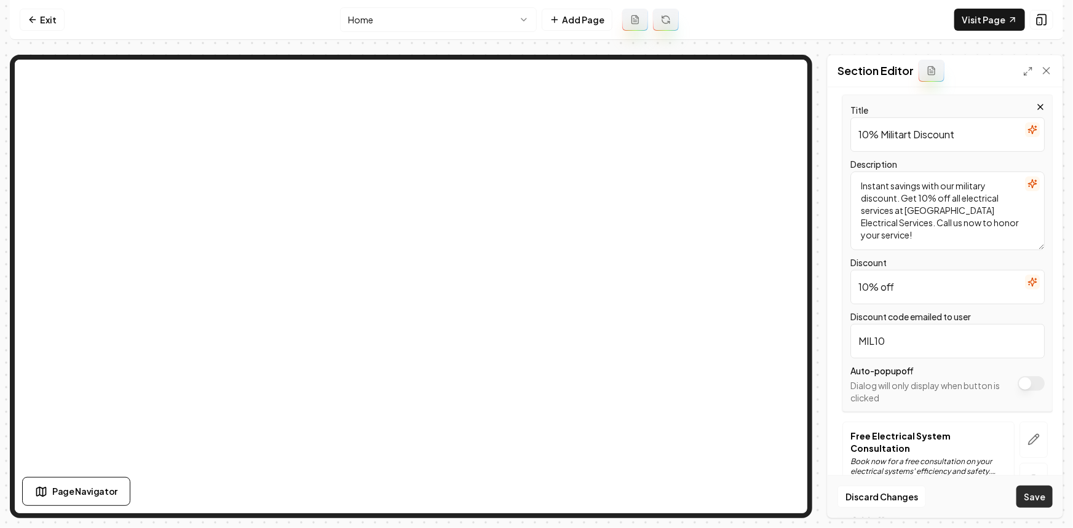
click at [1044, 500] on button "Save" at bounding box center [1034, 497] width 36 height 22
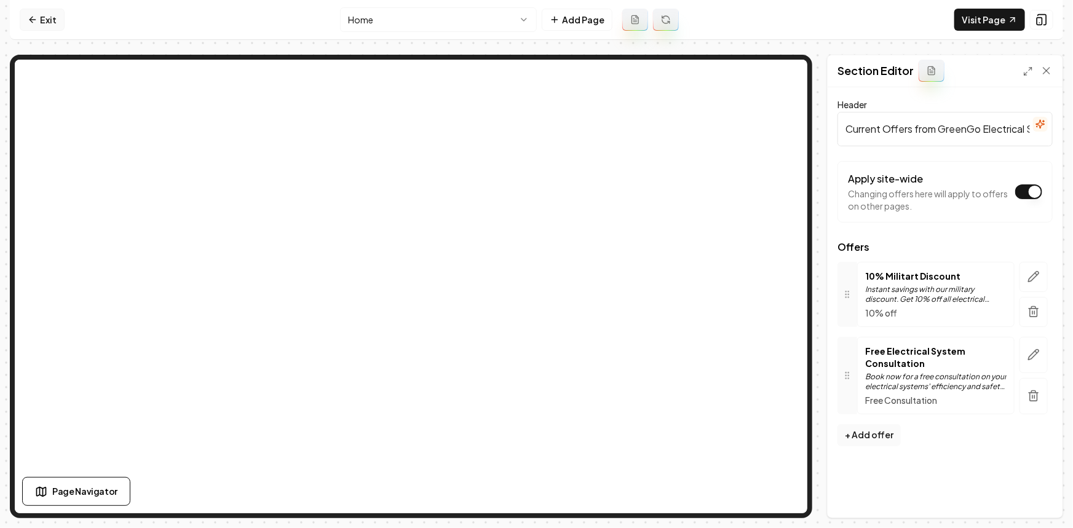
click at [42, 29] on link "Exit" at bounding box center [42, 20] width 45 height 22
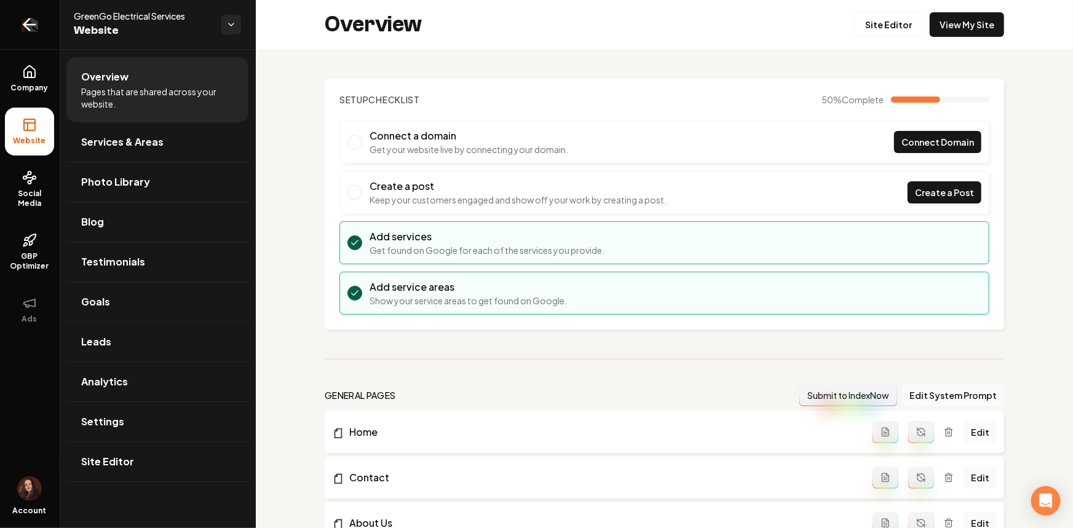
click at [29, 23] on icon "Return to dashboard" at bounding box center [30, 25] width 20 height 20
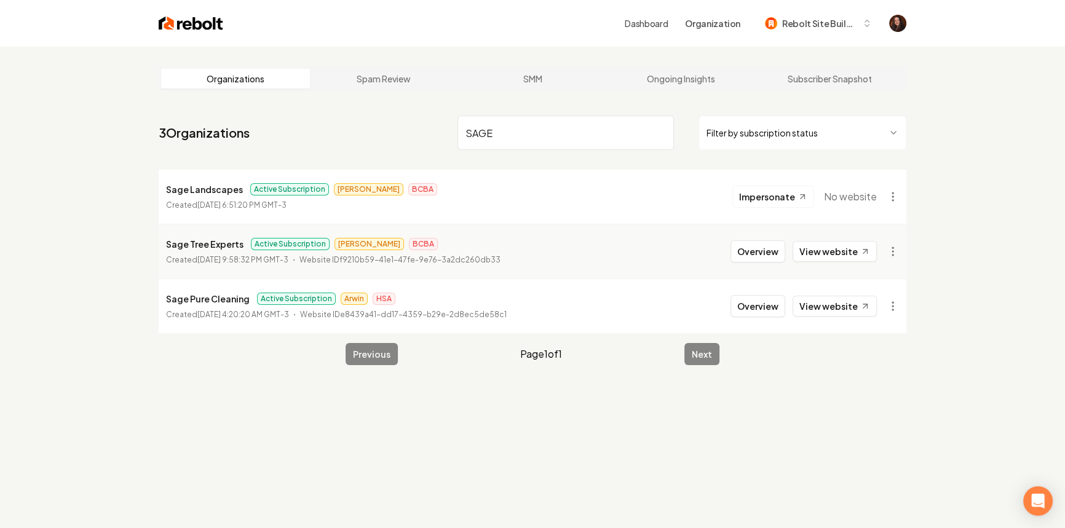
type input "SAGE"
click at [792, 200] on span "Impersonate" at bounding box center [767, 197] width 56 height 12
